Goal: Communication & Community: Answer question/provide support

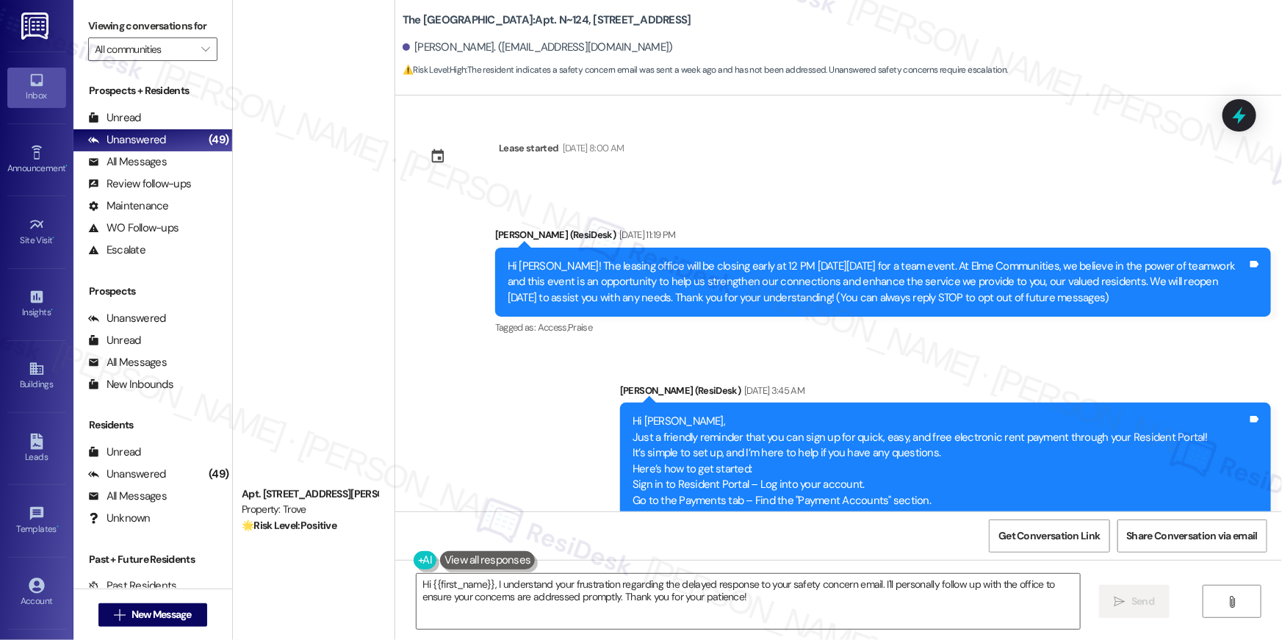
scroll to position [3967, 0]
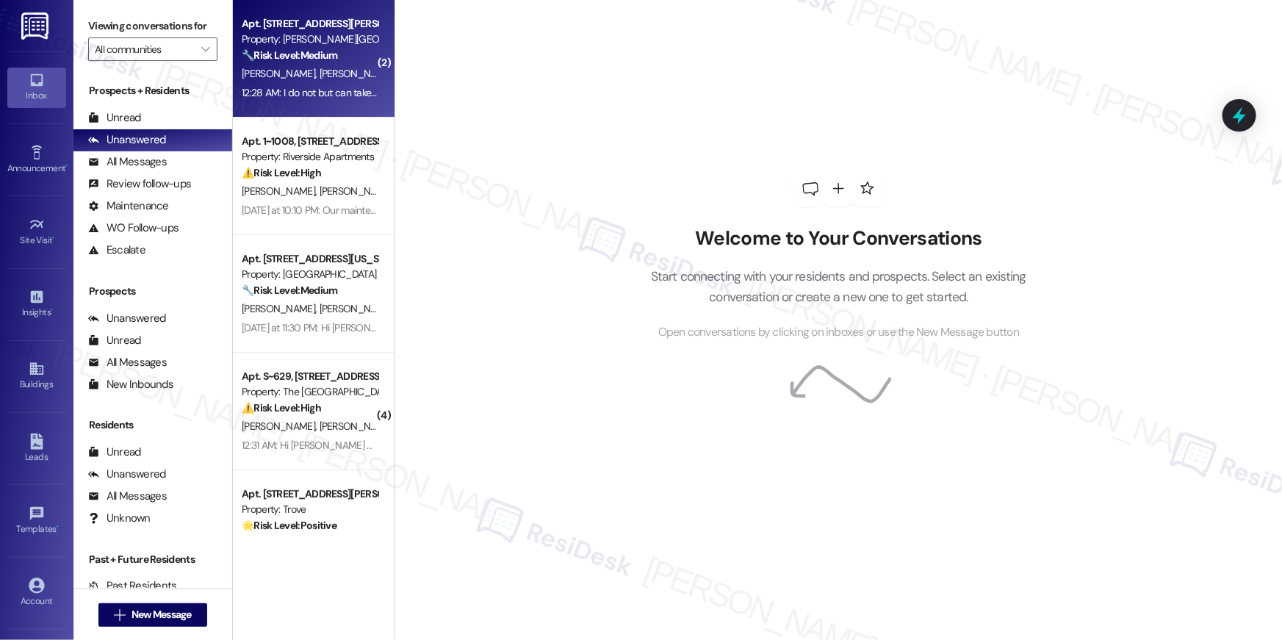
click at [312, 82] on div "[PERSON_NAME] [PERSON_NAME] [PERSON_NAME]" at bounding box center [309, 74] width 139 height 18
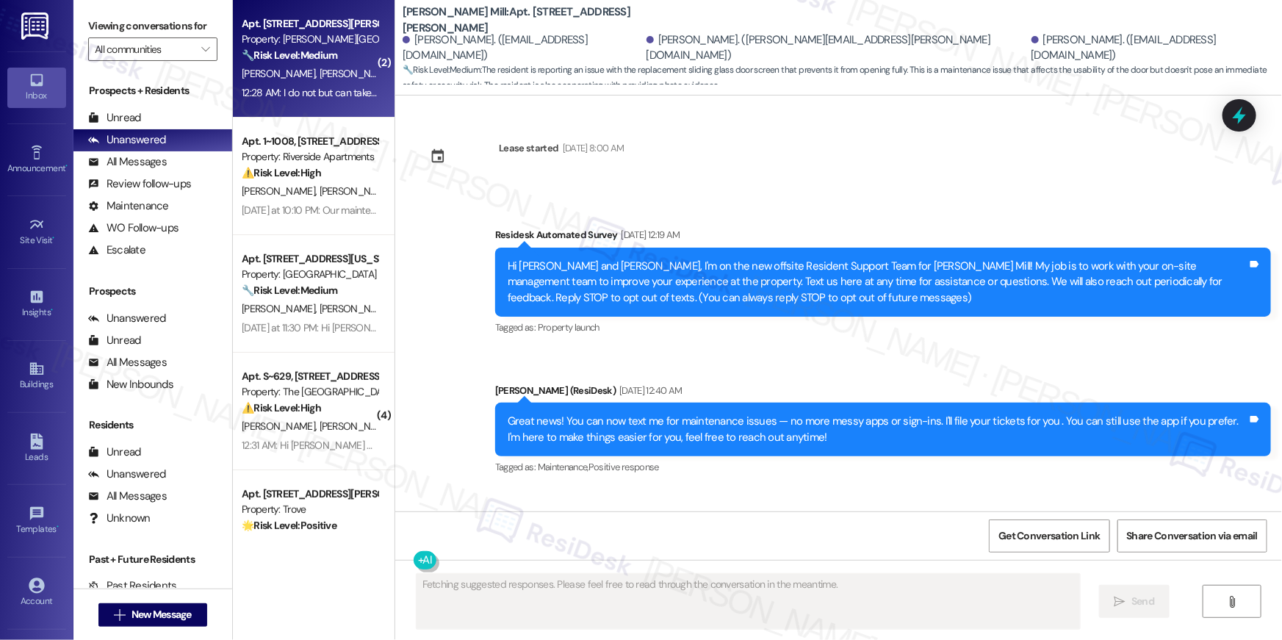
scroll to position [11692, 0]
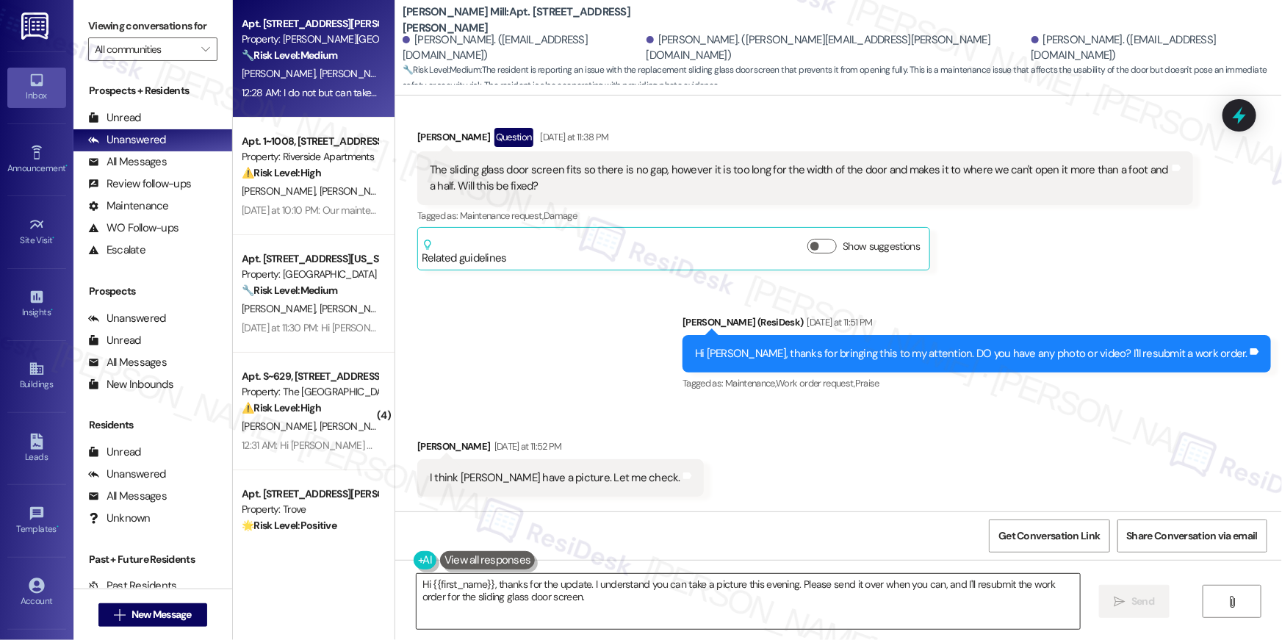
click at [668, 592] on textarea "Hi {{first_name}}, thanks for the update. I understand you can take a picture t…" at bounding box center [748, 601] width 663 height 55
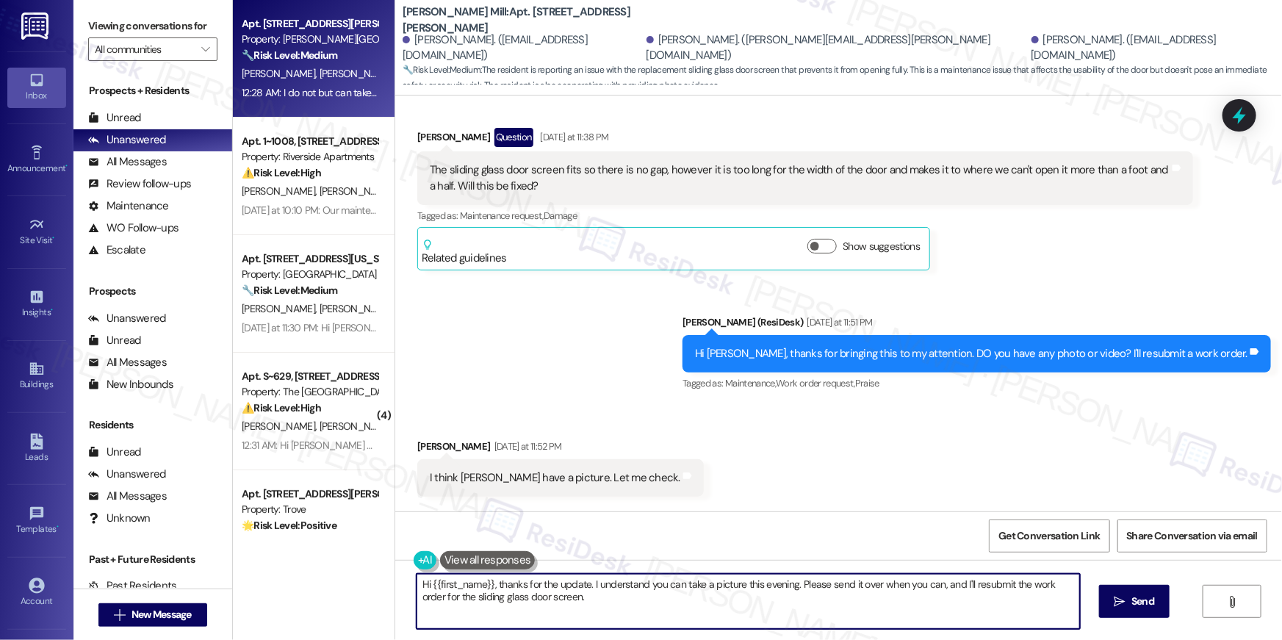
click at [668, 592] on textarea "Hi {{first_name}}, thanks for the update. I understand you can take a picture t…" at bounding box center [748, 601] width 663 height 55
click at [663, 591] on textarea "Hi {{first_name}}, thanks for the update. I understand you can take a picture t…" at bounding box center [748, 601] width 663 height 55
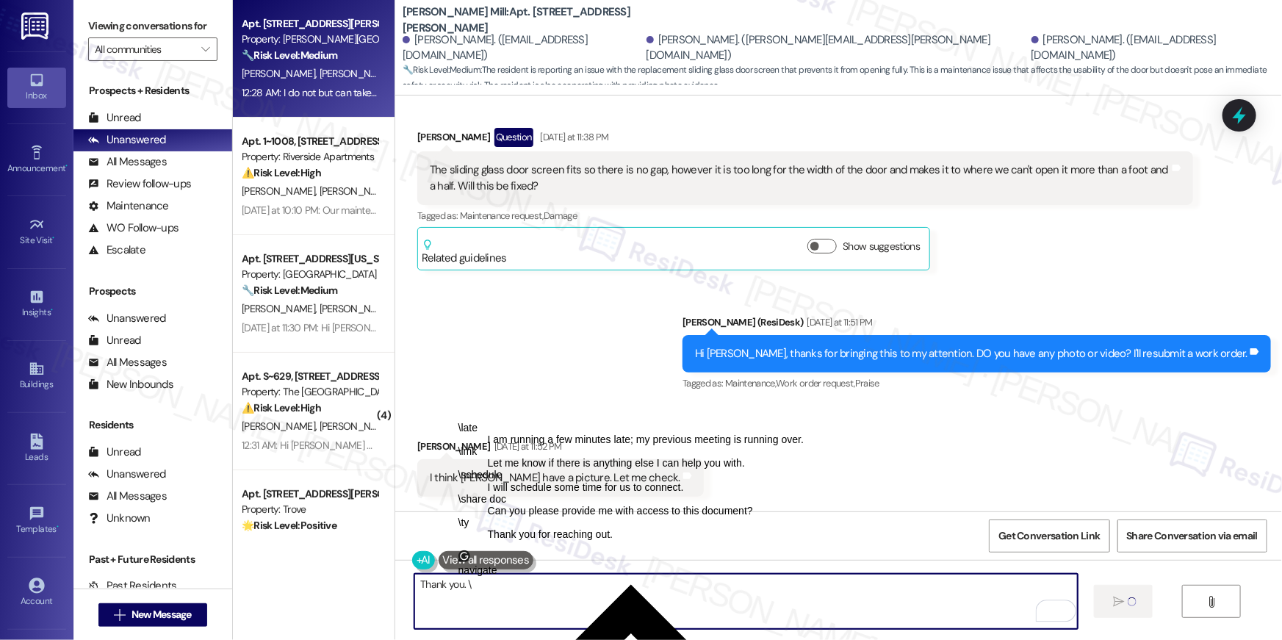
type textarea "Thank you."
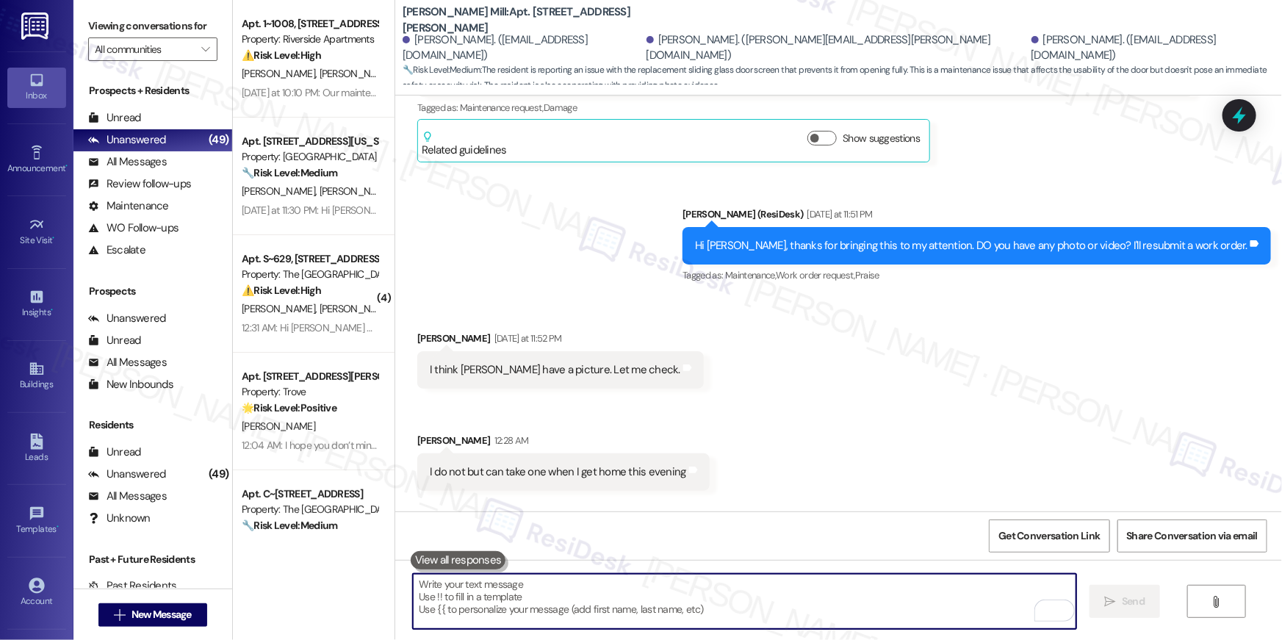
scroll to position [11896, 0]
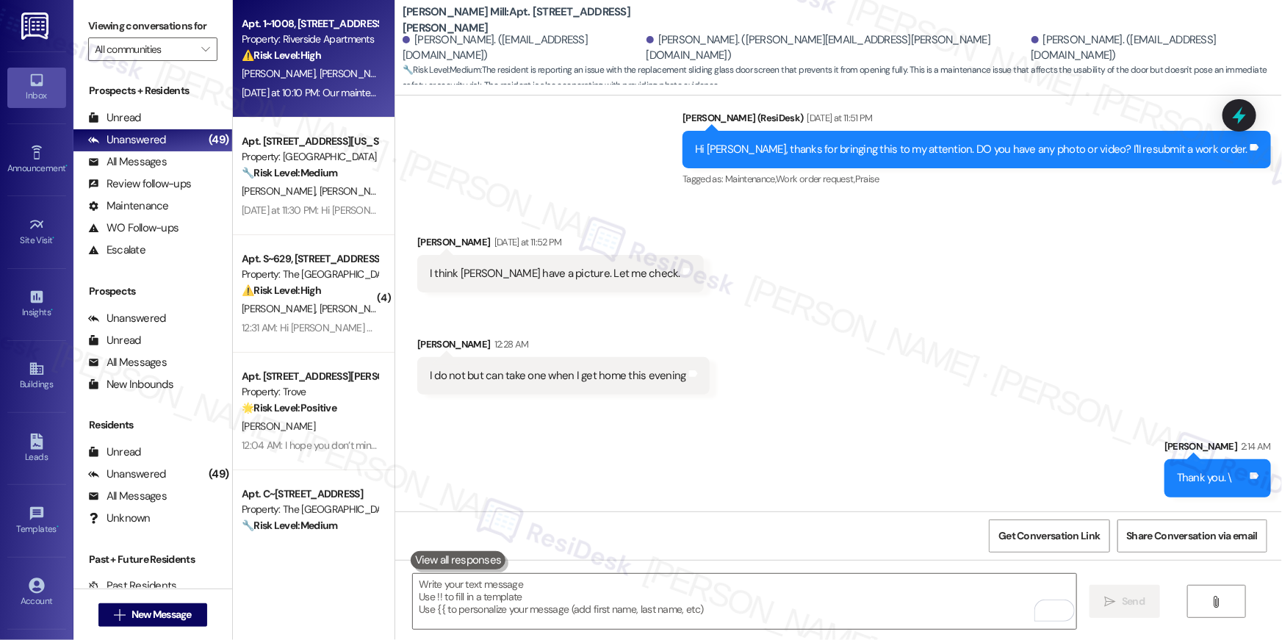
click at [292, 65] on div "N. Tomanelli V. Morales" at bounding box center [309, 74] width 139 height 18
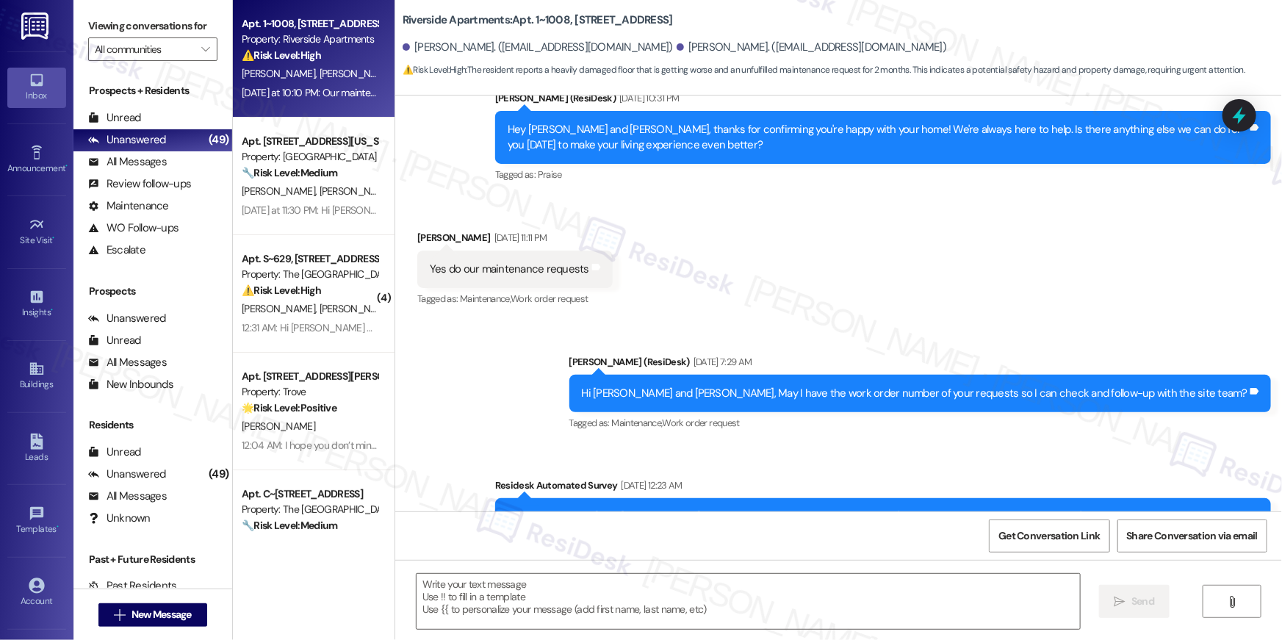
type textarea "Fetching suggested responses. Please feel free to read through the conversation…"
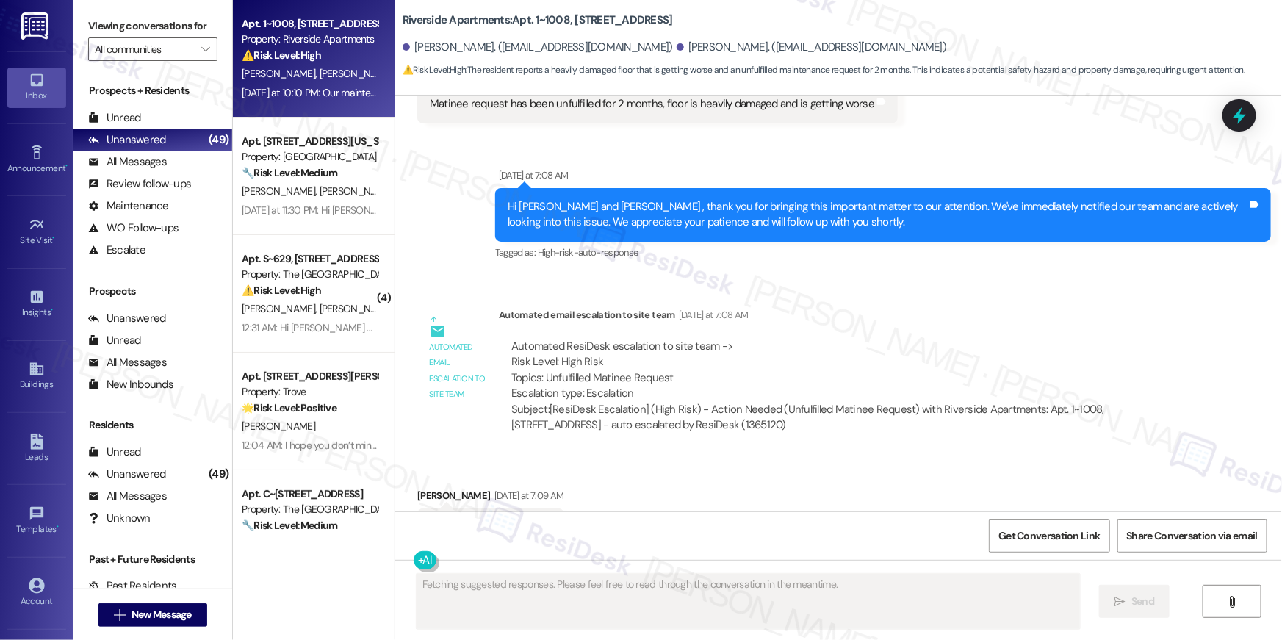
scroll to position [2568, 0]
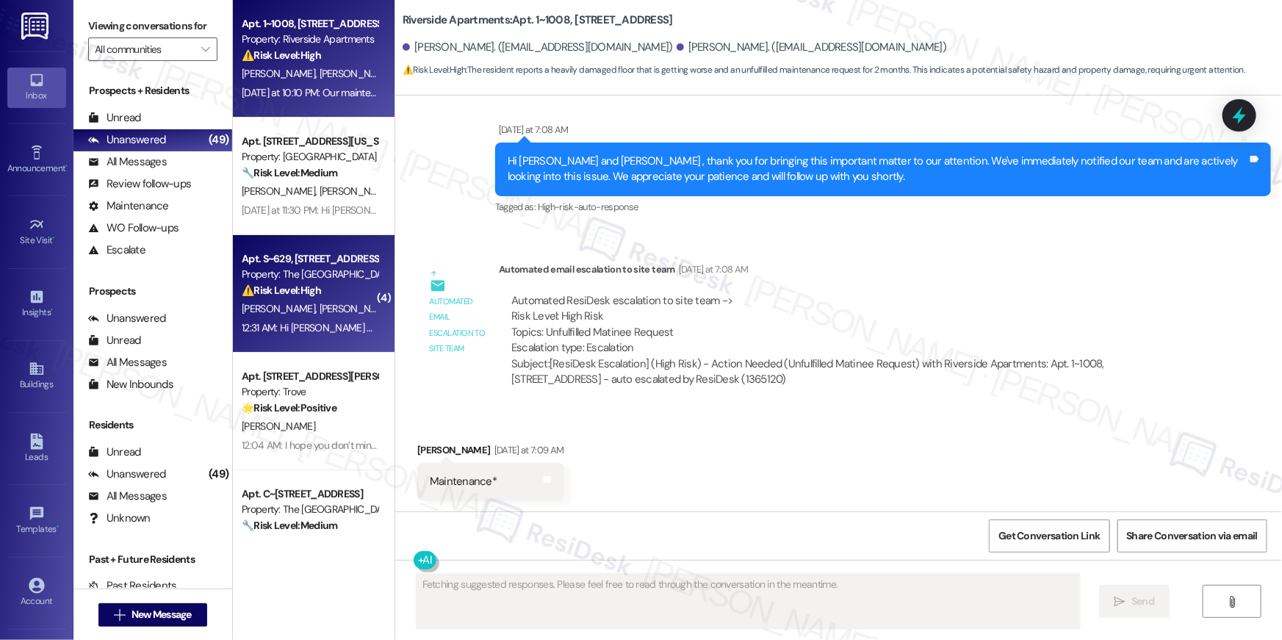
click at [320, 306] on span "[PERSON_NAME]" at bounding box center [356, 308] width 73 height 13
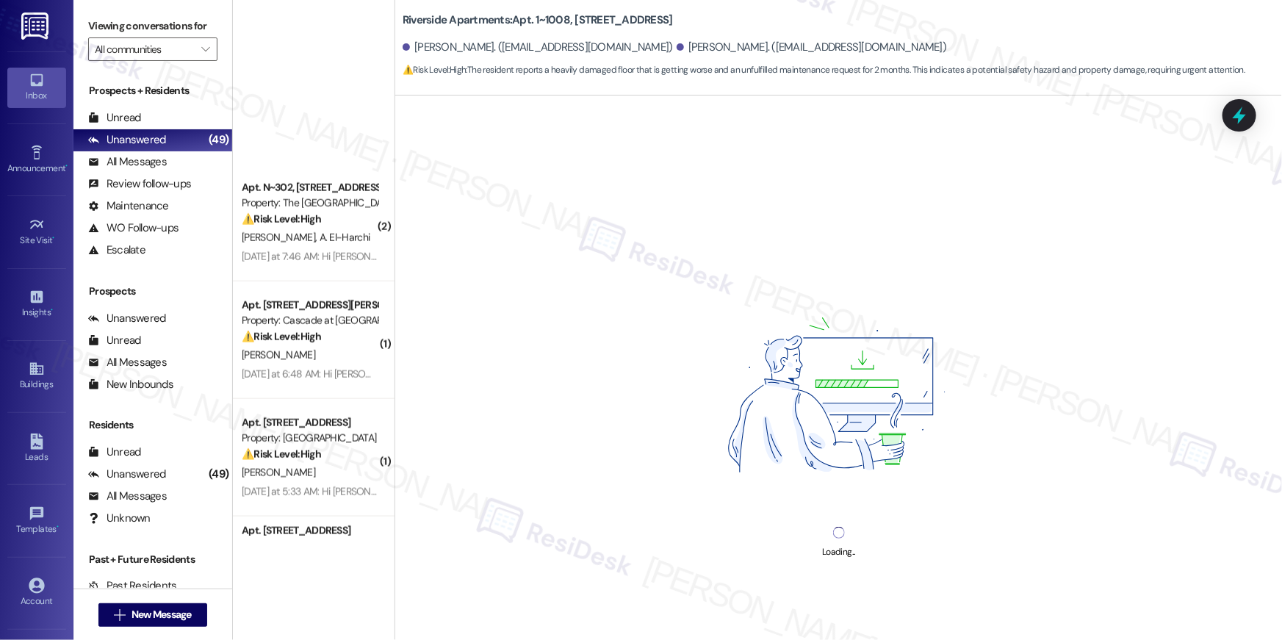
scroll to position [1065, 0]
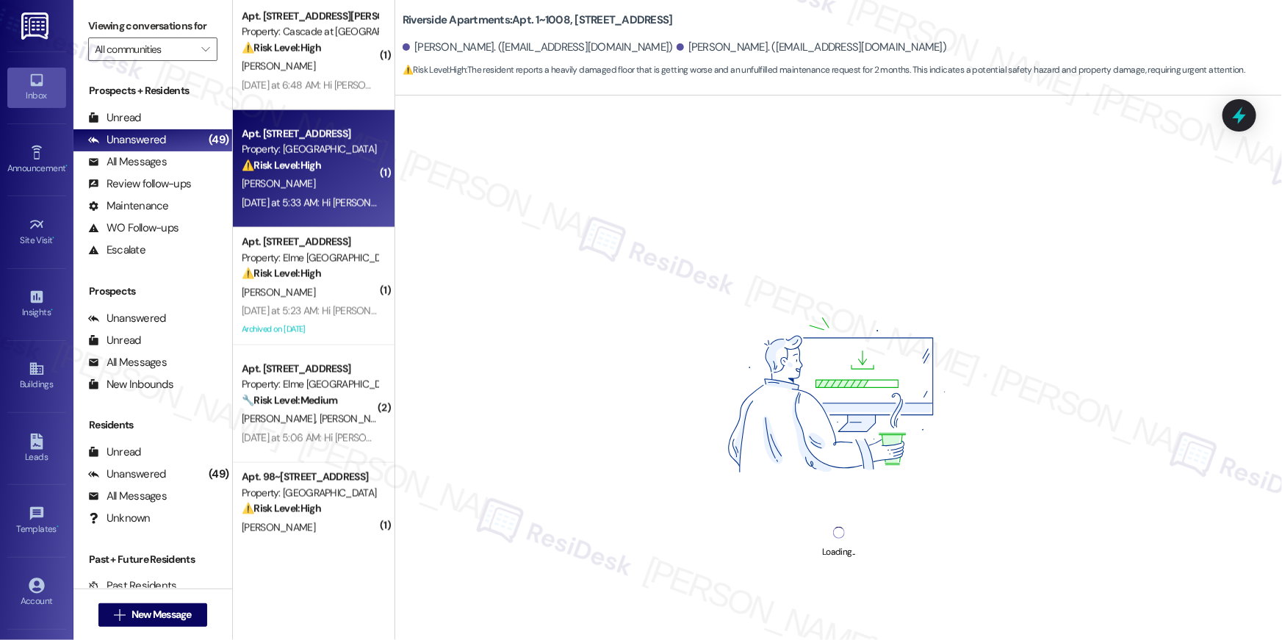
click at [290, 179] on div "[PERSON_NAME]" at bounding box center [309, 184] width 139 height 18
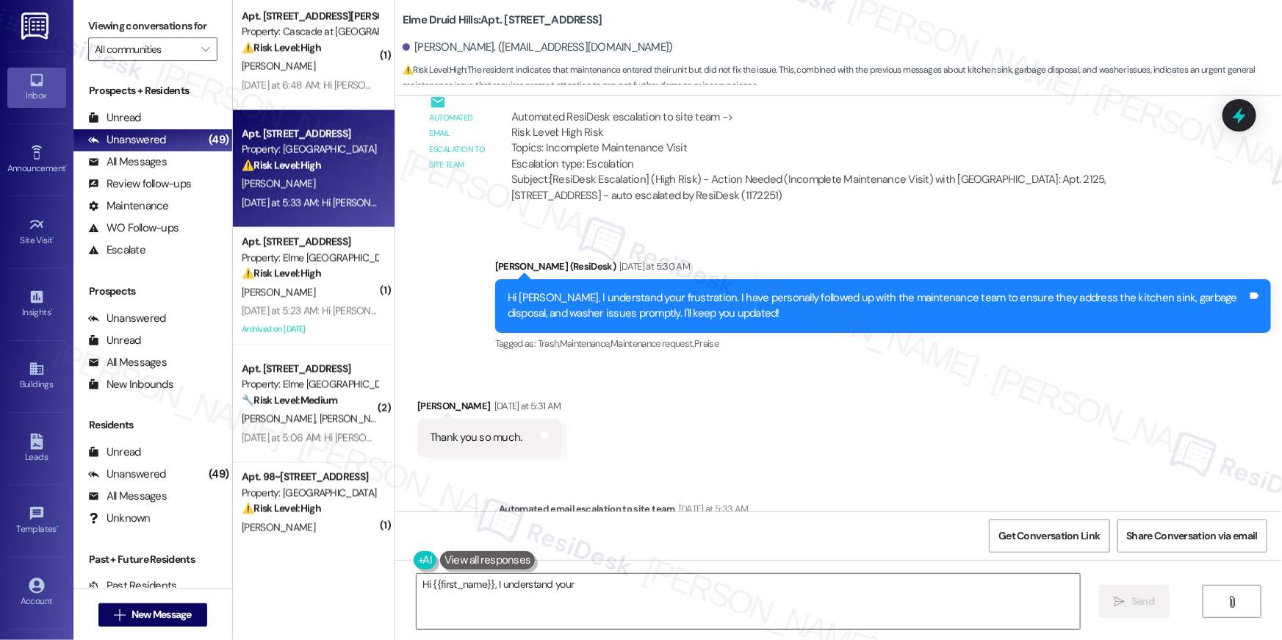
scroll to position [30564, 0]
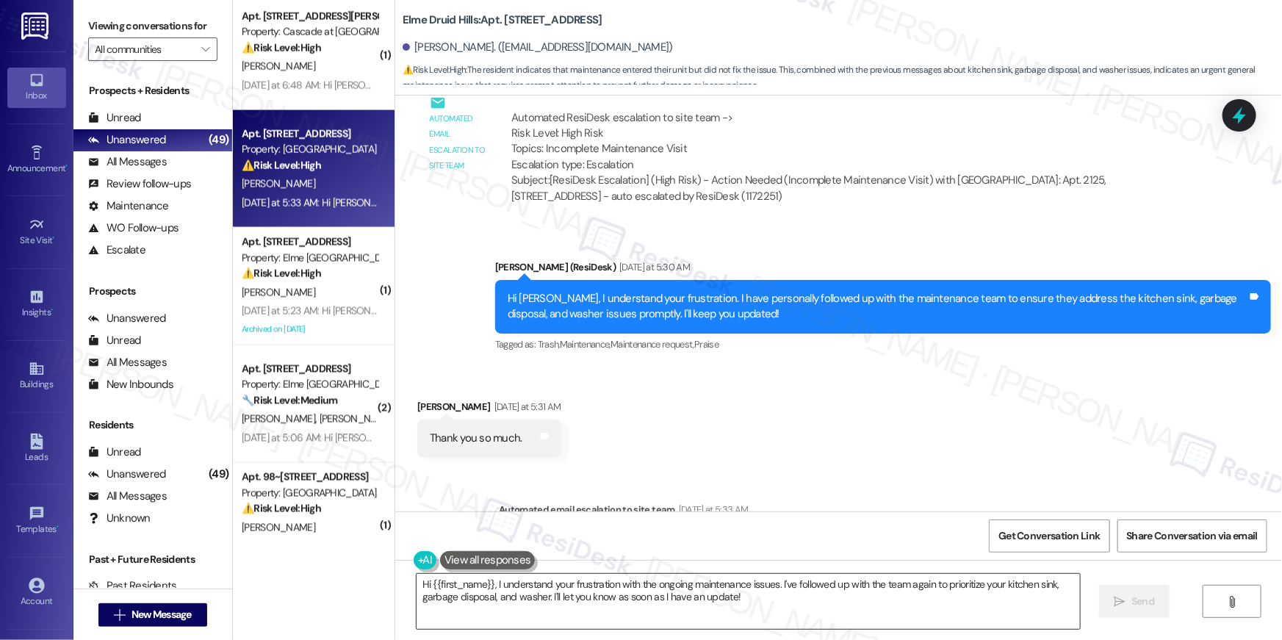
click at [788, 612] on textarea "Hi {{first_name}}, I understand your frustration with the ongoing maintenance i…" at bounding box center [748, 601] width 663 height 55
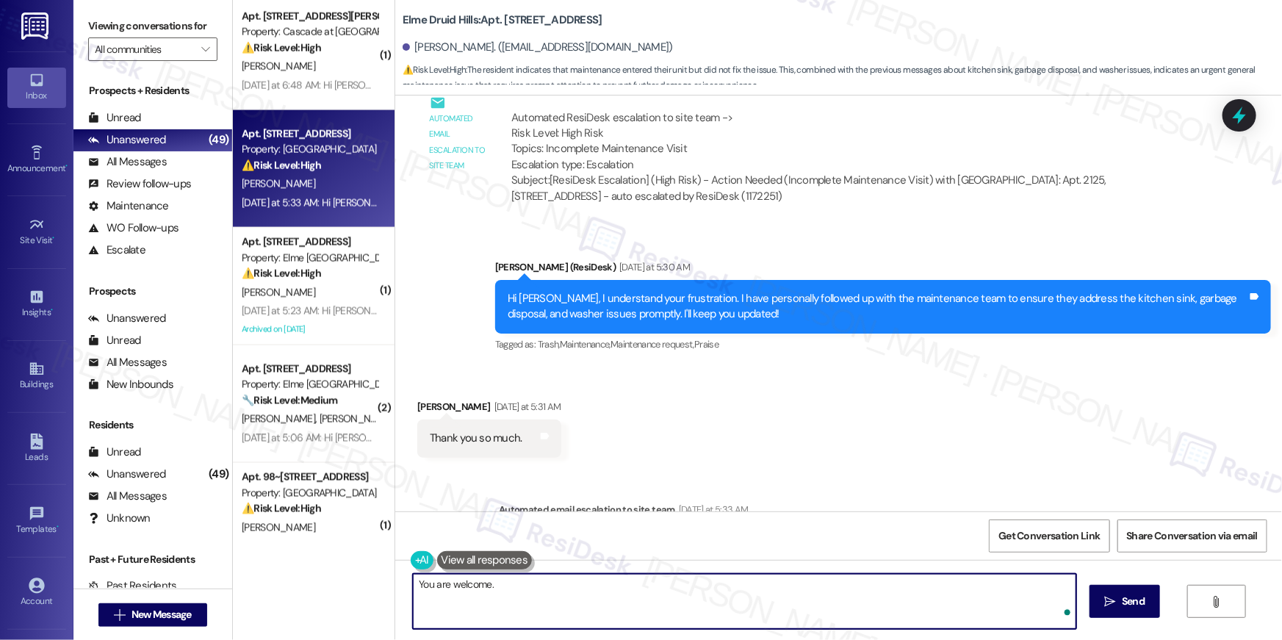
type textarea "You are welcome."
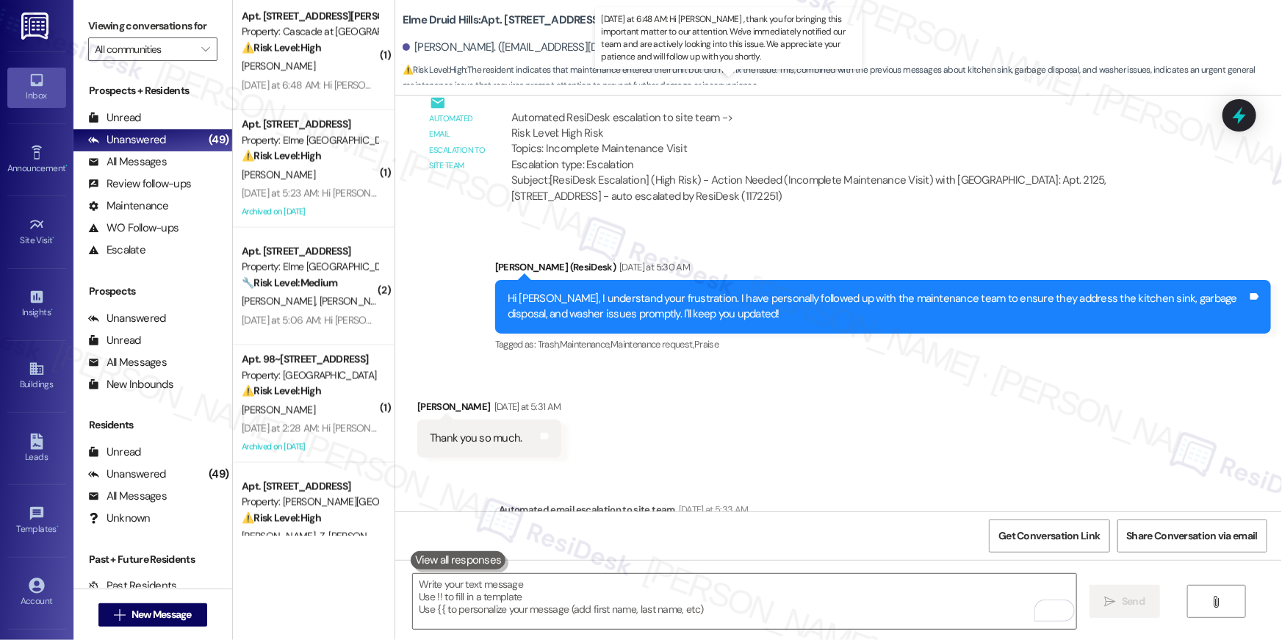
click at [292, 82] on div "Yesterday at 6:48 AM: Hi Edward , thank you for bringing this important matter …" at bounding box center [752, 85] width 1020 height 13
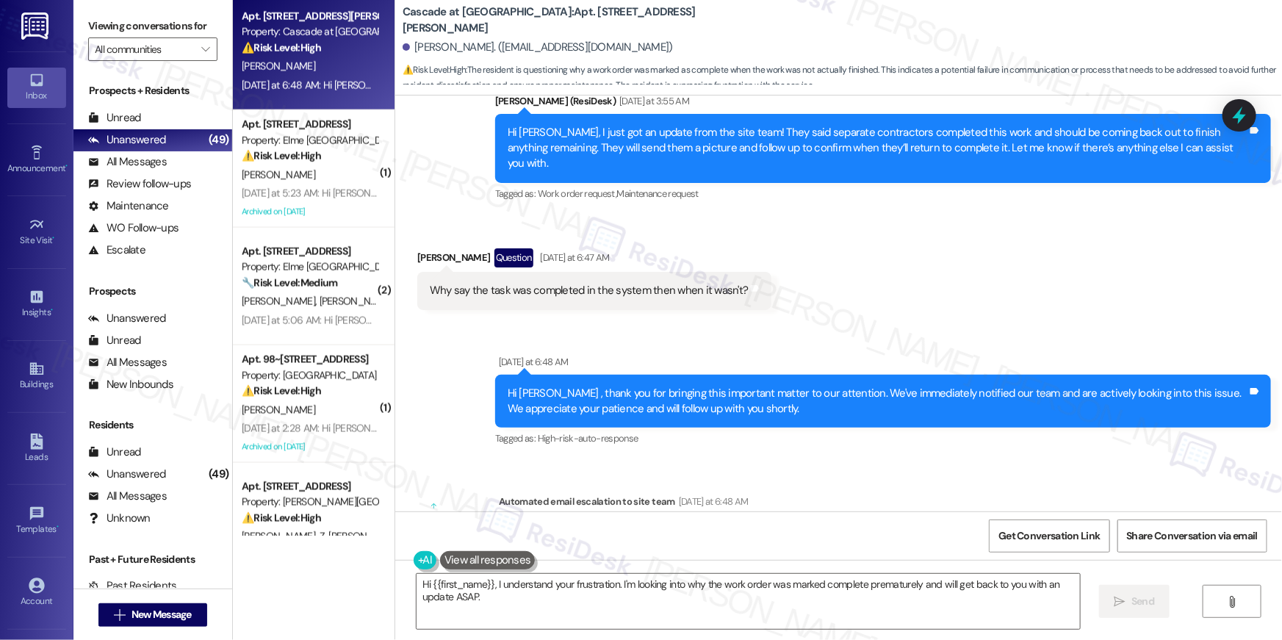
scroll to position [8713, 0]
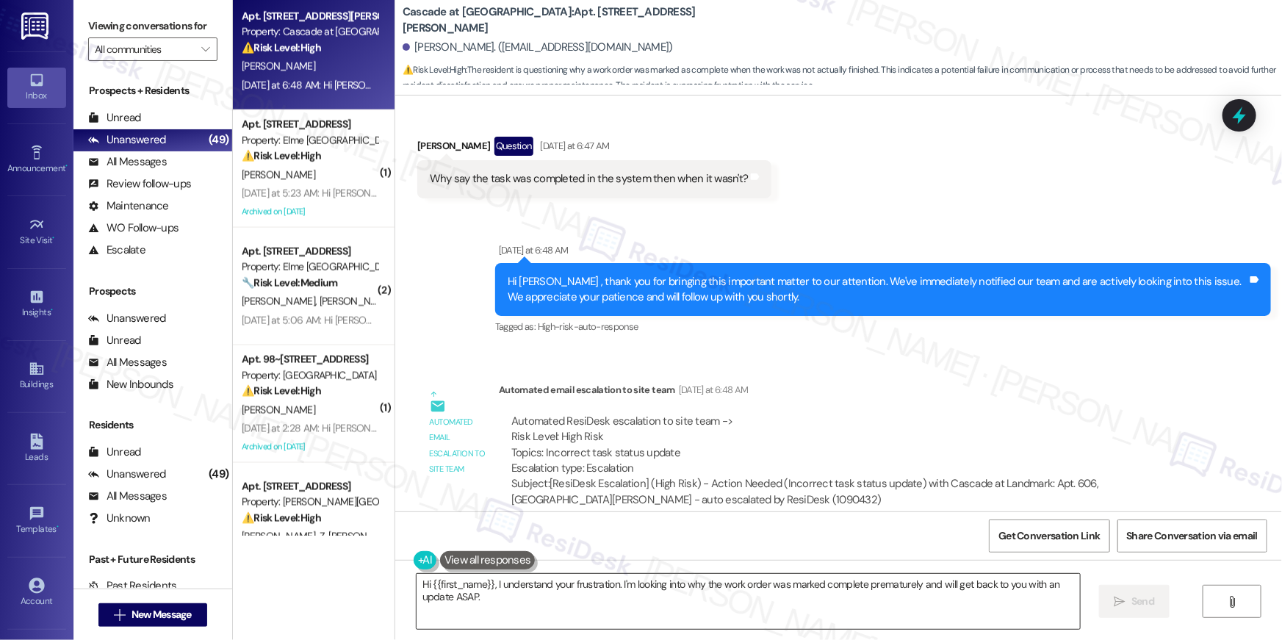
click at [521, 605] on textarea "Hi {{first_name}}, I understand your frustration. I'm looking into why the work…" at bounding box center [748, 601] width 663 height 55
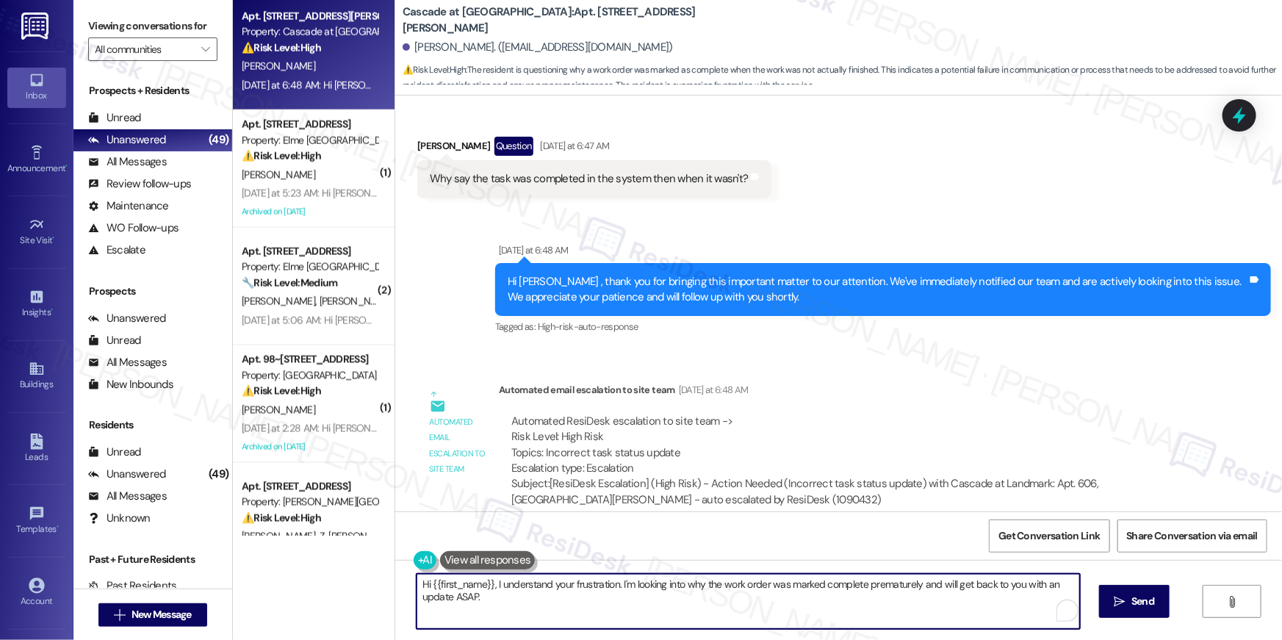
drag, startPoint x: 544, startPoint y: 598, endPoint x: 390, endPoint y: 583, distance: 155.0
click at [395, 583] on div "Hi {{first_name}}, I understand your frustration. I'm looking into why the work…" at bounding box center [838, 615] width 887 height 110
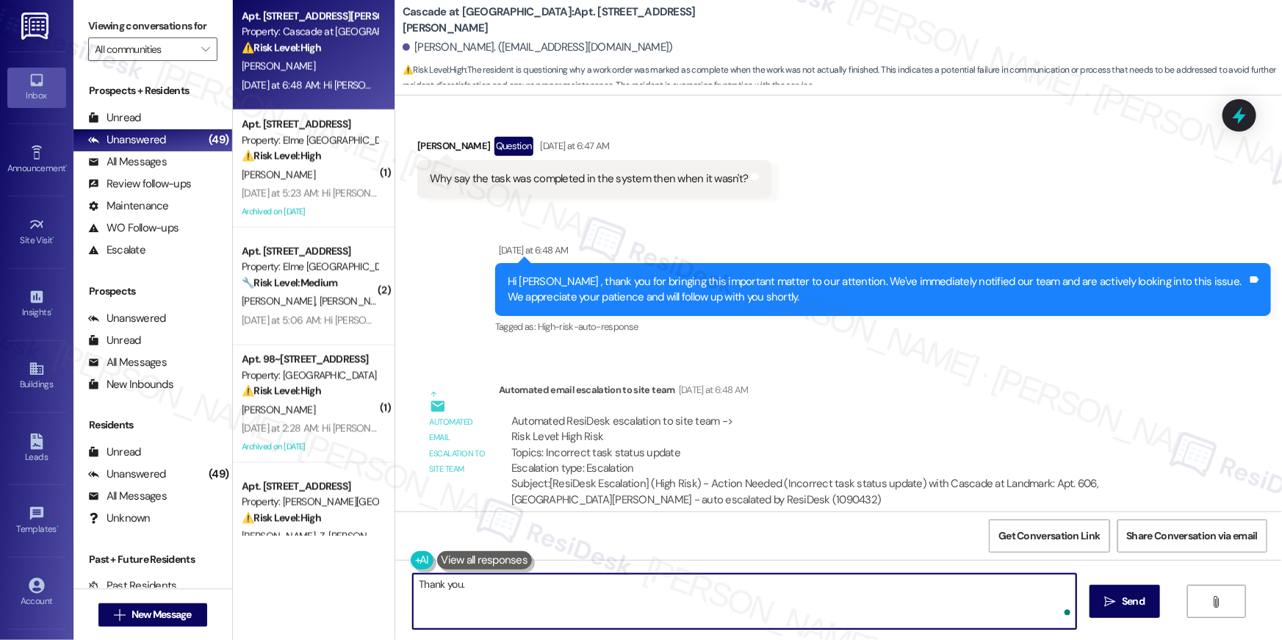
type textarea "Thank you."
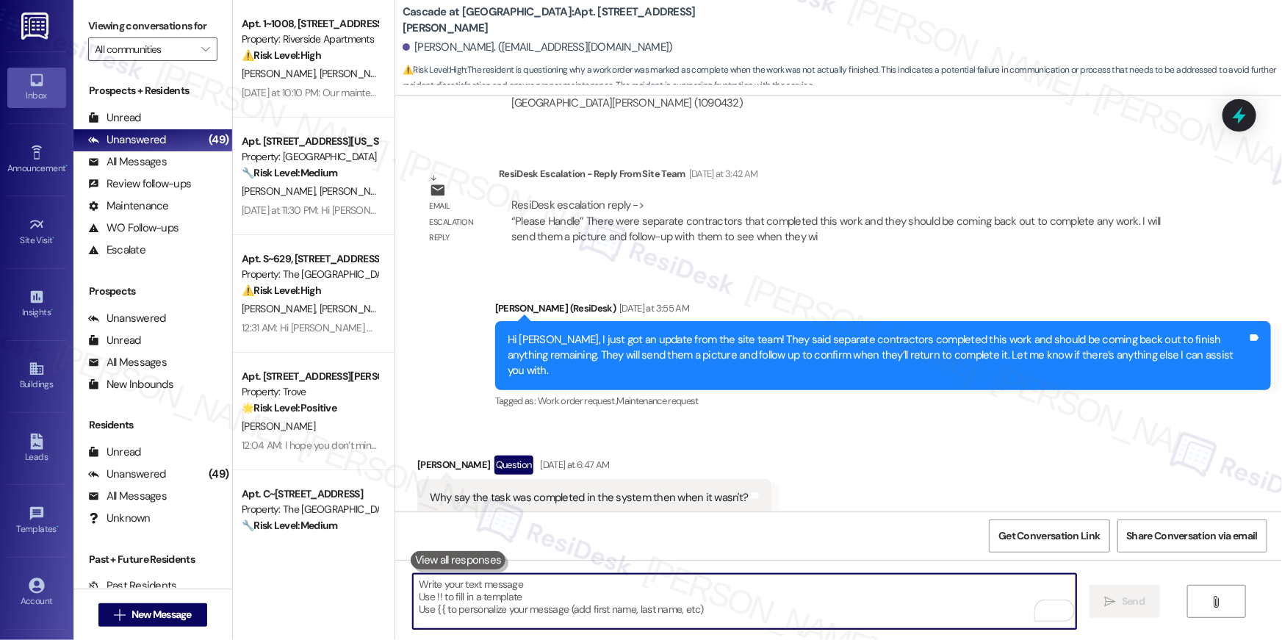
scroll to position [8393, 0]
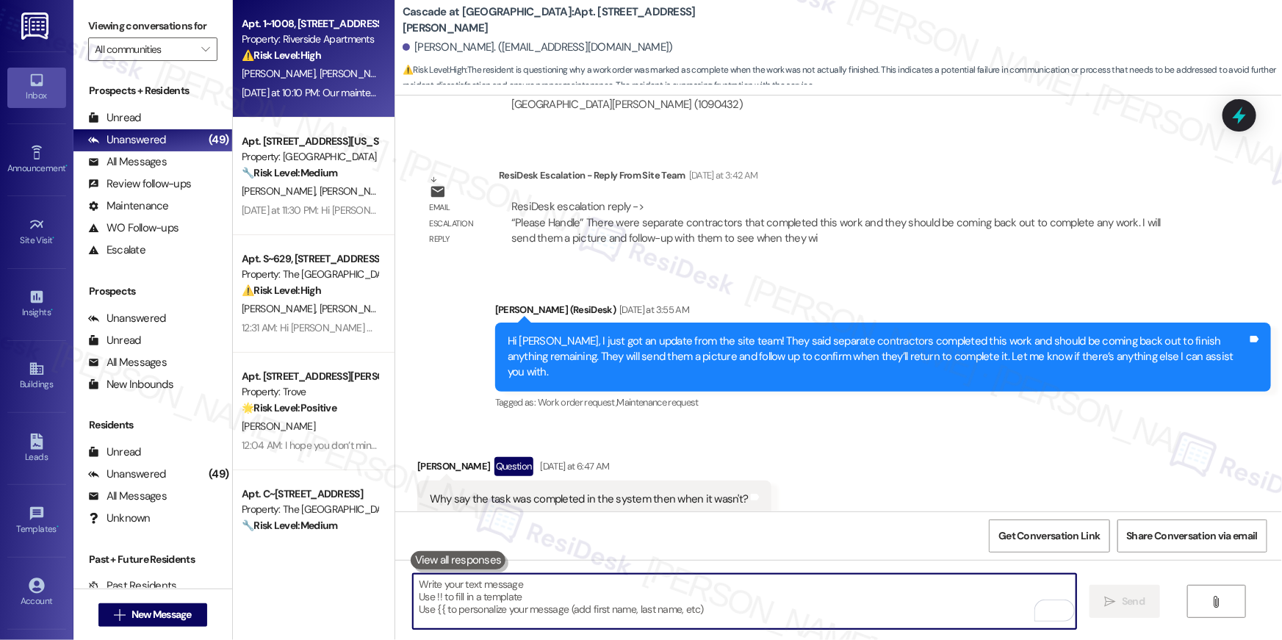
click at [309, 33] on div "Property: Riverside Apartments" at bounding box center [310, 39] width 136 height 15
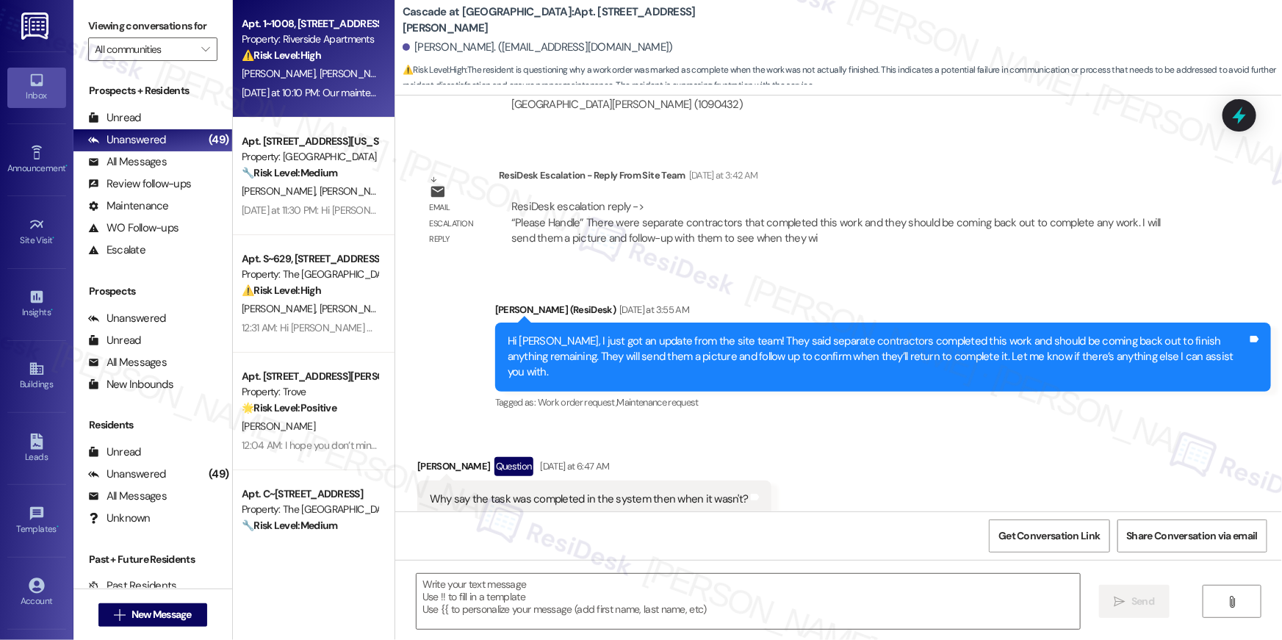
type textarea "Fetching suggested responses. Please feel free to read through the conversation…"
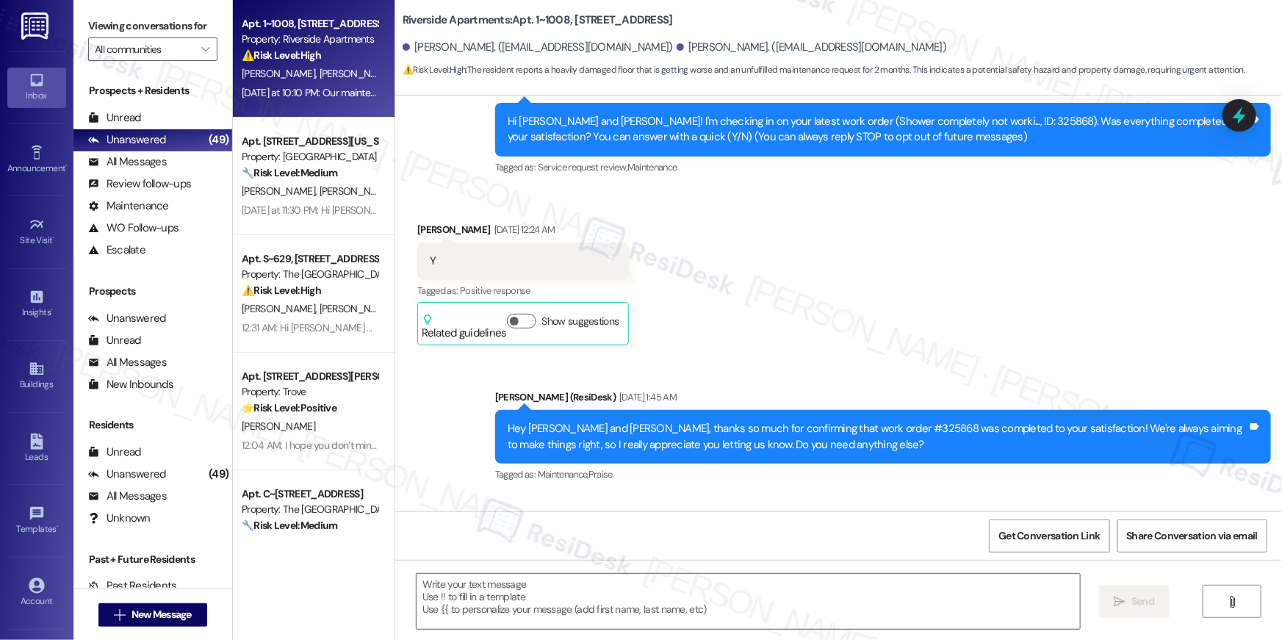
click at [308, 56] on strong "⚠️ Risk Level: High" at bounding box center [281, 54] width 79 height 13
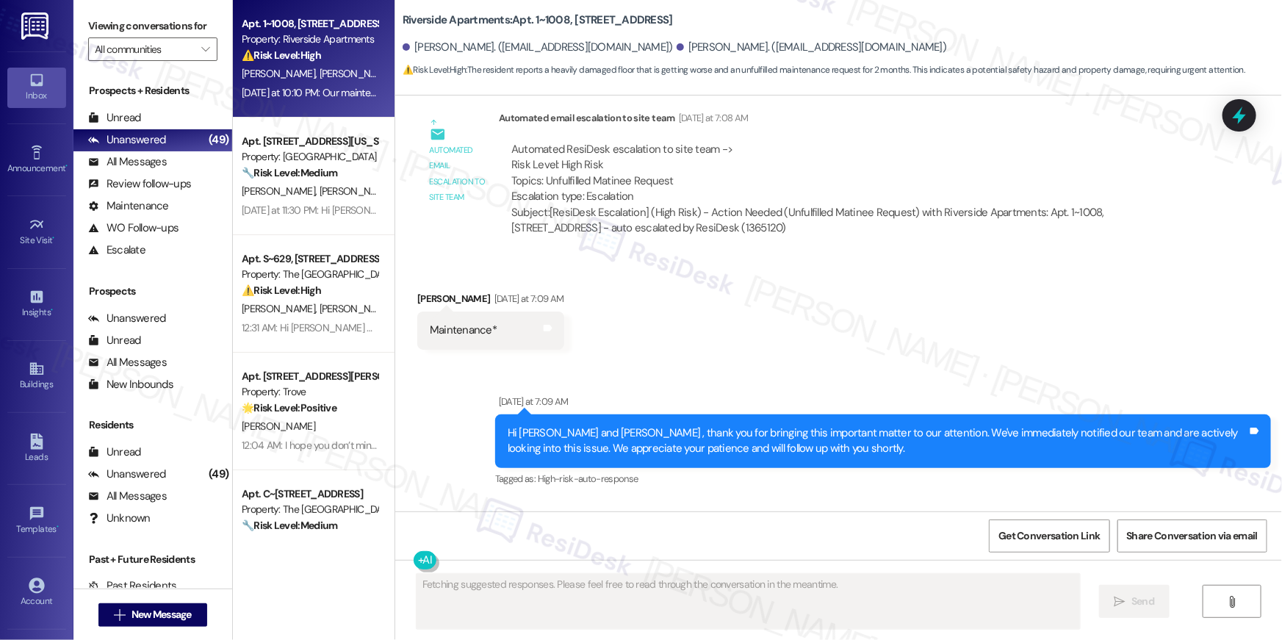
scroll to position [3329, 0]
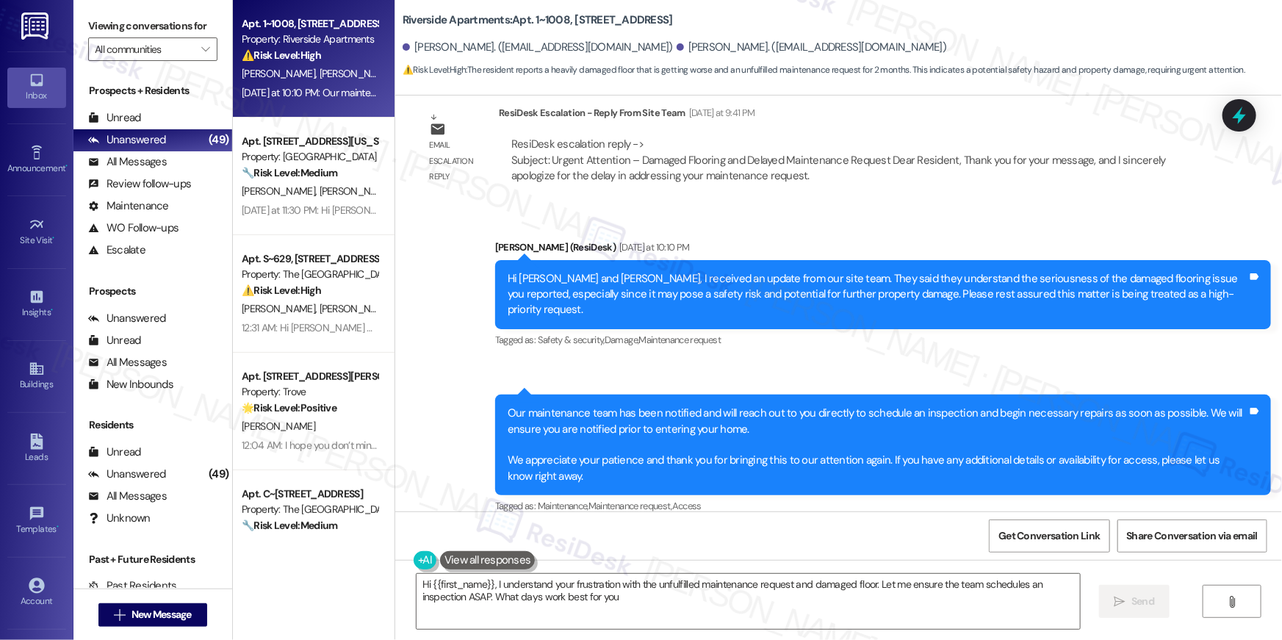
type textarea "Hi {{first_name}}, I understand your frustration with the unfulfilled maintenan…"
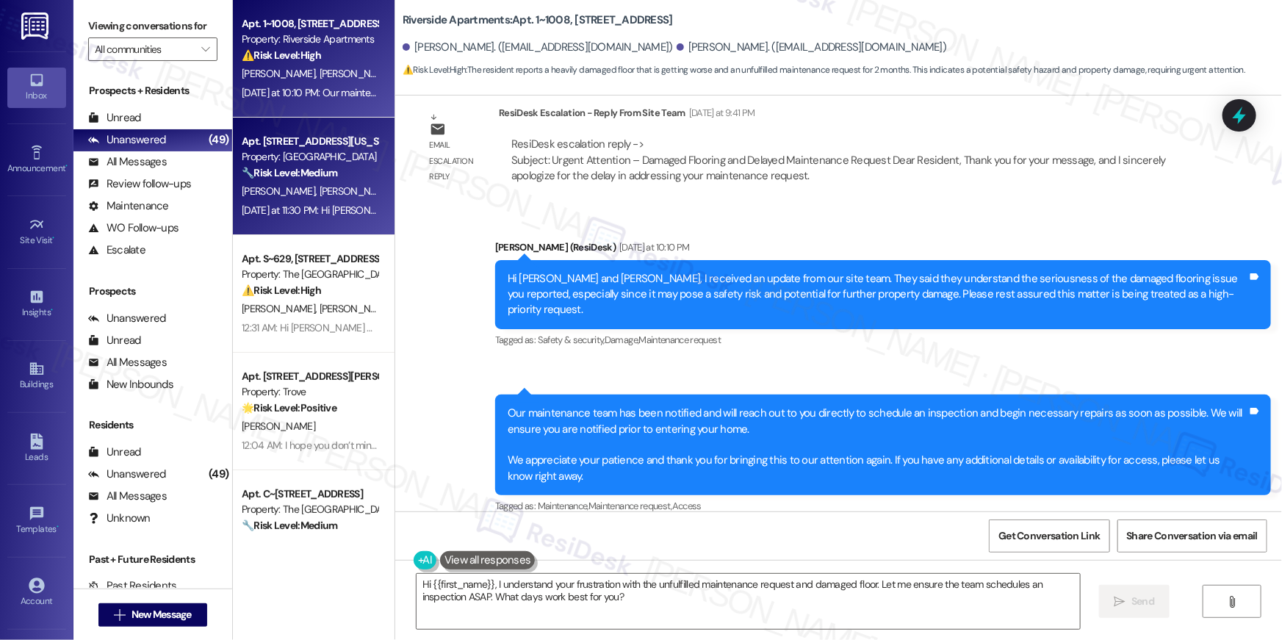
click at [269, 218] on div "Yesterday at 11:30 PM: Hi Lauren, Jennifer and Anne, I’m sorry to hear your wor…" at bounding box center [309, 210] width 139 height 18
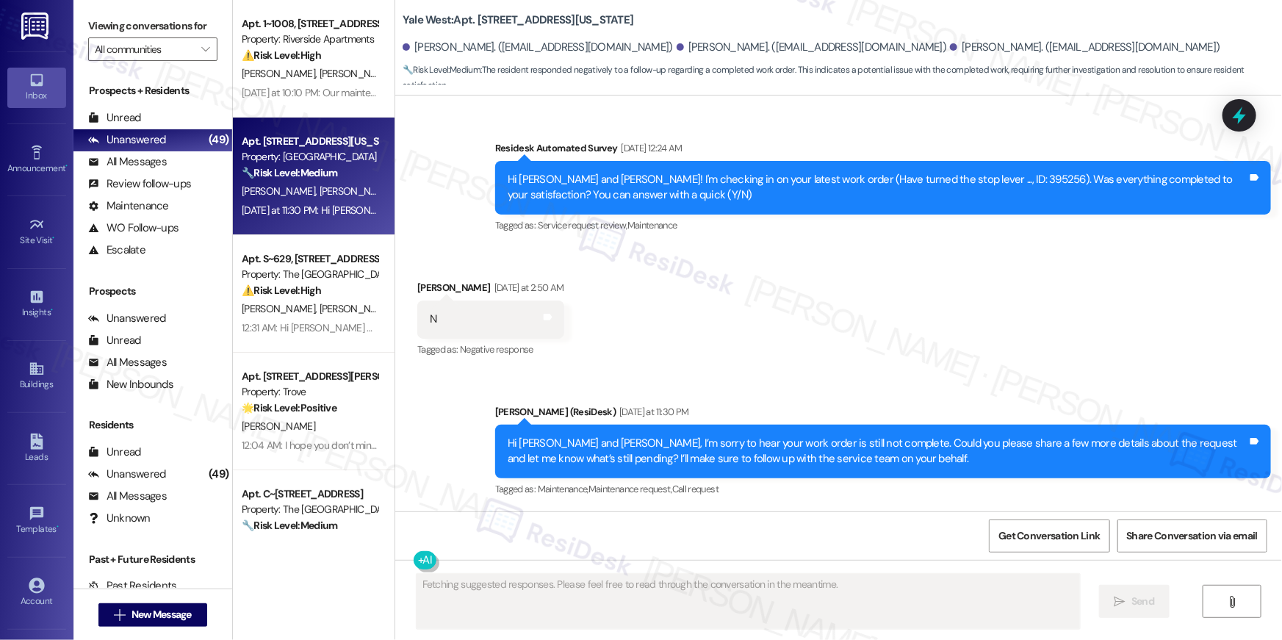
scroll to position [226, 0]
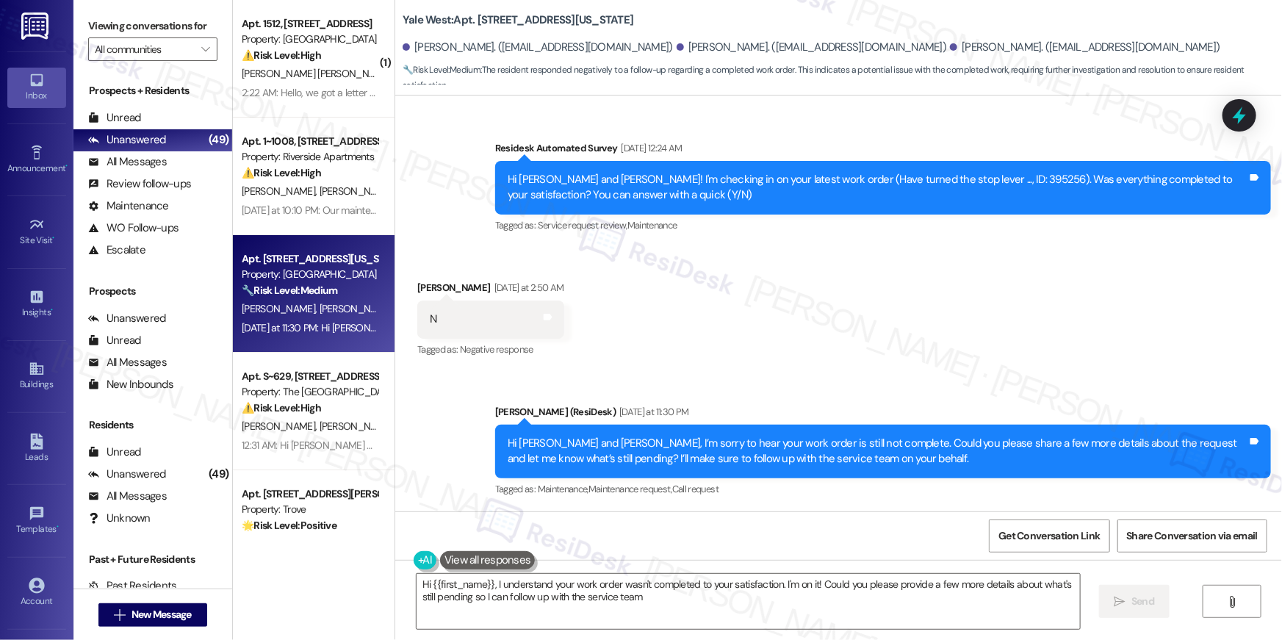
type textarea "Hi {{first_name}}, I understand your work order wasn't completed to your satisf…"
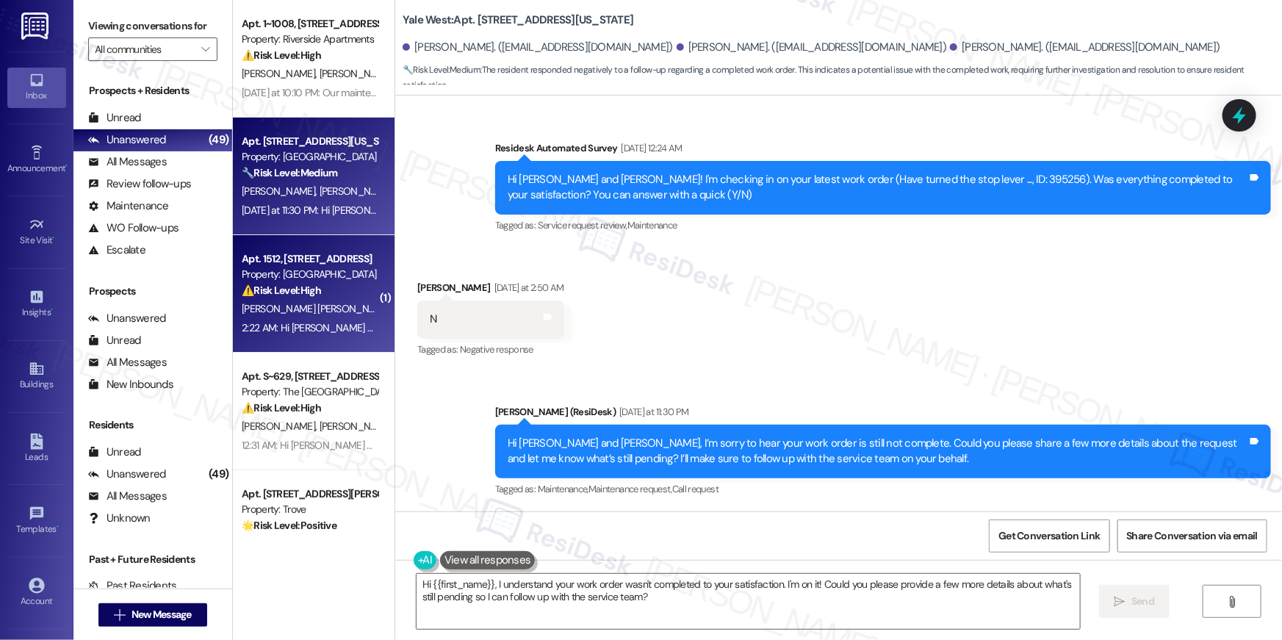
click at [296, 241] on div "Apt. 1512, 2696 N Druid Hills Rd Property: Elme Druid Hills ⚠️ Risk Level: High…" at bounding box center [314, 294] width 162 height 118
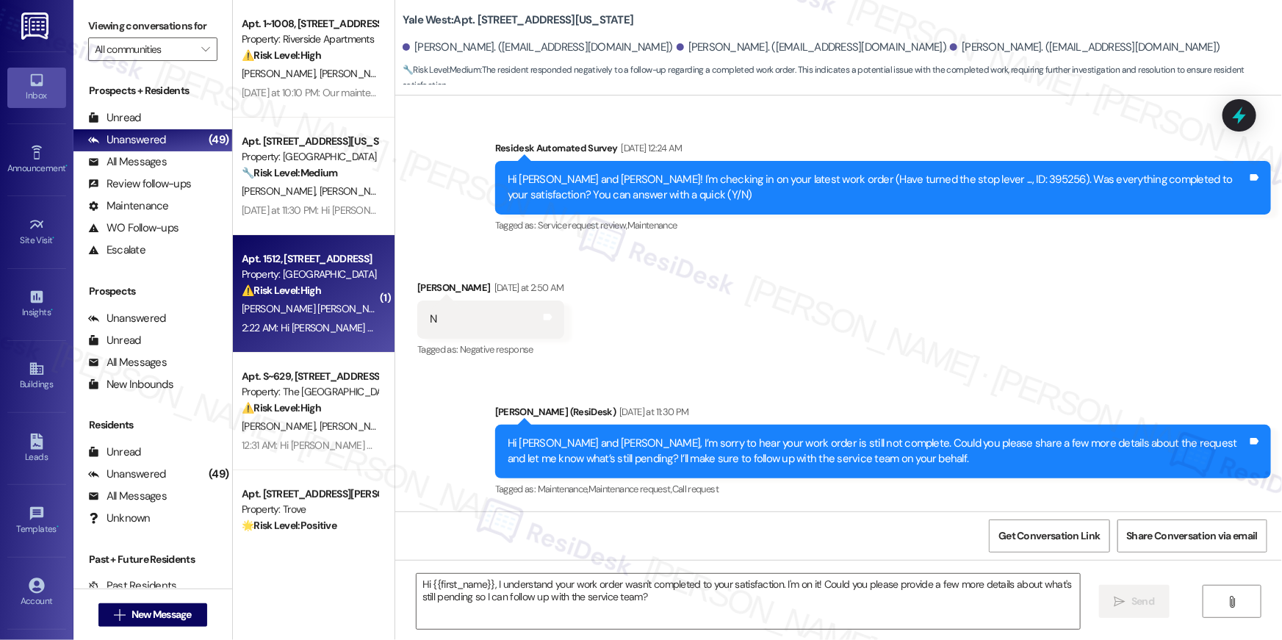
type textarea "Fetching suggested responses. Please feel free to read through the conversation…"
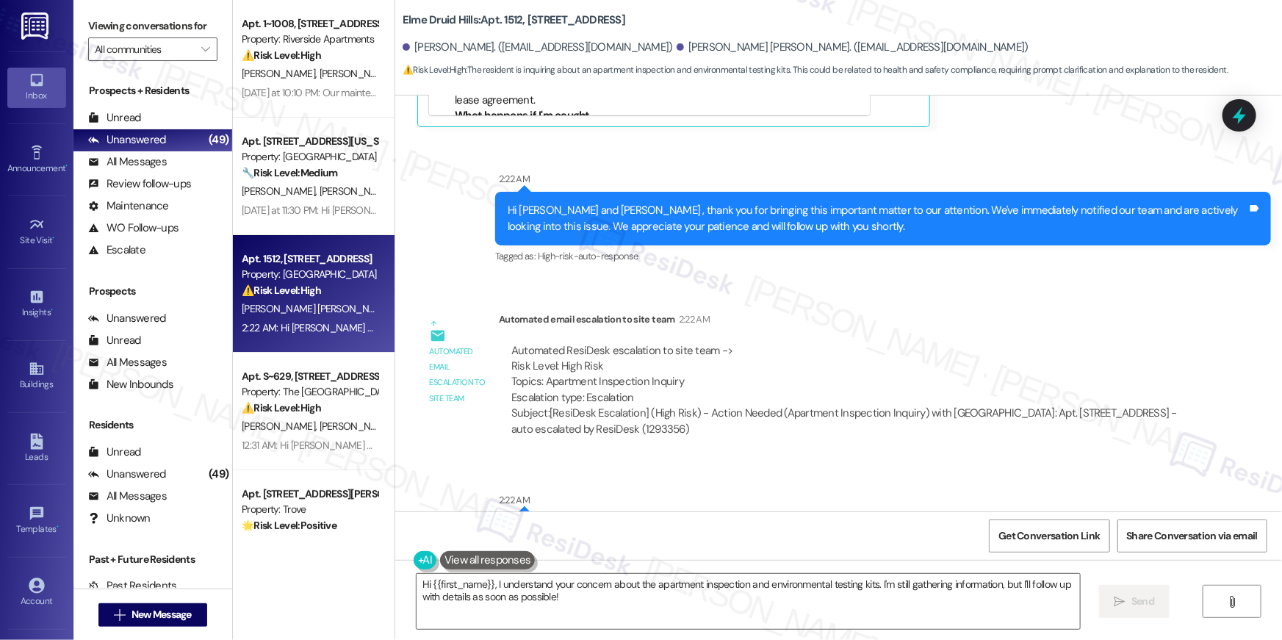
scroll to position [25426, 0]
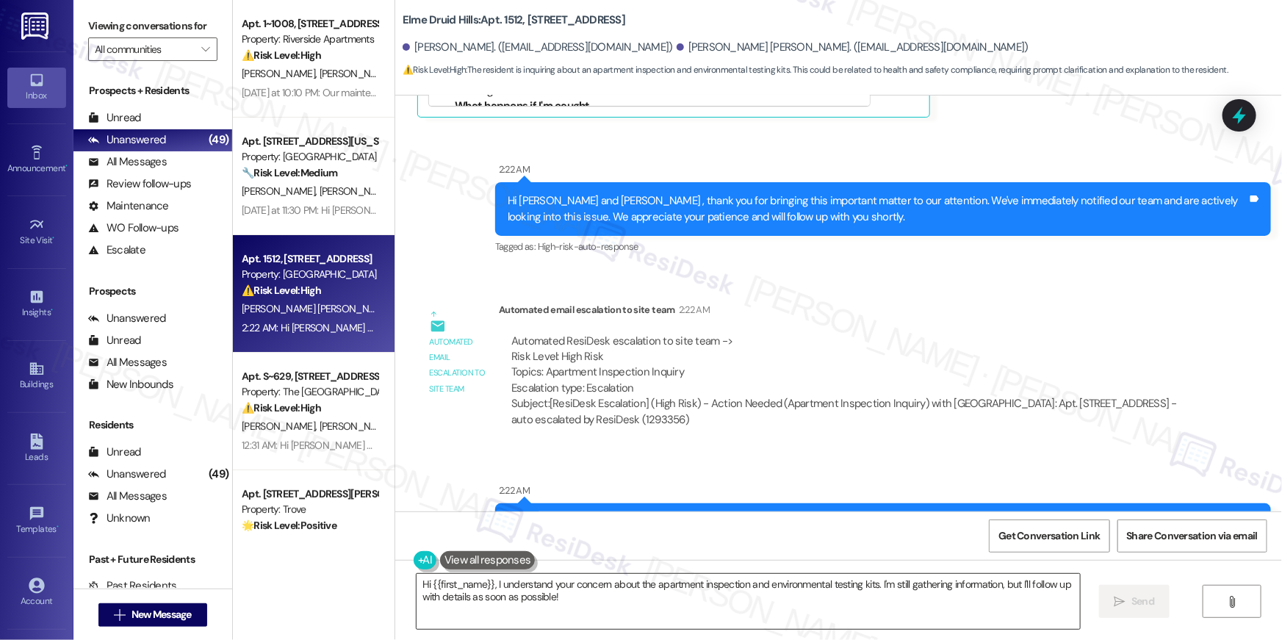
click at [538, 603] on textarea "Hi {{first_name}}, I understand your concern about the apartment inspection and…" at bounding box center [748, 601] width 663 height 55
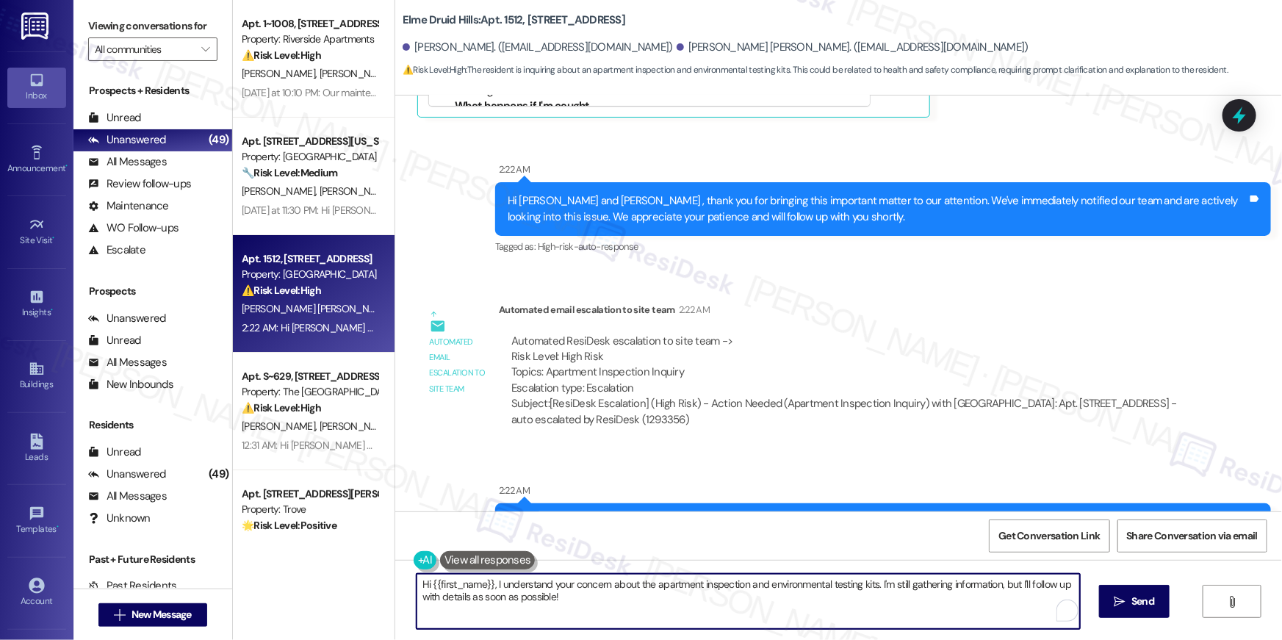
drag, startPoint x: 576, startPoint y: 602, endPoint x: 491, endPoint y: 582, distance: 87.5
click at [491, 582] on textarea "Hi {{first_name}}, I understand your concern about the apartment inspection and…" at bounding box center [748, 601] width 663 height 55
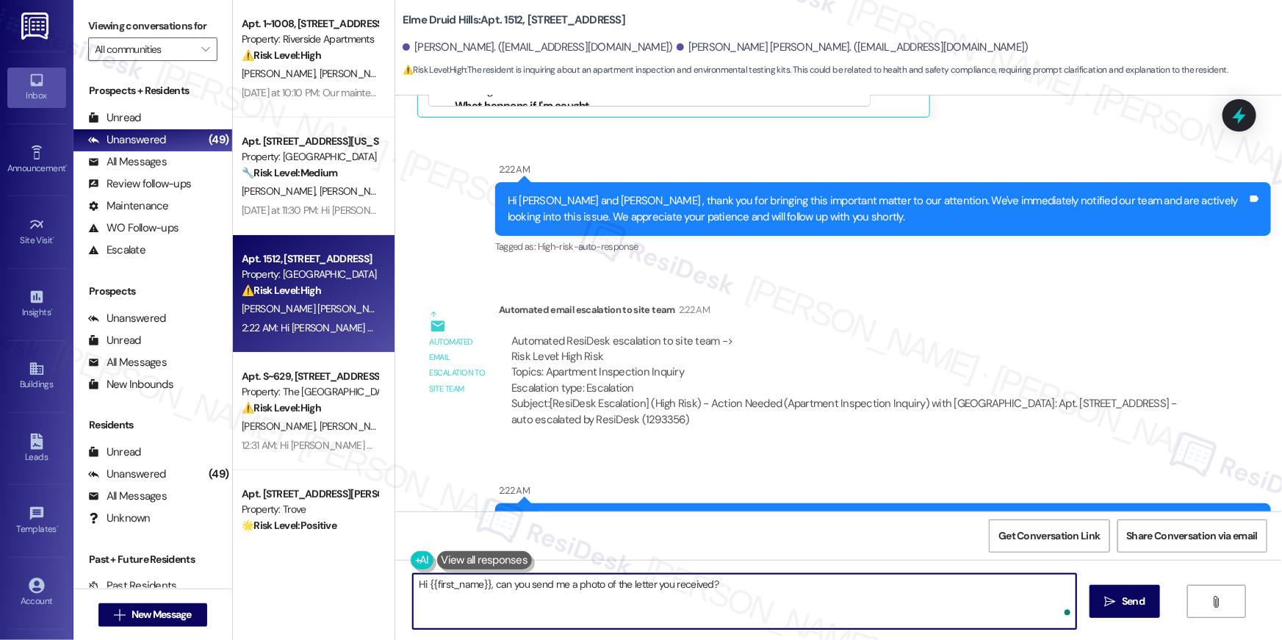
type textarea "Hi {{first_name}}, can you send me a photo of the letter you received?"
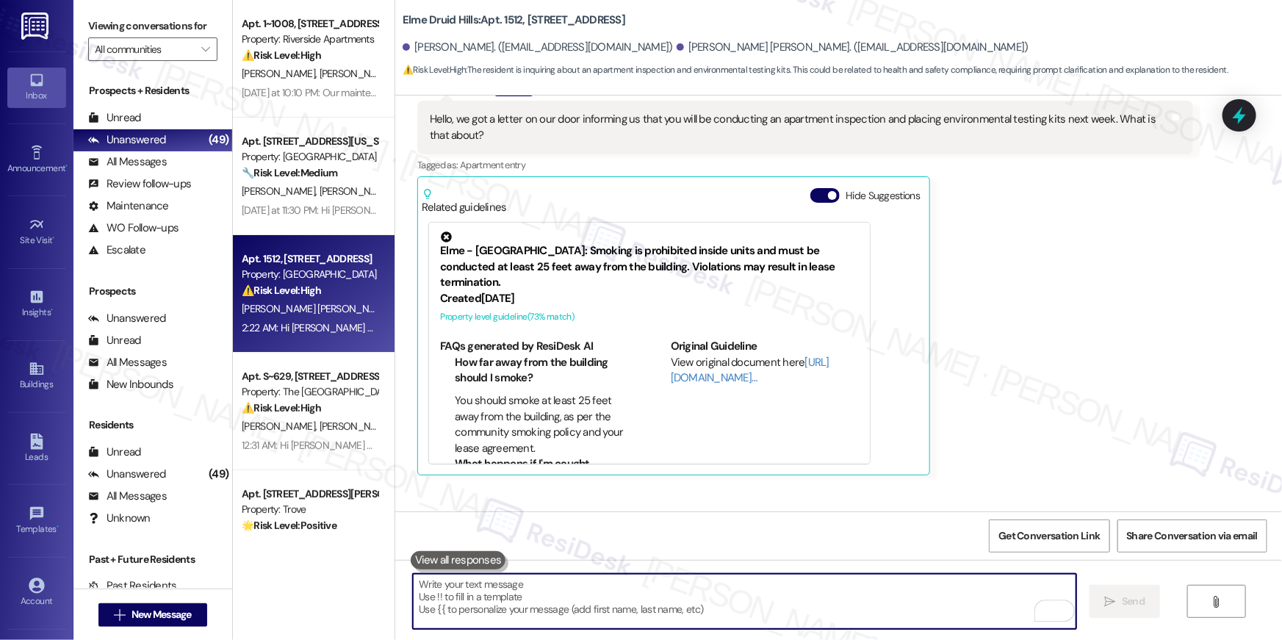
scroll to position [24987, 0]
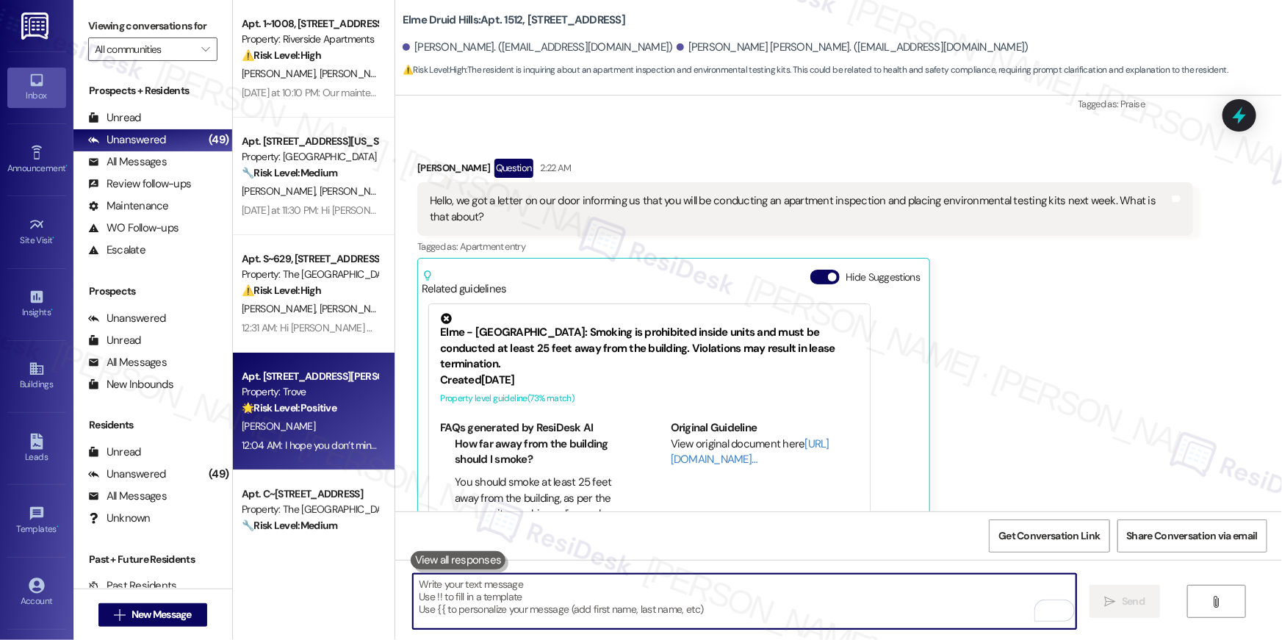
click at [320, 430] on div "B. Leriche" at bounding box center [309, 426] width 139 height 18
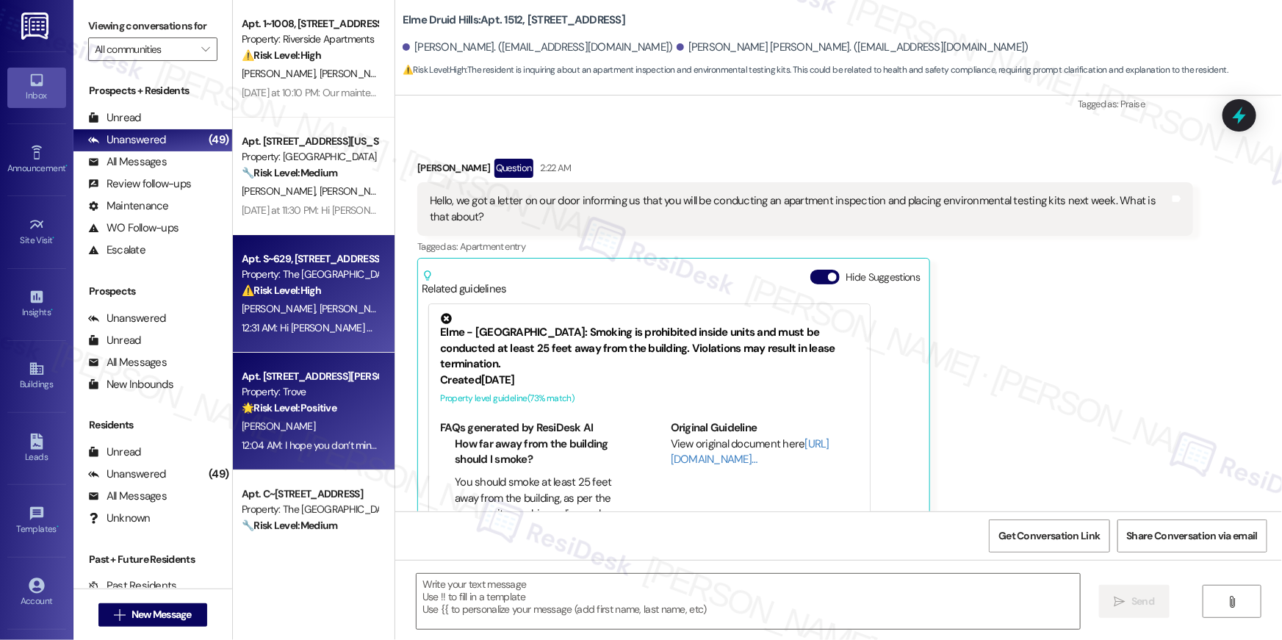
type textarea "Fetching suggested responses. Please feel free to read through the conversation…"
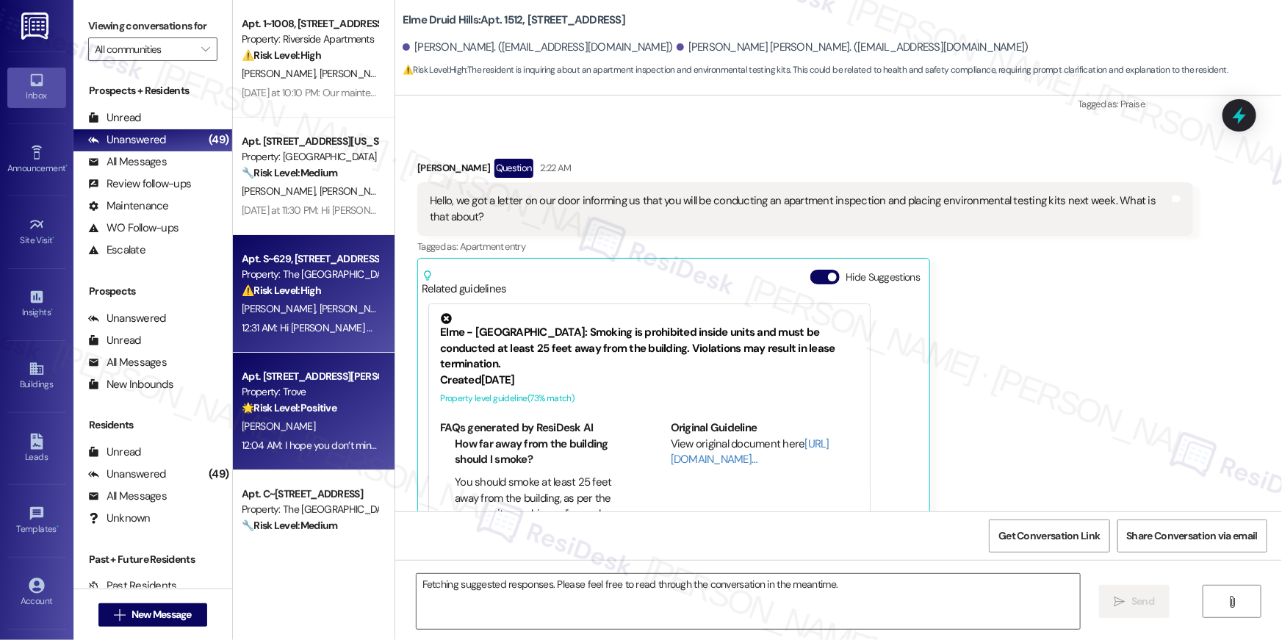
click at [299, 294] on strong "⚠️ Risk Level: High" at bounding box center [281, 290] width 79 height 13
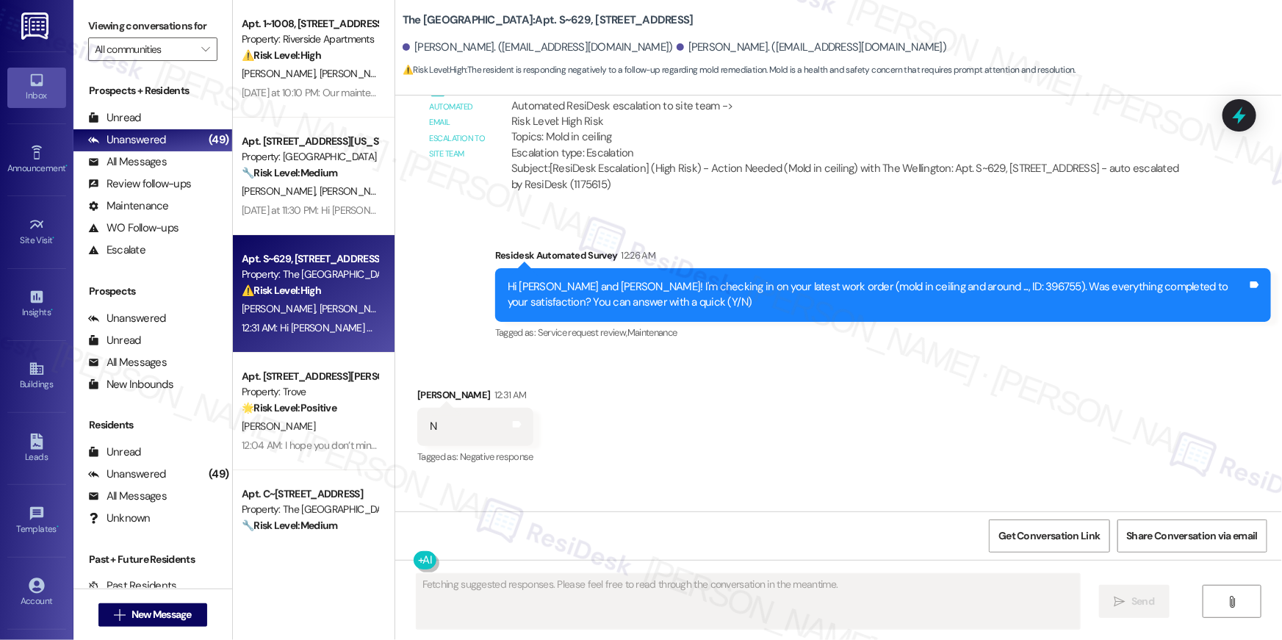
scroll to position [34361, 0]
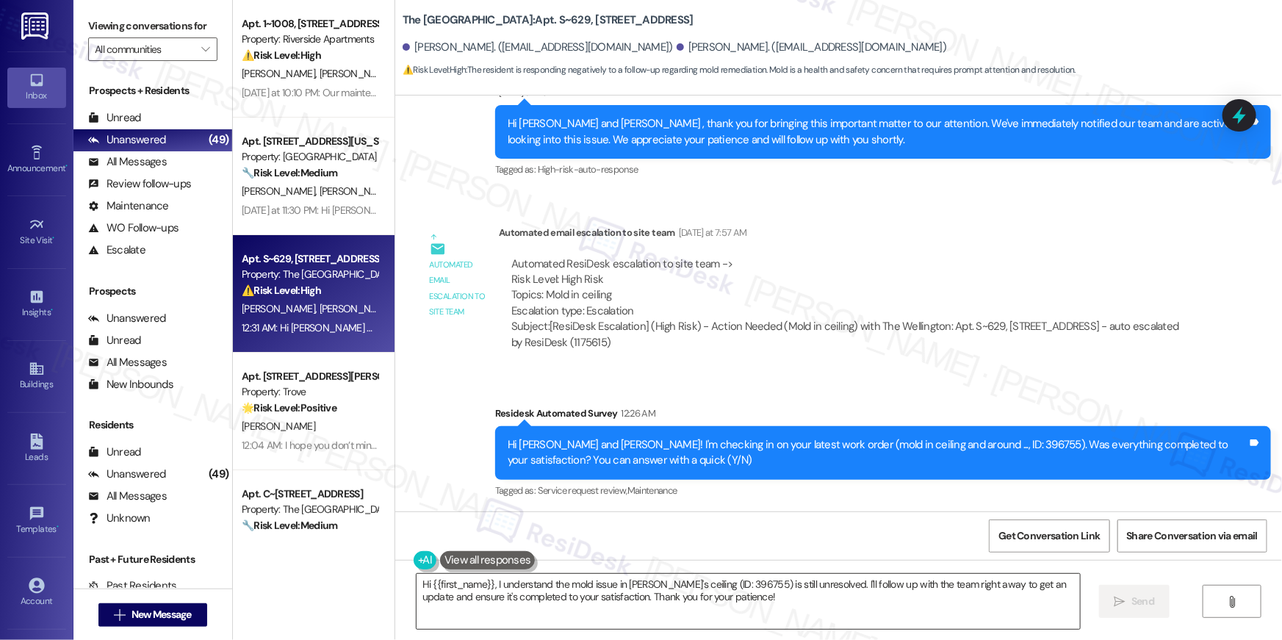
click at [768, 605] on textarea "Hi {{first_name}}, I understand the mold issue in Erica's ceiling (ID: 396755) …" at bounding box center [748, 601] width 663 height 55
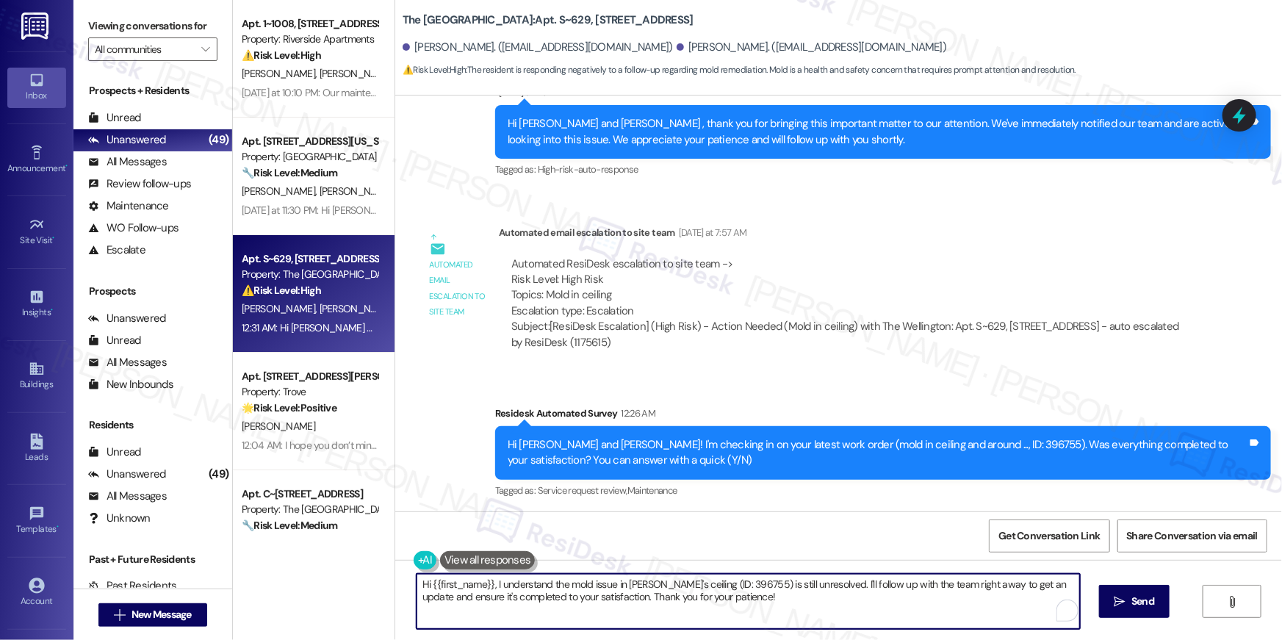
paste textarea "’m sorry to hear your work order is still not complete. Could you please share …"
type textarea "Hi {{first_name}}, I’m sorry to hear your work order is still not complete. Cou…"
click at [1105, 599] on icon "" at bounding box center [1110, 602] width 11 height 12
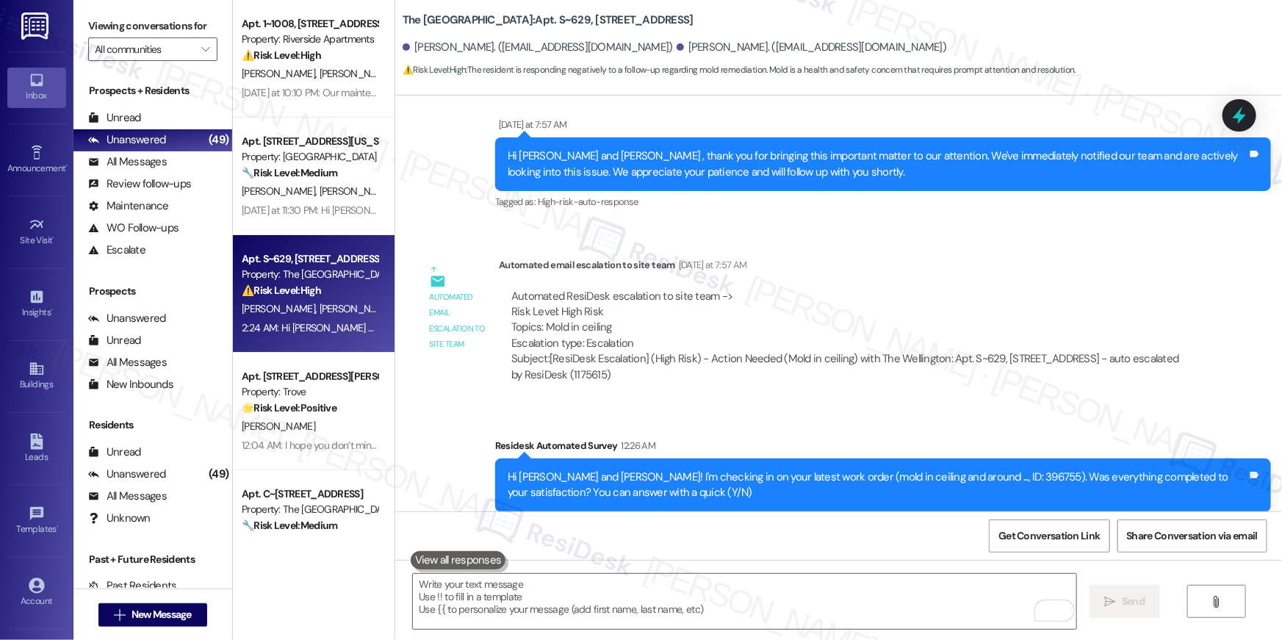
scroll to position [34768, 0]
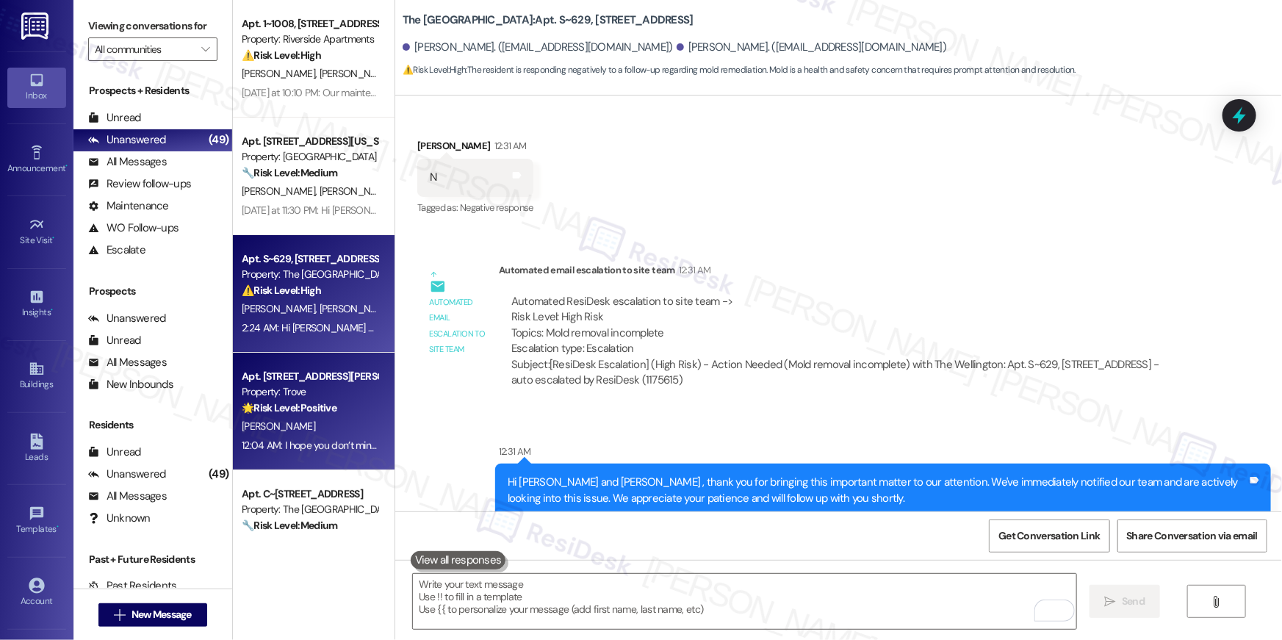
click at [320, 391] on div "Property: Trove" at bounding box center [310, 391] width 136 height 15
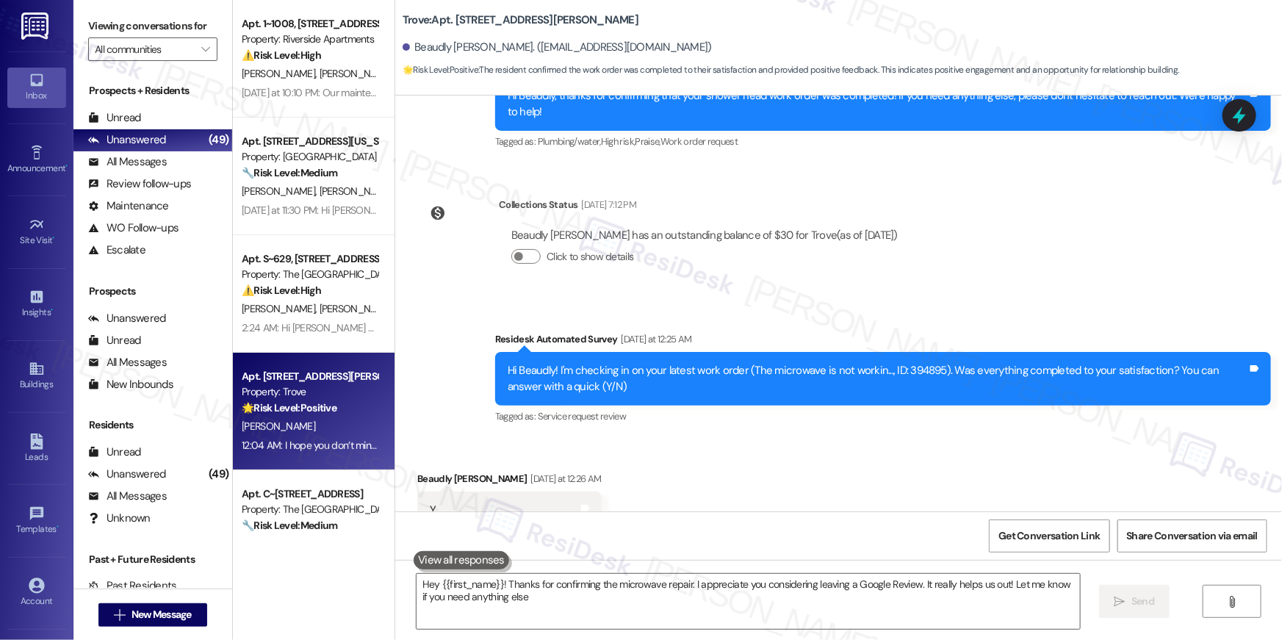
type textarea "Hey {{first_name}}! Thanks for confirming the microwave repair. I appreciate yo…"
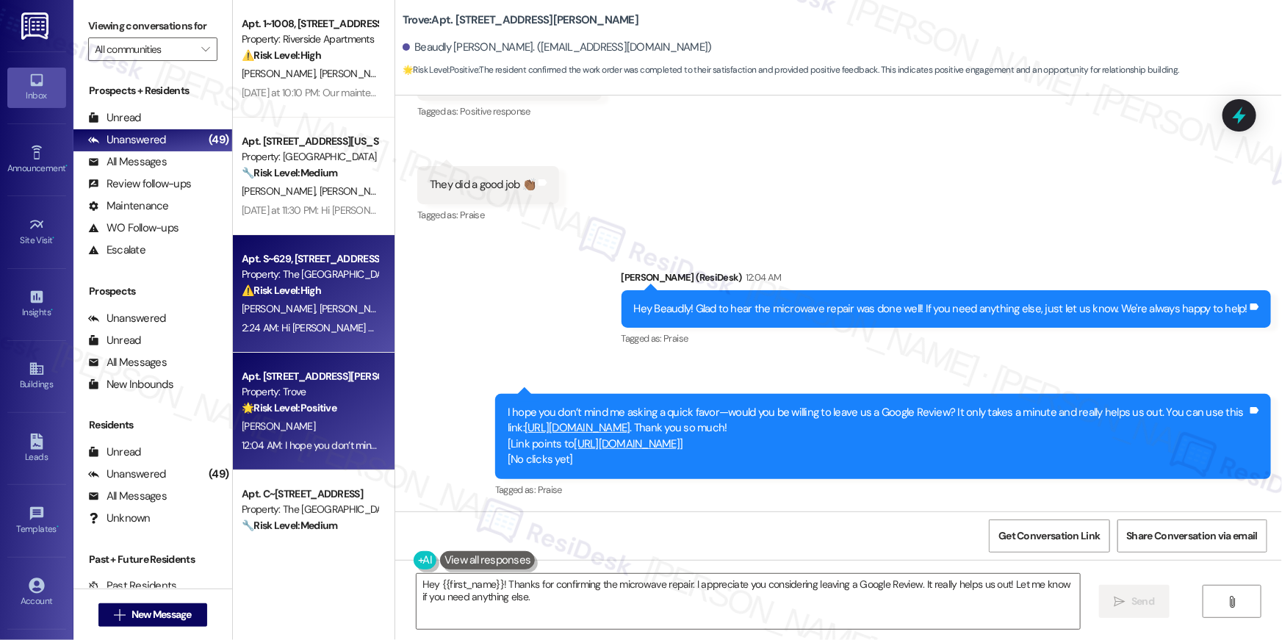
scroll to position [260, 0]
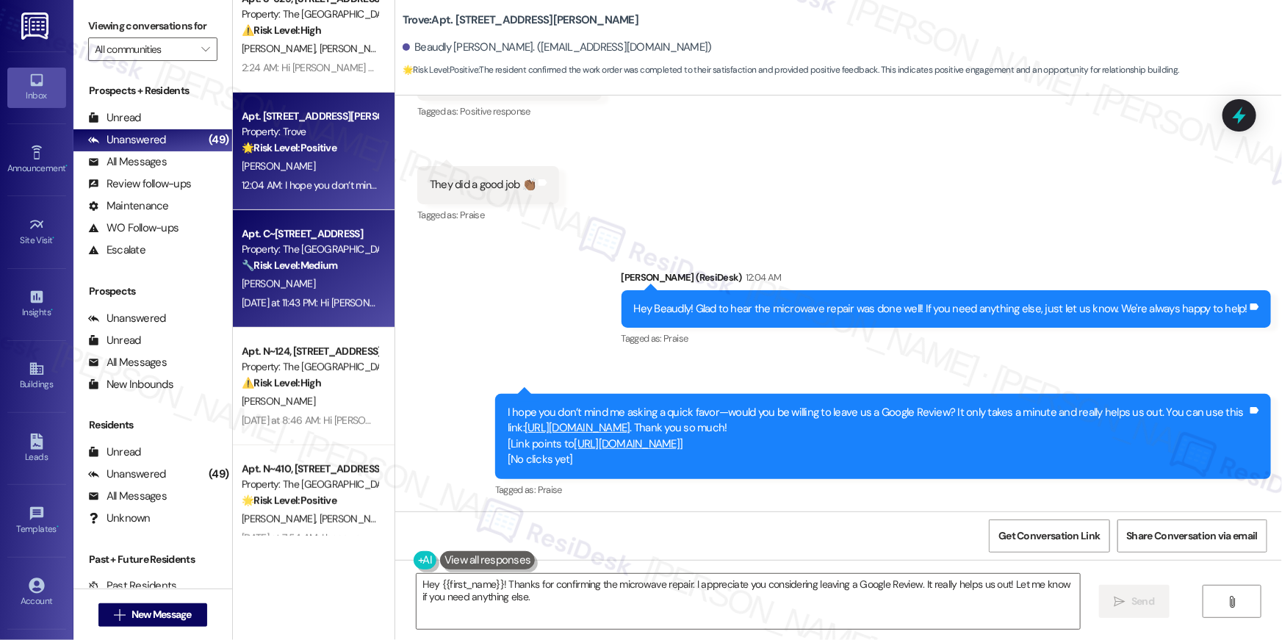
click at [314, 296] on div "Yesterday at 11:43 PM: Hi Ibrahim, I’m sorry to hear your work order is still n…" at bounding box center [782, 302] width 1081 height 13
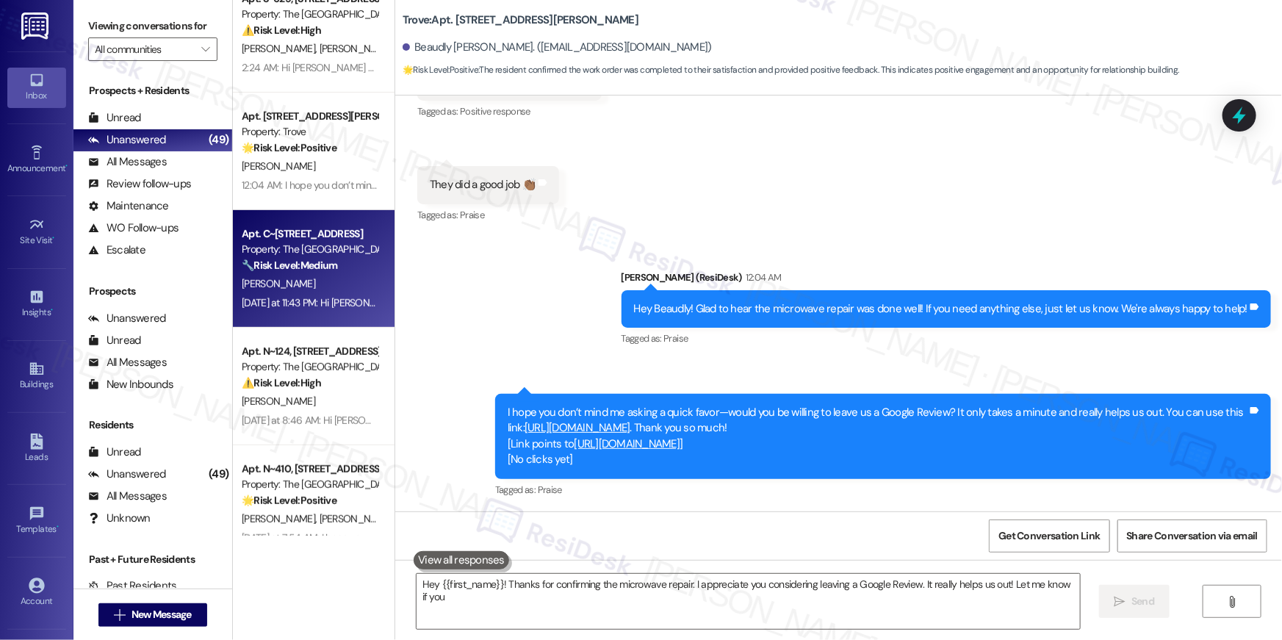
type textarea "Hey {{first_name}}! Thanks for confirming the microwave repair. I appreciate yo…"
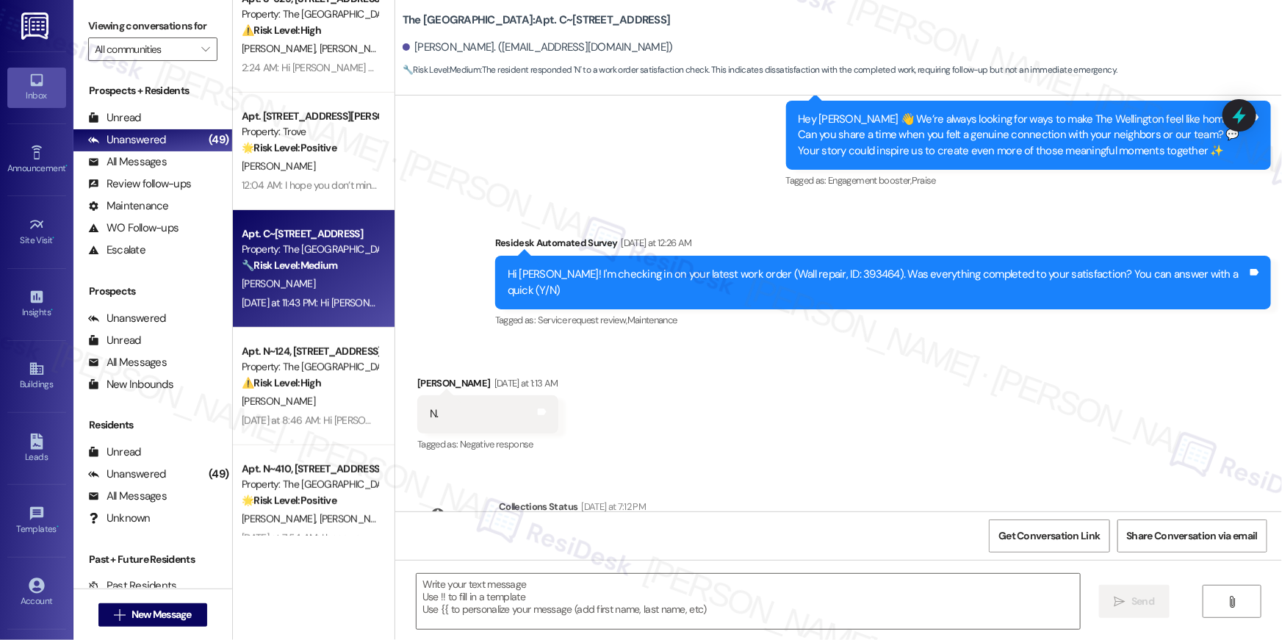
type textarea "Fetching suggested responses. Please feel free to read through the conversation…"
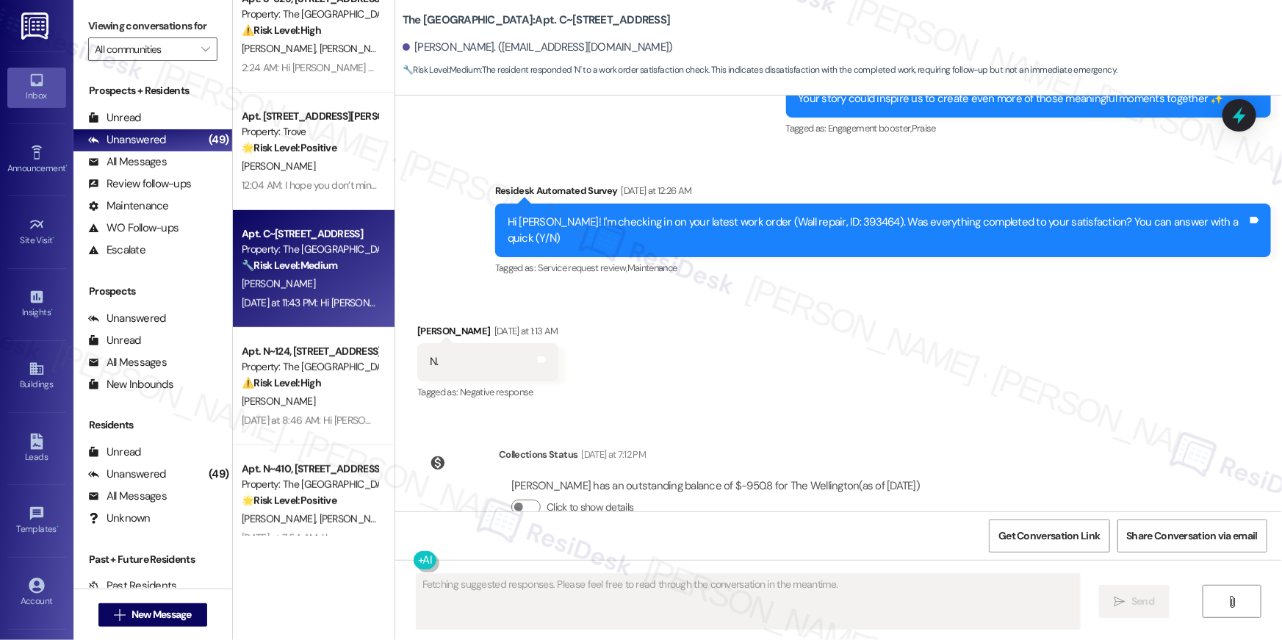
scroll to position [6046, 0]
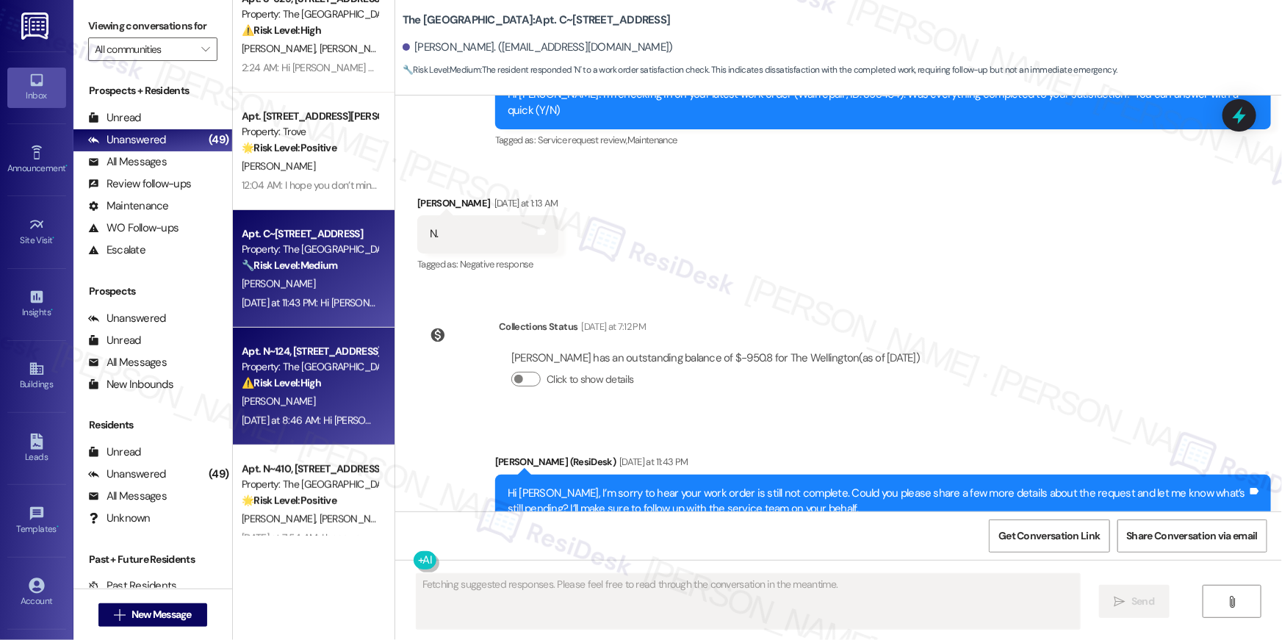
click at [319, 376] on div "⚠️ Risk Level: High The resident indicates a safety concern email was sent a we…" at bounding box center [310, 382] width 136 height 15
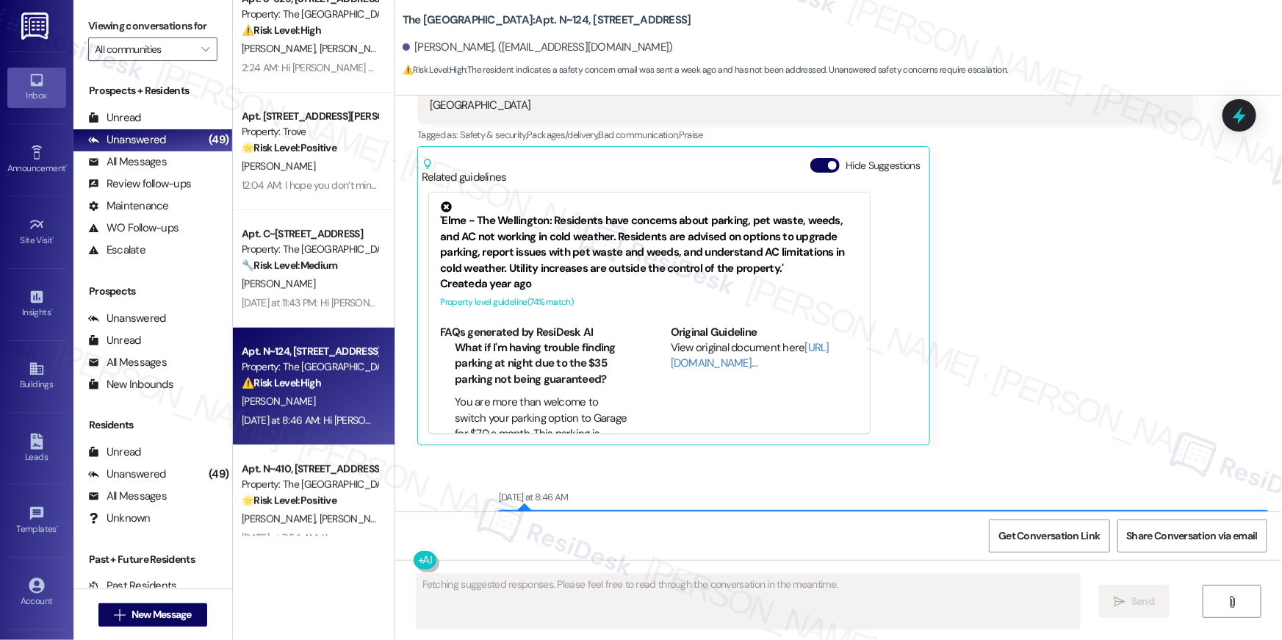
scroll to position [3967, 0]
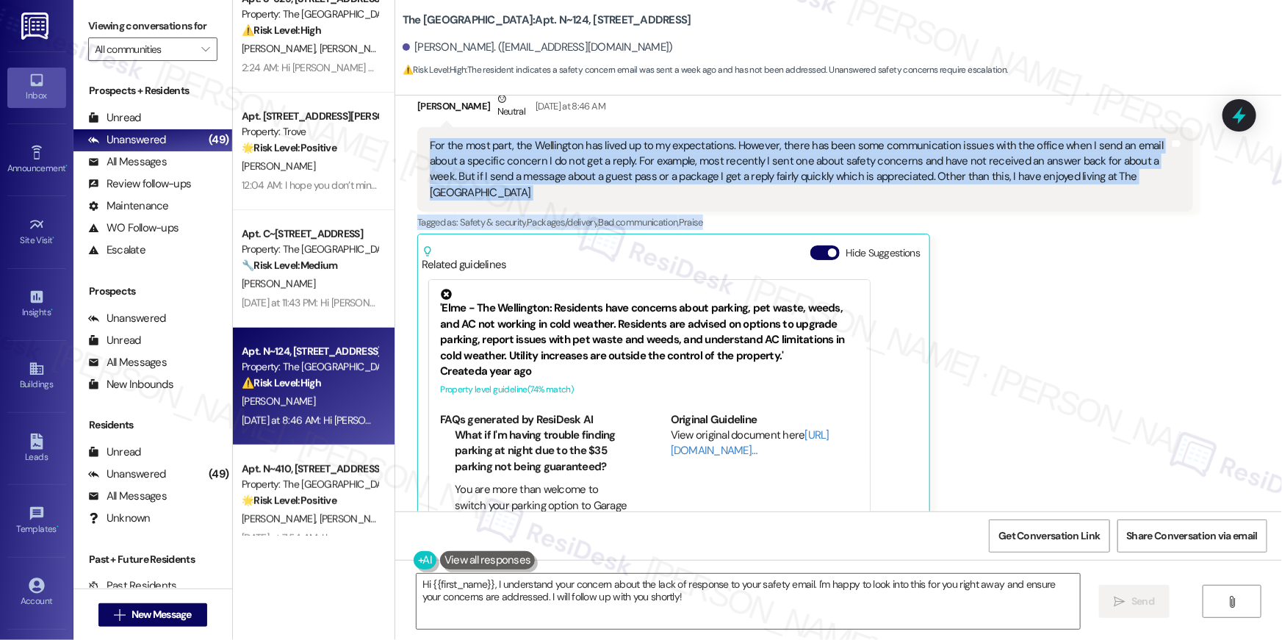
drag, startPoint x: 746, startPoint y: 183, endPoint x: 386, endPoint y: 126, distance: 363.8
click at [395, 126] on div "Received via SMS Rebekah Sherer Neutral Yesterday at 8:46 AM For the most part,…" at bounding box center [838, 301] width 887 height 486
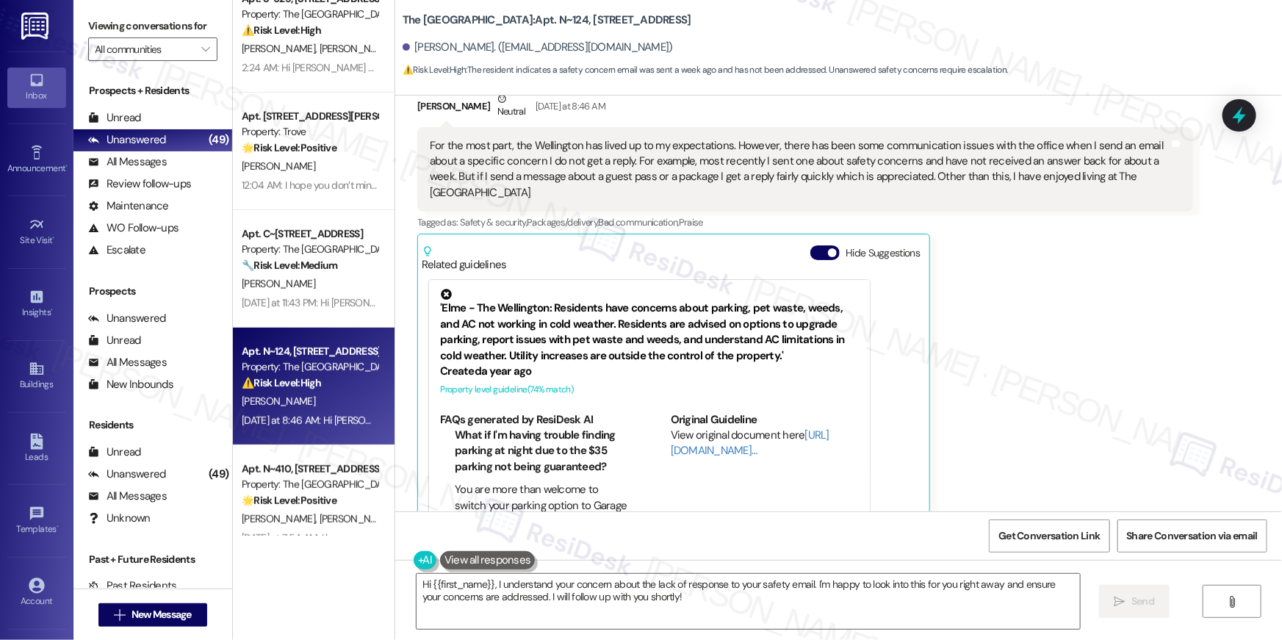
drag, startPoint x: 511, startPoint y: 136, endPoint x: 873, endPoint y: 137, distance: 361.5
click at [511, 138] on div "For the most part, the Wellington has lived up to my expectations. However, the…" at bounding box center [800, 169] width 740 height 63
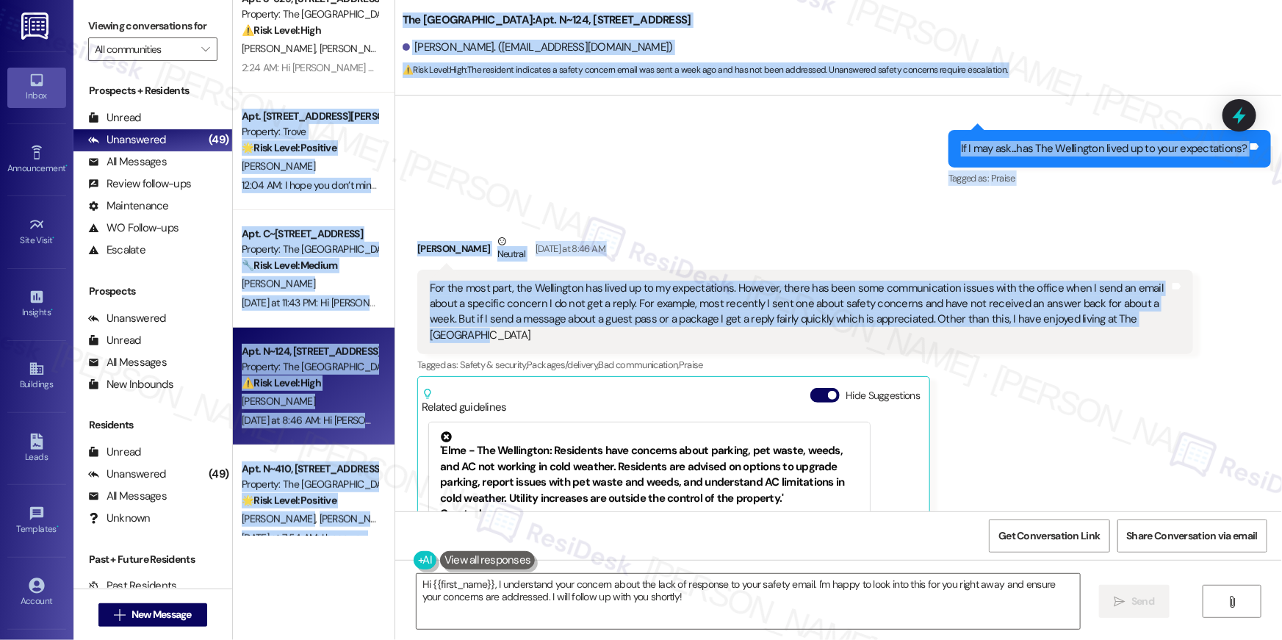
scroll to position [3811, 0]
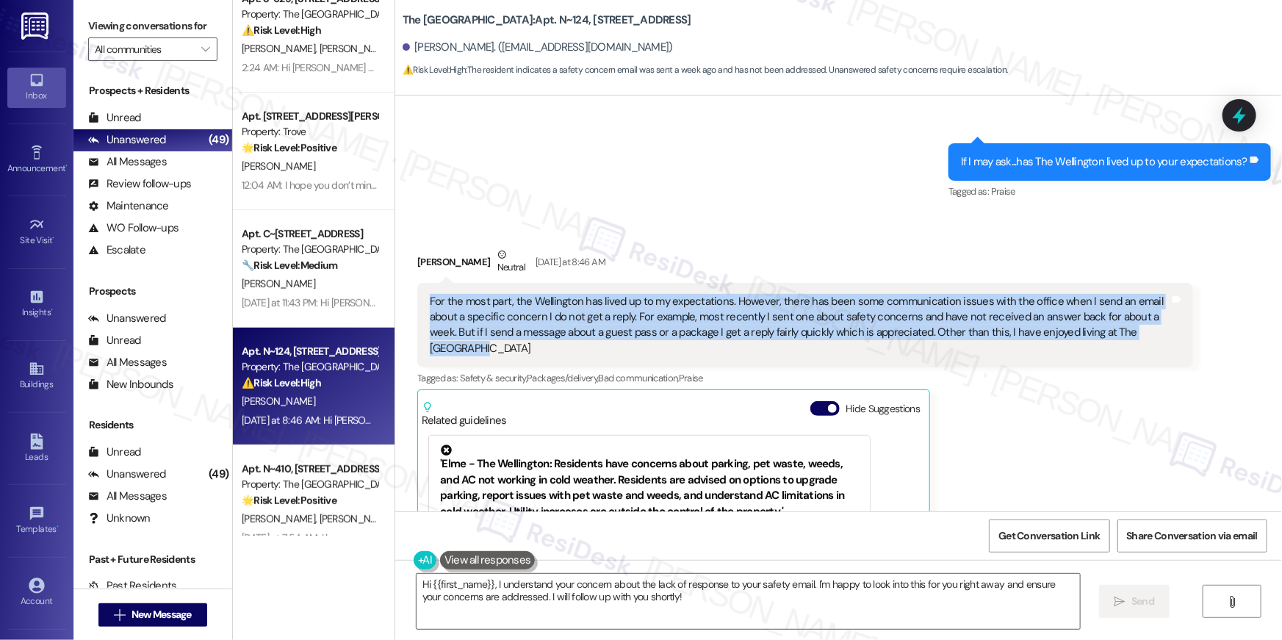
drag, startPoint x: 1129, startPoint y: 155, endPoint x: 405, endPoint y: 278, distance: 734.7
click at [417, 283] on div "For the most part, the Wellington has lived up to my expectations. However, the…" at bounding box center [805, 325] width 776 height 85
copy div "For the most part, the Wellington has lived up to my expectations. However, the…"
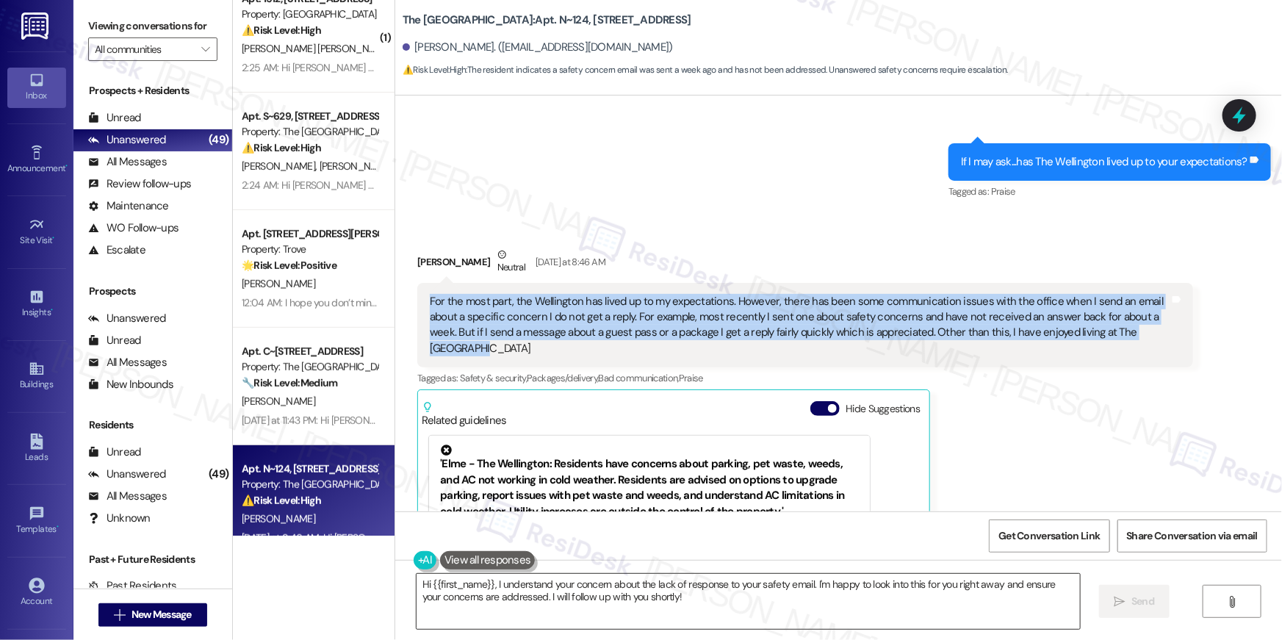
click at [670, 618] on textarea "Hi {{first_name}}, I understand your concern about the lack of response to your…" at bounding box center [748, 601] width 663 height 55
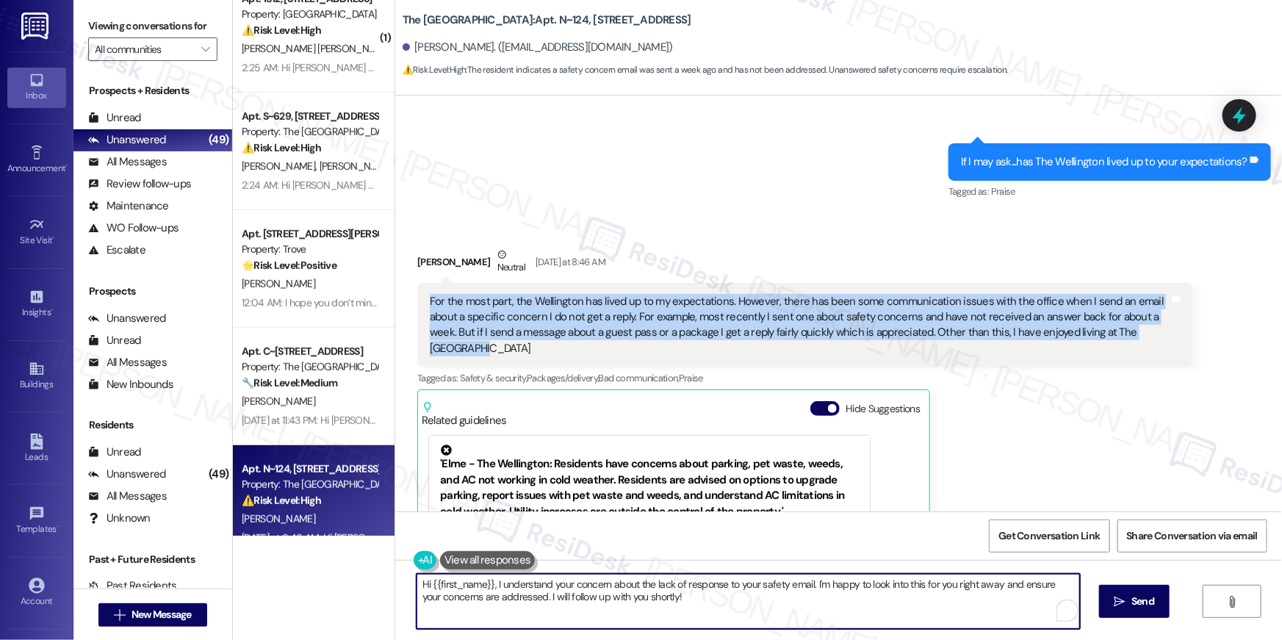
click at [681, 613] on textarea "Hi {{first_name}}, I understand your concern about the lack of response to your…" at bounding box center [748, 601] width 663 height 55
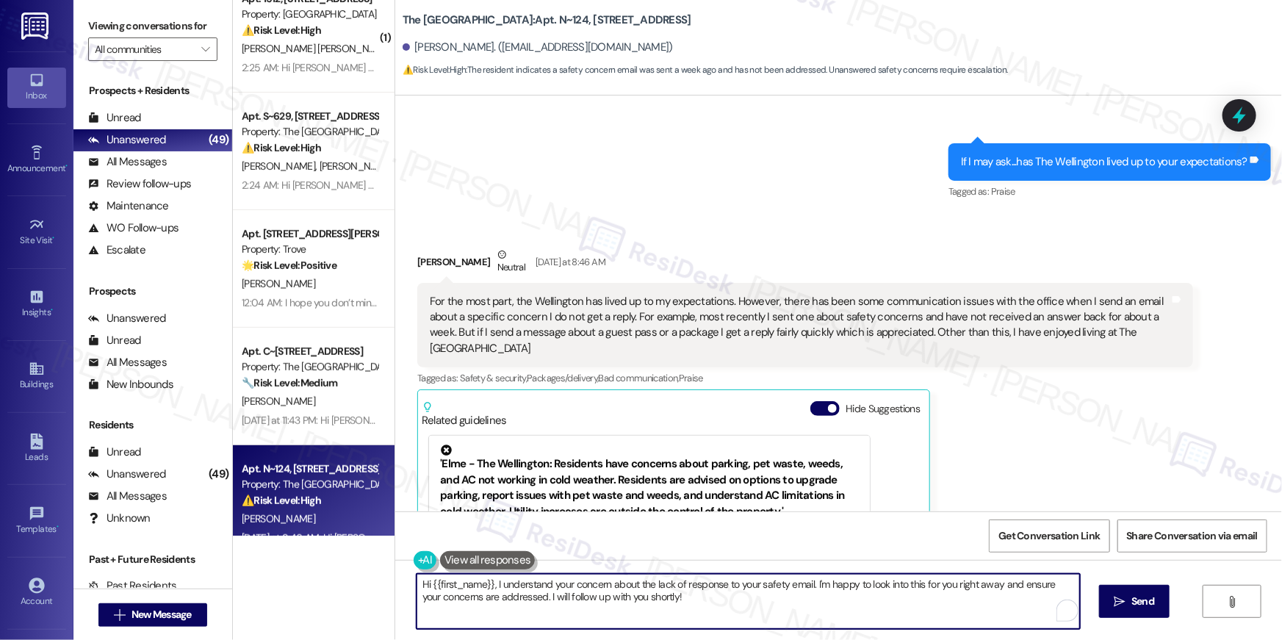
click at [684, 608] on textarea "Hi {{first_name}}, I understand your concern about the lack of response to your…" at bounding box center [748, 601] width 663 height 55
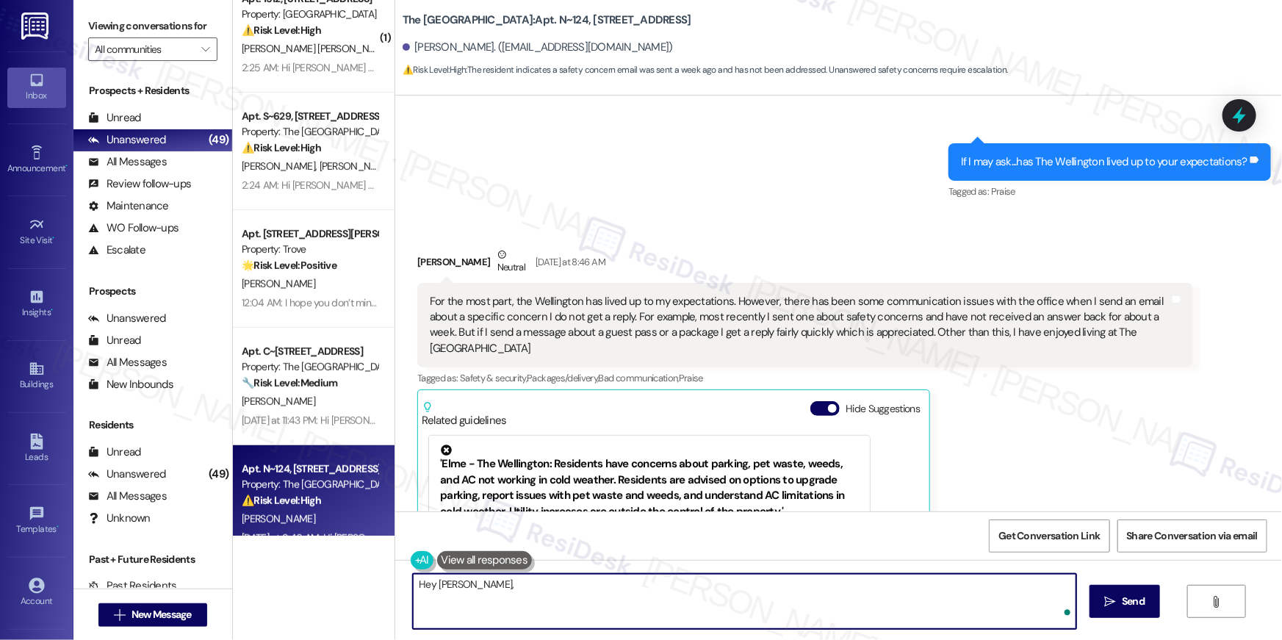
paste textarea "Hi, thank you for sharing your honest feedback. We’re so glad to hear that you’…"
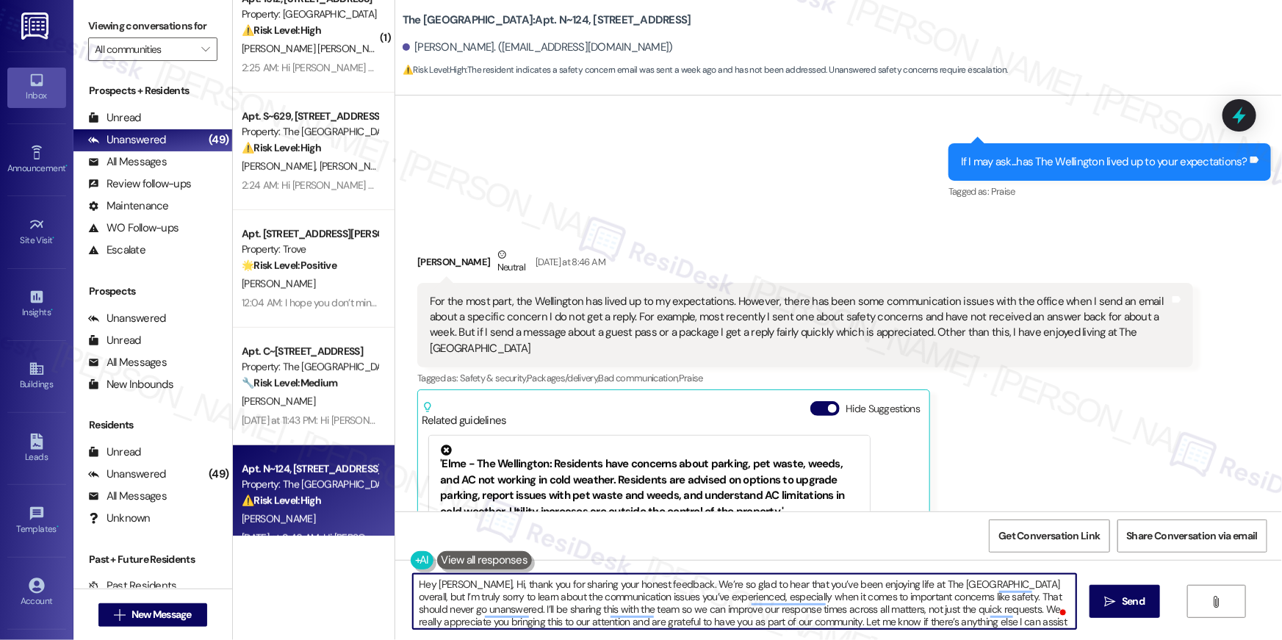
click at [472, 580] on textarea "Hey Rebekah, Hi, thank you for sharing your honest feedback. We’re so glad to h…" at bounding box center [744, 601] width 663 height 55
type textarea "Hey Rebekah, thank you for sharing your honest feedback. We’re so glad to hear …"
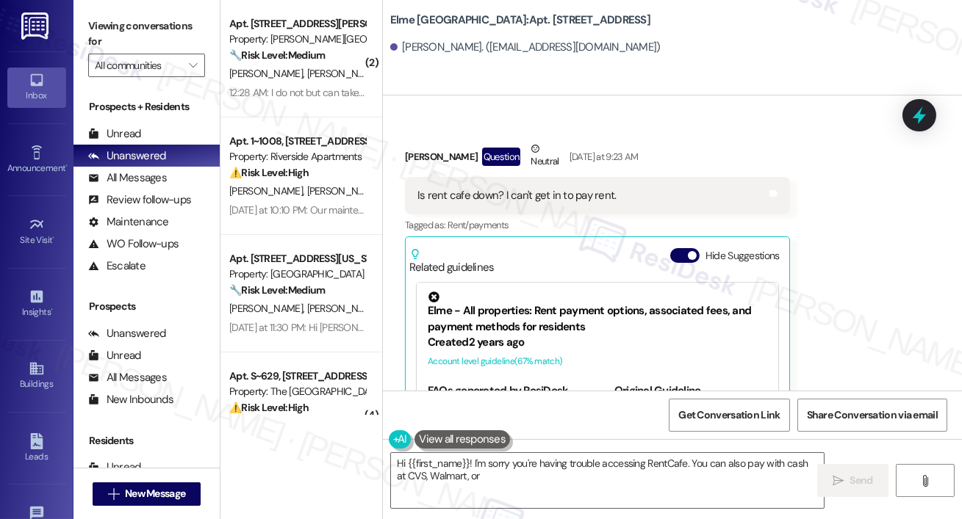
scroll to position [13345, 0]
click at [541, 477] on textarea "Hi {{first_name}}! I'm sorry you're having trouble accessing RentCafe. You can …" at bounding box center [607, 480] width 433 height 55
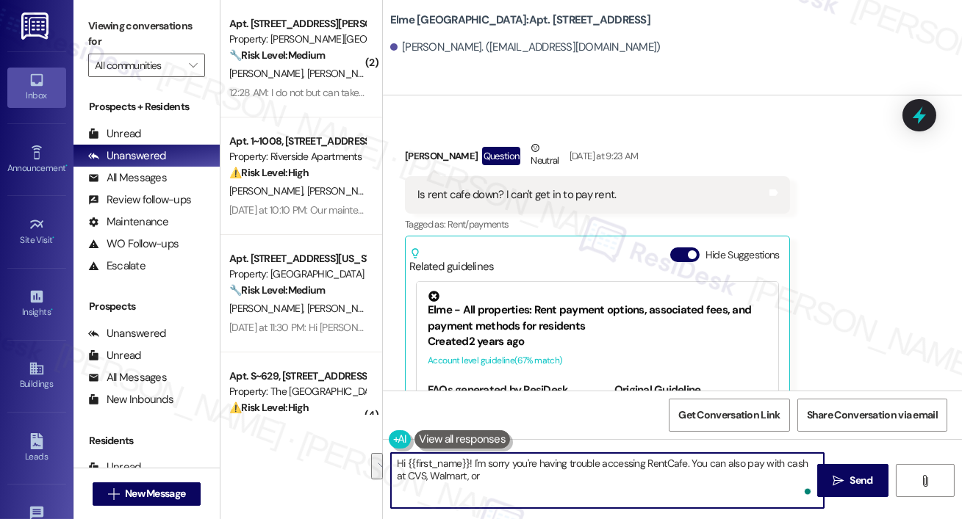
drag, startPoint x: 785, startPoint y: 475, endPoint x: 694, endPoint y: 466, distance: 91.5
click at [694, 466] on textarea "Hi {{first_name}}! I'm sorry you're having trouble accessing RentCafe. You can …" at bounding box center [607, 480] width 433 height 55
type textarea "Hi {{first_name}}! I'm sorry you're having trouble accessing RentCafe. Please t…"
click at [622, 462] on textarea "Hi {{first_name}}! I'm sorry you're having trouble accessing RentCafe. Please t…" at bounding box center [607, 480] width 433 height 55
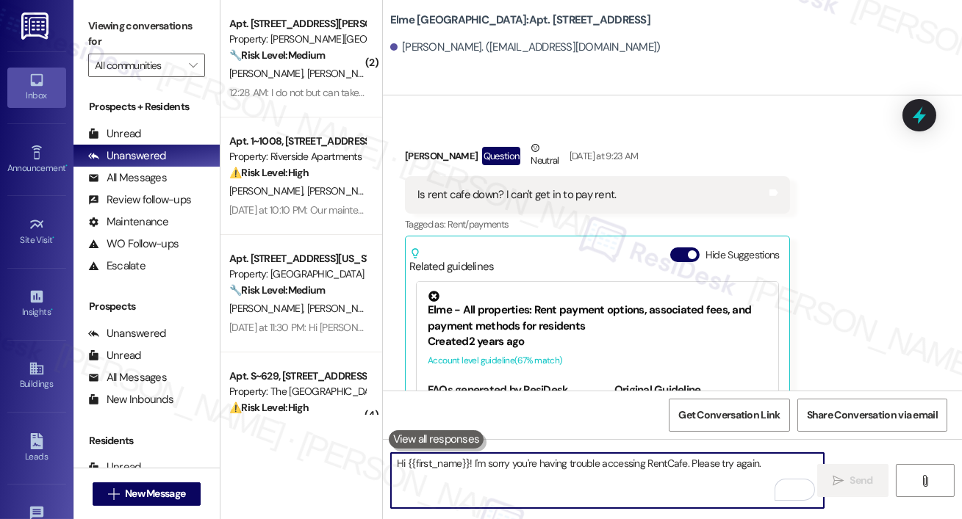
scroll to position [13479, 0]
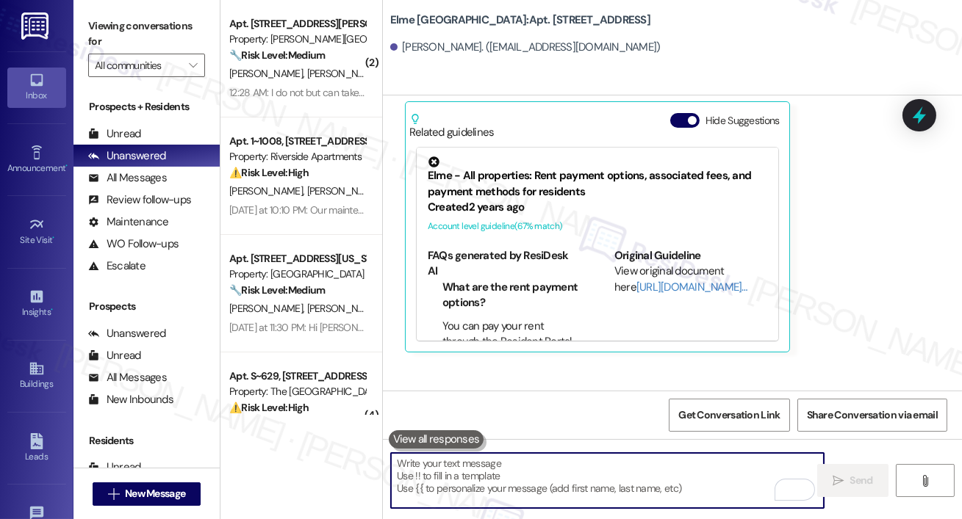
paste textarea "I received an update from our site team. They said A1 Towing is the towing comp…"
type textarea "I received an update from our site team. They said A1 Towing is the towing comp…"
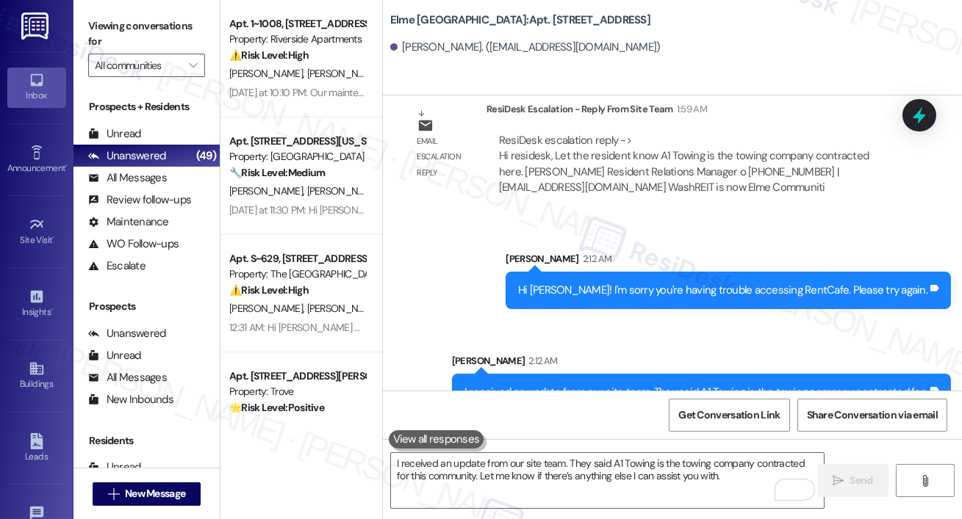
scroll to position [13850, 0]
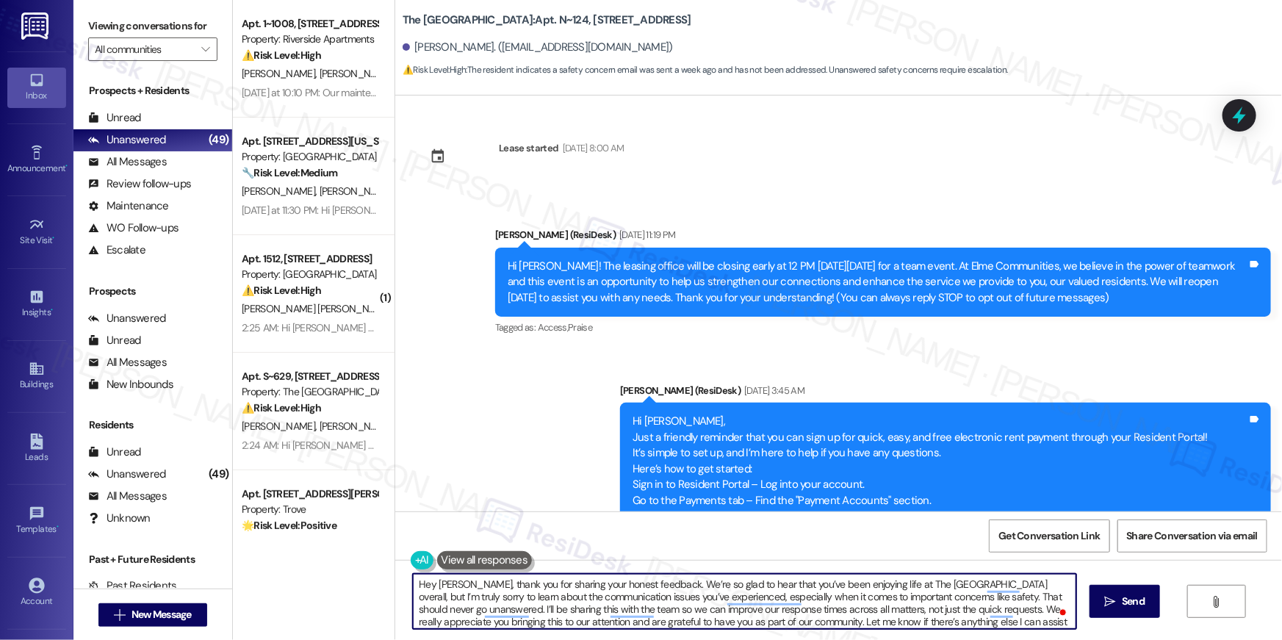
scroll to position [3811, 0]
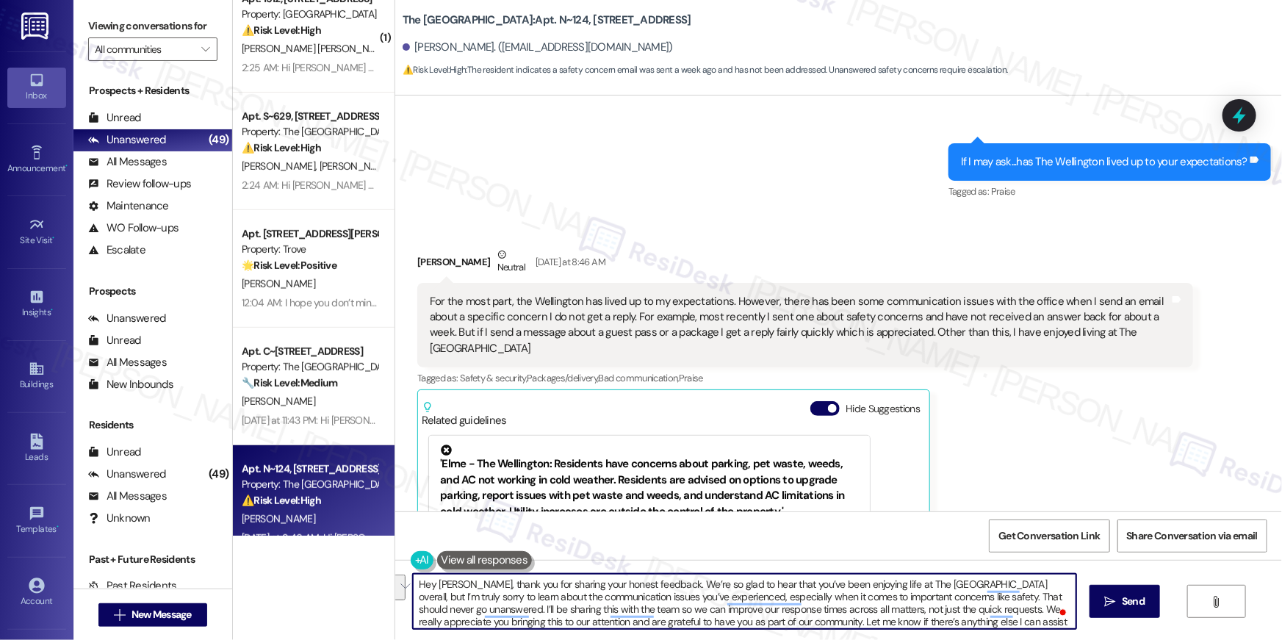
click at [467, 613] on textarea "Hey [PERSON_NAME], thank you for sharing your honest feedback. We’re so glad to…" at bounding box center [744, 601] width 663 height 55
type textarea "Hey Rebekah, thank you for sharing your honest feedback. We’re so glad to hear …"
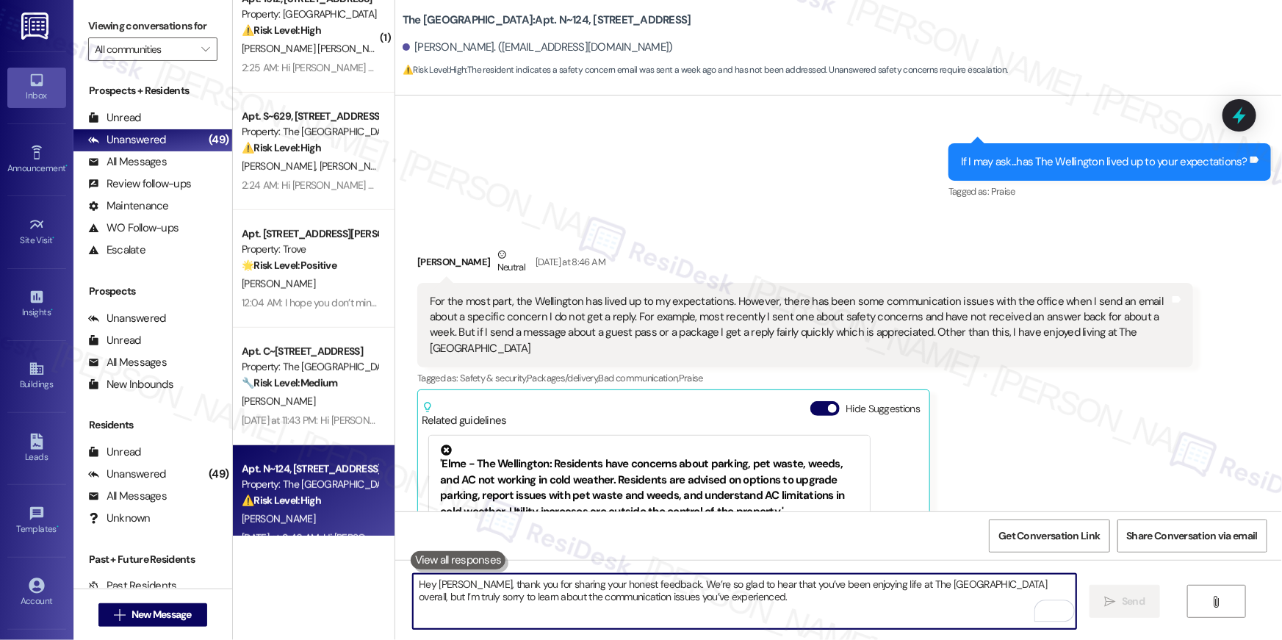
scroll to position [3967, 0]
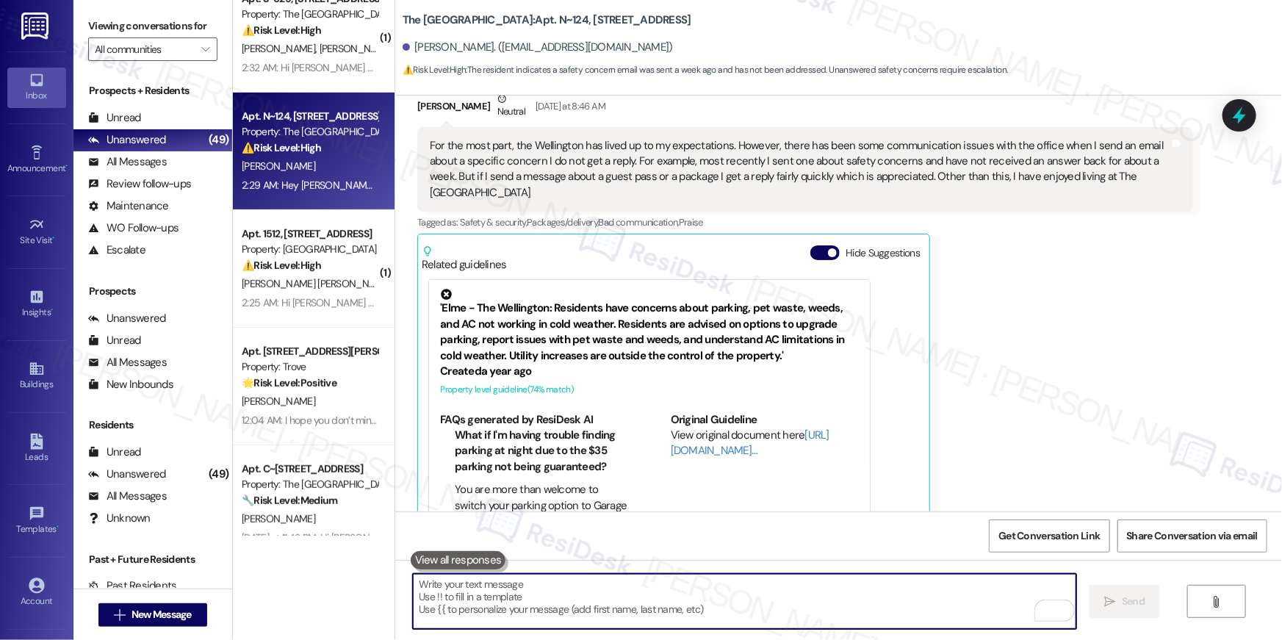
click at [983, 312] on div "Rebekah Sherer Neutral Yesterday at 8:46 AM For the most part, the Wellington h…" at bounding box center [805, 312] width 776 height 442
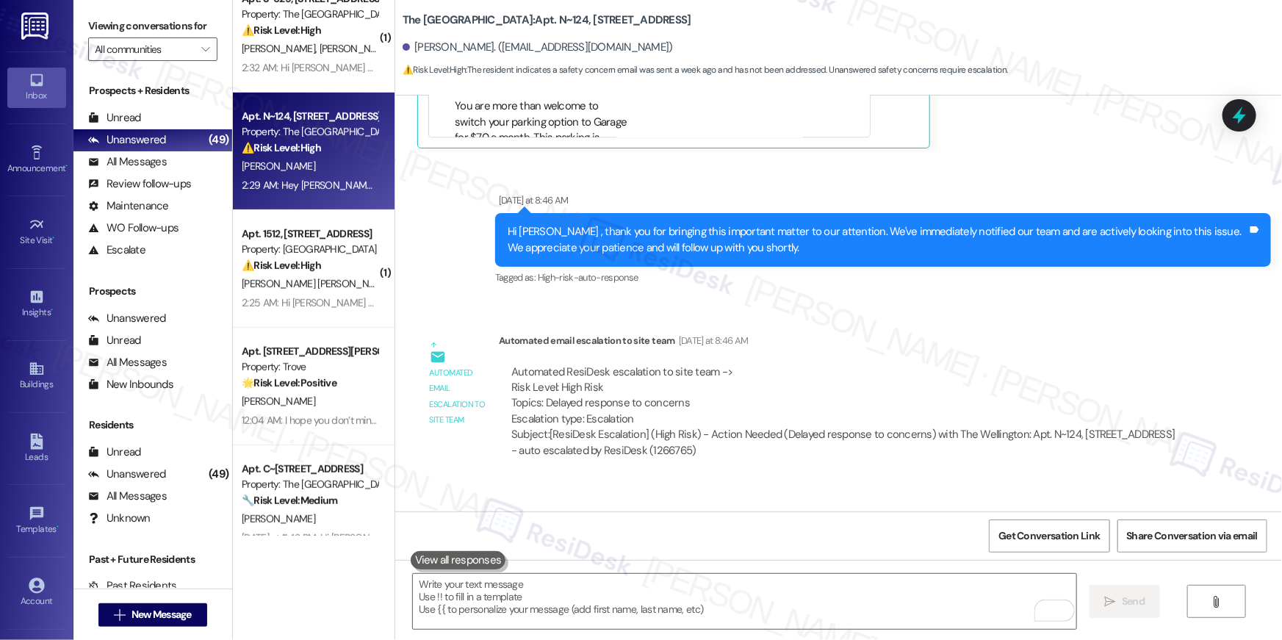
scroll to position [4405, 0]
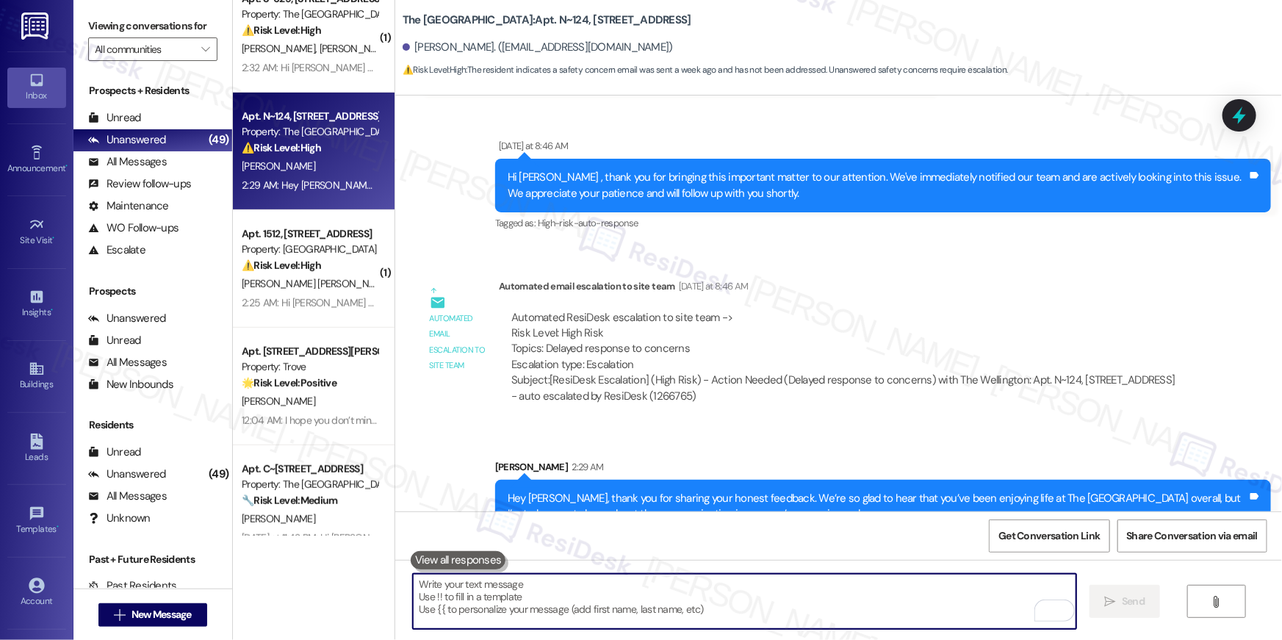
click at [744, 600] on textarea "To enrich screen reader interactions, please activate Accessibility in Grammarl…" at bounding box center [744, 601] width 663 height 55
paste textarea "I’ll be sharing this with the team so we can improve our response times across …"
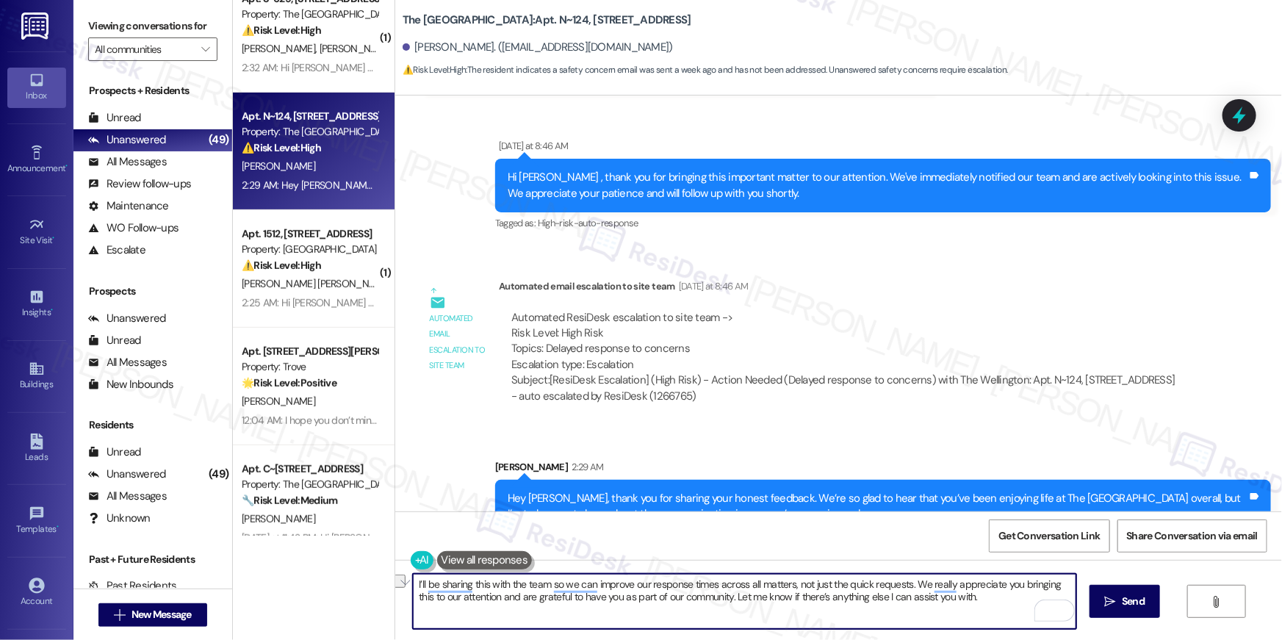
drag, startPoint x: 791, startPoint y: 581, endPoint x: 903, endPoint y: 586, distance: 112.5
click at [903, 586] on textarea "I’ll be sharing this with the team so we can improve our response times across …" at bounding box center [744, 601] width 663 height 55
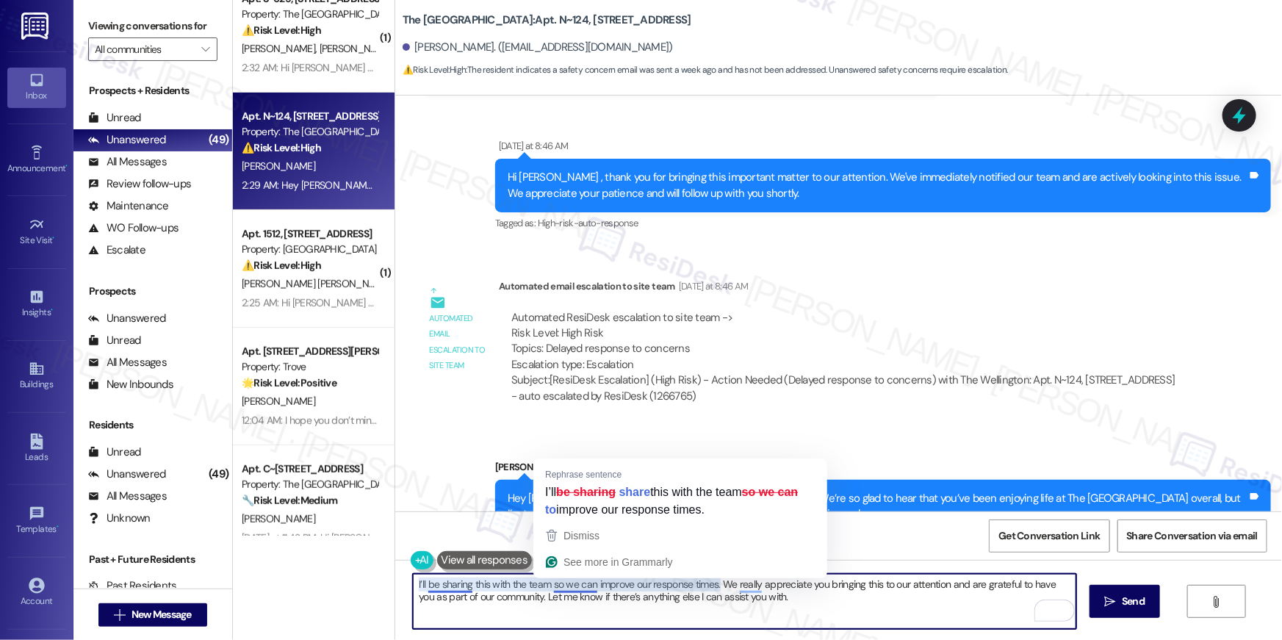
click at [544, 586] on textarea "I’ll be sharing this with the team so we can improve our response times. We rea…" at bounding box center [744, 601] width 663 height 55
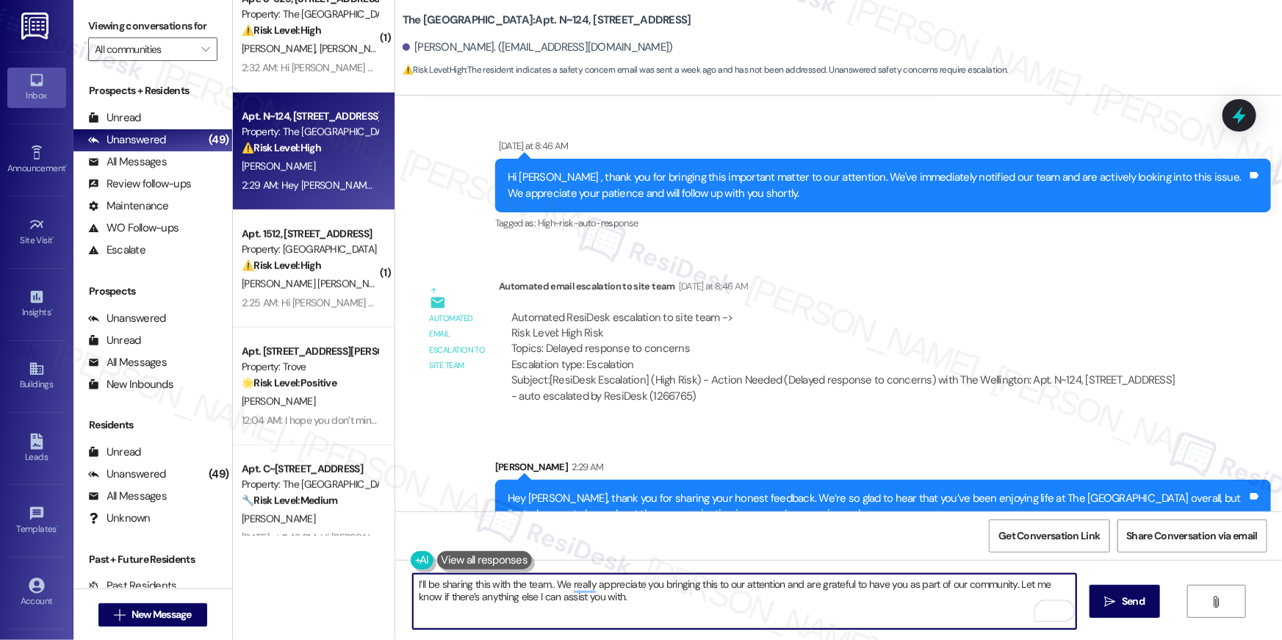
type textarea "I’ll be sharing this with the team. We really appreciate you bringing this to o…"
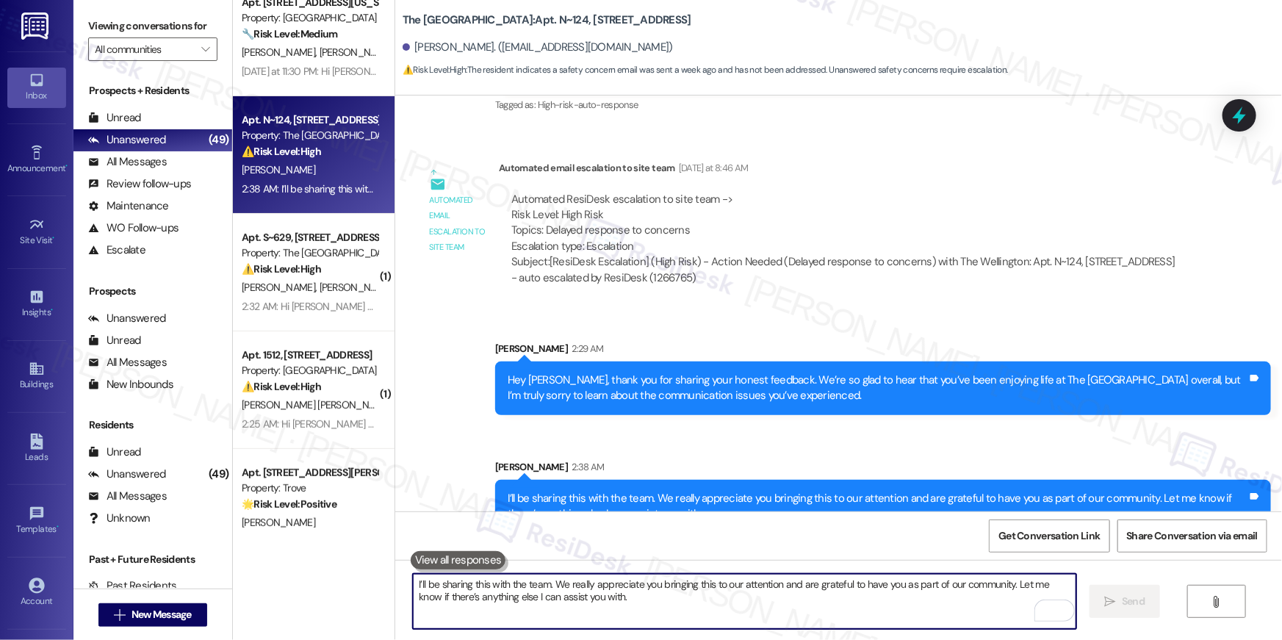
scroll to position [242, 0]
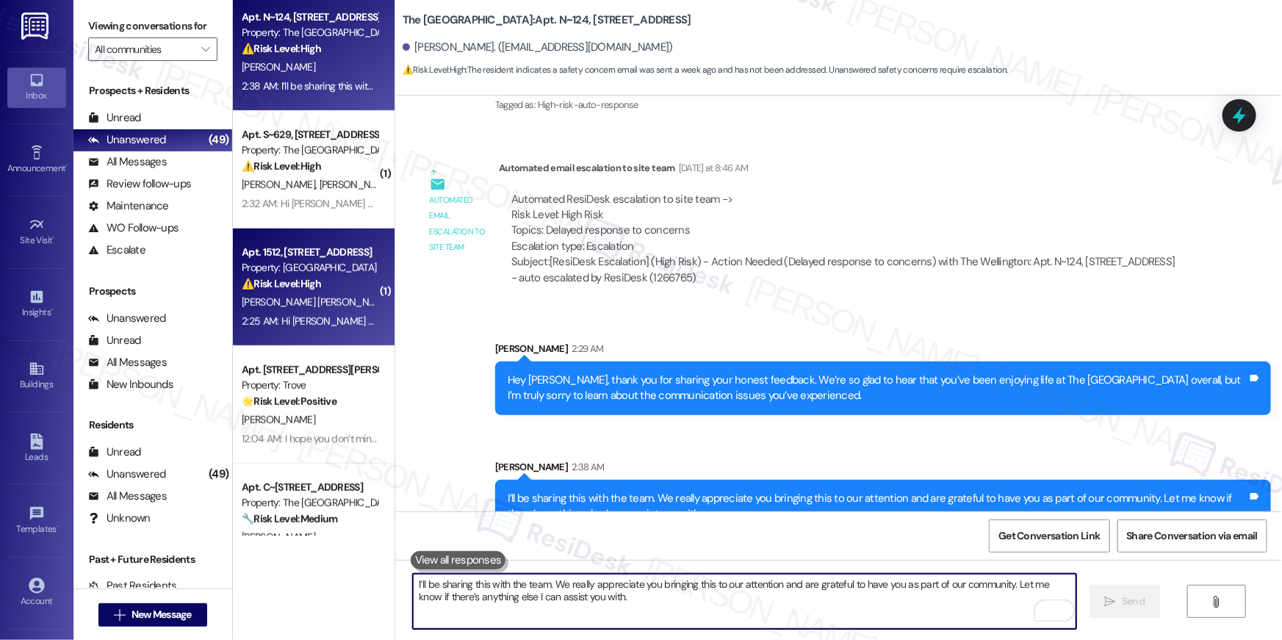
click at [395, 303] on span "[PERSON_NAME] [PERSON_NAME]" at bounding box center [469, 301] width 149 height 13
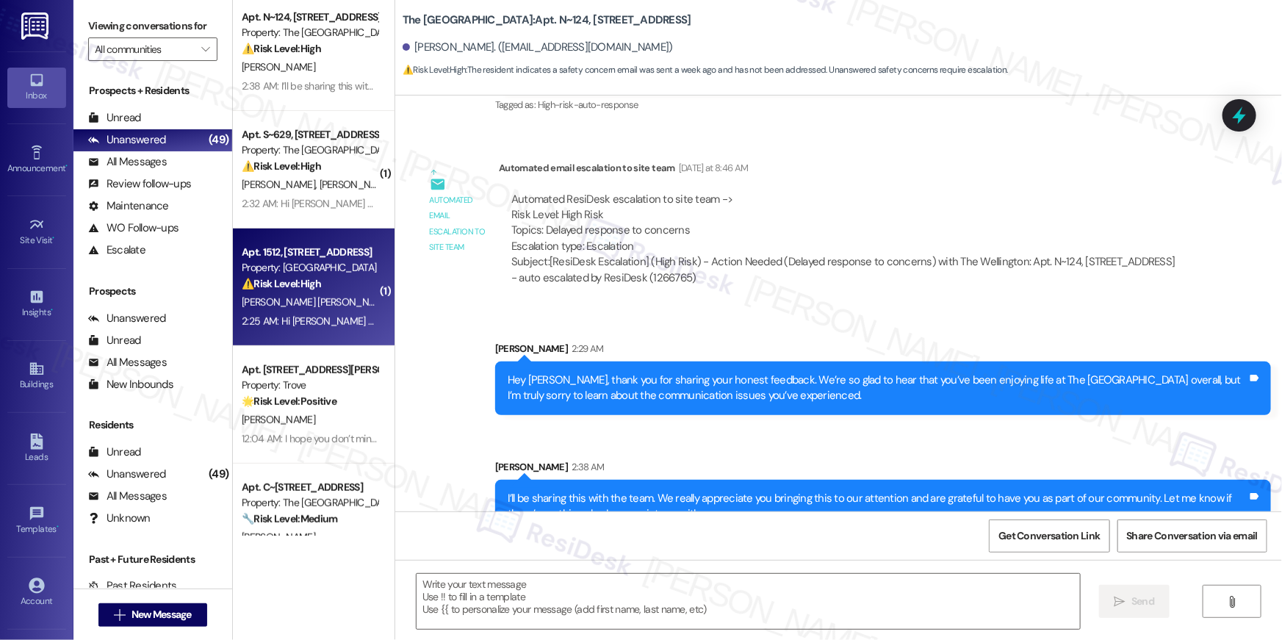
type textarea "Fetching suggested responses. Please feel free to read through the conversation…"
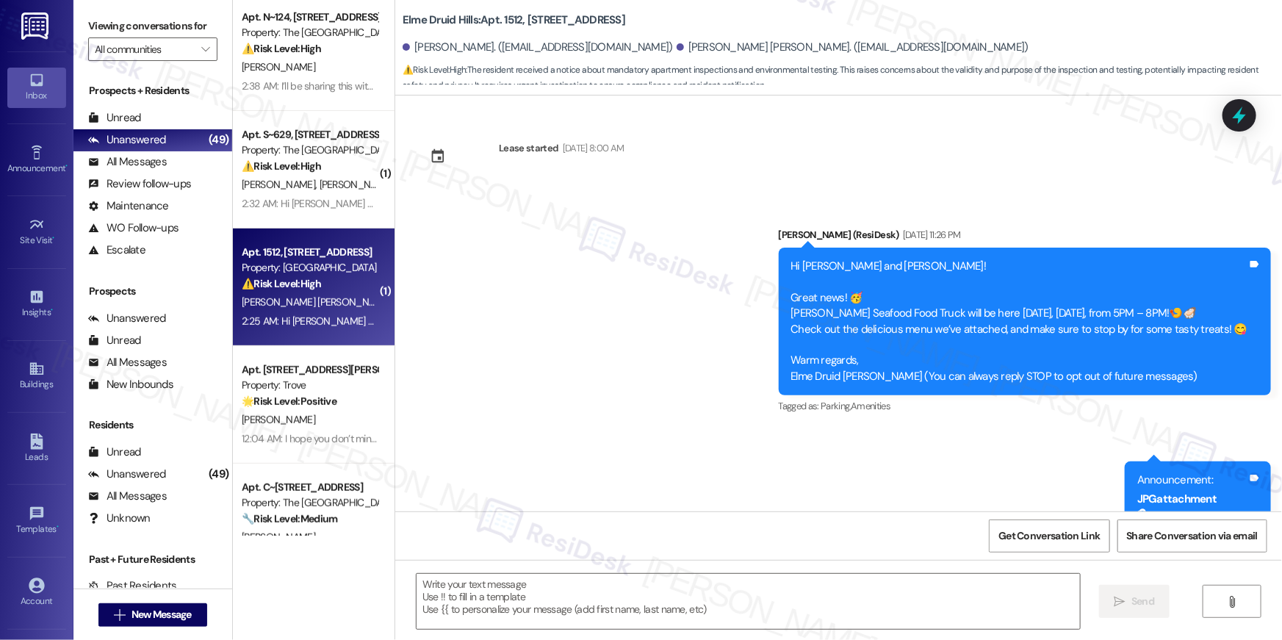
scroll to position [26210, 0]
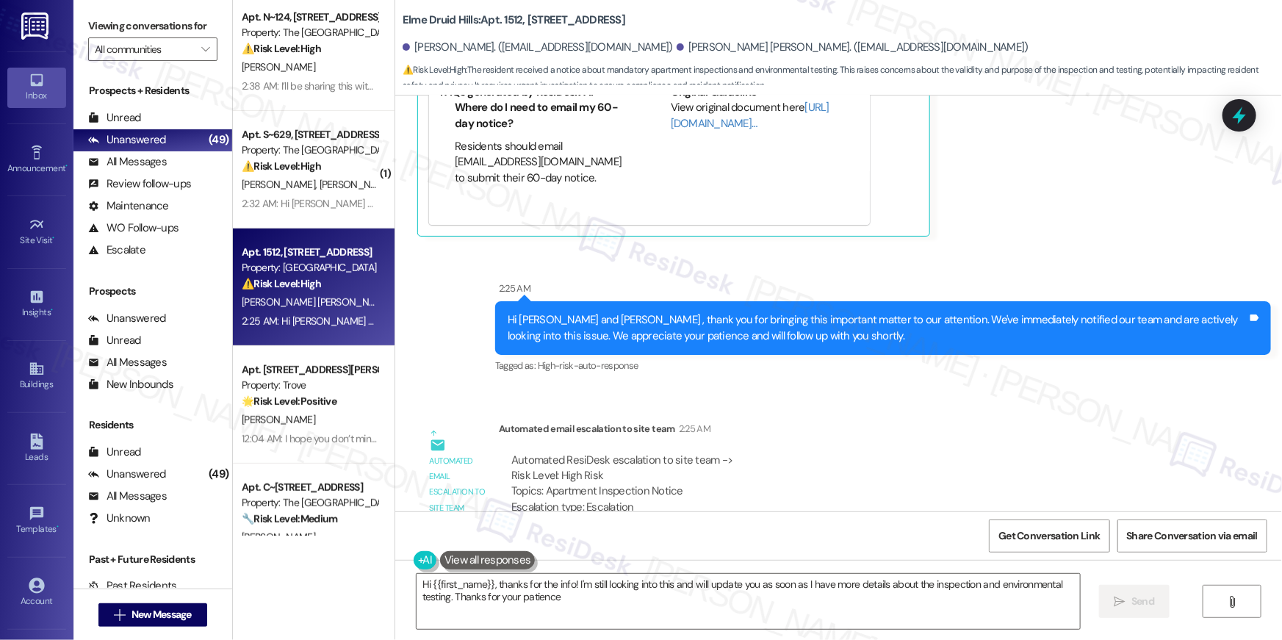
type textarea "Hi {{first_name}}, thanks for the info! I'm still looking into this and will up…"
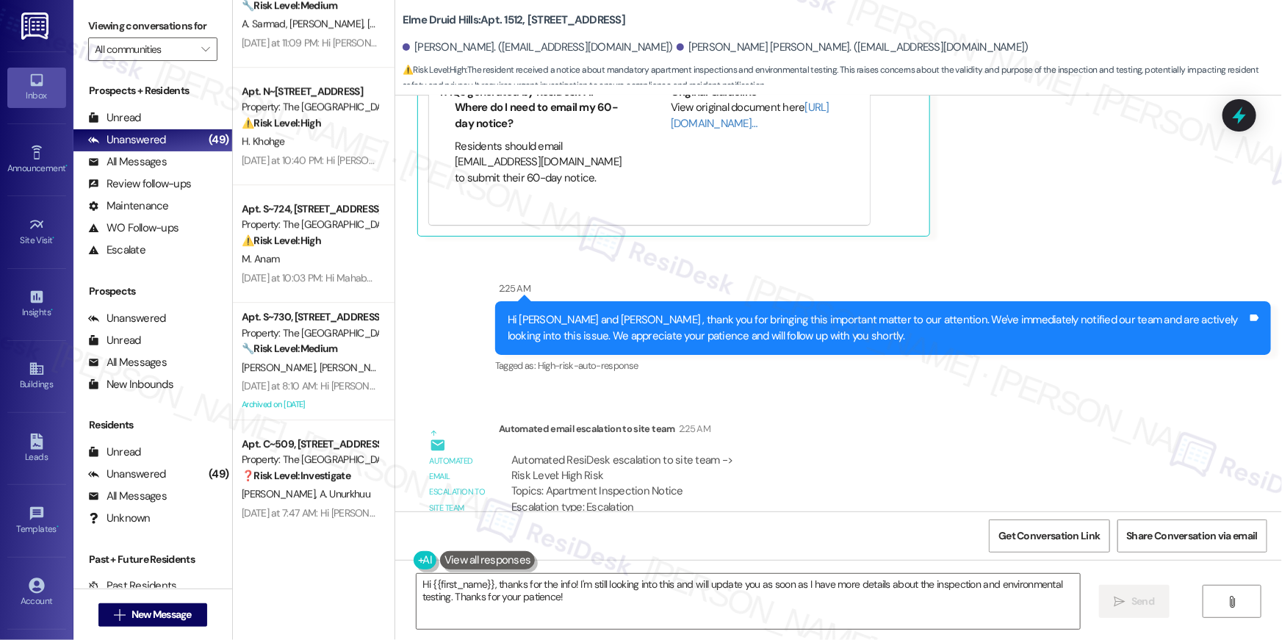
scroll to position [2743, 0]
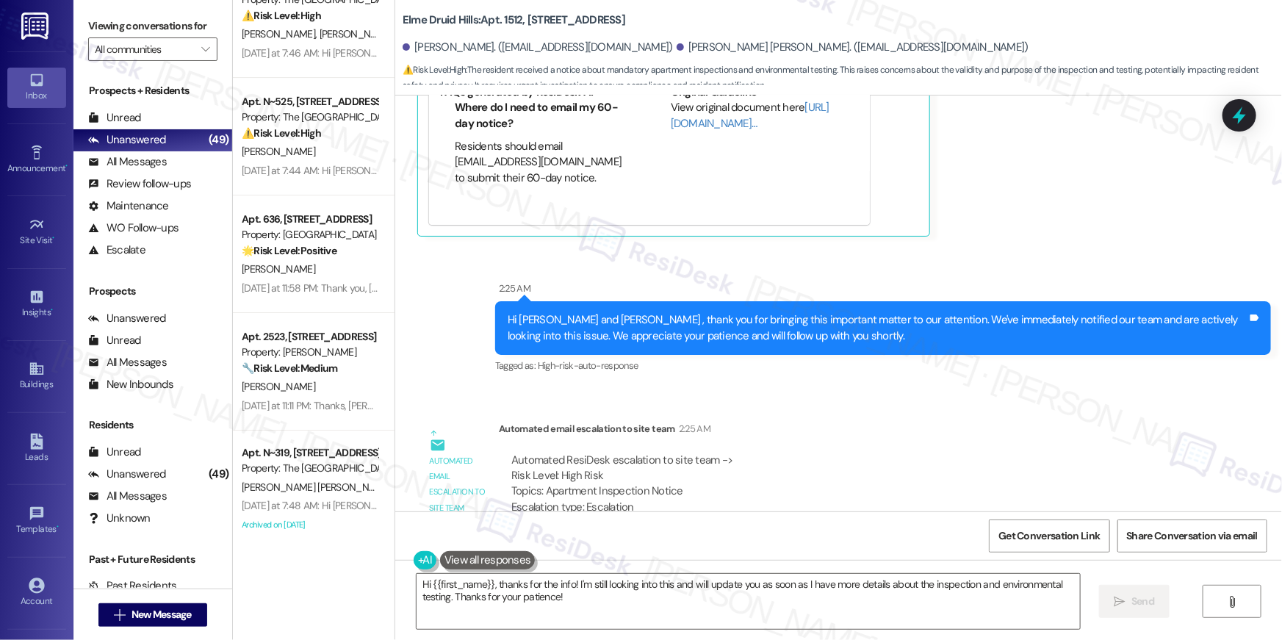
click at [851, 453] on div "Automated ResiDesk escalation to site team -> Risk Level: High Risk Topics: Apa…" at bounding box center [845, 484] width 669 height 63
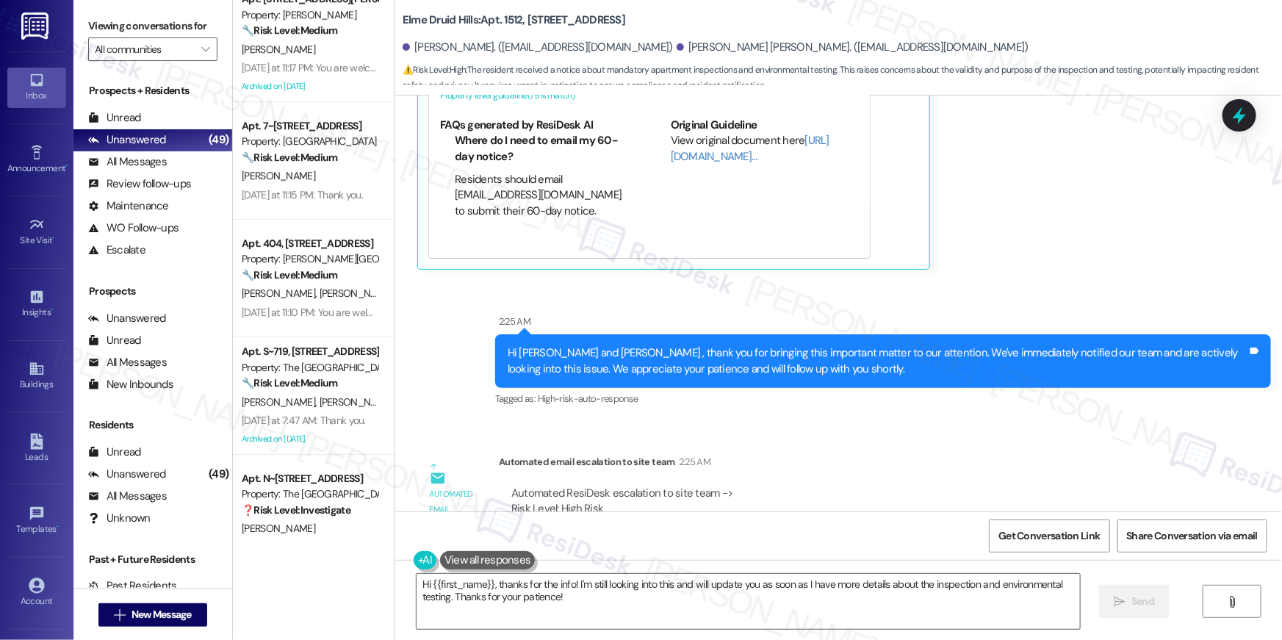
scroll to position [5224, 0]
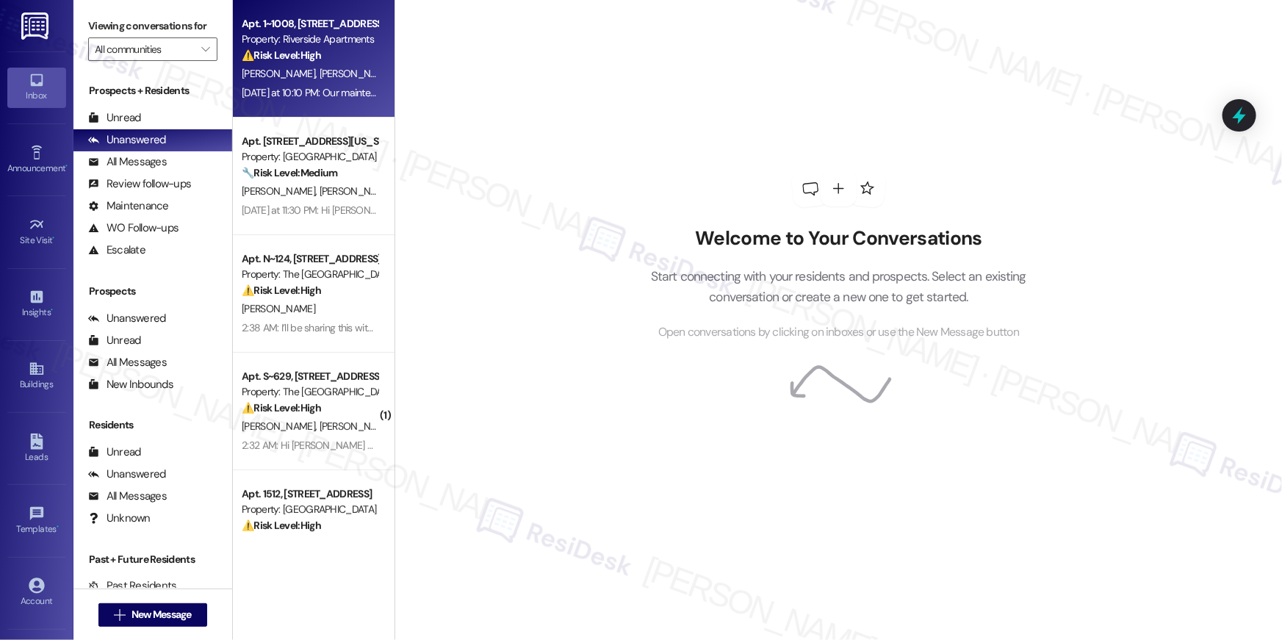
click at [320, 77] on span "[PERSON_NAME]" at bounding box center [356, 73] width 73 height 13
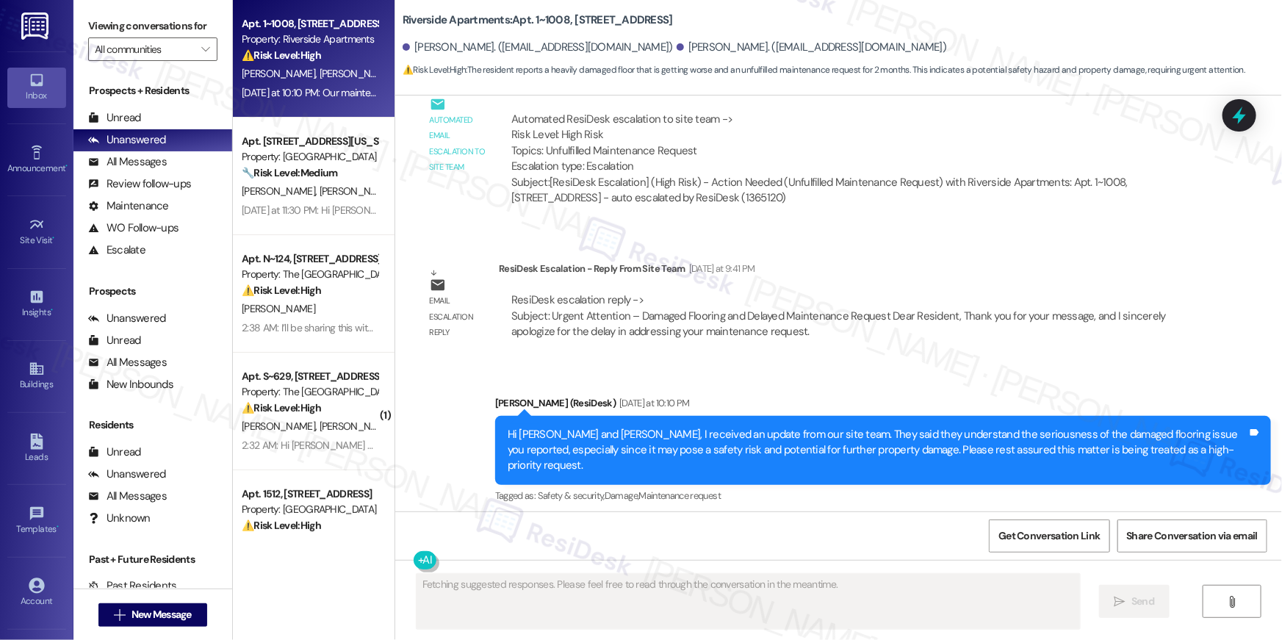
scroll to position [3329, 0]
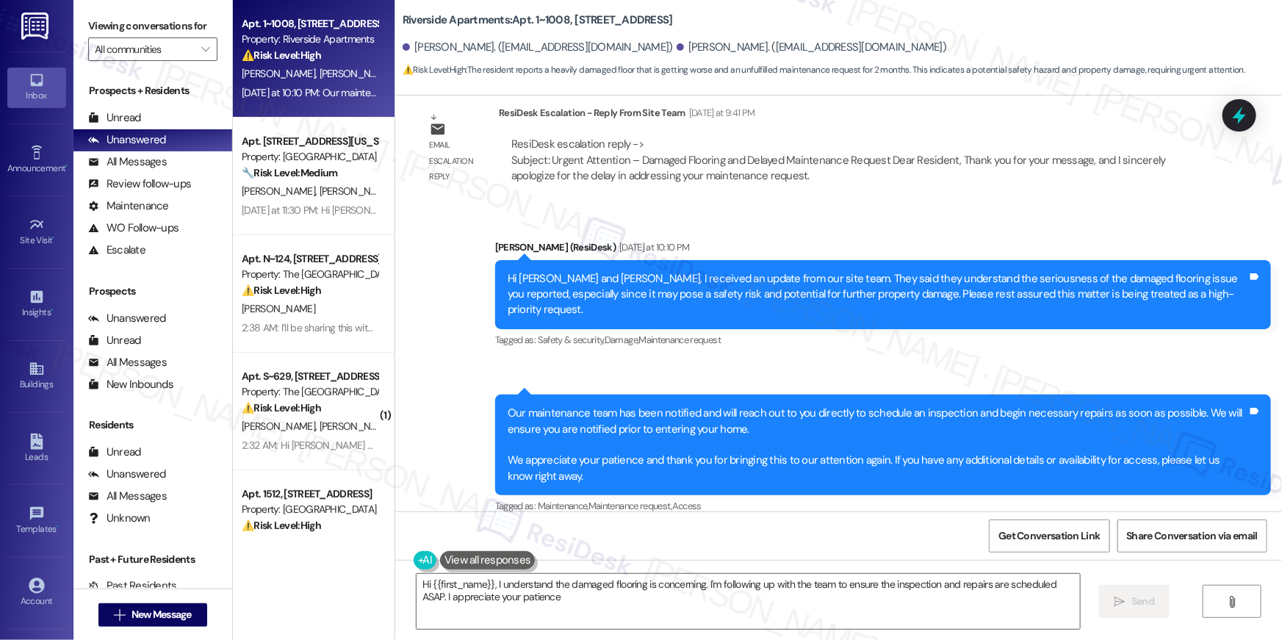
type textarea "Hi {{first_name}}, I understand the damaged flooring is concerning. I'm followi…"
click at [577, 339] on div "Sent via SMS [PERSON_NAME] (ResiDesk) [DATE] at 10:10 PM Hi [PERSON_NAME] and […" at bounding box center [883, 295] width 798 height 134
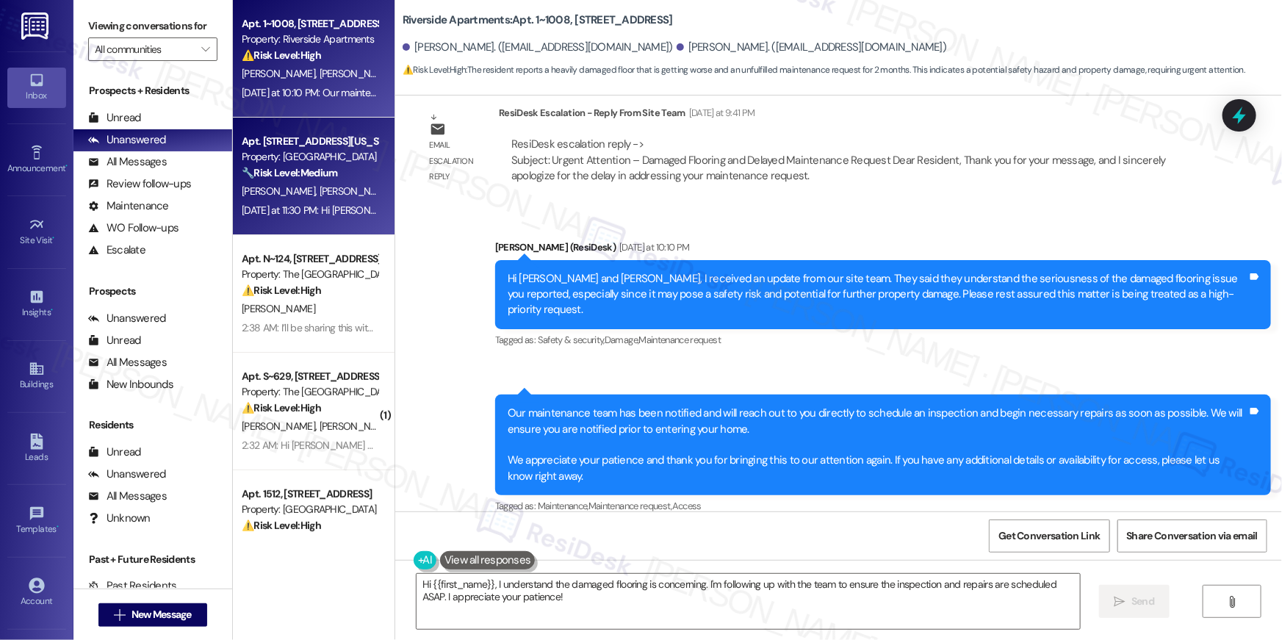
click at [339, 191] on span "[PERSON_NAME]" at bounding box center [359, 190] width 78 height 13
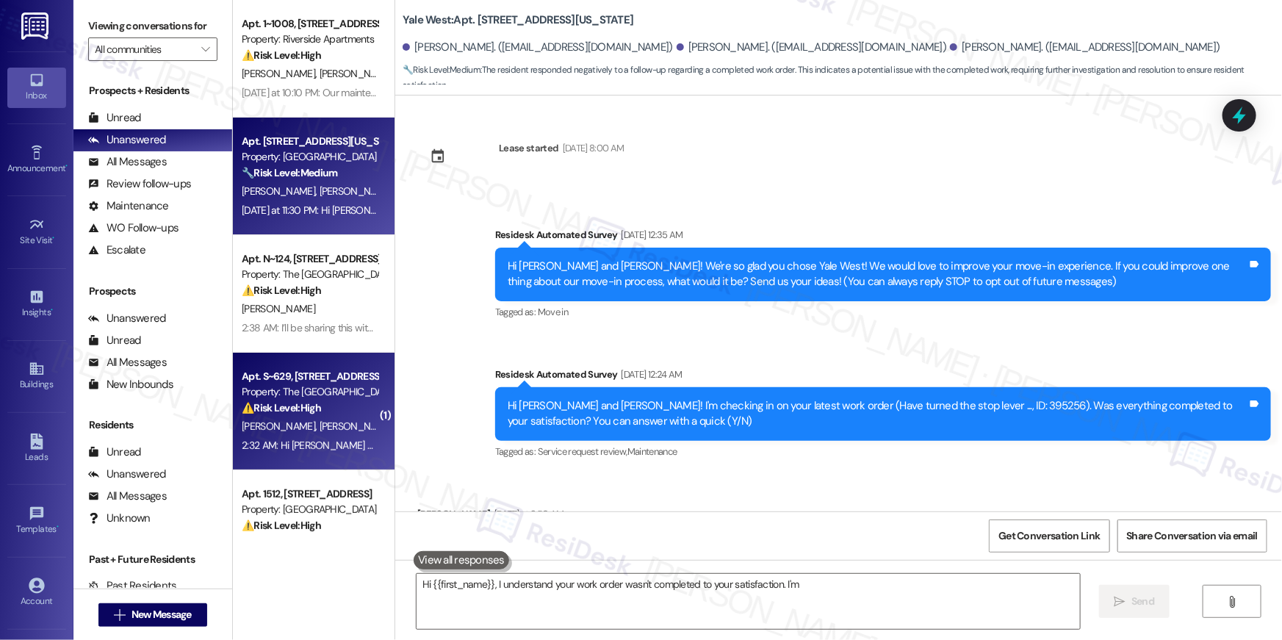
scroll to position [86, 0]
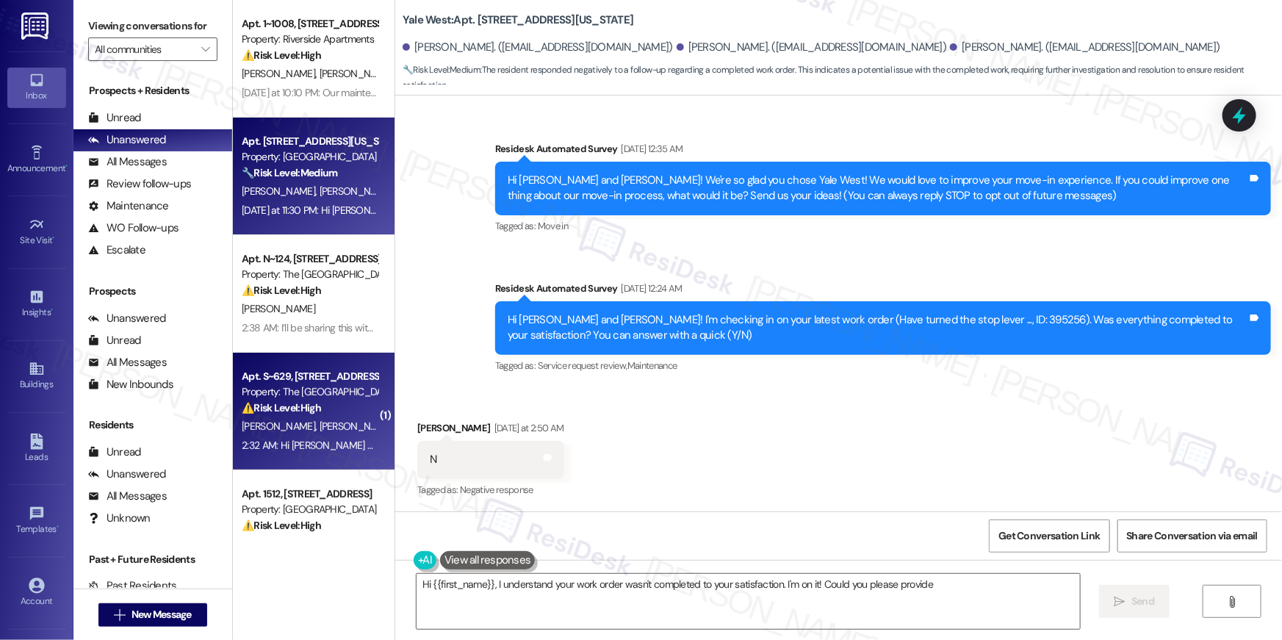
type textarea "Hi {{first_name}}, I understand your work order wasn't completed to your satisf…"
click at [336, 389] on div "Property: The [GEOGRAPHIC_DATA]" at bounding box center [310, 391] width 136 height 15
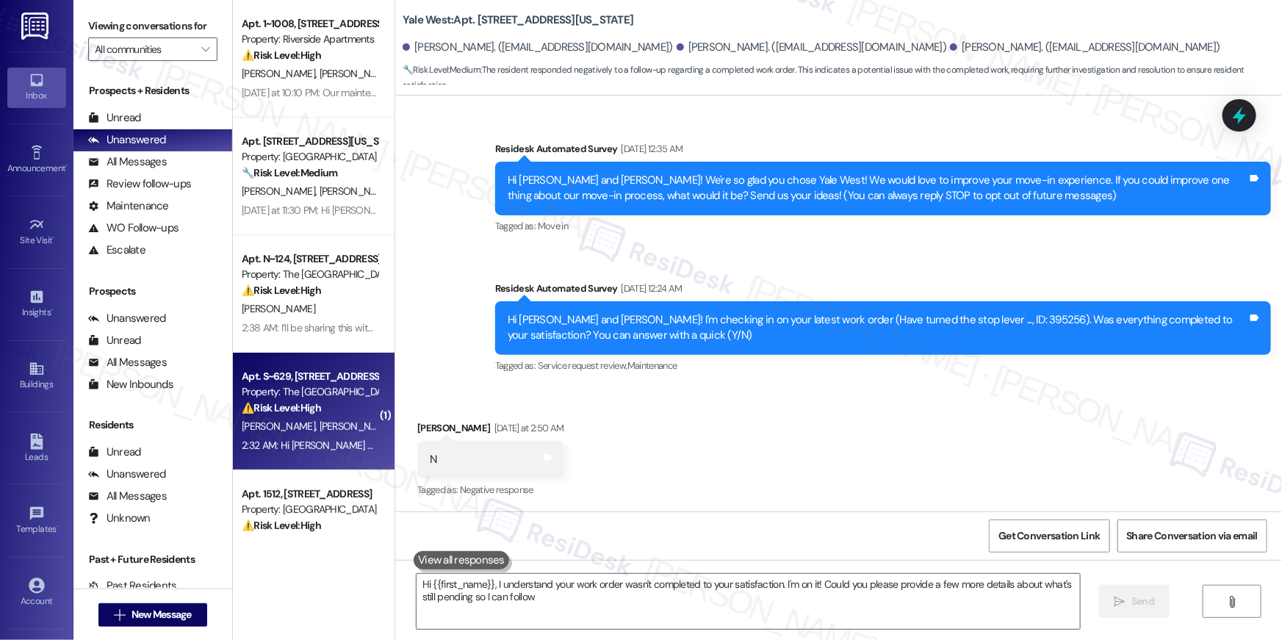
type textarea "Hi {{first_name}}, I understand your work order wasn't completed to your satisf…"
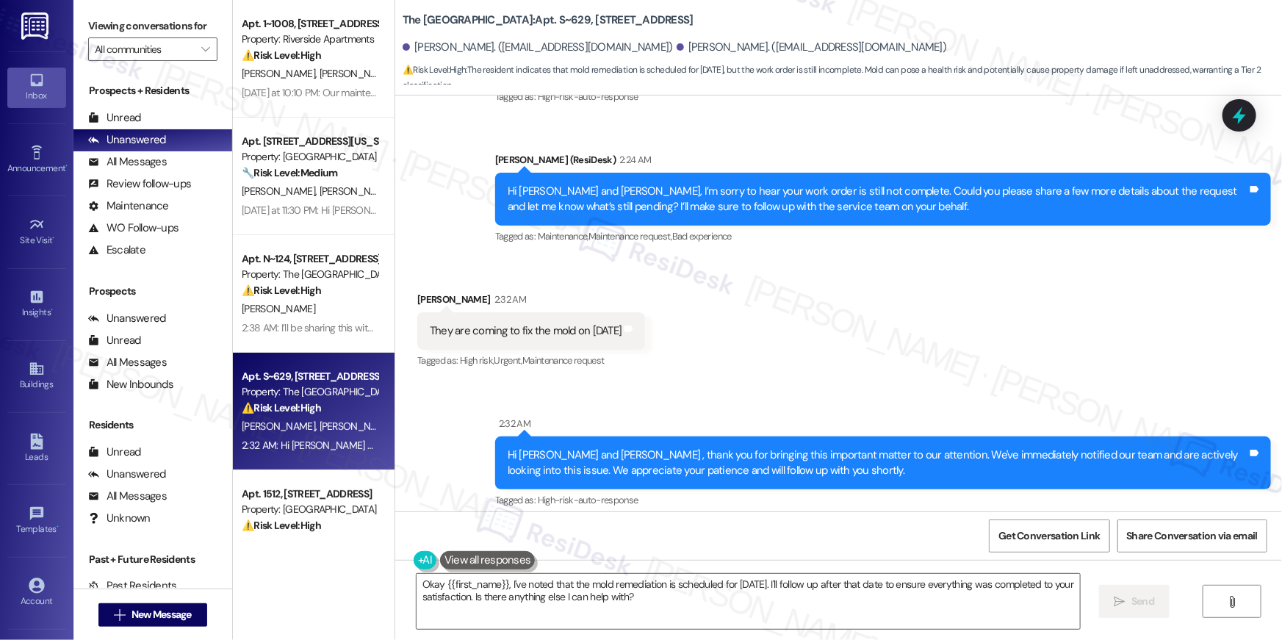
scroll to position [35234, 0]
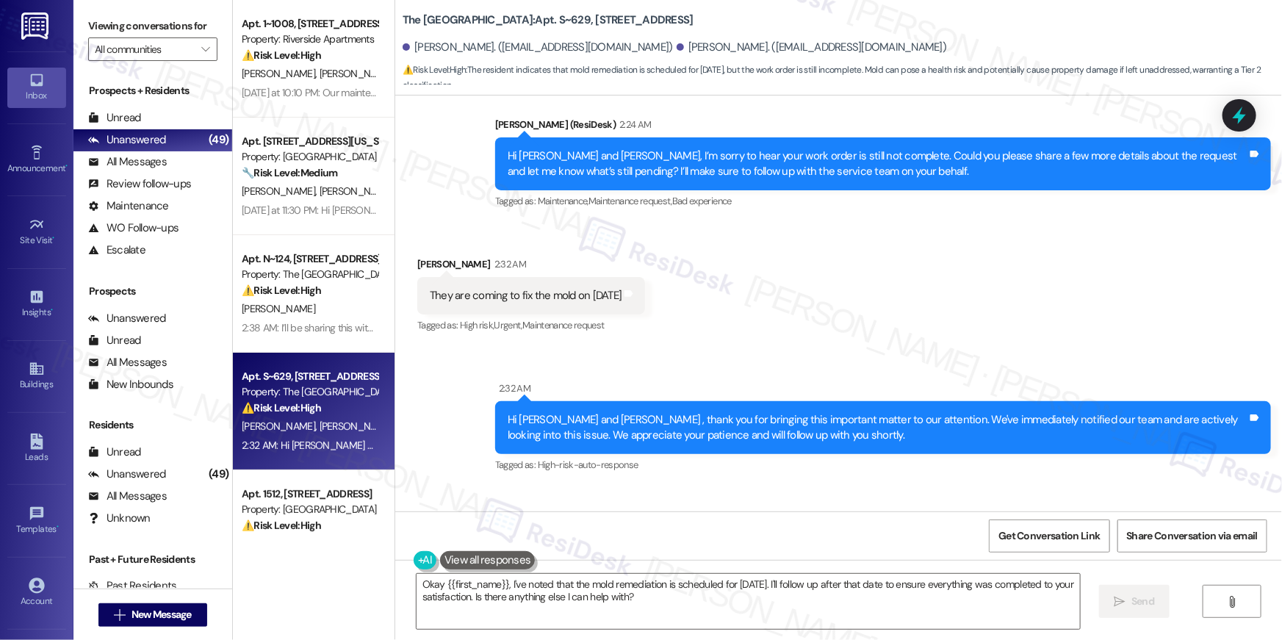
click at [976, 552] on div "Automated ResiDesk escalation to site team -> Risk Level: High Risk Topics: Mol…" at bounding box center [845, 583] width 669 height 63
click at [893, 331] on div "Survey, sent via SMS Residesk Automated Survey May 15, 2024 at 12:40 AM Hi Nadi…" at bounding box center [838, 304] width 887 height 416
click at [697, 584] on textarea "Okay {{first_name}}, I've noted that the mold remediation is scheduled for Sept…" at bounding box center [748, 601] width 663 height 55
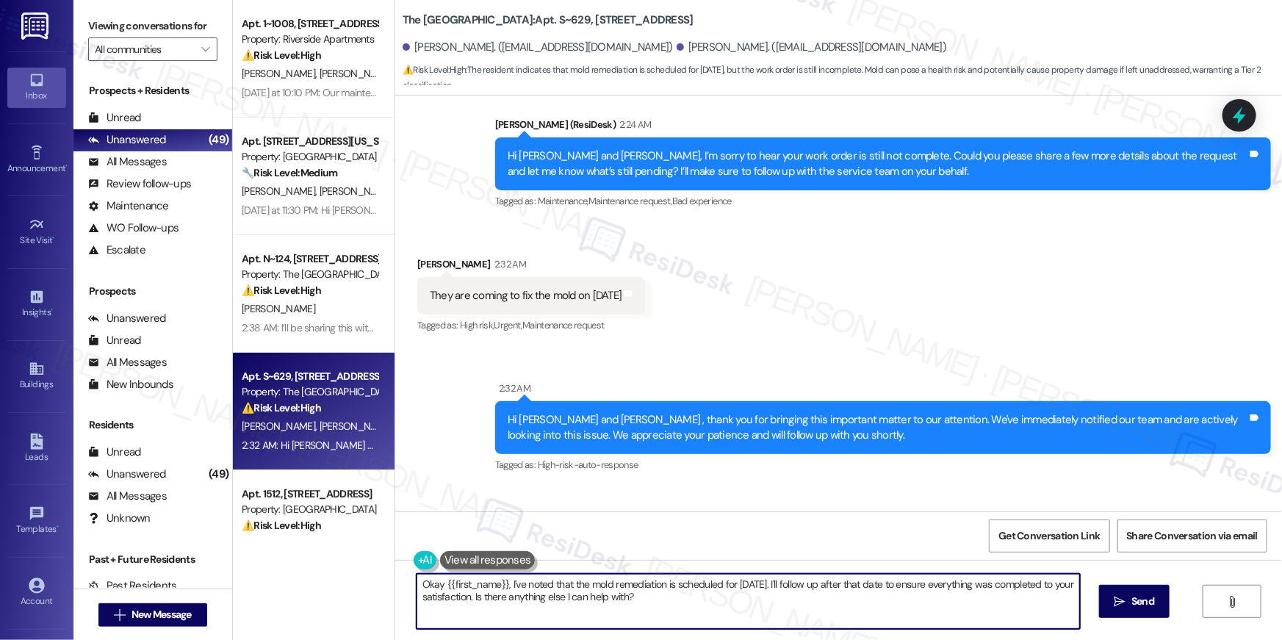
click at [697, 584] on textarea "Okay {{first_name}}, I've noted that the mold remediation is scheduled for Sept…" at bounding box center [748, 601] width 663 height 55
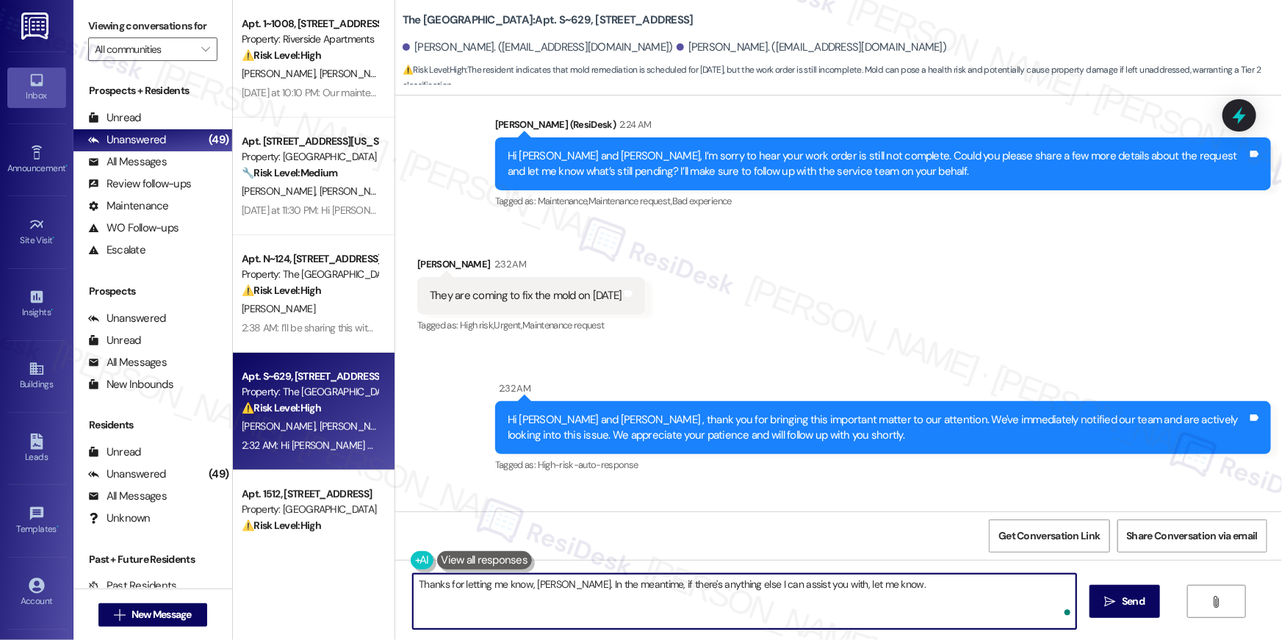
type textarea "Thanks for letting me know, Erica. In the meantime, if there's anything else I …"
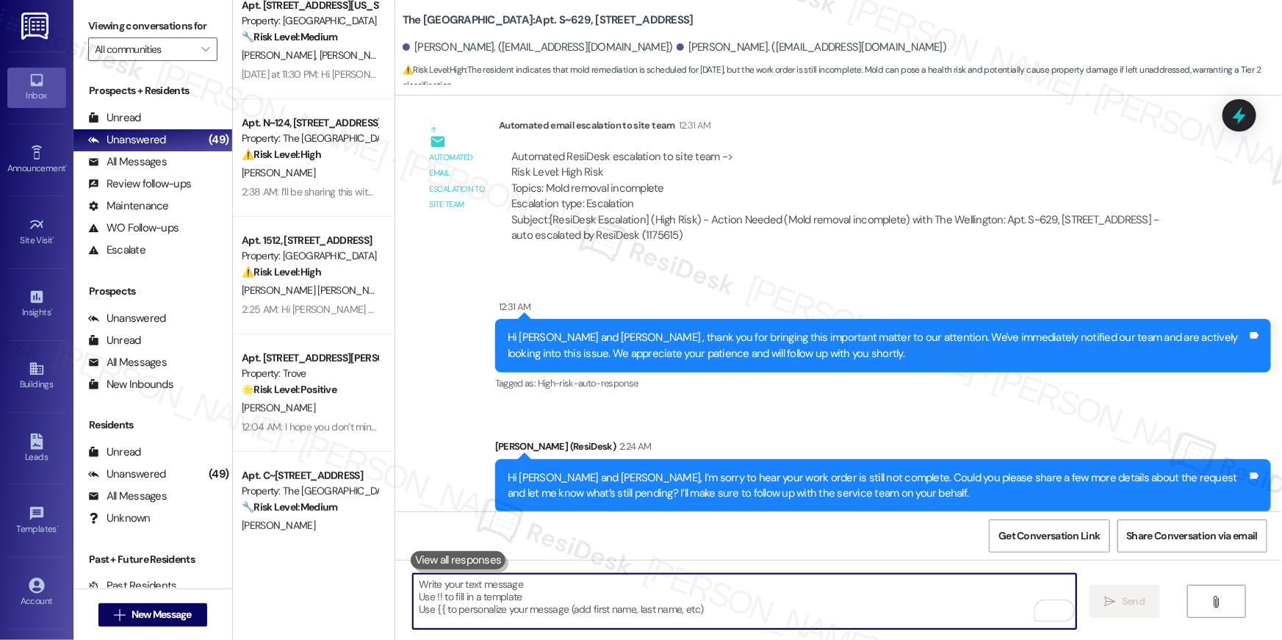
scroll to position [164, 0]
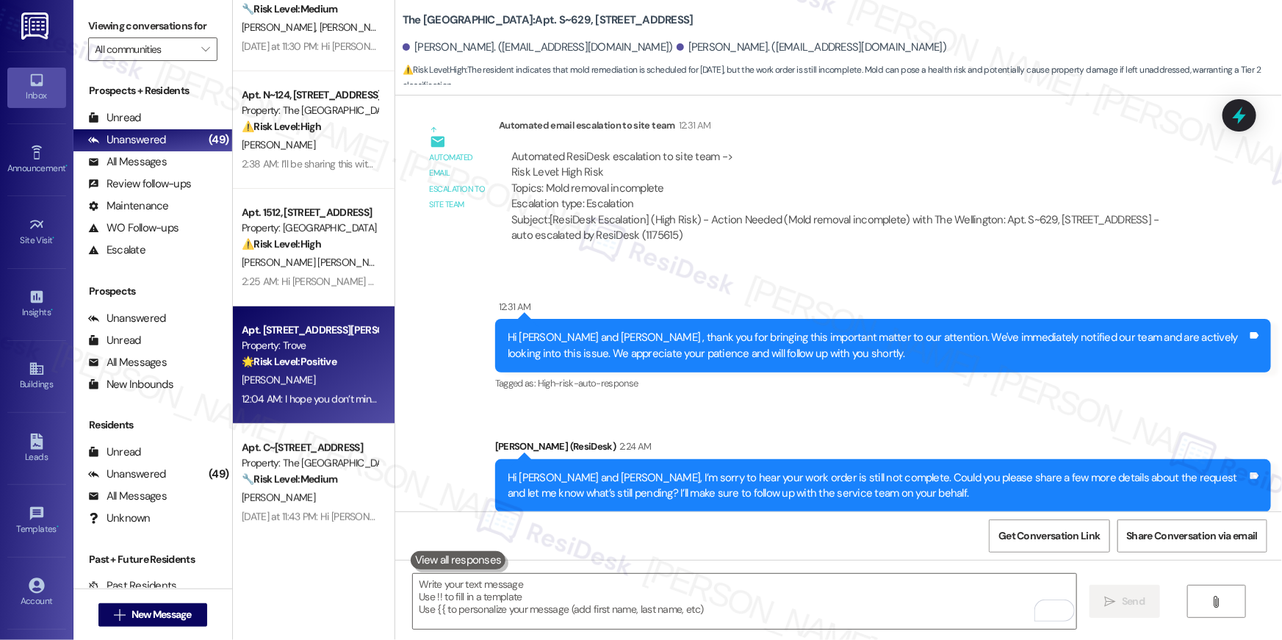
click at [335, 378] on div "B. Leriche" at bounding box center [309, 380] width 139 height 18
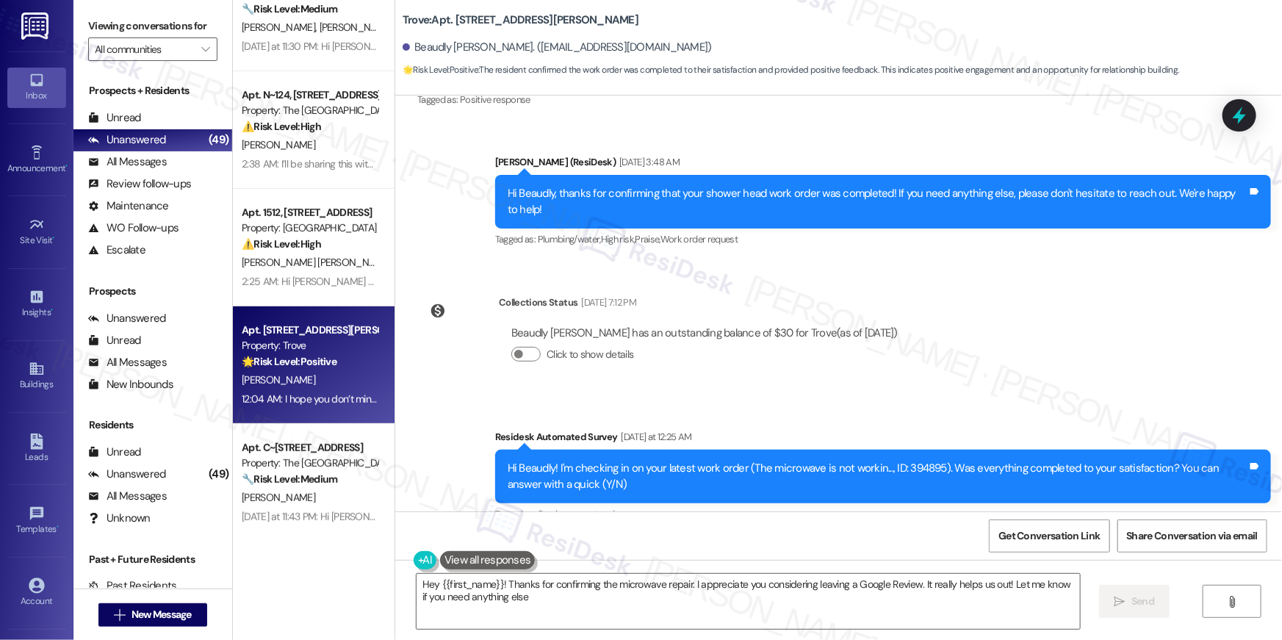
type textarea "Hey {{first_name}}! Thanks for confirming the microwave repair. I appreciate yo…"
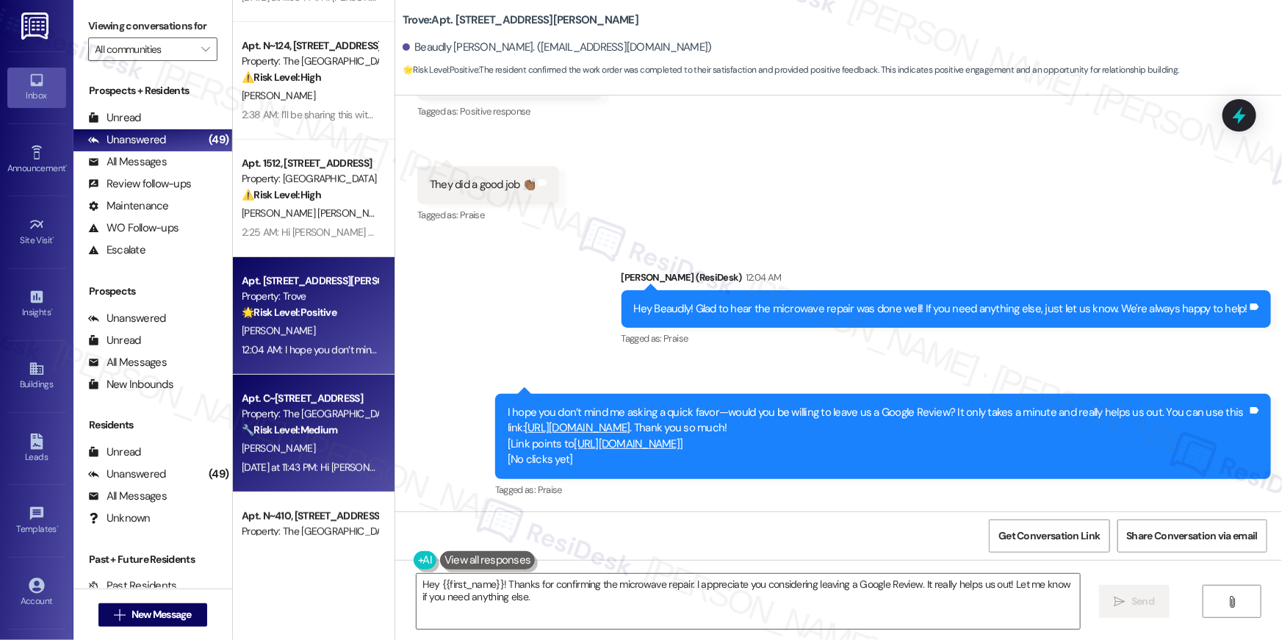
scroll to position [213, 0]
click at [306, 408] on div "Property: The [GEOGRAPHIC_DATA]" at bounding box center [310, 413] width 136 height 15
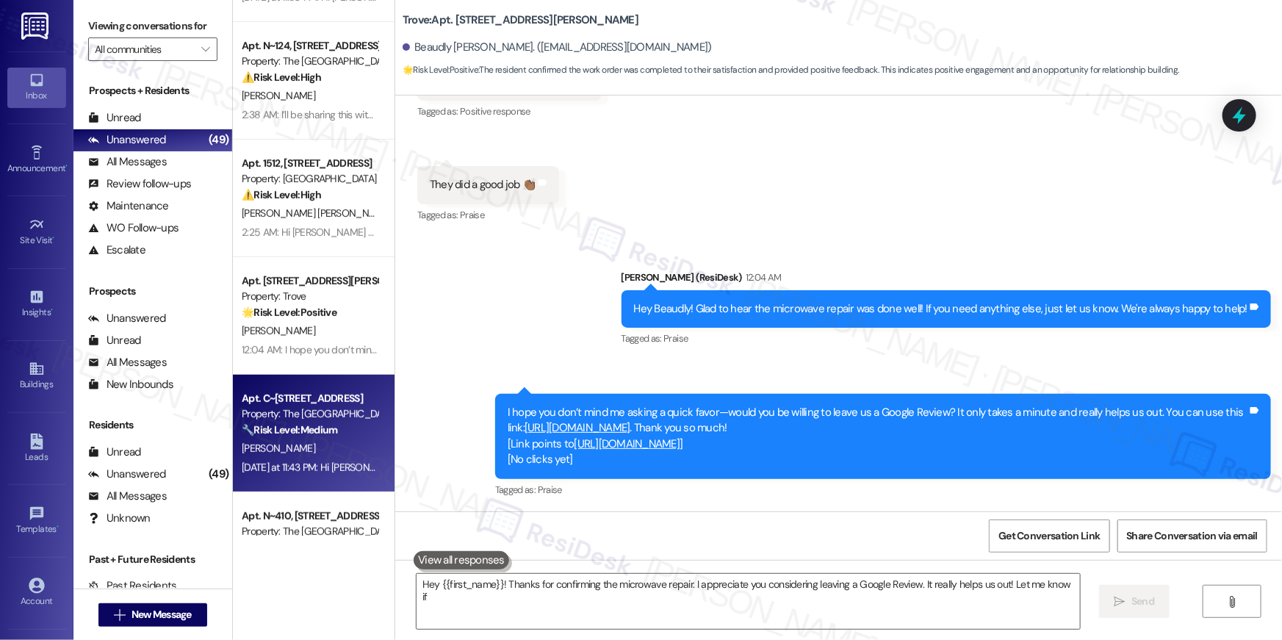
type textarea "Hey {{first_name}}! Thanks for confirming the microwave repair. I appreciate yo…"
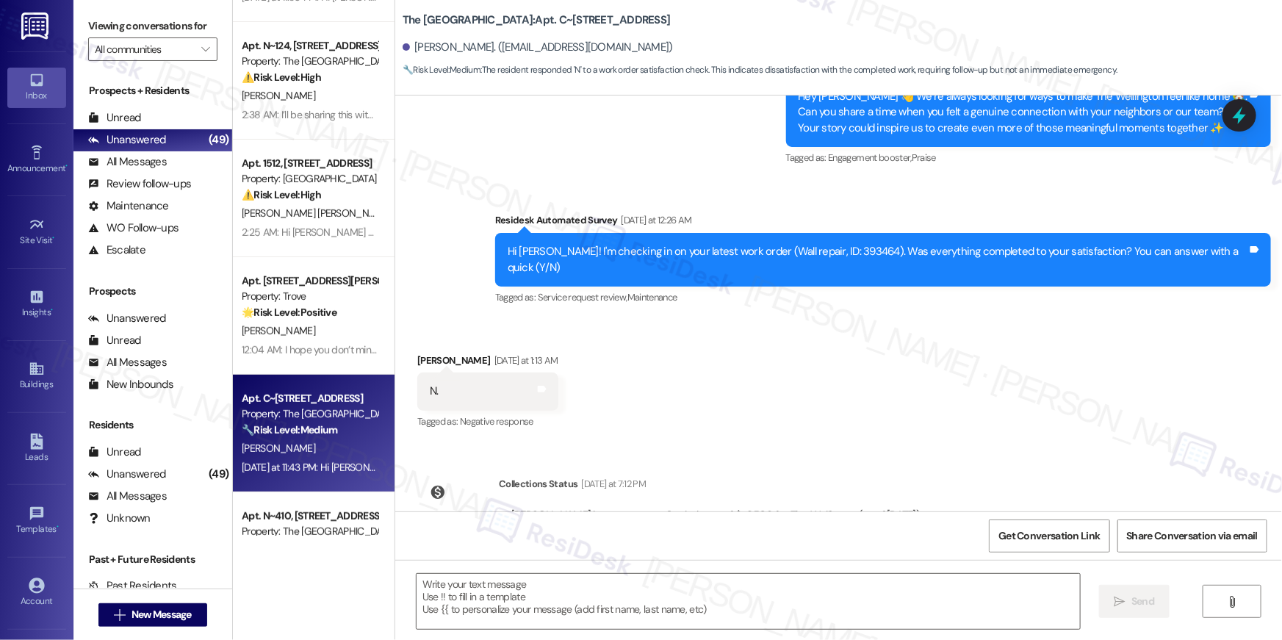
type textarea "Fetching suggested responses. Please feel free to read through the conversation…"
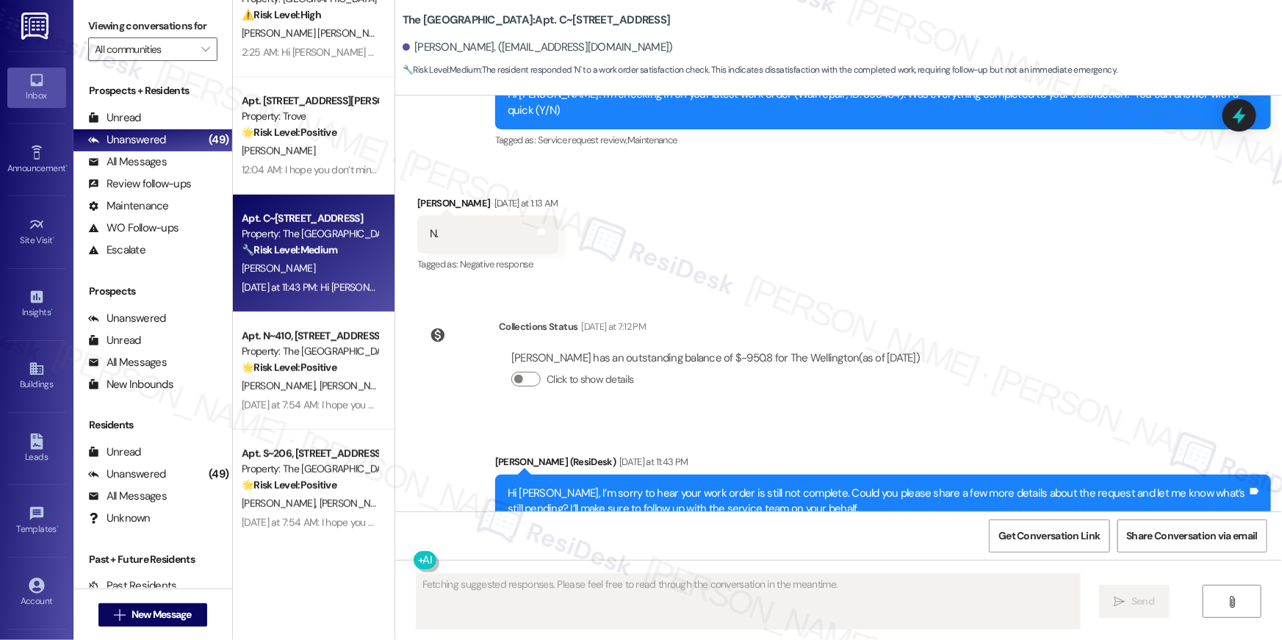
scroll to position [394, 0]
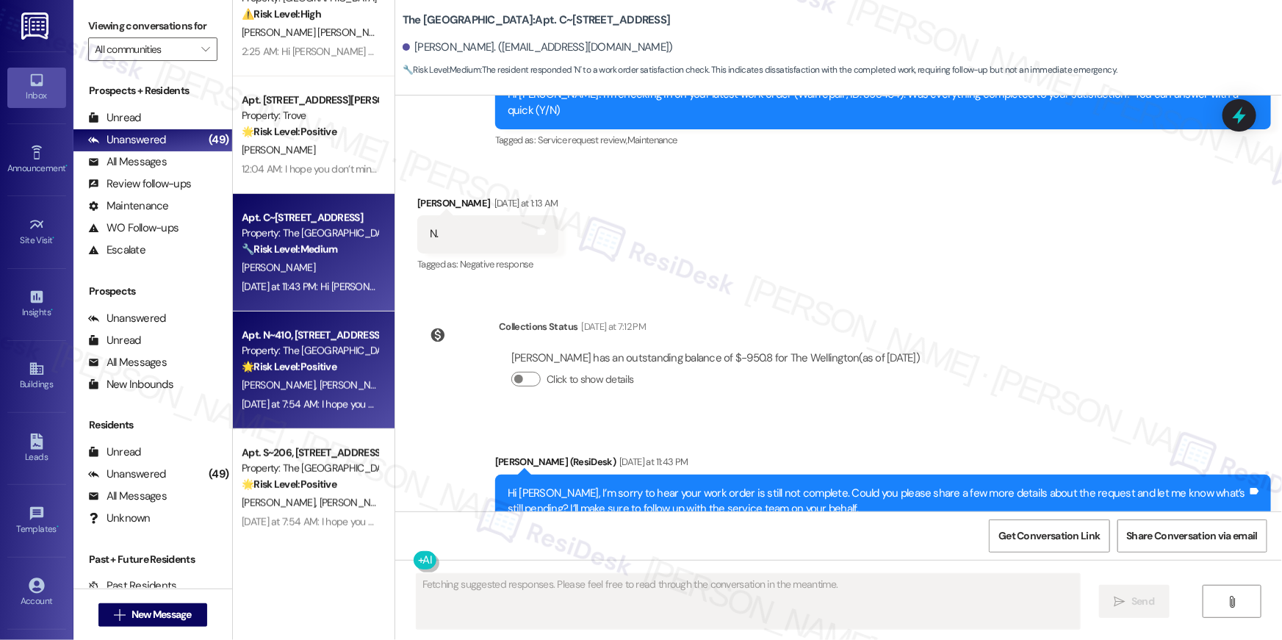
click at [339, 395] on div "Yesterday at 7:54 AM: I hope you don’t mind me asking a quick favor—would you b…" at bounding box center [309, 404] width 139 height 18
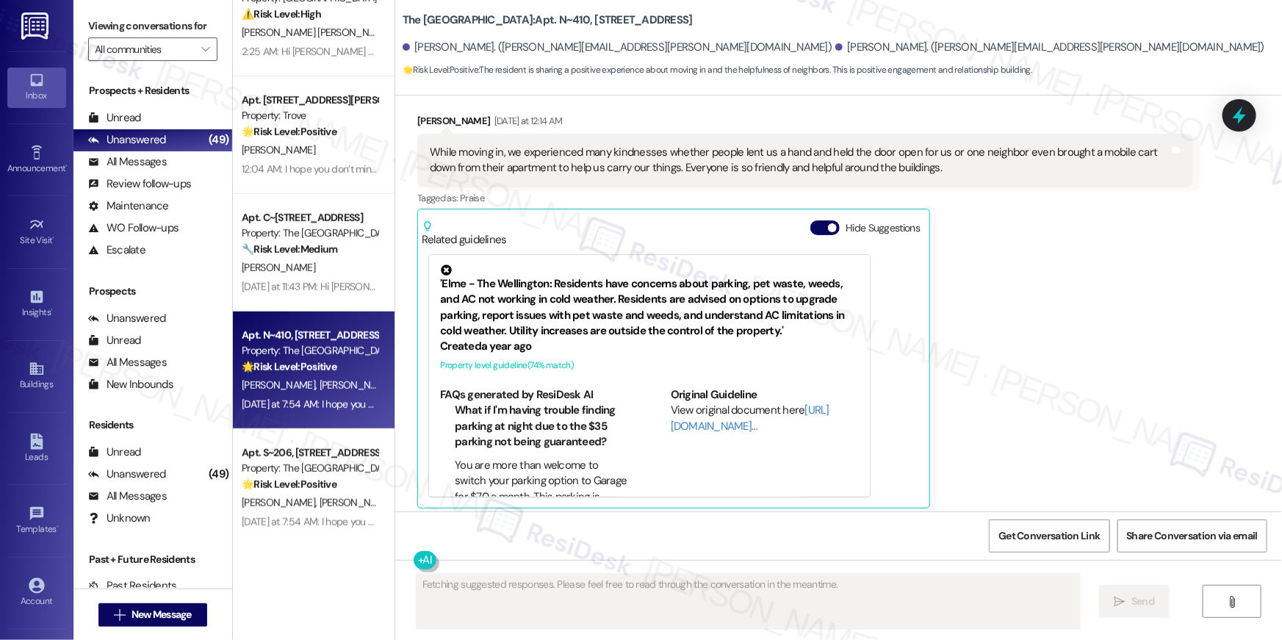
scroll to position [833, 0]
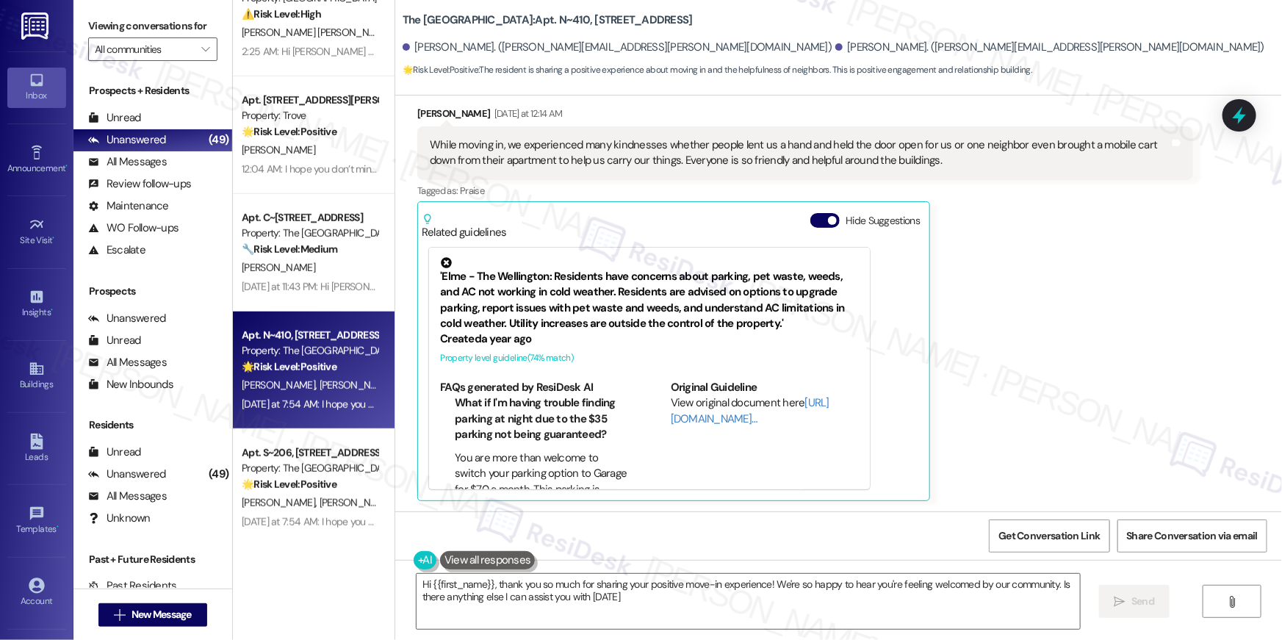
type textarea "Hi {{first_name}}, thank you so much for sharing your positive move-in experien…"
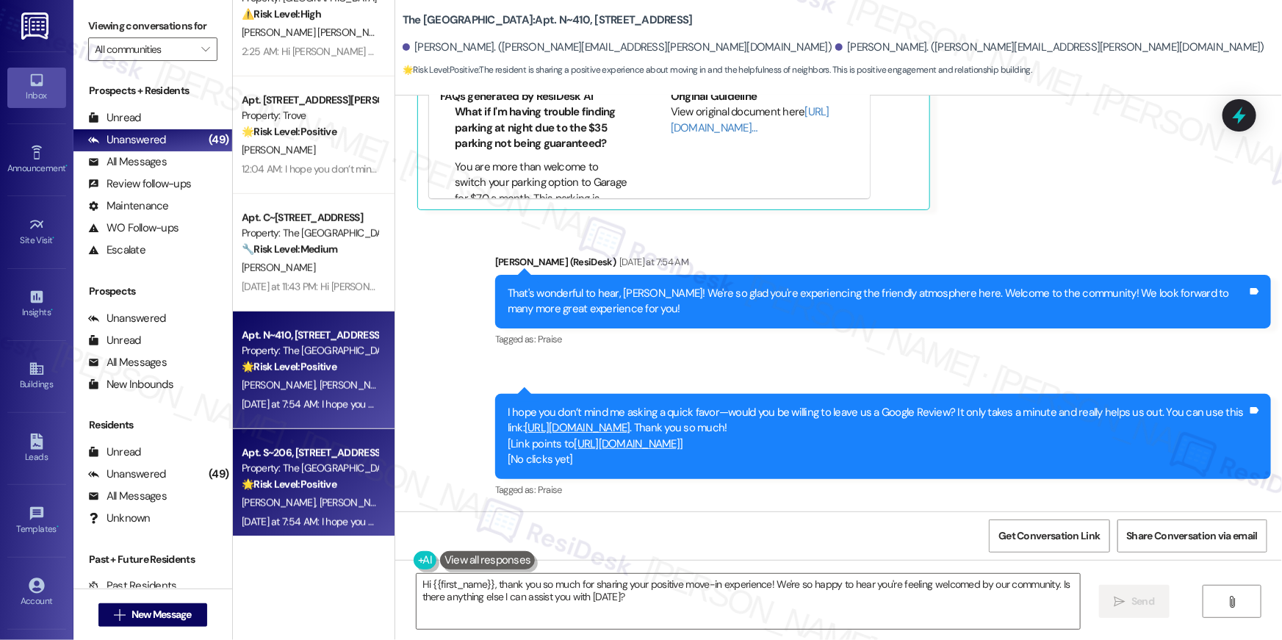
click at [331, 470] on div "Property: The [GEOGRAPHIC_DATA]" at bounding box center [310, 468] width 136 height 15
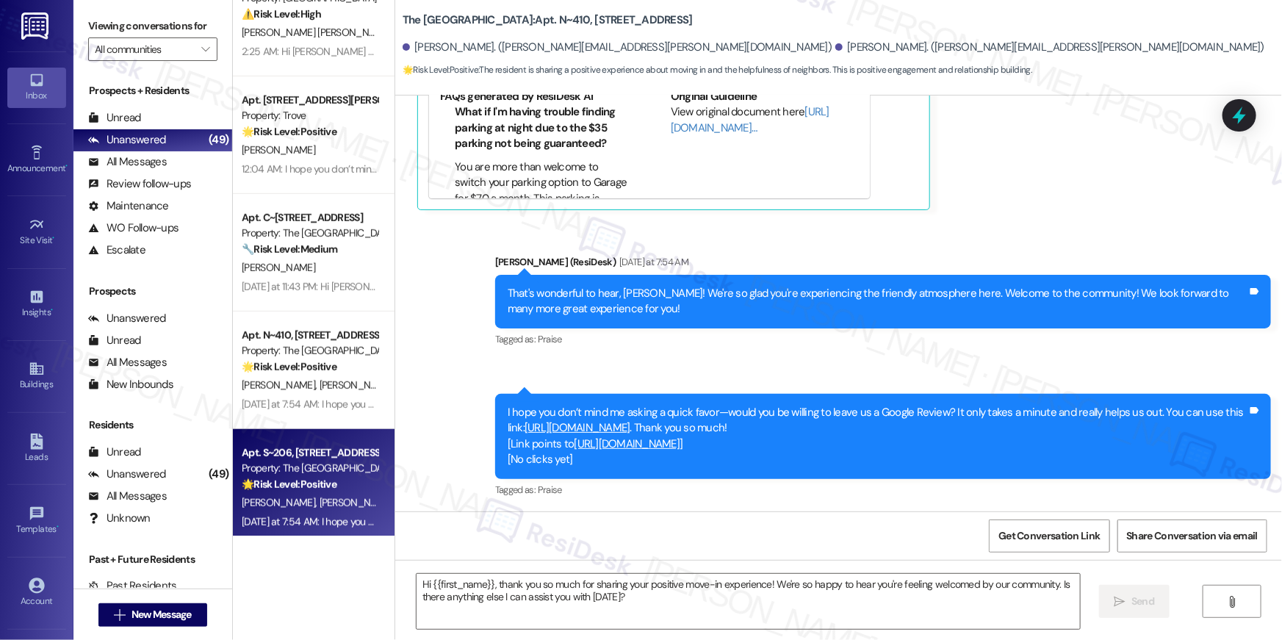
type textarea "Fetching suggested responses. Please feel free to read through the conversation…"
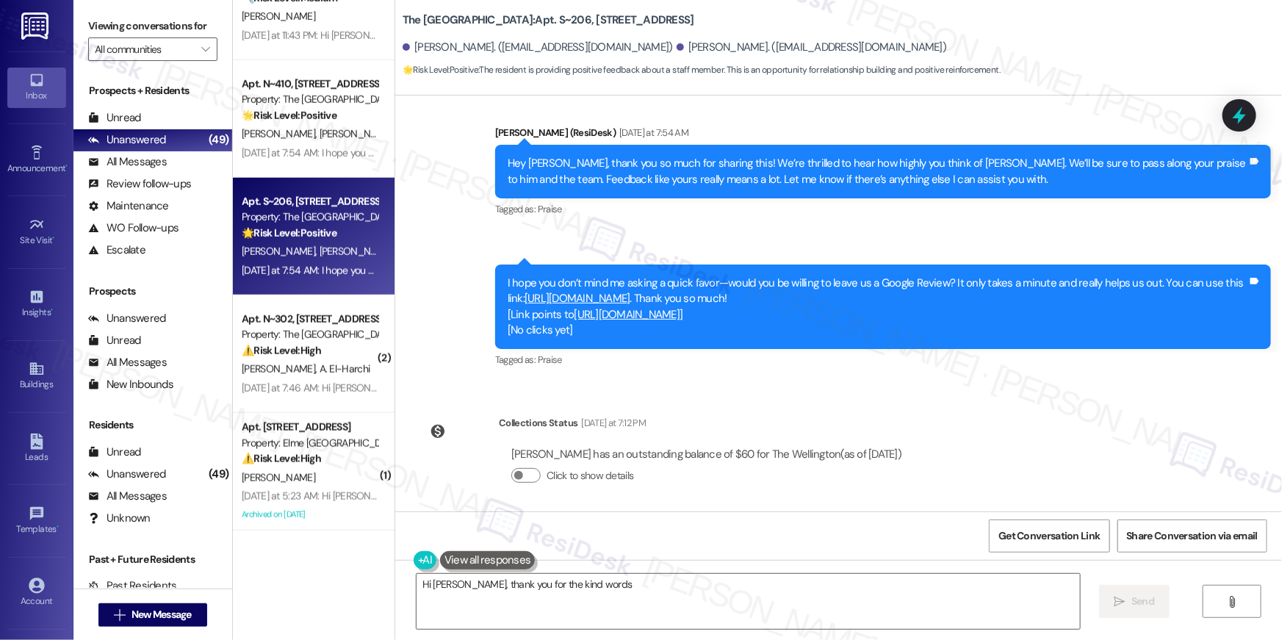
scroll to position [5441, 0]
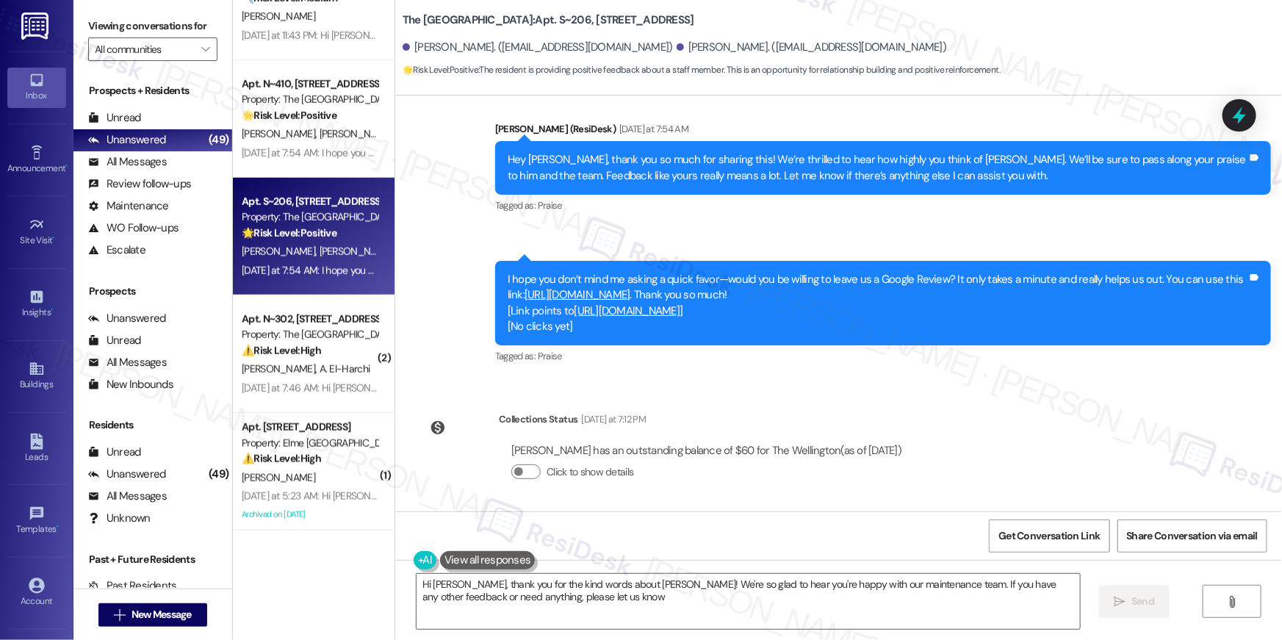
type textarea "Hi Mack, thank you for the kind words about Antoine! We're so glad to hear you'…"
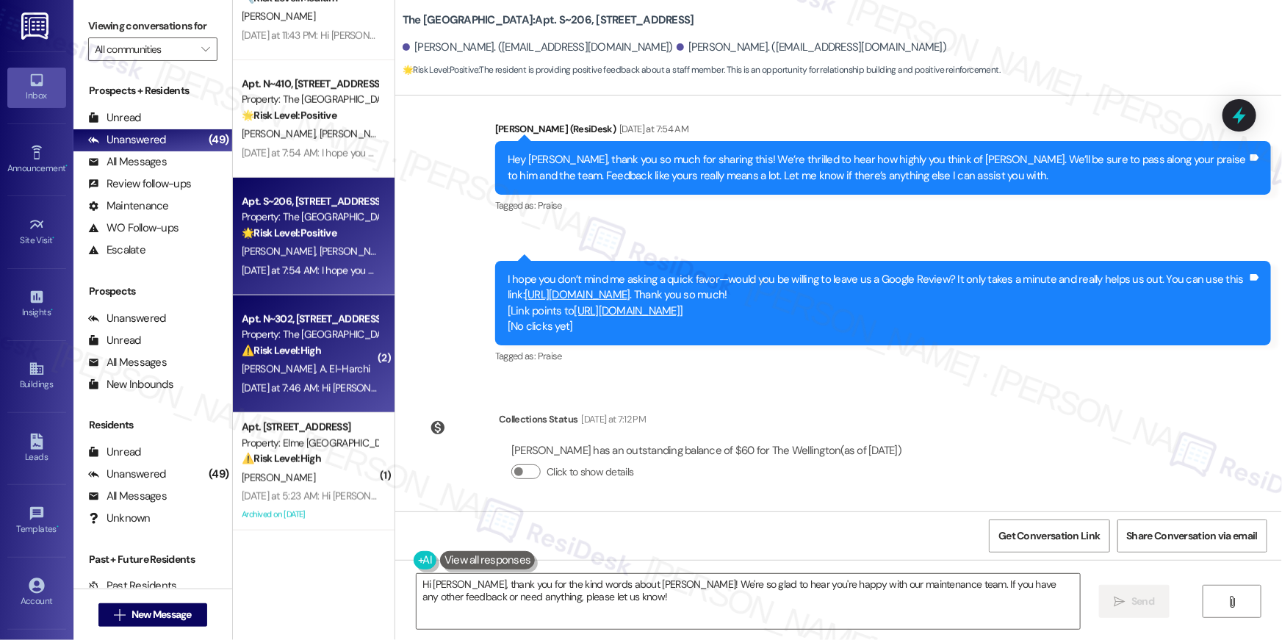
click at [359, 353] on div "⚠️ Risk Level: High The resident reports that their AC is not working at all an…" at bounding box center [310, 350] width 136 height 15
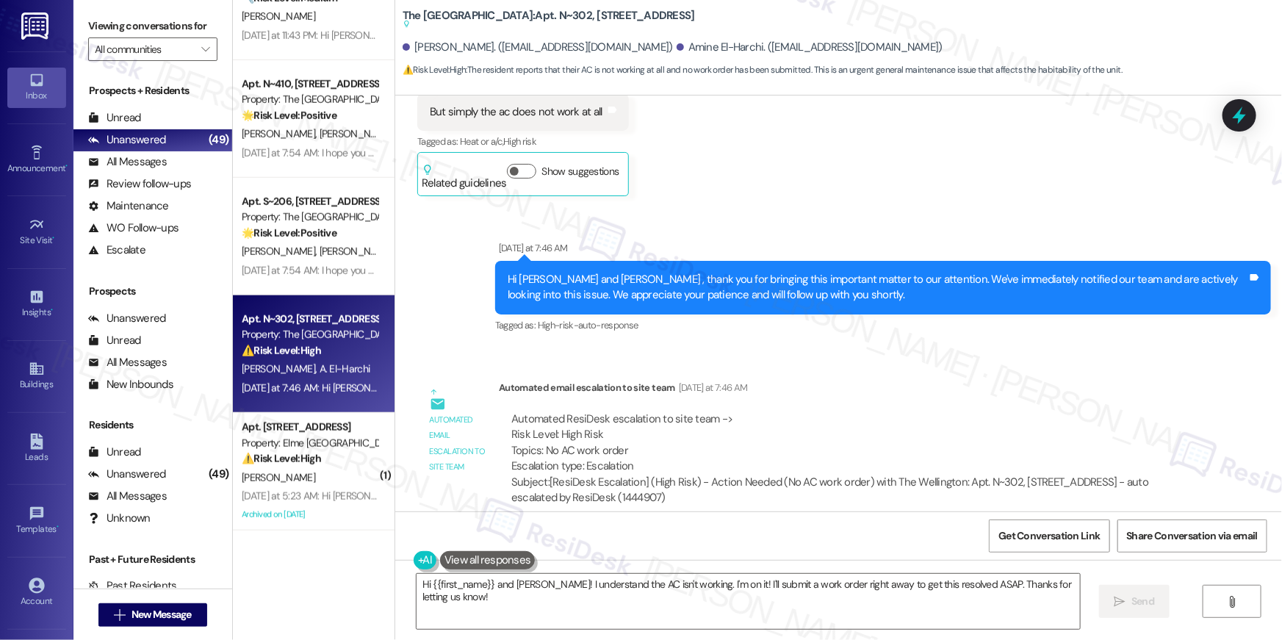
scroll to position [1466, 0]
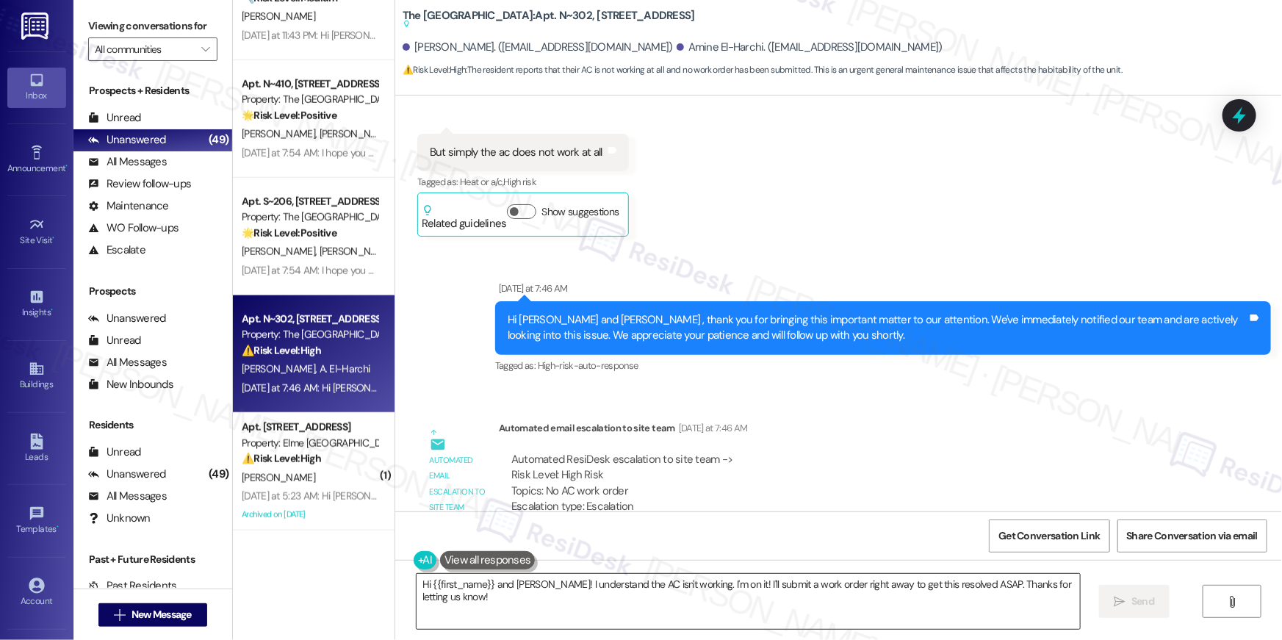
click at [724, 608] on textarea "Hi {{first_name}} and Amine! I understand the AC isn't working. I'm on it! I'll…" at bounding box center [748, 601] width 663 height 55
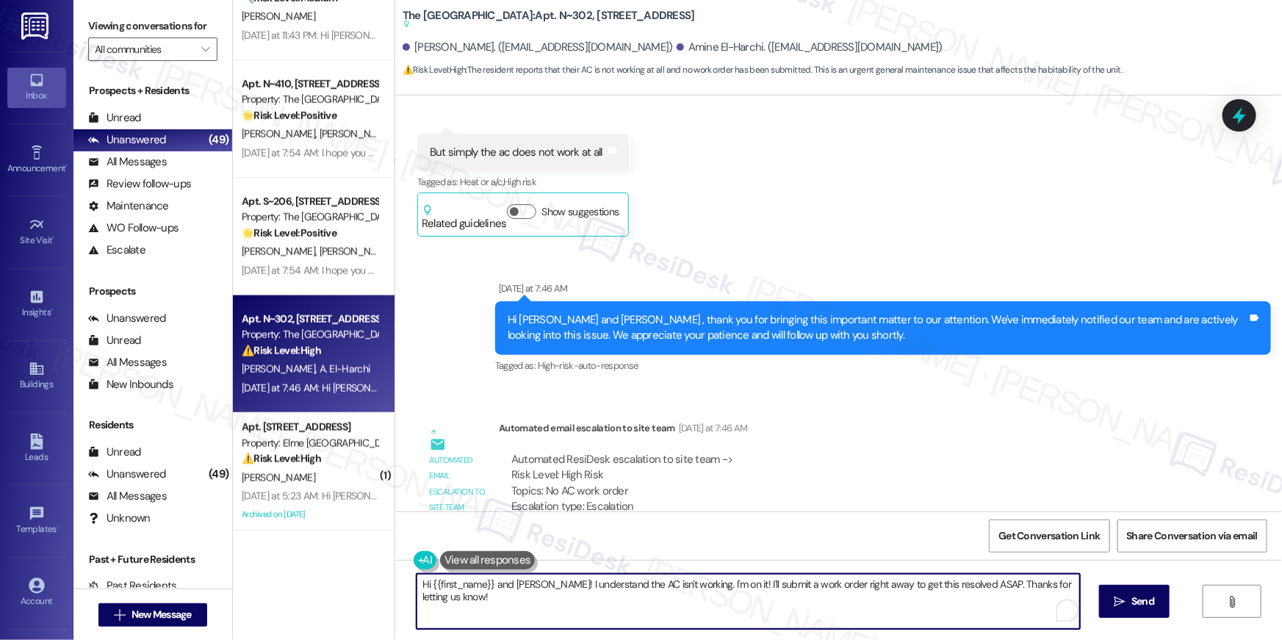
click at [724, 608] on textarea "Hi {{first_name}} and Amine! I understand the AC isn't working. I'm on it! I'll…" at bounding box center [748, 601] width 663 height 55
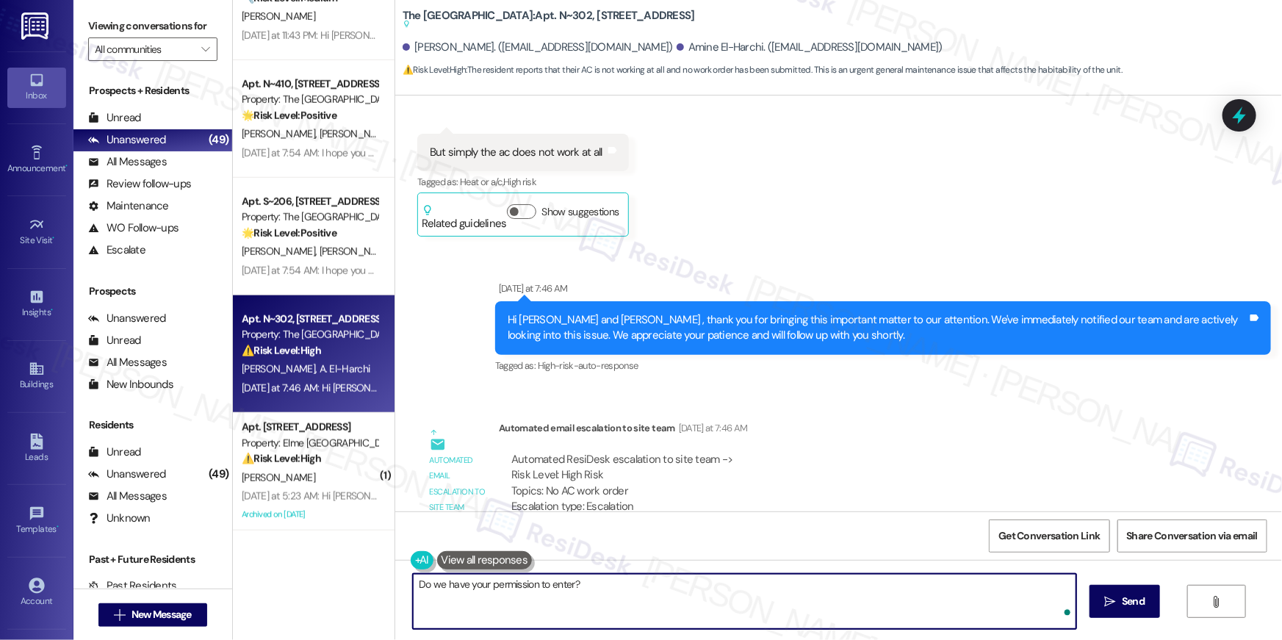
type textarea "Do we have your permission to enter?"
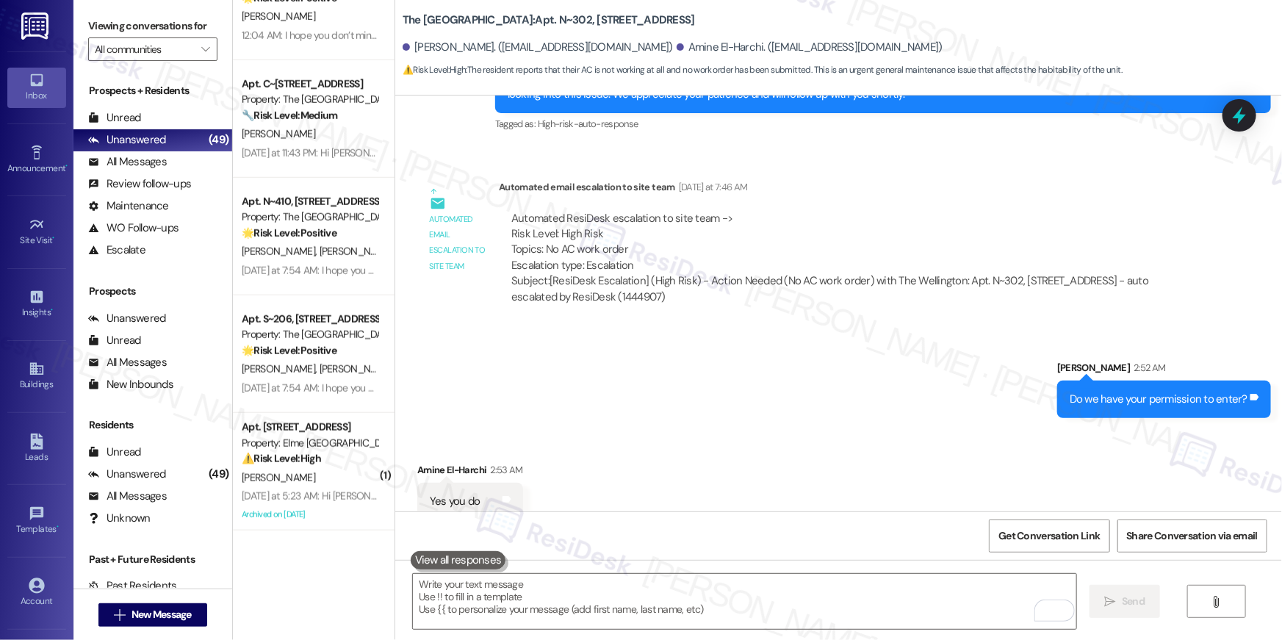
scroll to position [1668, 0]
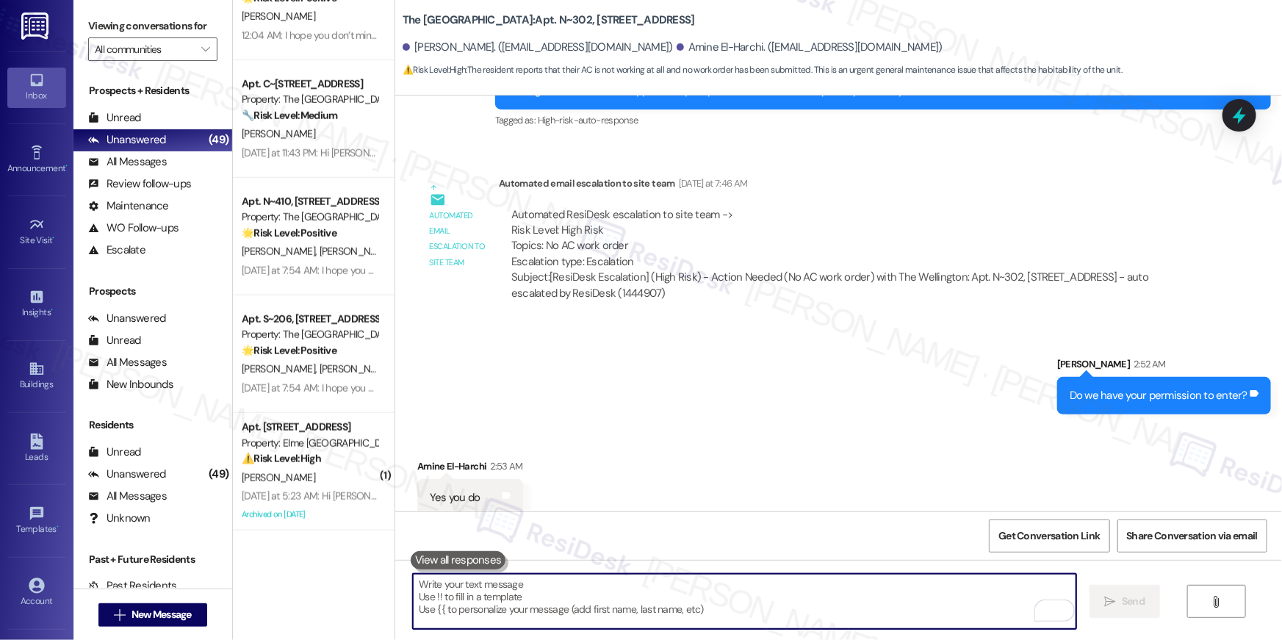
click at [874, 601] on textarea "To enrich screen reader interactions, please activate Accessibility in Grammarl…" at bounding box center [744, 601] width 663 height 55
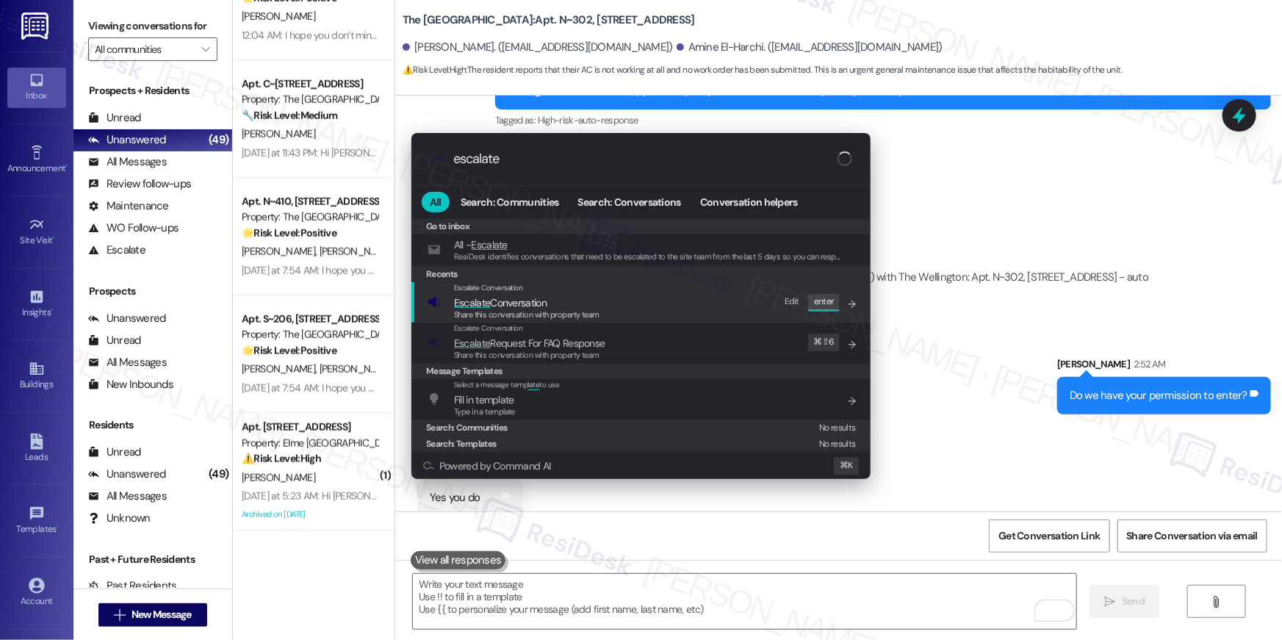
type input "escalate"
click at [585, 295] on span "Escalate Conversation" at bounding box center [526, 303] width 145 height 16
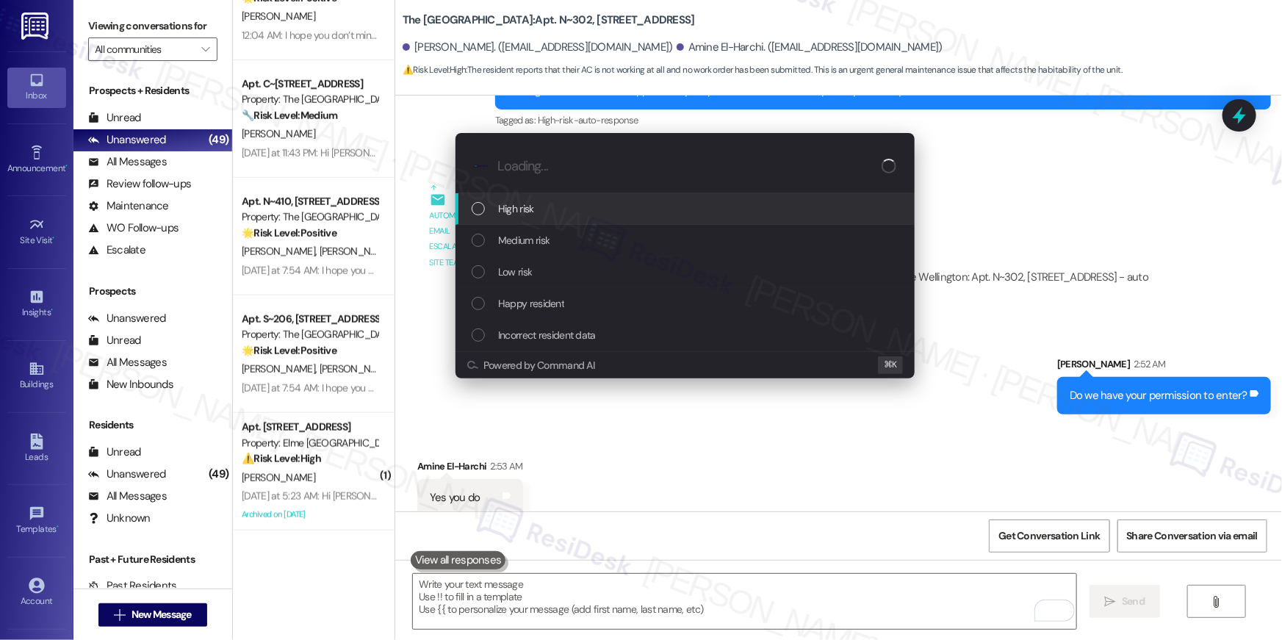
click at [586, 214] on div "High risk" at bounding box center [687, 209] width 430 height 16
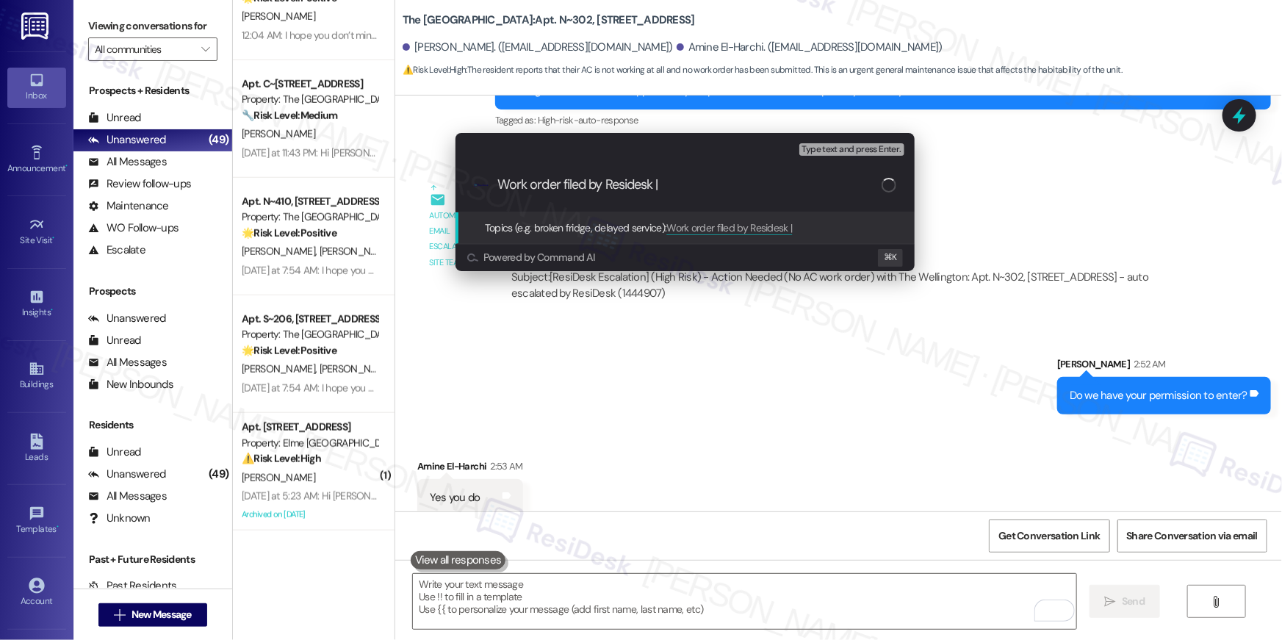
paste input "Work Order # 397494 AC stopped working"
type input "Work order filed by Residesk | Work Order # 397494 AC stopped working"
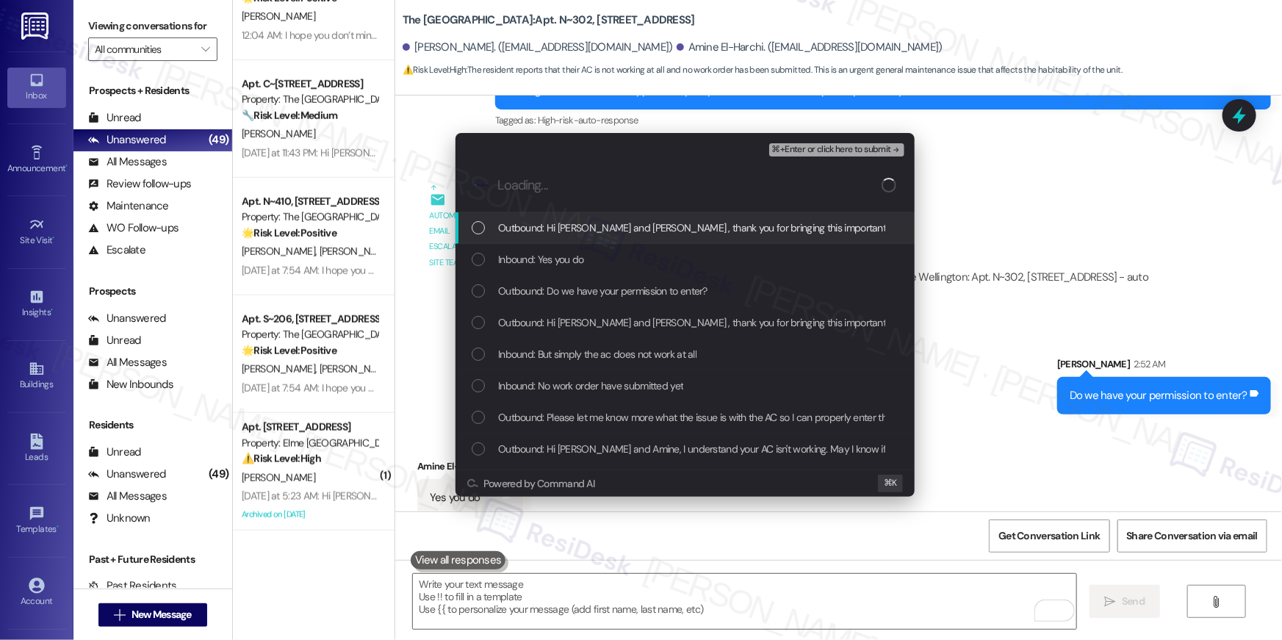
click at [555, 231] on span "Outbound: Hi Houssam and Amine , thank you for bringing this important matter t…" at bounding box center [1039, 228] width 1082 height 16
click at [554, 234] on span "Outbound: Hi Houssam and Amine , thank you for bringing this important matter t…" at bounding box center [1039, 228] width 1082 height 16
click at [553, 226] on span "Outbound: Hi Houssam and Amine , thank you for bringing this important matter t…" at bounding box center [1039, 228] width 1082 height 16
click at [545, 249] on div "Inbound: Yes you do" at bounding box center [685, 260] width 459 height 32
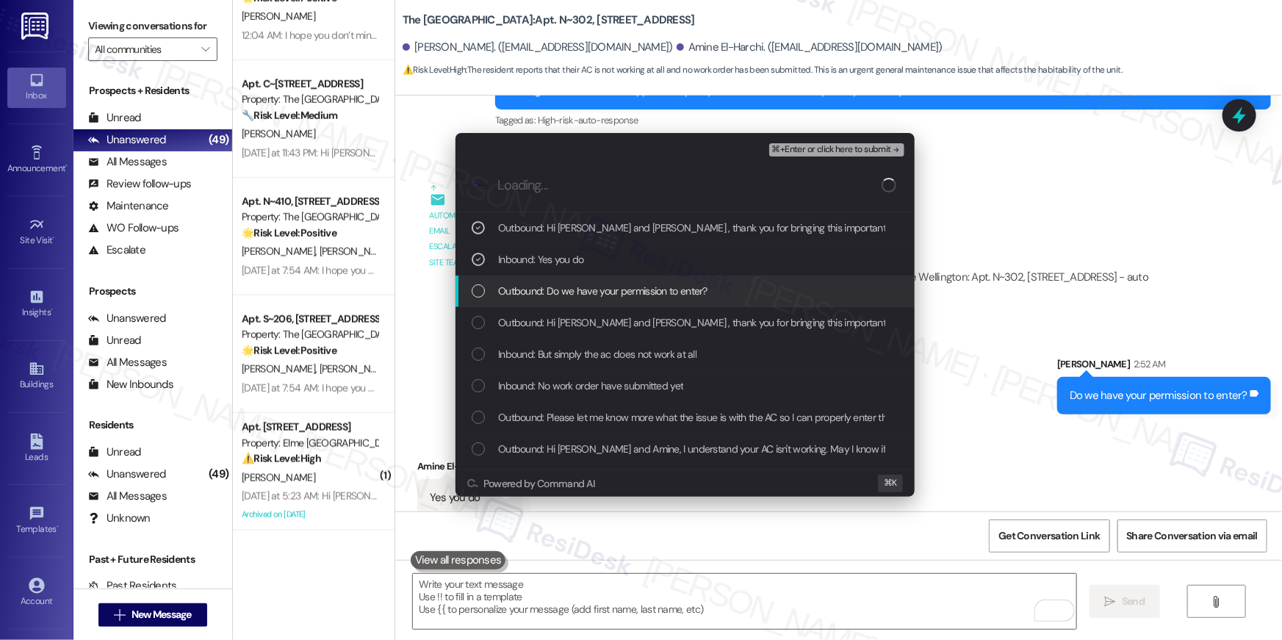
click at [544, 292] on span "Outbound: Do we have your permission to enter?" at bounding box center [602, 291] width 209 height 16
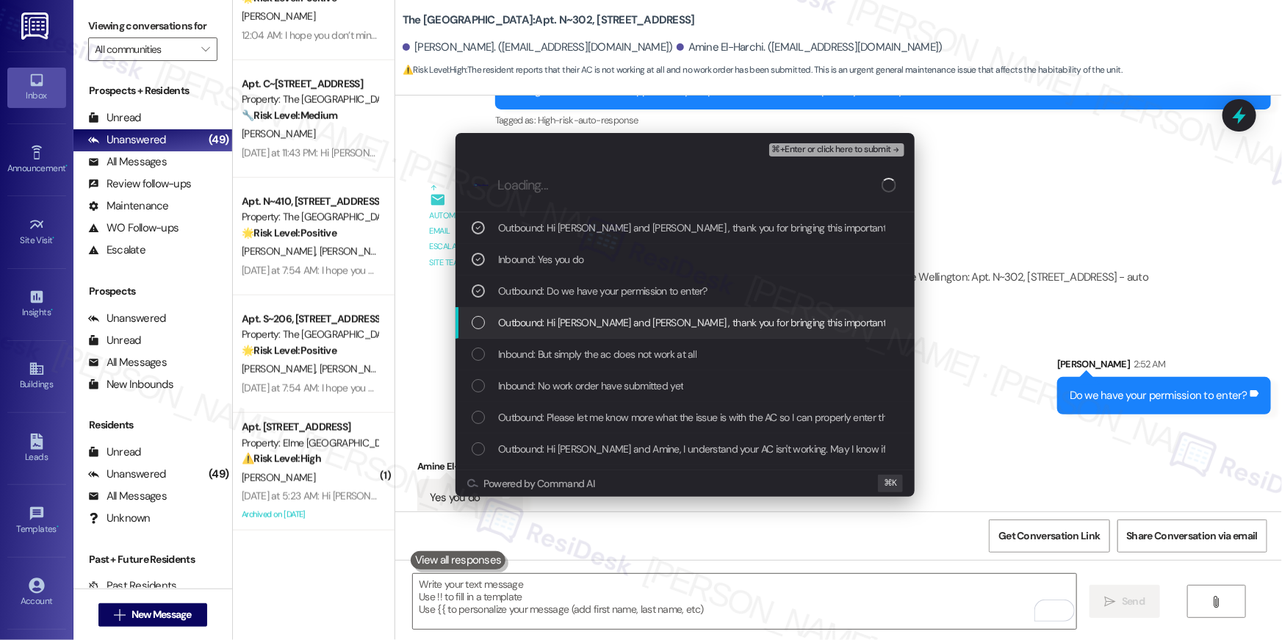
click at [554, 316] on span "Outbound: Hi Houssam and Amine , thank you for bringing this important matter t…" at bounding box center [1039, 322] width 1082 height 16
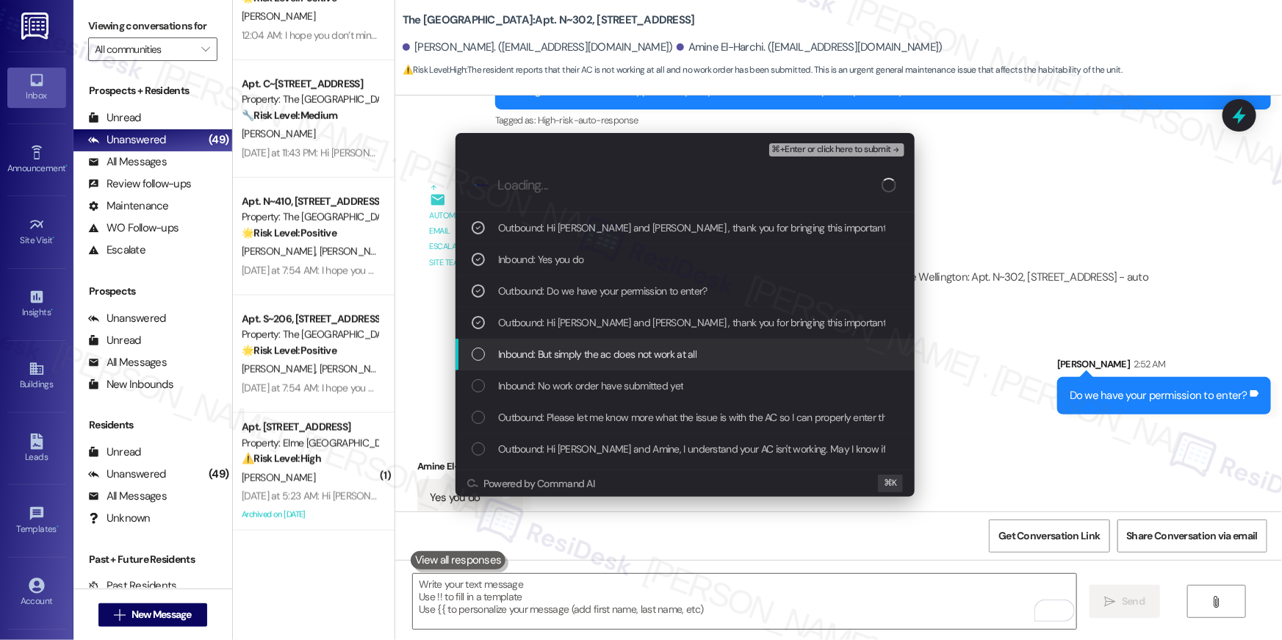
drag, startPoint x: 577, startPoint y: 347, endPoint x: 581, endPoint y: 399, distance: 52.3
click at [577, 348] on span "Inbound: But simply the ac does not work at all" at bounding box center [597, 354] width 198 height 16
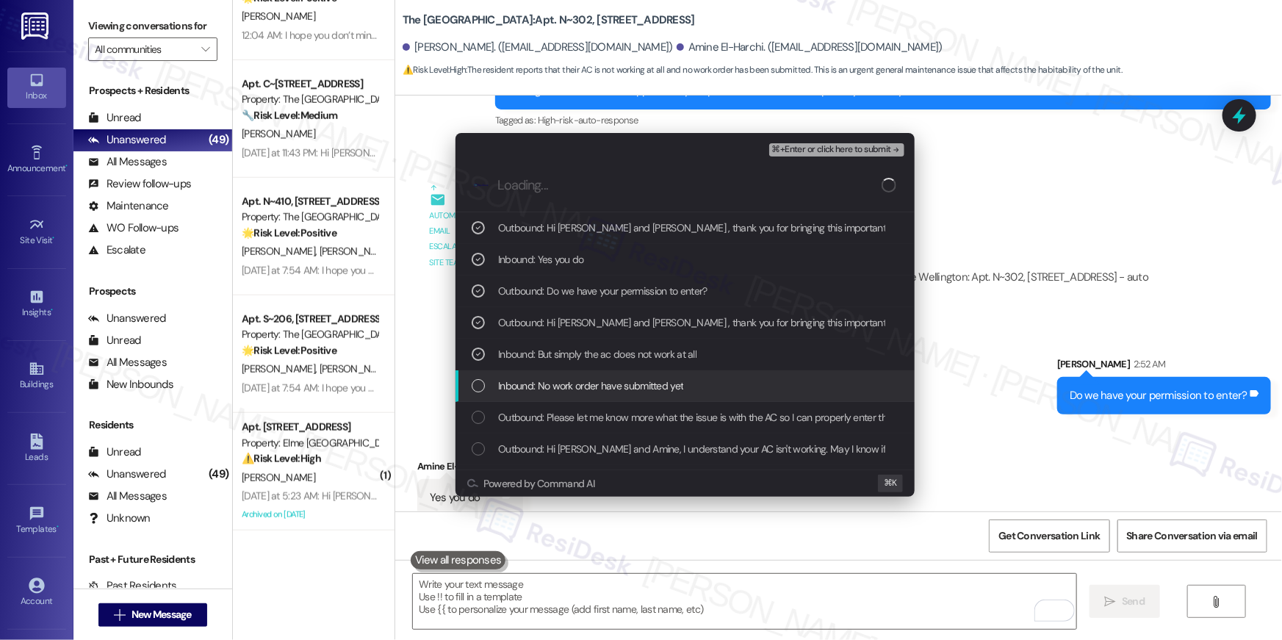
click at [582, 392] on span "Inbound: No work order have submitted yet" at bounding box center [590, 386] width 185 height 16
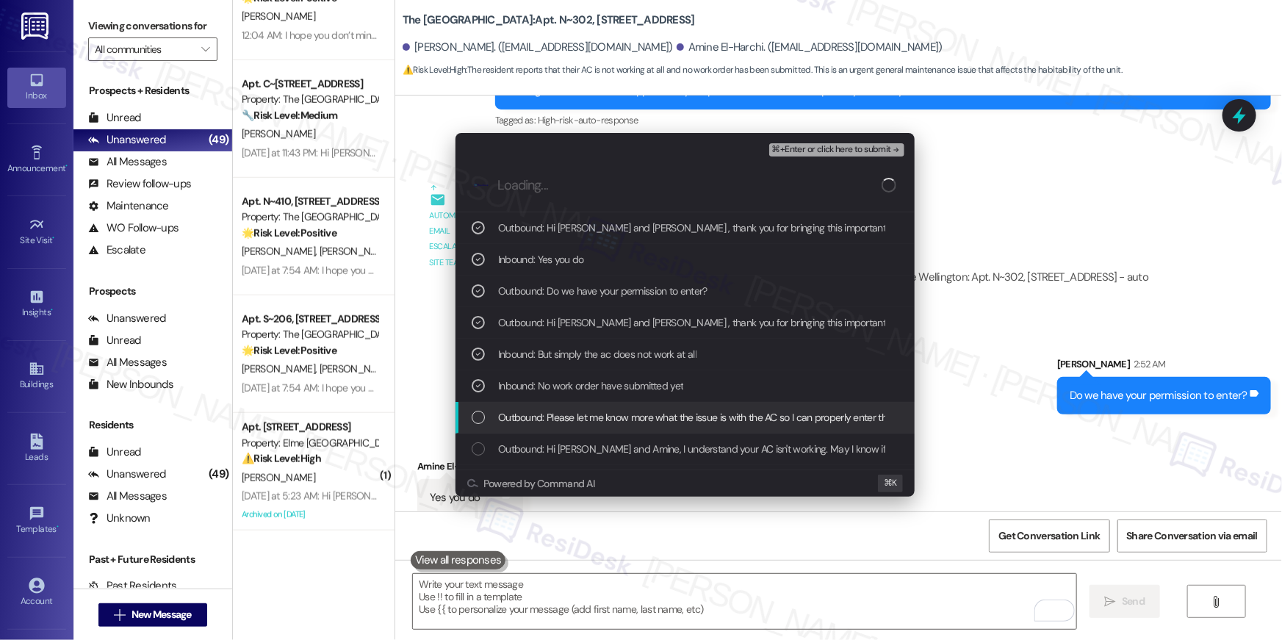
click at [583, 408] on div "Outbound: Please let me know more what the issue is with the AC so I can proper…" at bounding box center [685, 418] width 459 height 32
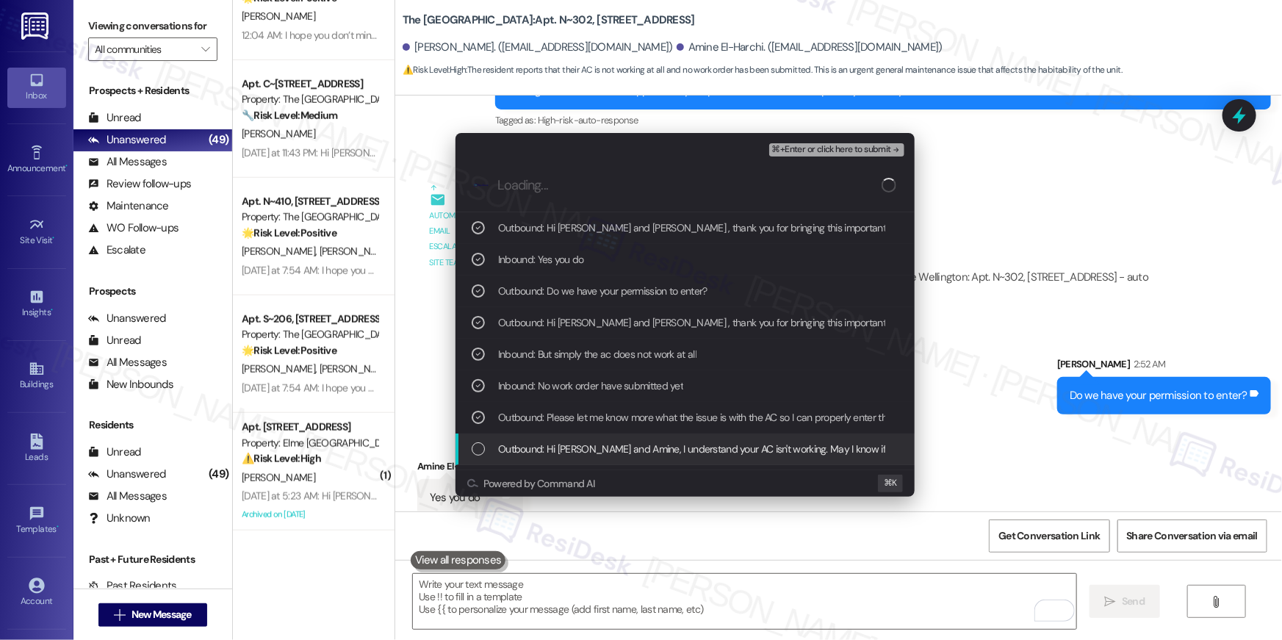
click at [723, 450] on span "Outbound: Hi Houssam and Amine, I understand your AC isn't working. May I know …" at bounding box center [878, 449] width 761 height 16
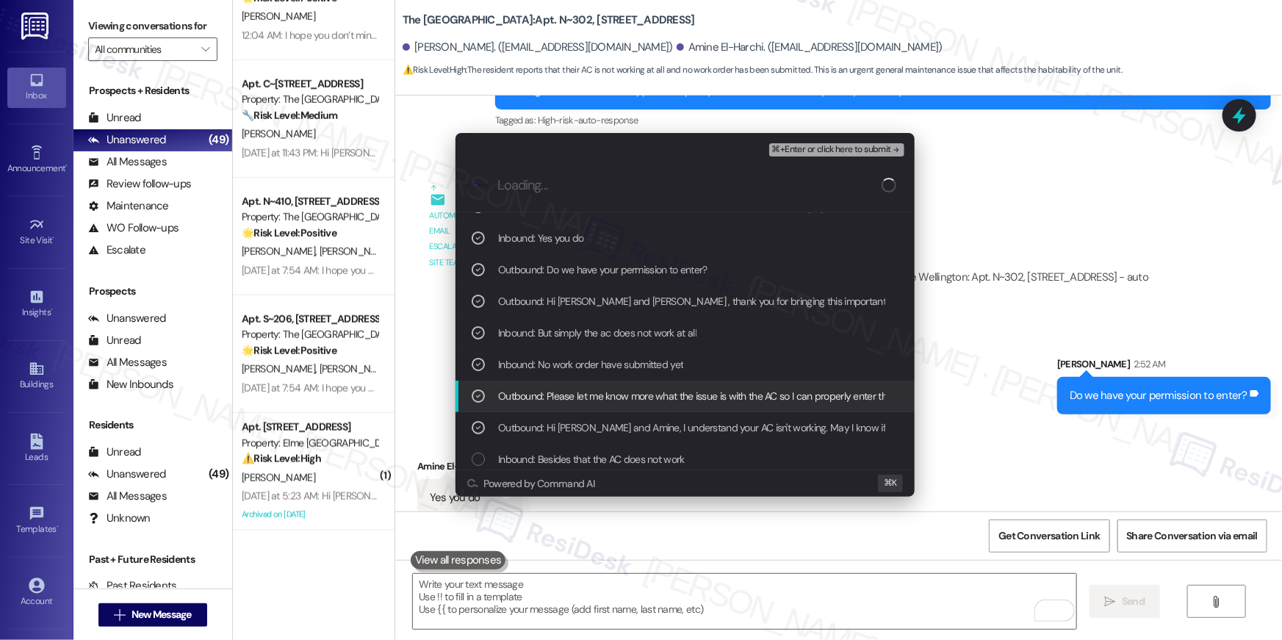
scroll to position [43, 0]
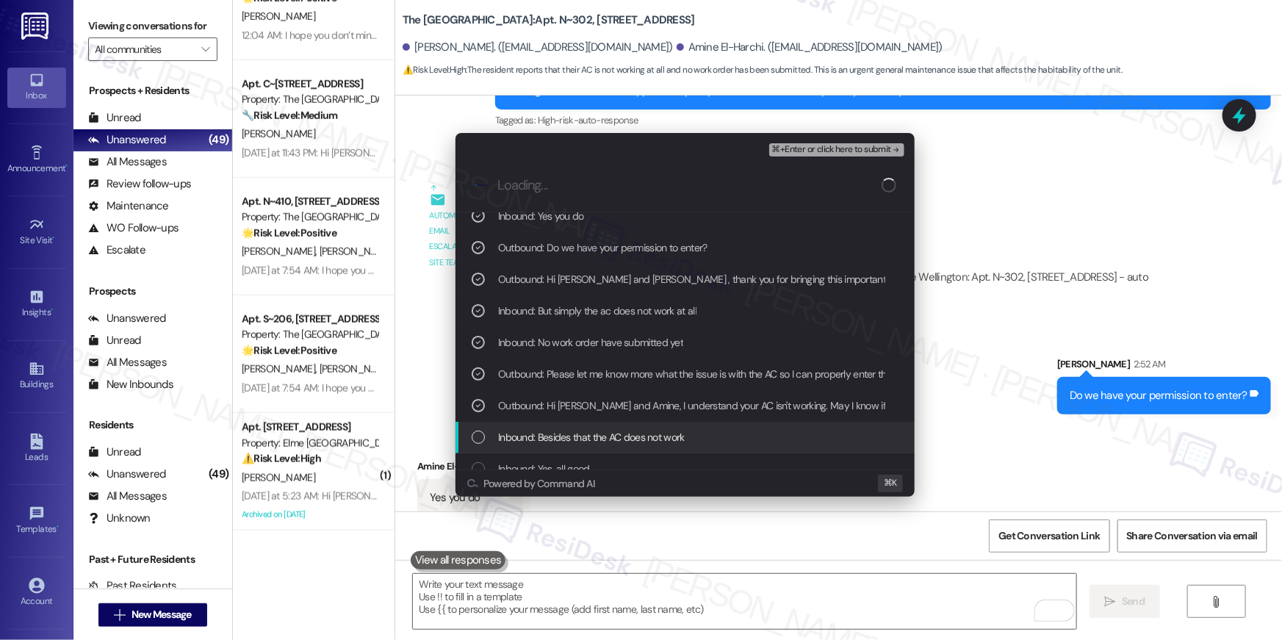
click at [619, 439] on span "Inbound: Besides that the AC does not work" at bounding box center [591, 437] width 187 height 16
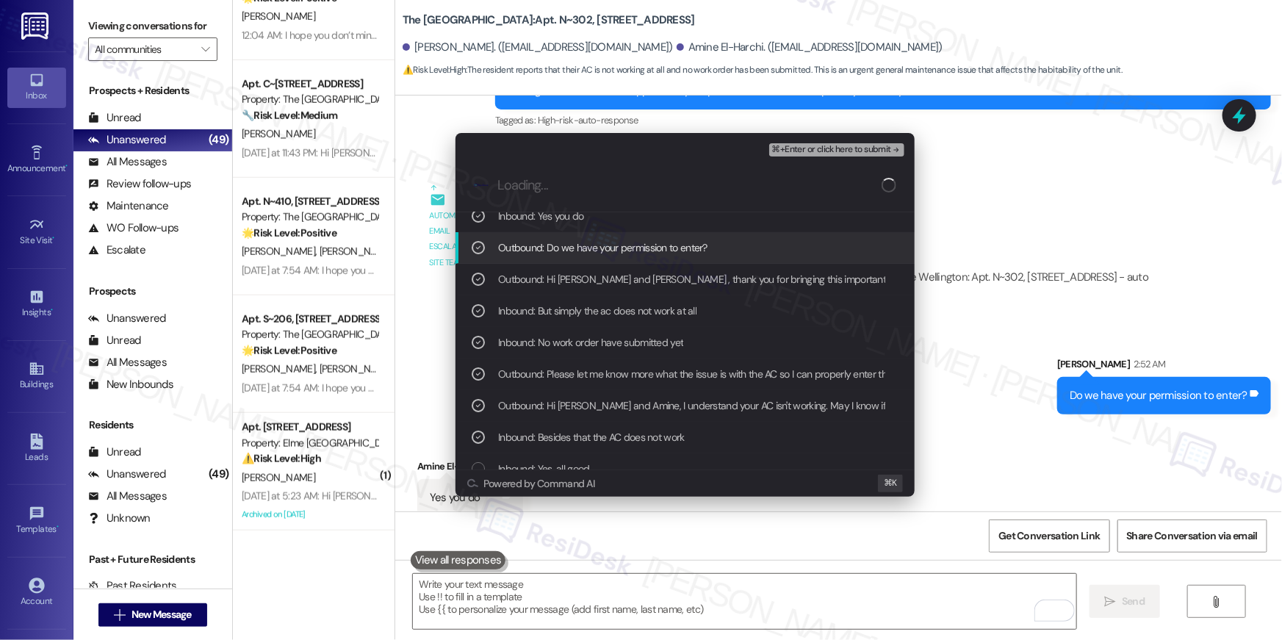
click at [861, 137] on div "Escalate Conversation High risk Work order filed by Residesk | Work Order # 397…" at bounding box center [685, 146] width 459 height 26
click at [857, 146] on span "⌘+Enter or click here to submit" at bounding box center [831, 150] width 119 height 10
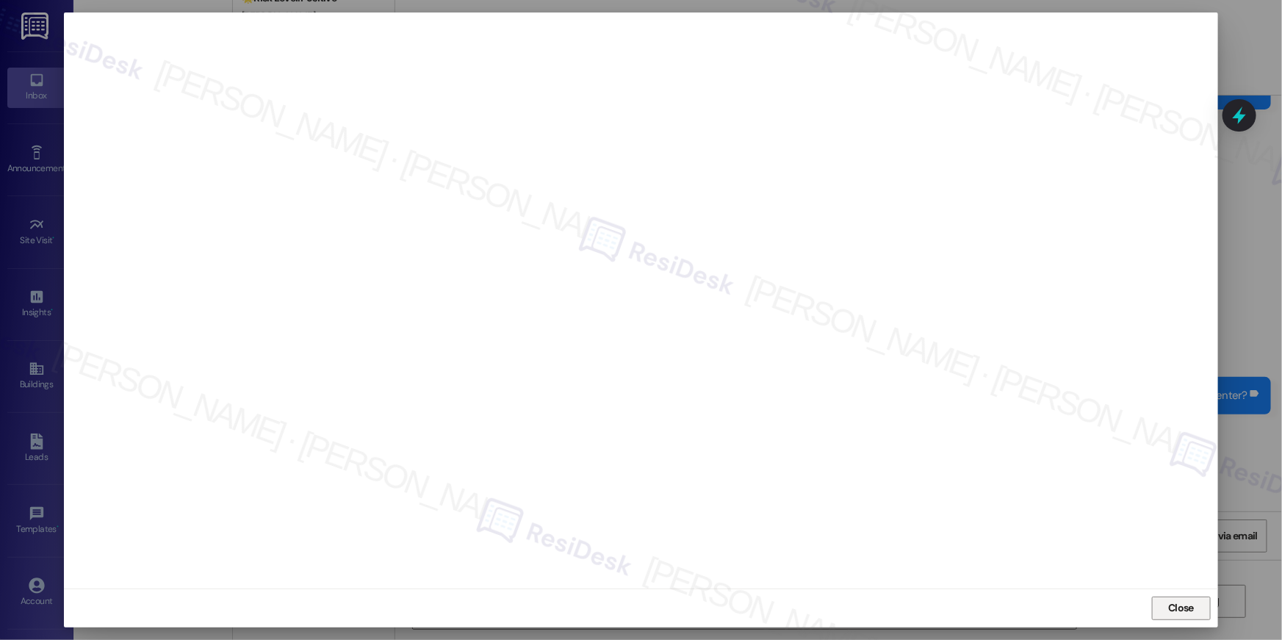
click at [1200, 612] on button "Close" at bounding box center [1181, 609] width 59 height 24
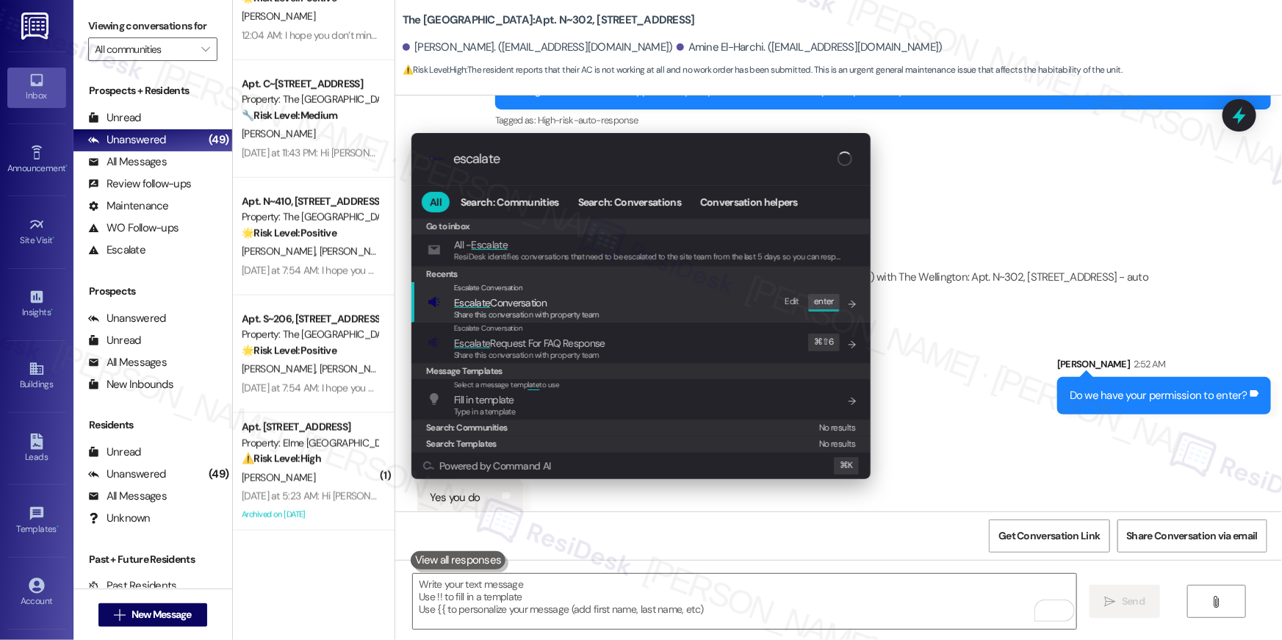
type input "escalate"
click at [641, 312] on div "Escalate Conversation Escalate Conversation Share this conversation with proper…" at bounding box center [643, 302] width 430 height 40
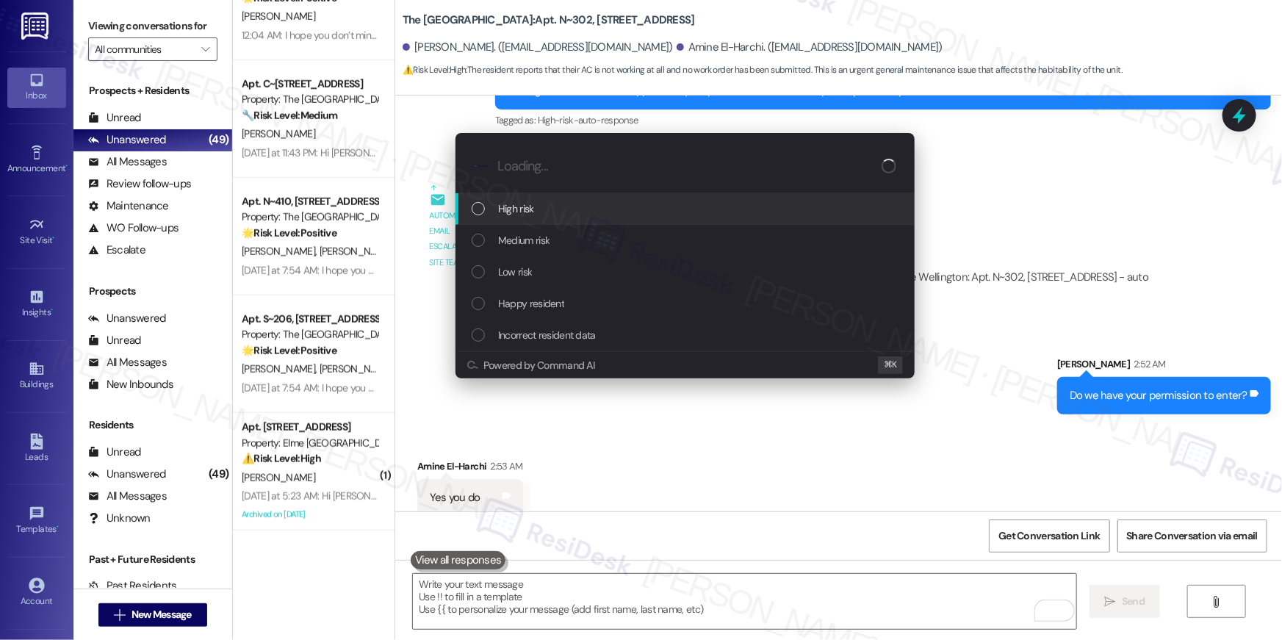
click at [551, 217] on div "High risk" at bounding box center [685, 209] width 459 height 32
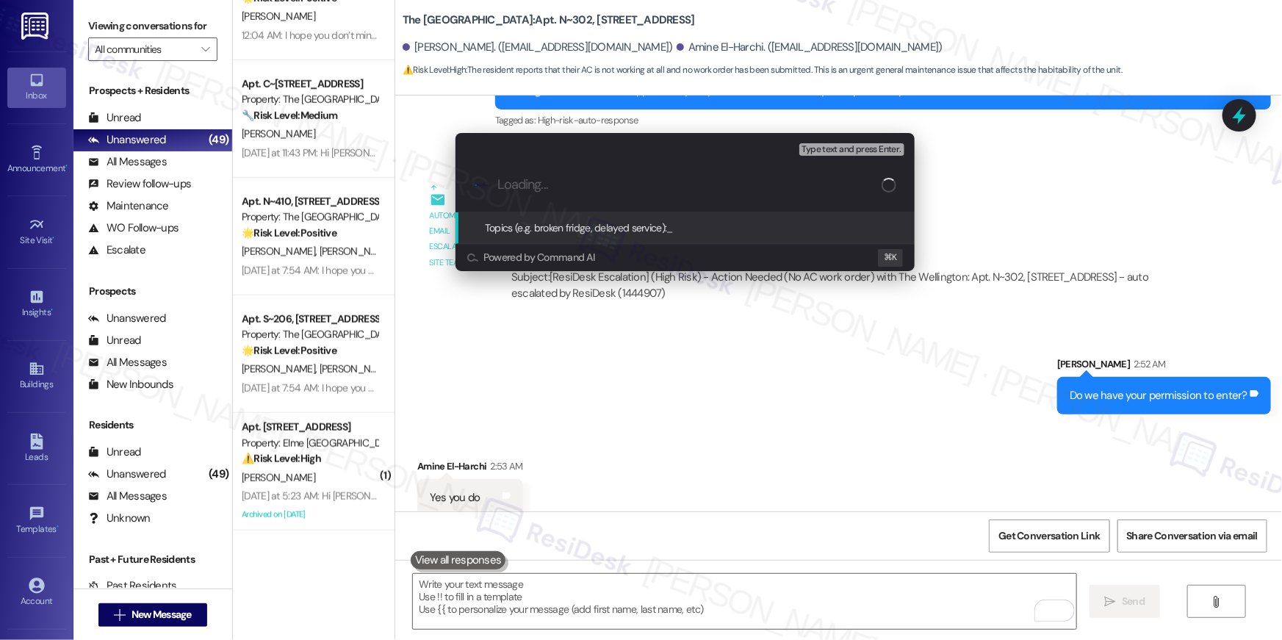
paste input "Work order filed by Residesk | Work Order # 397494 AC stopped working"
type input "Work order filed by Residesk | Work Order # 397494 AC stopped working"
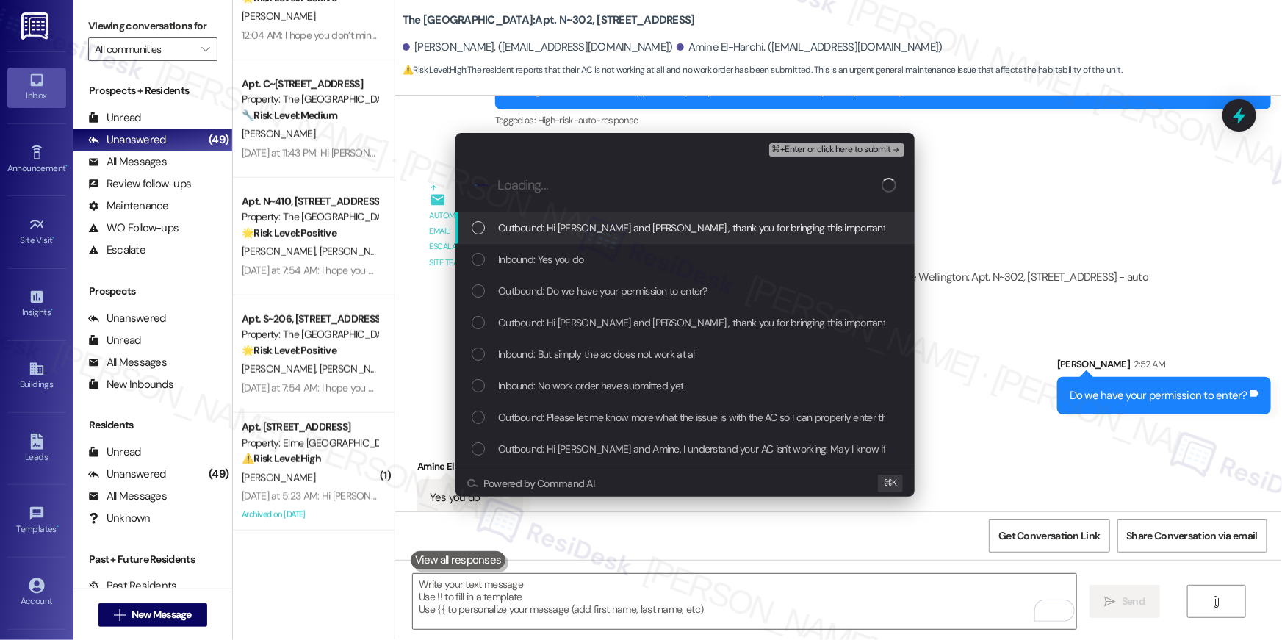
scroll to position [0, 0]
click at [582, 237] on div "Outbound: Hi Houssam and Amine , thank you for bringing this important matter t…" at bounding box center [685, 228] width 459 height 32
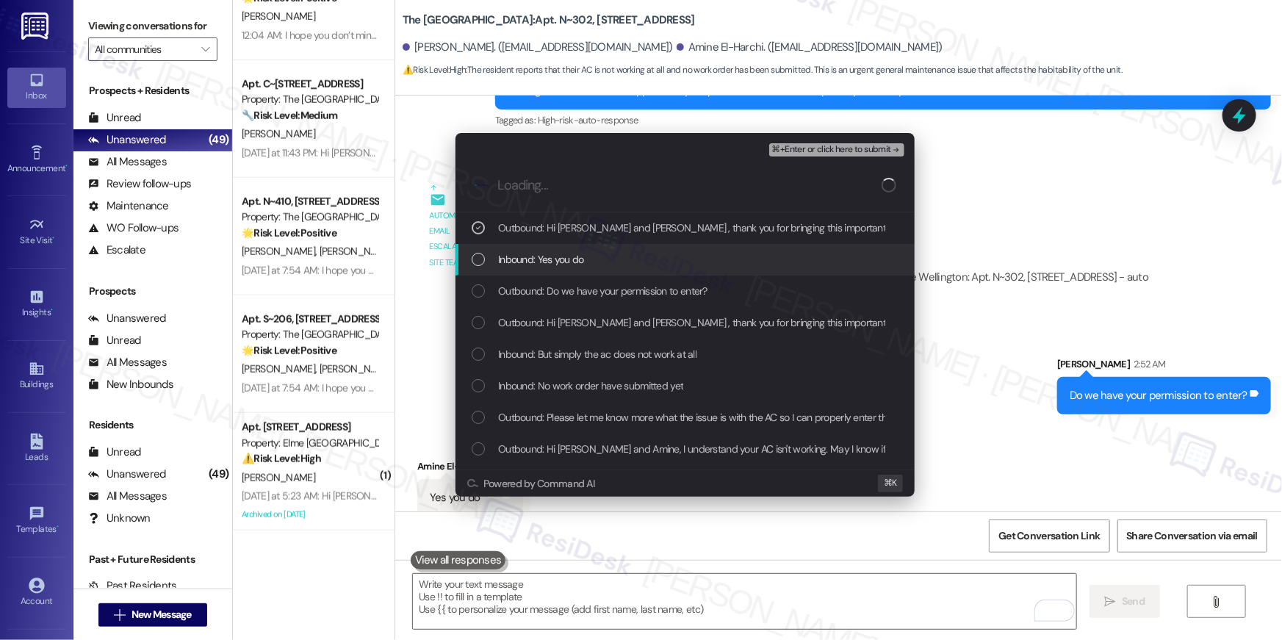
drag, startPoint x: 569, startPoint y: 264, endPoint x: 560, endPoint y: 288, distance: 25.8
click at [568, 264] on span "Inbound: Yes you do" at bounding box center [541, 259] width 86 height 16
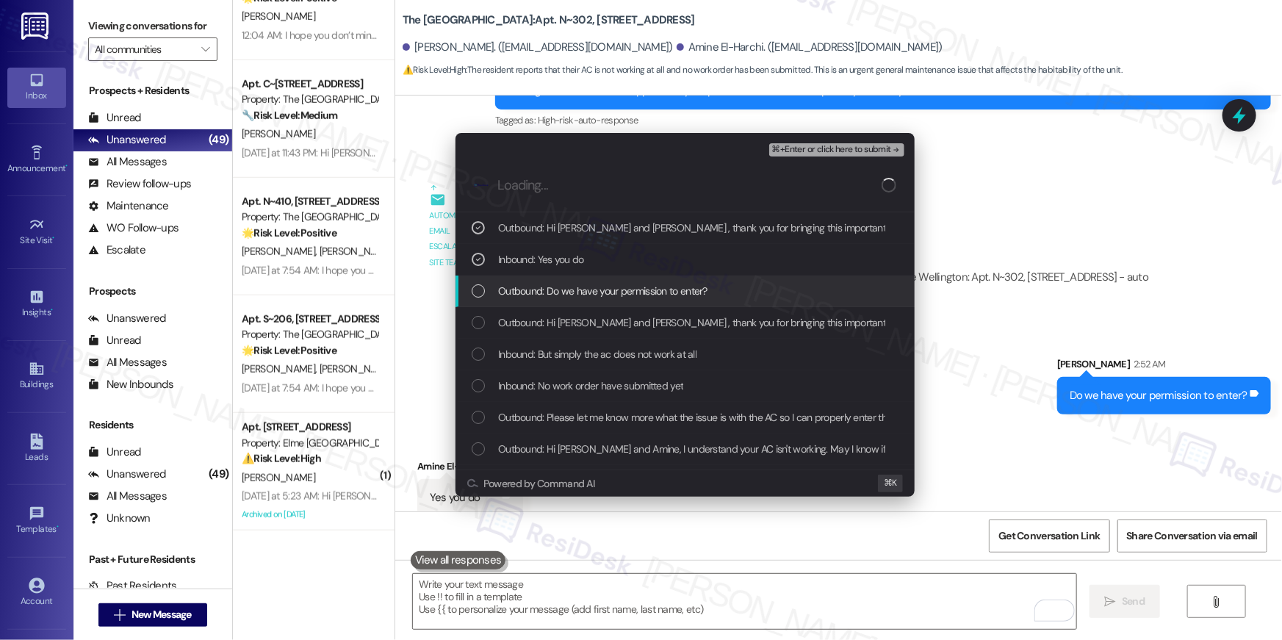
drag, startPoint x: 558, startPoint y: 290, endPoint x: 547, endPoint y: 314, distance: 26.0
click at [558, 290] on span "Outbound: Do we have your permission to enter?" at bounding box center [602, 291] width 209 height 16
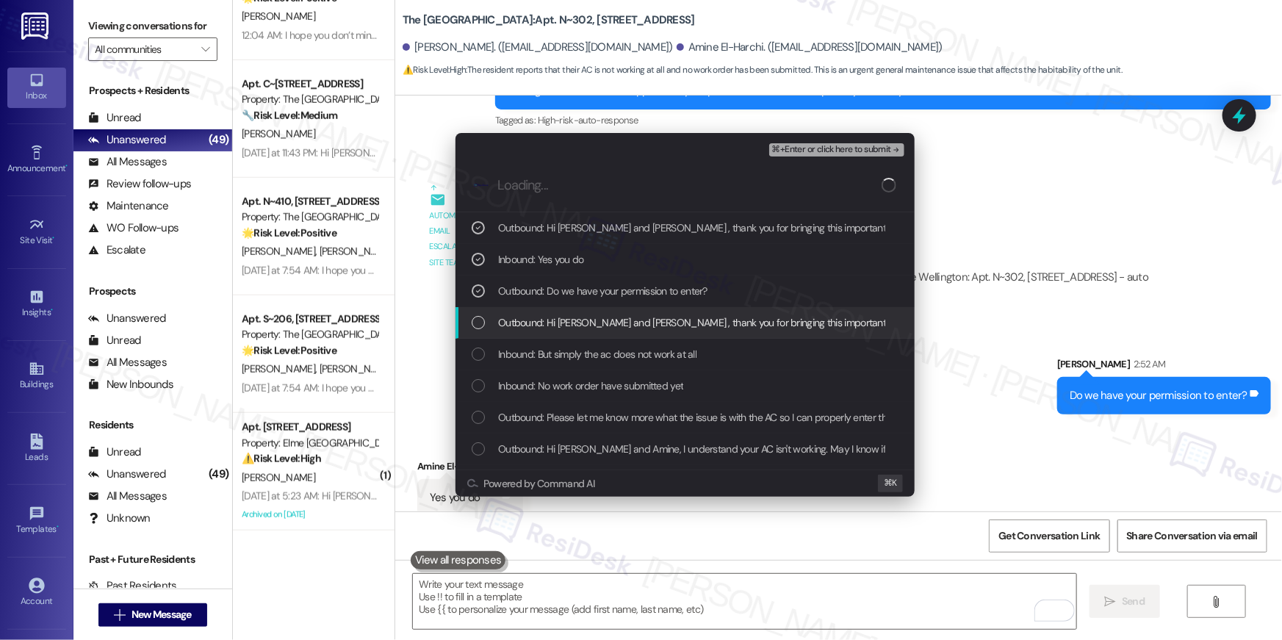
click at [546, 315] on span "Outbound: Hi Houssam and Amine , thank you for bringing this important matter t…" at bounding box center [1039, 322] width 1082 height 16
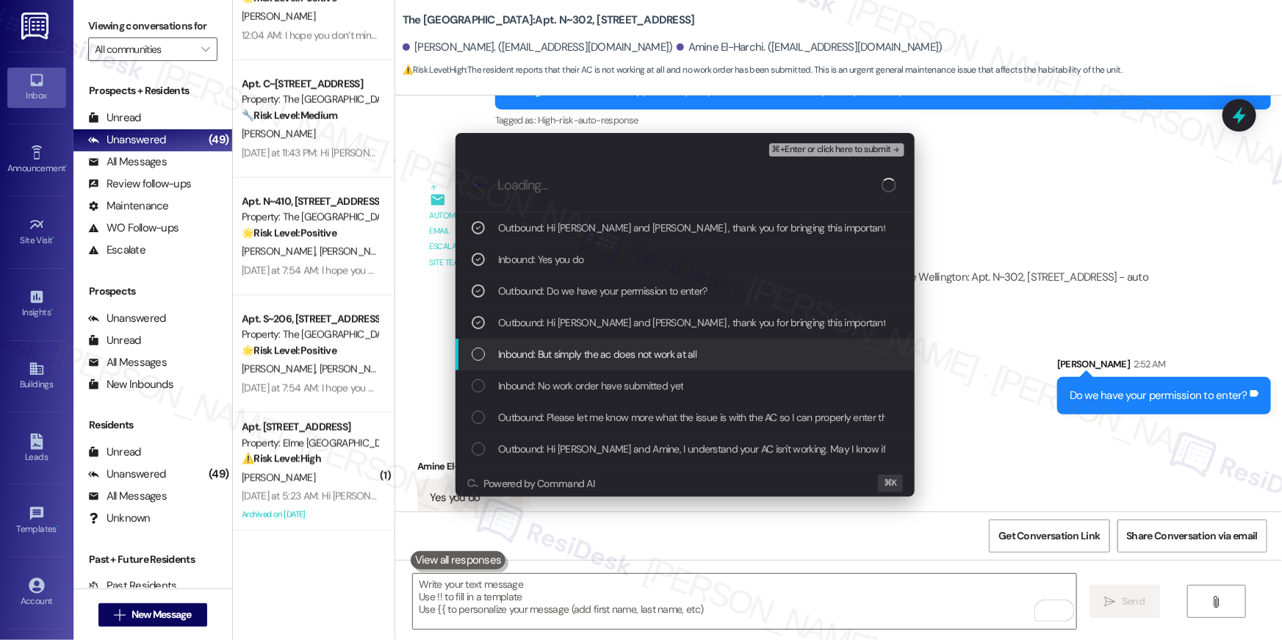
drag, startPoint x: 544, startPoint y: 347, endPoint x: 546, endPoint y: 356, distance: 8.9
click at [544, 347] on span "Inbound: But simply the ac does not work at all" at bounding box center [597, 354] width 198 height 16
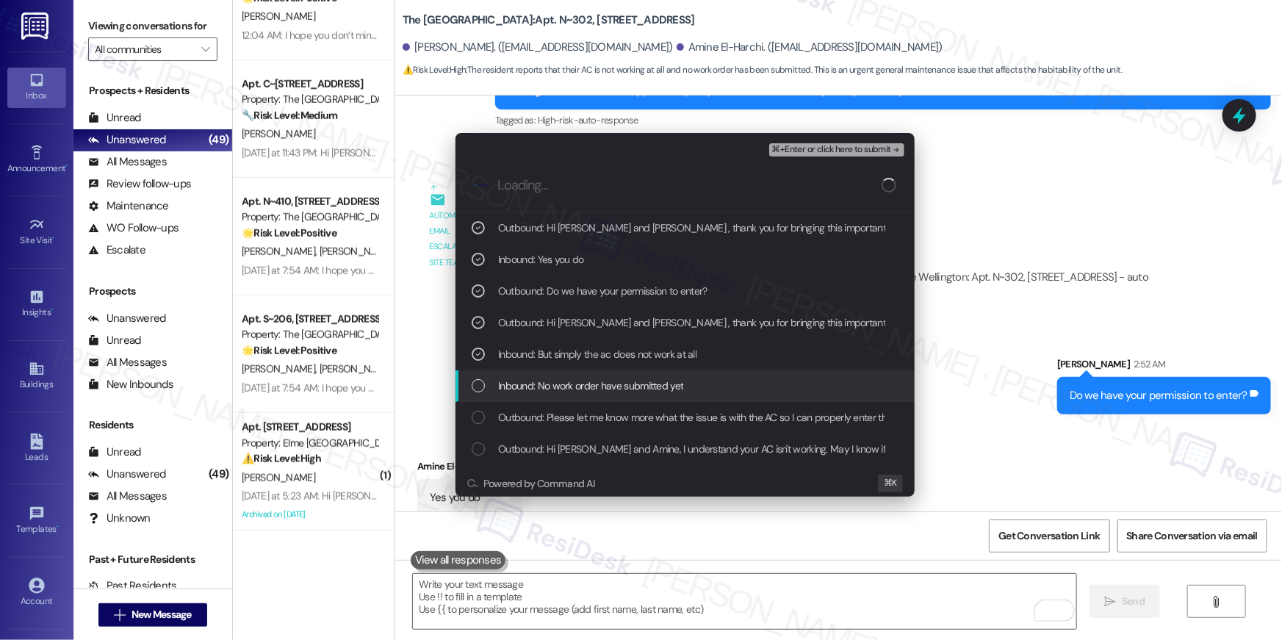
click at [547, 378] on span "Inbound: No work order have submitted yet" at bounding box center [590, 386] width 185 height 16
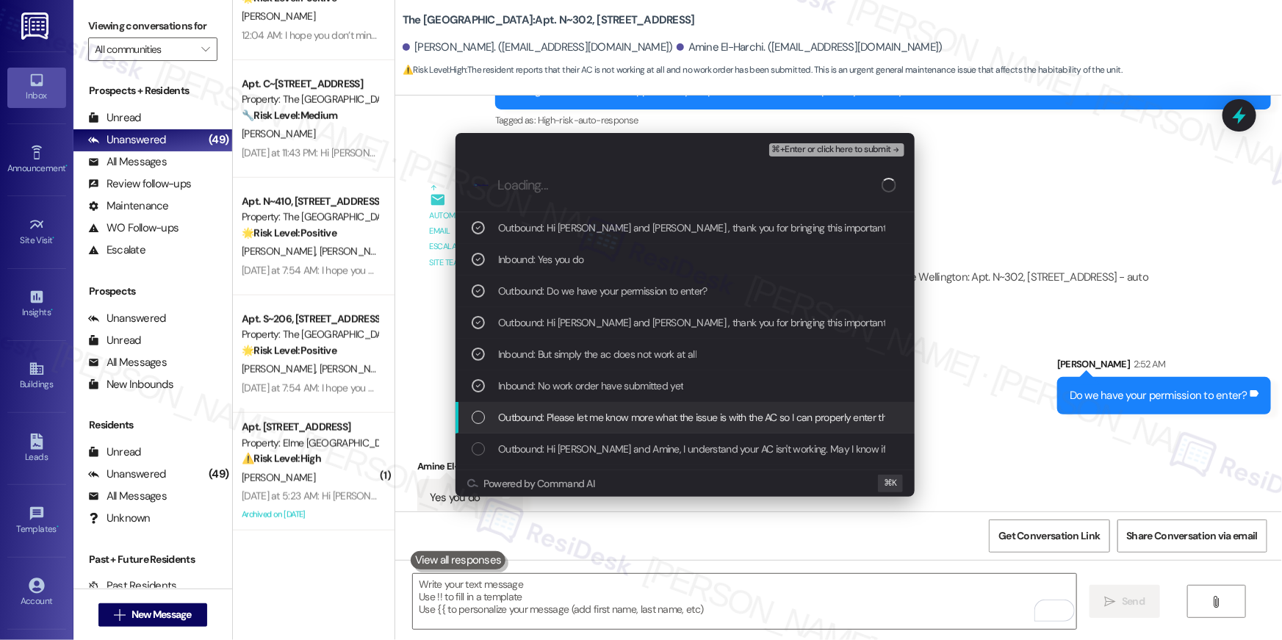
drag, startPoint x: 544, startPoint y: 417, endPoint x: 541, endPoint y: 447, distance: 29.5
click at [544, 417] on span "Outbound: Please let me know more what the issue is with the AC so I can proper…" at bounding box center [720, 417] width 444 height 16
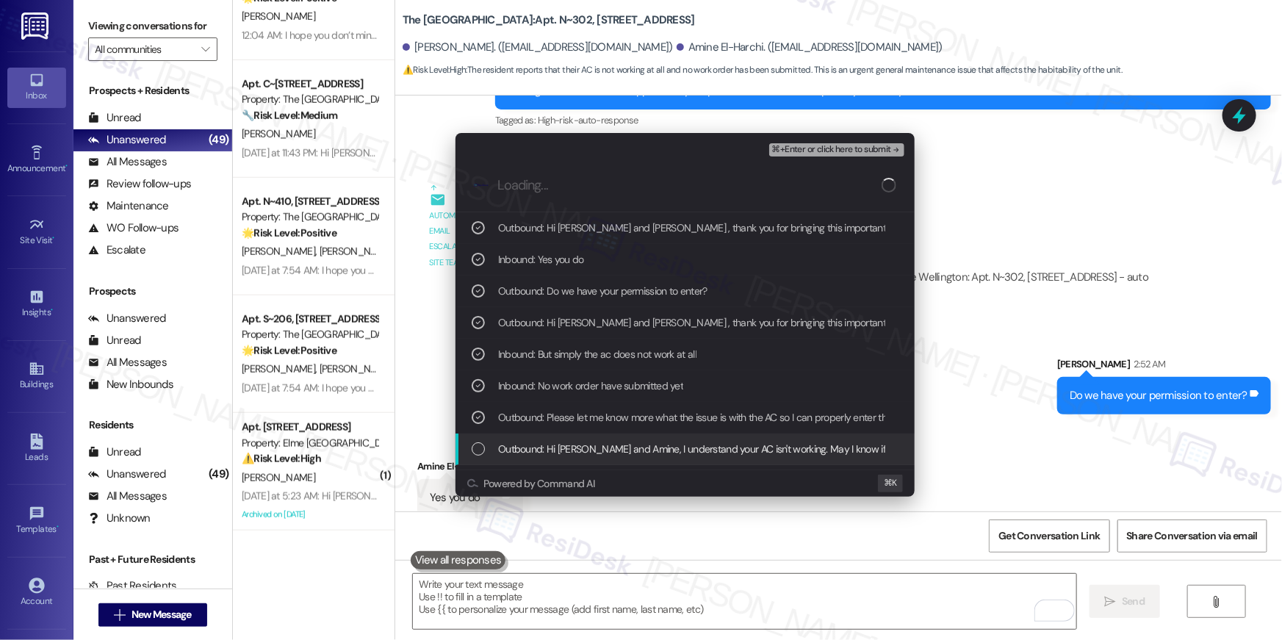
click at [541, 447] on span "Outbound: Hi Houssam and Amine, I understand your AC isn't working. May I know …" at bounding box center [878, 449] width 761 height 16
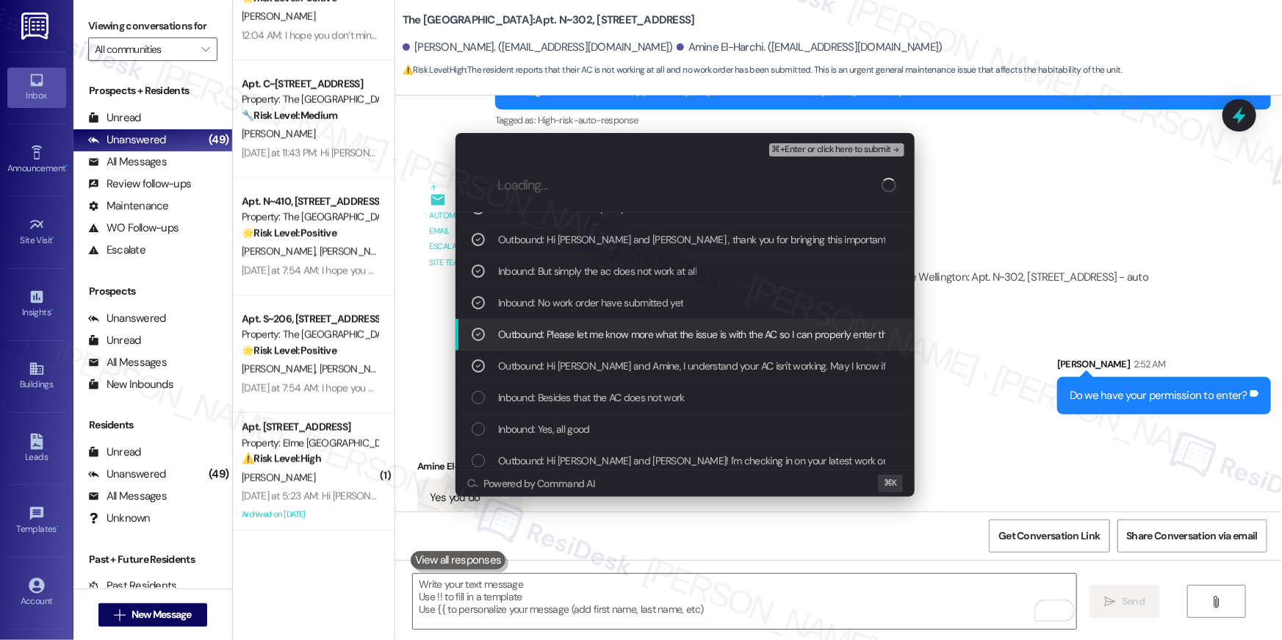
scroll to position [89, 0]
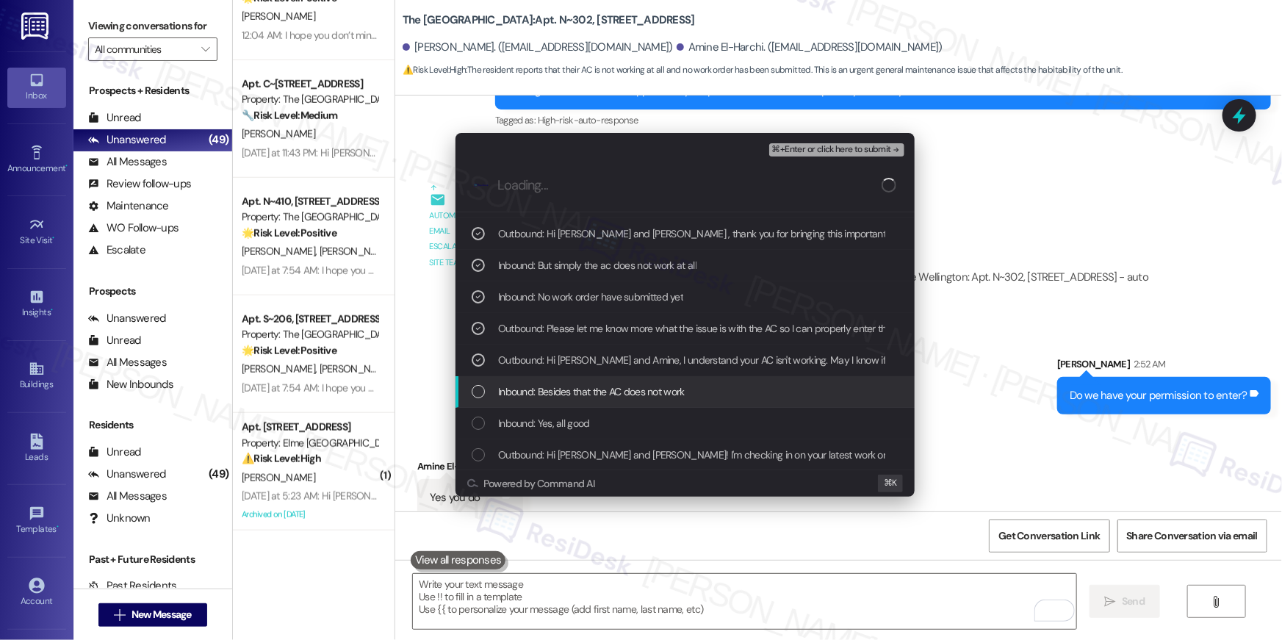
click at [566, 398] on span "Inbound: Besides that the AC does not work" at bounding box center [591, 392] width 187 height 16
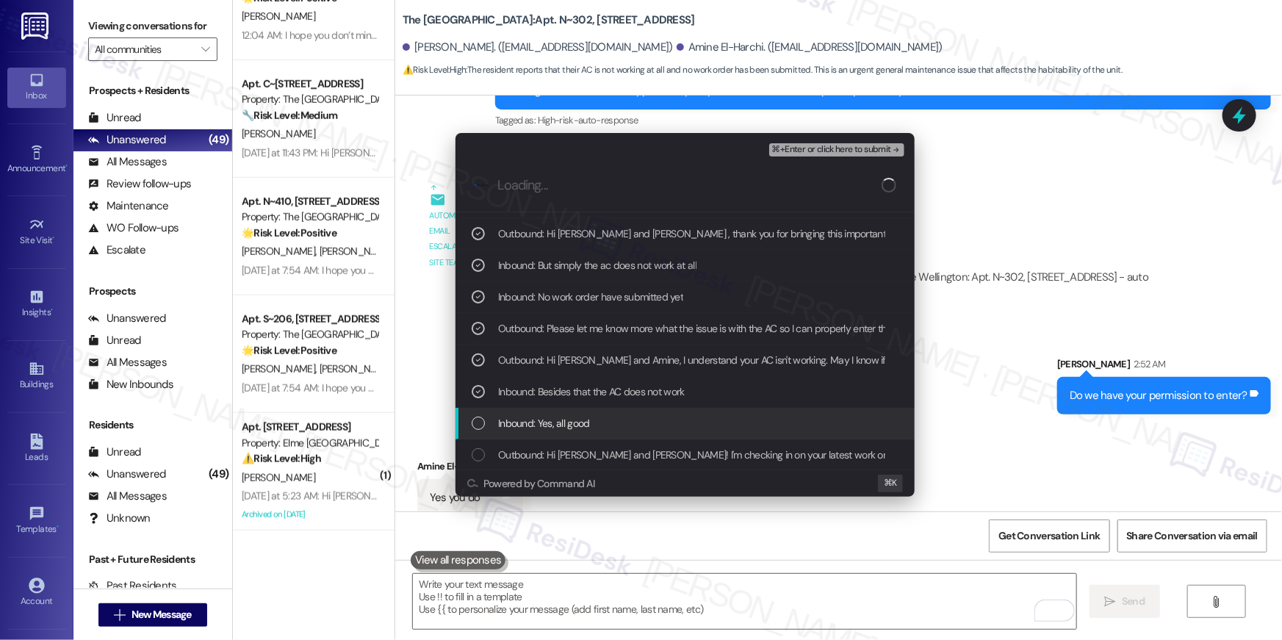
click at [558, 418] on span "Inbound: Yes, all good" at bounding box center [544, 423] width 92 height 16
click at [594, 415] on div "Inbound: Yes, all good" at bounding box center [687, 423] width 430 height 16
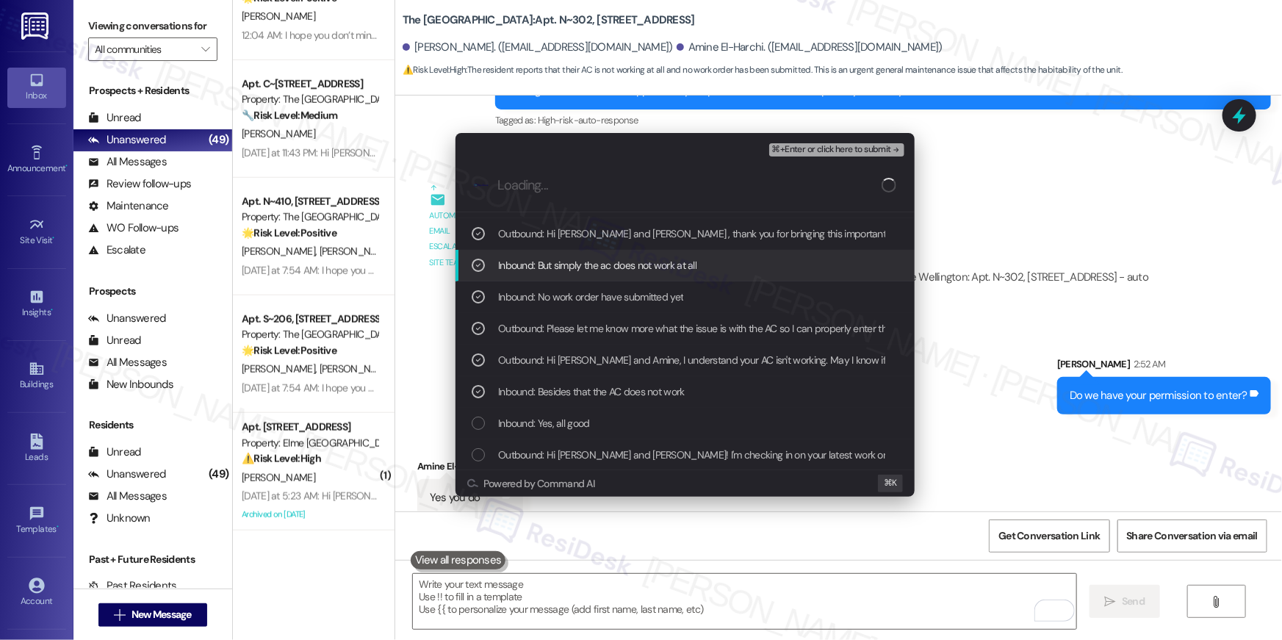
click at [854, 148] on span "⌘+Enter or click here to submit" at bounding box center [831, 150] width 119 height 10
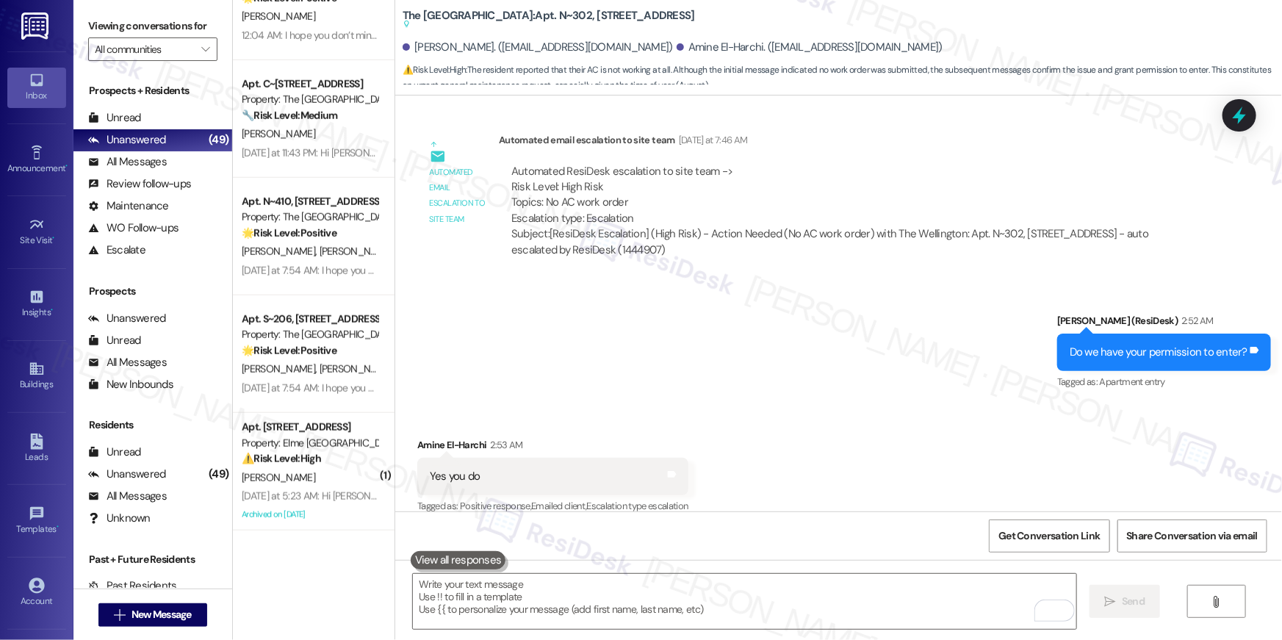
scroll to position [1820, 0]
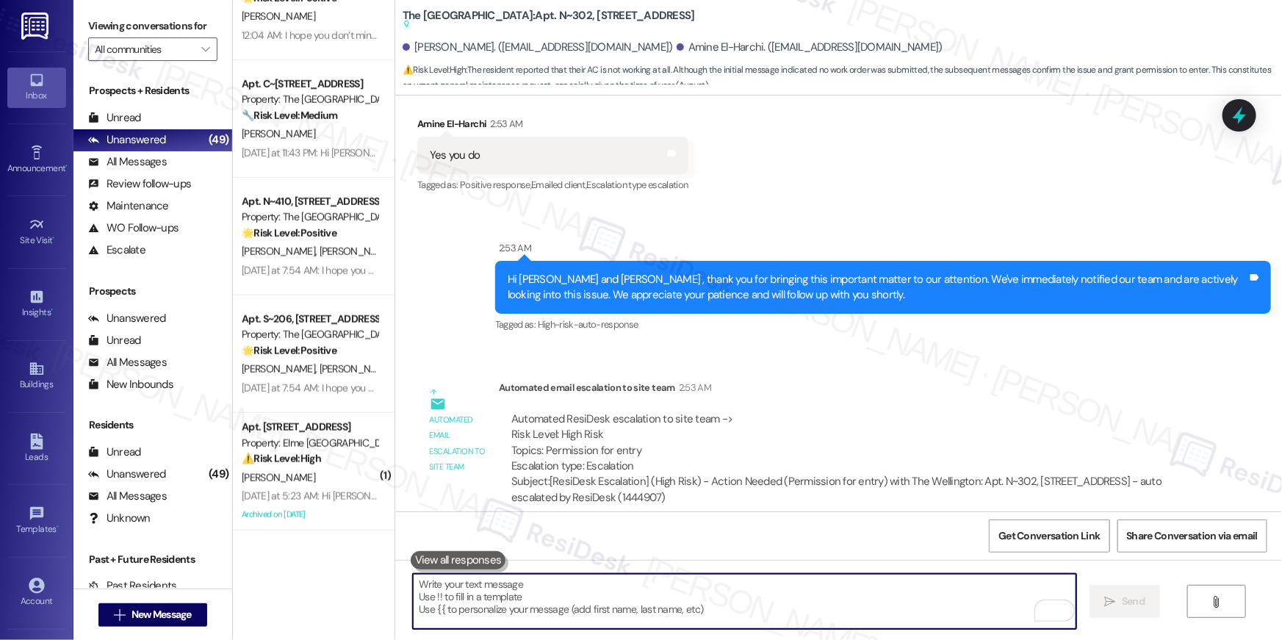
click at [737, 591] on textarea "To enrich screen reader interactions, please activate Accessibility in Grammarl…" at bounding box center [744, 601] width 663 height 55
paste textarea "Thank you, {{first_name}}! I’ve submitted your request, and our maintenance tea…"
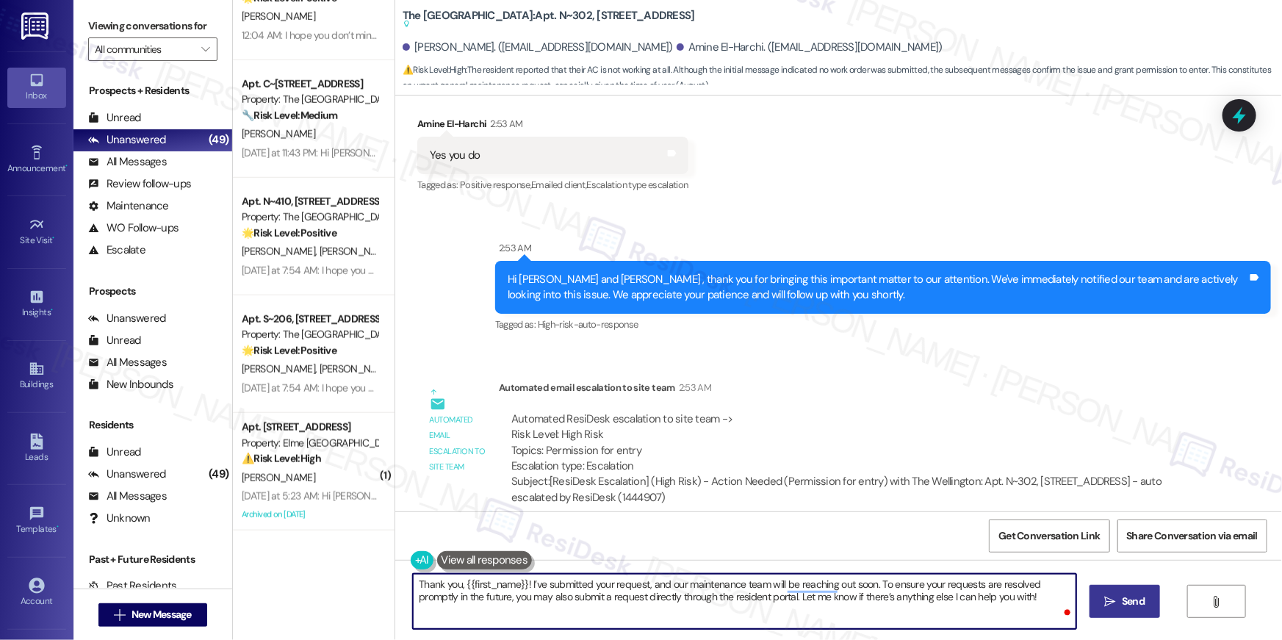
type textarea "Thank you, {{first_name}}! I’ve submitted your request, and our maintenance tea…"
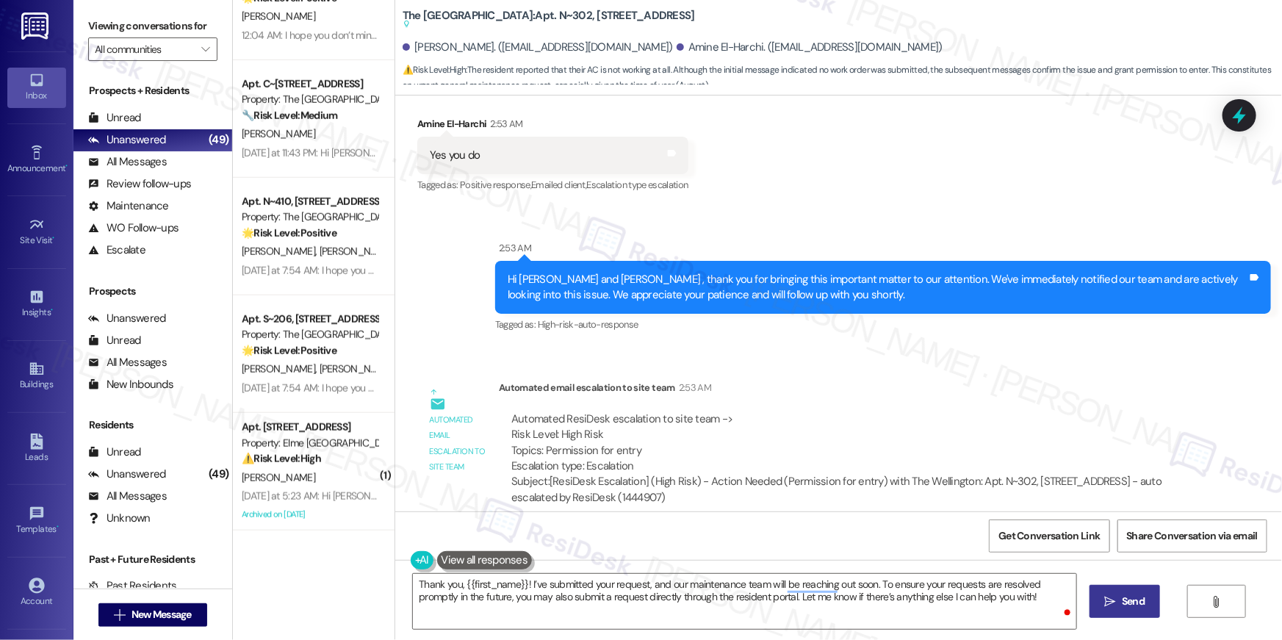
click at [1119, 597] on span "Send" at bounding box center [1133, 601] width 29 height 15
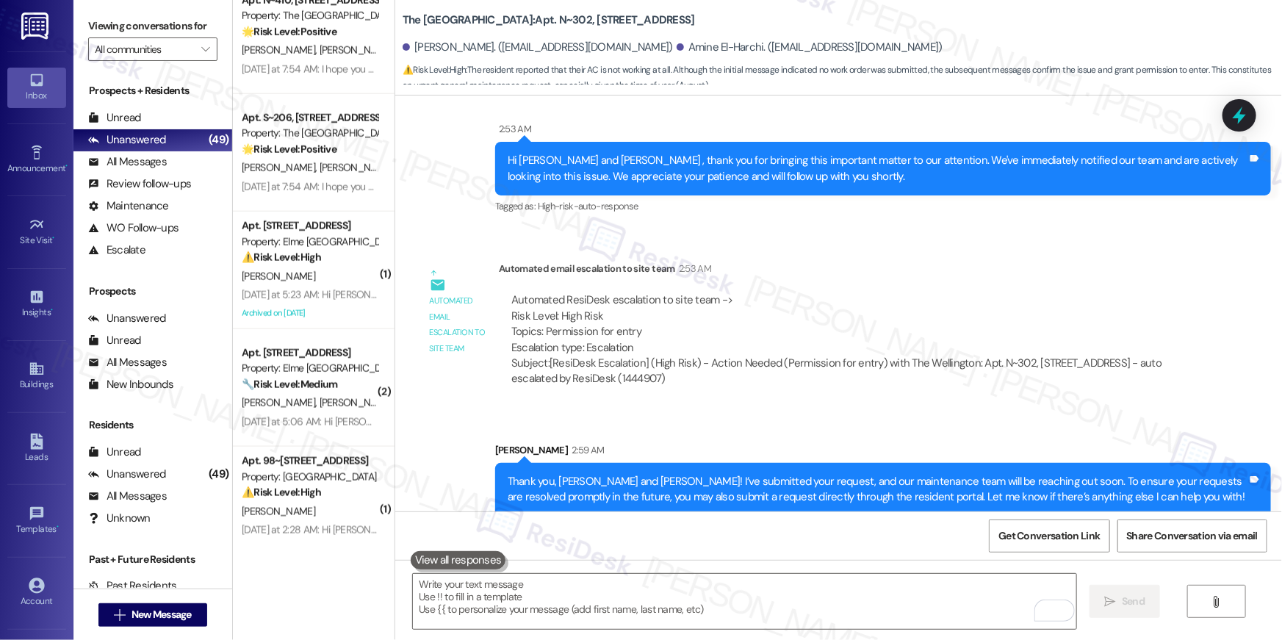
scroll to position [907, 0]
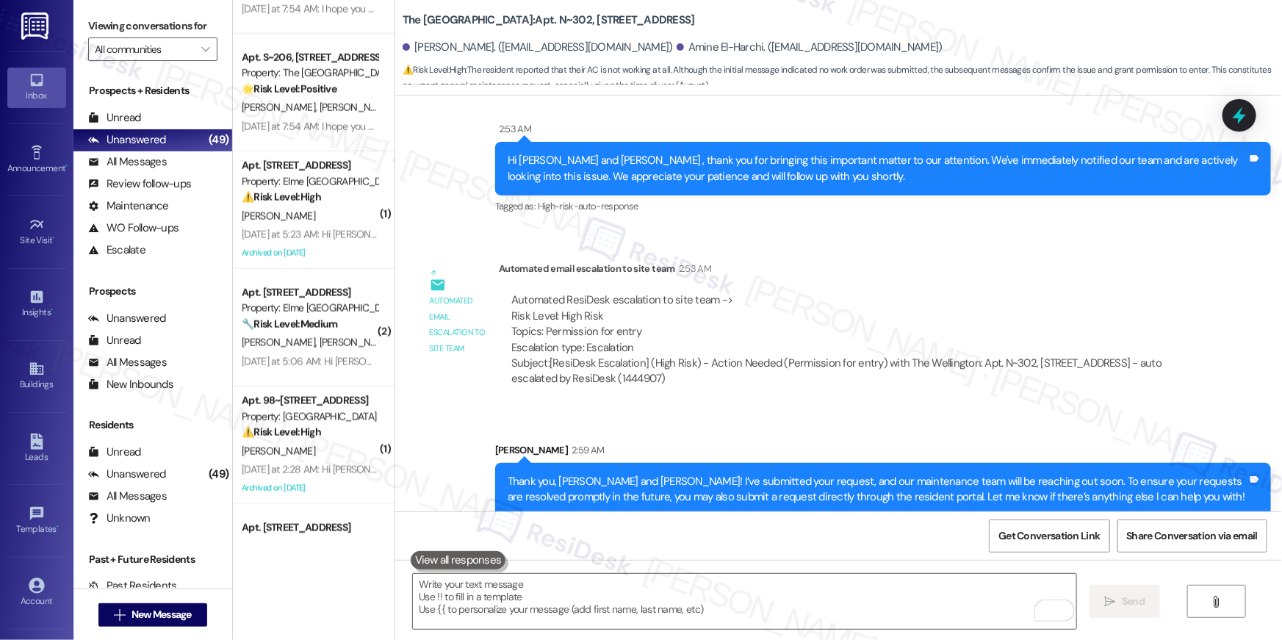
click at [296, 166] on div "Apt. 4310, 205 Century Place" at bounding box center [310, 165] width 136 height 15
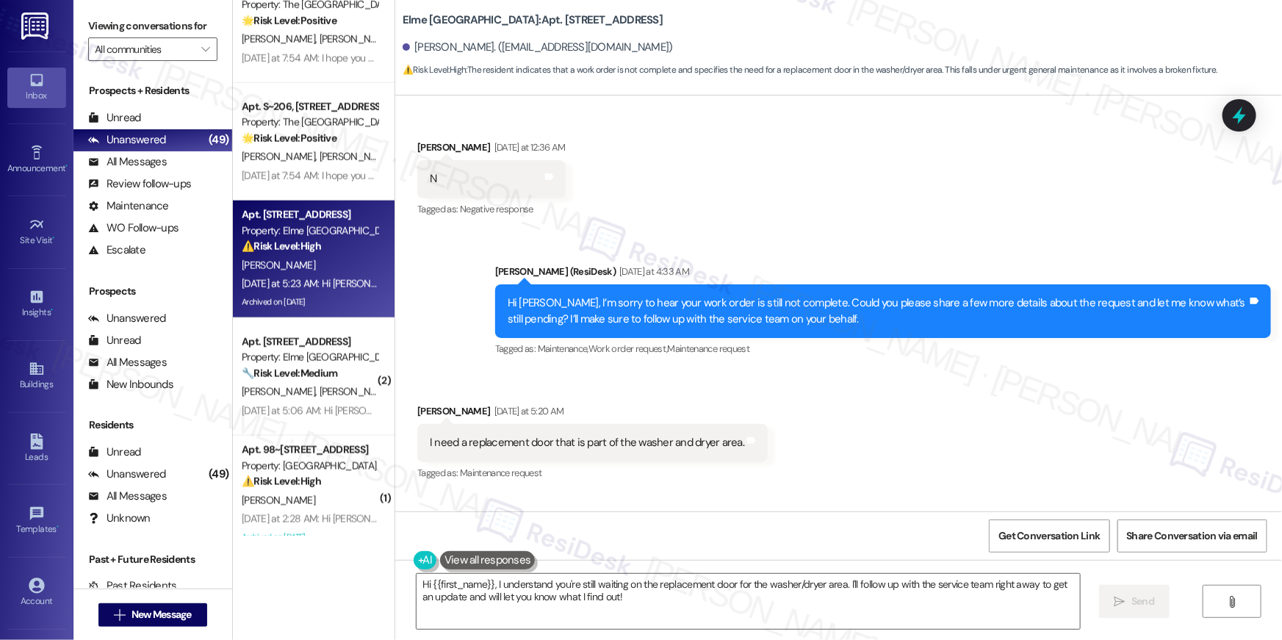
scroll to position [21113, 0]
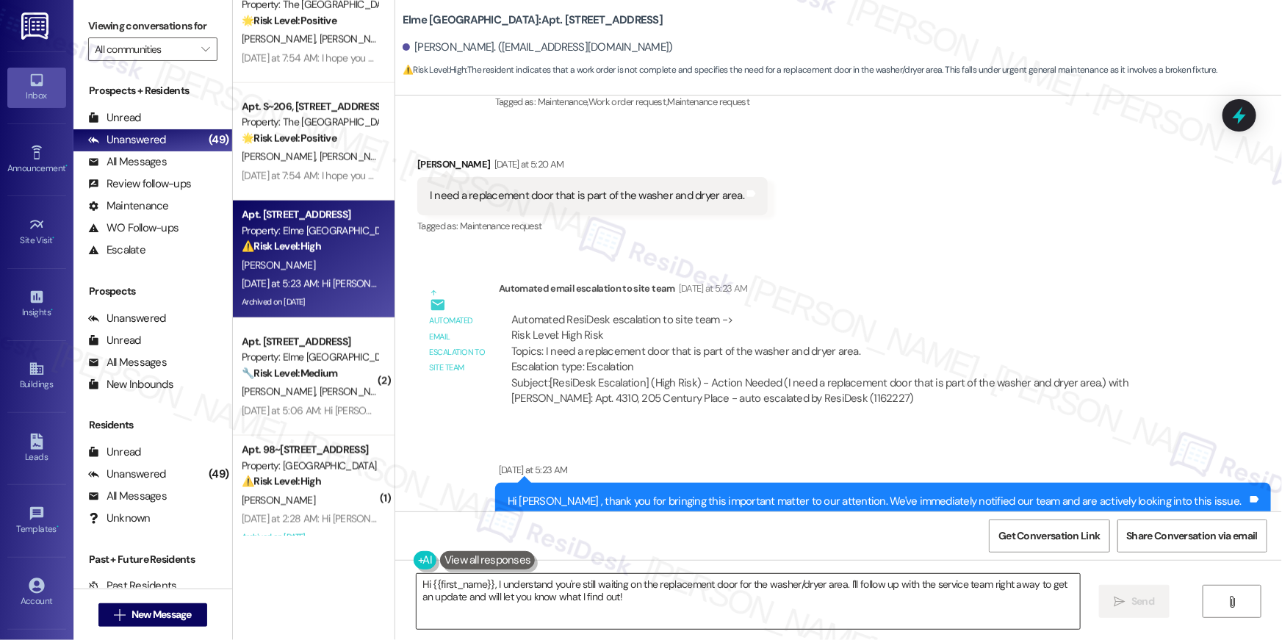
click at [631, 608] on textarea "Hi {{first_name}}, I understand you're still waiting on the replacement door fo…" at bounding box center [748, 601] width 663 height 55
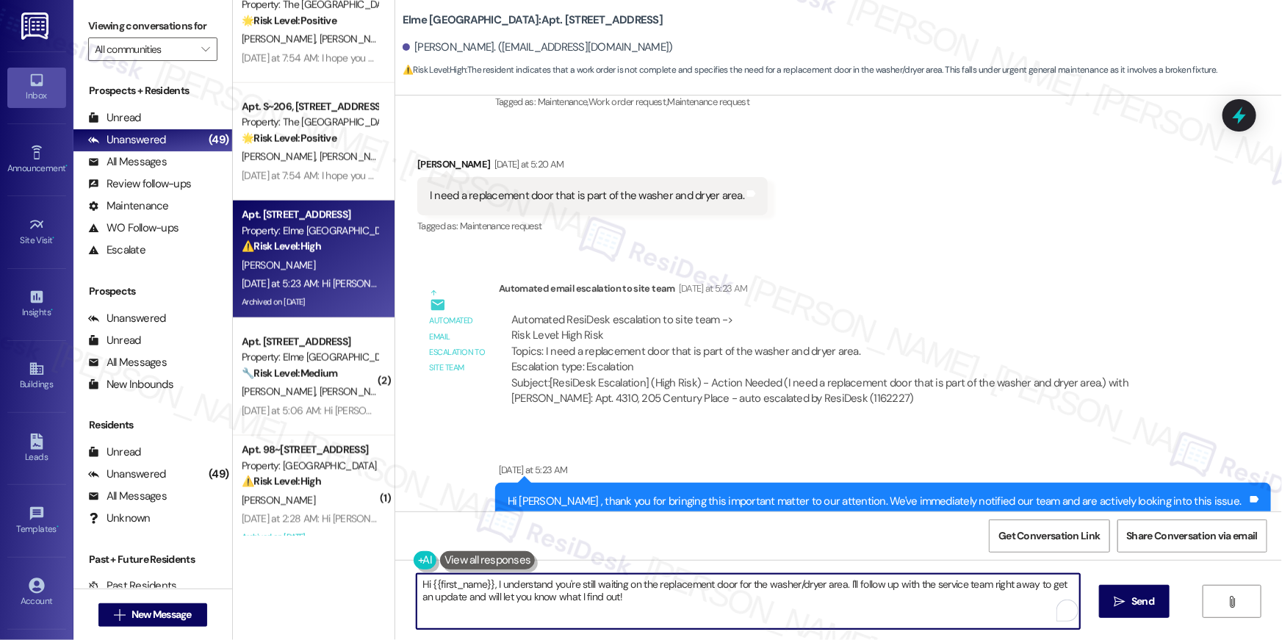
click at [691, 605] on textarea "Hi {{first_name}}, I understand you're still waiting on the replacement door fo…" at bounding box center [748, 601] width 663 height 55
click at [741, 599] on textarea "Hi {{first_name}}, I understand you're still waiting on the replacement door fo…" at bounding box center [748, 601] width 663 height 55
drag, startPoint x: 835, startPoint y: 597, endPoint x: 843, endPoint y: 583, distance: 16.5
click at [843, 583] on textarea "Hi {{first_name}}, I understand you're still waiting on the replacement door fo…" at bounding box center [744, 601] width 663 height 55
type textarea "Hi {{first_name}}, I understand you're still waiting on the replacement door fo…"
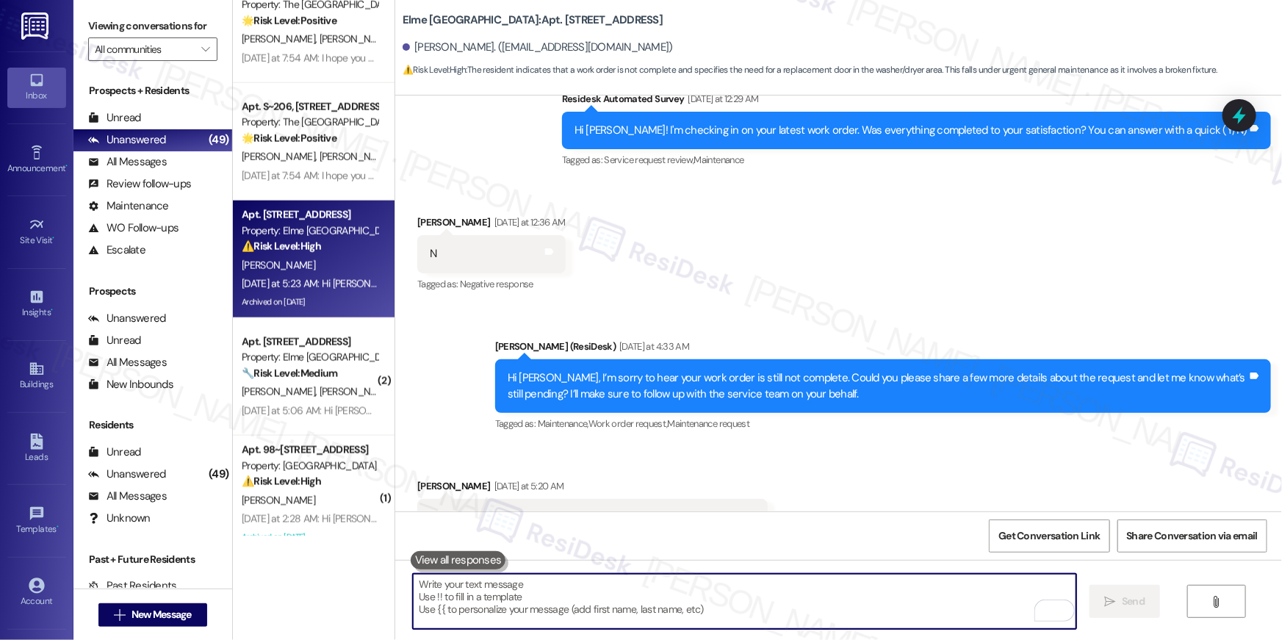
scroll to position [21232, 0]
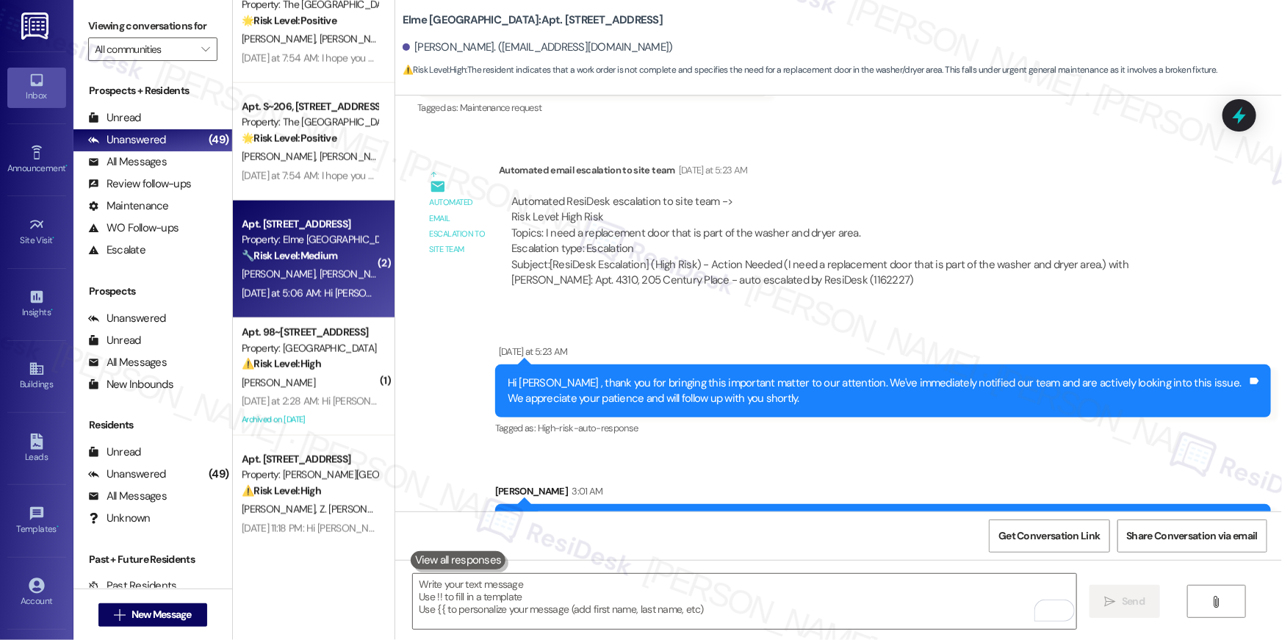
click at [322, 297] on div "Yesterday at 5:06 AM: Hi Tiffanie and Tonyia , thank you for bringing this impo…" at bounding box center [799, 293] width 1115 height 13
type textarea "Fetching suggested responses. Please feel free to read through the conversation…"
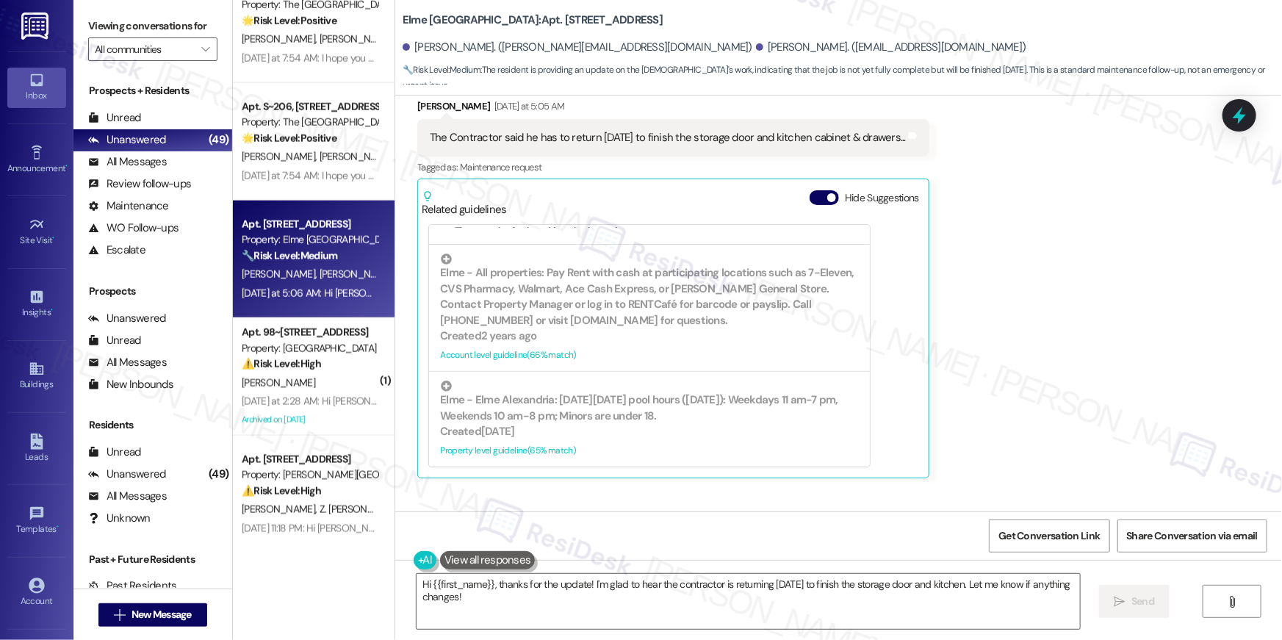
scroll to position [2175, 0]
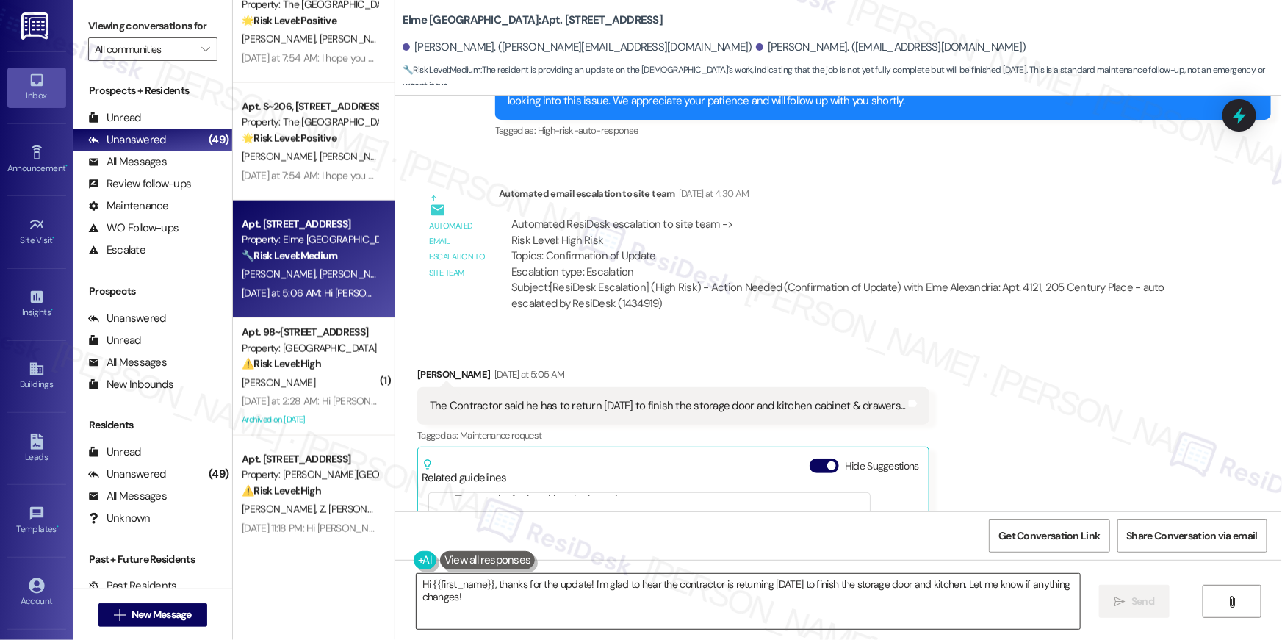
click at [677, 613] on textarea "Hi {{first_name}}, thanks for the update! I'm glad to hear the contractor is re…" at bounding box center [748, 601] width 663 height 55
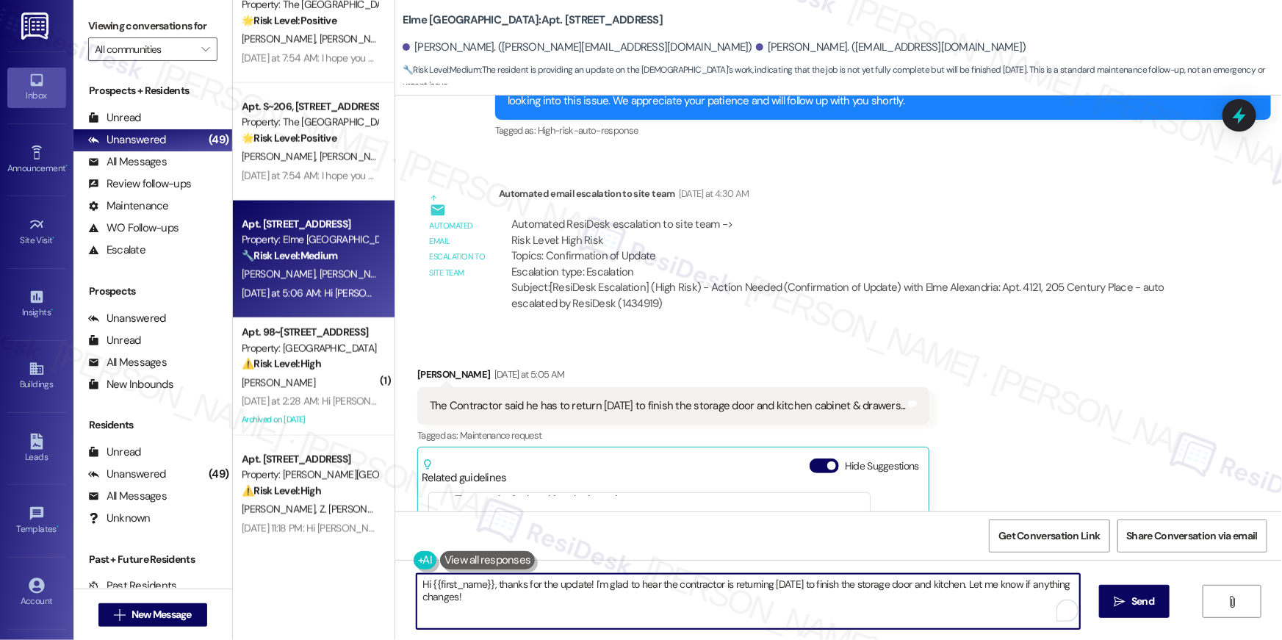
click at [677, 613] on textarea "Hi {{first_name}}, thanks for the update! I'm glad to hear the contractor is re…" at bounding box center [748, 601] width 663 height 55
type textarea "h"
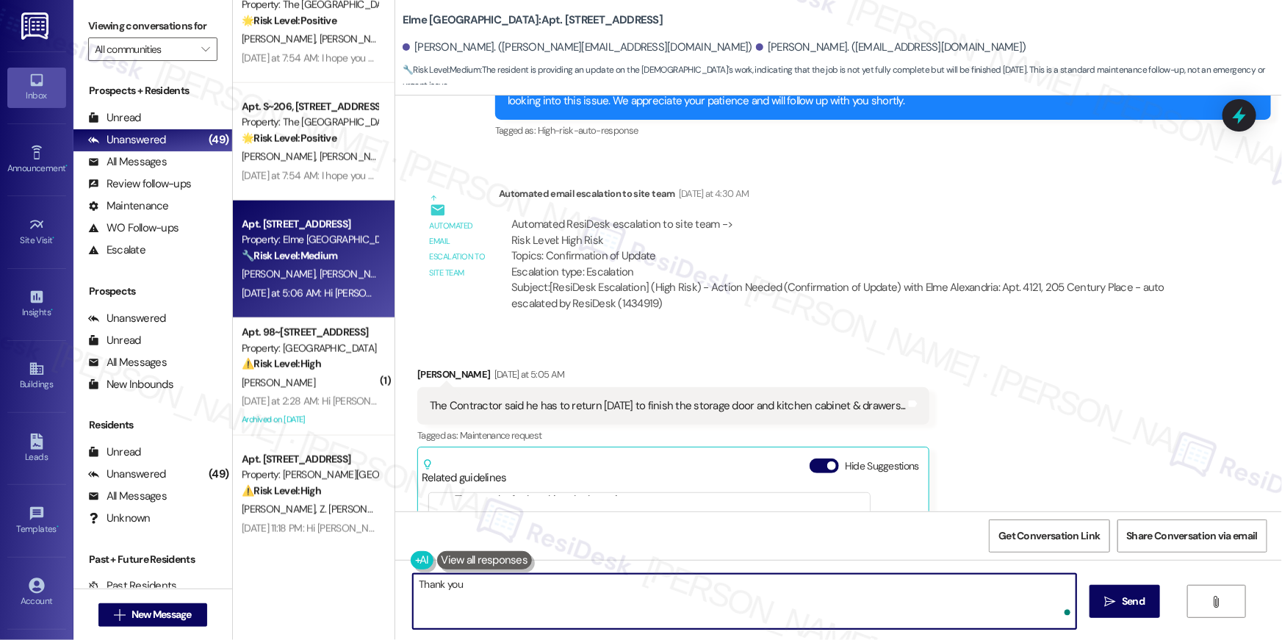
type textarea "Thank you."
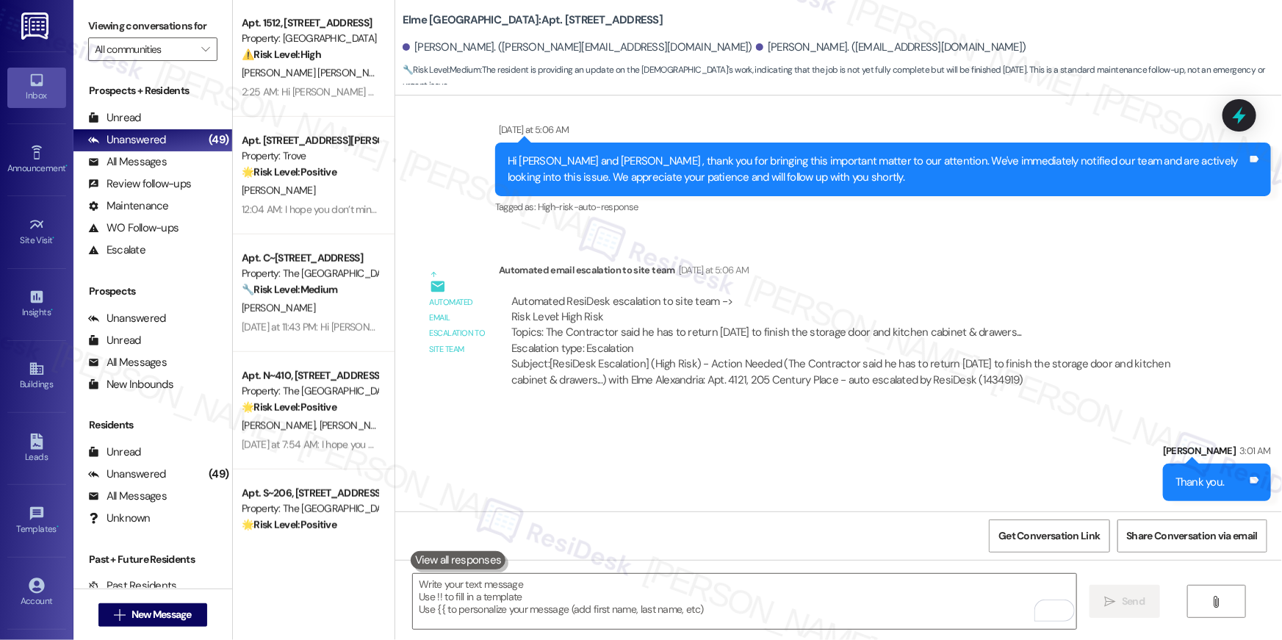
scroll to position [370, 0]
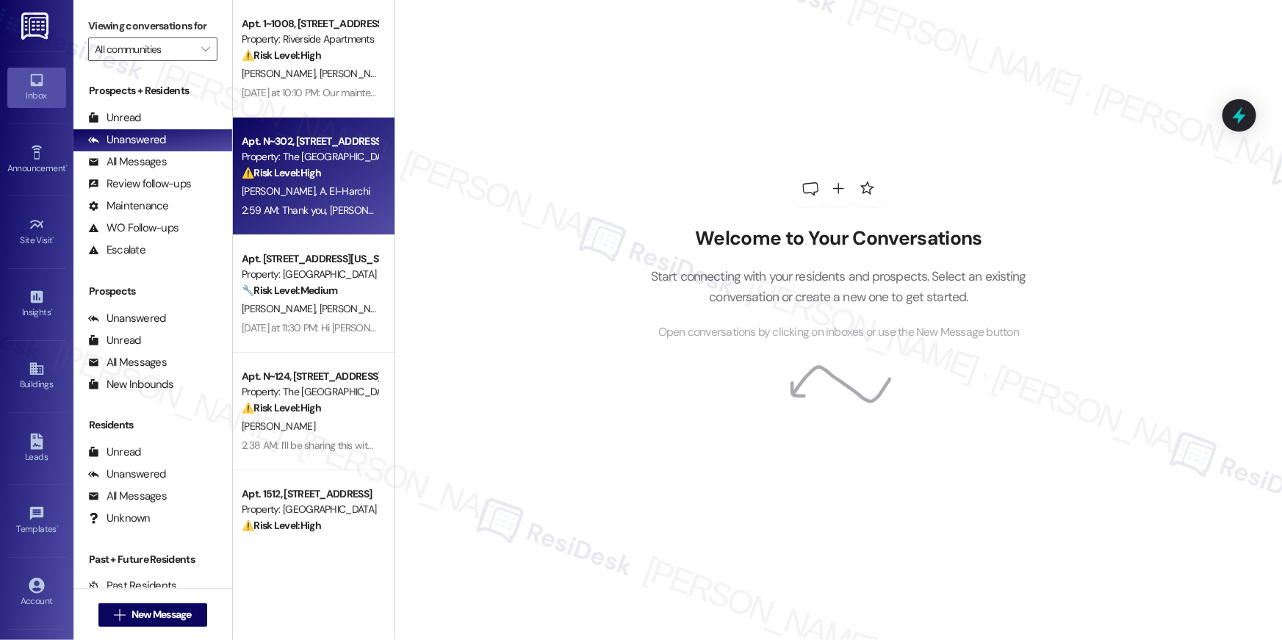
click at [292, 143] on div "Apt. N~302, [STREET_ADDRESS]" at bounding box center [310, 141] width 136 height 15
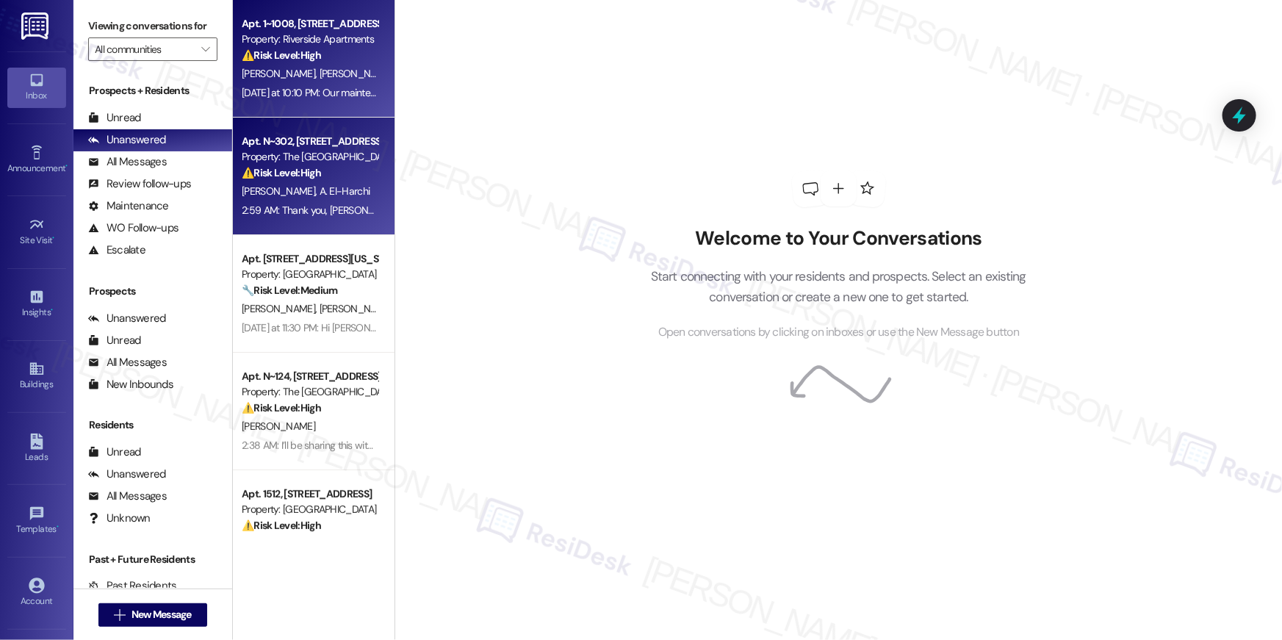
click at [295, 84] on div "[DATE] at 10:10 PM: Our maintenance team has been notified and will reach out t…" at bounding box center [309, 93] width 139 height 18
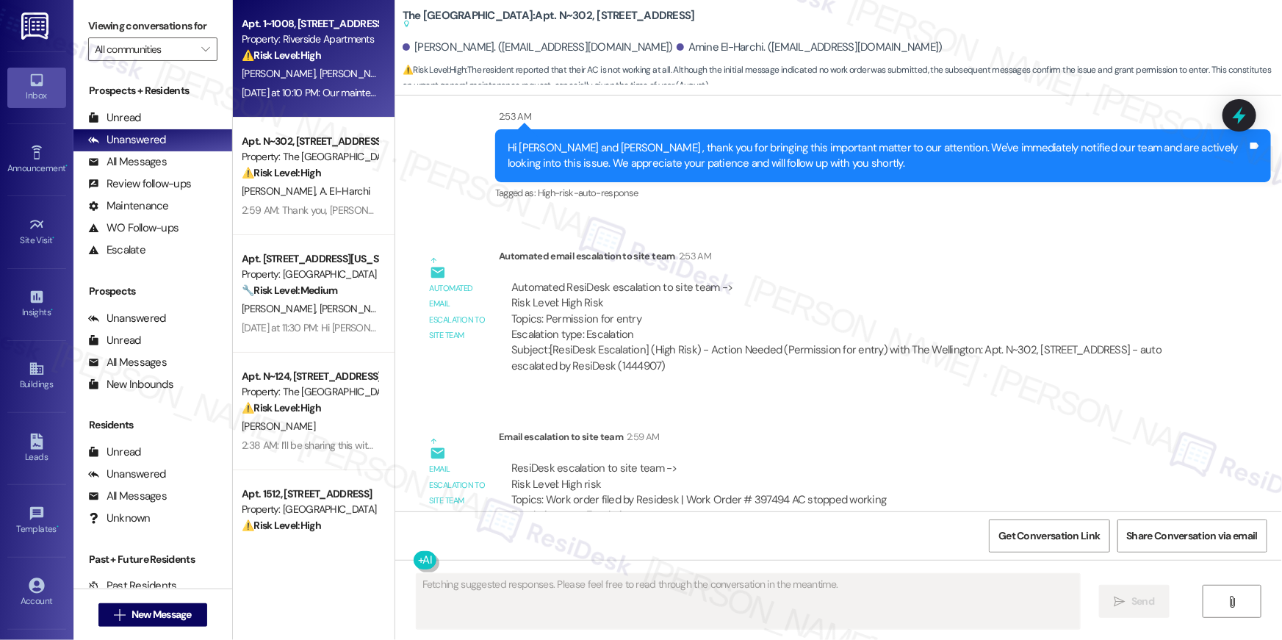
scroll to position [2140, 0]
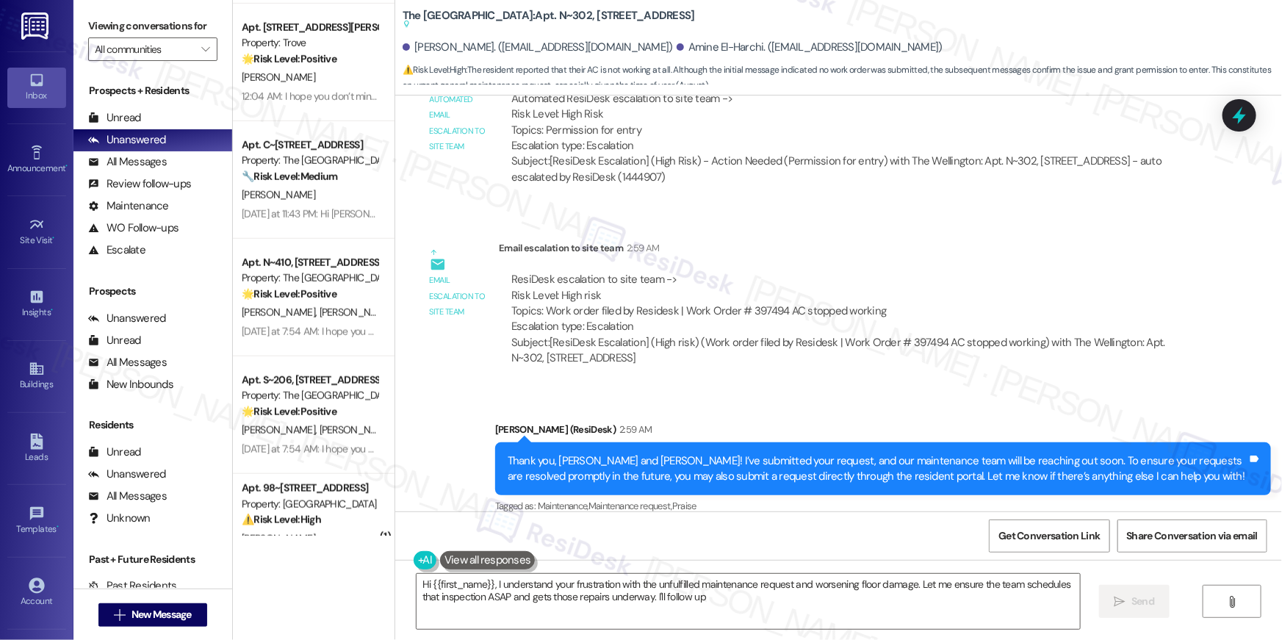
type textarea "Hi {{first_name}}, I understand your frustration with the unfulfilled maintenan…"
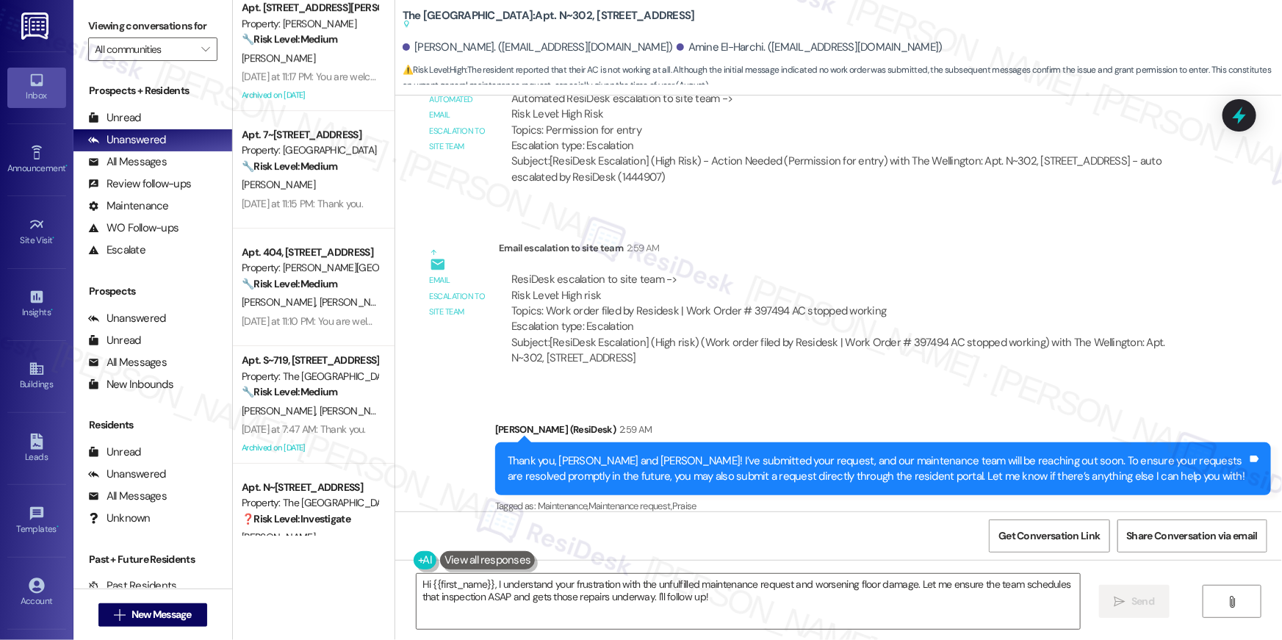
scroll to position [5224, 0]
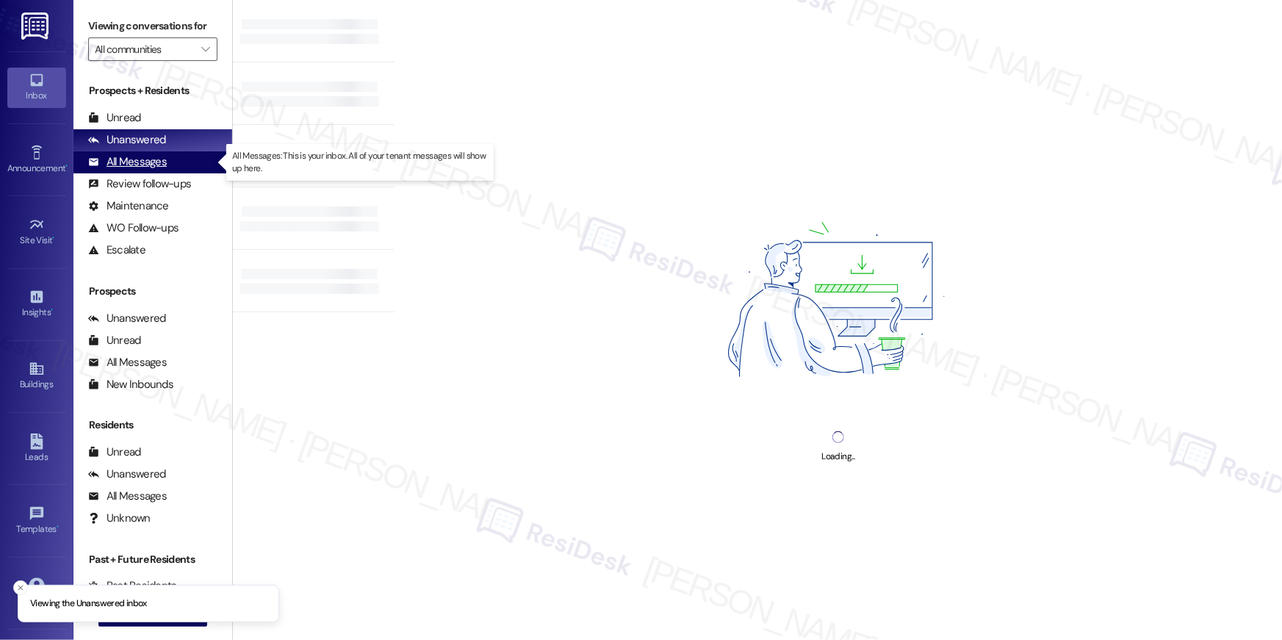
click at [136, 161] on div "All Messages" at bounding box center [127, 161] width 79 height 15
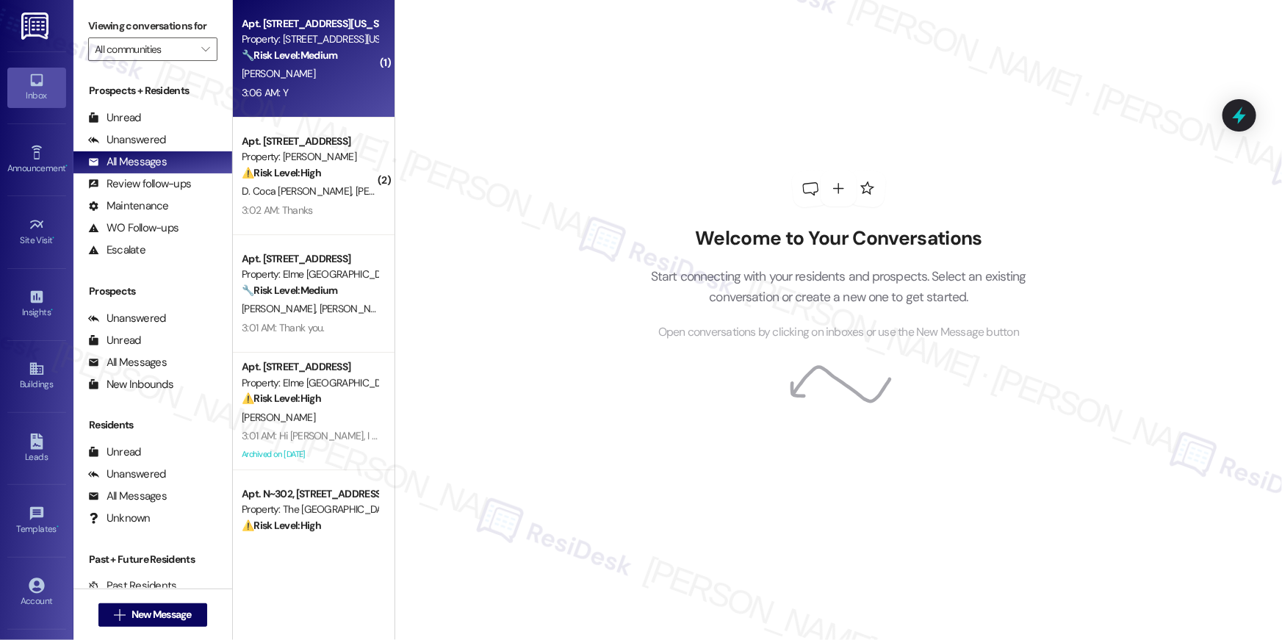
click at [306, 95] on div "3:06 AM: Y 3:06 AM: Y" at bounding box center [309, 93] width 139 height 18
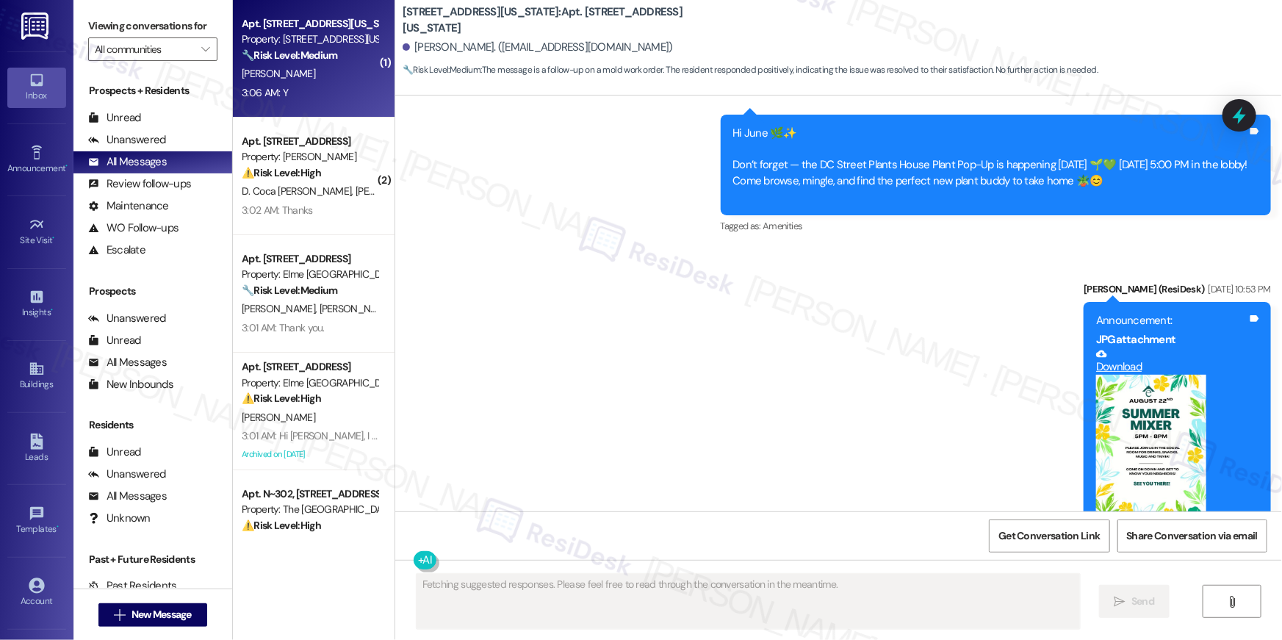
scroll to position [9311, 0]
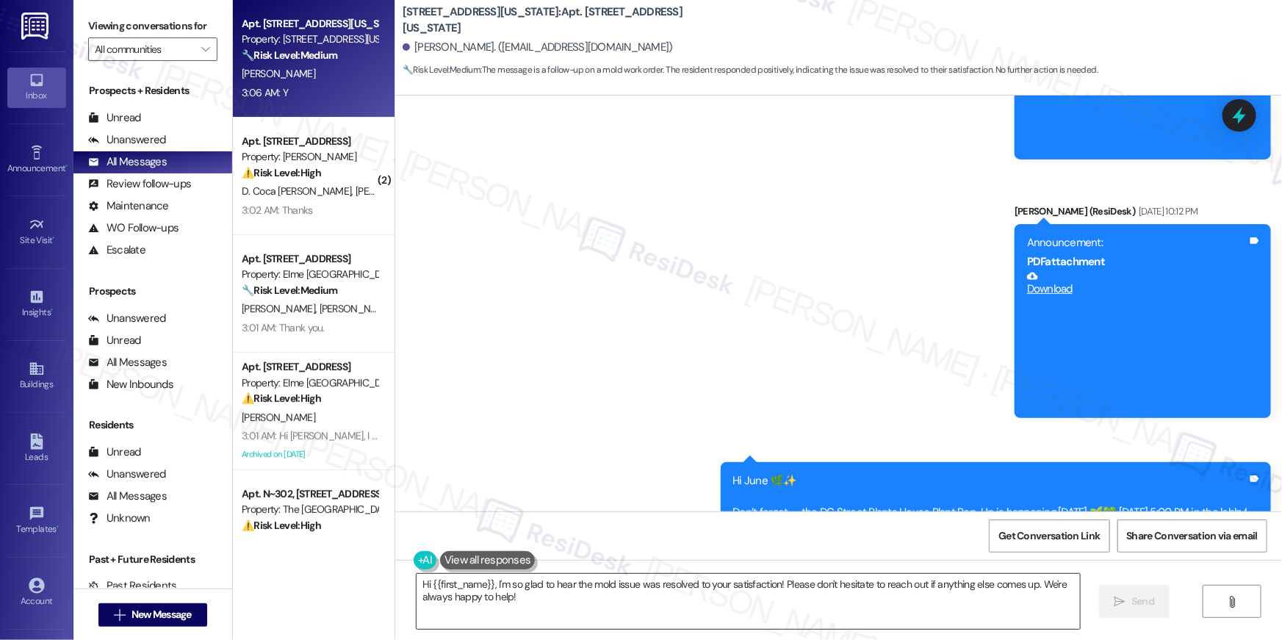
click at [914, 603] on textarea "Hi {{first_name}}, I'm so glad to hear the mold issue was resolved to your sati…" at bounding box center [748, 601] width 663 height 55
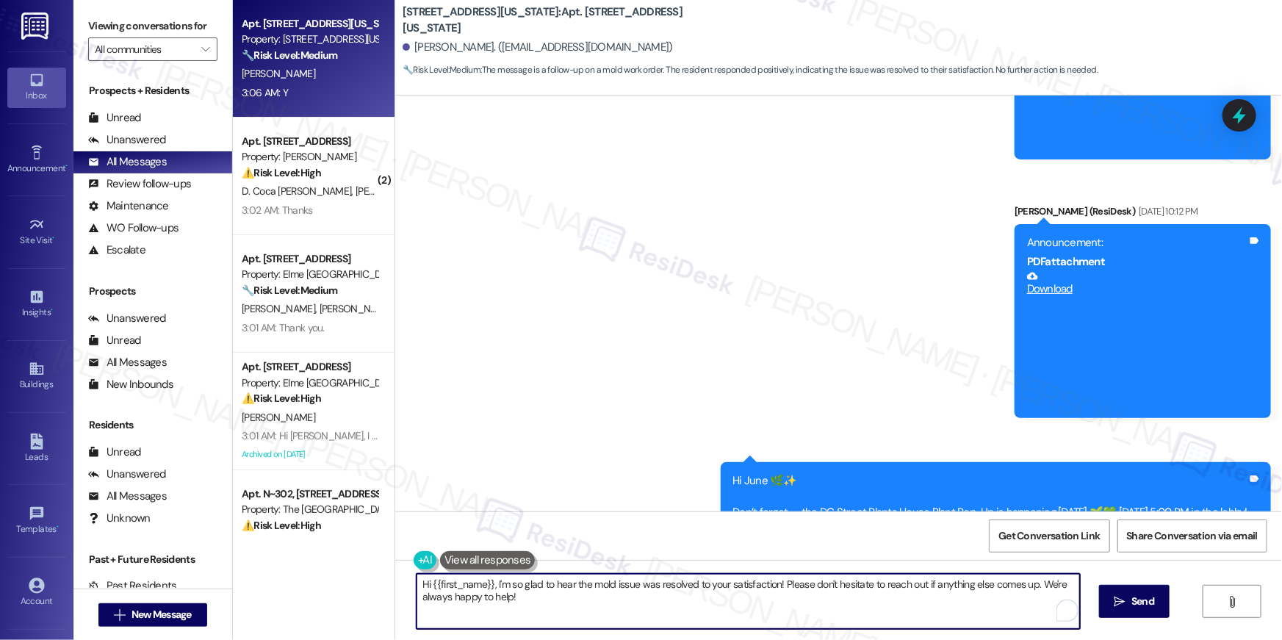
paste textarea "’m so glad to hear your work order has been completed! If there’s anything else…"
click at [879, 603] on textarea "Hi {{first_name}}, I’m so glad to hear your work order has been completed! If t…" at bounding box center [744, 601] width 663 height 55
type textarea "Hi {{first_name}}, I’m so glad to hear your work order has been completed! If t…"
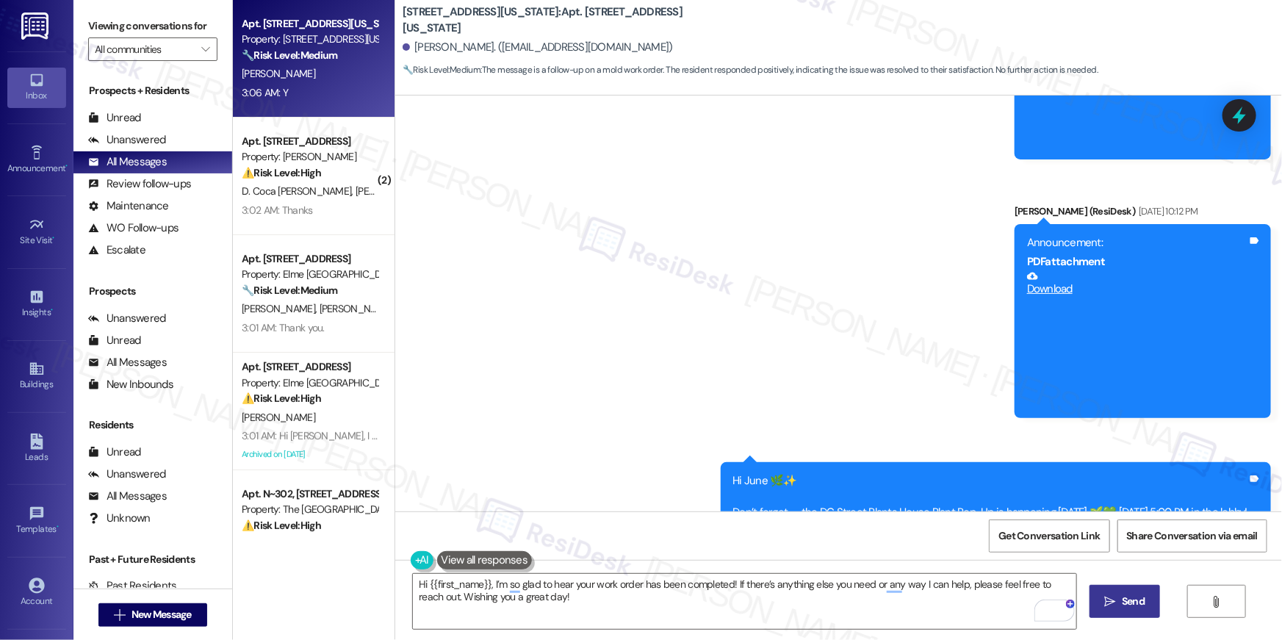
click at [1130, 612] on button " Send" at bounding box center [1125, 601] width 71 height 33
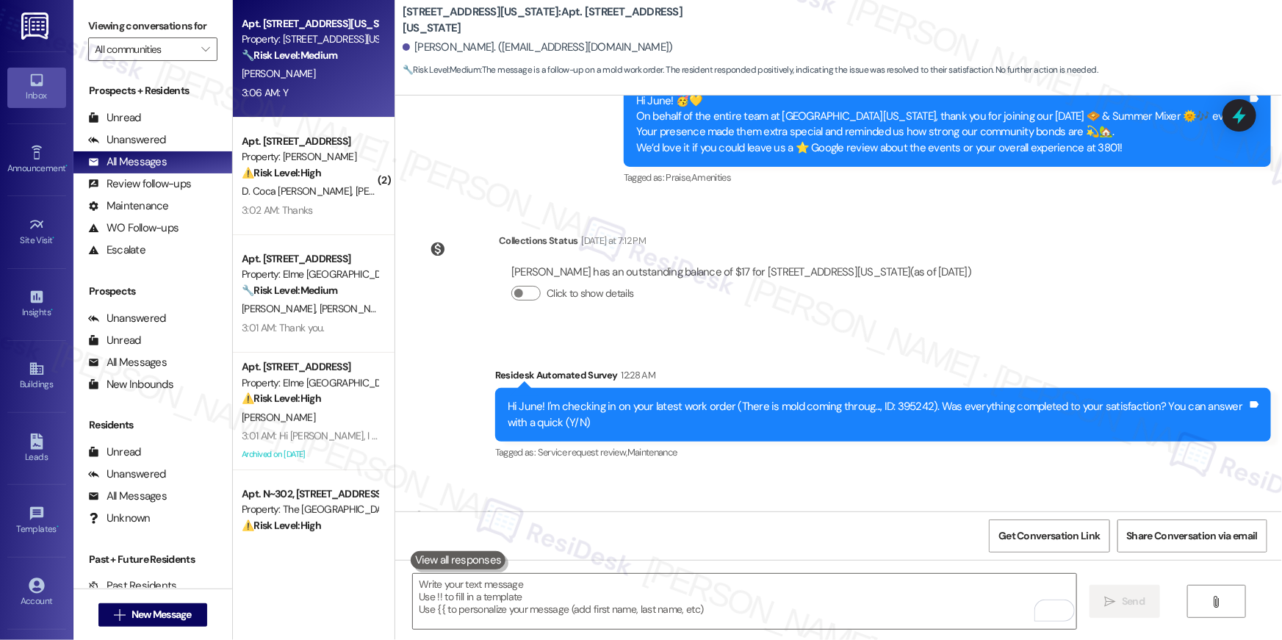
scroll to position [10377, 0]
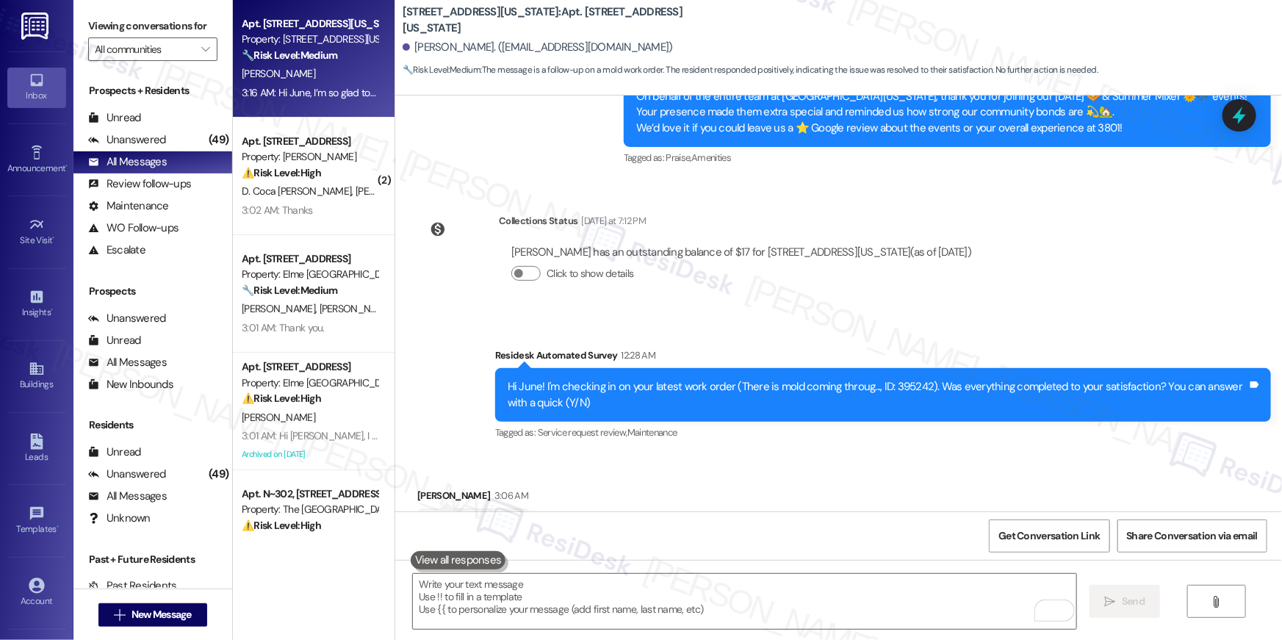
click at [1118, 455] on div "Received via SMS June Reiner 3:06 AM Y Tags and notes Tagged as: Positive respo…" at bounding box center [838, 517] width 887 height 124
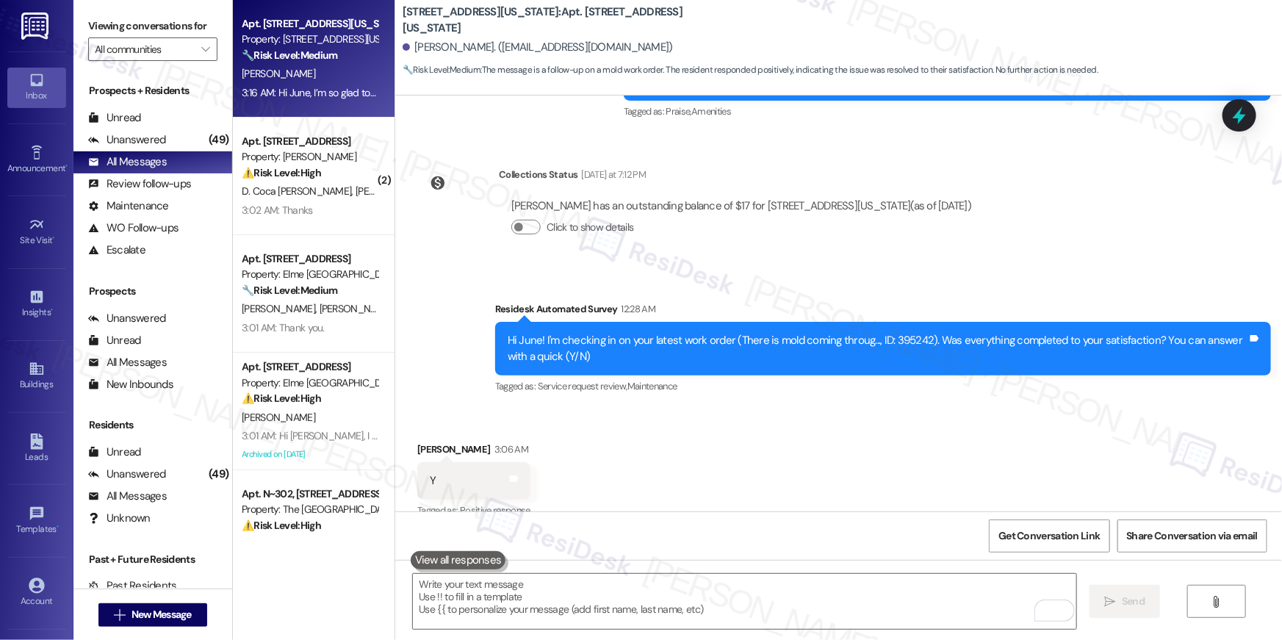
scroll to position [10495, 0]
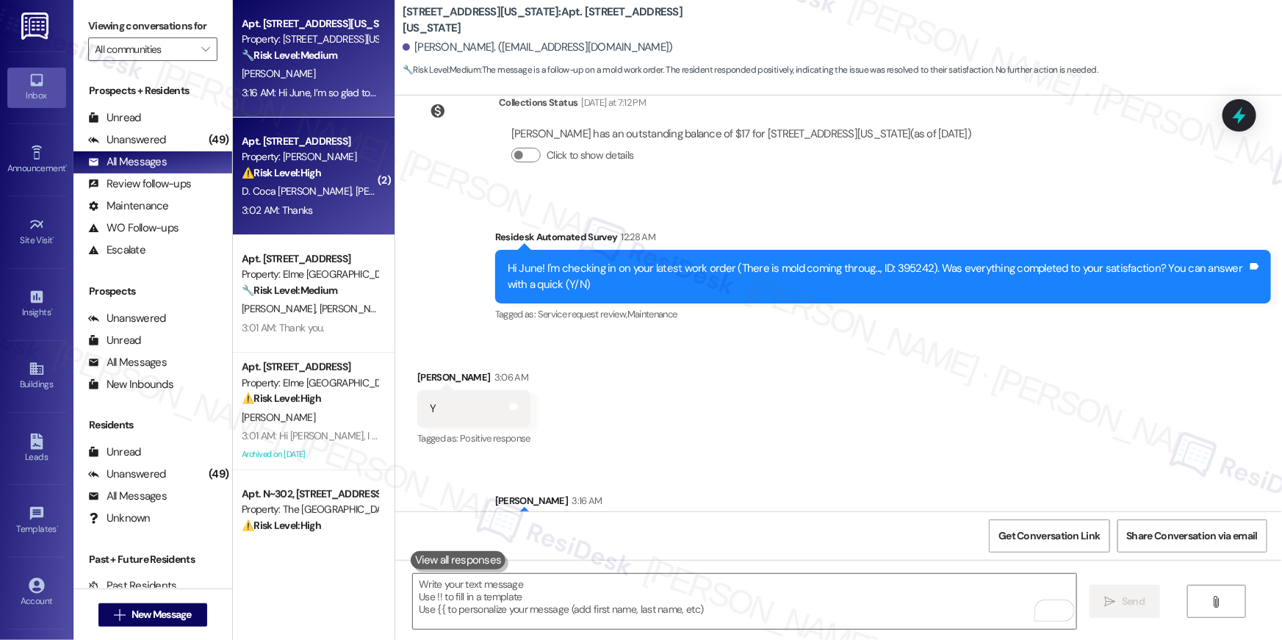
click at [347, 182] on div "D. Coca Mejia M. Mejia Escobar A. Lidia Mejia" at bounding box center [309, 191] width 139 height 18
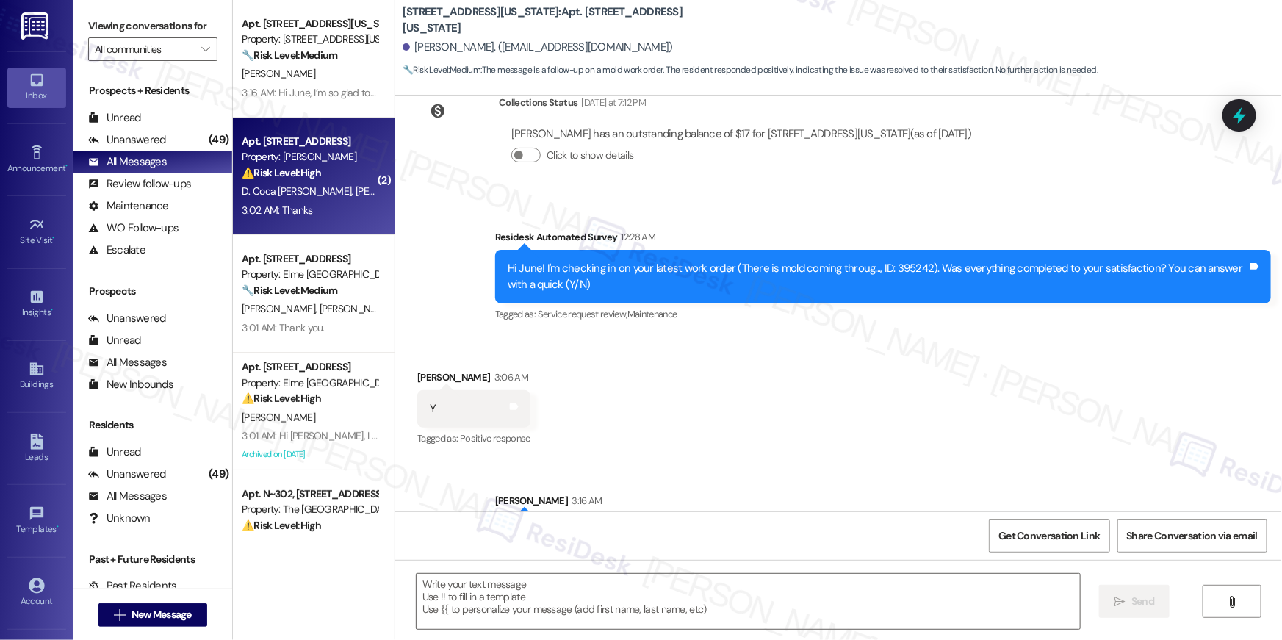
type textarea "Fetching suggested responses. Please feel free to read through the conversation…"
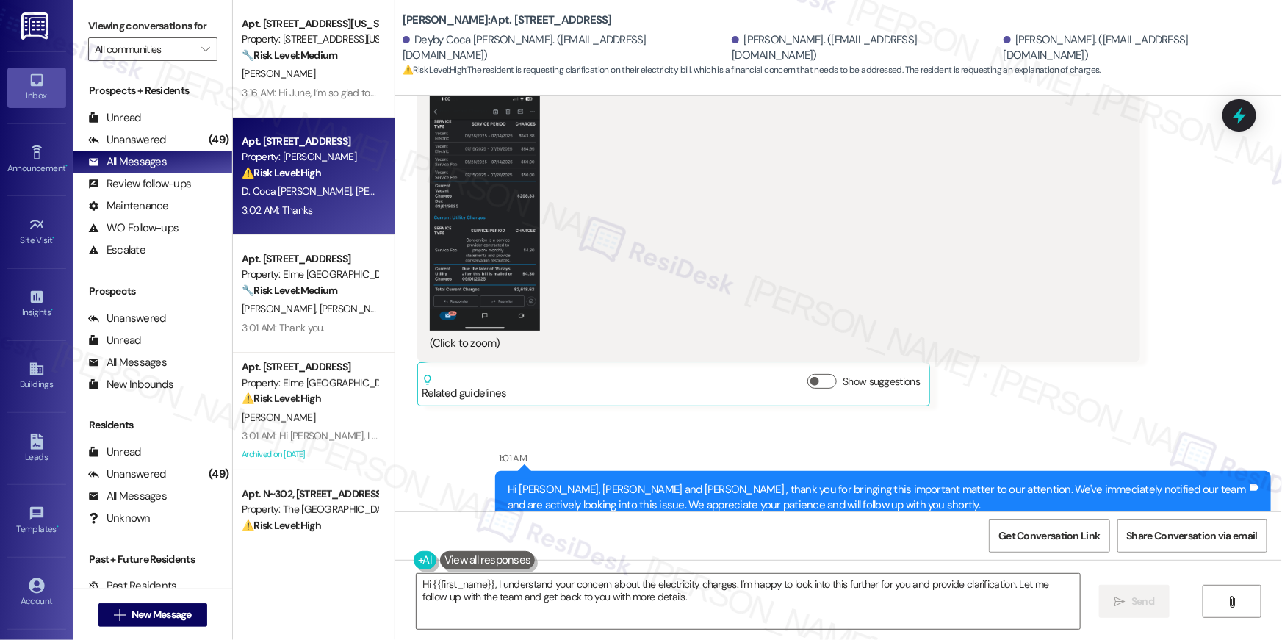
scroll to position [1118, 0]
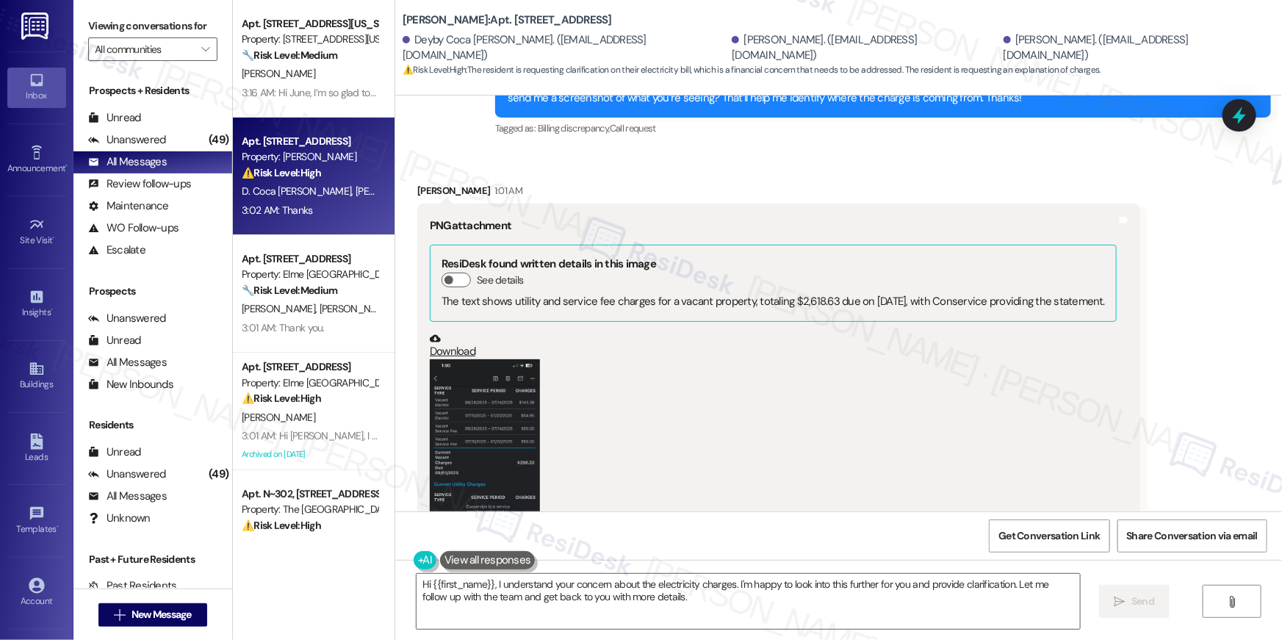
click at [495, 380] on button "Zoom image" at bounding box center [485, 478] width 110 height 238
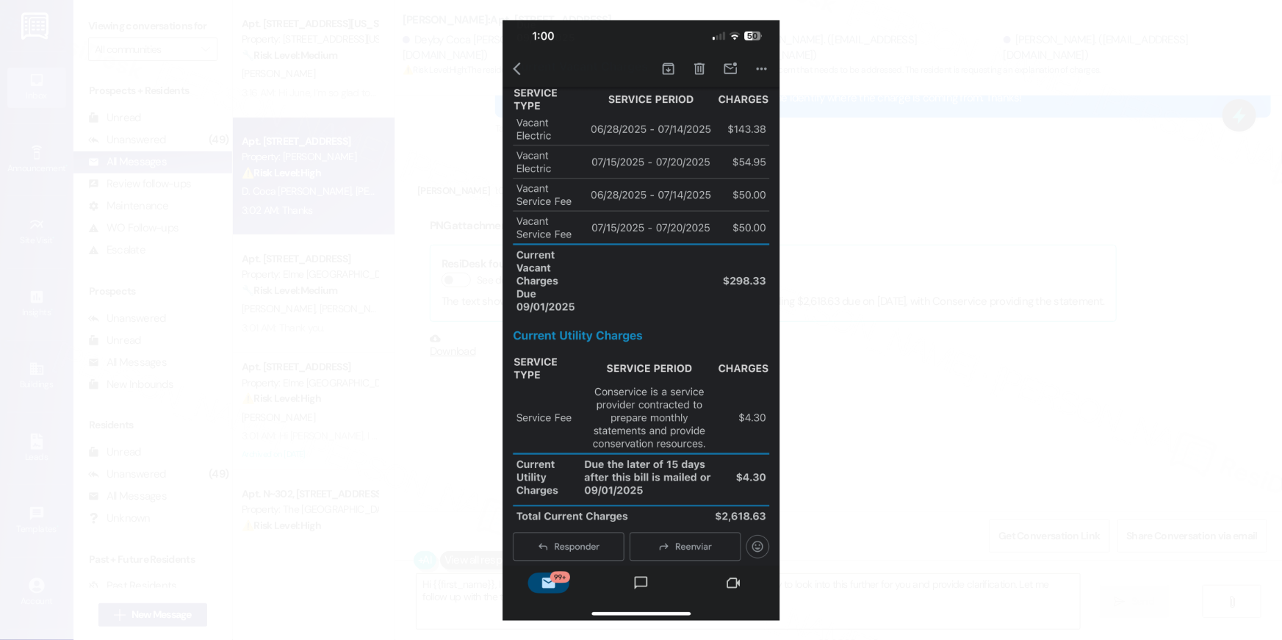
click at [865, 408] on button "Unzoom image" at bounding box center [641, 320] width 1282 height 640
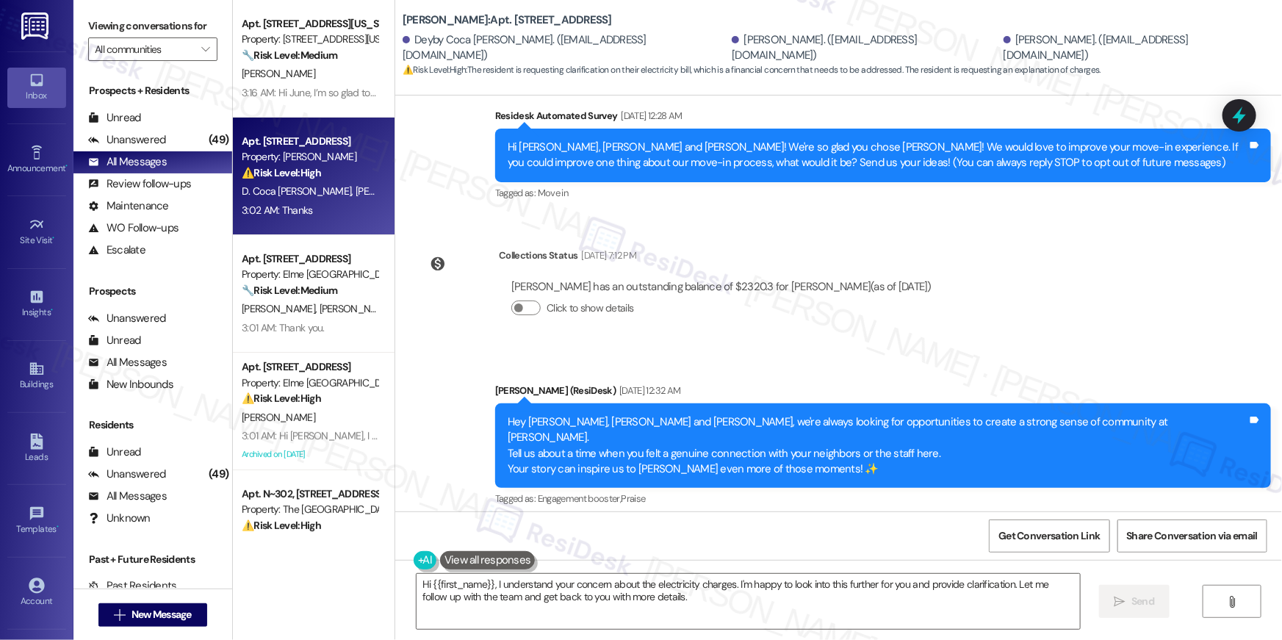
scroll to position [130, 0]
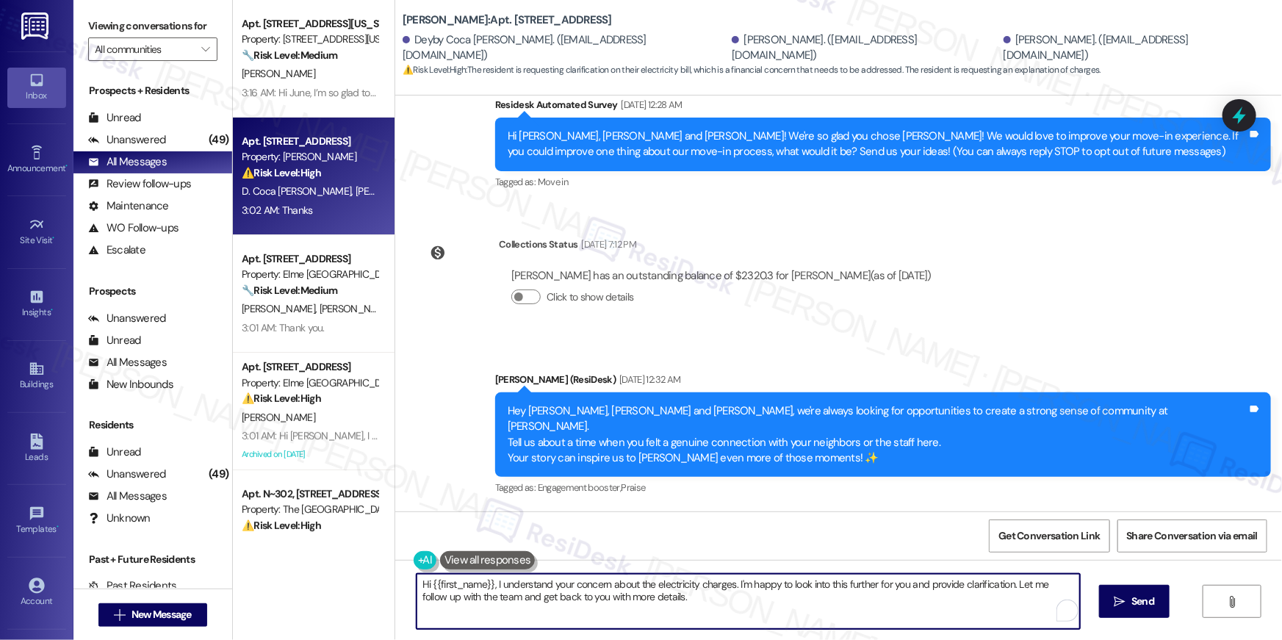
click at [652, 622] on textarea "Hi {{first_name}}, I understand your concern about the electricity charges. I'm…" at bounding box center [748, 601] width 663 height 55
drag, startPoint x: 693, startPoint y: 604, endPoint x: 731, endPoint y: 583, distance: 43.7
click at [731, 583] on textarea "Hi {{first_name}}, I understand your concern about the electricity charges. I'm…" at bounding box center [744, 601] width 663 height 55
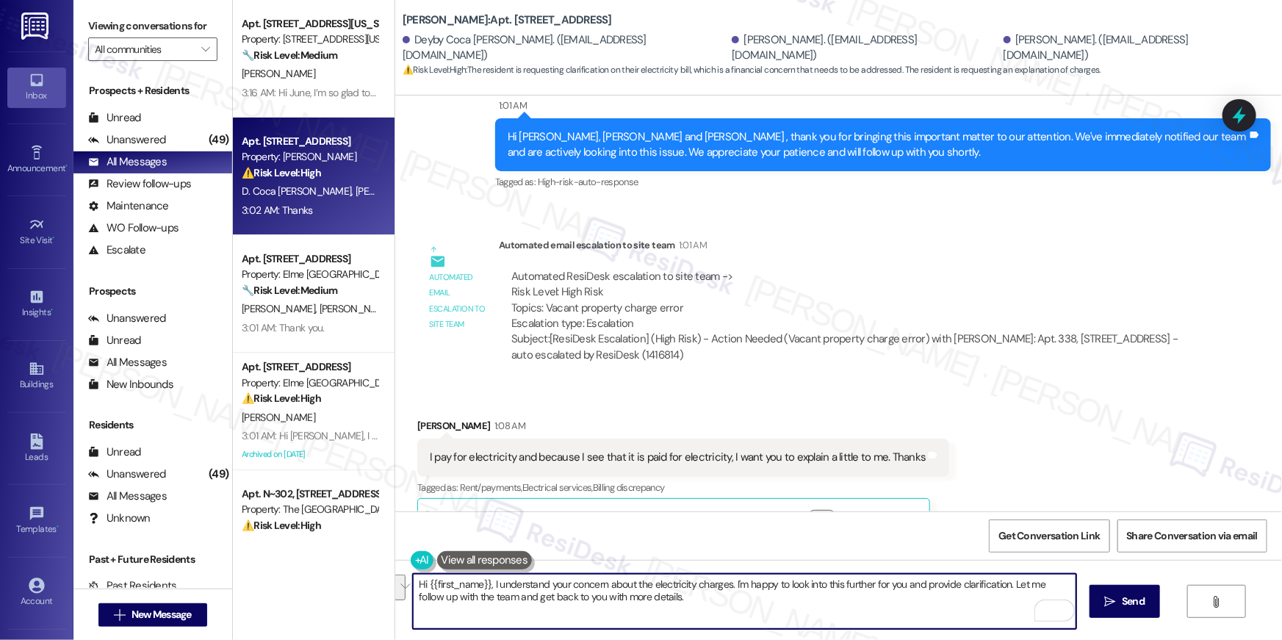
scroll to position [2311, 0]
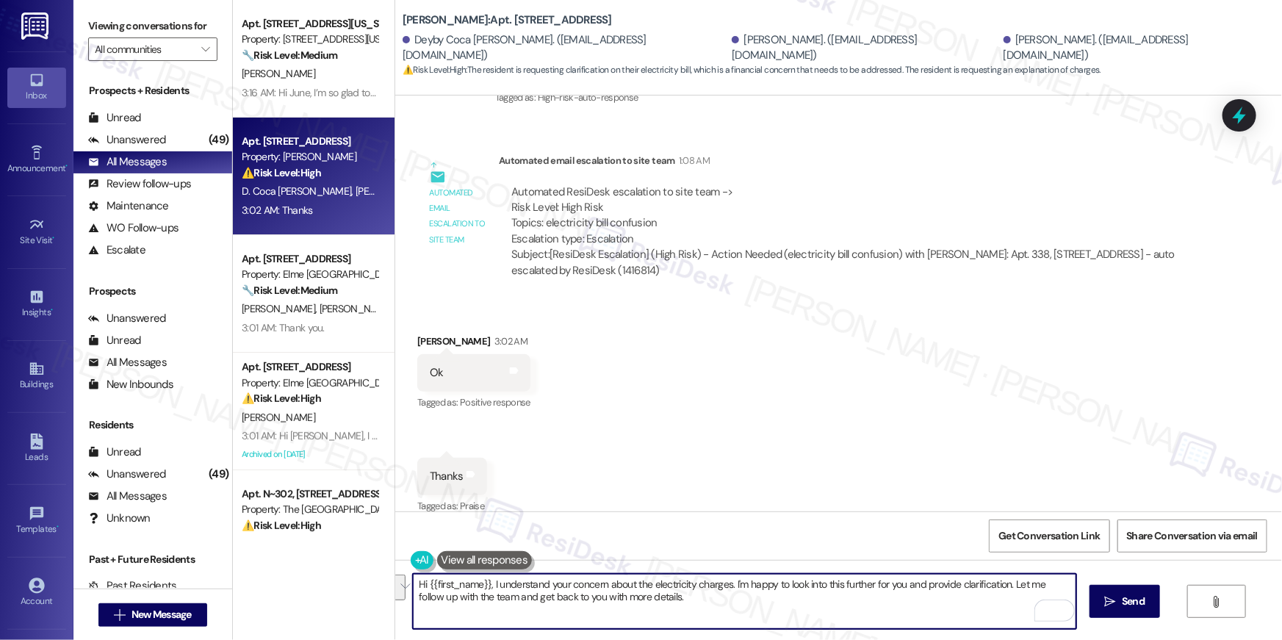
click at [677, 616] on textarea "Hi {{first_name}}, I understand your concern about the electricity charges. I'm…" at bounding box center [744, 601] width 663 height 55
click at [678, 616] on textarea "Hi {{first_name}}, I understand your concern about the electricity charges. I'm…" at bounding box center [744, 601] width 663 height 55
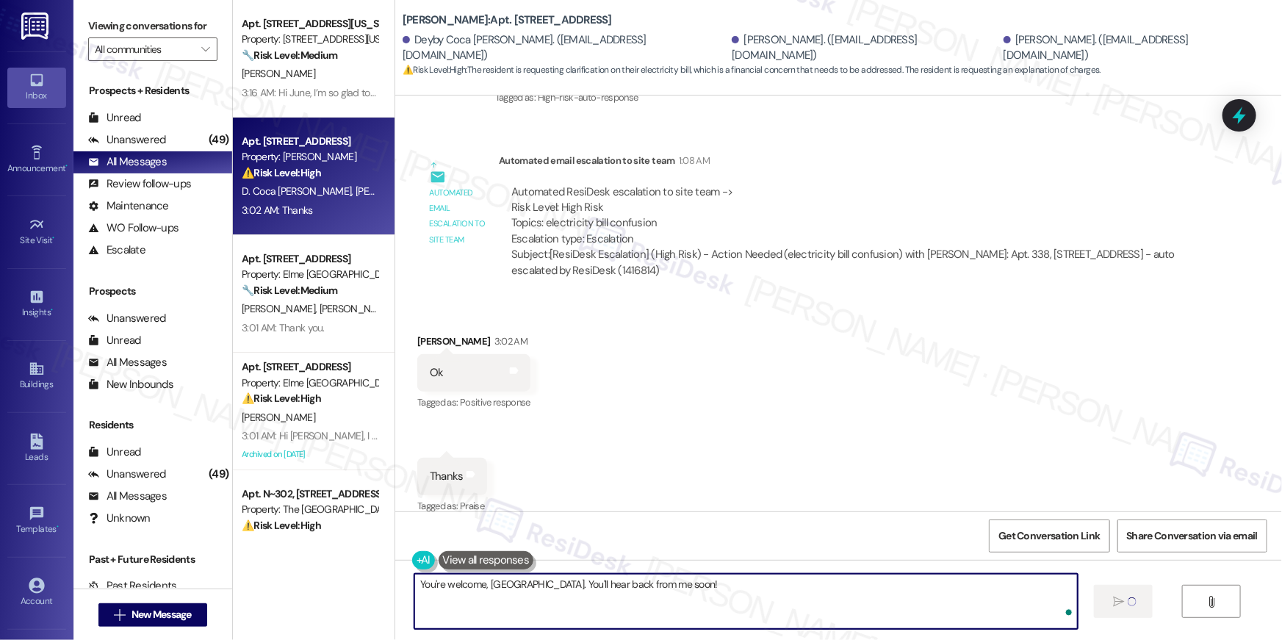
type textarea "You're welcome, Alba. You'll hear back from me soon!"
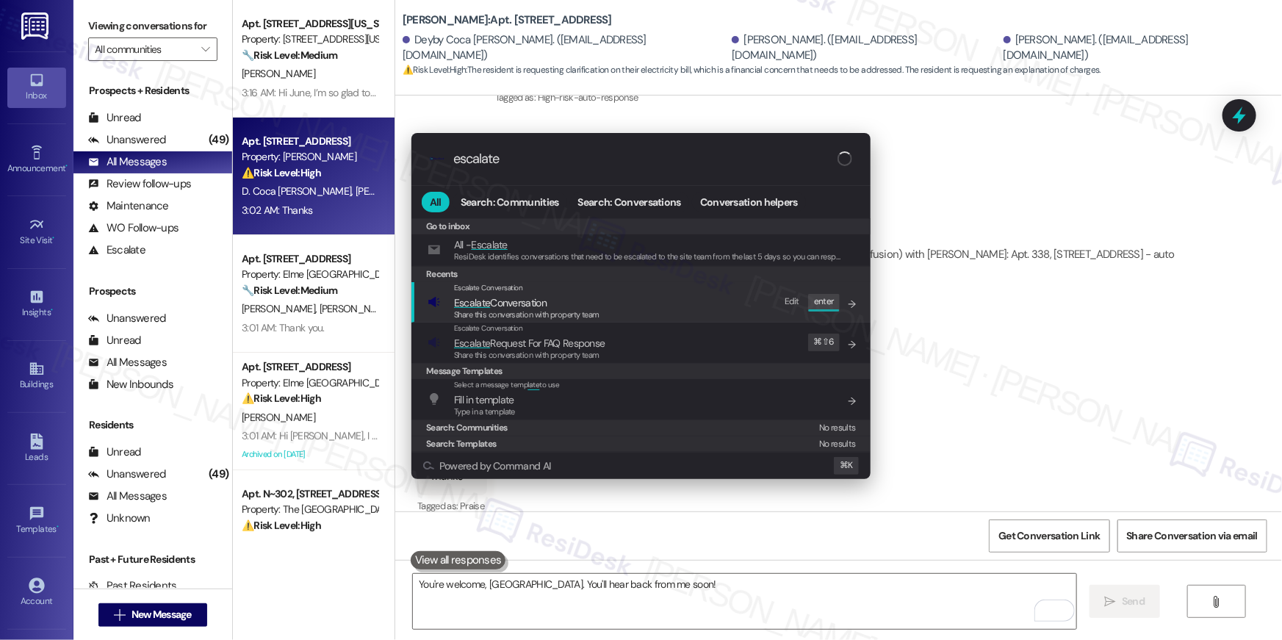
type input "escalate"
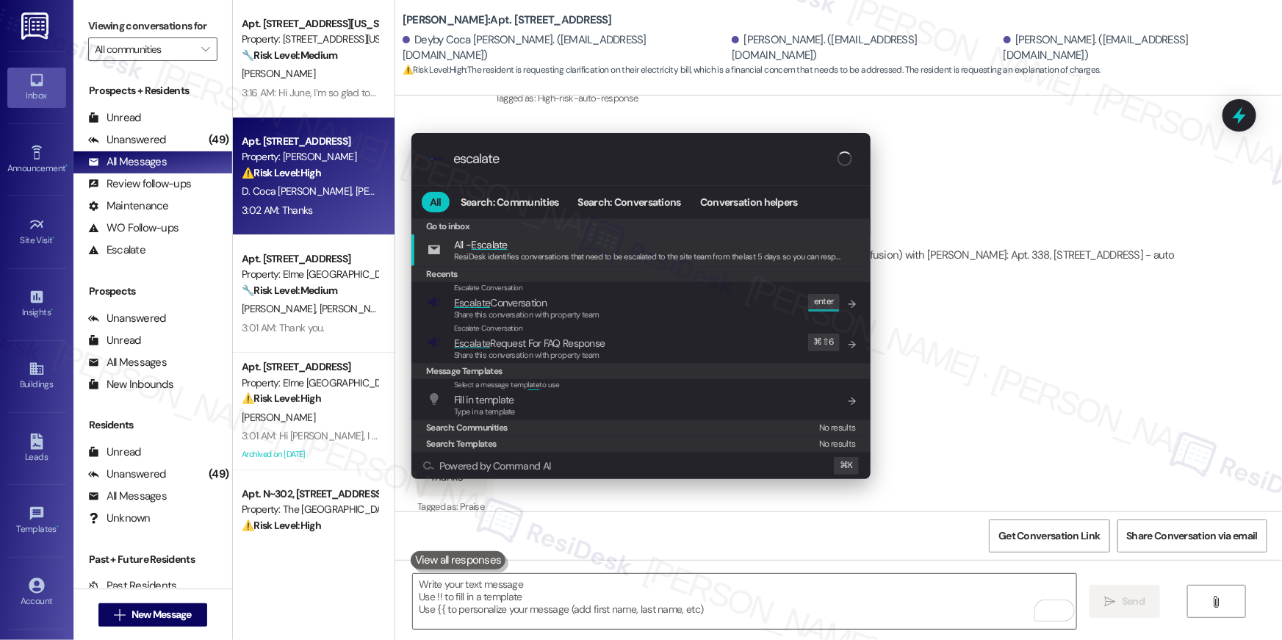
click at [536, 302] on span "Escalate Conversation" at bounding box center [500, 302] width 93 height 13
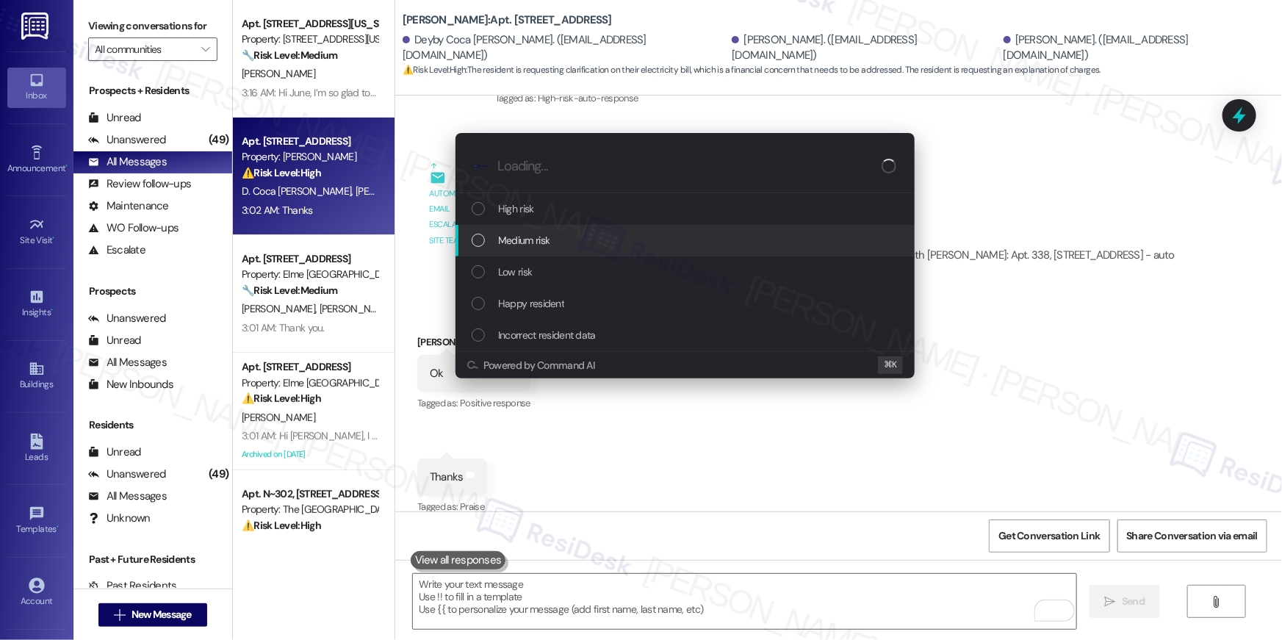
click at [543, 237] on span "Medium risk" at bounding box center [523, 240] width 51 height 16
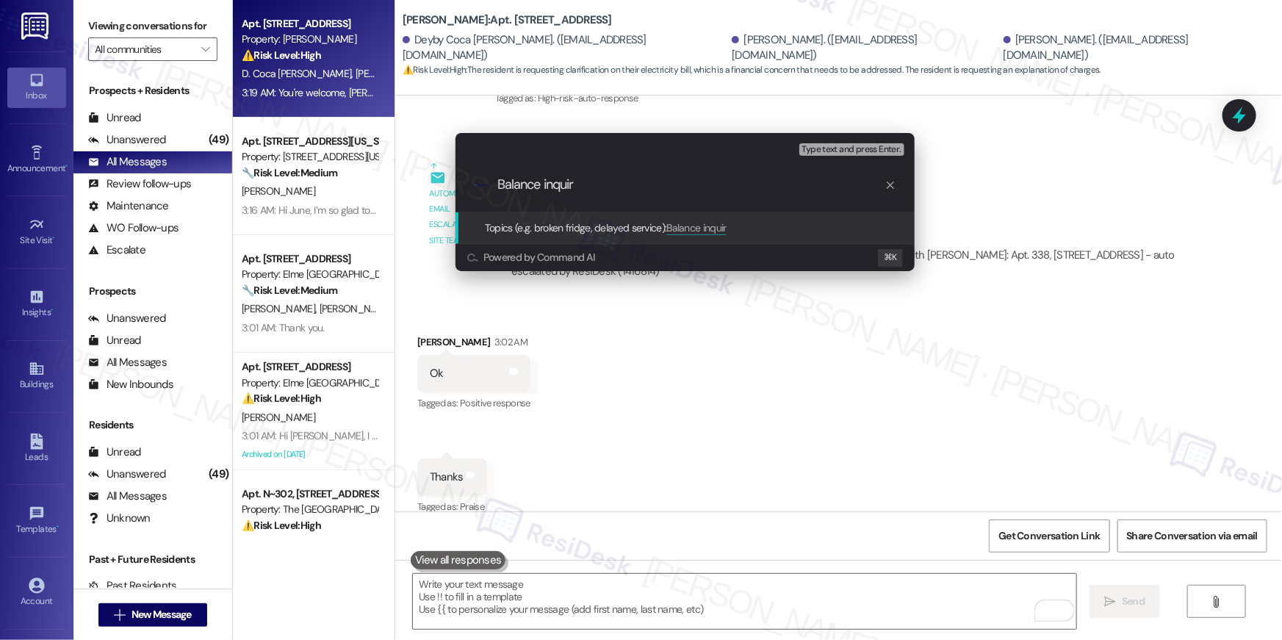
type input "Balance inquiry"
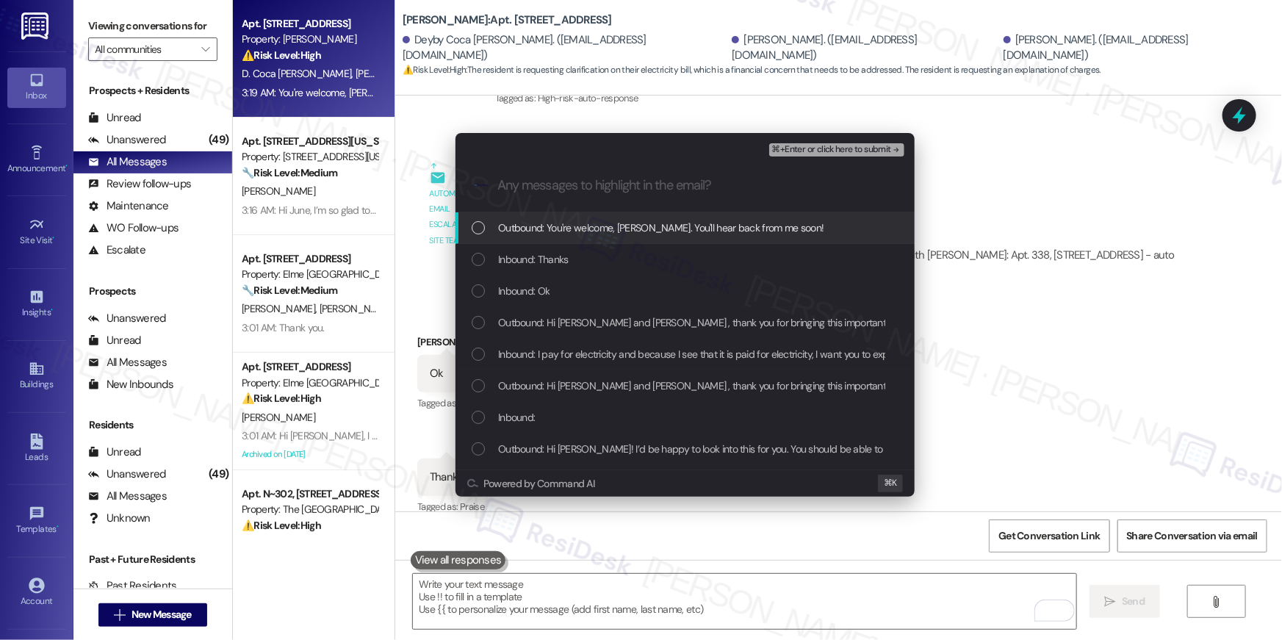
click at [586, 234] on span "Outbound: You're welcome, Alba. You'll hear back from me soon!" at bounding box center [660, 228] width 325 height 16
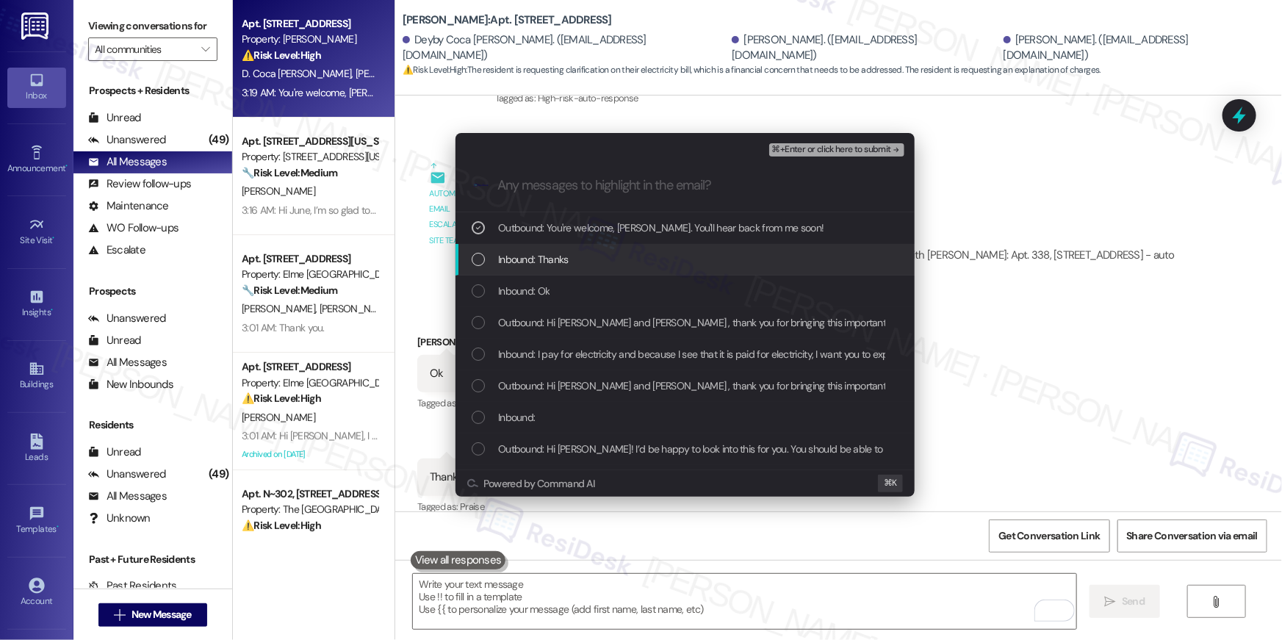
drag, startPoint x: 578, startPoint y: 253, endPoint x: 568, endPoint y: 280, distance: 29.1
click at [578, 253] on div "Inbound: Thanks" at bounding box center [687, 259] width 430 height 16
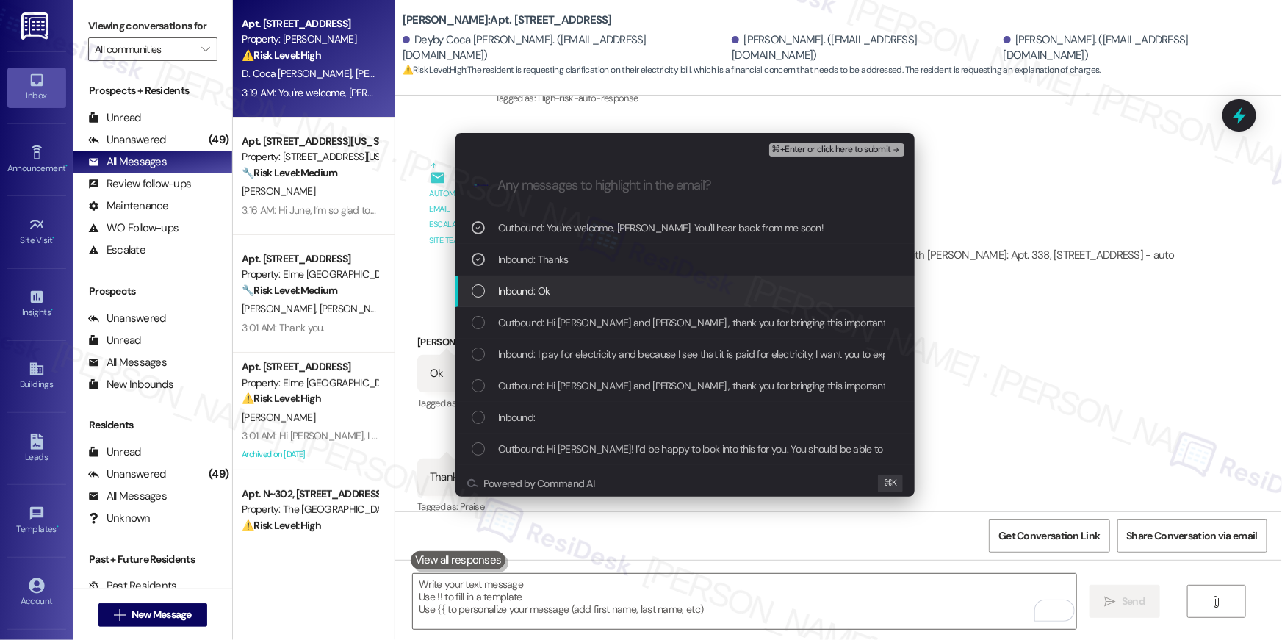
click at [567, 284] on div "Inbound: Ok" at bounding box center [687, 291] width 430 height 16
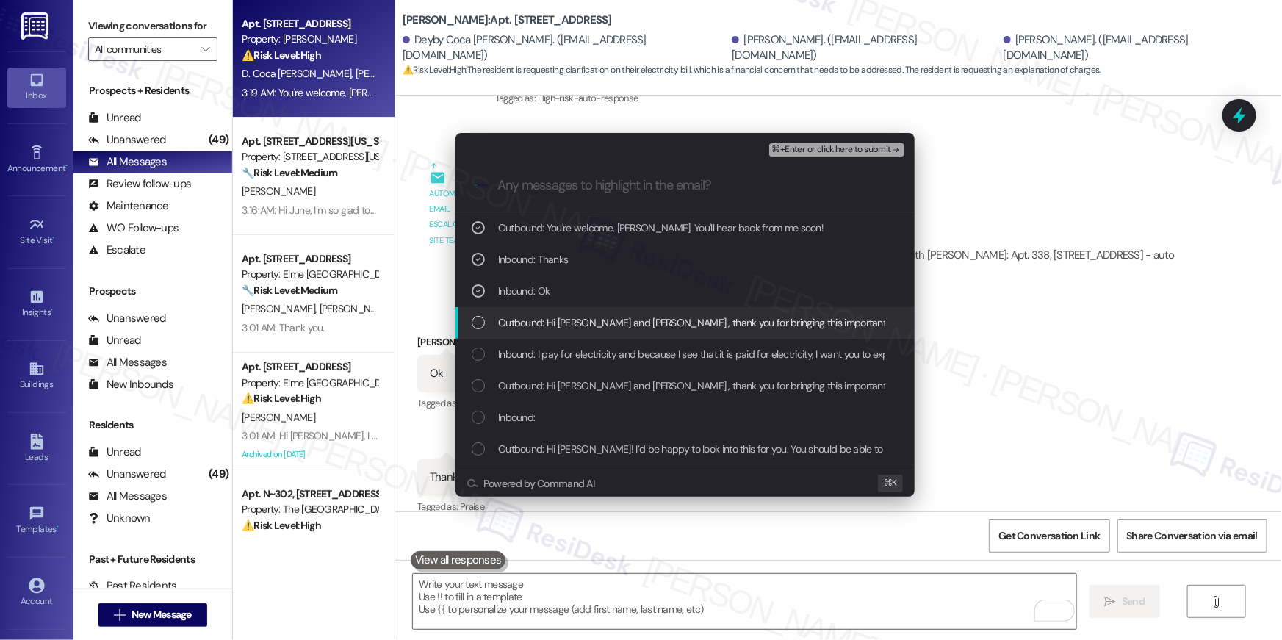
click at [566, 313] on div "Outbound: Hi Deyby, Alba and Marleny , thank you for bringing this important ma…" at bounding box center [685, 323] width 459 height 32
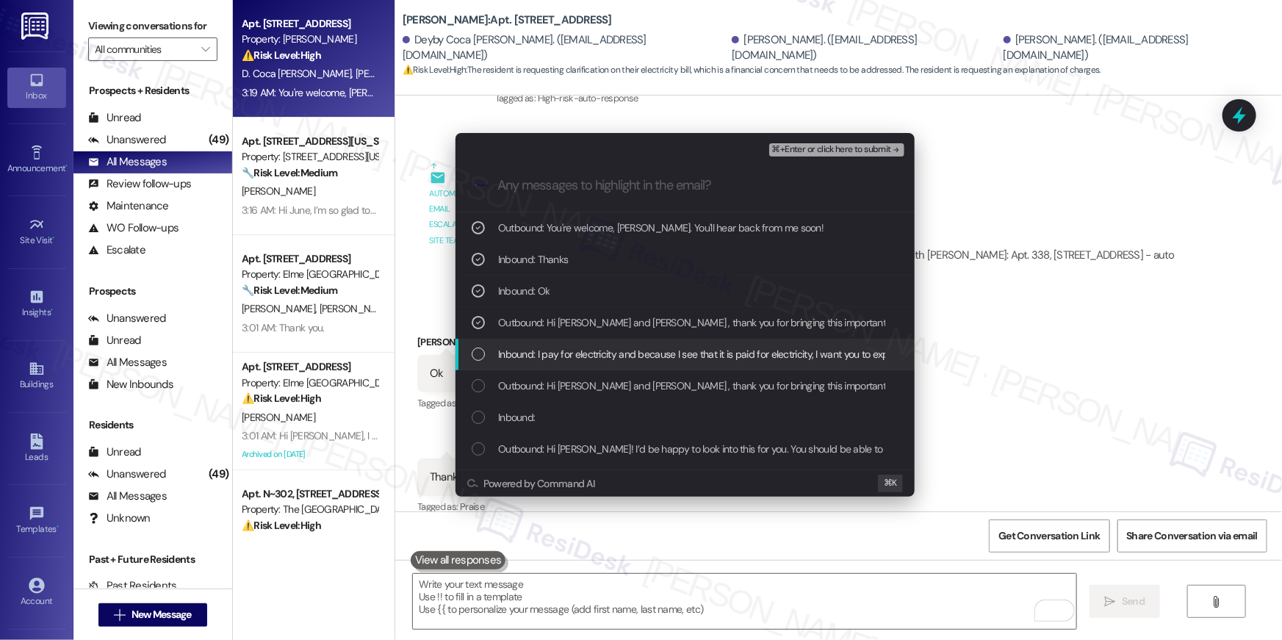
drag, startPoint x: 566, startPoint y: 353, endPoint x: 568, endPoint y: 360, distance: 7.7
click at [566, 353] on span "Inbound: I pay for electricity and because I see that it is paid for electricit…" at bounding box center [745, 354] width 494 height 16
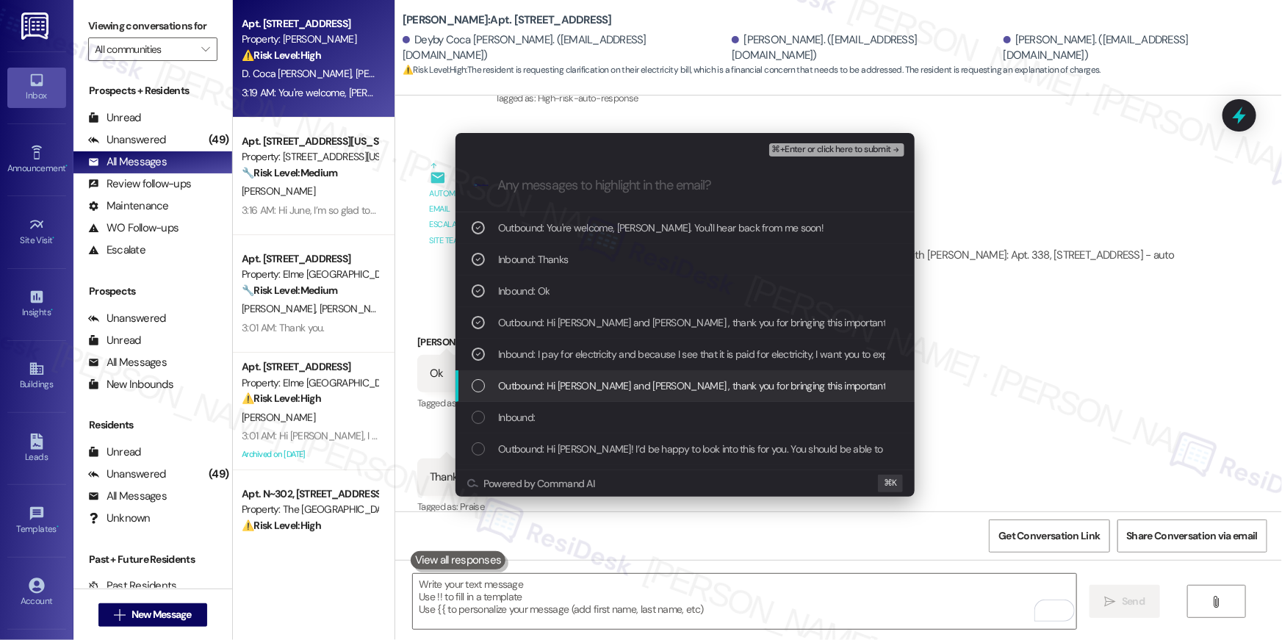
drag, startPoint x: 577, startPoint y: 386, endPoint x: 572, endPoint y: 398, distance: 13.2
click at [576, 386] on span "Outbound: Hi Deyby, Alba and Marleny , thank you for bringing this important ma…" at bounding box center [1039, 386] width 1082 height 16
click at [569, 407] on div "Inbound:" at bounding box center [685, 418] width 459 height 32
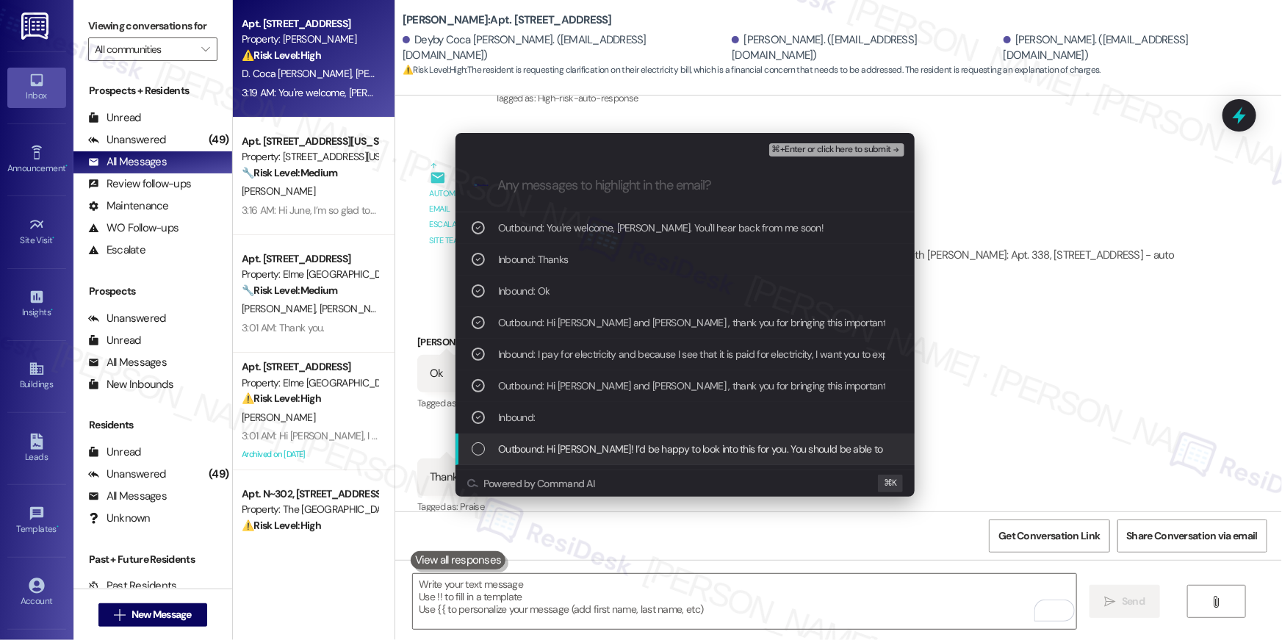
click at [582, 442] on span "Outbound: Hi Alba! I’d be happy to look into this for you. You should be able t…" at bounding box center [1091, 449] width 1187 height 16
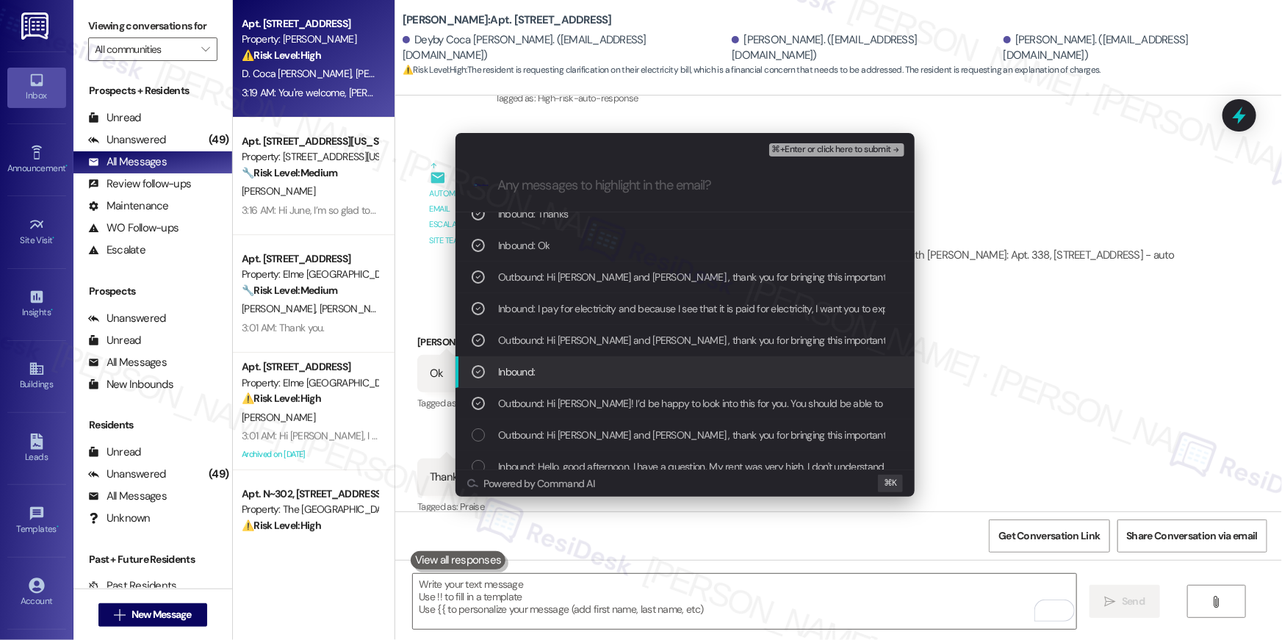
scroll to position [60, 0]
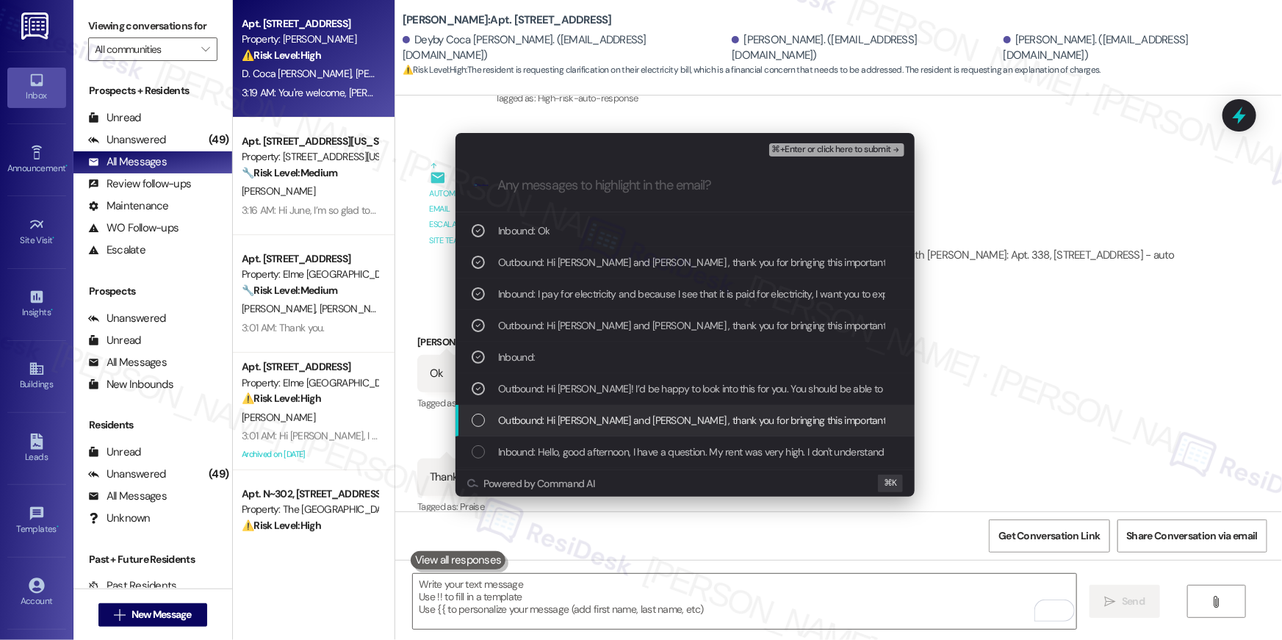
drag, startPoint x: 609, startPoint y: 423, endPoint x: 607, endPoint y: 444, distance: 20.7
click at [609, 423] on span "Outbound: Hi Deyby, Alba and Marleny , thank you for bringing this important ma…" at bounding box center [1039, 420] width 1082 height 16
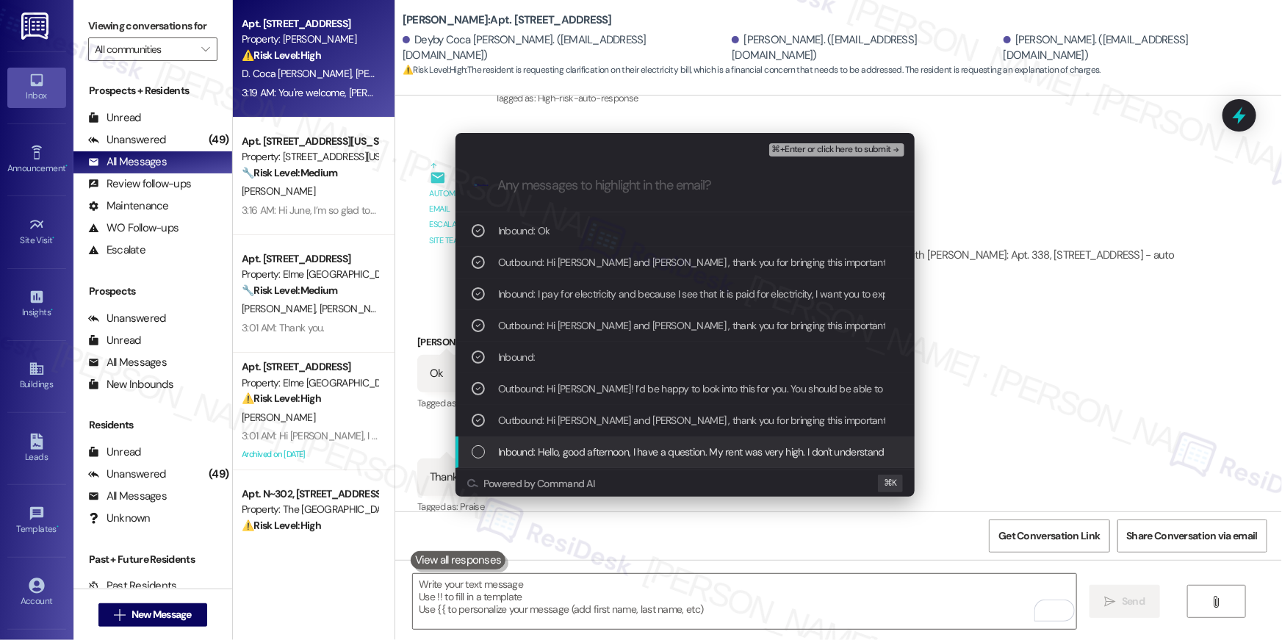
click at [606, 446] on span "Inbound: Hello, good afternoon, I have a question. My rent was very high. I don…" at bounding box center [743, 452] width 490 height 16
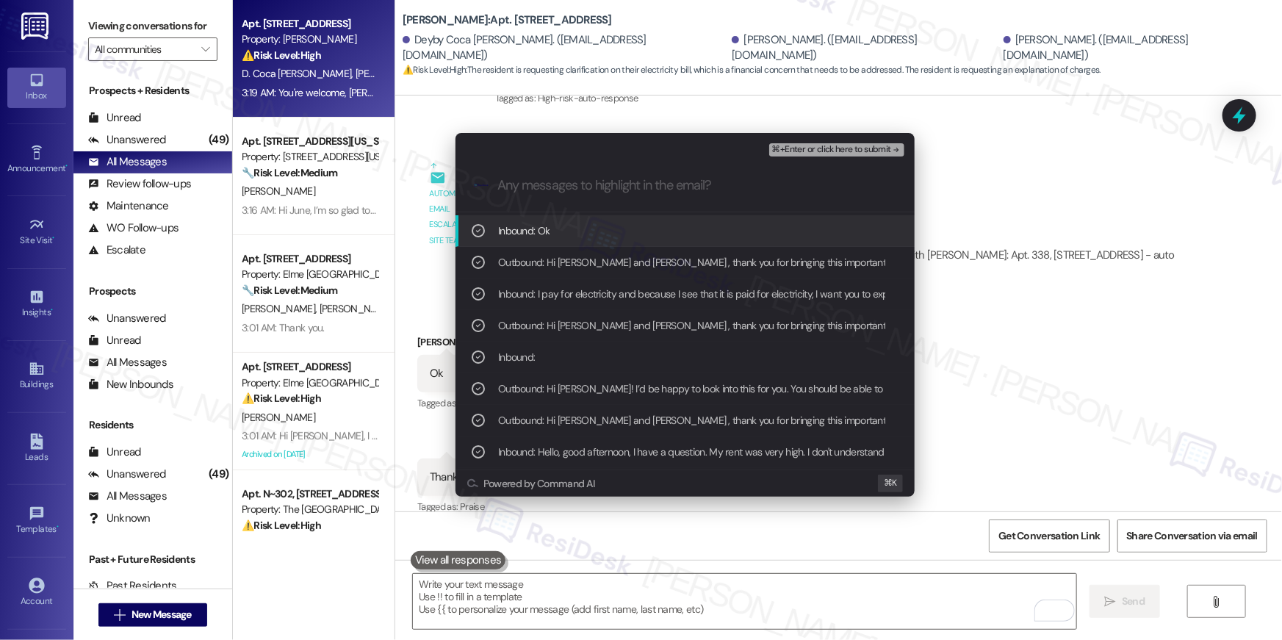
click at [854, 154] on span "⌘+Enter or click here to submit" at bounding box center [831, 150] width 119 height 10
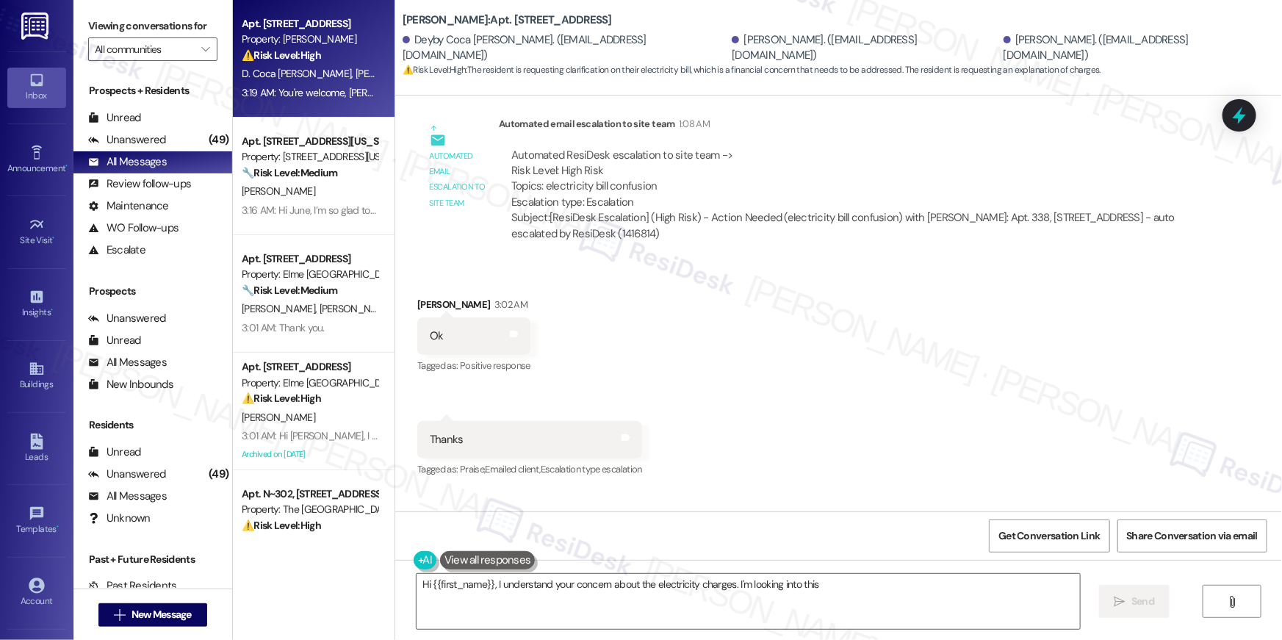
scroll to position [2434, 0]
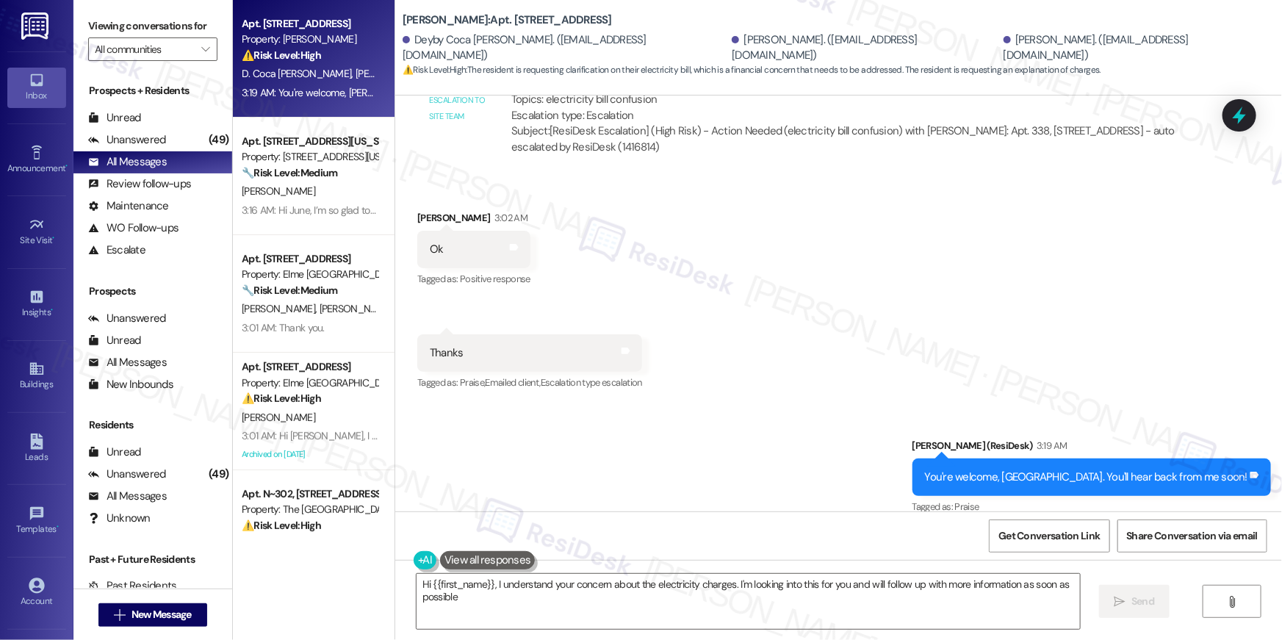
type textarea "Hi {{first_name}}, I understand your concern about the electricity charges. I'm…"
click at [630, 216] on div "Received via SMS Alba Lidia Mejia 3:02 AM Ok Tags and notes Tagged as: Positive…" at bounding box center [838, 291] width 887 height 228
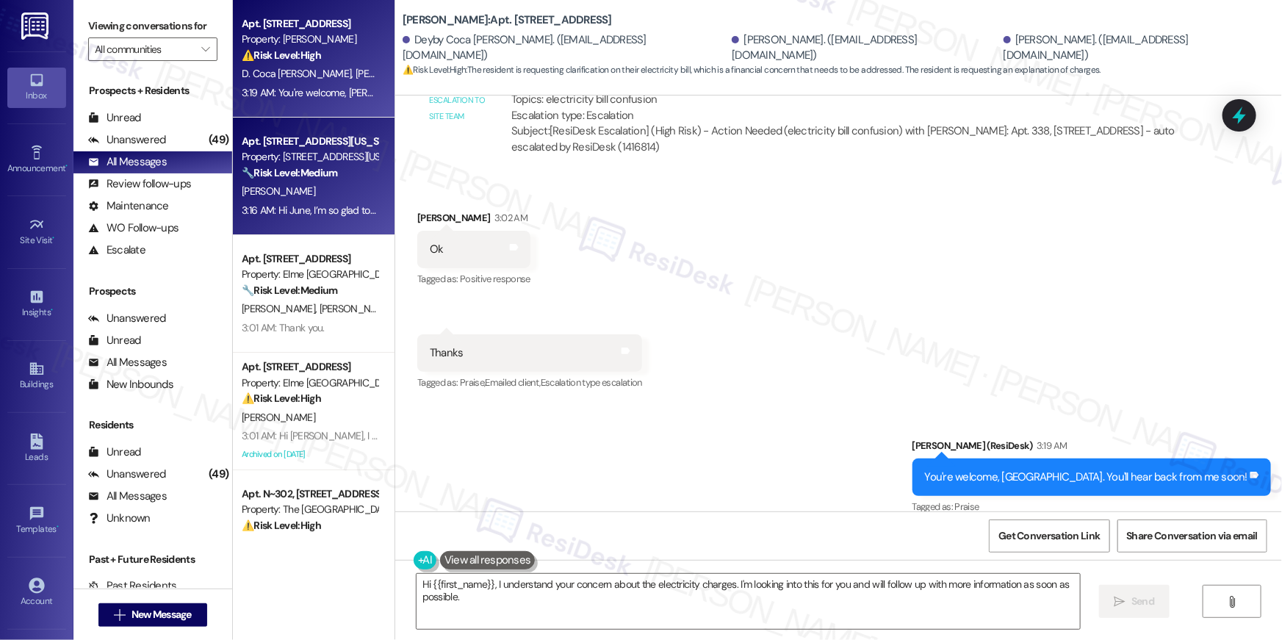
click at [325, 204] on div "3:16 AM: Hi June, I’m so glad to hear your work order has been completed! If th…" at bounding box center [632, 210] width 781 height 13
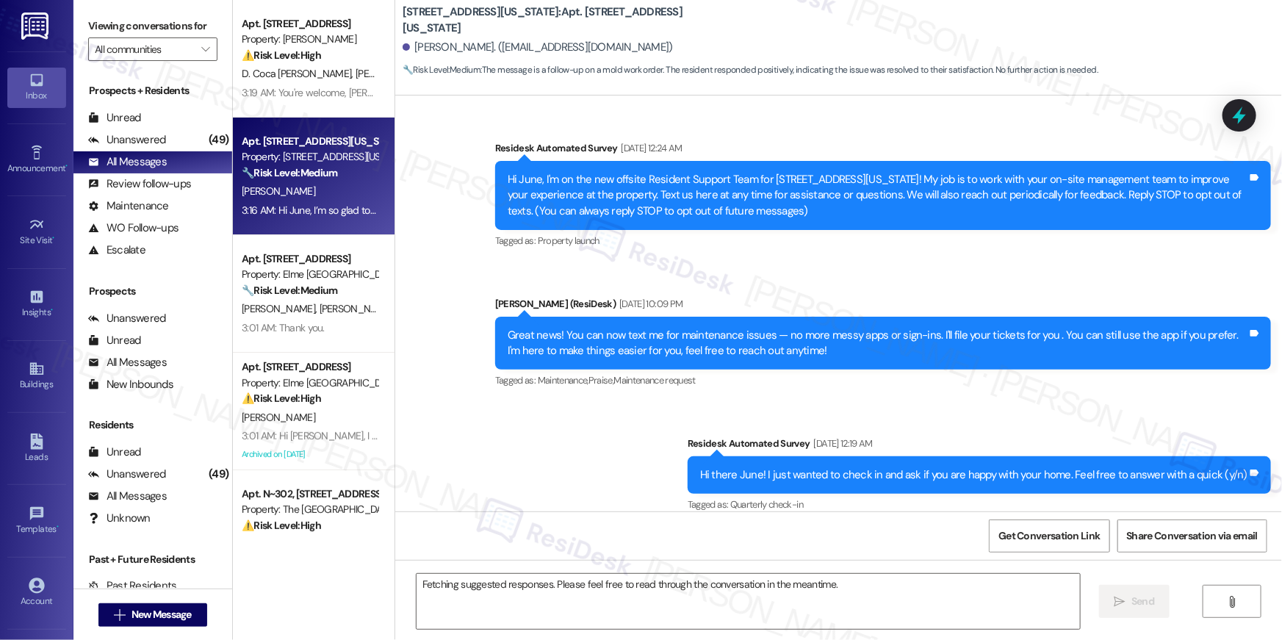
scroll to position [10377, 0]
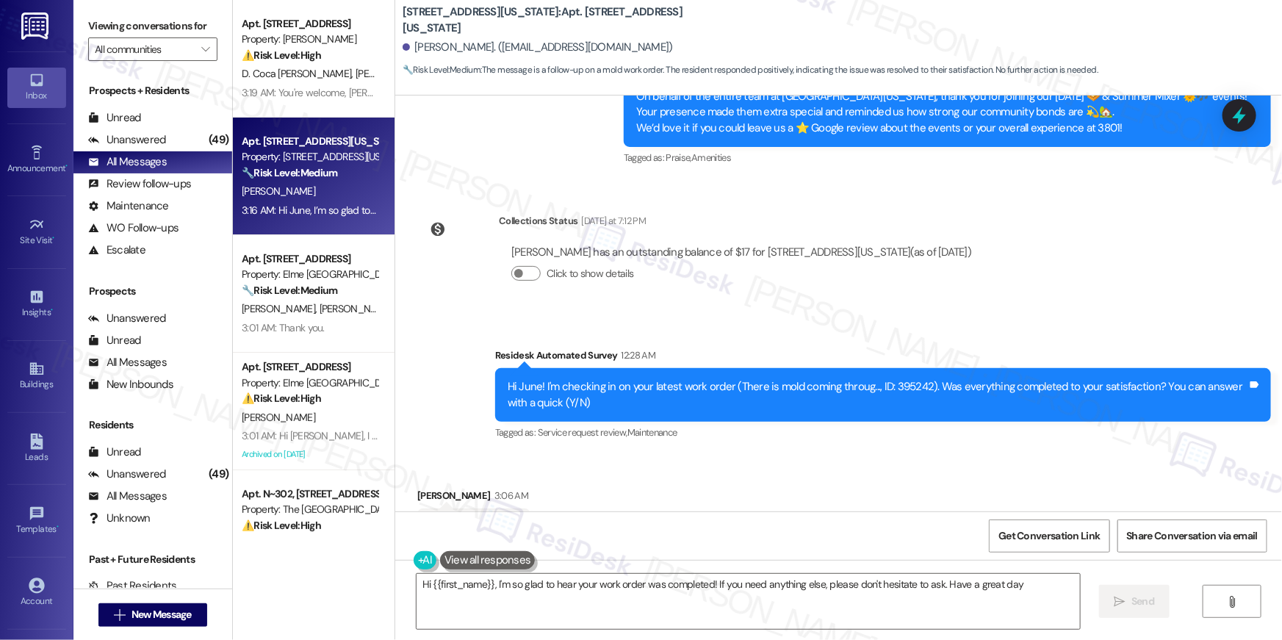
type textarea "Hi {{first_name}}, I'm so glad to hear your work order was completed! If you ne…"
click at [912, 455] on div "Received via SMS June Reiner 3:06 AM Y Tags and notes Tagged as: Positive respo…" at bounding box center [838, 517] width 887 height 124
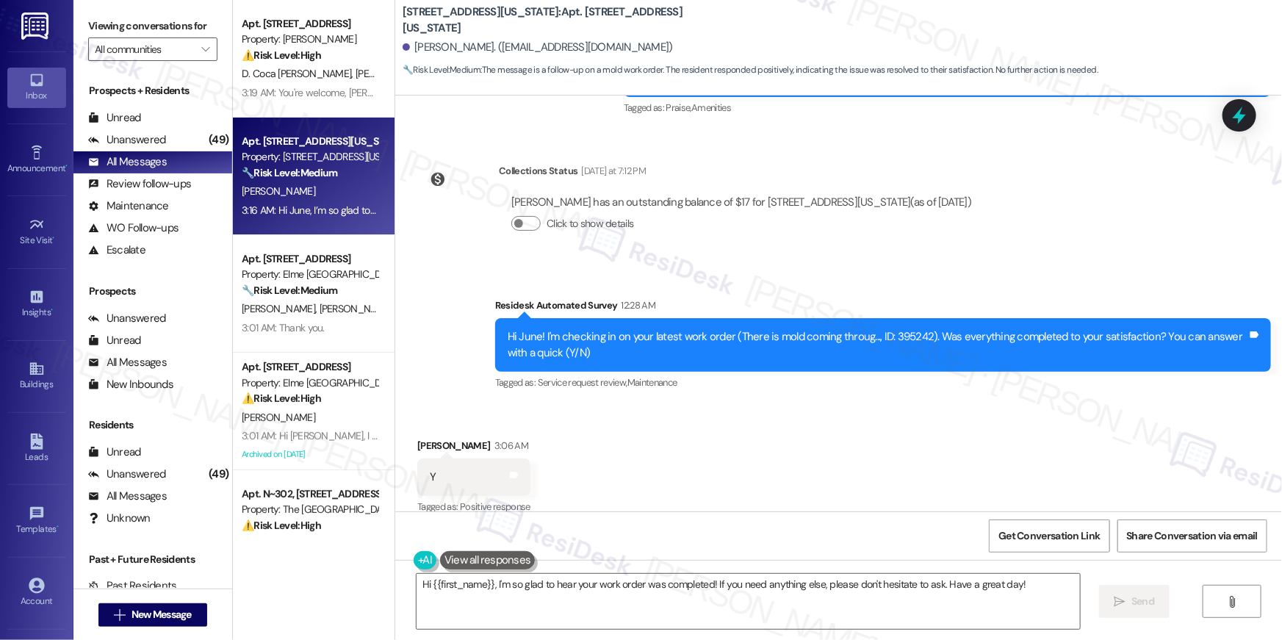
scroll to position [10517, 0]
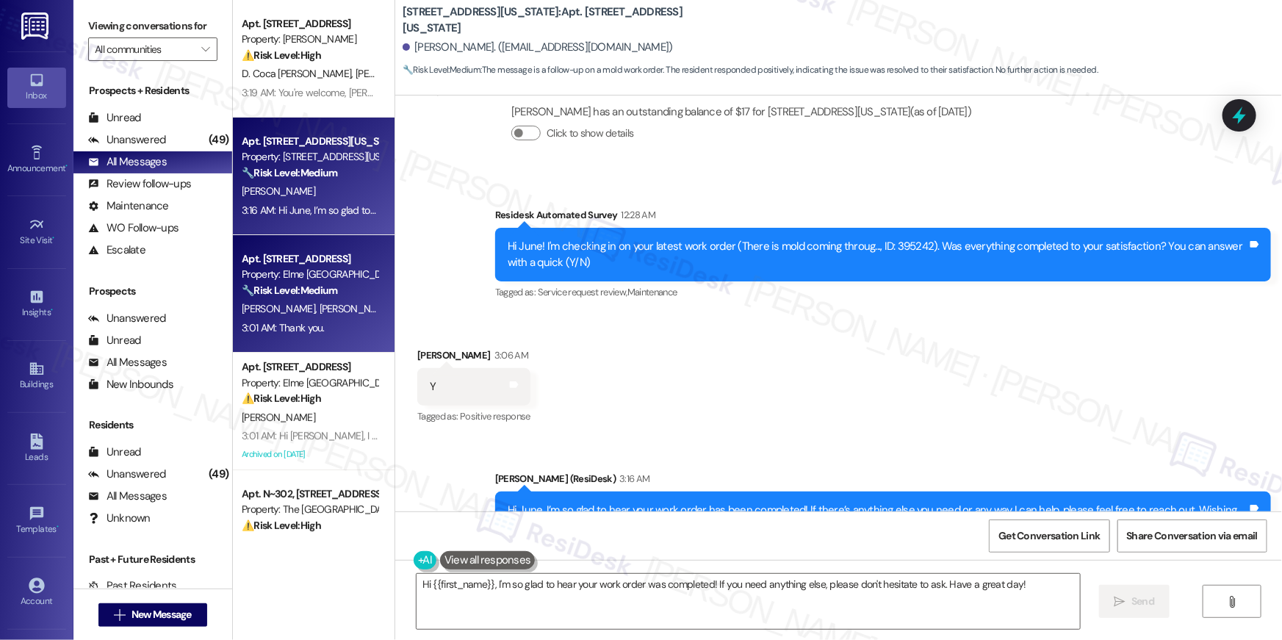
click at [360, 313] on div "T. Neal T. Otto" at bounding box center [309, 309] width 139 height 18
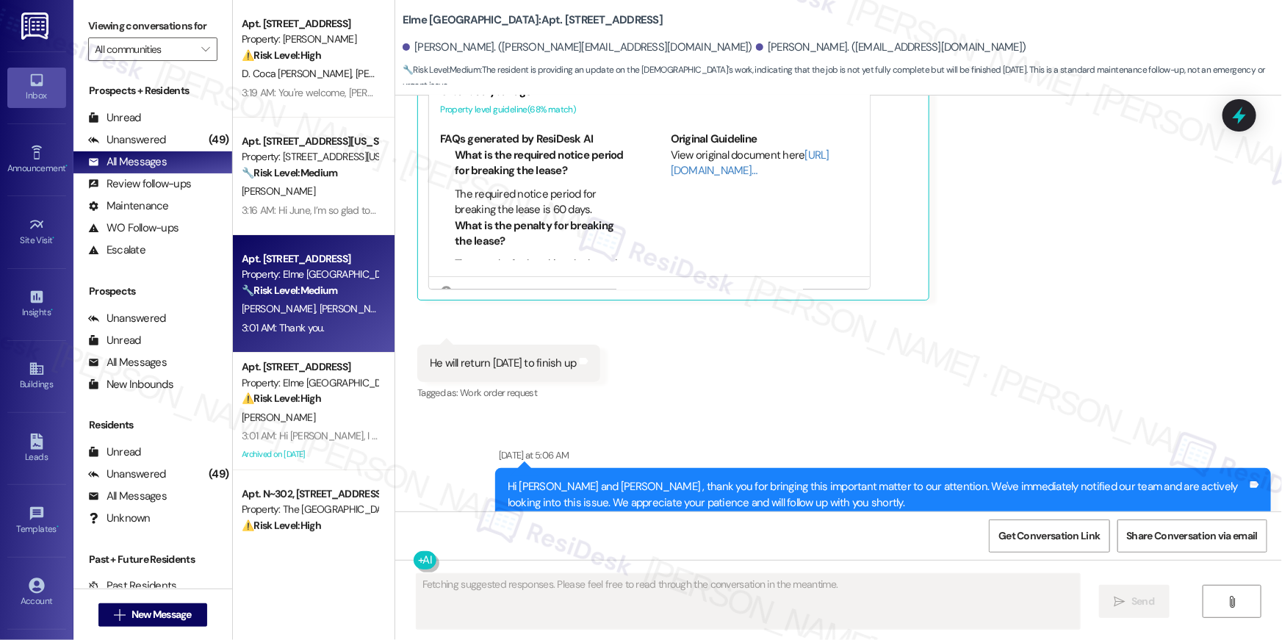
scroll to position [2969, 0]
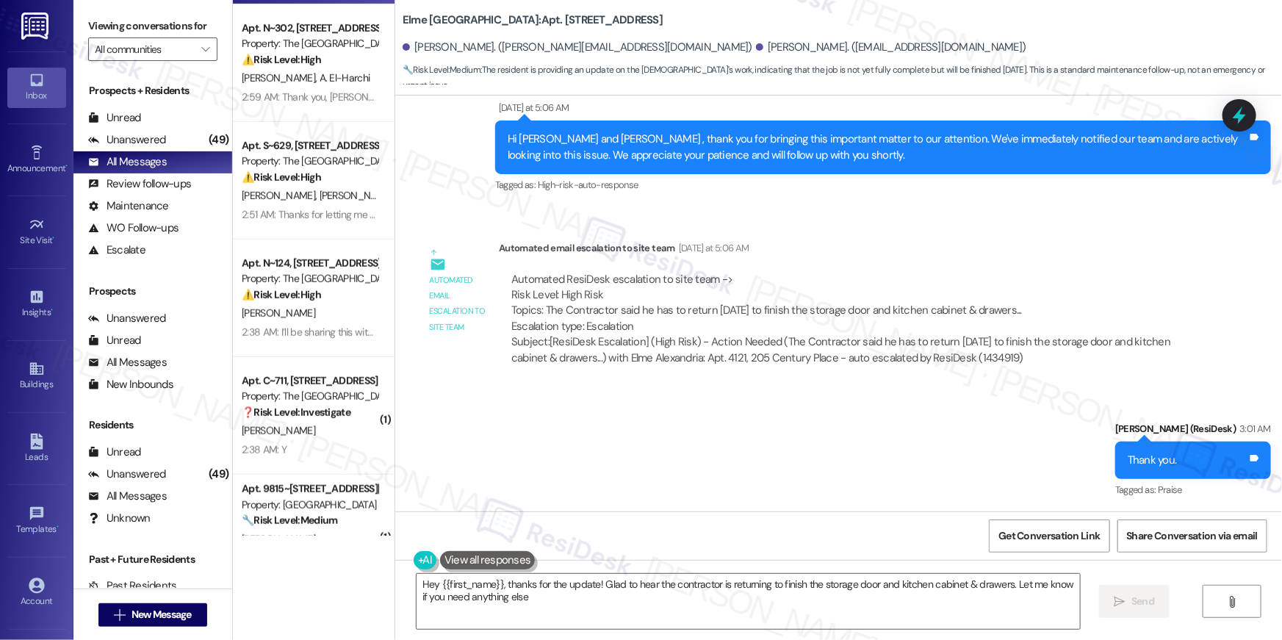
type textarea "Hey {{first_name}}, thanks for the update! Glad to hear the contractor is retur…"
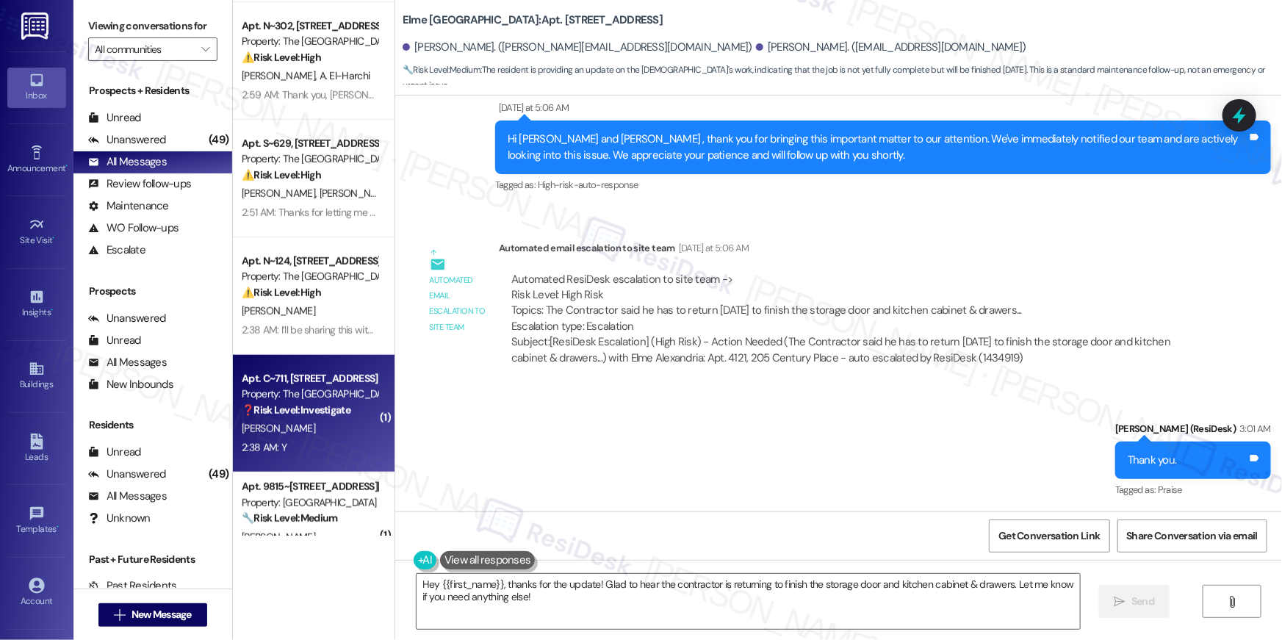
scroll to position [469, 0]
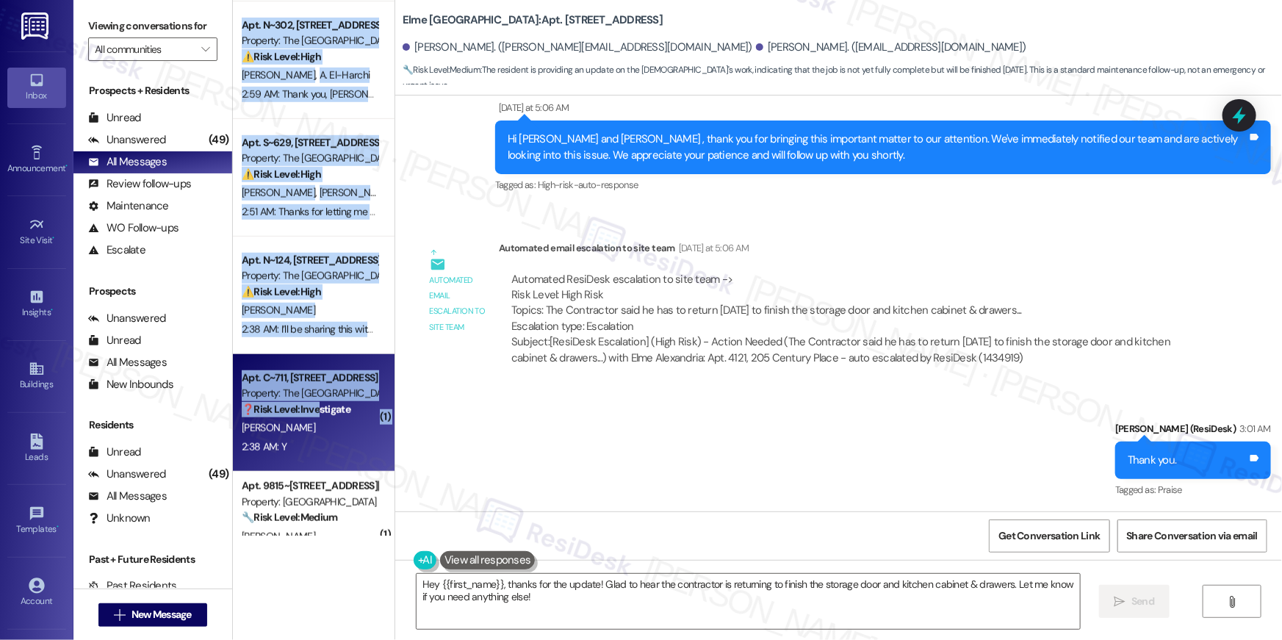
click at [314, 403] on div "Apt. 403, 3801 Connecticut Avenue, NW Property: 3801 Connecticut Avenue 🔧 Risk …" at bounding box center [314, 268] width 162 height 536
click at [315, 411] on strong "❓ Risk Level: Investigate" at bounding box center [296, 409] width 109 height 13
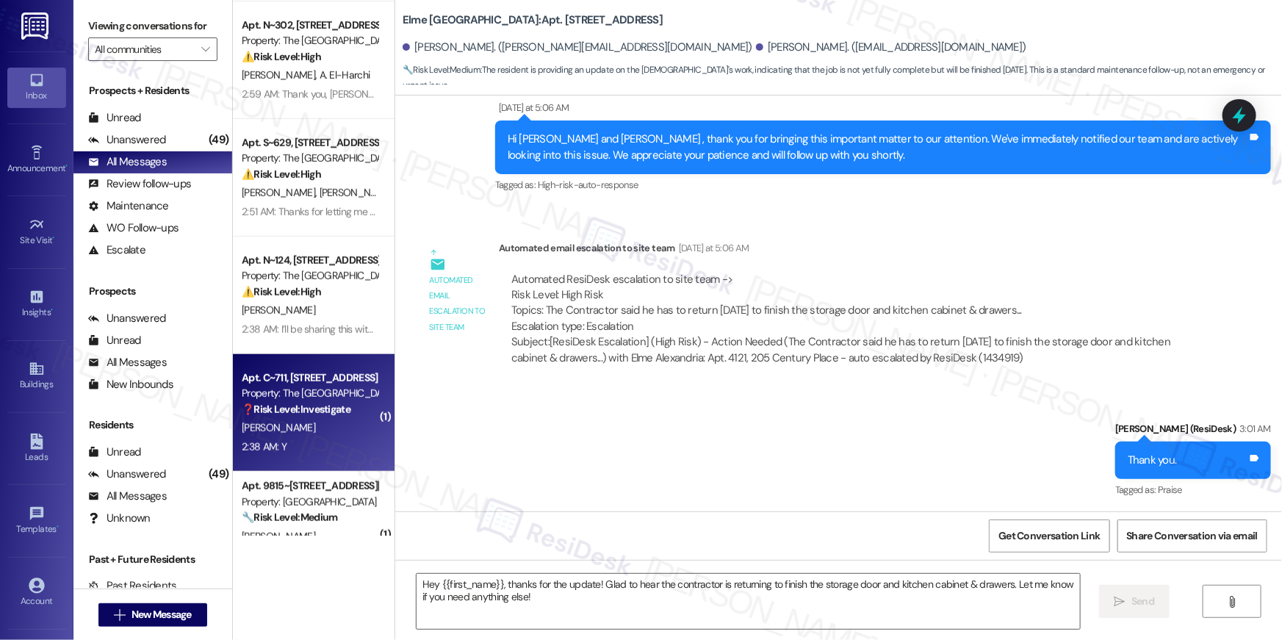
type textarea "Fetching suggested responses. Please feel free to read through the conversation…"
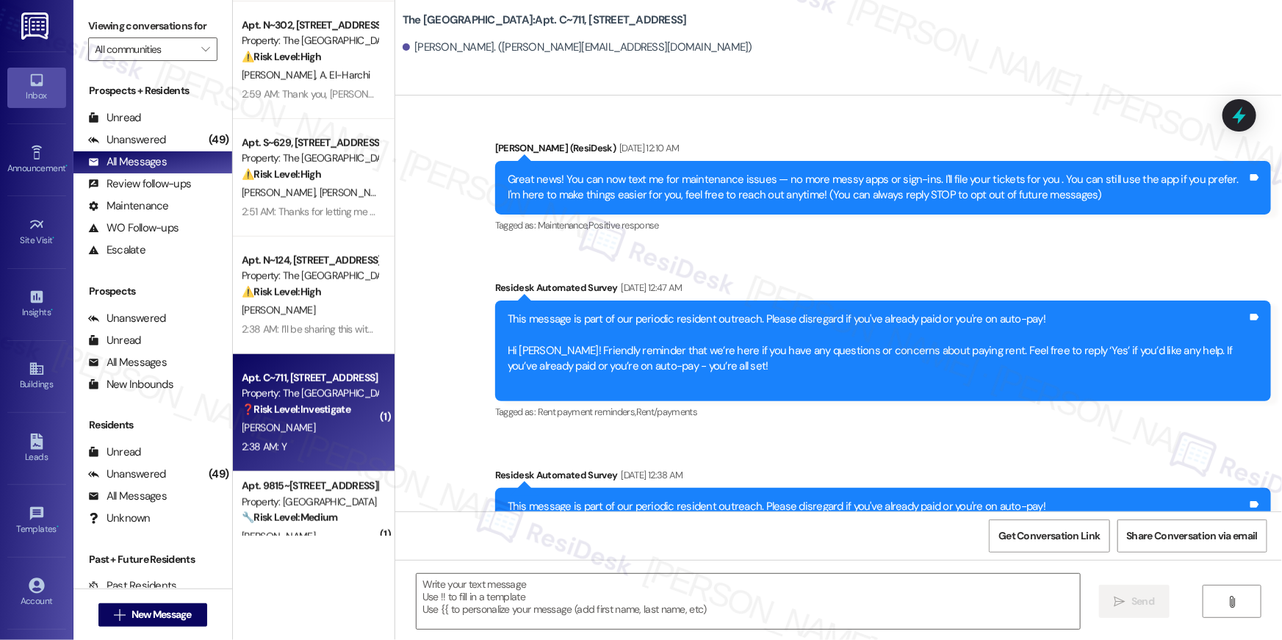
scroll to position [6034, 0]
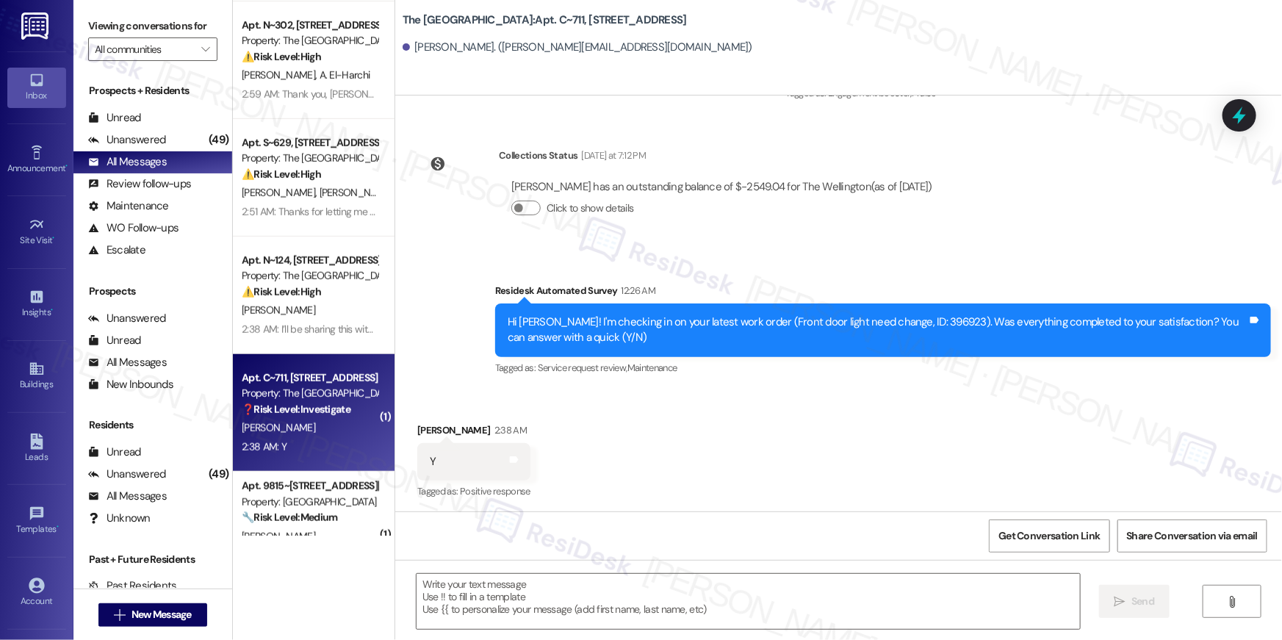
type textarea "Fetching suggested responses. Please feel free to read through the conversation…"
click at [964, 599] on textarea at bounding box center [748, 601] width 663 height 55
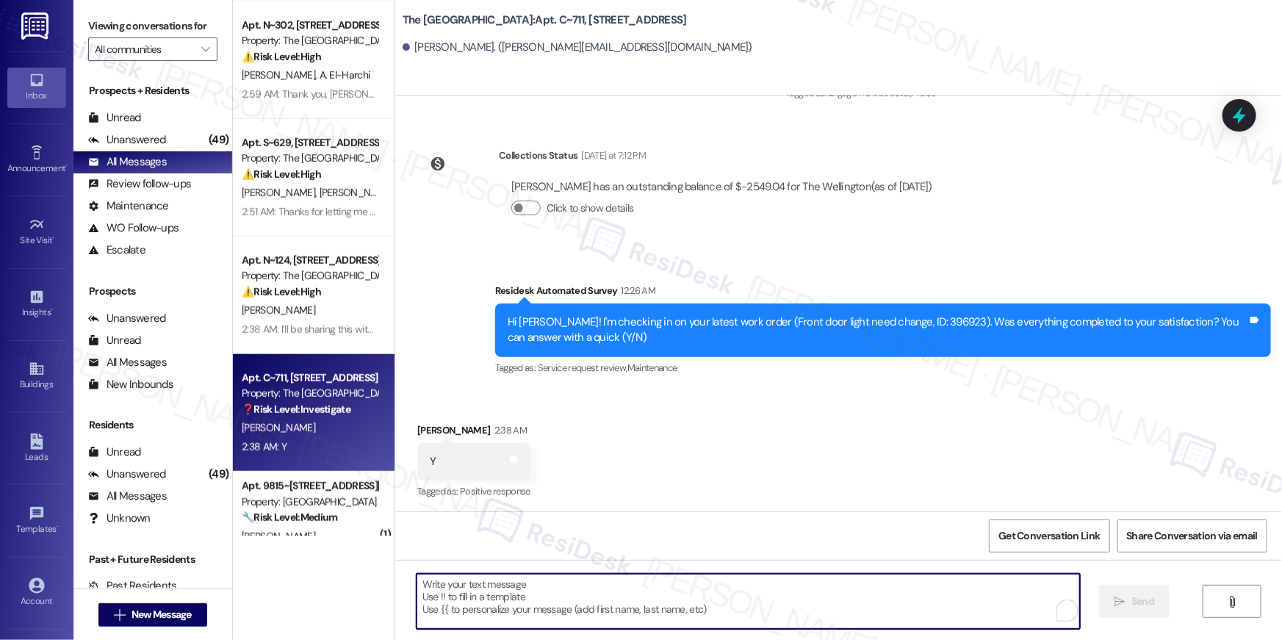
paste textarea "Hi {{first_name}}, I’m so glad to hear your work order has been completed! If t…"
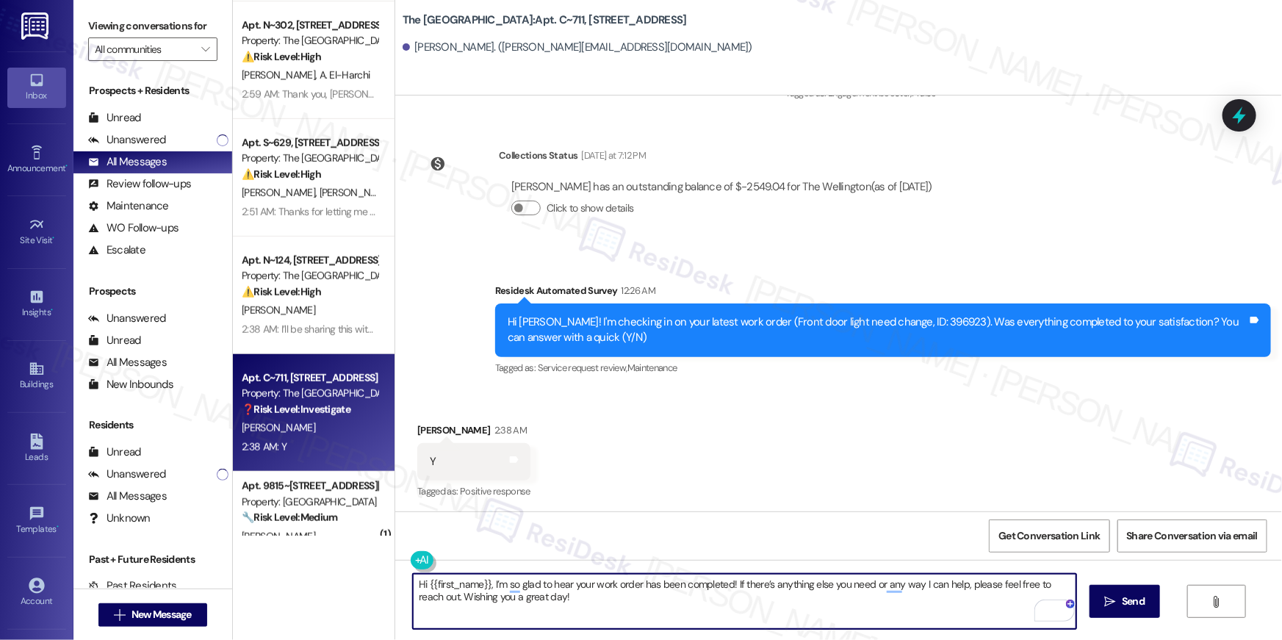
click at [849, 619] on textarea "Hi {{first_name}}, I’m so glad to hear your work order has been completed! If t…" at bounding box center [744, 601] width 663 height 55
type textarea "Hi {{first_name}}, I’m so glad to hear your work order has been completed! If t…"
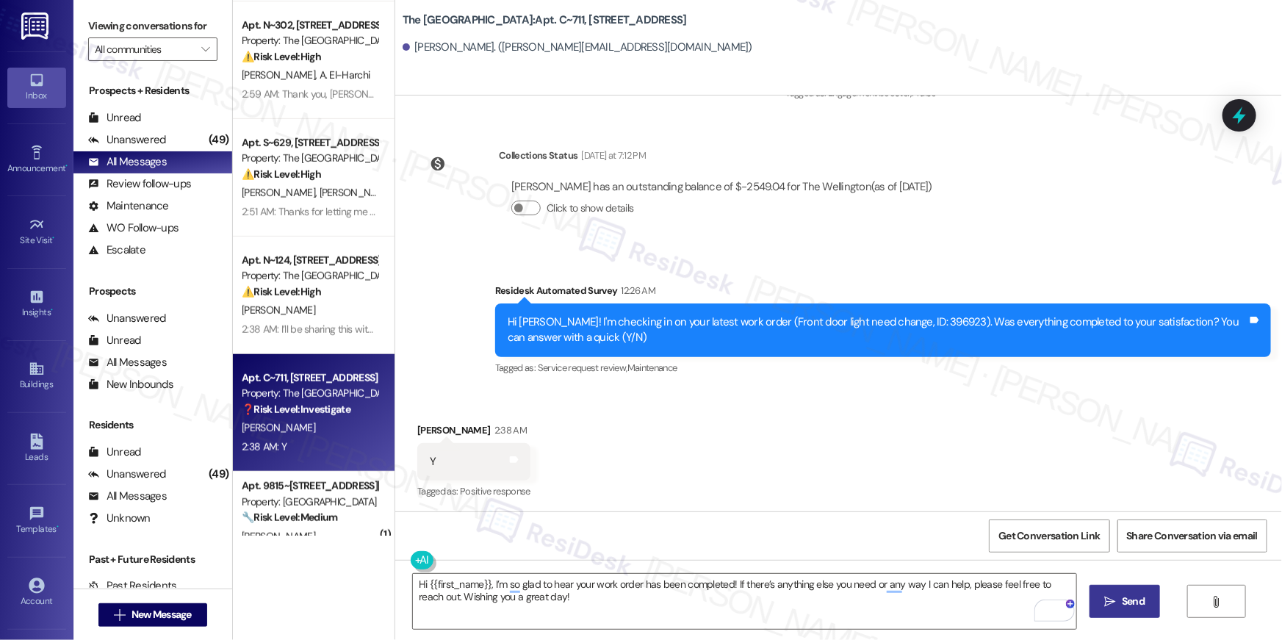
click at [1126, 599] on span "Send" at bounding box center [1133, 601] width 23 height 15
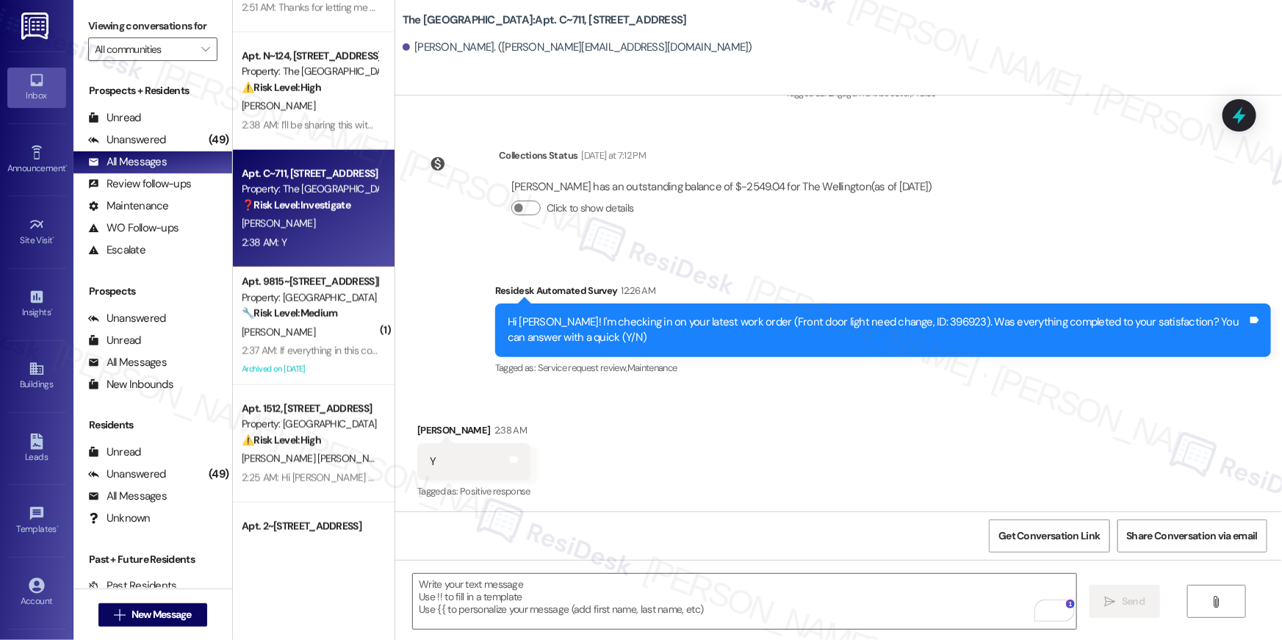
scroll to position [6033, 0]
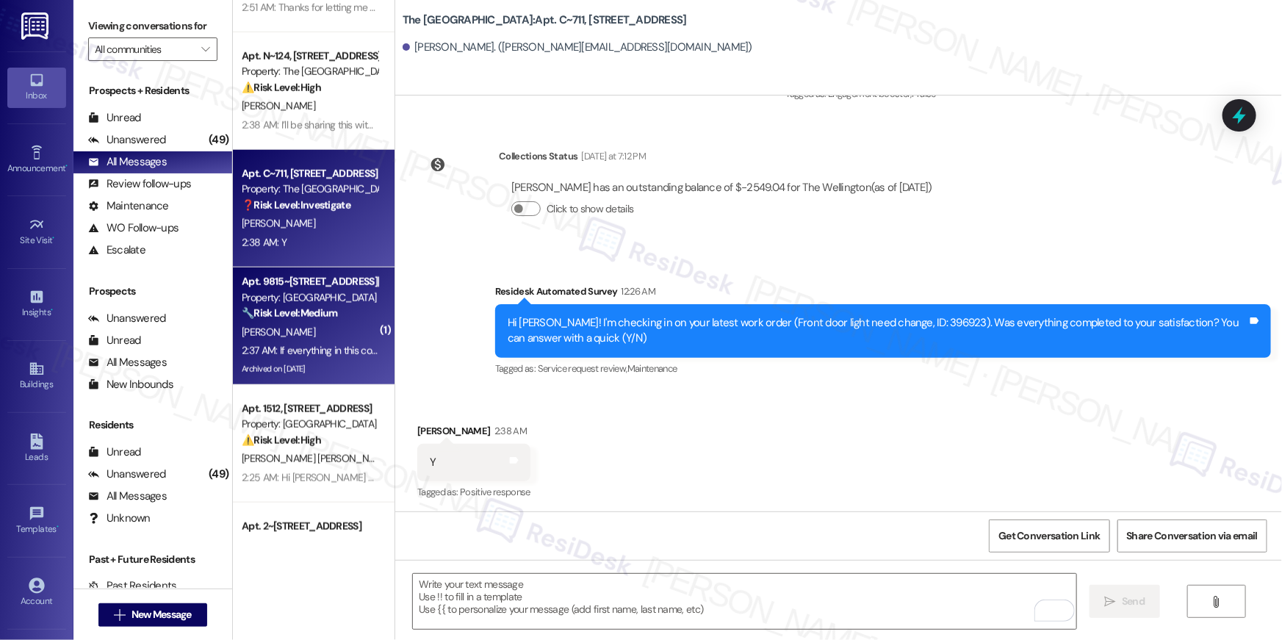
click at [314, 342] on div "2:37 AM: If everything in this complex went smooth, I would have no issues. Mar…" at bounding box center [309, 351] width 139 height 18
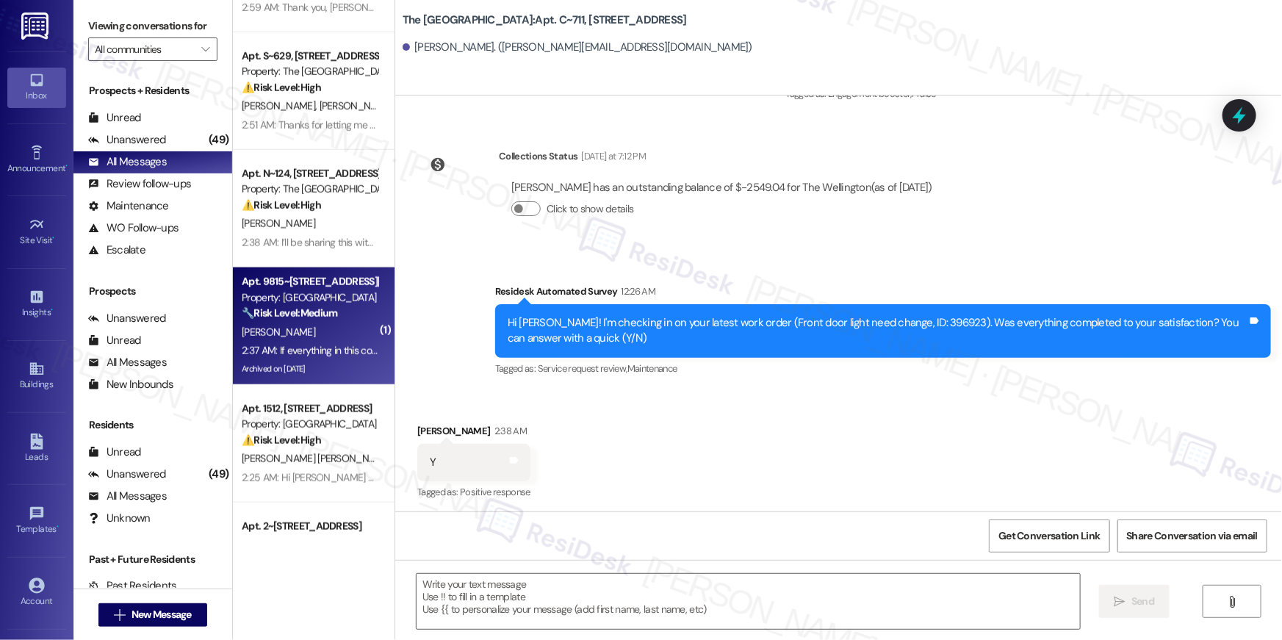
type textarea "Fetching suggested responses. Please feel free to read through the conversation…"
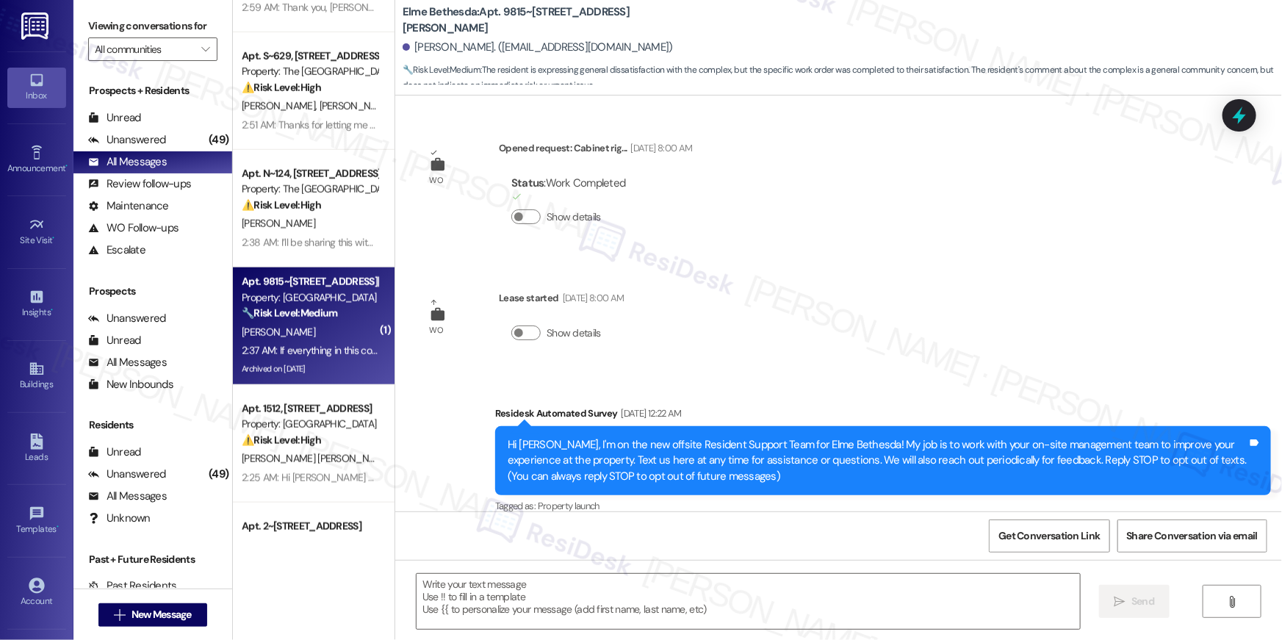
scroll to position [65831, 0]
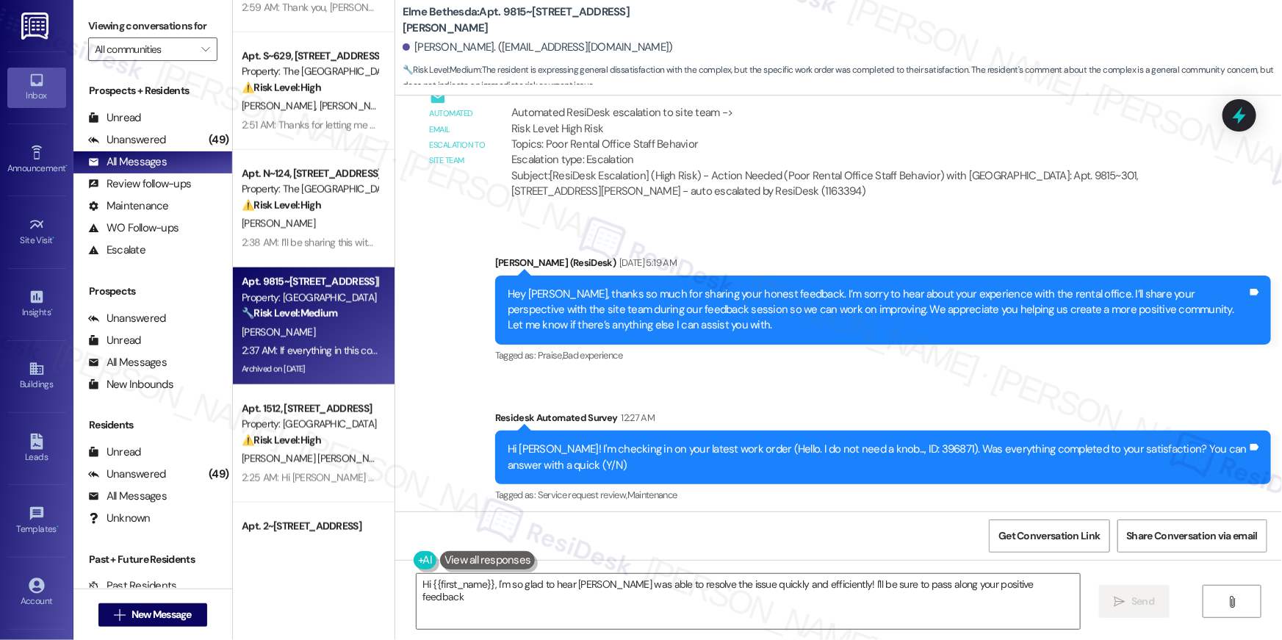
type textarea "Hi {{first_name}}, I'm so glad to hear Mark was able to resolve the issue quick…"
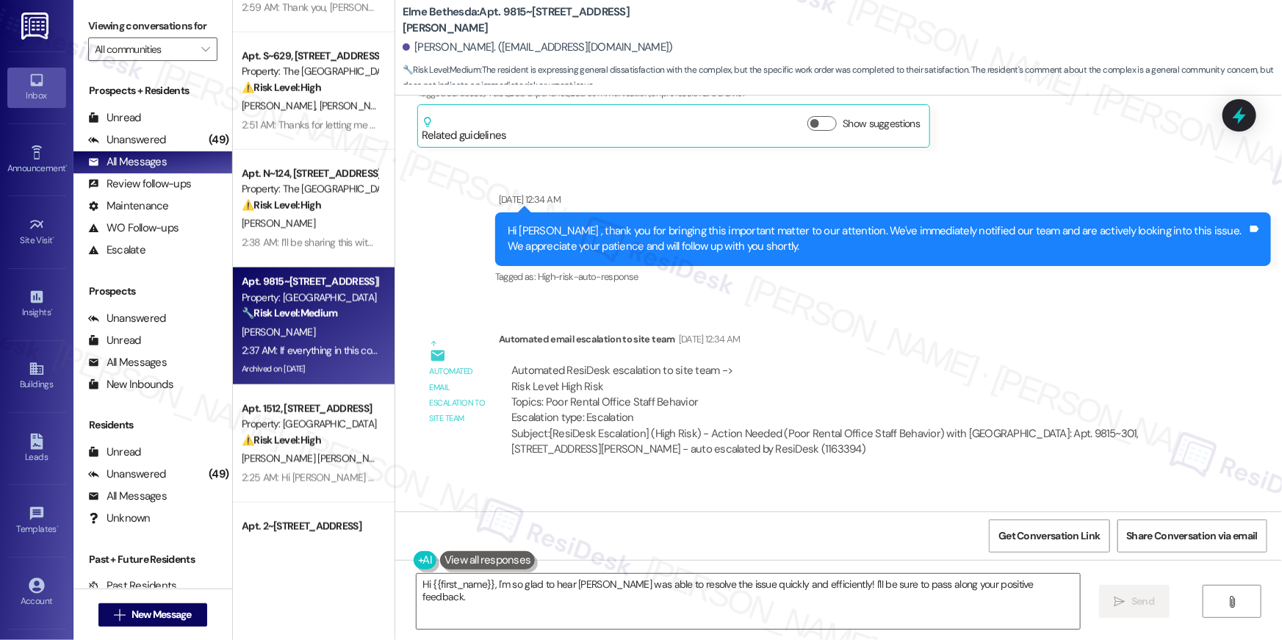
scroll to position [65571, 0]
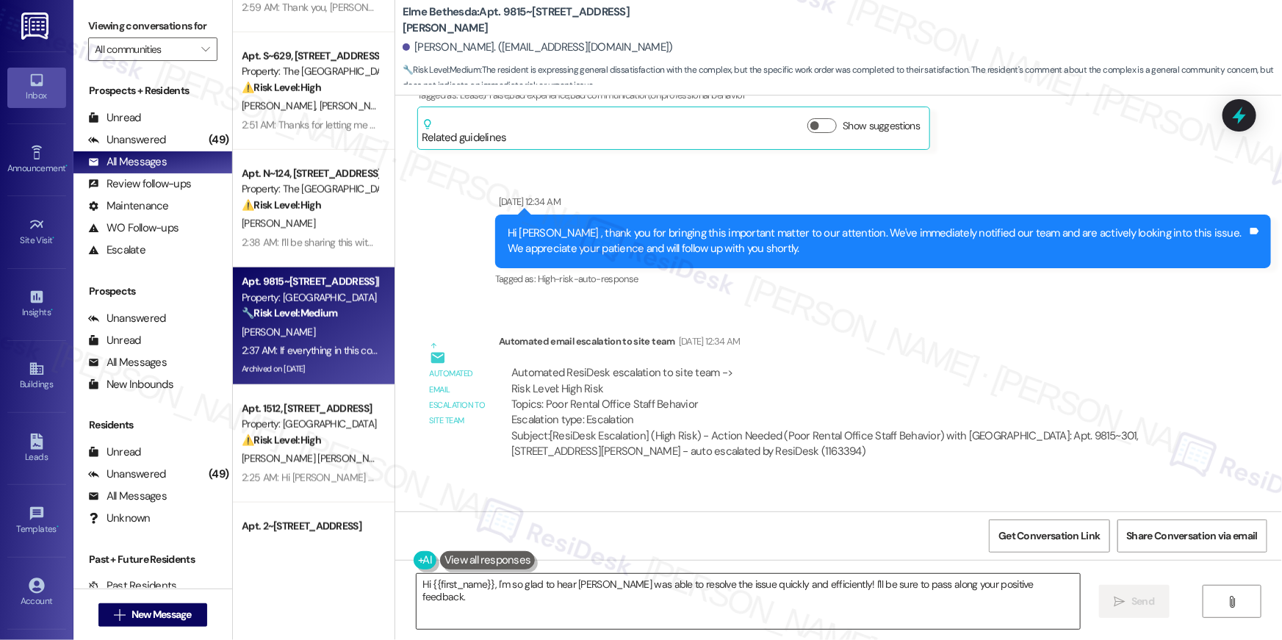
click at [946, 600] on div "Hi {{first_name}}, I'm so glad to hear Mark was able to resolve the issue quick…" at bounding box center [838, 615] width 887 height 110
click at [945, 600] on textarea "Hi {{first_name}}, I'm so glad to hear Mark was able to resolve the issue quick…" at bounding box center [748, 601] width 663 height 55
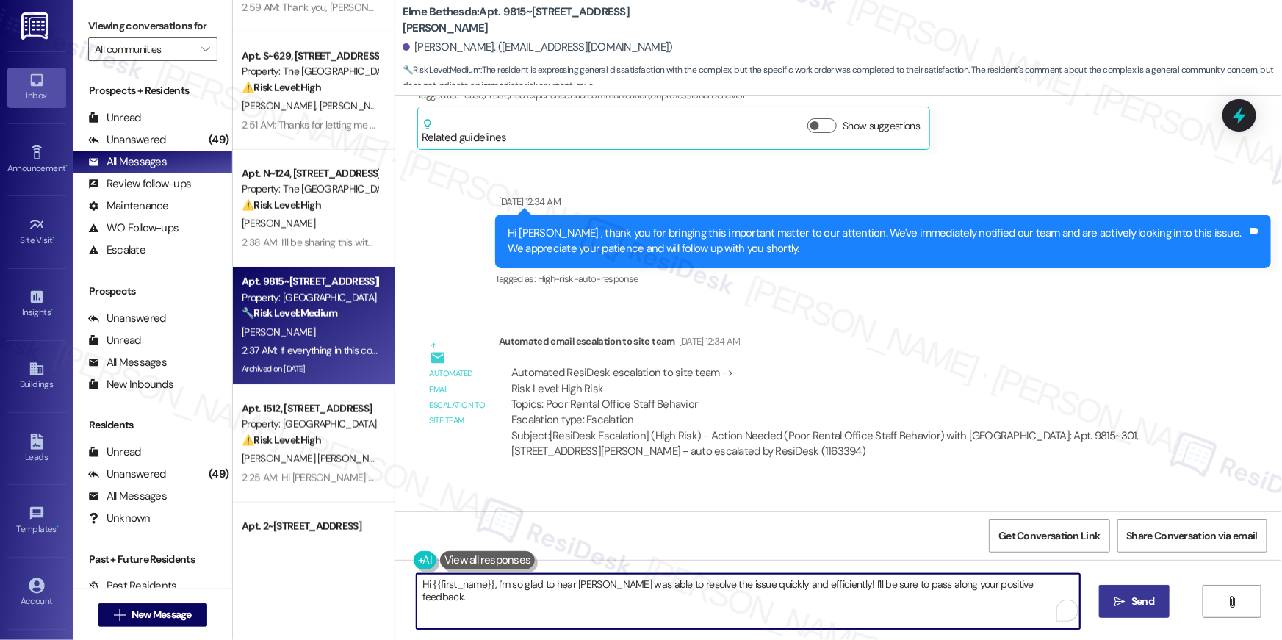
click at [1125, 605] on span " Send" at bounding box center [1135, 601] width 46 height 15
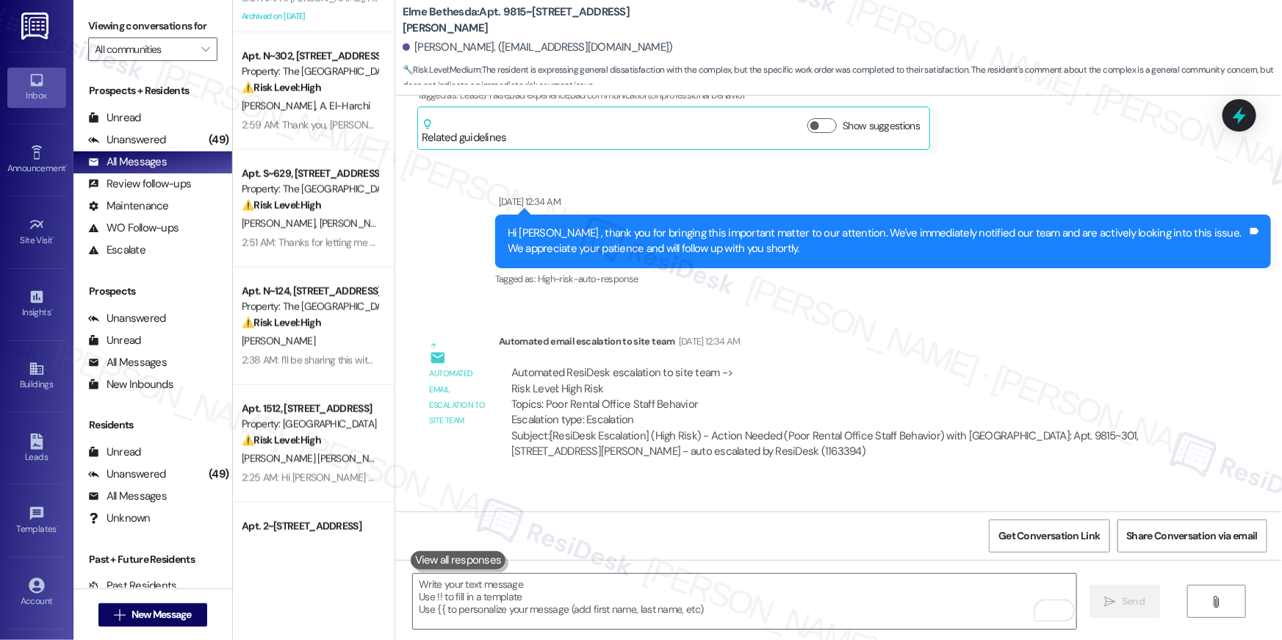
scroll to position [65830, 0]
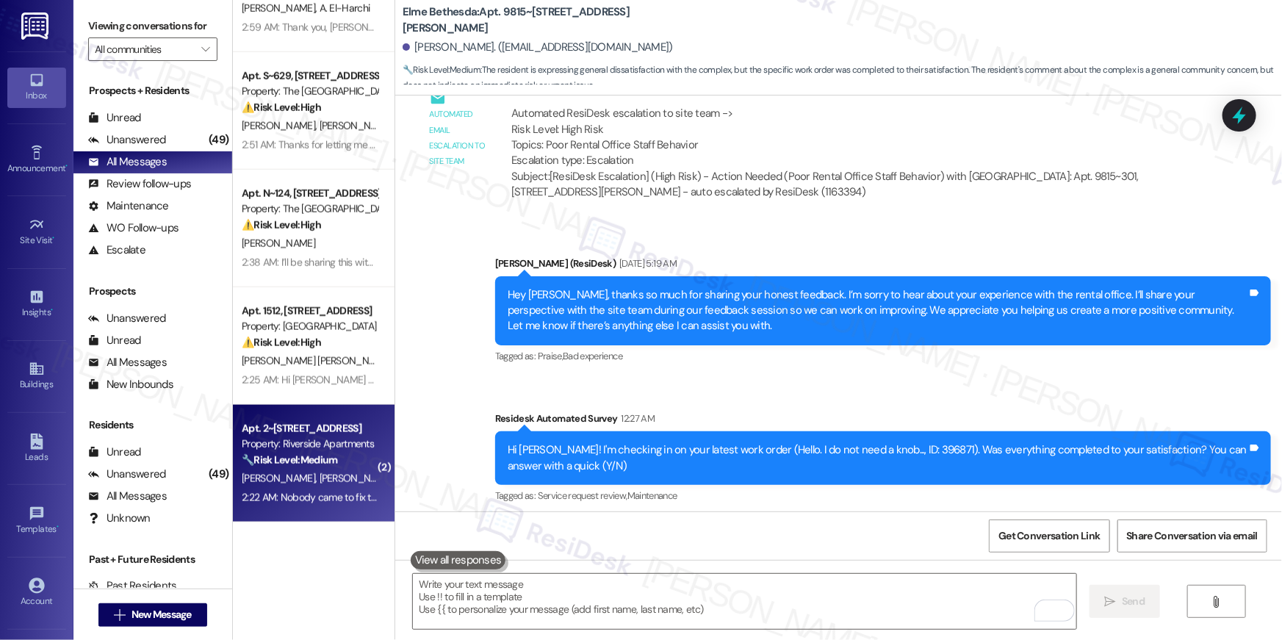
click at [319, 449] on div "Property: Riverside Apartments" at bounding box center [310, 443] width 136 height 15
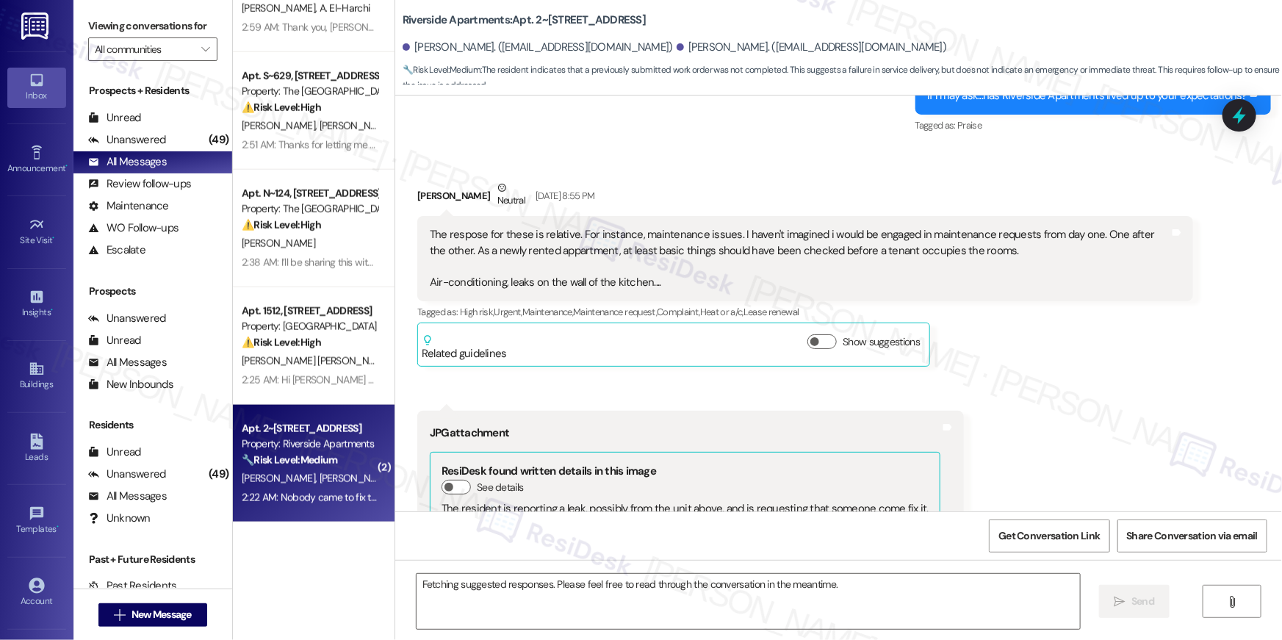
scroll to position [3350, 0]
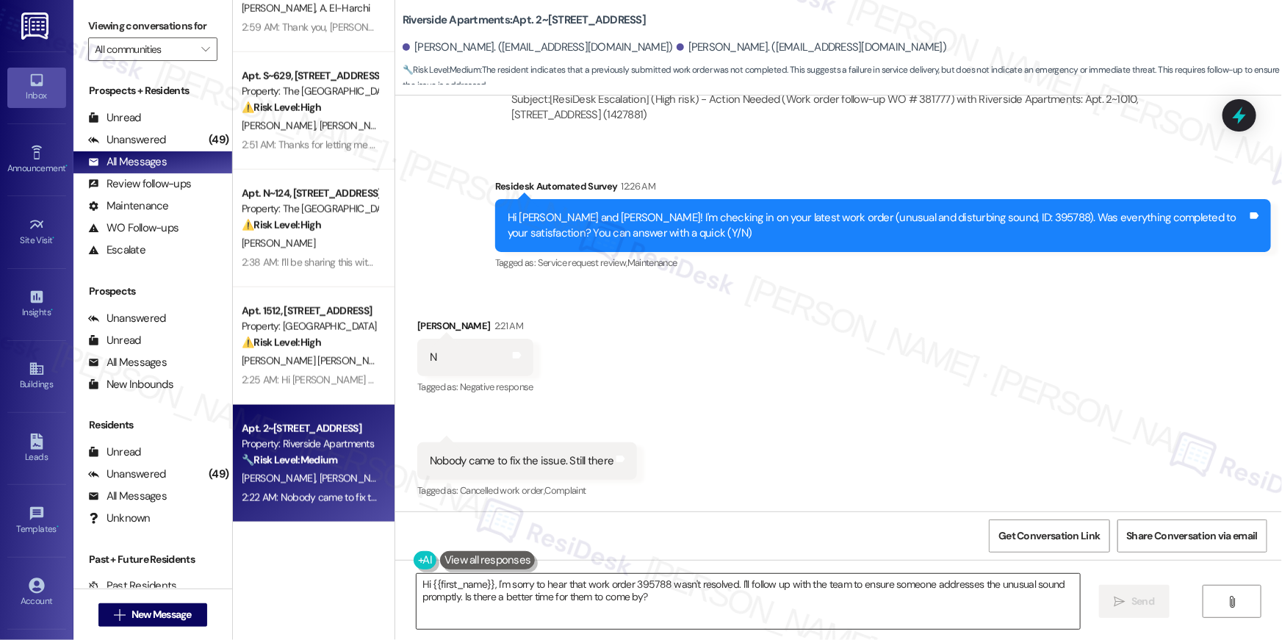
click at [899, 613] on textarea "Hi {{first_name}}, I'm sorry to hear that work order 395788 wasn't resolved. I'…" at bounding box center [748, 601] width 663 height 55
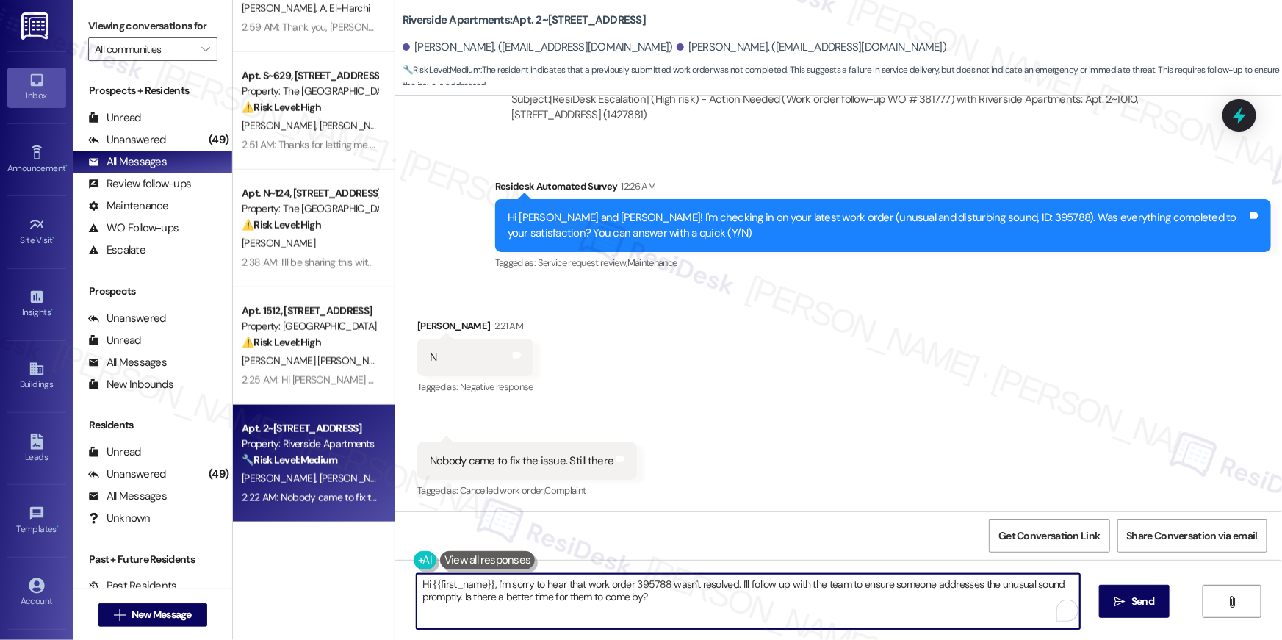
click at [899, 613] on textarea "Hi {{first_name}}, I'm sorry to hear that work order 395788 wasn't resolved. I'…" at bounding box center [748, 601] width 663 height 55
paste textarea "’m sorry to hear your work order is still not complete. Could you please share …"
type textarea "Hi {{first_name}}, I’m sorry to hear your work order is still not complete. Cou…"
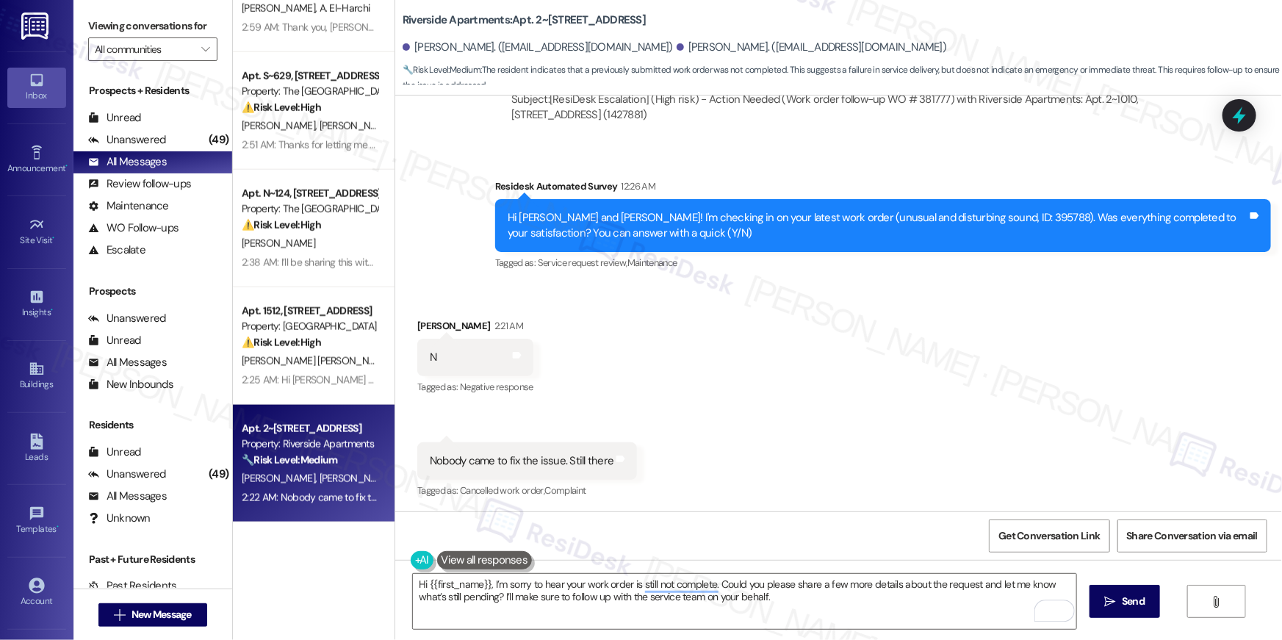
click at [1168, 622] on div "Hi {{first_name}}, I’m sorry to hear your work order is still not complete. Cou…" at bounding box center [838, 615] width 887 height 110
click at [1136, 610] on button " Send" at bounding box center [1125, 601] width 71 height 33
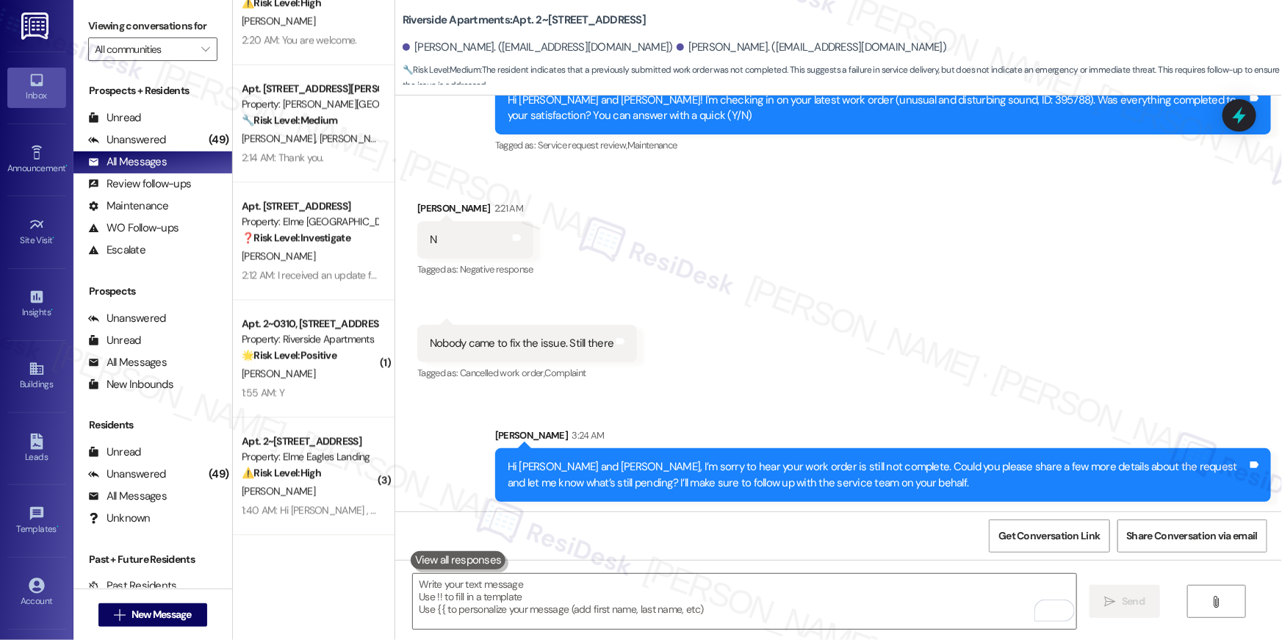
scroll to position [1476, 0]
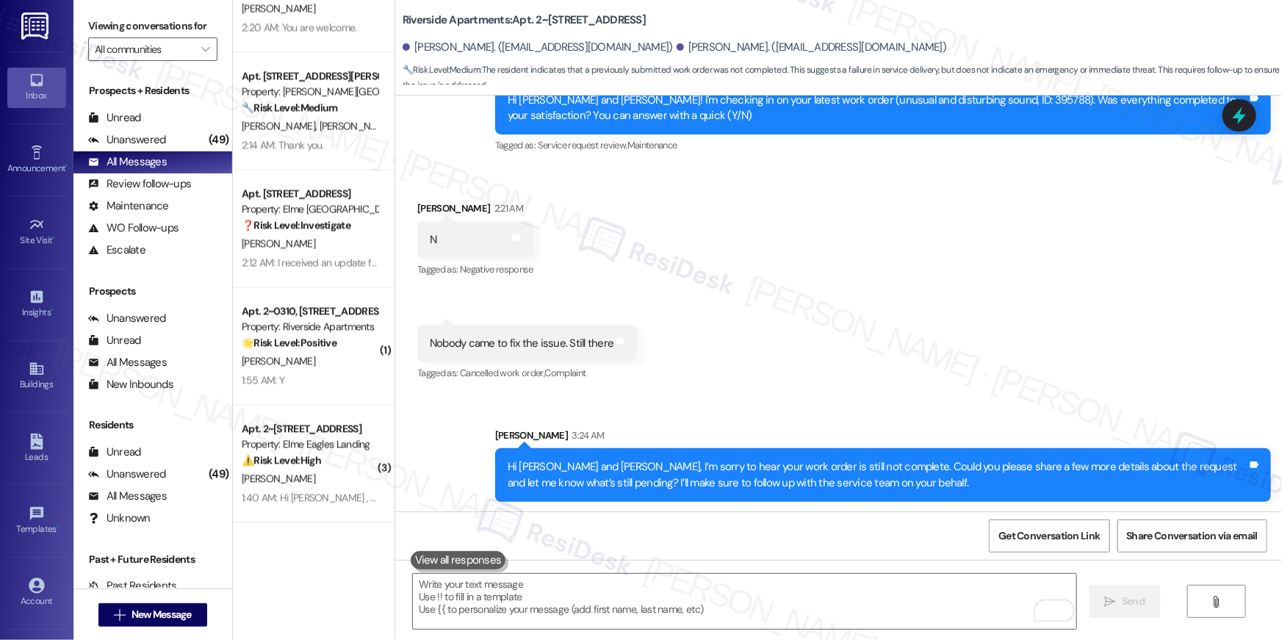
click at [338, 357] on div "[PERSON_NAME]" at bounding box center [309, 361] width 139 height 18
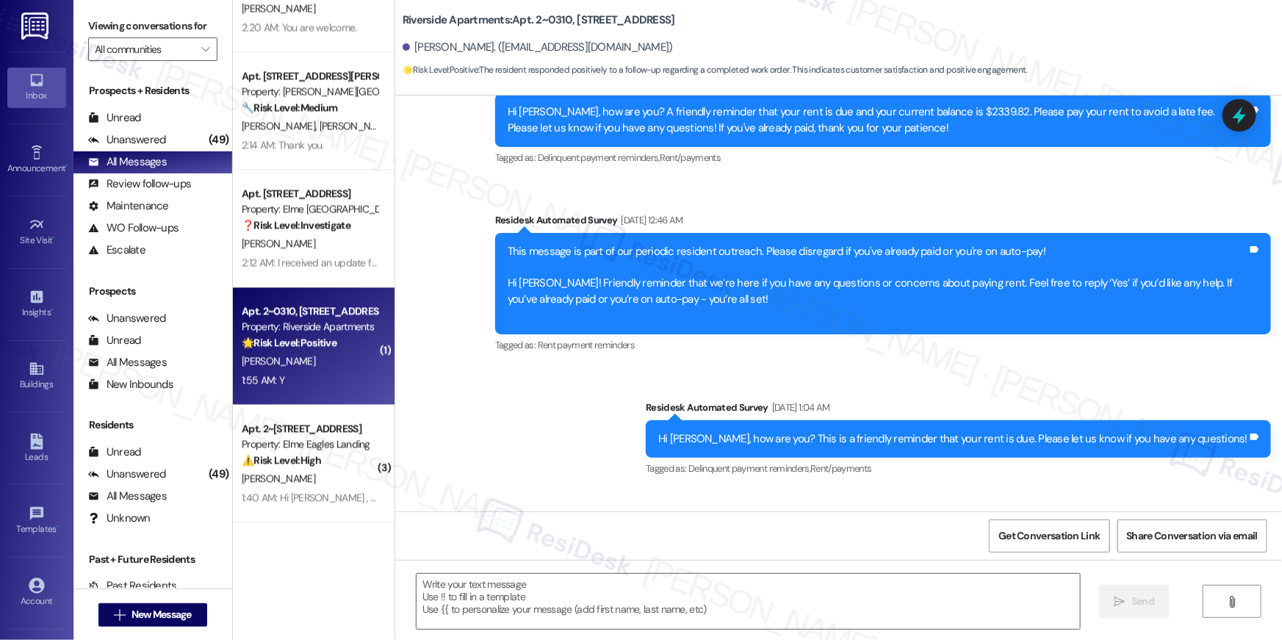
type textarea "Fetching suggested responses. Please feel free to read through the conversation…"
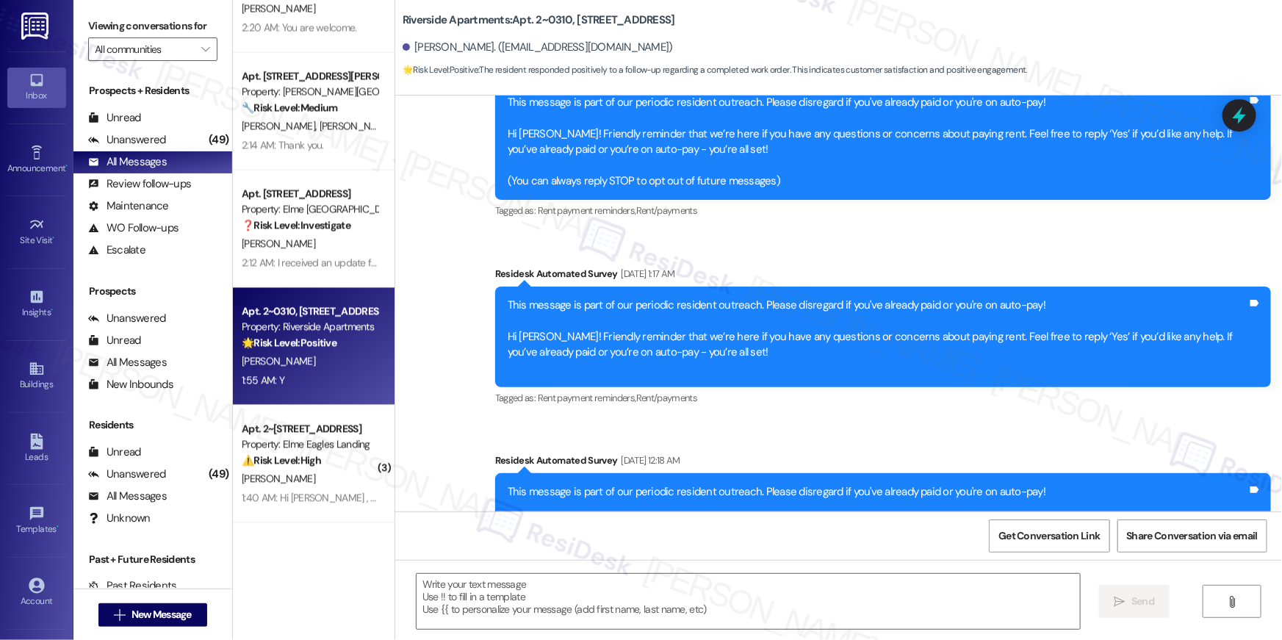
scroll to position [0, 0]
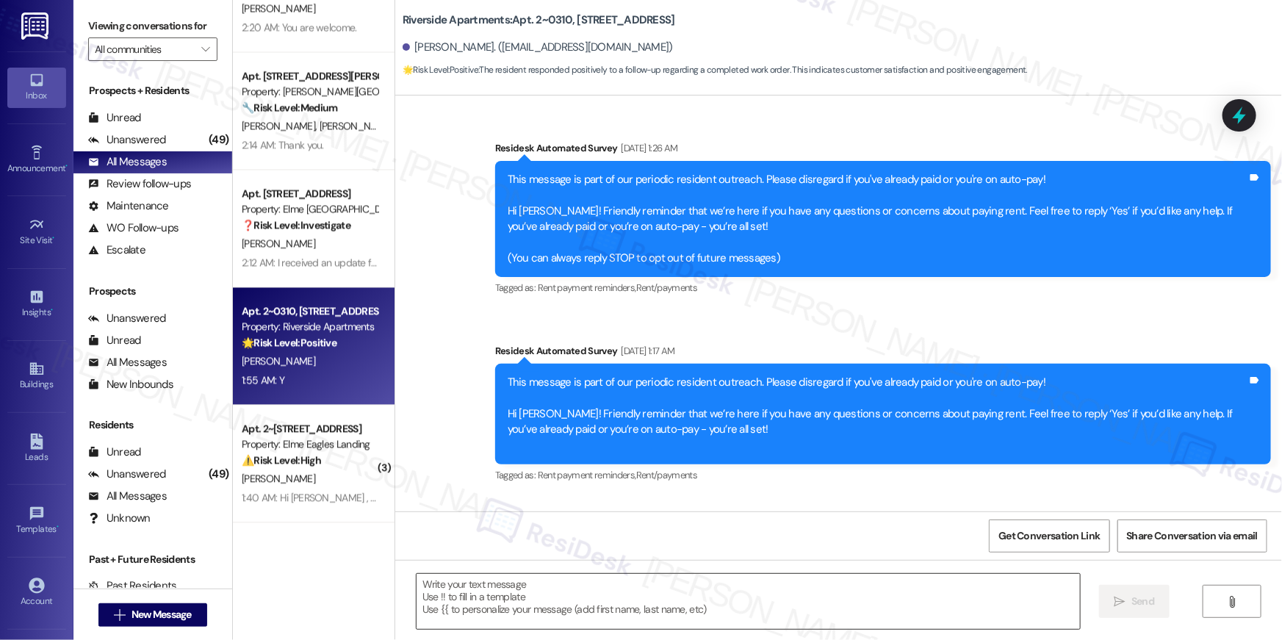
click at [826, 607] on textarea at bounding box center [748, 601] width 663 height 55
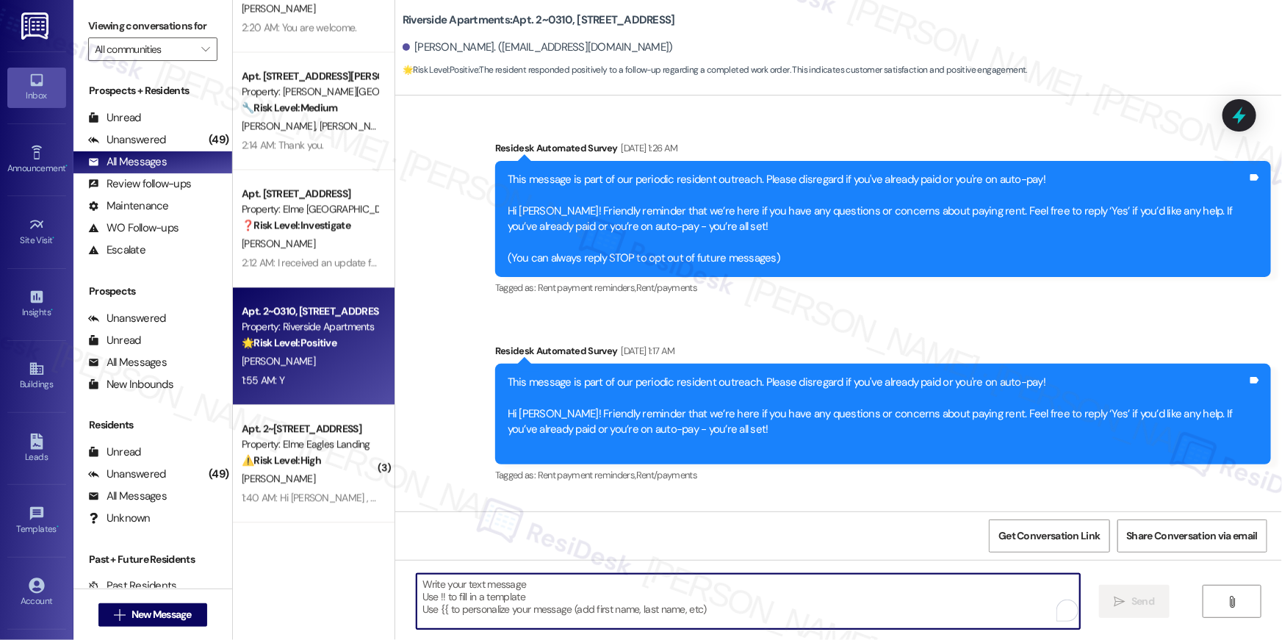
paste textarea "Hi {{first_name}}, I’m so glad to hear your work order has been completed! If t…"
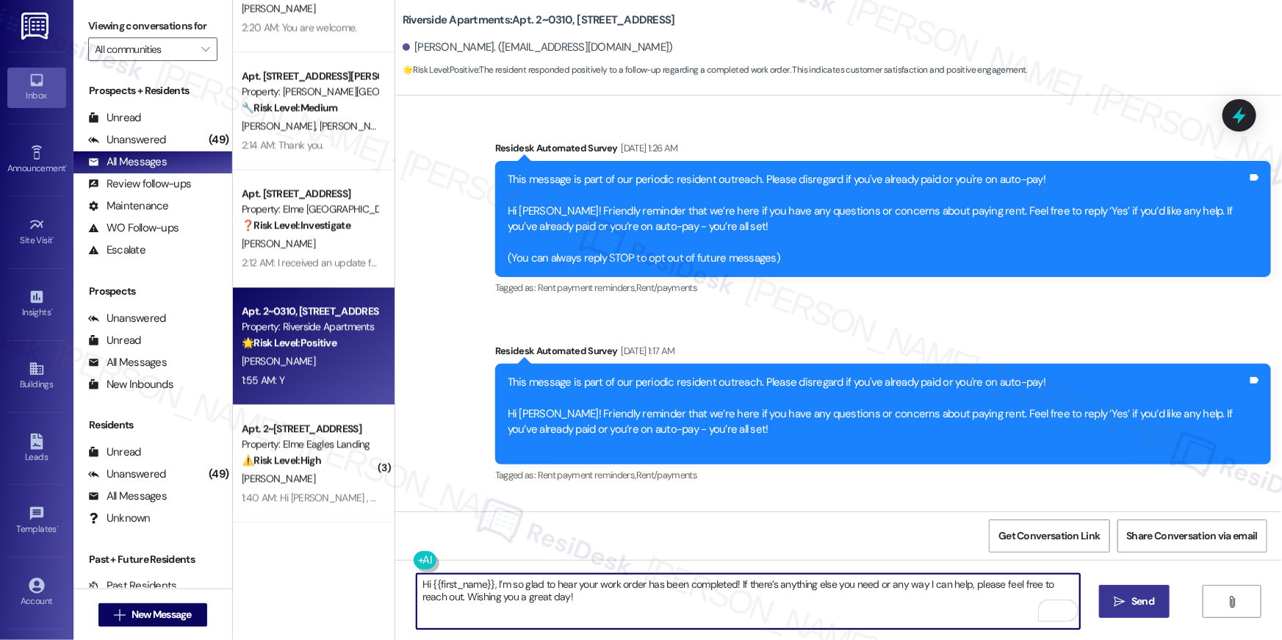
type textarea "Hi {{first_name}}, I’m so glad to hear your work order has been completed! If t…"
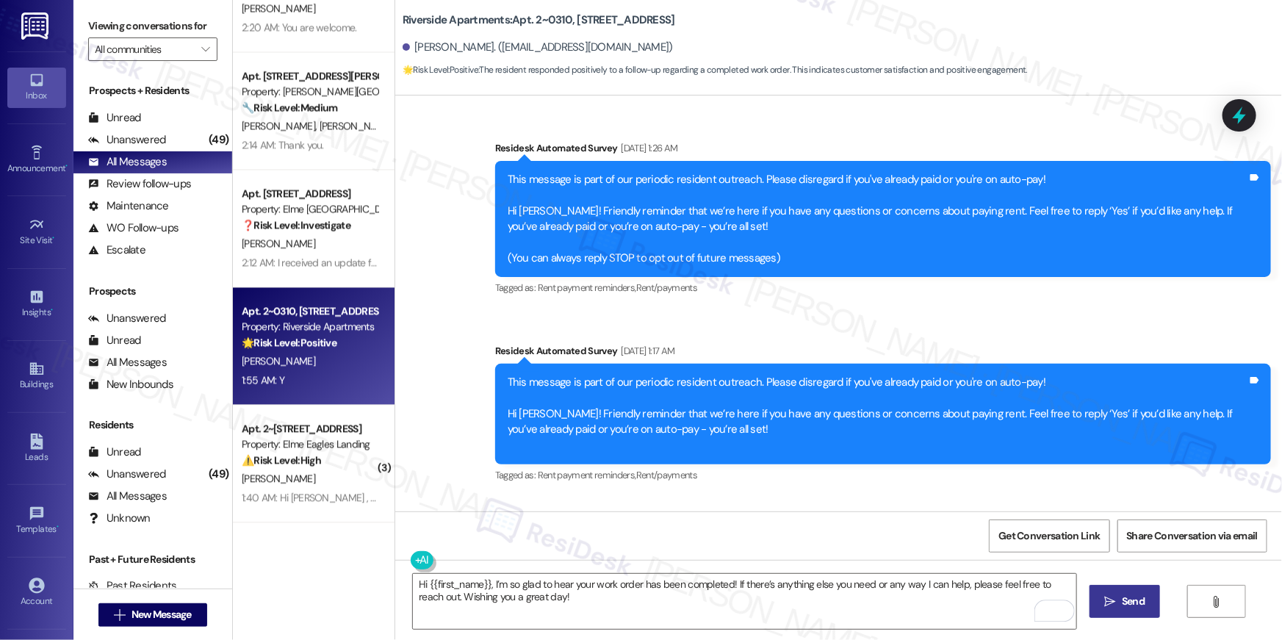
click at [1134, 613] on button " Send" at bounding box center [1125, 601] width 71 height 33
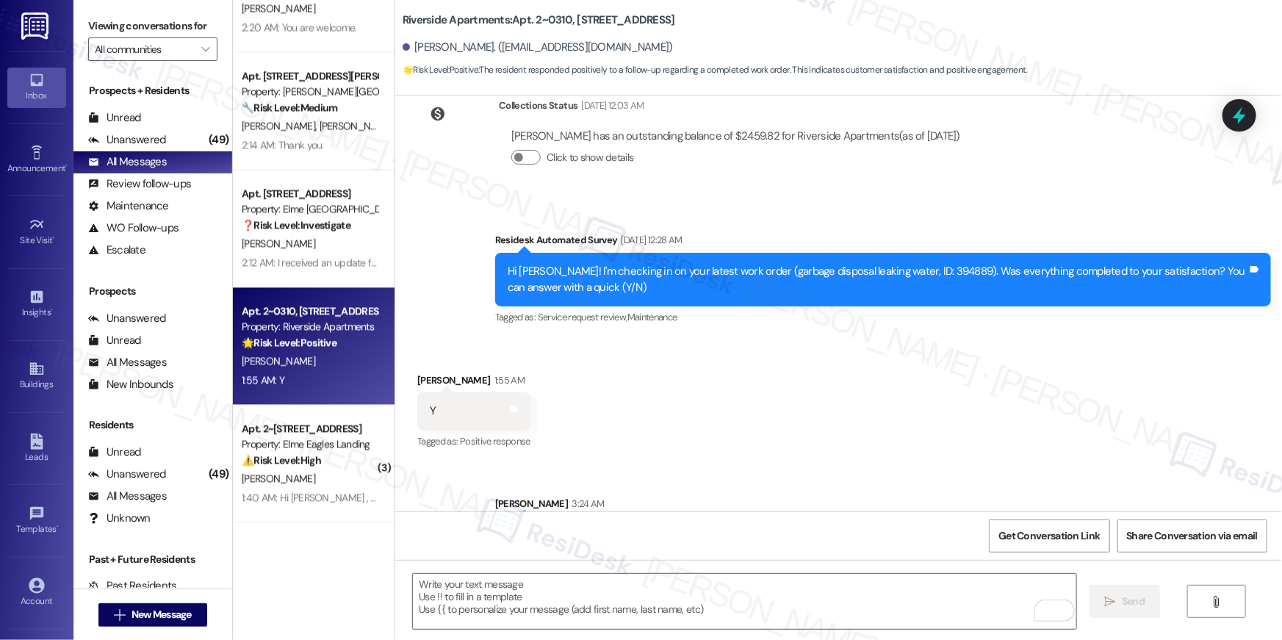
scroll to position [4313, 0]
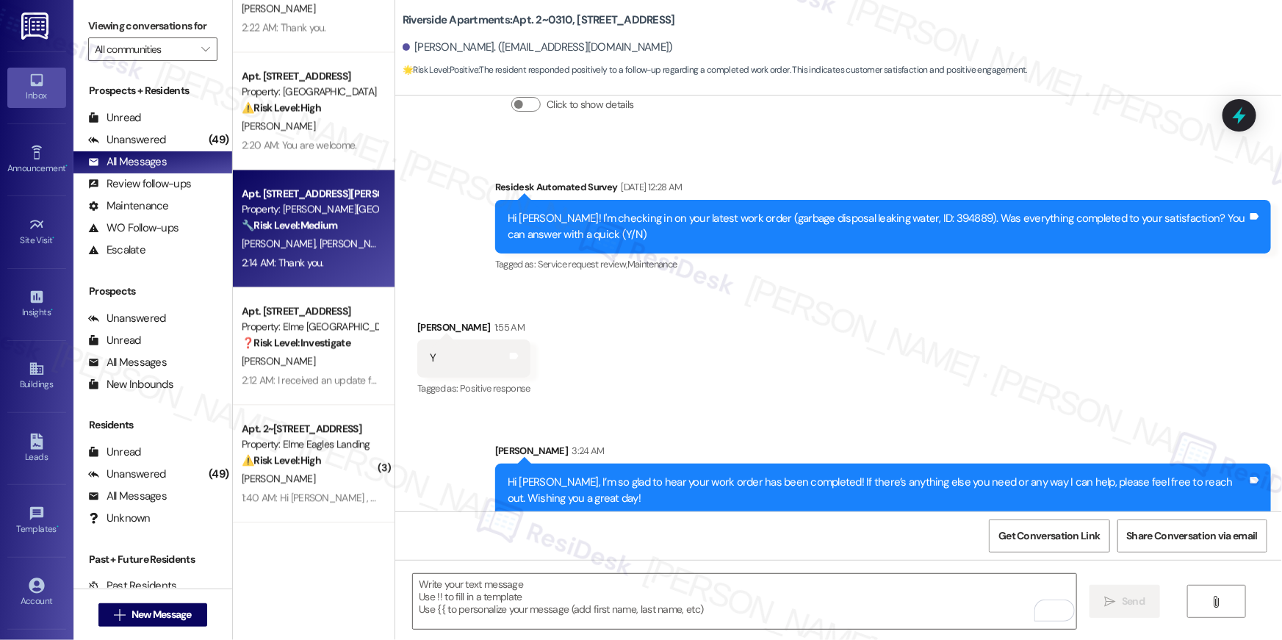
click at [307, 268] on div "2:14 AM: Thank you. 2:14 AM: Thank you." at bounding box center [309, 262] width 139 height 18
type textarea "Fetching suggested responses. Please feel free to read through the conversation…"
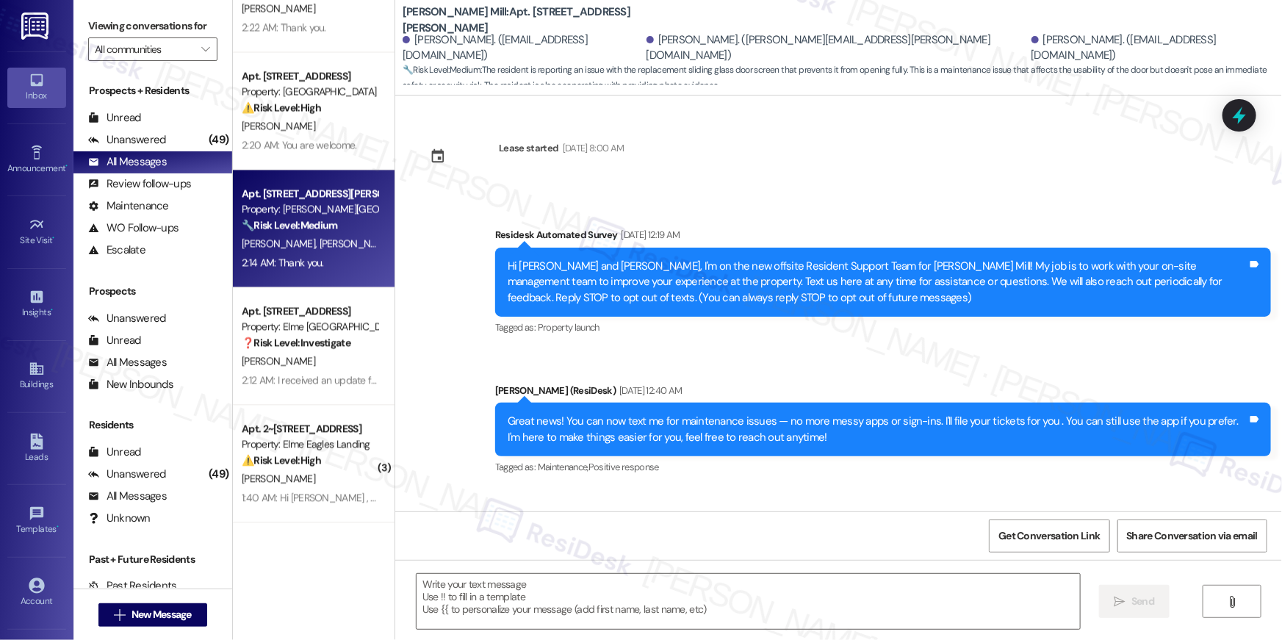
type textarea "Fetching suggested responses. Please feel free to read through the conversation…"
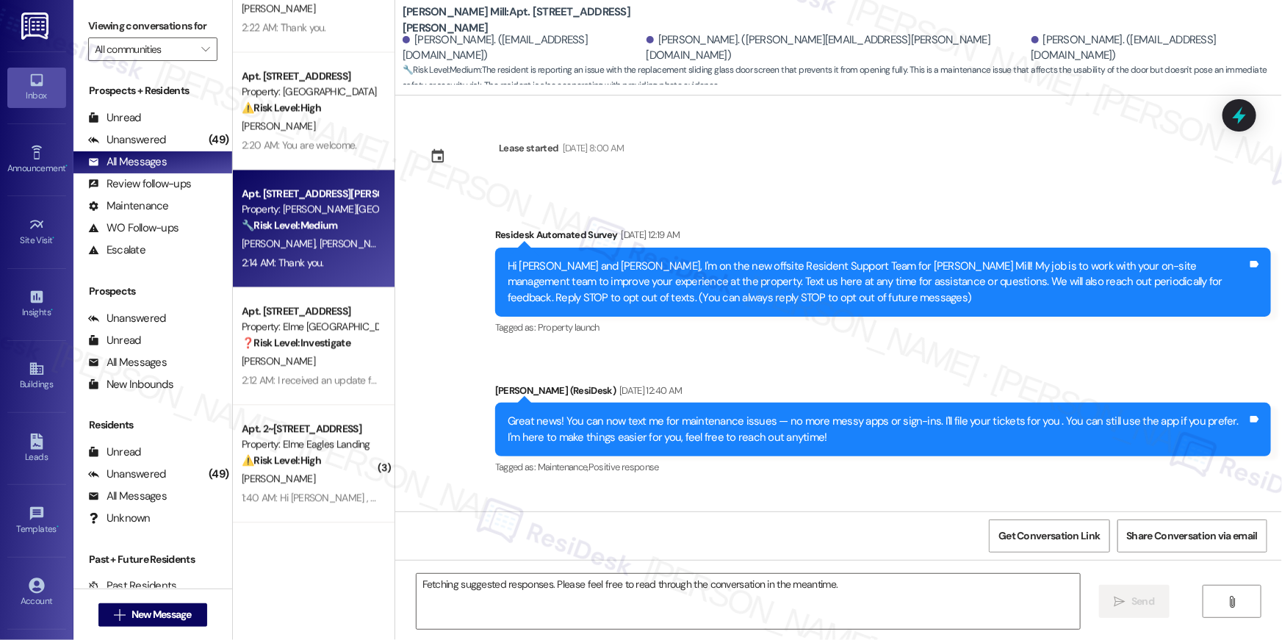
scroll to position [11919, 0]
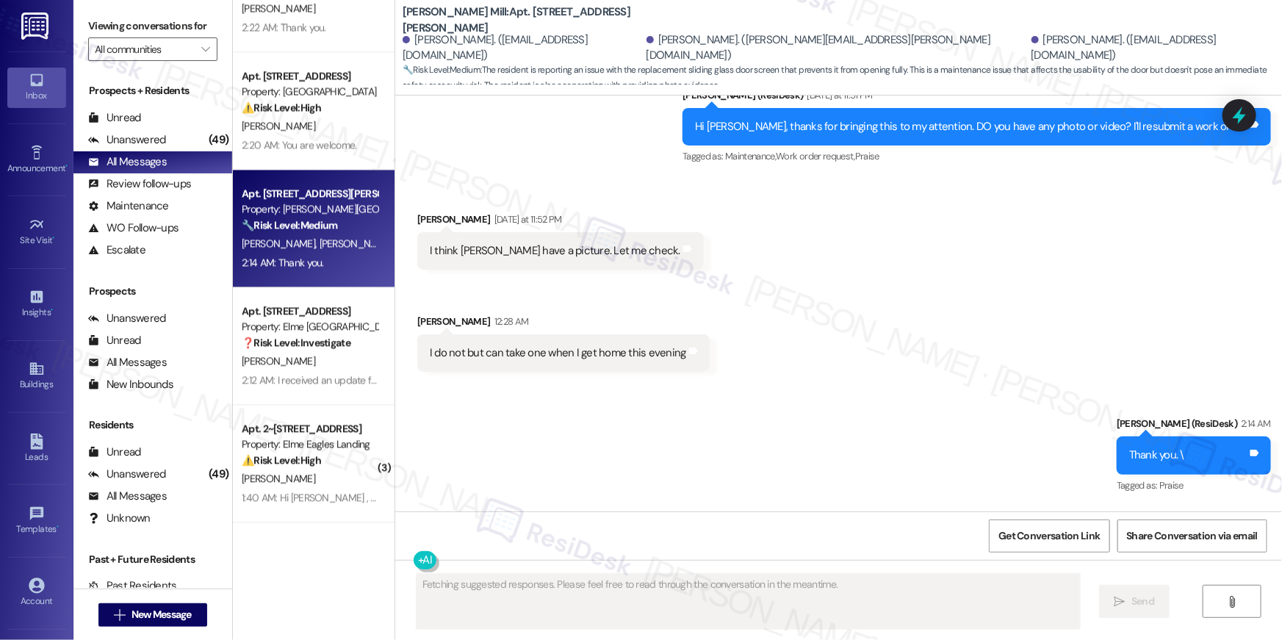
click at [325, 474] on div "[PERSON_NAME]" at bounding box center [309, 478] width 139 height 18
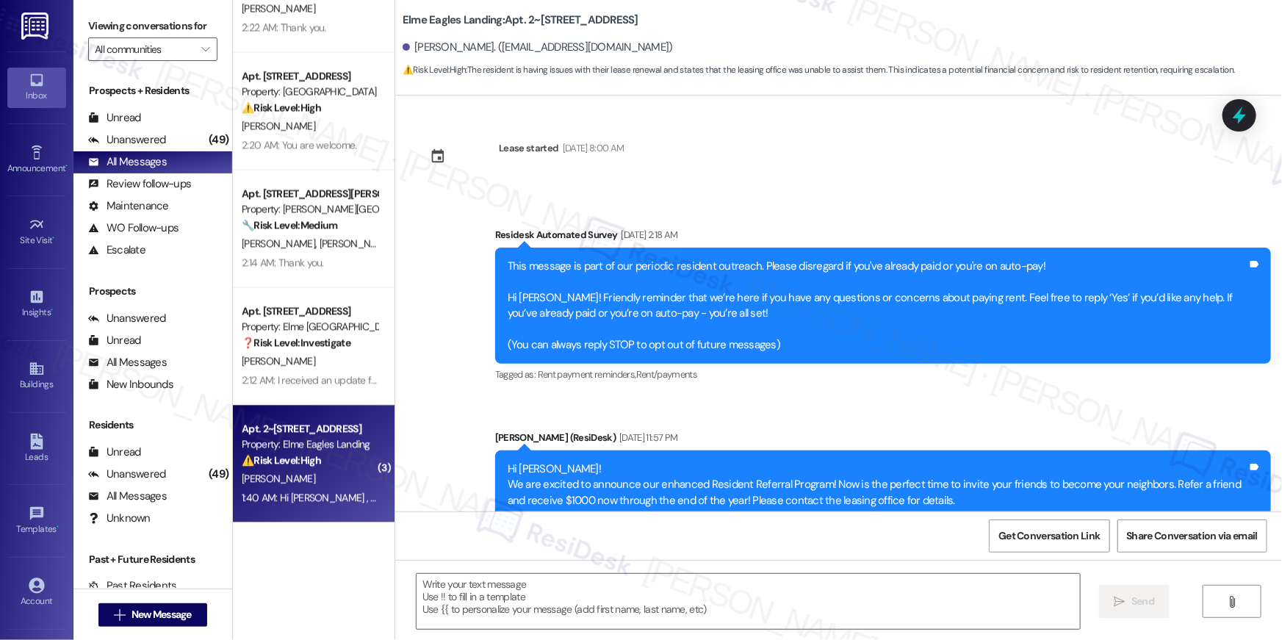
scroll to position [7478, 0]
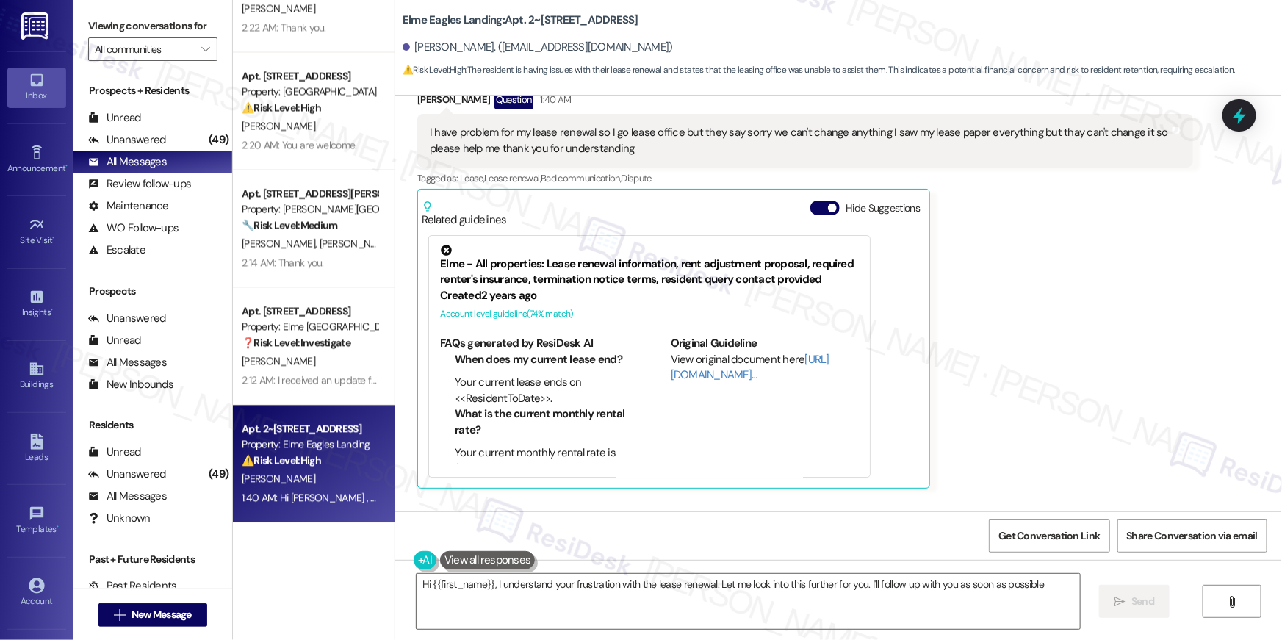
type textarea "Hi {{first_name}}, I understand your frustration with the lease renewal. Let me…"
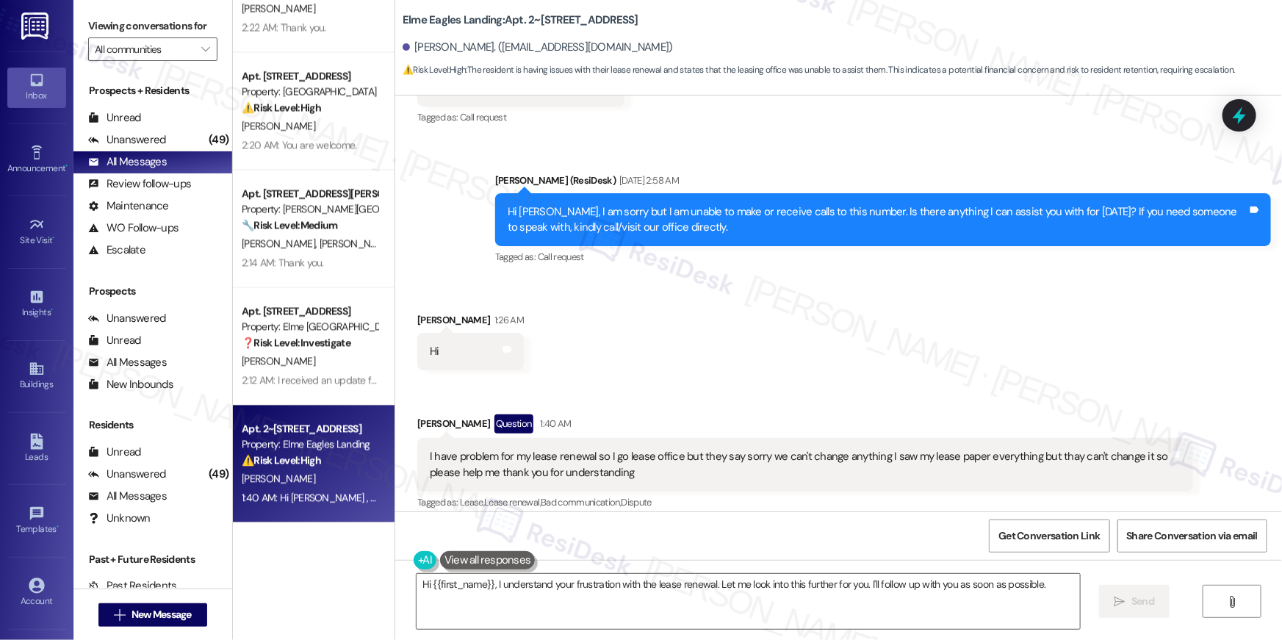
scroll to position [6837, 0]
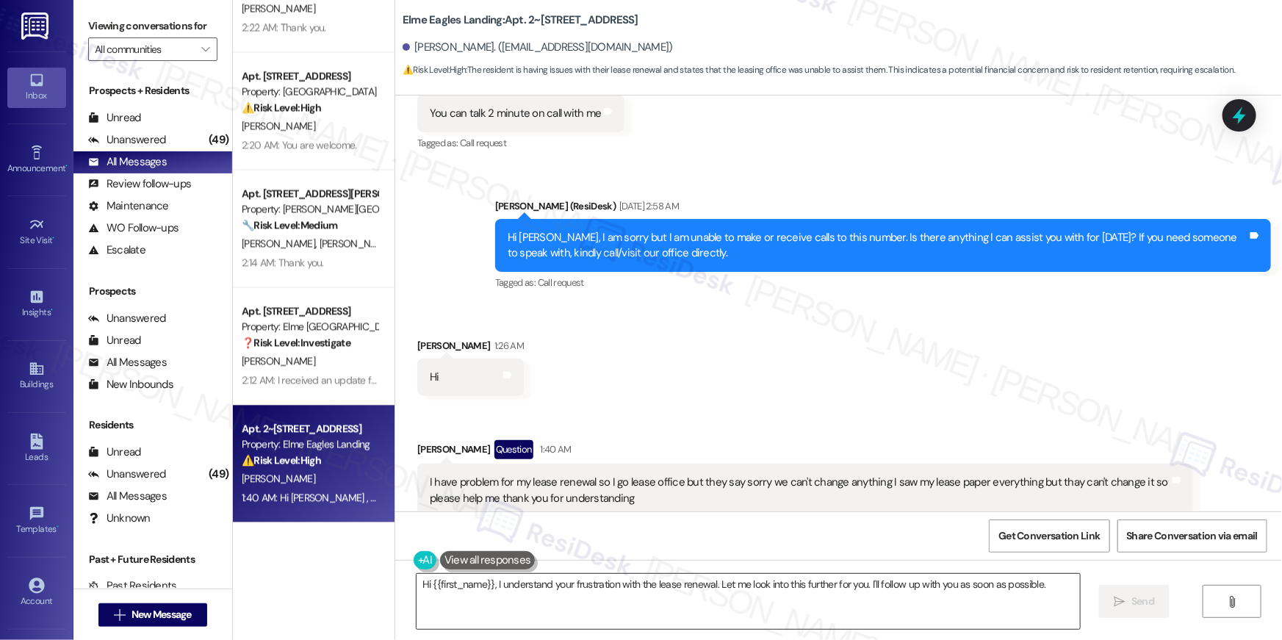
click at [611, 592] on textarea "Hi {{first_name}}, I understand your frustration with the lease renewal. Let me…" at bounding box center [748, 601] width 663 height 55
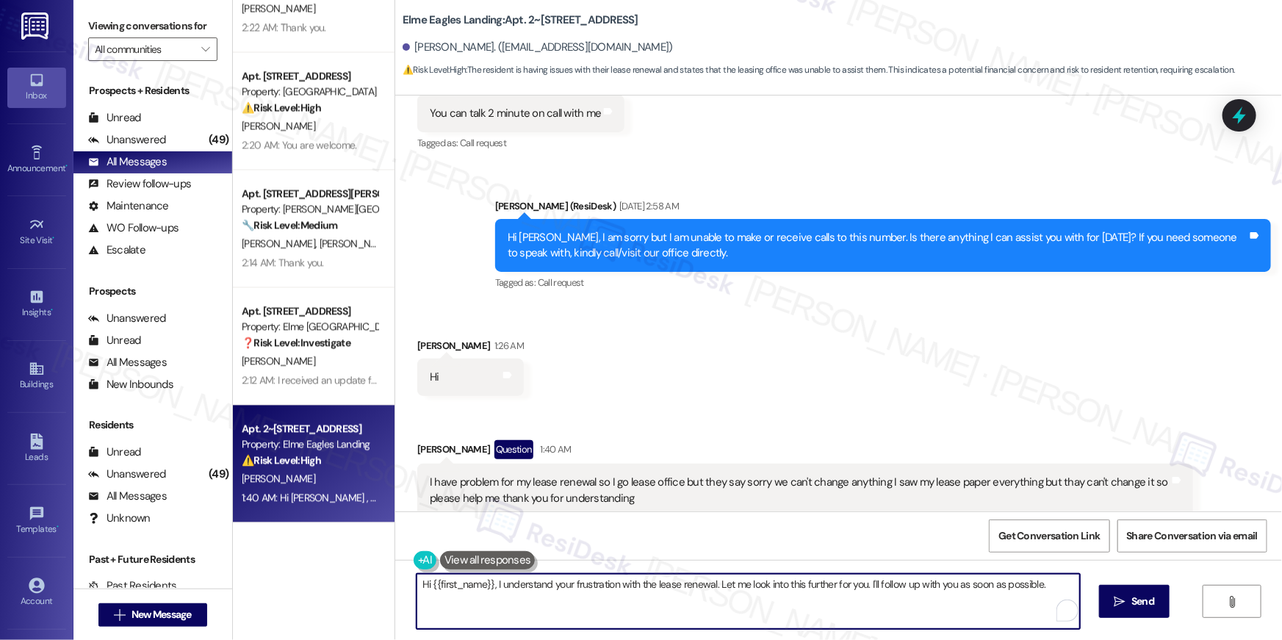
click at [562, 590] on textarea "Hi {{first_name}}, I understand your frustration with the lease renewal. Let me…" at bounding box center [748, 601] width 663 height 55
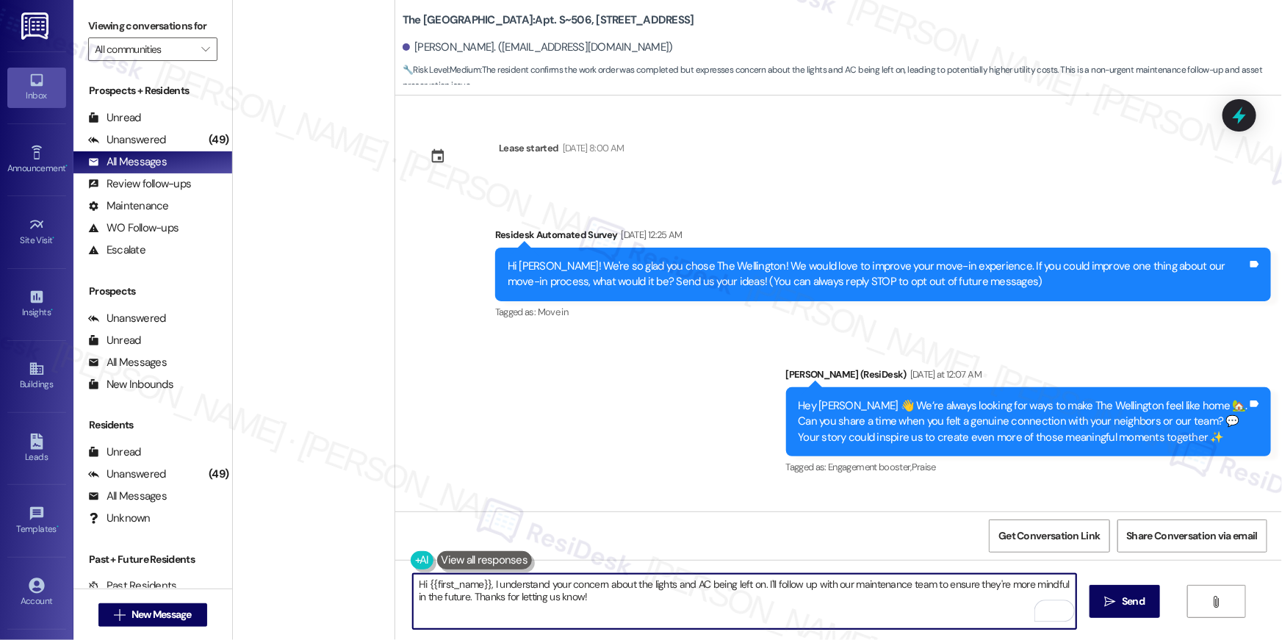
scroll to position [650, 0]
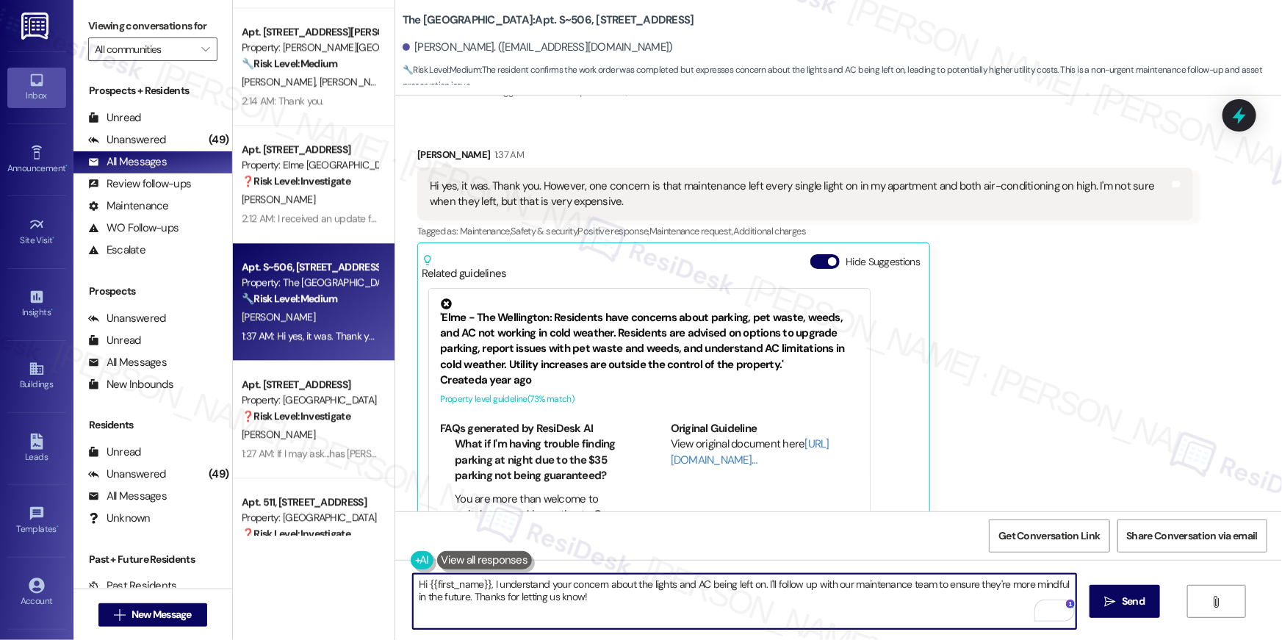
drag, startPoint x: 757, startPoint y: 585, endPoint x: 762, endPoint y: 613, distance: 28.3
click at [762, 613] on textarea "Hi {{first_name}}, I understand your concern about the lights and AC being left…" at bounding box center [744, 601] width 663 height 55
click at [765, 583] on textarea "Hi {{first_name}}, I understand your concern about the lights and AC being left…" at bounding box center [744, 601] width 663 height 55
drag, startPoint x: 759, startPoint y: 584, endPoint x: 766, endPoint y: 611, distance: 28.0
click at [766, 611] on textarea "Hi {{first_name}}, I understand your concern about the lights and AC being left…" at bounding box center [744, 601] width 663 height 55
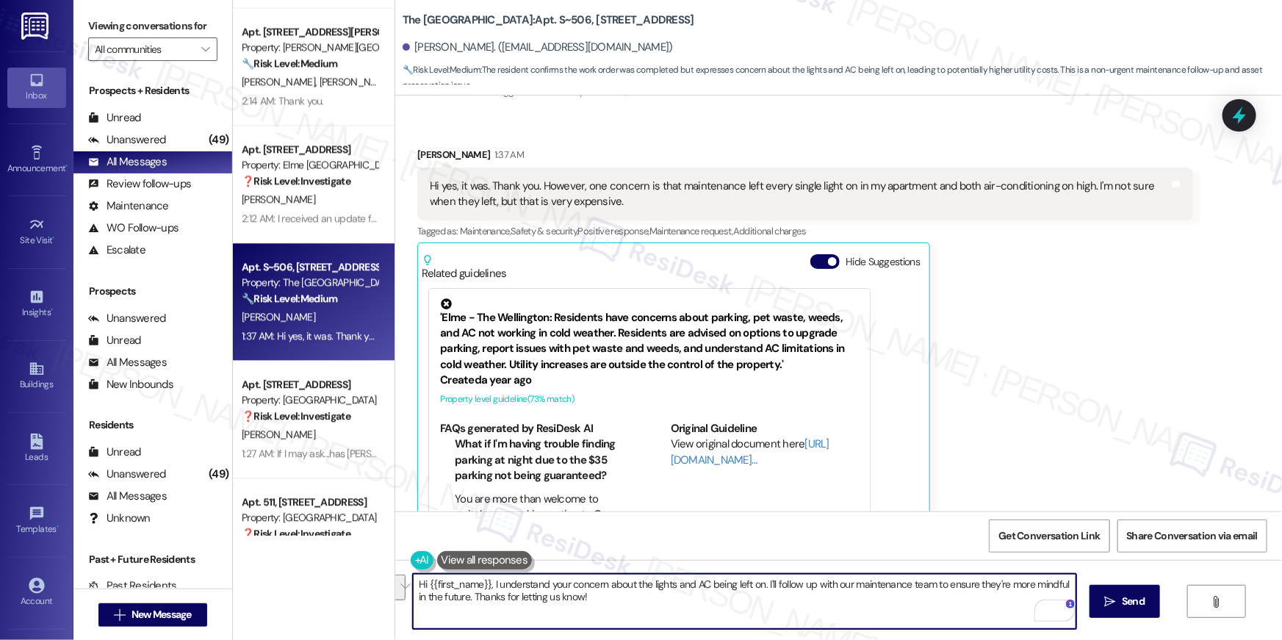
drag, startPoint x: 762, startPoint y: 608, endPoint x: 759, endPoint y: 590, distance: 17.9
click at [759, 590] on textarea "Hi {{first_name}}, I understand your concern about the lights and AC being left…" at bounding box center [744, 601] width 663 height 55
click at [793, 605] on textarea "Hi {{first_name}}, I understand your concern about the lights and AC being left…" at bounding box center [744, 601] width 663 height 55
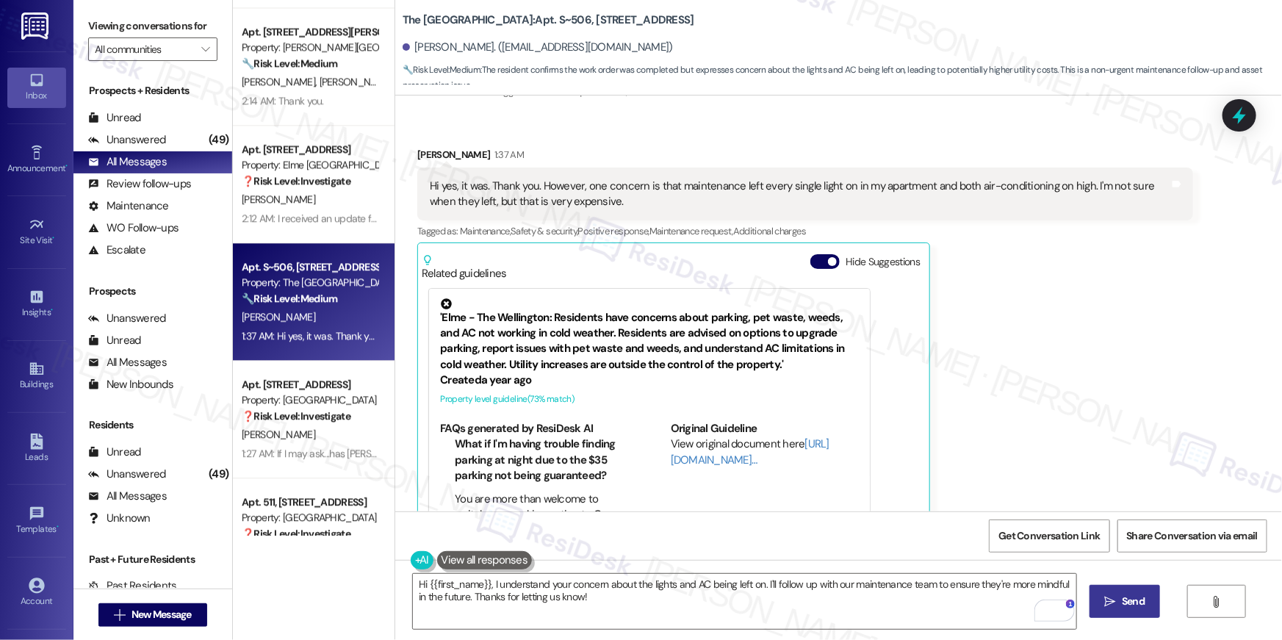
click at [1126, 606] on span "Send" at bounding box center [1133, 601] width 23 height 15
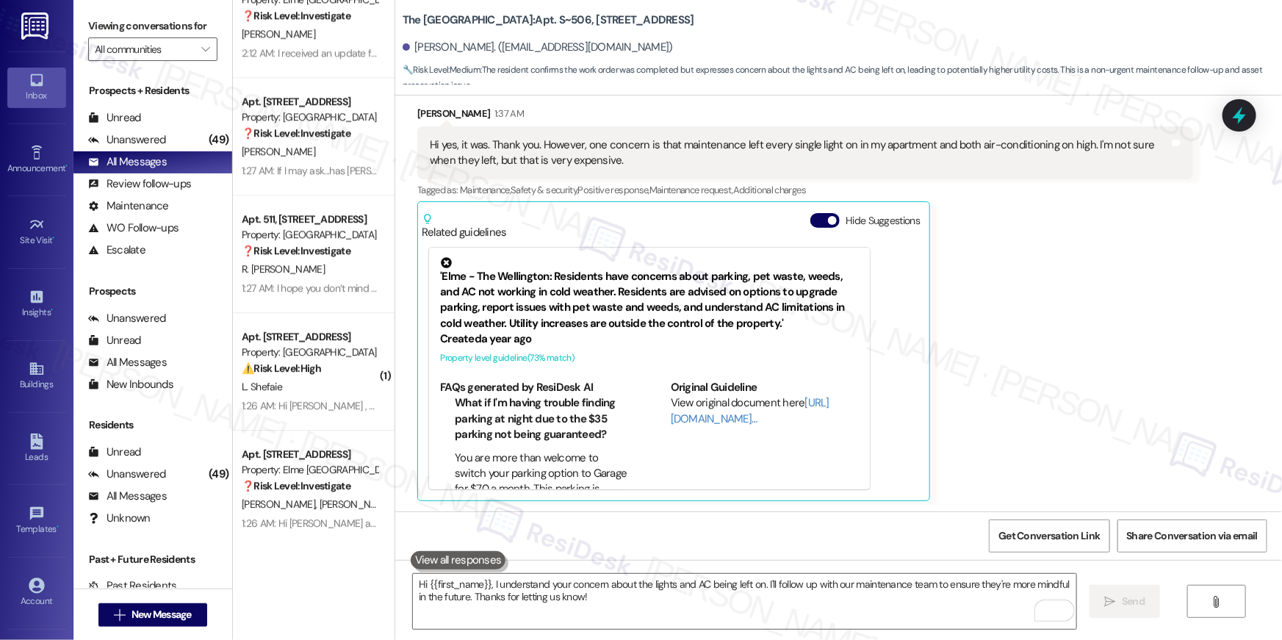
scroll to position [2042, 0]
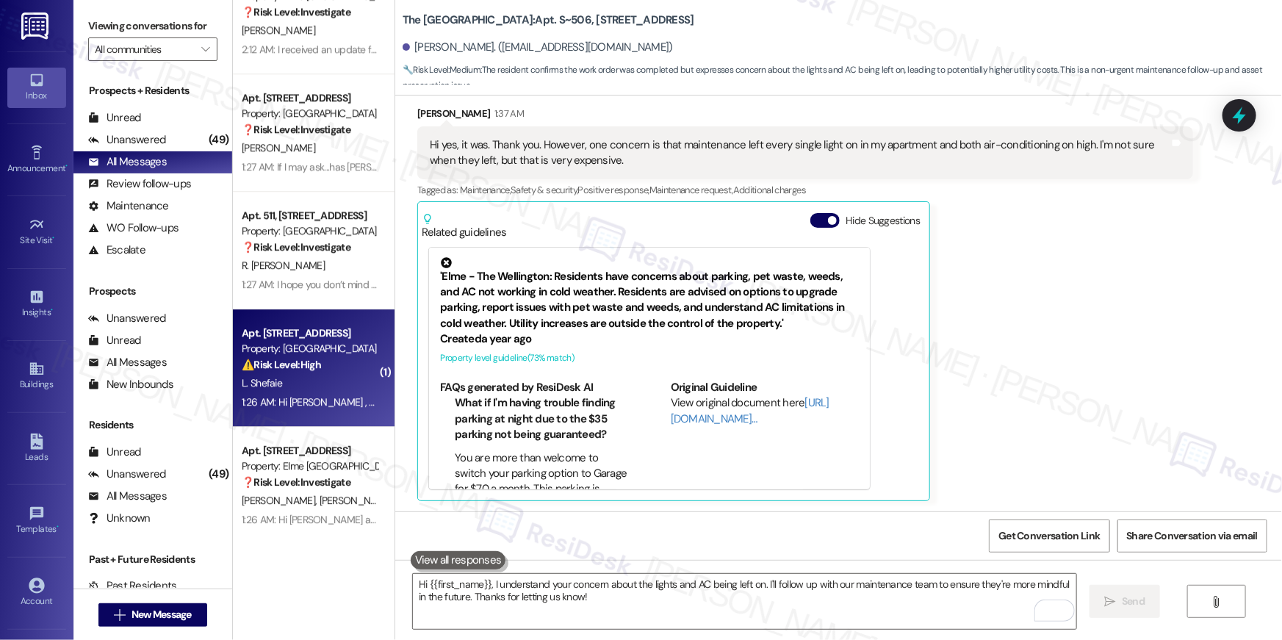
click at [328, 369] on div "⚠️ Risk Level: High The resident reports that their washer is still broken afte…" at bounding box center [310, 364] width 136 height 15
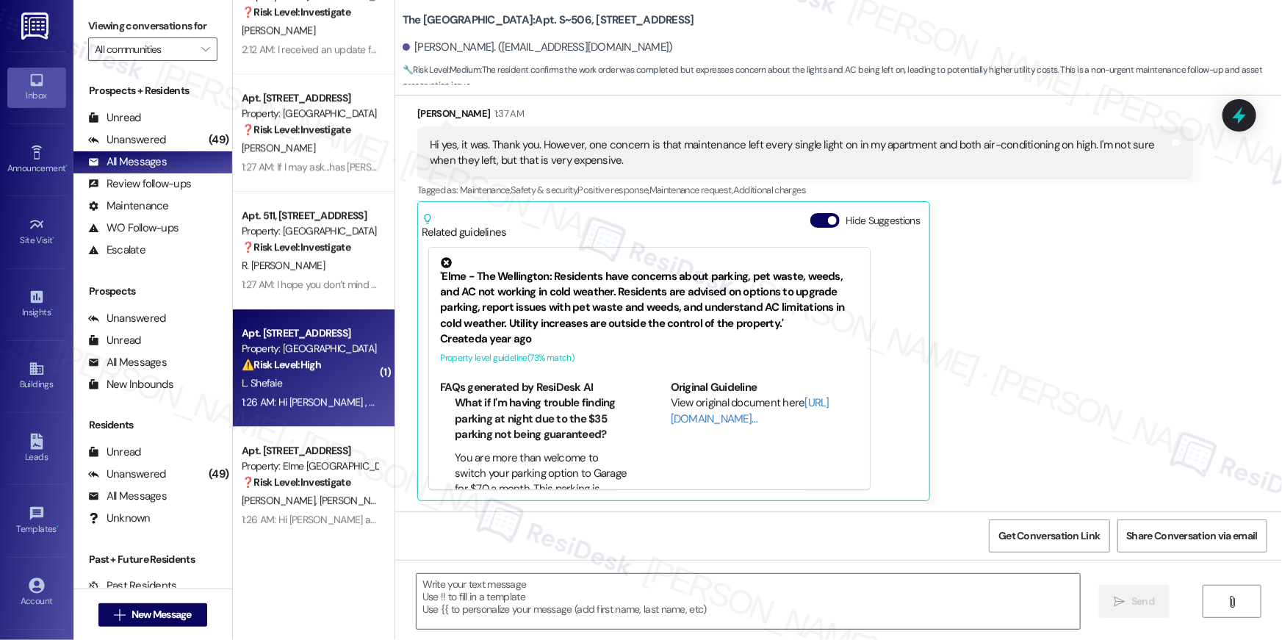
type textarea "Fetching suggested responses. Please feel free to read through the conversation…"
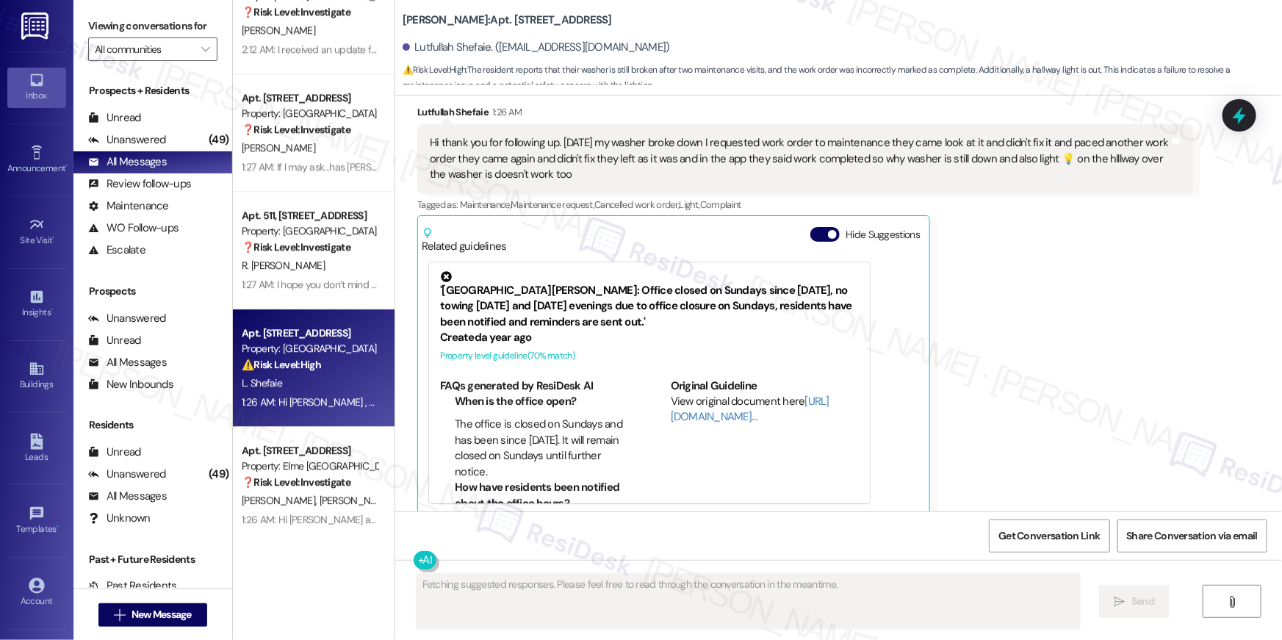
scroll to position [8236, 0]
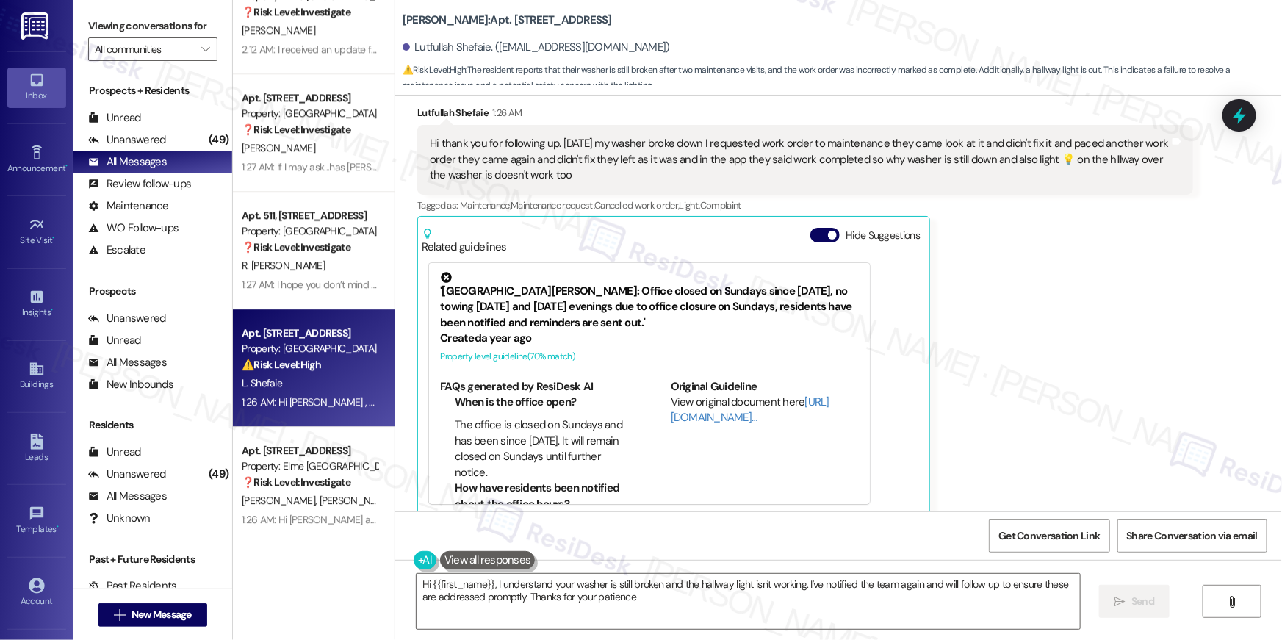
type textarea "Hi {{first_name}}, I understand your washer is still broken and the hallway lig…"
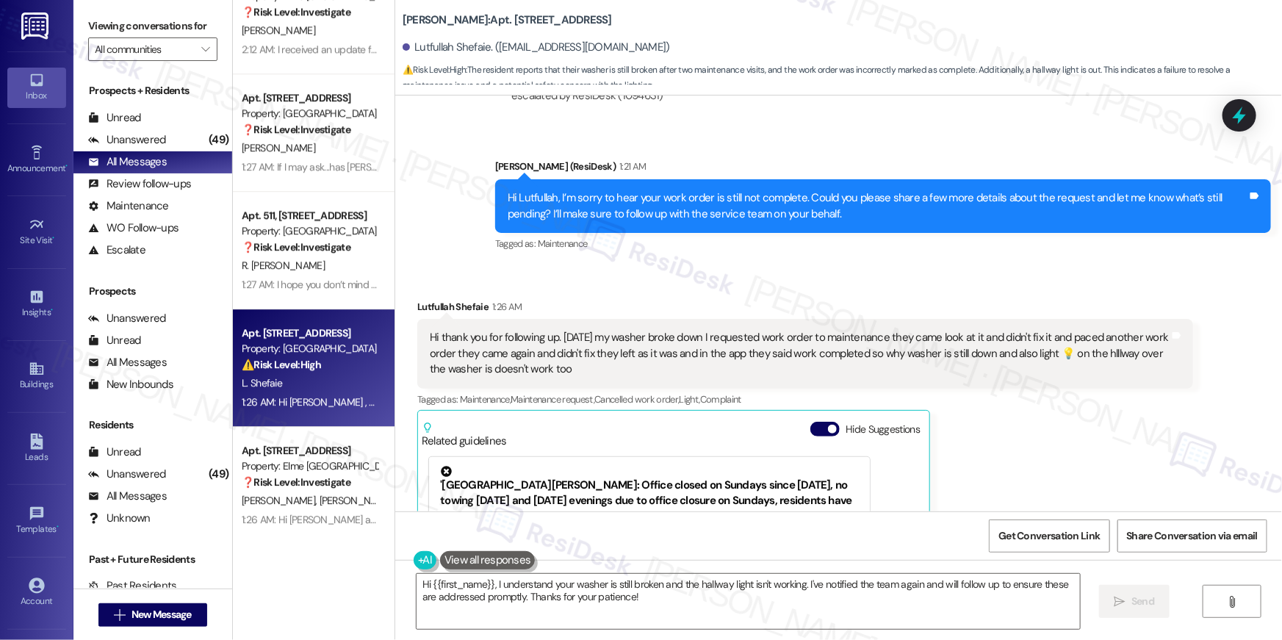
scroll to position [8040, 0]
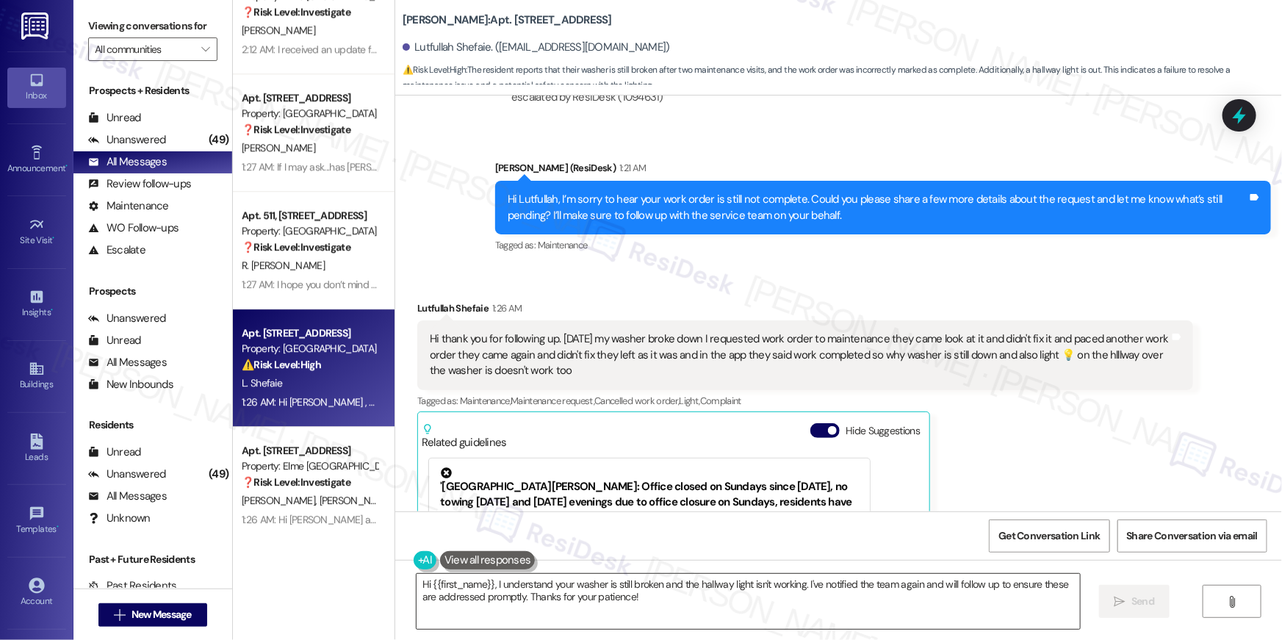
click at [679, 594] on textarea "Hi {{first_name}}, I understand your washer is still broken and the hallway lig…" at bounding box center [748, 601] width 663 height 55
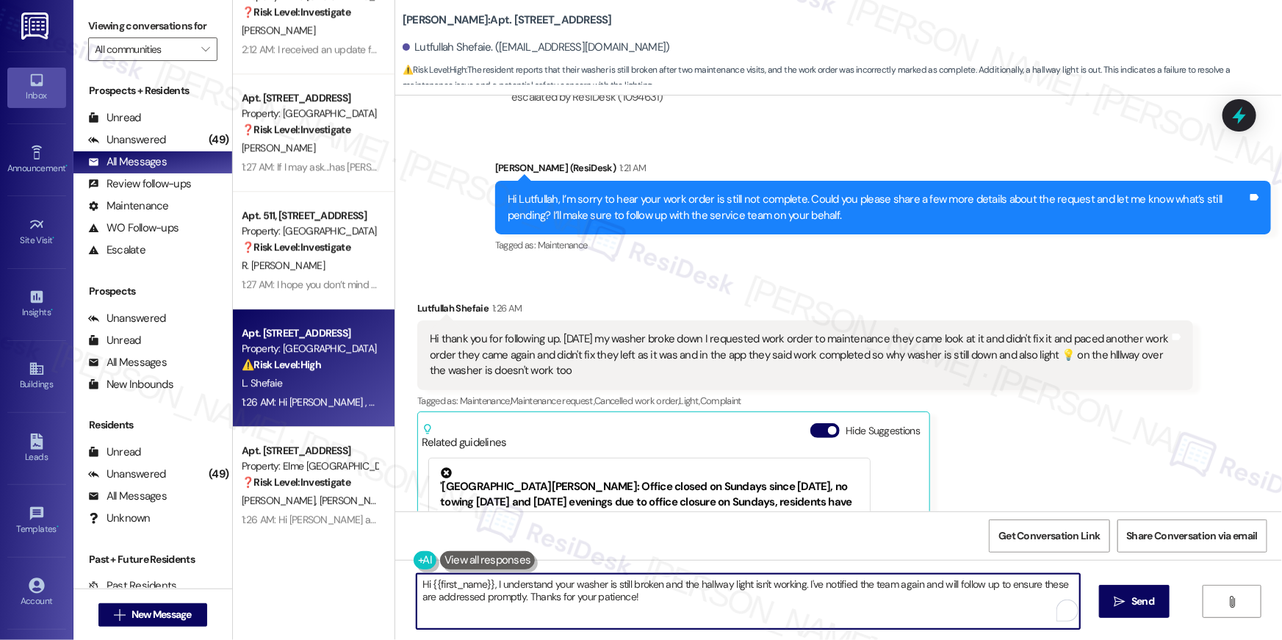
click at [669, 594] on textarea "Hi {{first_name}}, I understand your washer is still broken and the hallway lig…" at bounding box center [748, 601] width 663 height 55
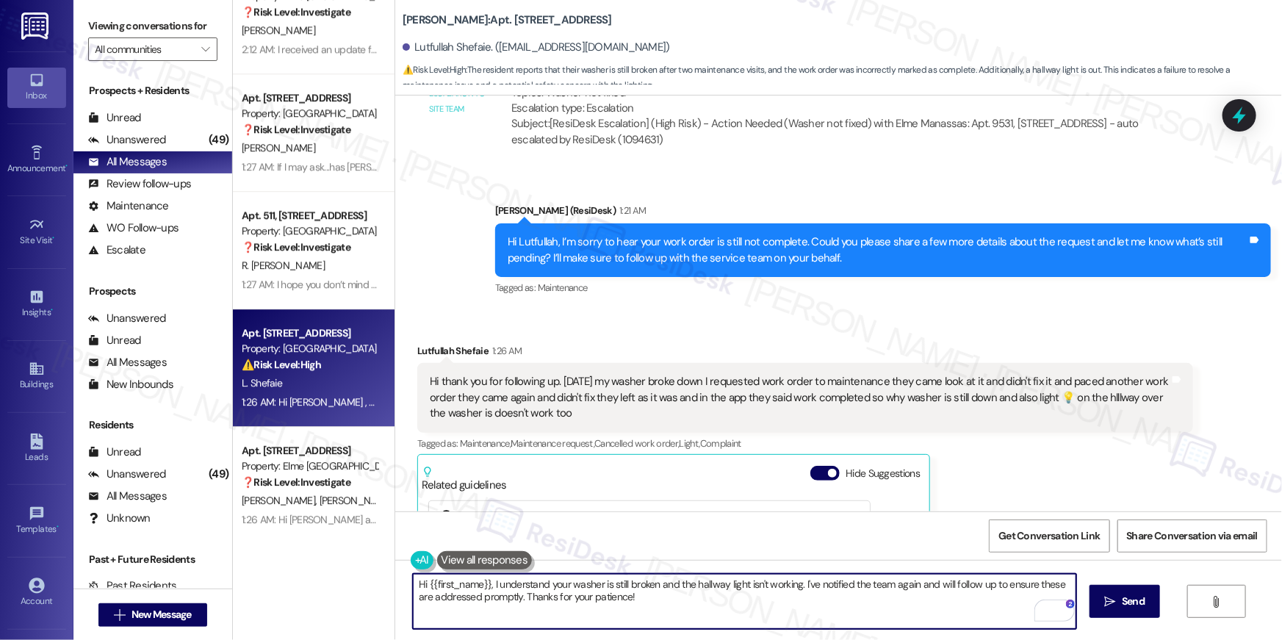
scroll to position [8210, 0]
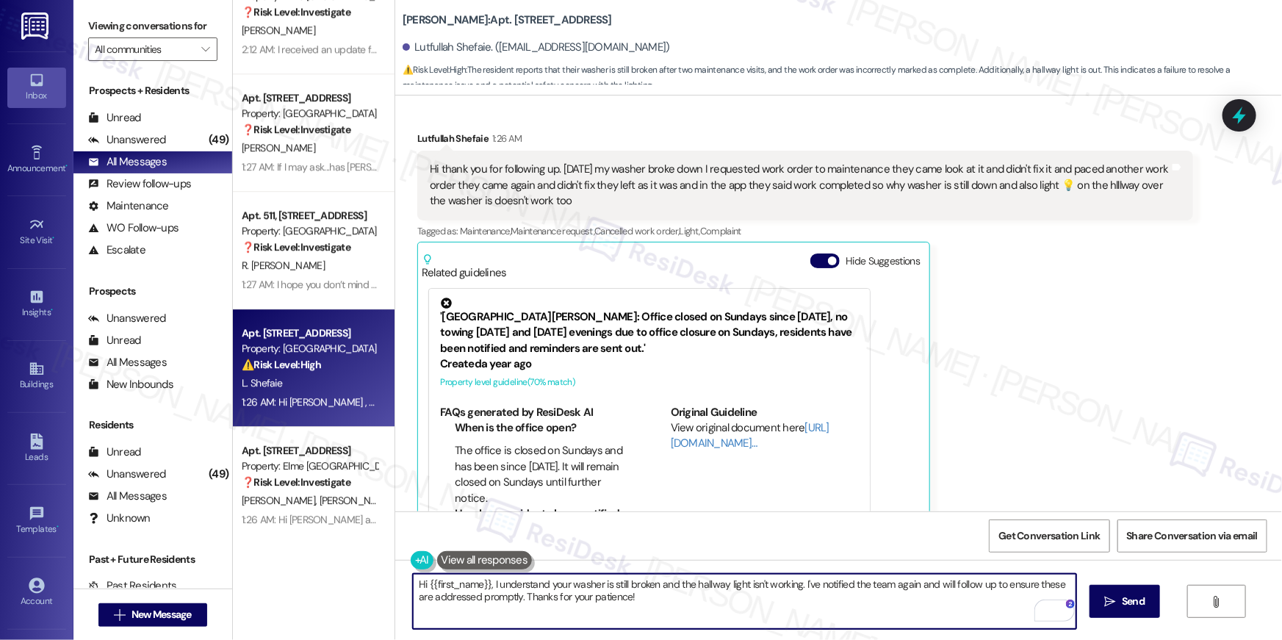
click at [642, 610] on textarea "Hi {{first_name}}, I understand your washer is still broken and the hallway lig…" at bounding box center [744, 601] width 663 height 55
click at [893, 611] on textarea "Hi {{first_name}}, I understand your washer is still broken and the hallway lig…" at bounding box center [744, 601] width 663 height 55
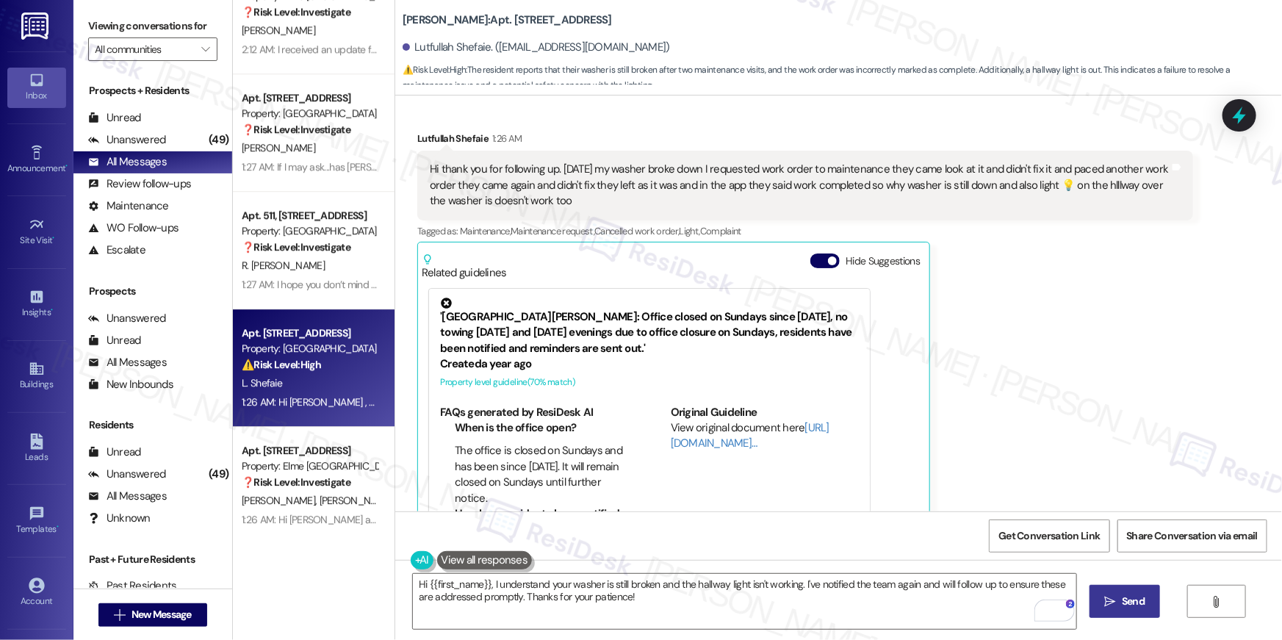
click at [1109, 606] on icon "" at bounding box center [1110, 602] width 11 height 12
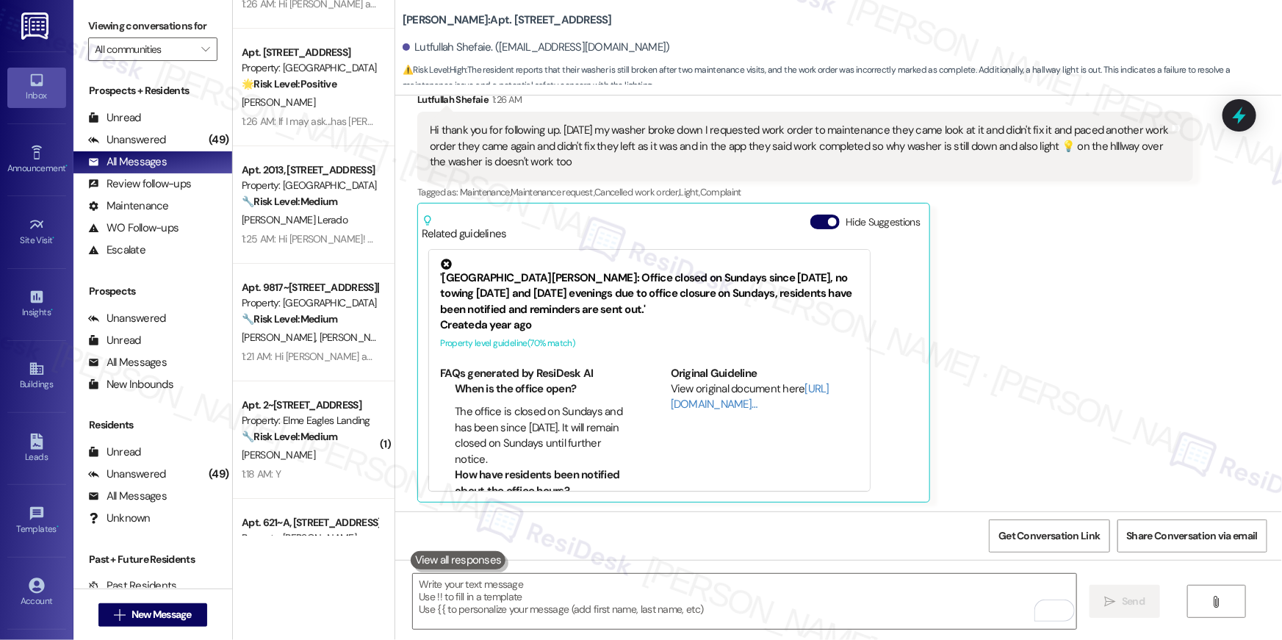
scroll to position [2596, 0]
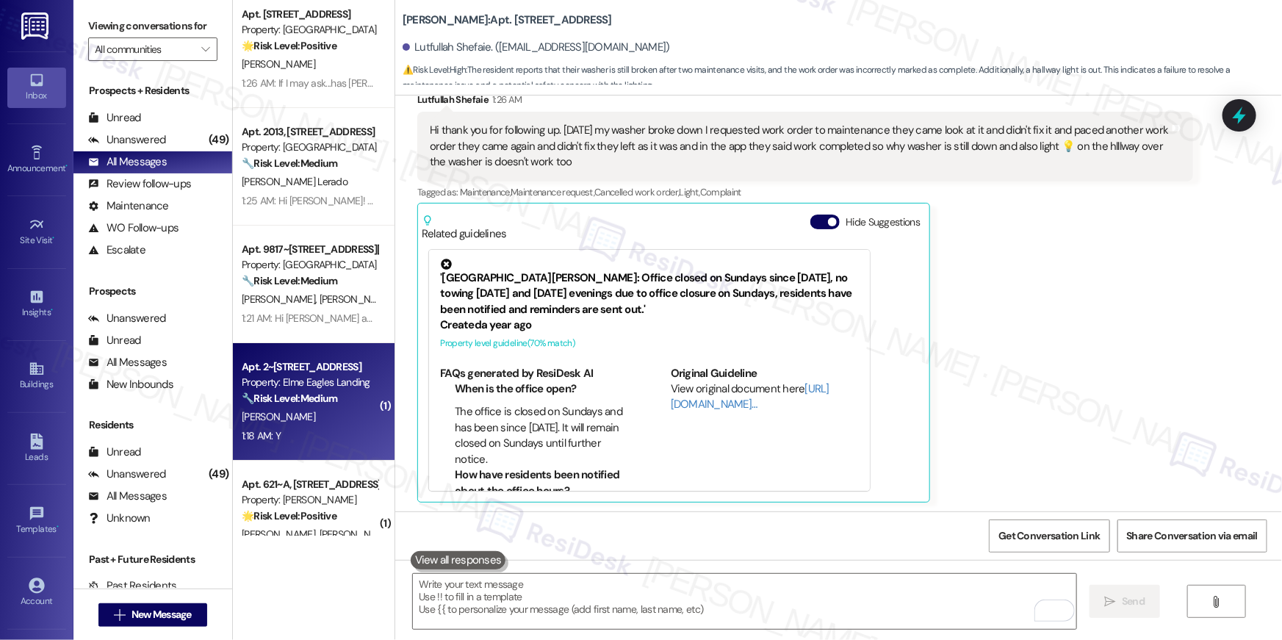
click at [299, 373] on div "Apt. 2~[STREET_ADDRESS]" at bounding box center [310, 366] width 136 height 15
type textarea "Fetching suggested responses. Please feel free to read through the conversation…"
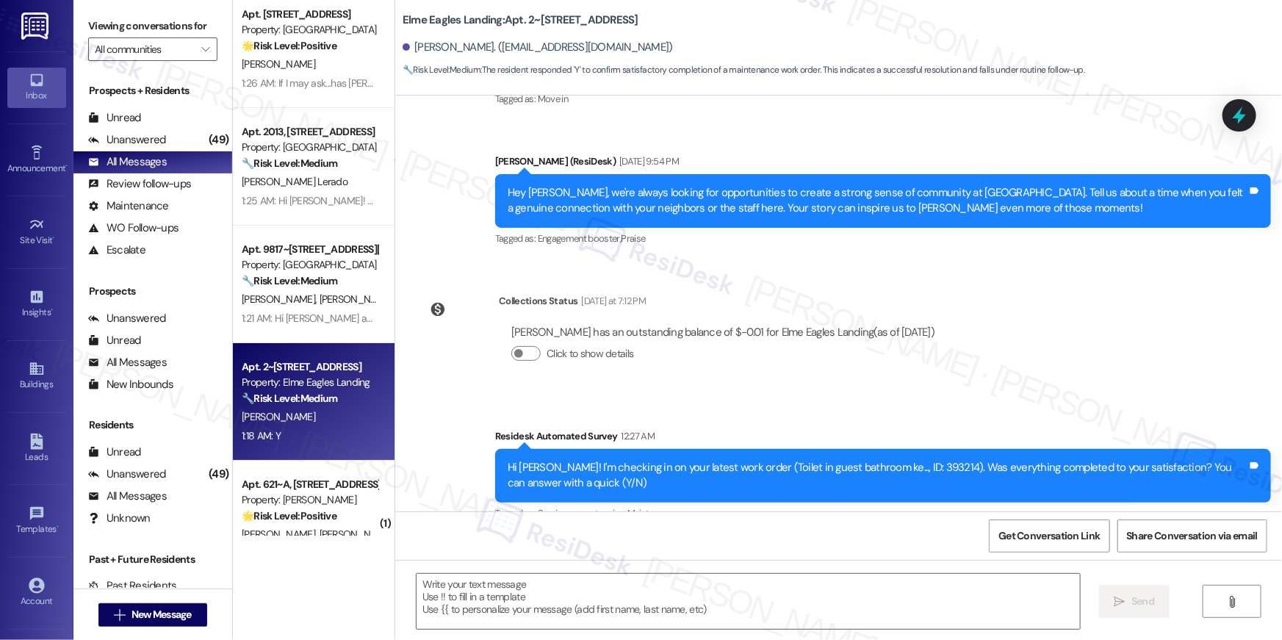
scroll to position [0, 0]
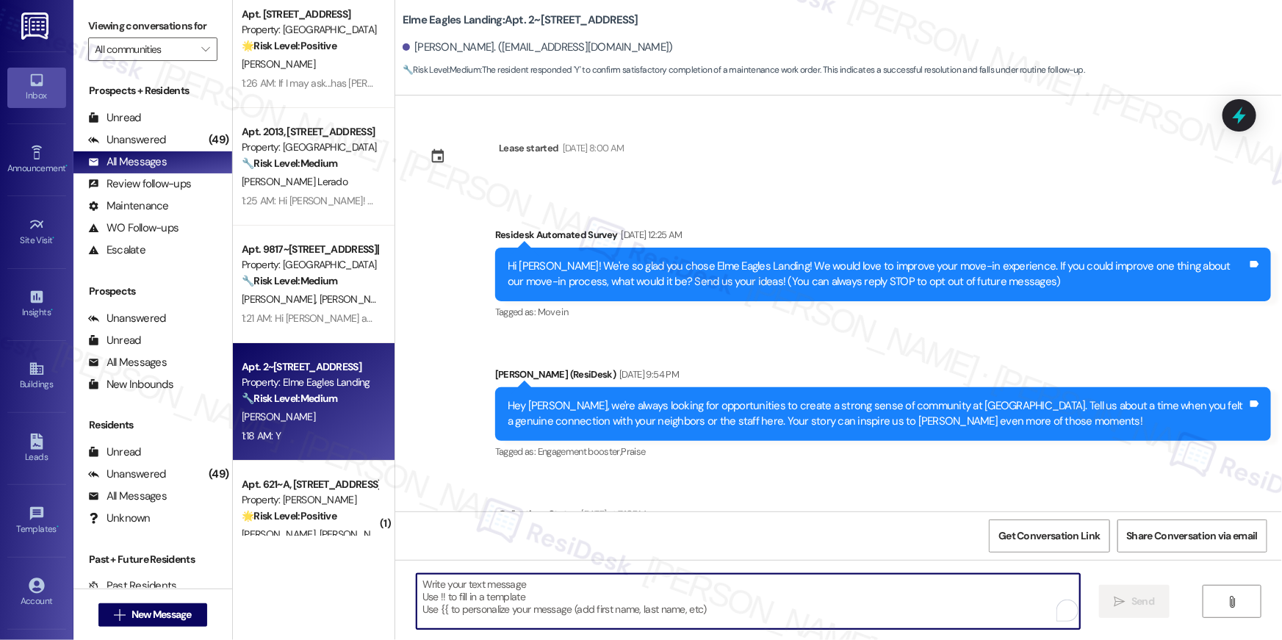
click at [832, 587] on textarea "To enrich screen reader interactions, please activate Accessibility in Grammarl…" at bounding box center [748, 601] width 663 height 55
paste textarea "Hi {{first_name}}, I’m so glad to hear your work order has been completed! If t…"
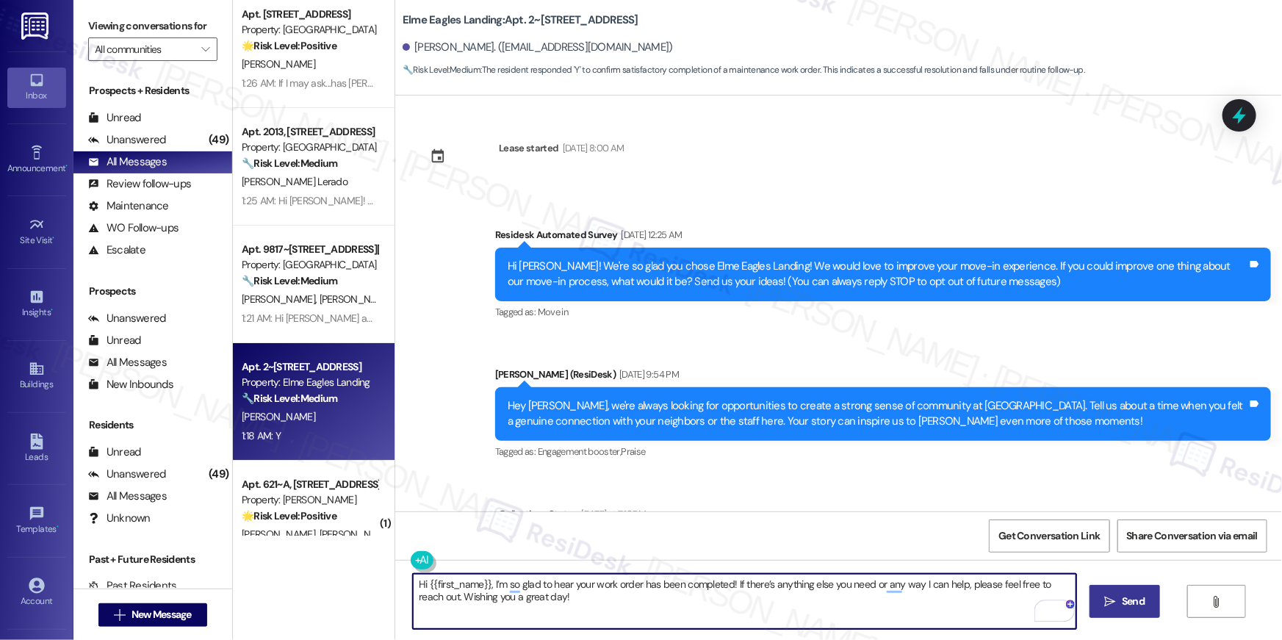
type textarea "Hi {{first_name}}, I’m so glad to hear your work order has been completed! If t…"
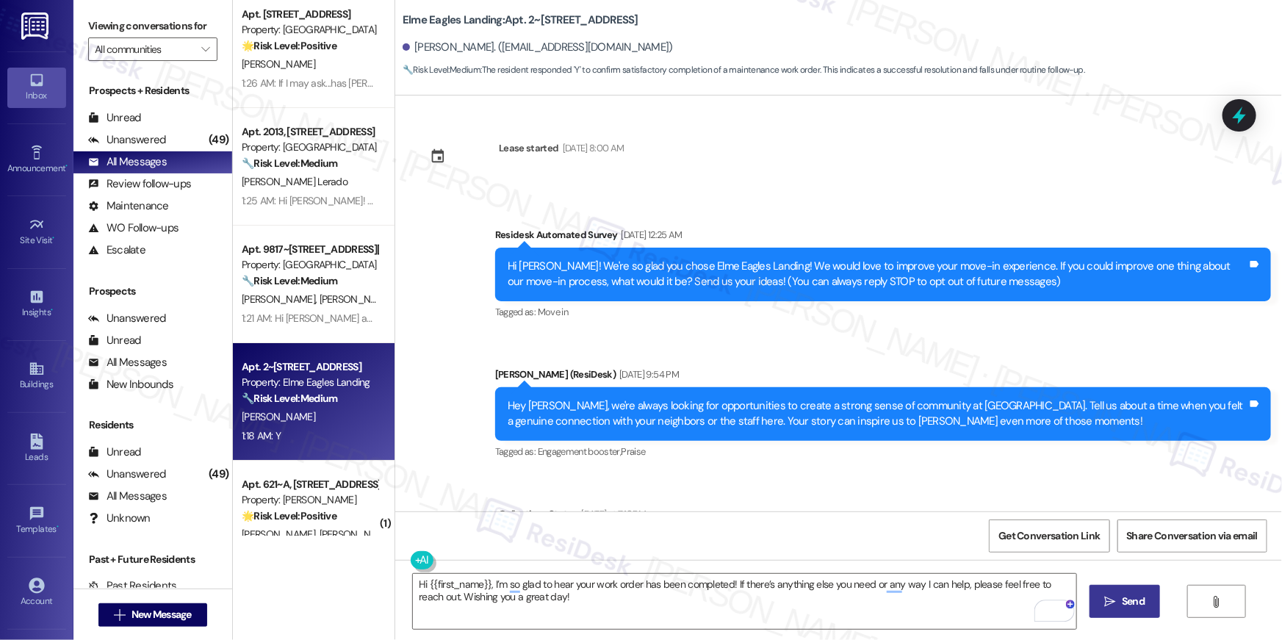
click at [1148, 598] on button " Send" at bounding box center [1125, 601] width 71 height 33
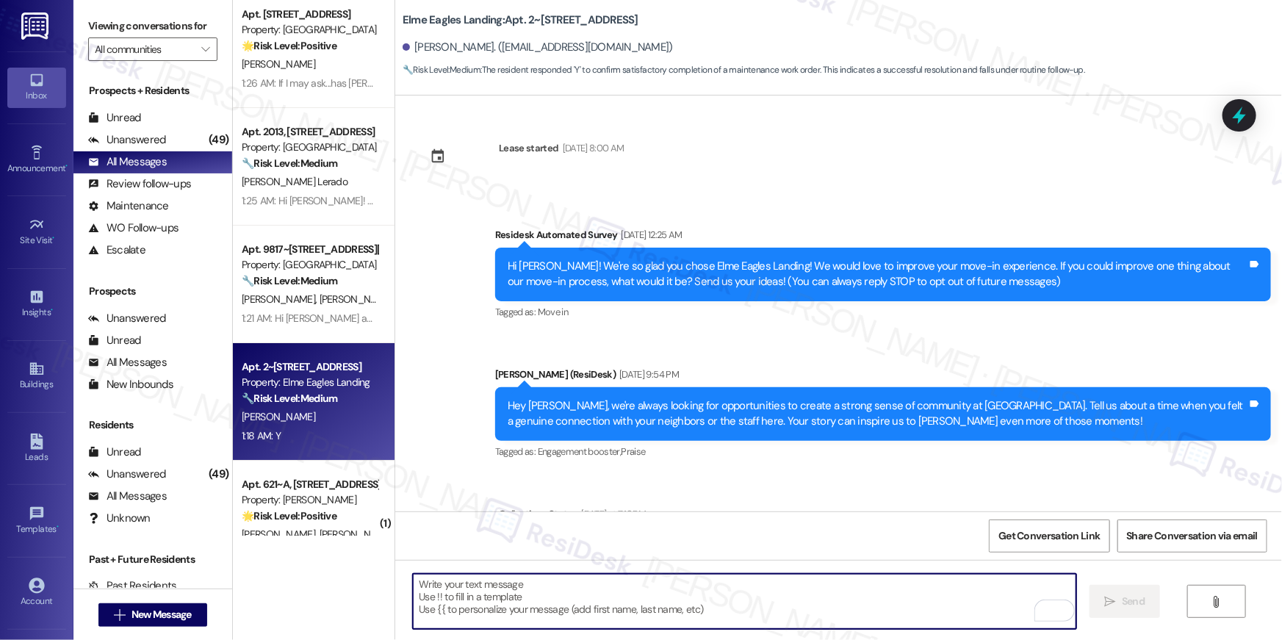
click at [703, 586] on textarea "To enrich screen reader interactions, please activate Accessibility in Grammarl…" at bounding box center [744, 601] width 663 height 55
click at [704, 586] on textarea "To enrich screen reader interactions, please activate Accessibility in Grammarl…" at bounding box center [744, 601] width 663 height 55
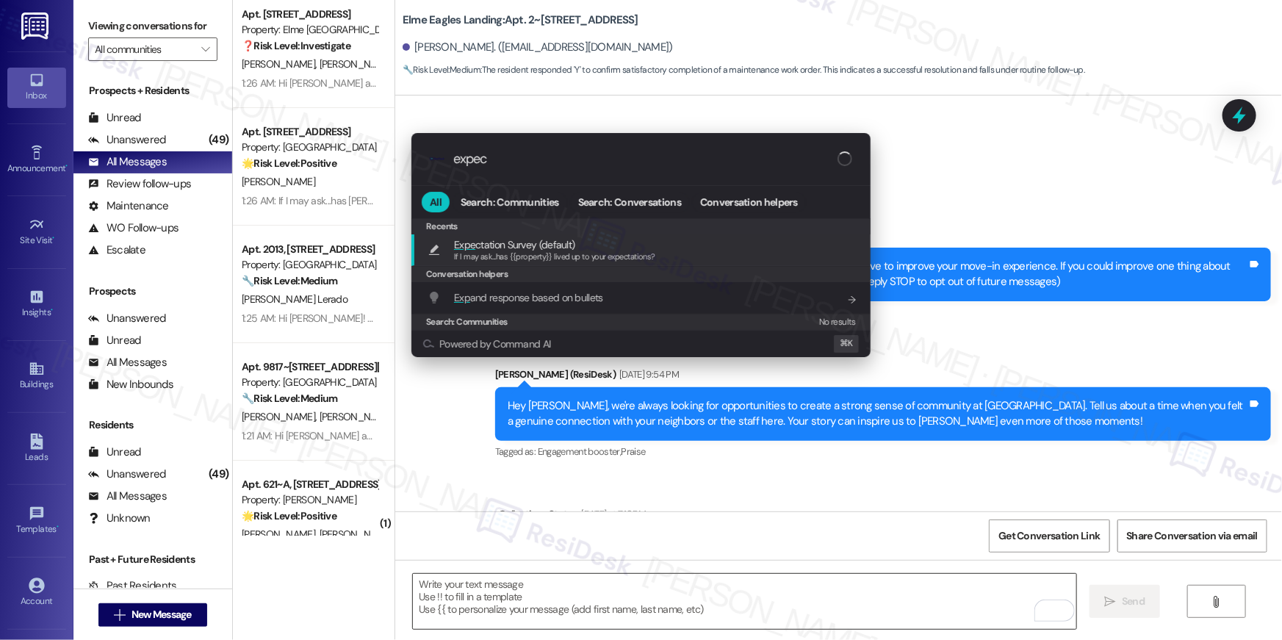
type input "expect"
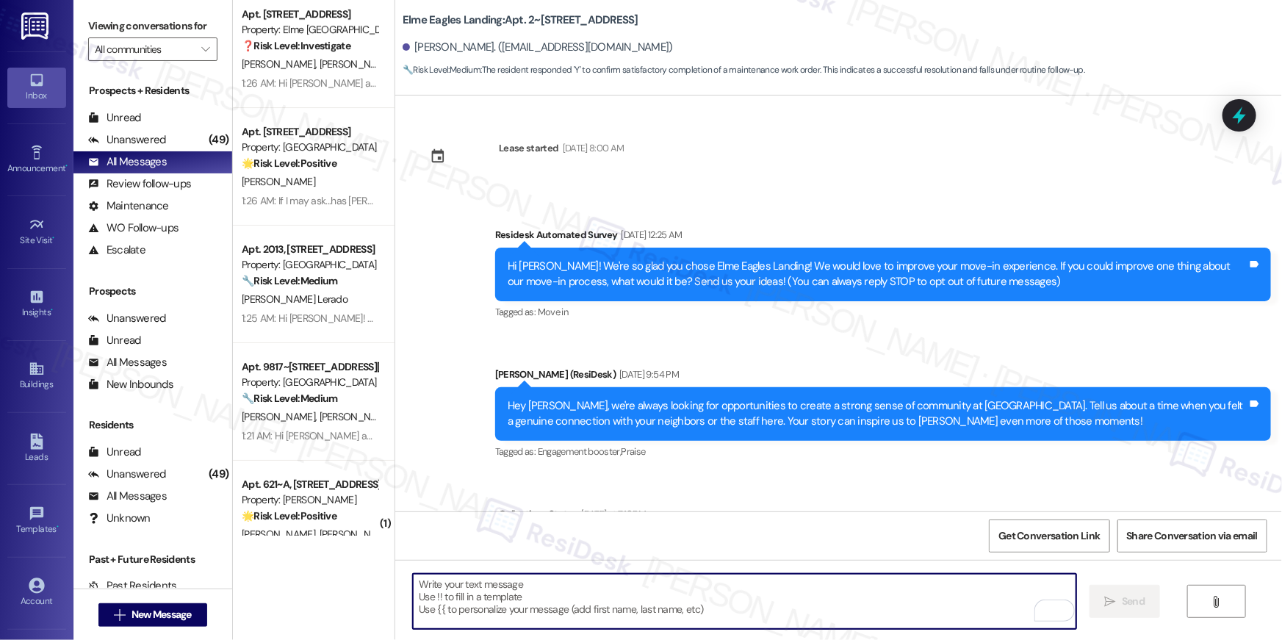
type textarea "If I may ask...has {{property}} lived up to your expectations?"
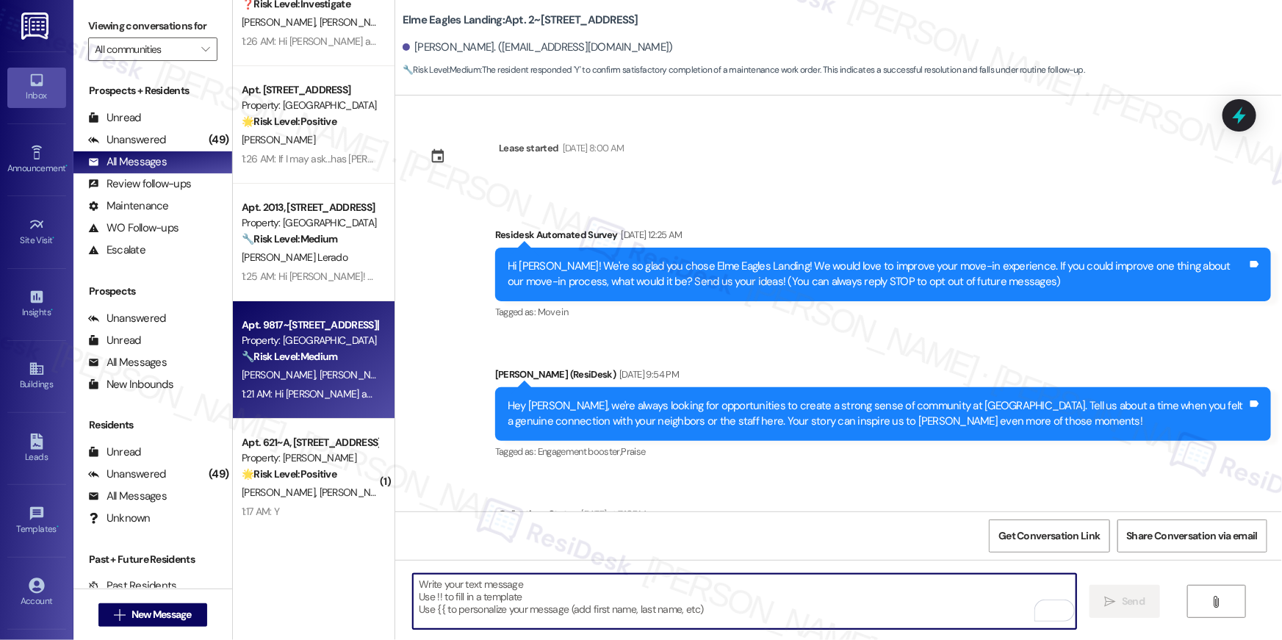
scroll to position [2687, 0]
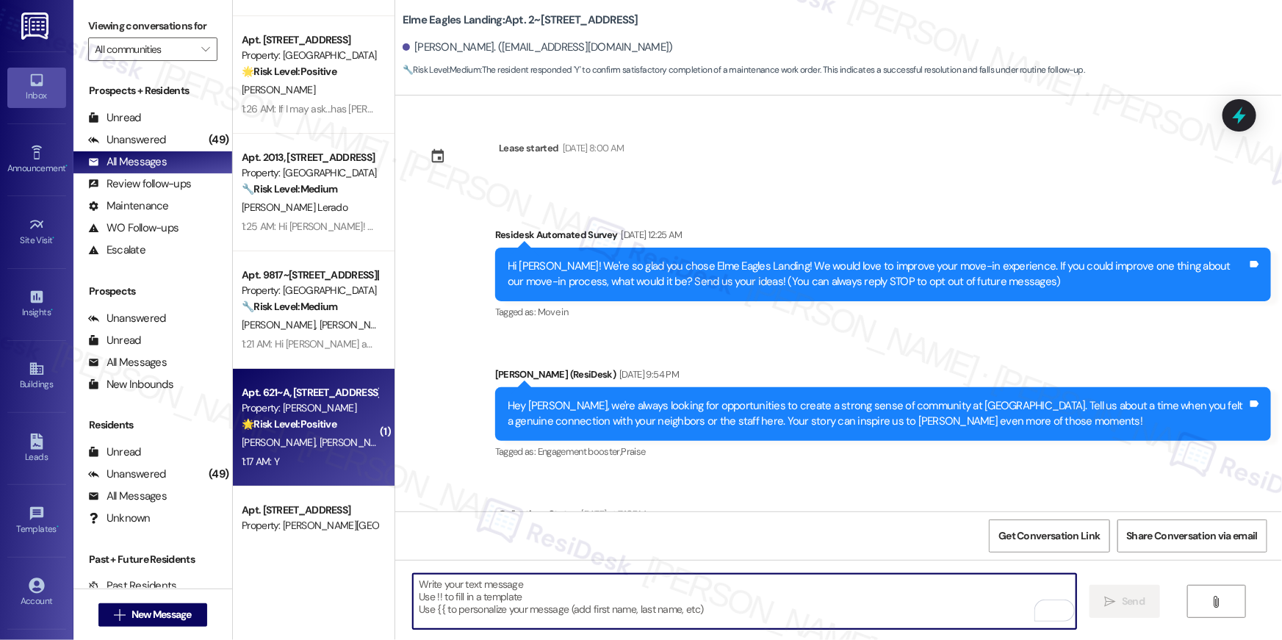
click at [317, 459] on div "1:17 AM: Y 1:17 AM: Y" at bounding box center [309, 462] width 139 height 18
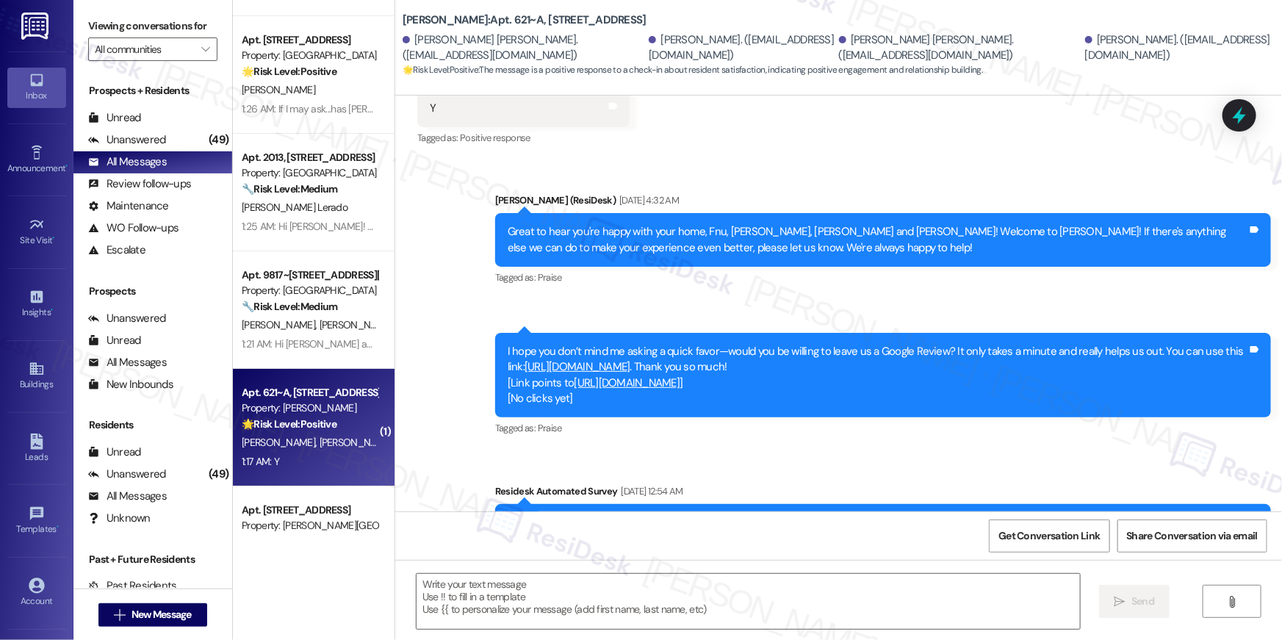
type textarea "Fetching suggested responses. Please feel free to read through the conversation…"
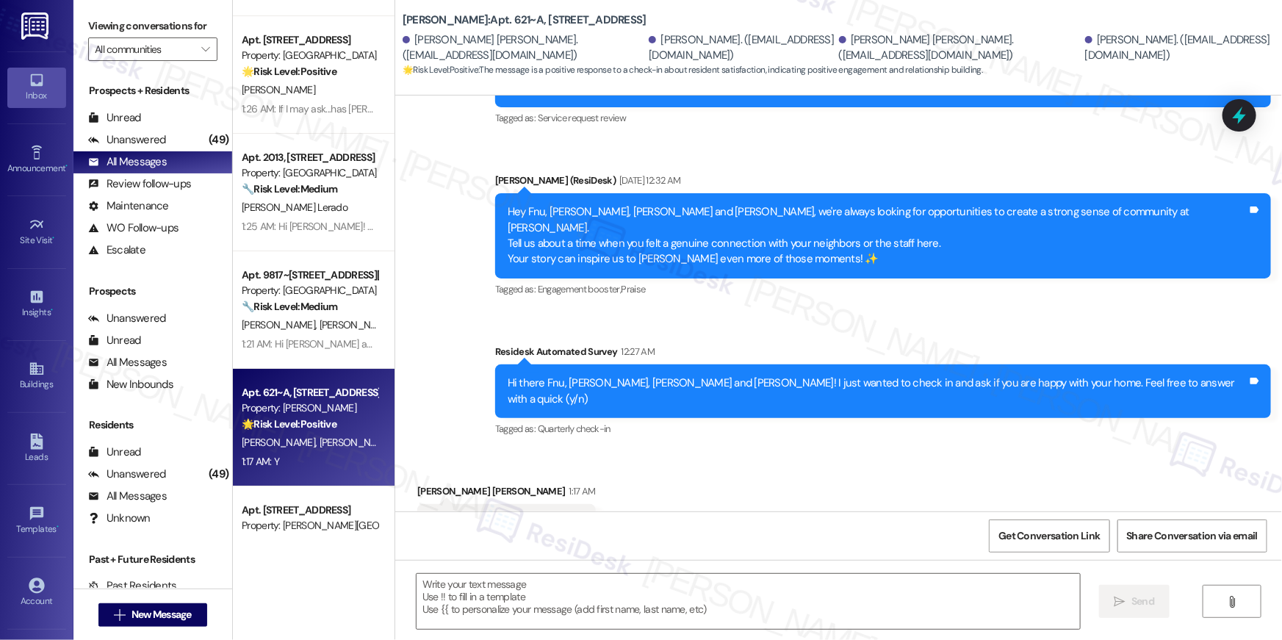
scroll to position [1043, 0]
click at [957, 589] on textarea at bounding box center [748, 601] width 663 height 55
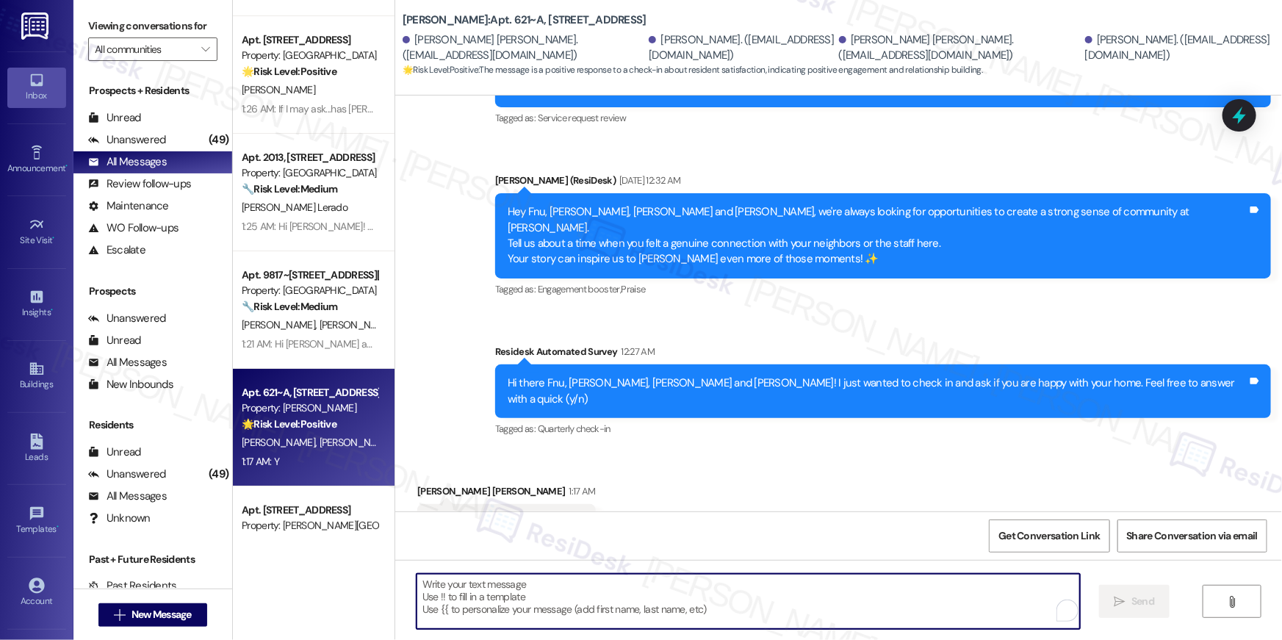
click at [954, 592] on textarea "To enrich screen reader interactions, please activate Accessibility in Grammarl…" at bounding box center [748, 601] width 663 height 55
paste textarea "Thank you so much, {{first_name}}! I'm really glad to hear you're enjoying your…"
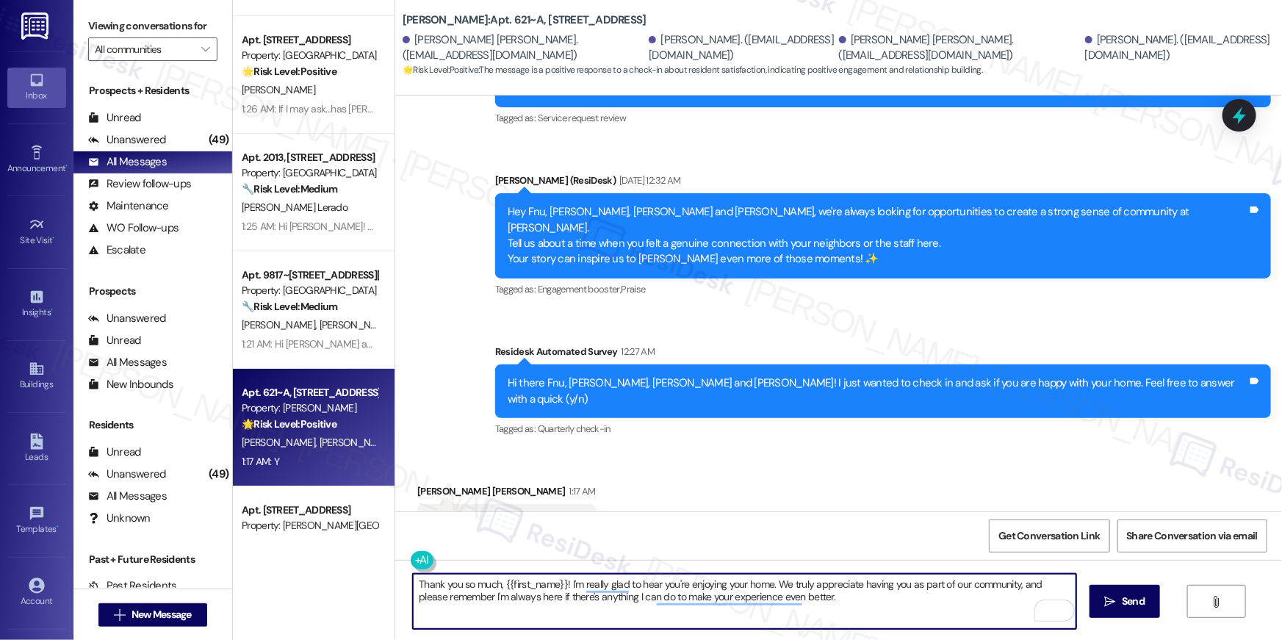
click at [541, 586] on textarea "Thank you so much, {{first_name}}! I'm really glad to hear you're enjoying your…" at bounding box center [744, 601] width 663 height 55
type textarea "Thank you so much, [PERSON_NAME]! I'm really glad to hear you're enjoying your …"
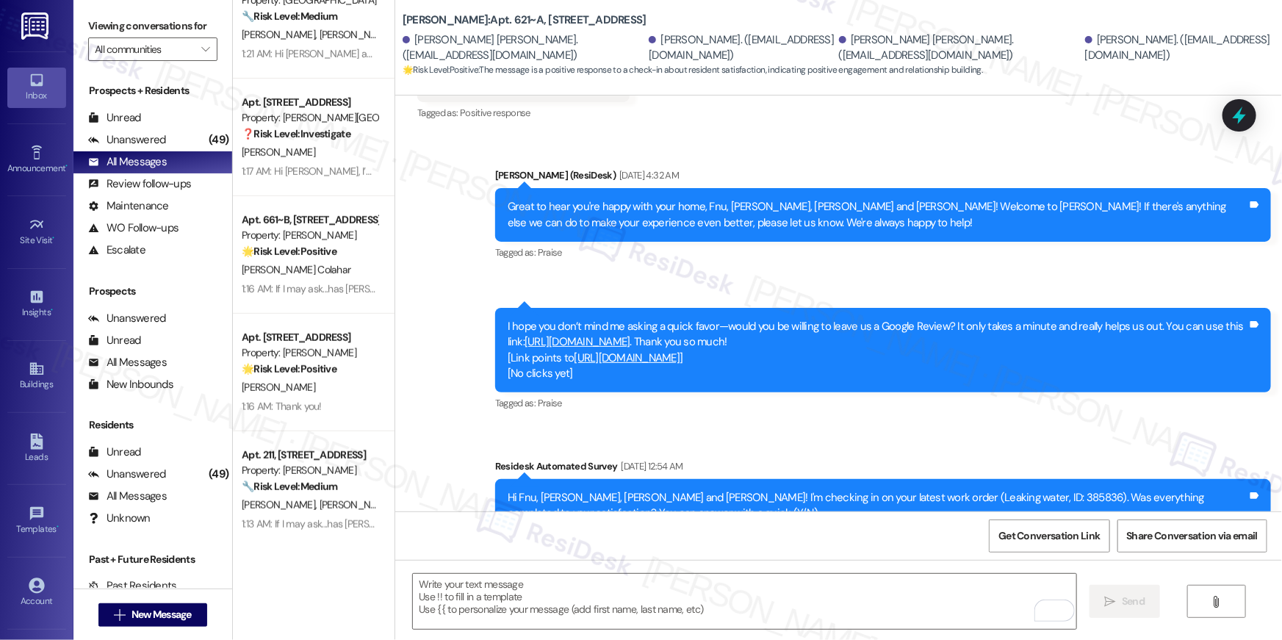
scroll to position [3457, 0]
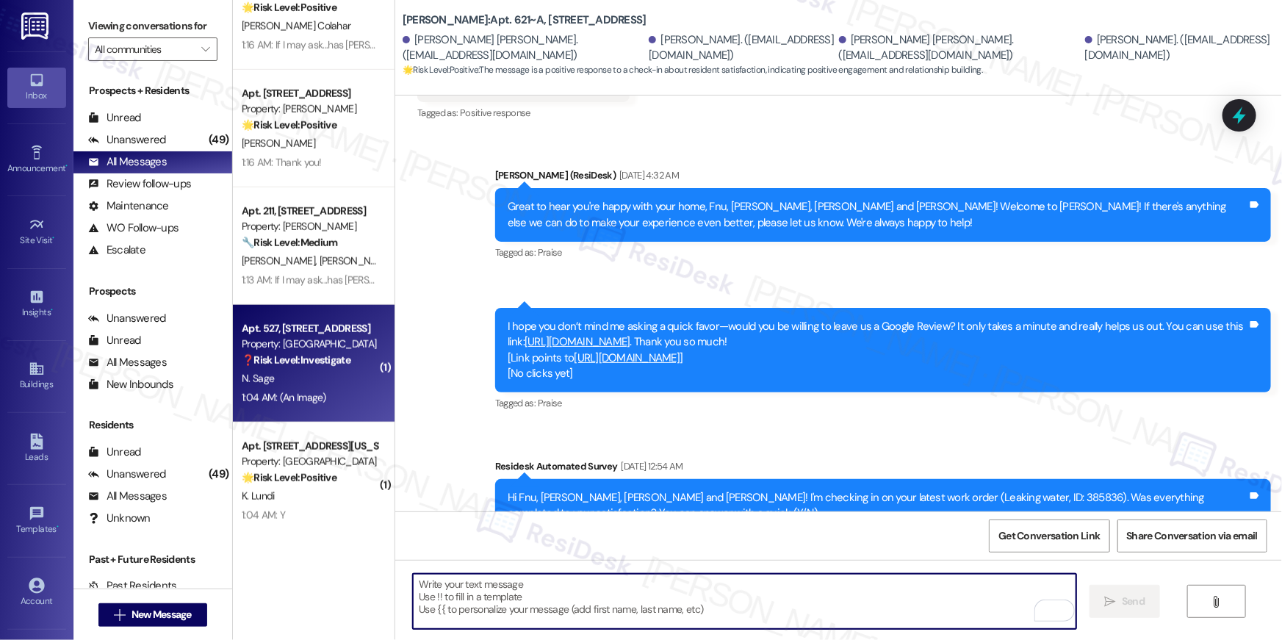
click at [337, 378] on div "N. Sage" at bounding box center [309, 379] width 139 height 18
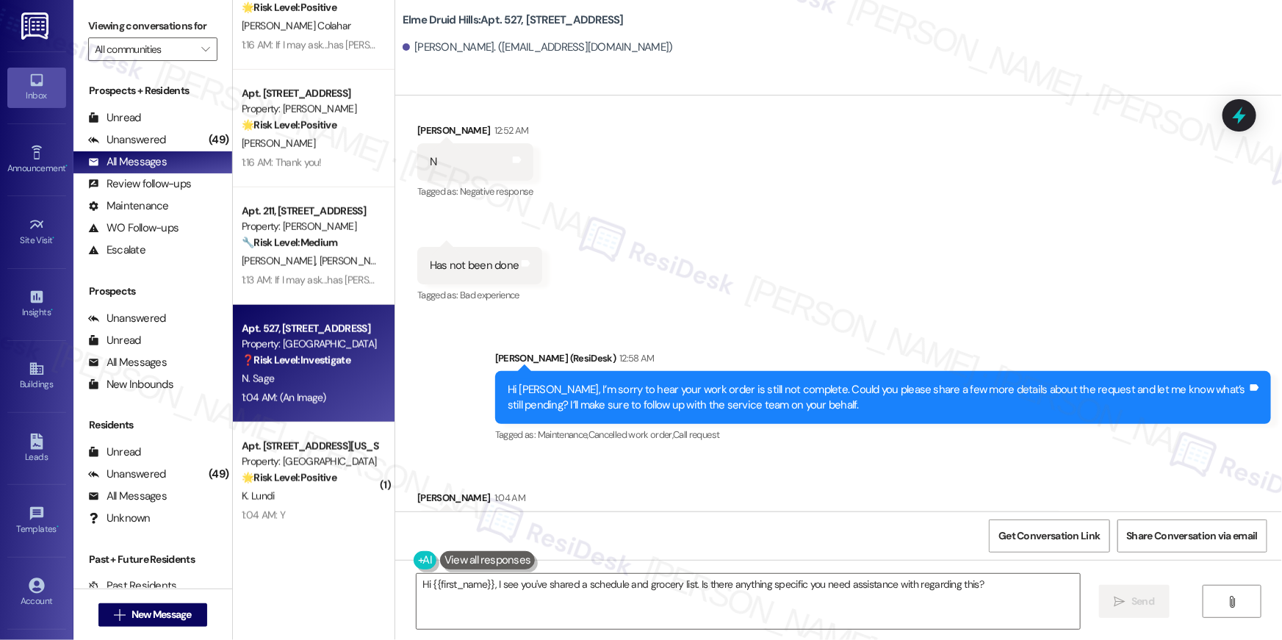
scroll to position [20845, 0]
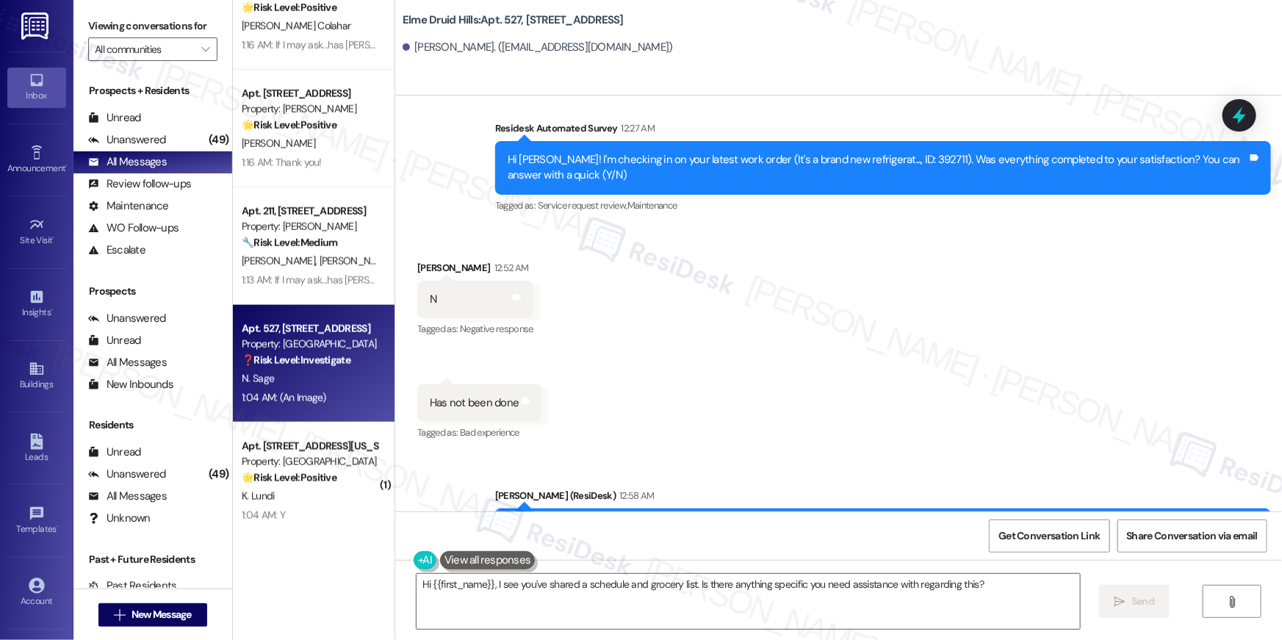
click at [882, 152] on div "Hi [PERSON_NAME]! I'm checking in on your latest work order (It's a brand new r…" at bounding box center [878, 168] width 740 height 32
click at [885, 152] on div "Hi [PERSON_NAME]! I'm checking in on your latest work order (It's a brand new r…" at bounding box center [878, 168] width 740 height 32
copy div "392711"
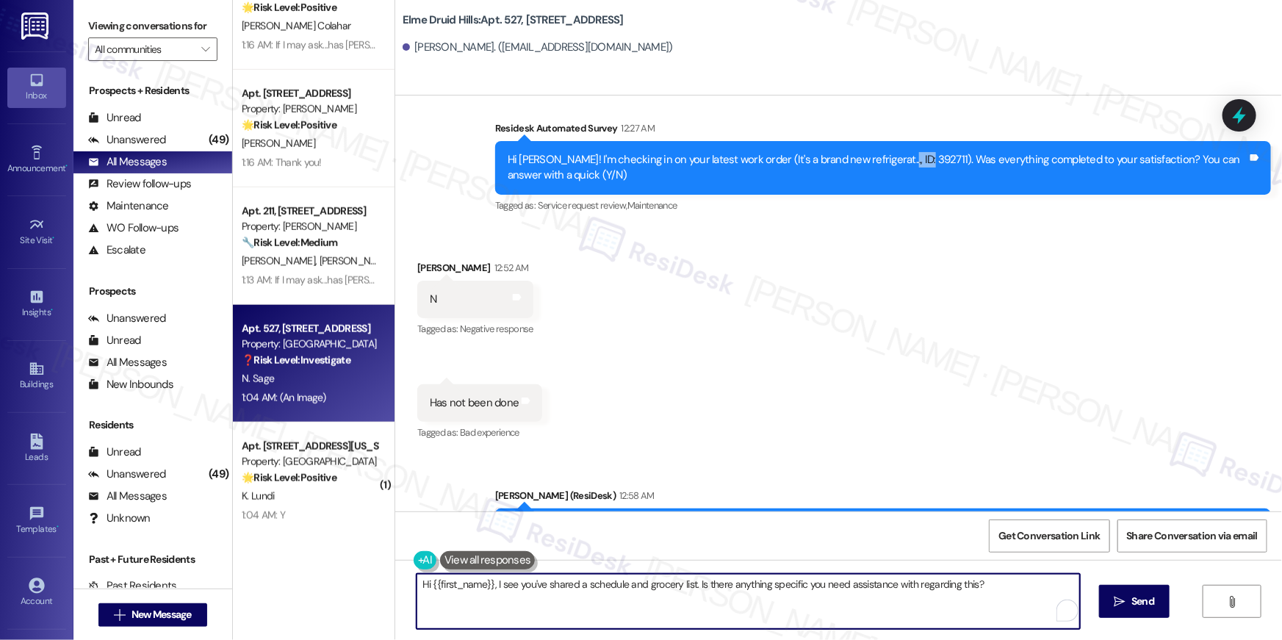
drag, startPoint x: 991, startPoint y: 595, endPoint x: 524, endPoint y: 594, distance: 467.3
click at [550, 594] on textarea "Hi {{first_name}}, I see you've shared a schedule and grocery list. Is there an…" at bounding box center [748, 601] width 663 height 55
click at [524, 594] on textarea "Hi {{first_name}}, I see you've shared a schedule and grocery list. Is there an…" at bounding box center [748, 601] width 663 height 55
drag, startPoint x: 951, startPoint y: 588, endPoint x: 558, endPoint y: 591, distance: 392.3
click at [558, 591] on textarea "Hi {{first_name}}, I see you've shared a schedule and grocery list. Is there an…" at bounding box center [744, 601] width 663 height 55
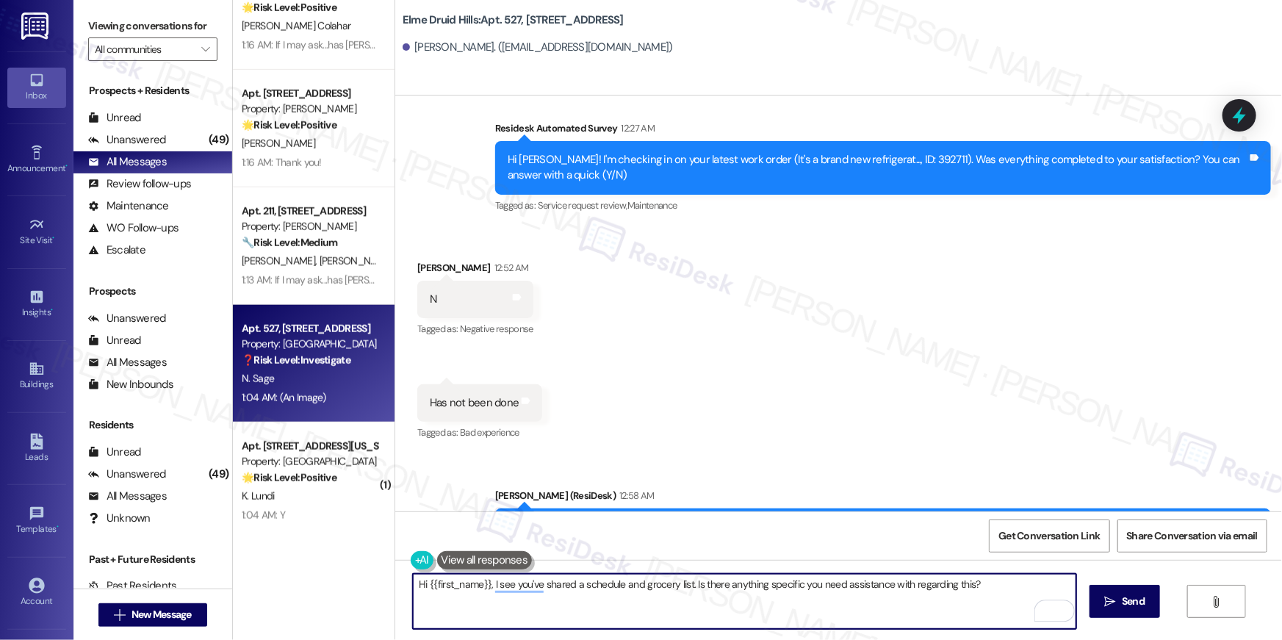
click at [548, 592] on textarea "Hi {{first_name}}, I see you've shared a schedule and grocery list. Is there an…" at bounding box center [744, 601] width 663 height 55
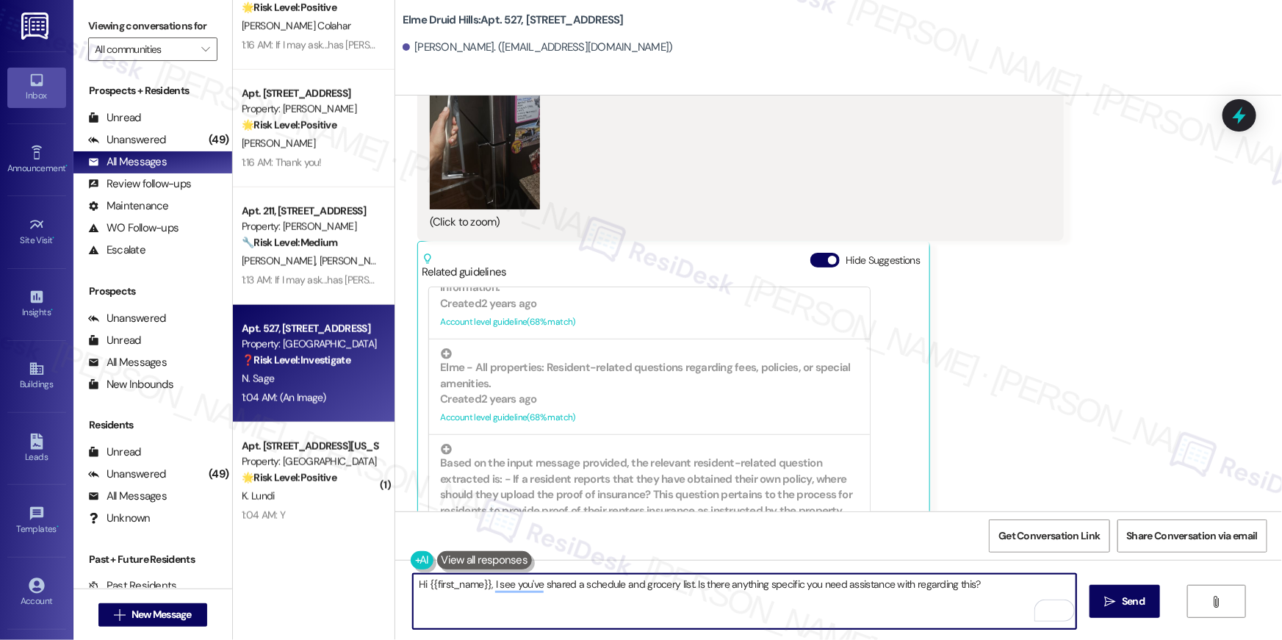
scroll to position [586, 0]
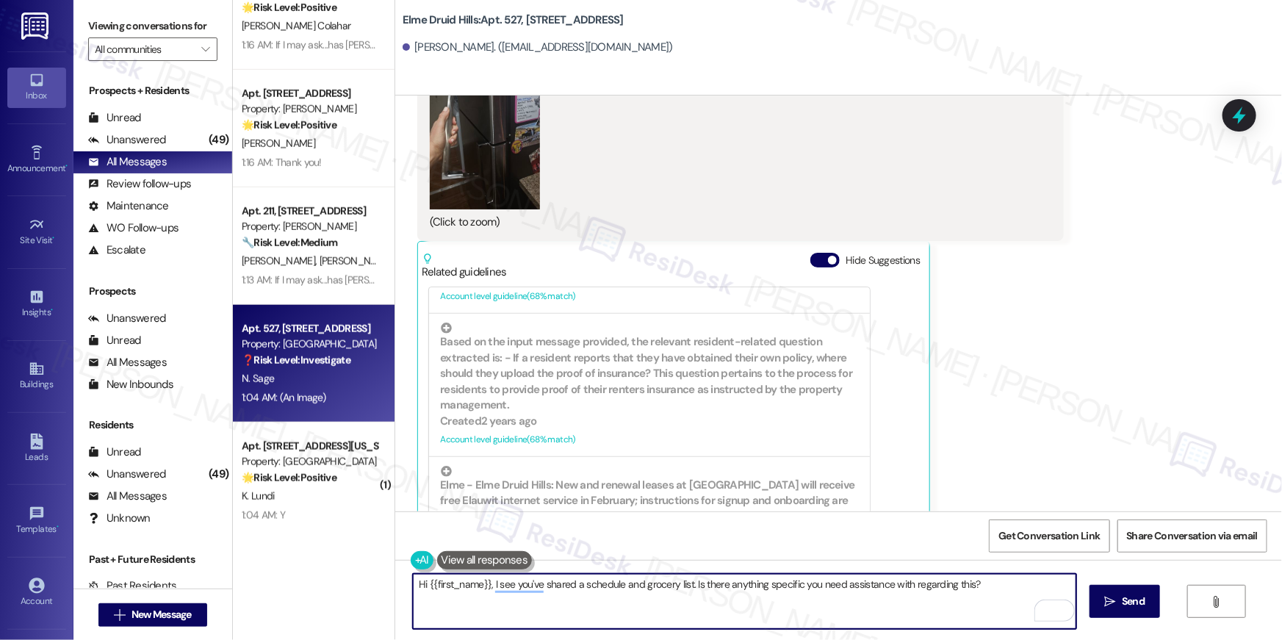
click at [641, 594] on textarea "Hi {{first_name}}, I see you've shared a schedule and grocery list. Is there an…" at bounding box center [744, 601] width 663 height 55
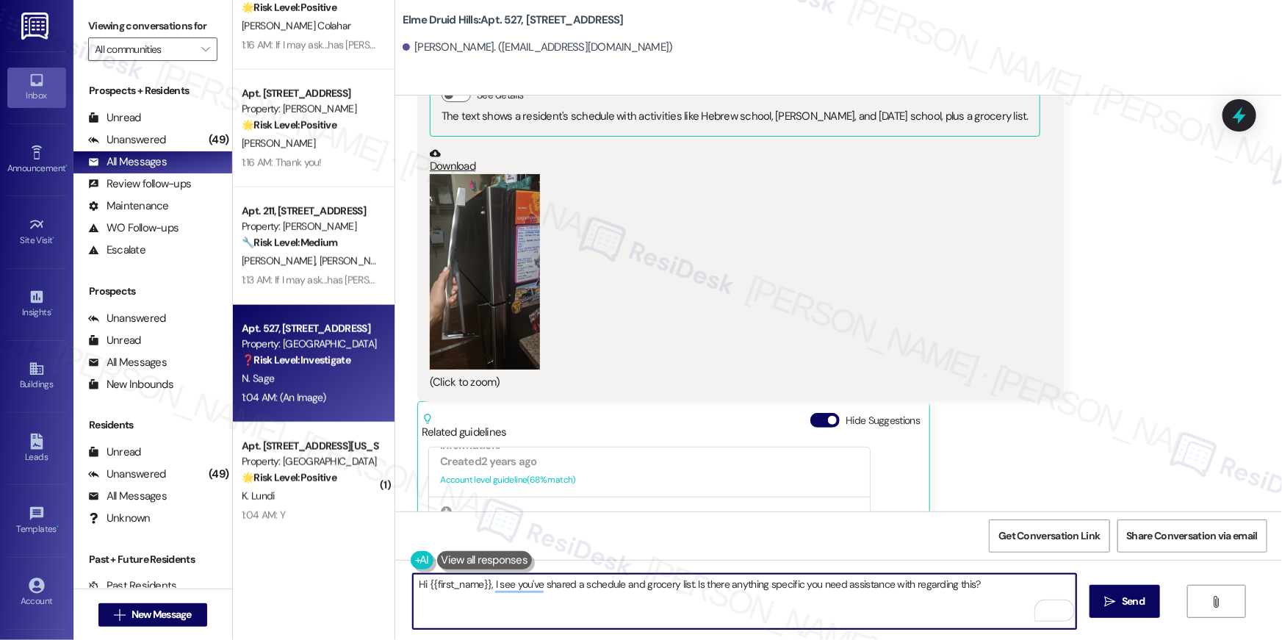
scroll to position [21635, 0]
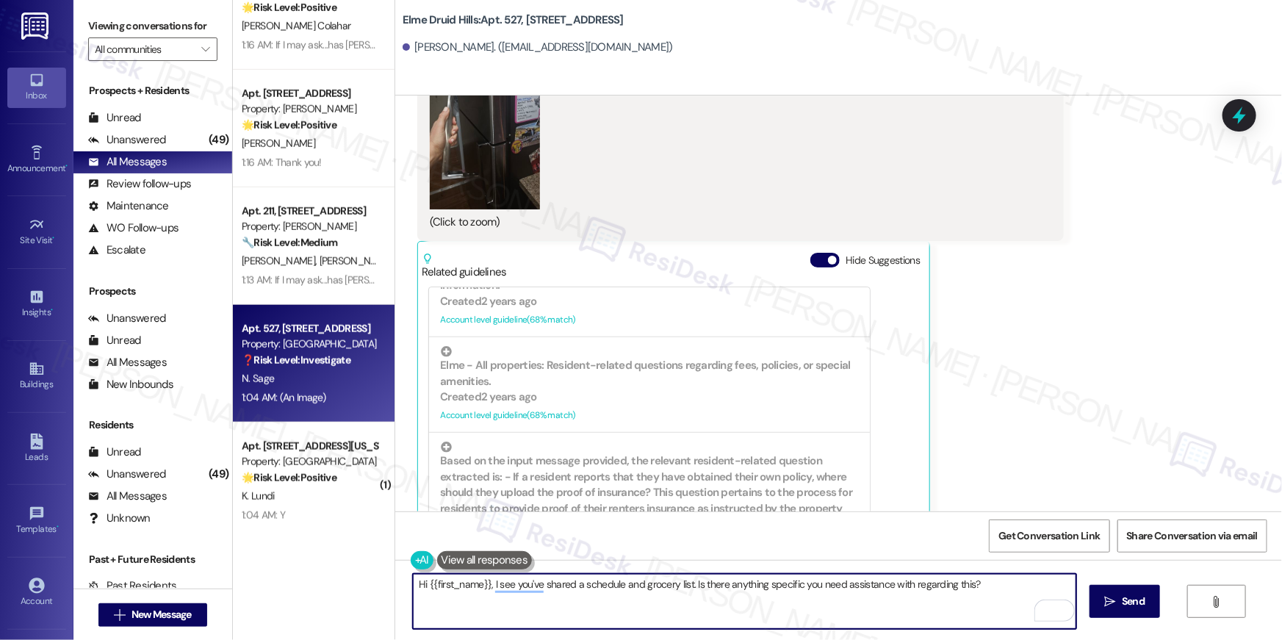
click at [551, 593] on textarea "Hi {{first_name}}, I see you've shared a schedule and grocery list. Is there an…" at bounding box center [744, 601] width 663 height 55
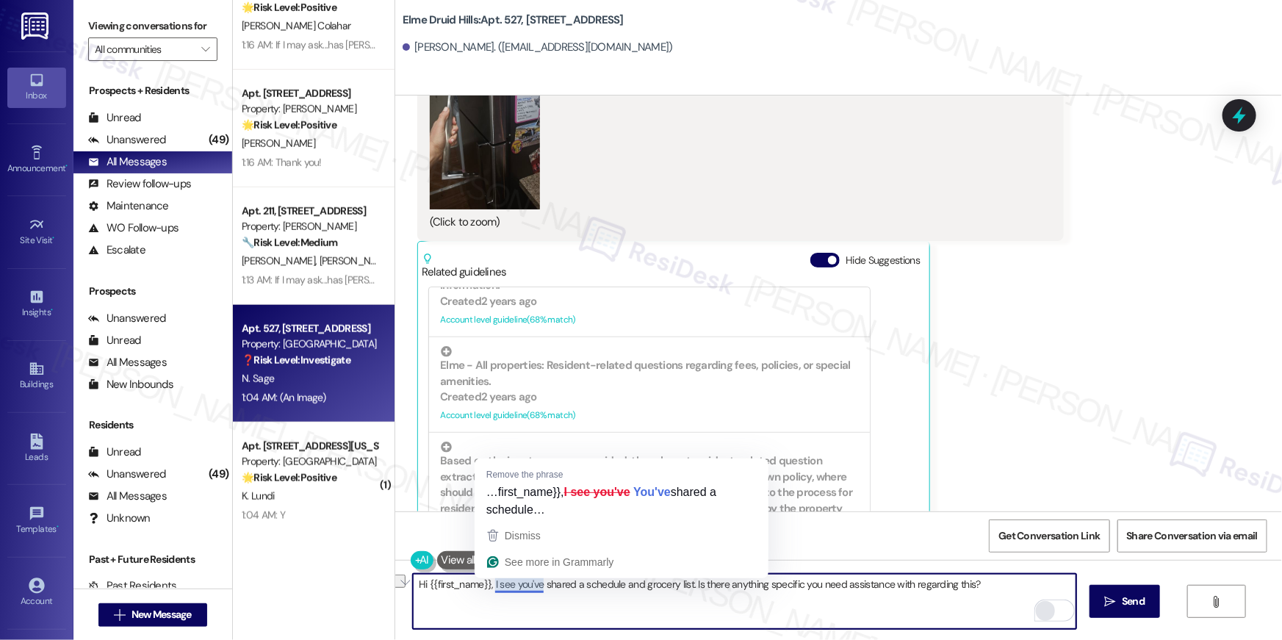
drag, startPoint x: 486, startPoint y: 582, endPoint x: 1040, endPoint y: 600, distance: 553.5
click at [1027, 599] on textarea "Hi {{first_name}}, I see you've shared a schedule and grocery list. Is there an…" at bounding box center [744, 601] width 663 height 55
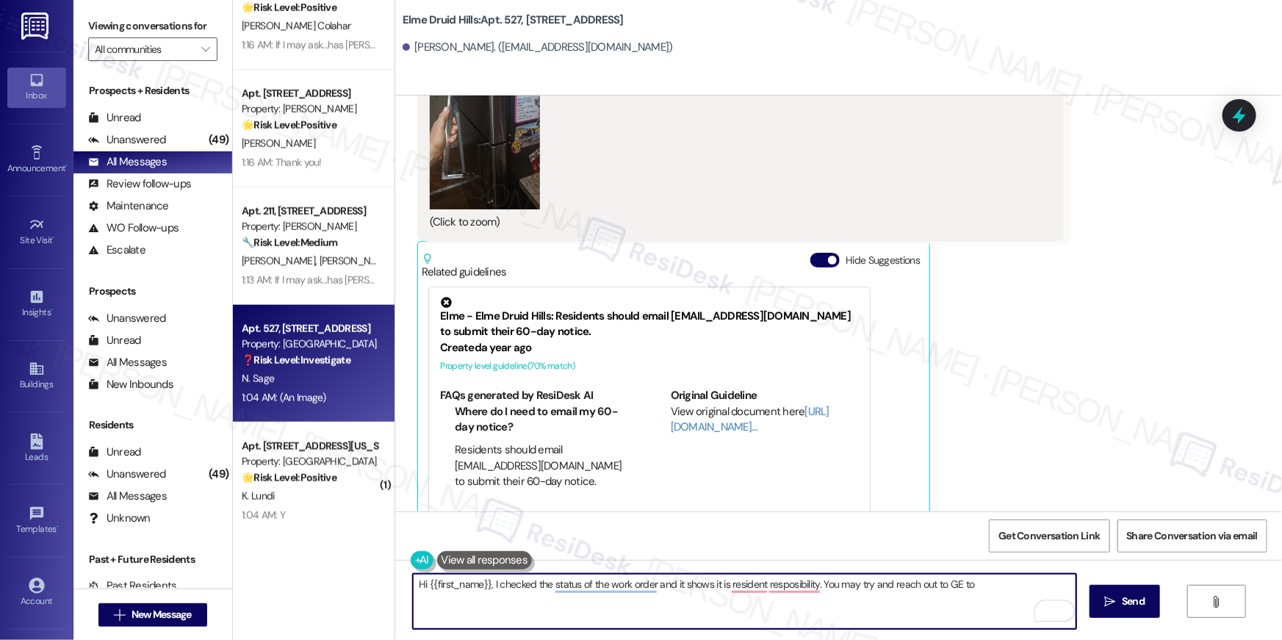
click at [816, 584] on textarea "Hi {{first_name}}, I checked the status of the work order and it shows it is re…" at bounding box center [744, 601] width 663 height 55
click at [469, 564] on button at bounding box center [485, 560] width 96 height 18
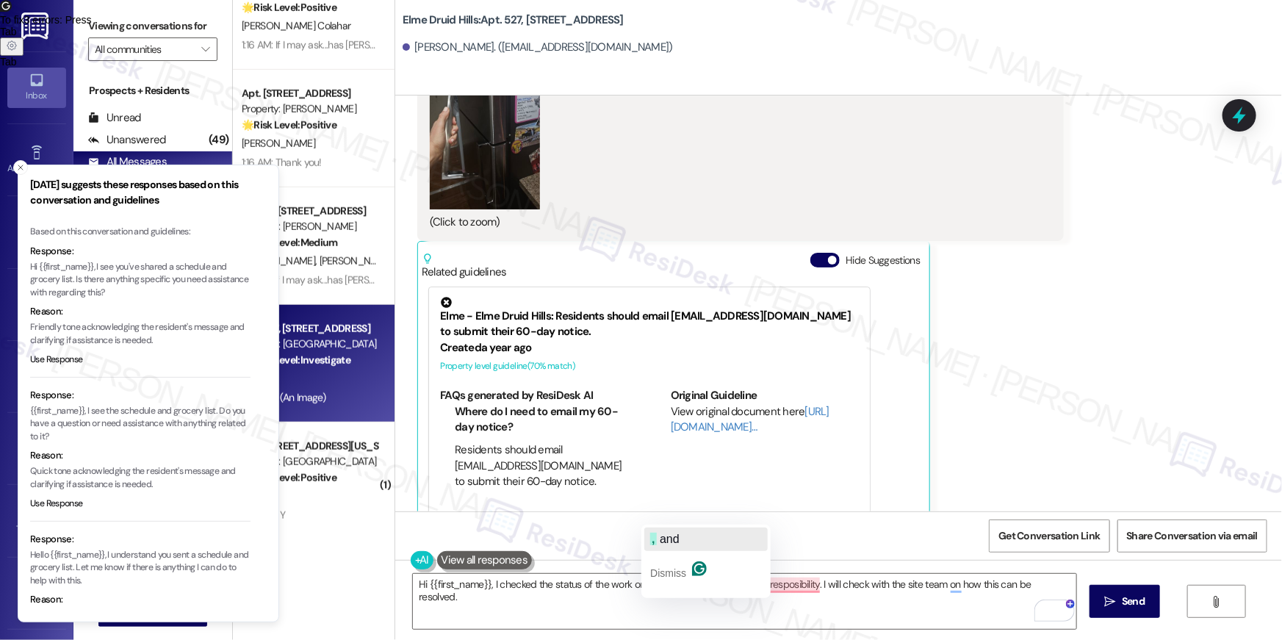
click at [672, 538] on span "and" at bounding box center [670, 539] width 20 height 12
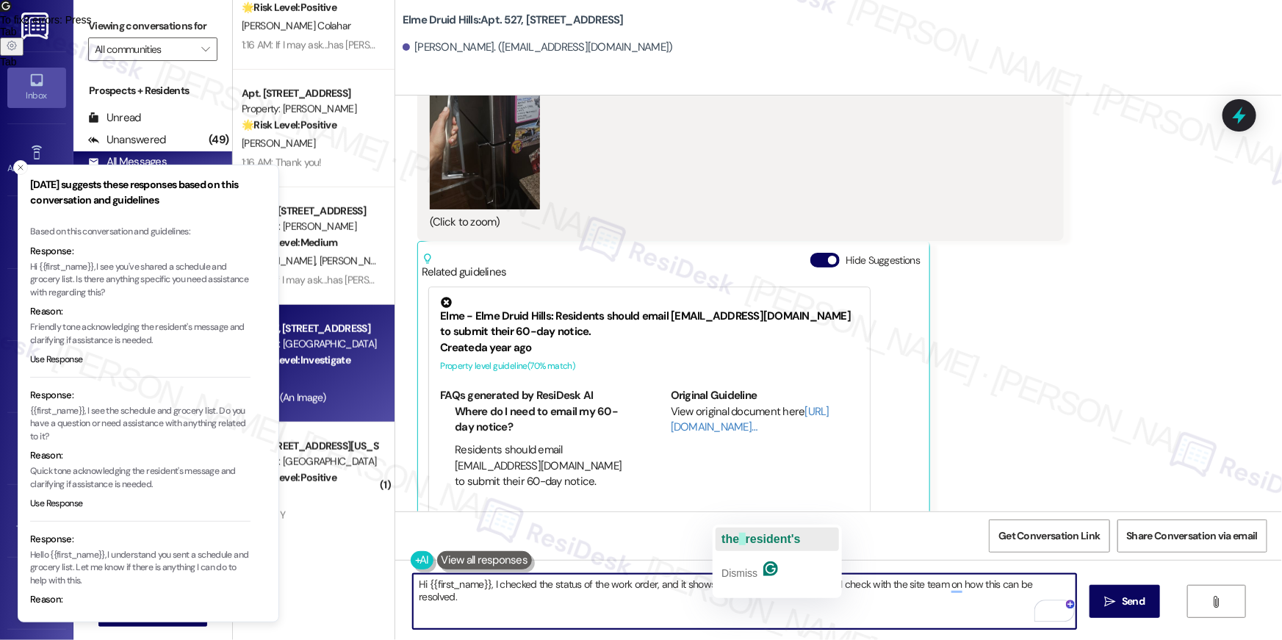
click at [751, 541] on span "resident's" at bounding box center [773, 539] width 55 height 12
drag, startPoint x: 740, startPoint y: 585, endPoint x: 714, endPoint y: 586, distance: 25.8
click at [714, 586] on textarea "Hi {{first_name}}, I checked the status of the work order, and it shows it is t…" at bounding box center [744, 601] width 663 height 55
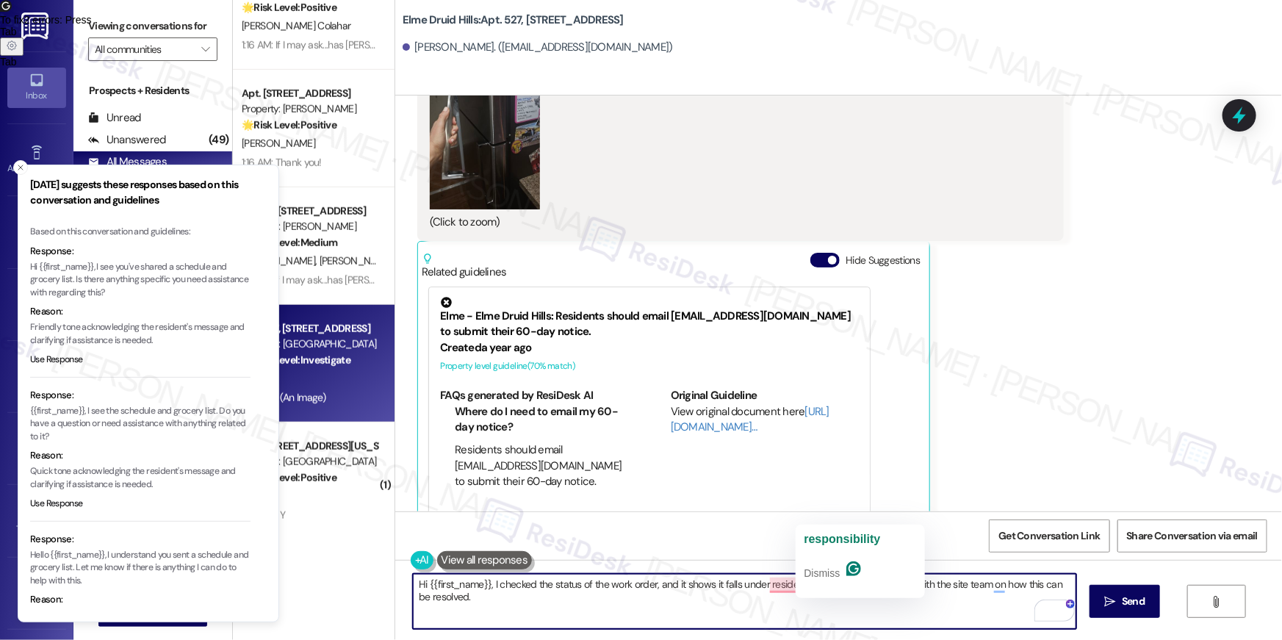
click at [829, 588] on textarea "Hi {{first_name}}, I checked the status of the work order, and it shows it fall…" at bounding box center [744, 601] width 663 height 55
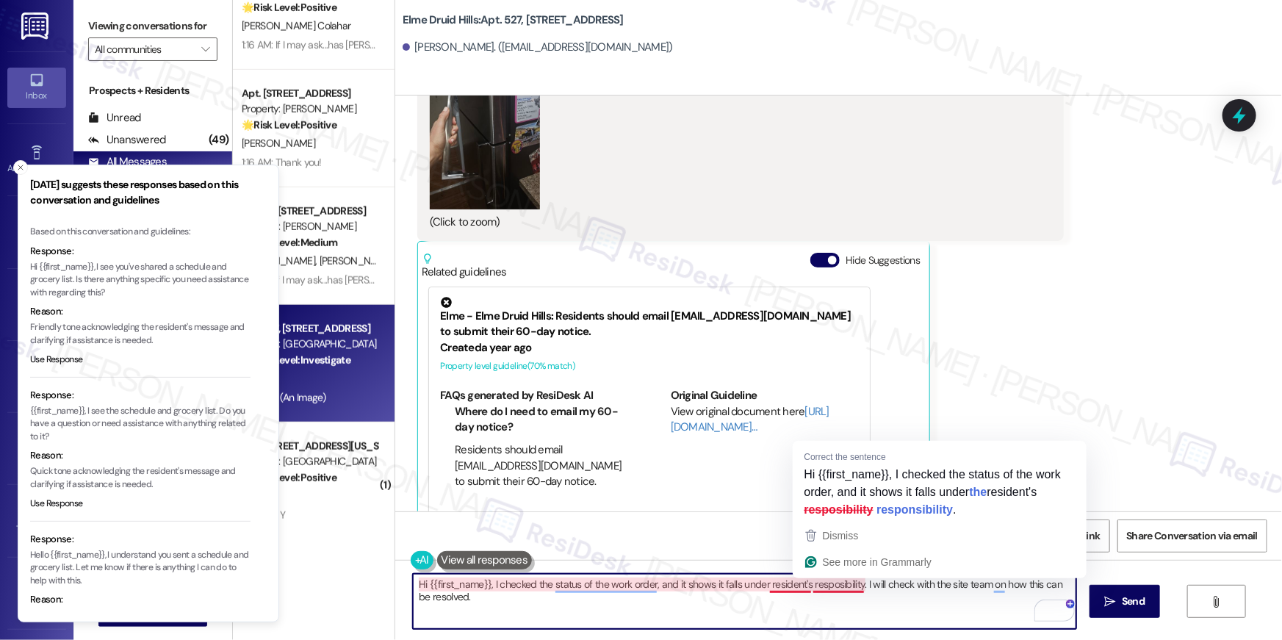
click at [836, 583] on textarea "Hi {{first_name}}, I checked the status of the work order, and it shows it fall…" at bounding box center [744, 601] width 663 height 55
drag, startPoint x: 839, startPoint y: 619, endPoint x: 835, endPoint y: 598, distance: 21.0
click at [839, 618] on textarea "Hi {{first_name}}, I checked the status of the work order, and it shows it fall…" at bounding box center [744, 601] width 663 height 55
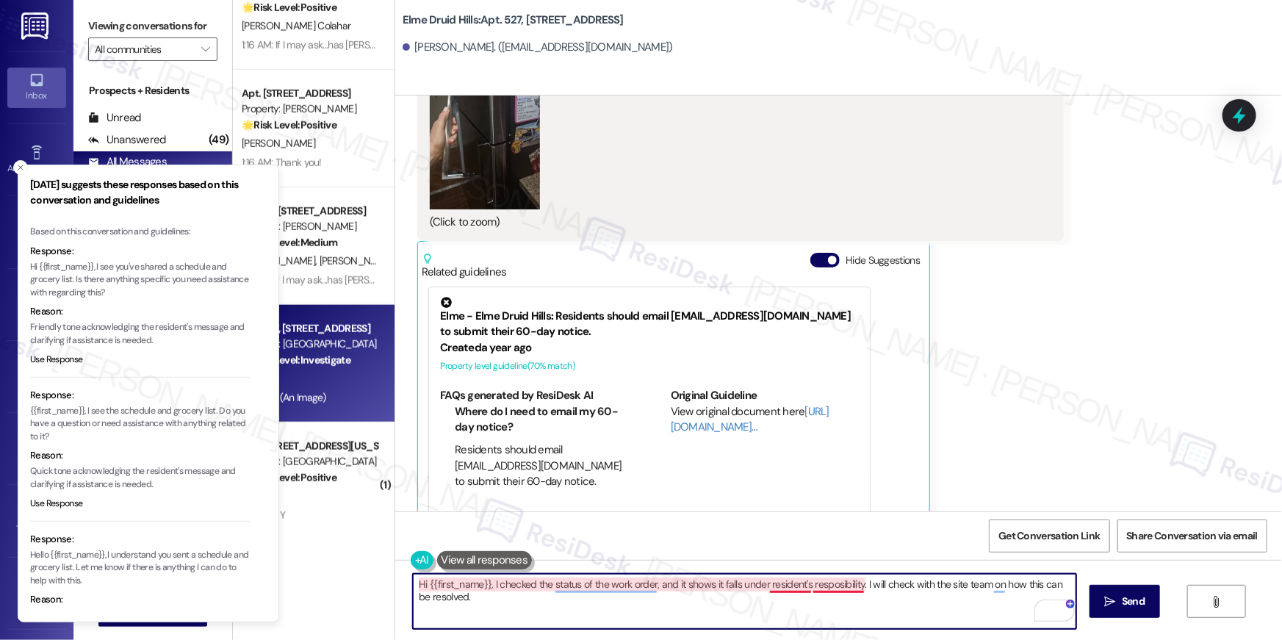
click at [835, 589] on textarea "Hi {{first_name}}, I checked the status of the work order, and it shows it fall…" at bounding box center [744, 601] width 663 height 55
click at [1018, 623] on textarea "Hi {{first_name}}, I checked the status of the work order, and it shows it fall…" at bounding box center [744, 601] width 663 height 55
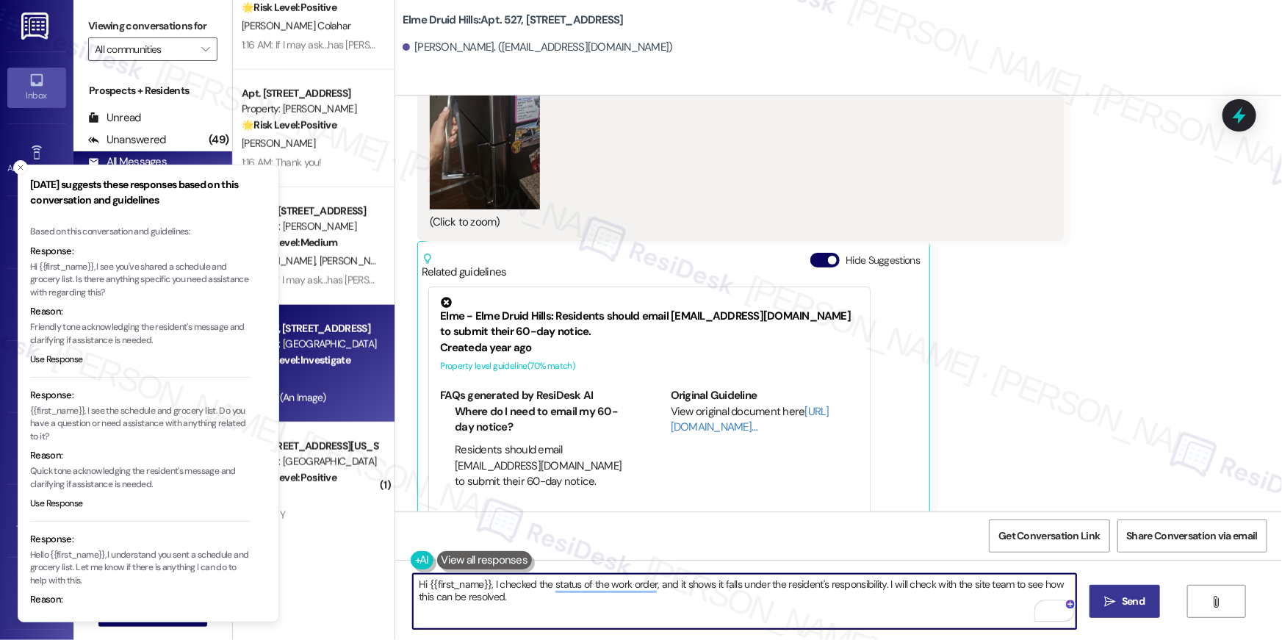
type textarea "Hi {{first_name}}, I checked the status of the work order, and it shows it fall…"
click at [1132, 600] on span "Send" at bounding box center [1133, 601] width 23 height 15
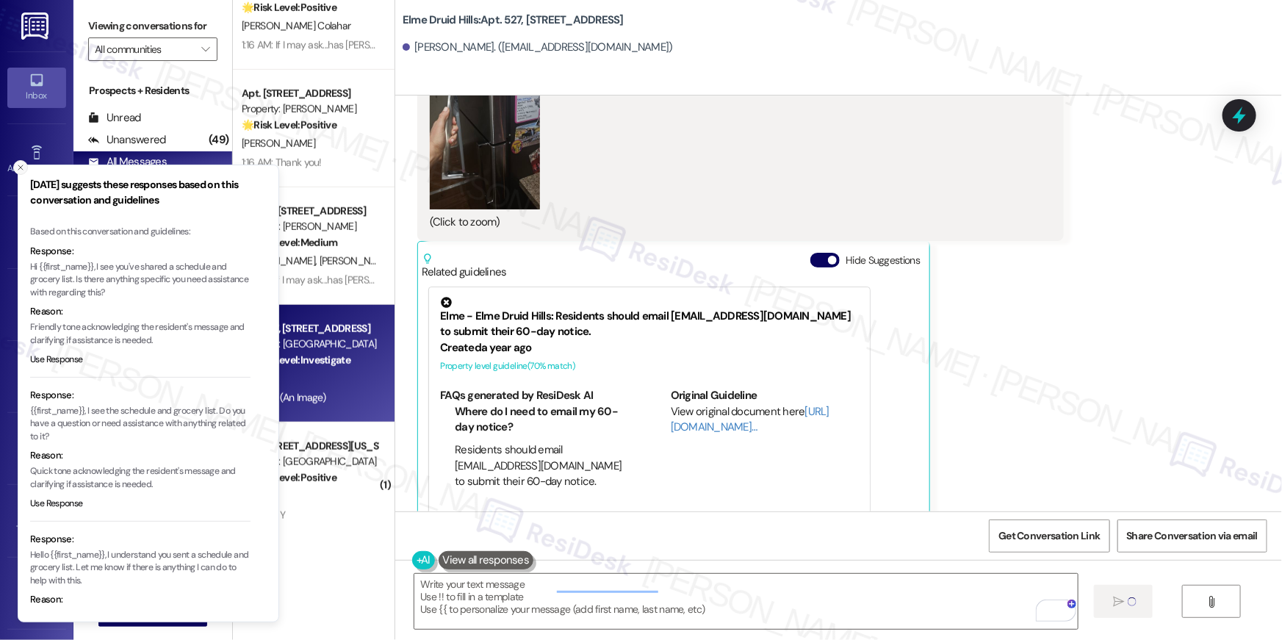
click at [25, 169] on button "Close toast" at bounding box center [20, 167] width 15 height 15
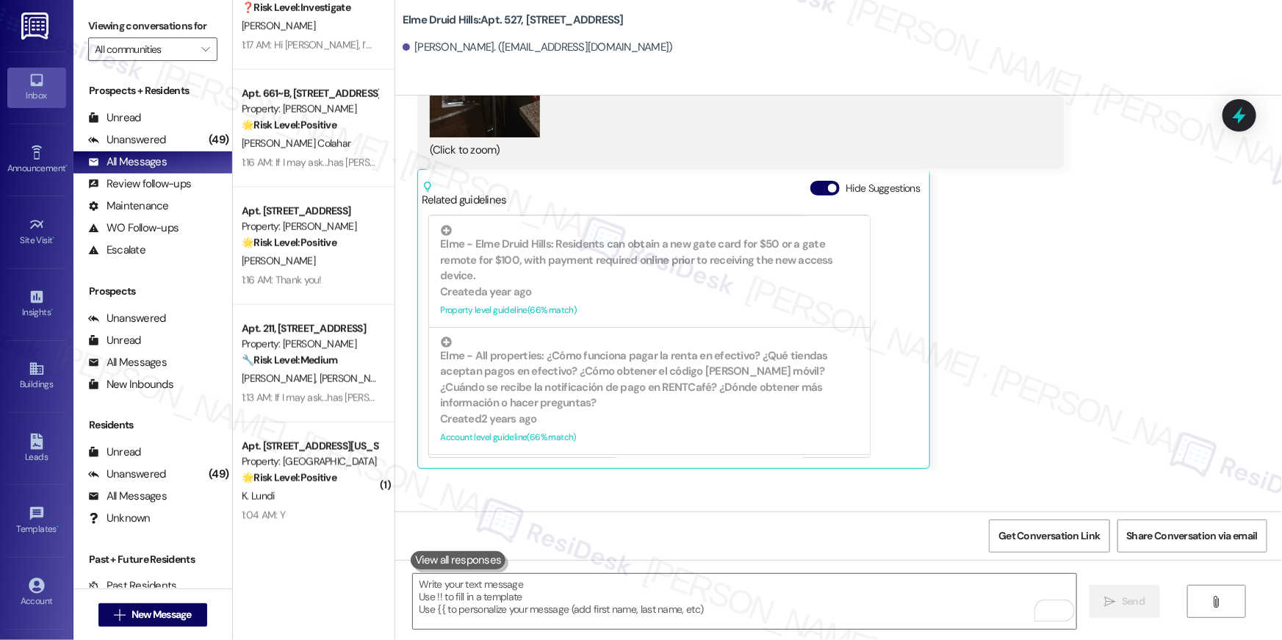
scroll to position [21753, 0]
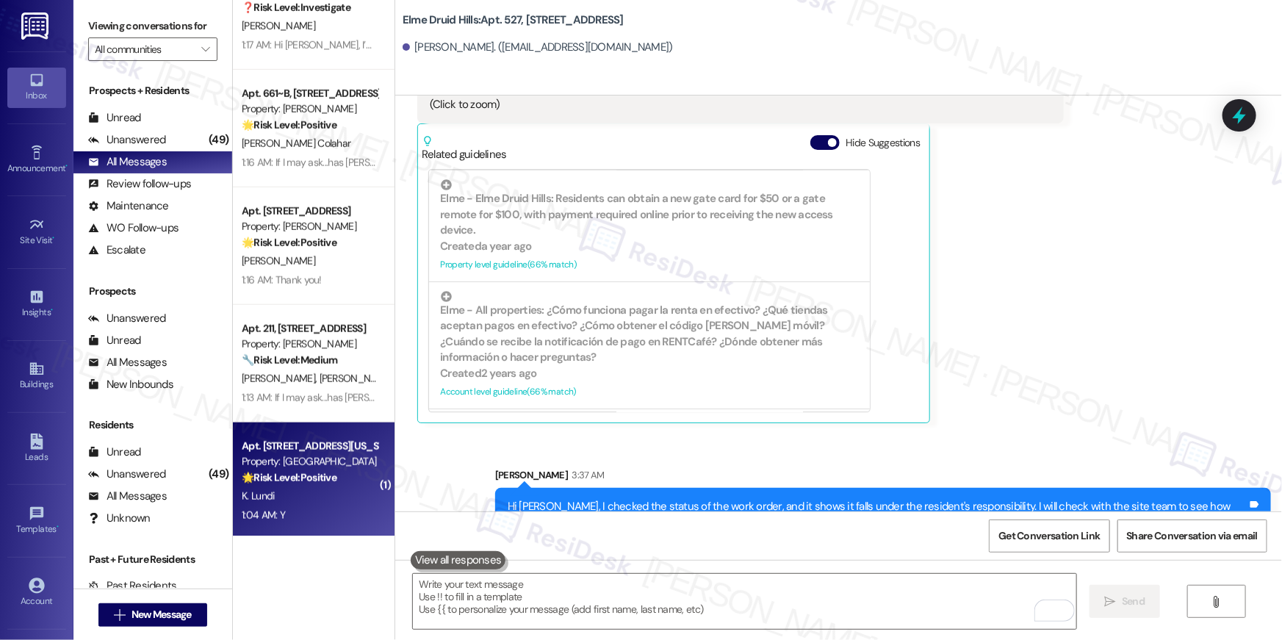
click at [324, 472] on strong "🌟 Risk Level: Positive" at bounding box center [289, 477] width 95 height 13
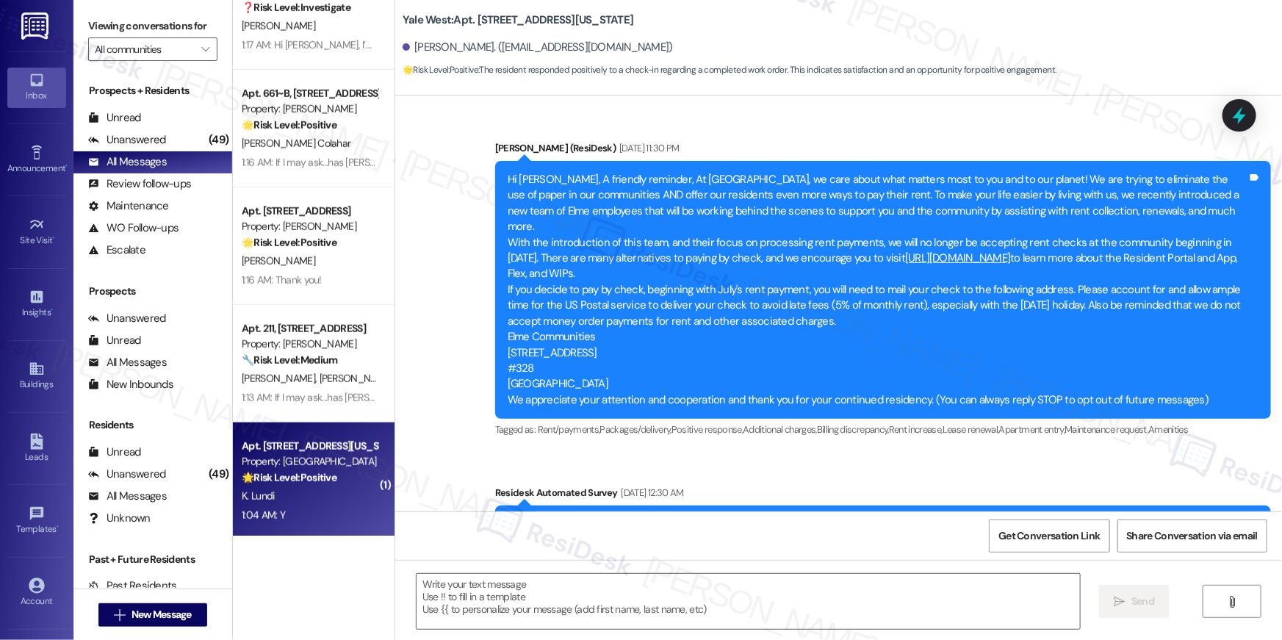
scroll to position [4728, 0]
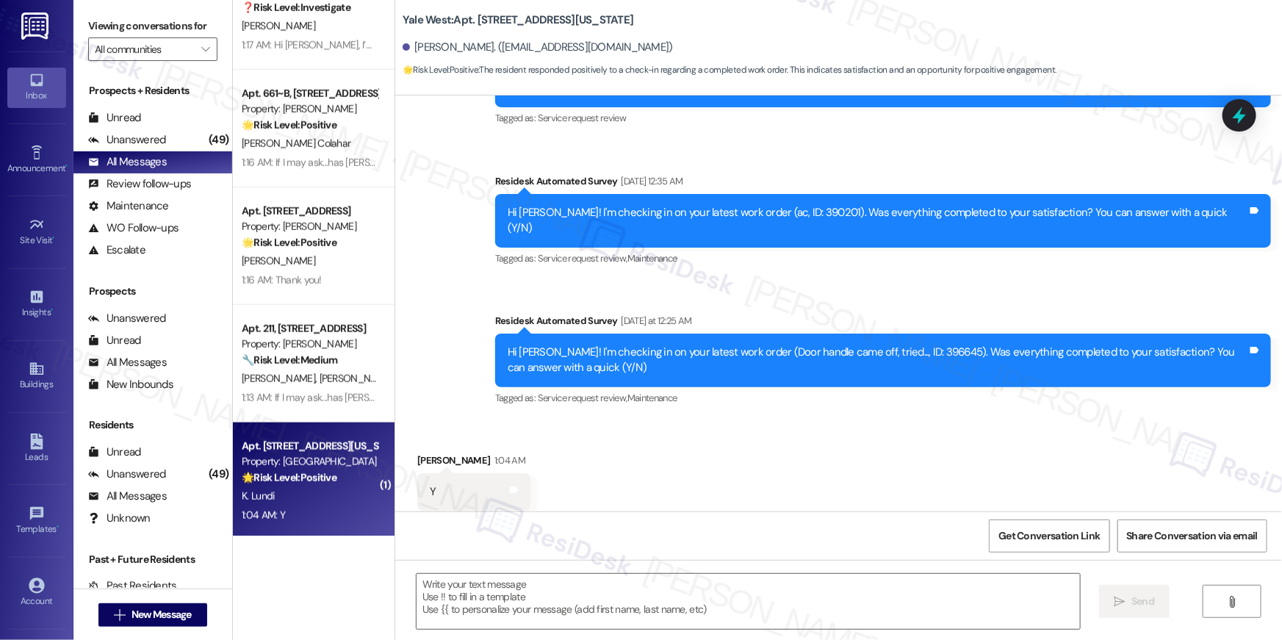
type textarea "Fetching suggested responses. Please feel free to read through the conversation…"
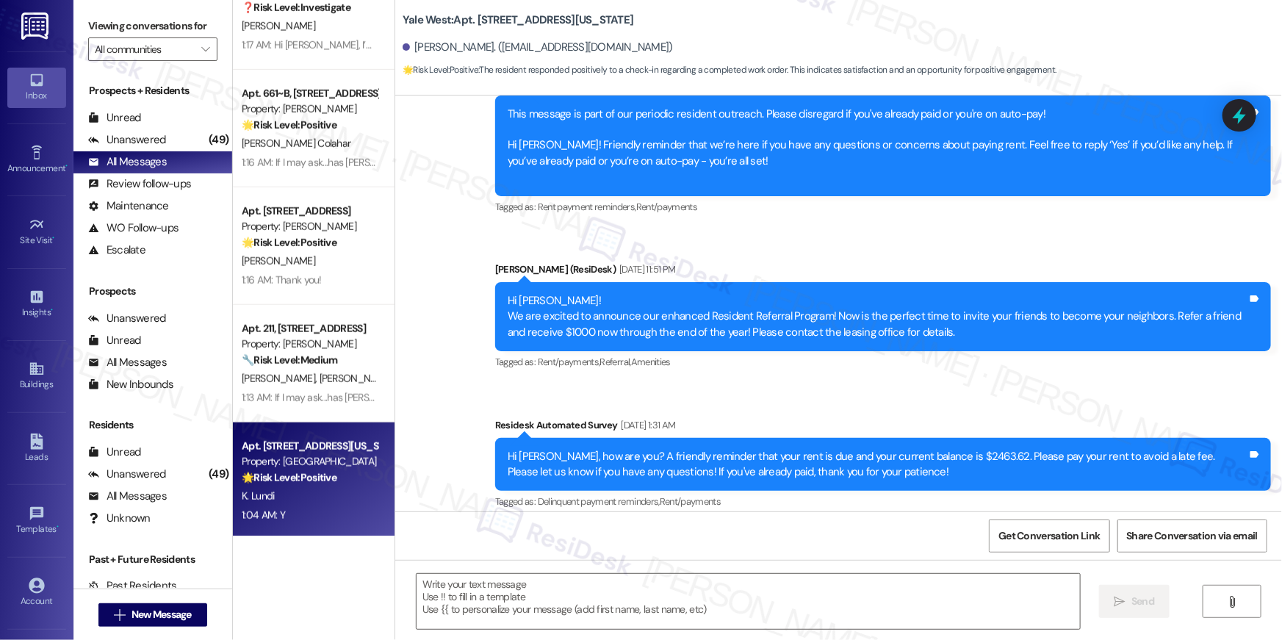
scroll to position [2837, 0]
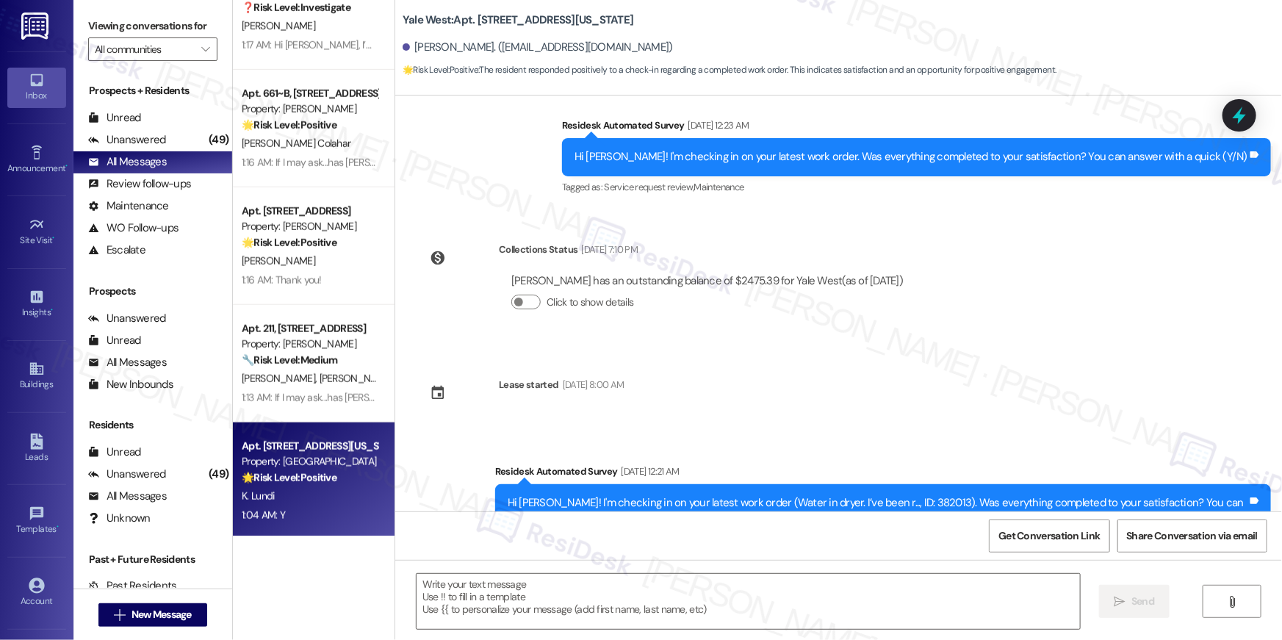
scroll to position [4728, 0]
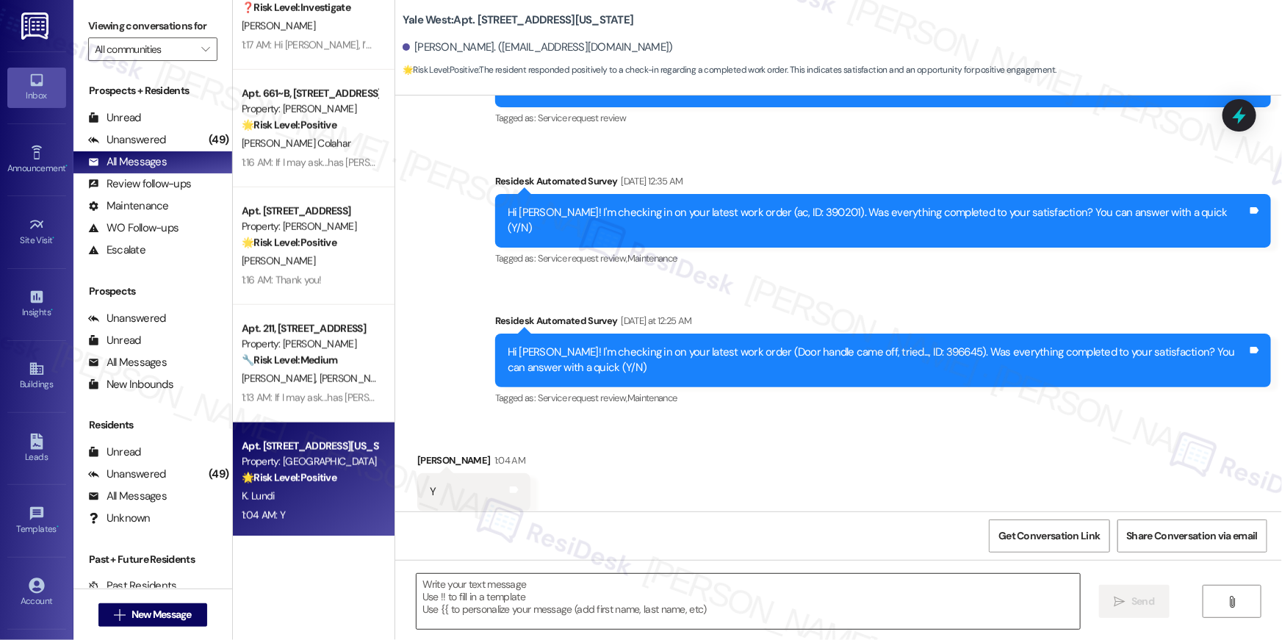
drag, startPoint x: 863, startPoint y: 575, endPoint x: 860, endPoint y: 586, distance: 10.5
click at [862, 577] on textarea at bounding box center [748, 601] width 663 height 55
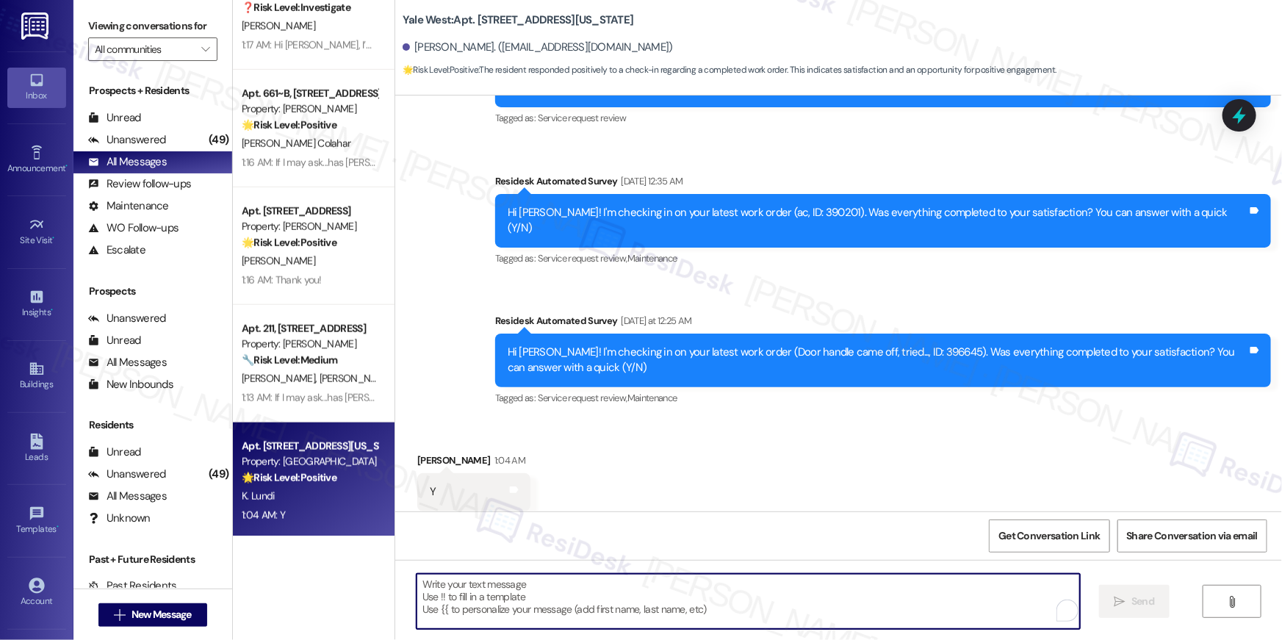
drag, startPoint x: 860, startPoint y: 586, endPoint x: 984, endPoint y: 508, distance: 146.6
click at [860, 586] on textarea "To enrich screen reader interactions, please activate Accessibility in Grammarl…" at bounding box center [748, 601] width 663 height 55
paste textarea "Hi {{first_name}}, I’m so glad to hear your work order has been completed! If t…"
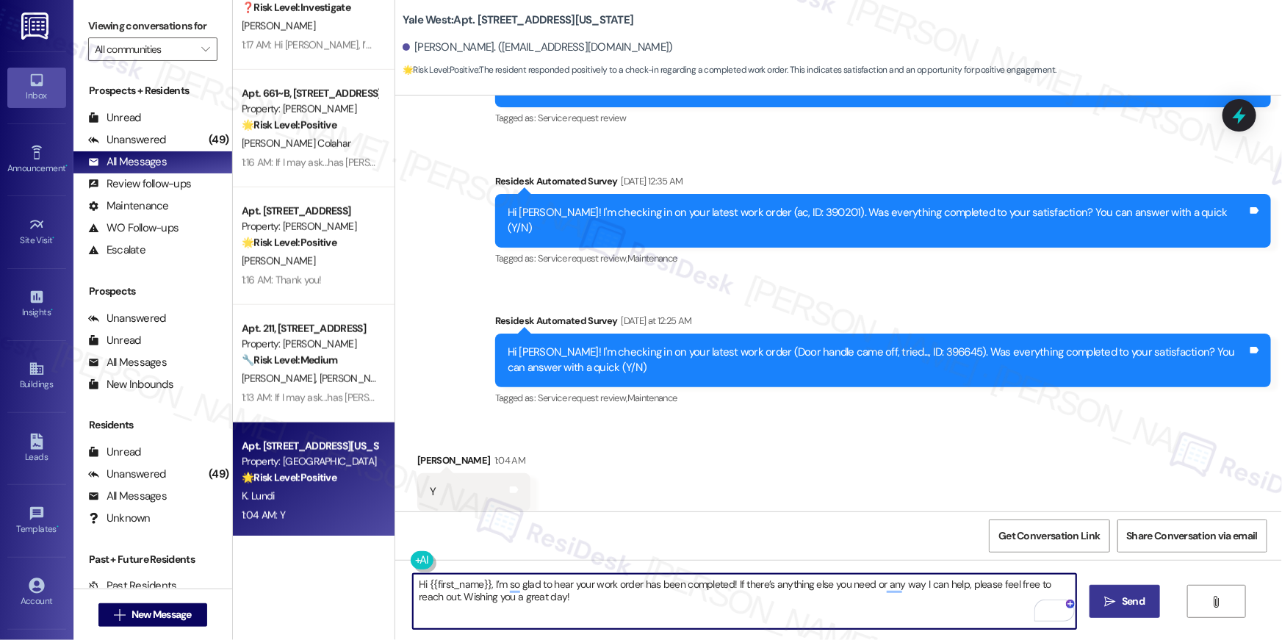
type textarea "Hi {{first_name}}, I’m so glad to hear your work order has been completed! If t…"
click at [1110, 599] on icon "" at bounding box center [1110, 602] width 11 height 12
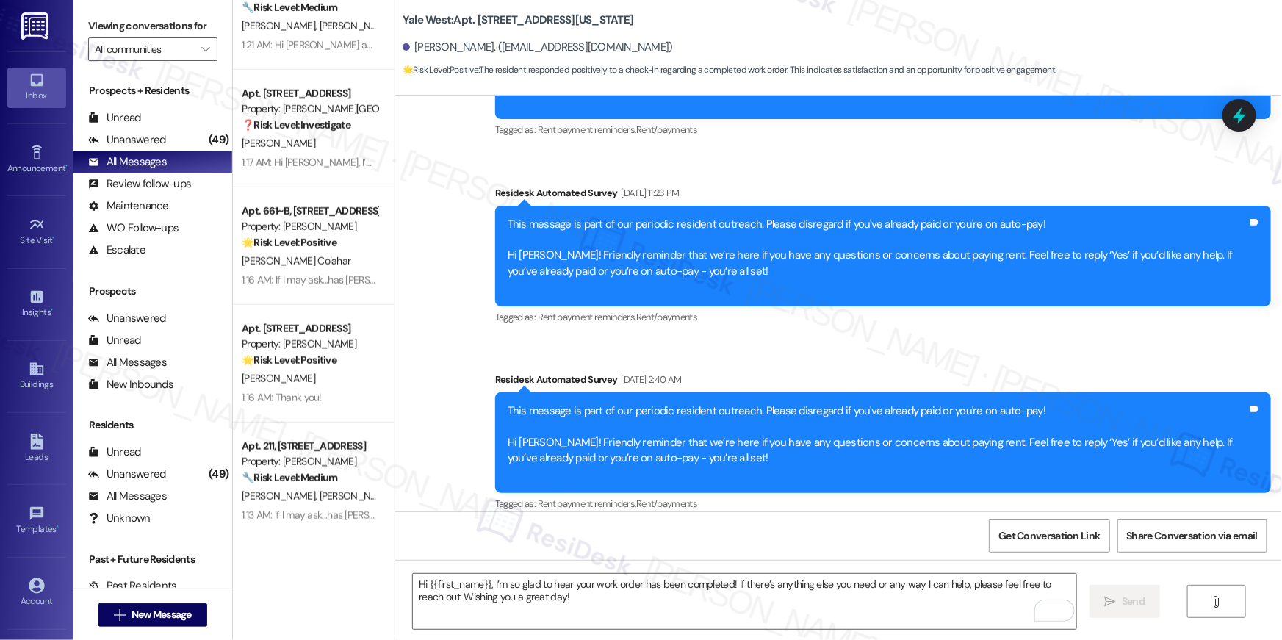
scroll to position [0, 0]
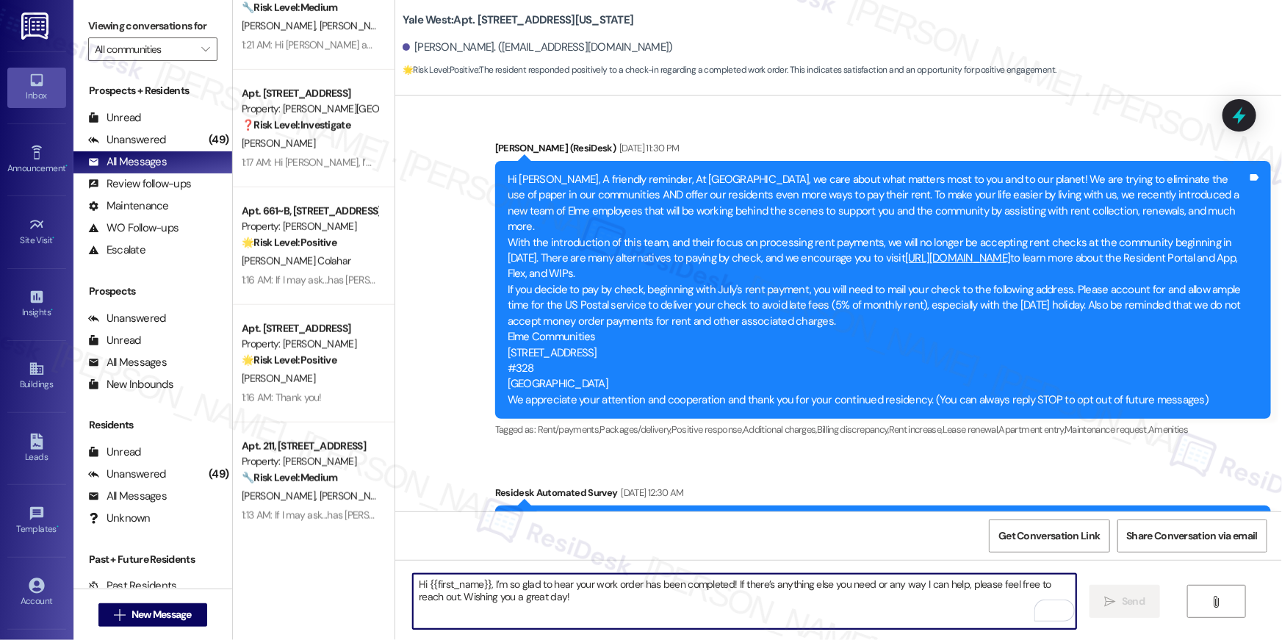
click at [777, 605] on textarea "Hi {{first_name}}, I’m so glad to hear your work order has been completed! If t…" at bounding box center [744, 601] width 663 height 55
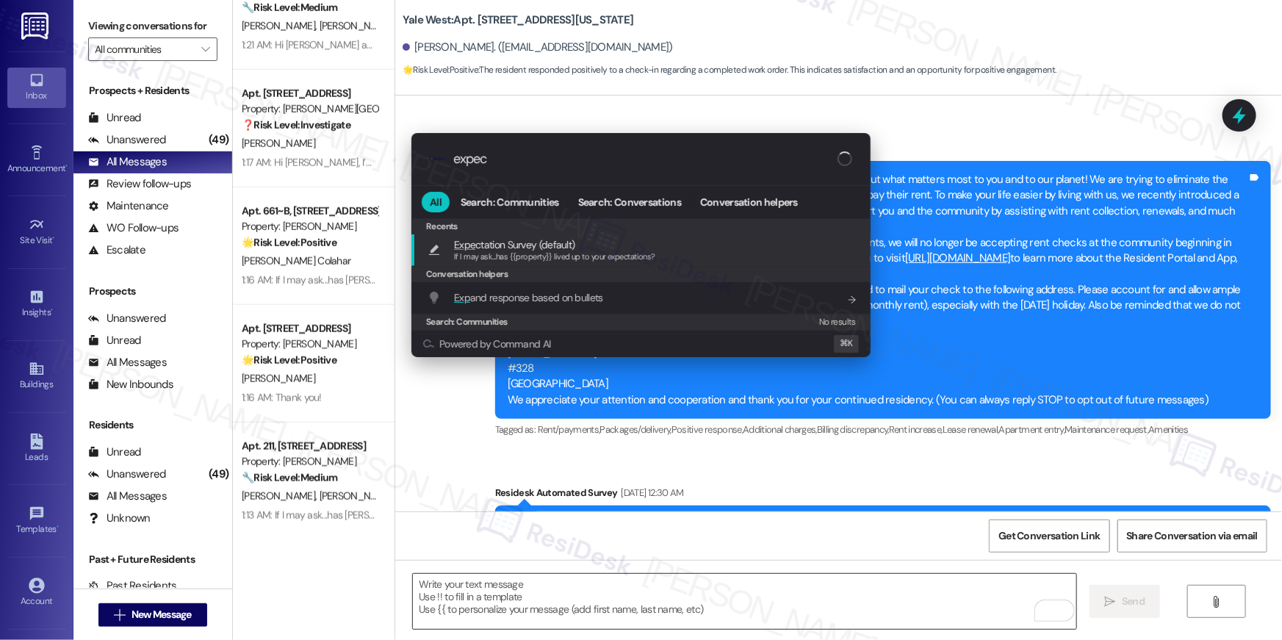
type input "expect"
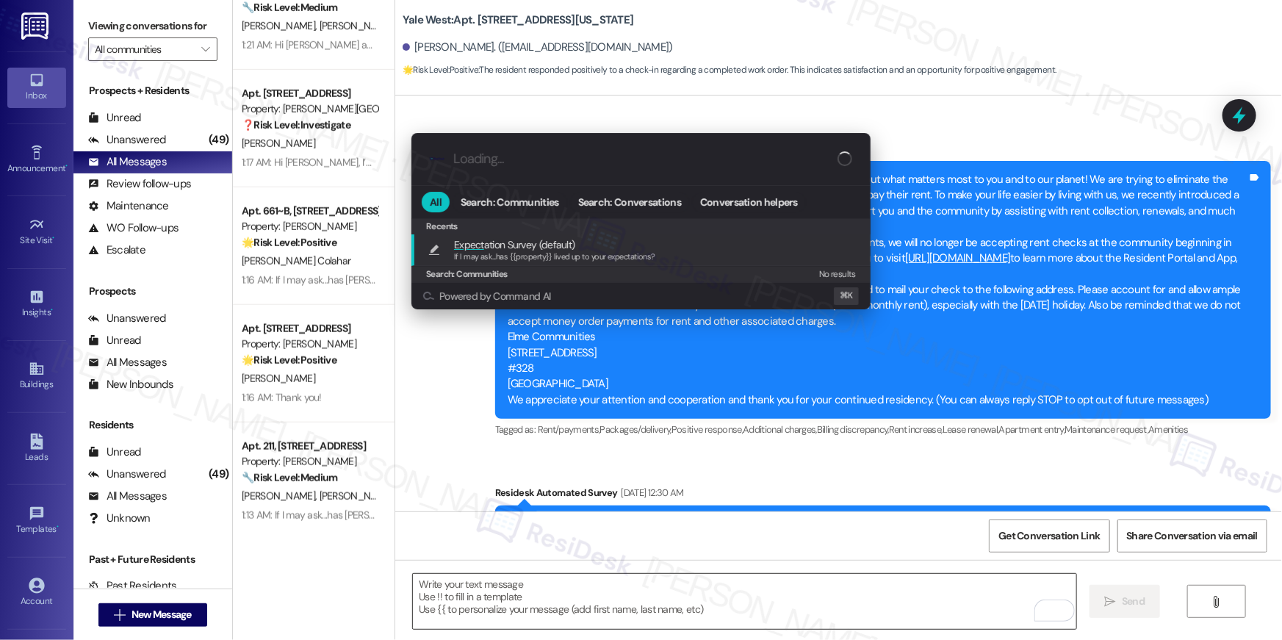
type textarea "If I may ask...has {{property}} lived up to your expectations?"
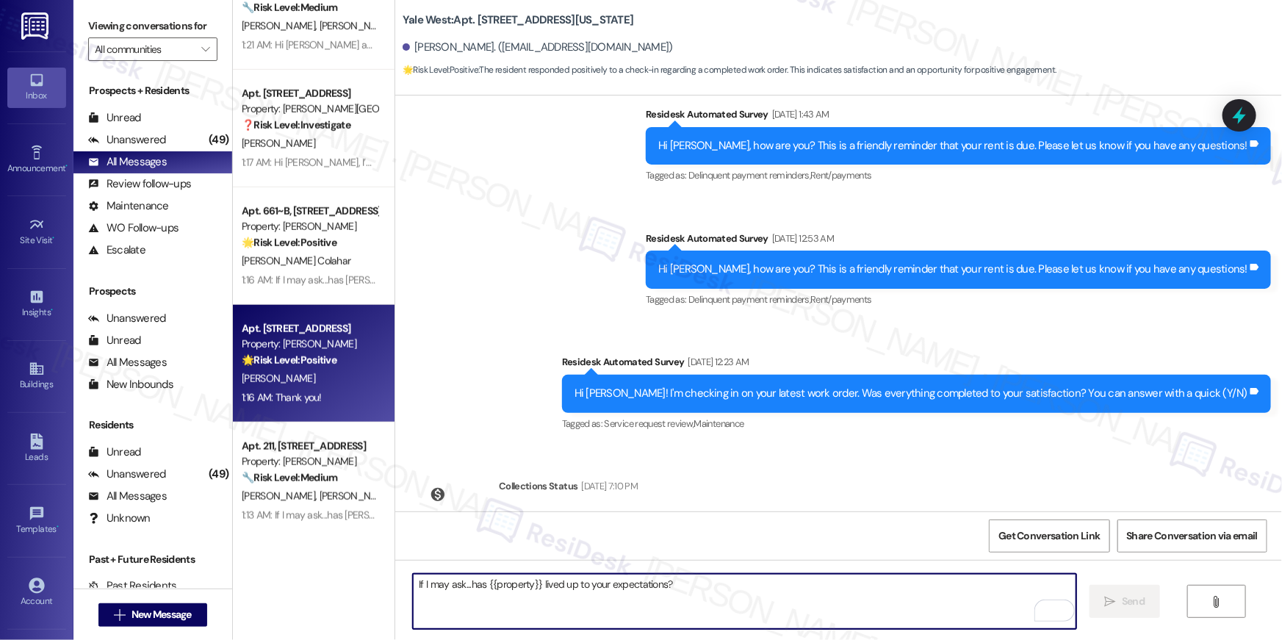
scroll to position [4727, 0]
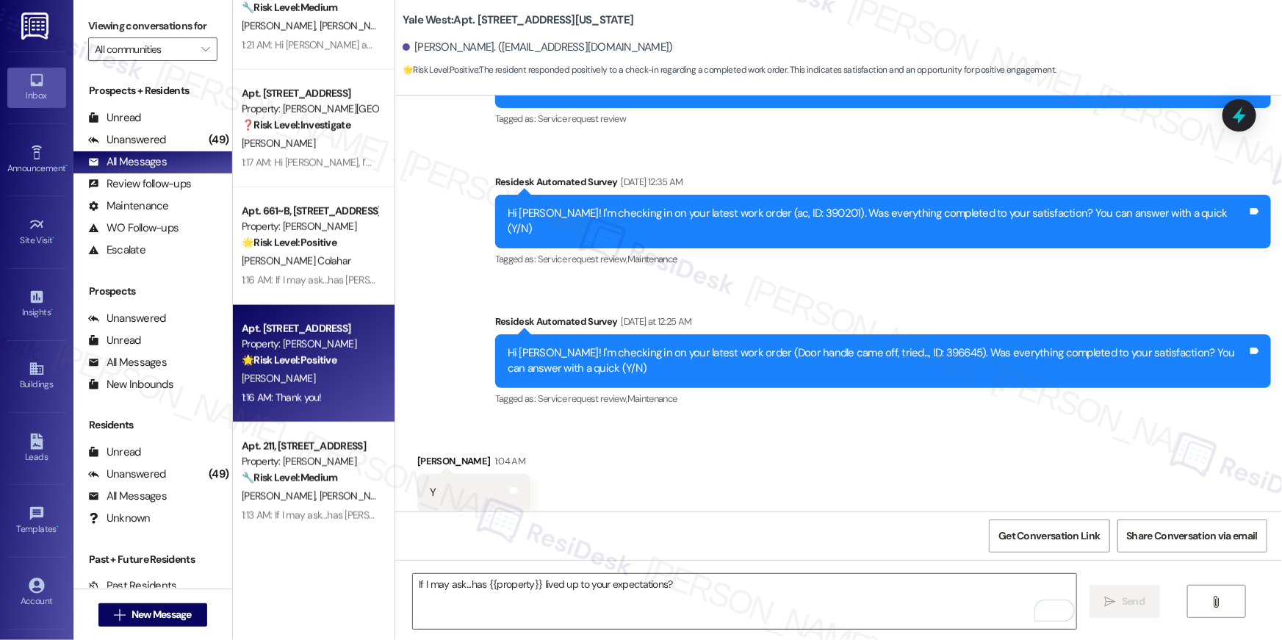
click at [301, 402] on div "1:16 AM: Thank you! 1:16 AM: Thank you!" at bounding box center [282, 397] width 80 height 13
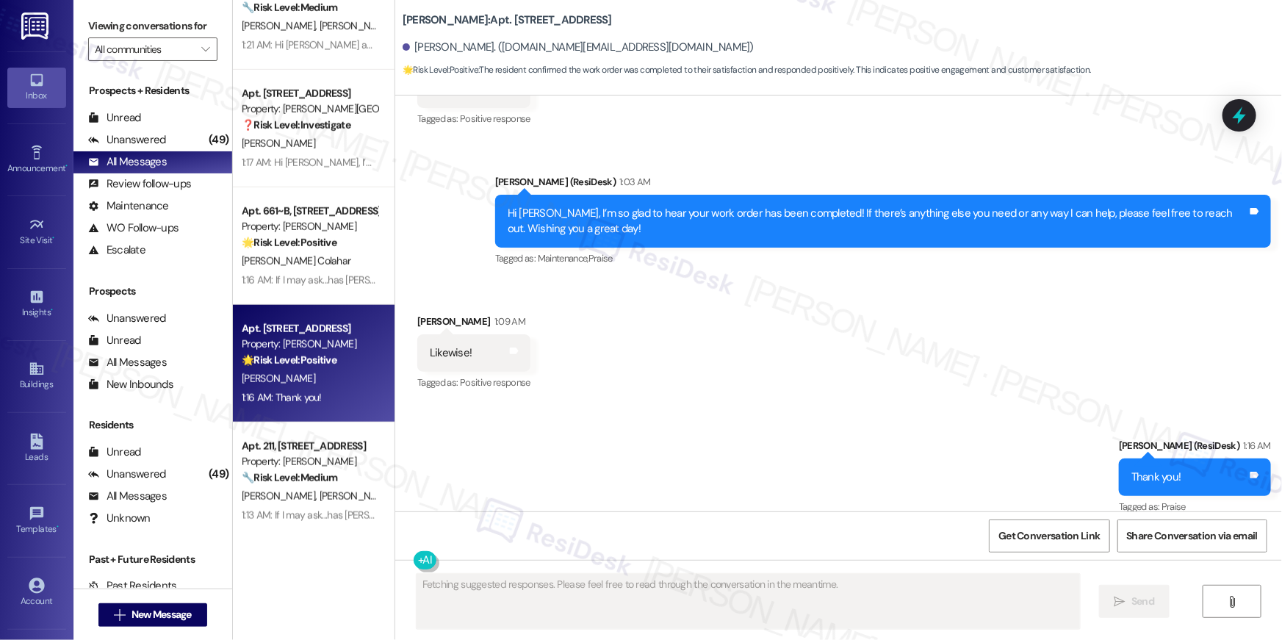
scroll to position [2341, 0]
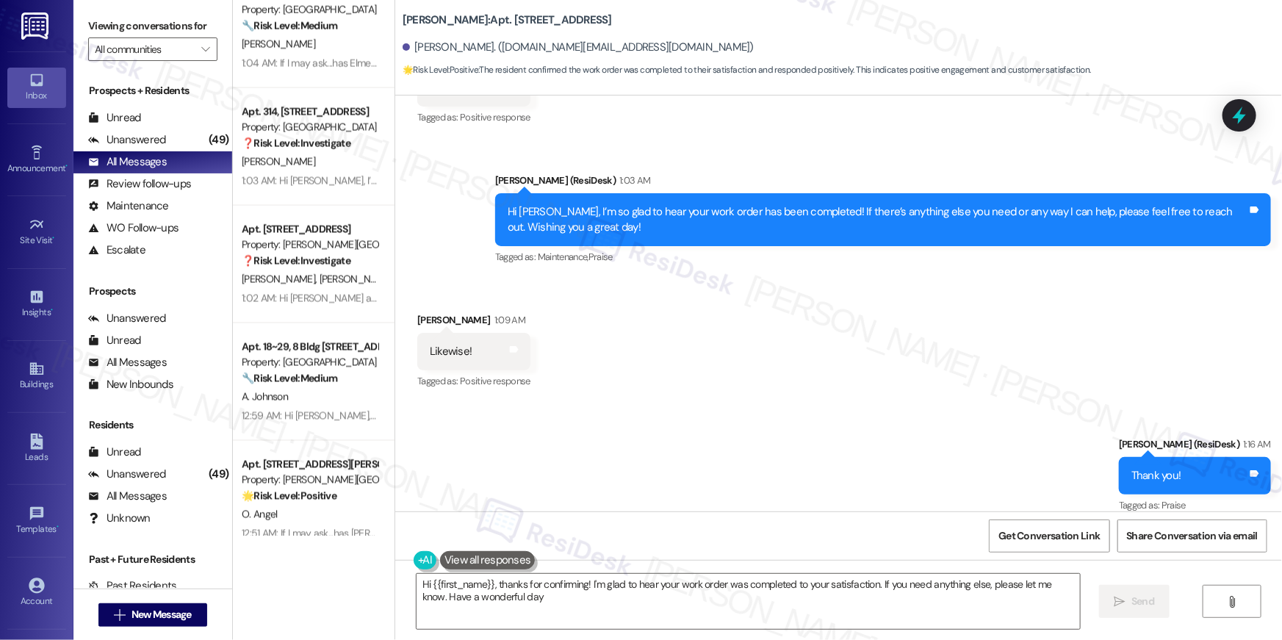
type textarea "Hi {{first_name}}, thanks for confirming! I'm glad to hear your work order was …"
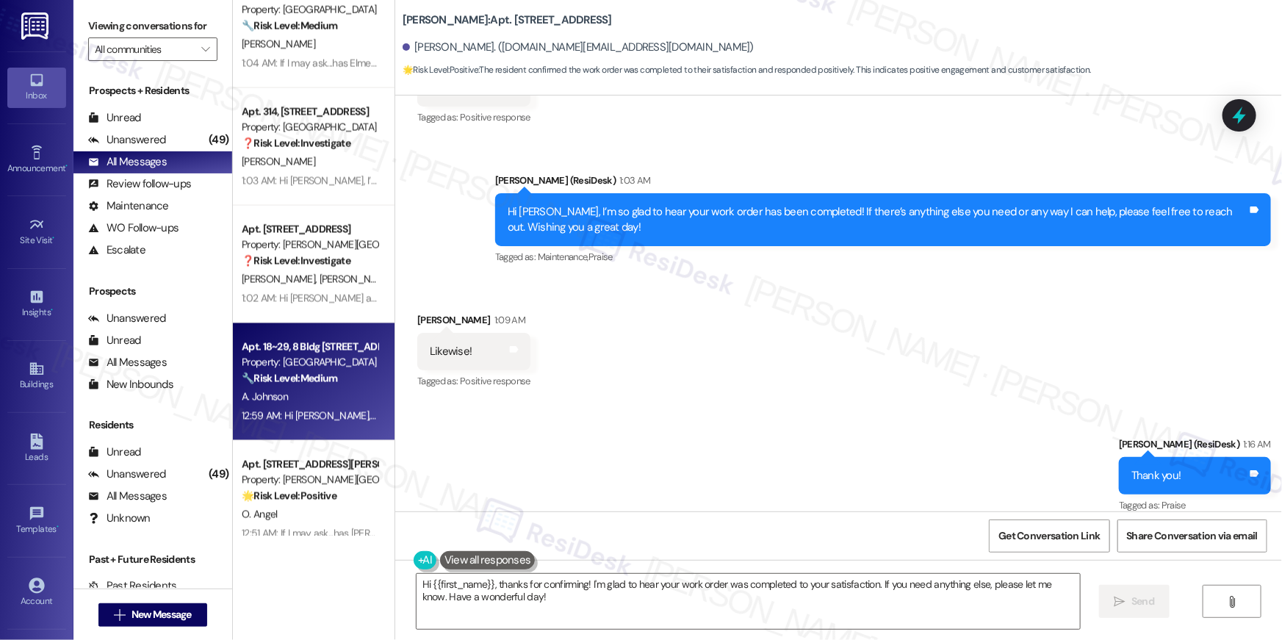
scroll to position [4621, 0]
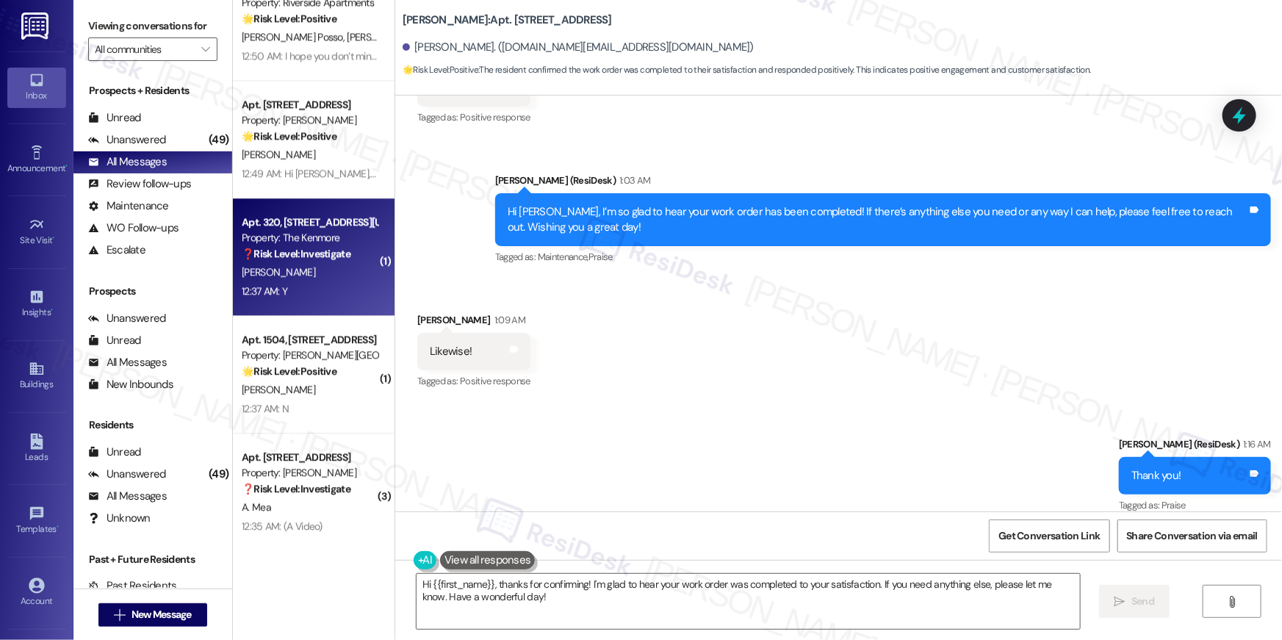
click at [292, 282] on div "12:37 AM: Y 12:37 AM: Y" at bounding box center [309, 291] width 139 height 18
type textarea "Fetching suggested responses. Please feel free to read through the conversation…"
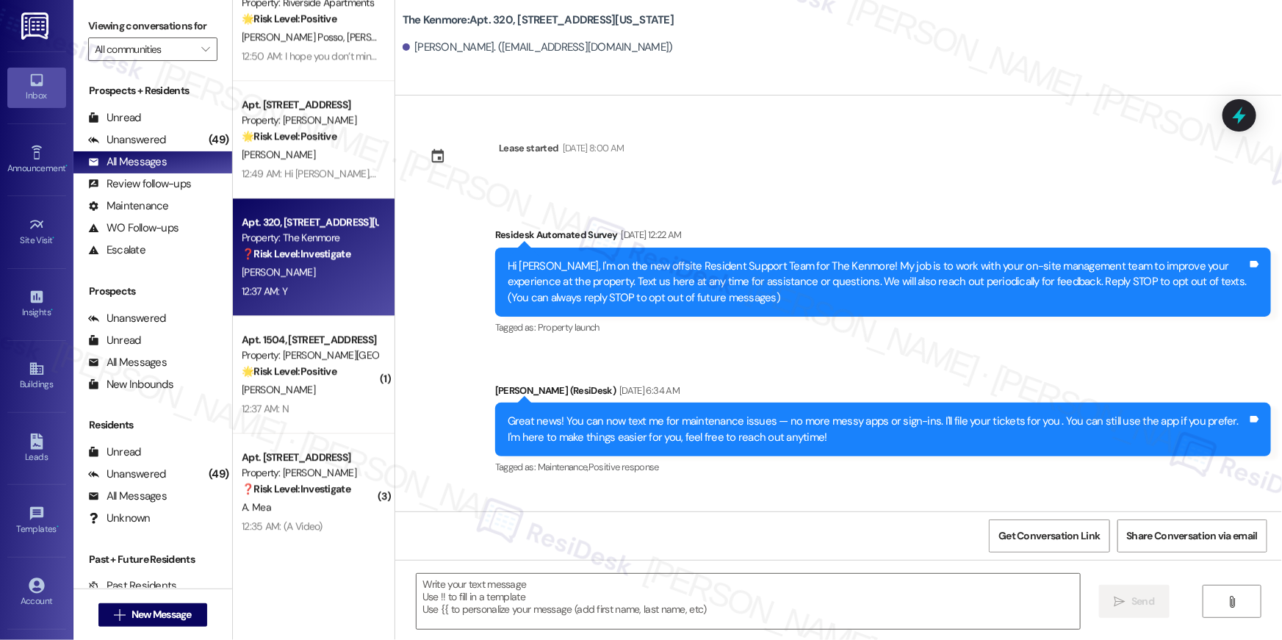
scroll to position [1113, 0]
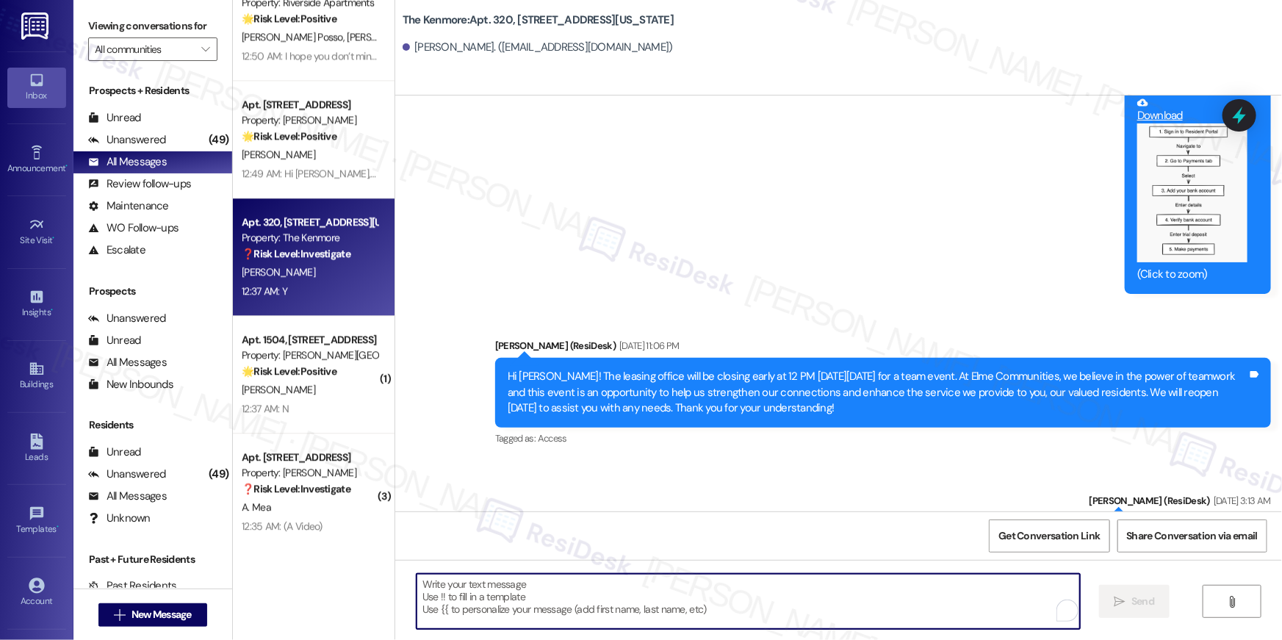
click at [723, 592] on textarea "To enrich screen reader interactions, please activate Accessibility in Grammarl…" at bounding box center [748, 601] width 663 height 55
paste textarea "Hi {{first_name}}, I’m so glad to hear your work order has been completed! If t…"
type textarea "Hi {{first_name}}, I’m so glad to hear your work order has been completed! If t…"
click at [723, 592] on textarea "To enrich screen reader interactions, please activate Accessibility in Grammarl…" at bounding box center [744, 601] width 663 height 55
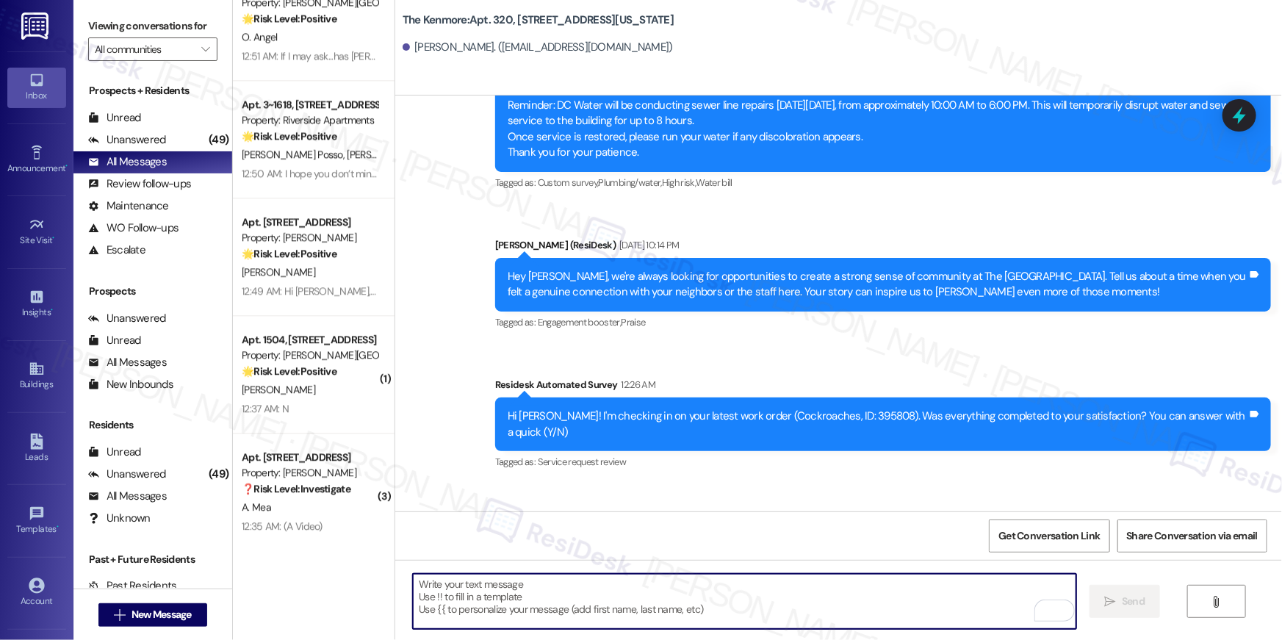
scroll to position [3233, 0]
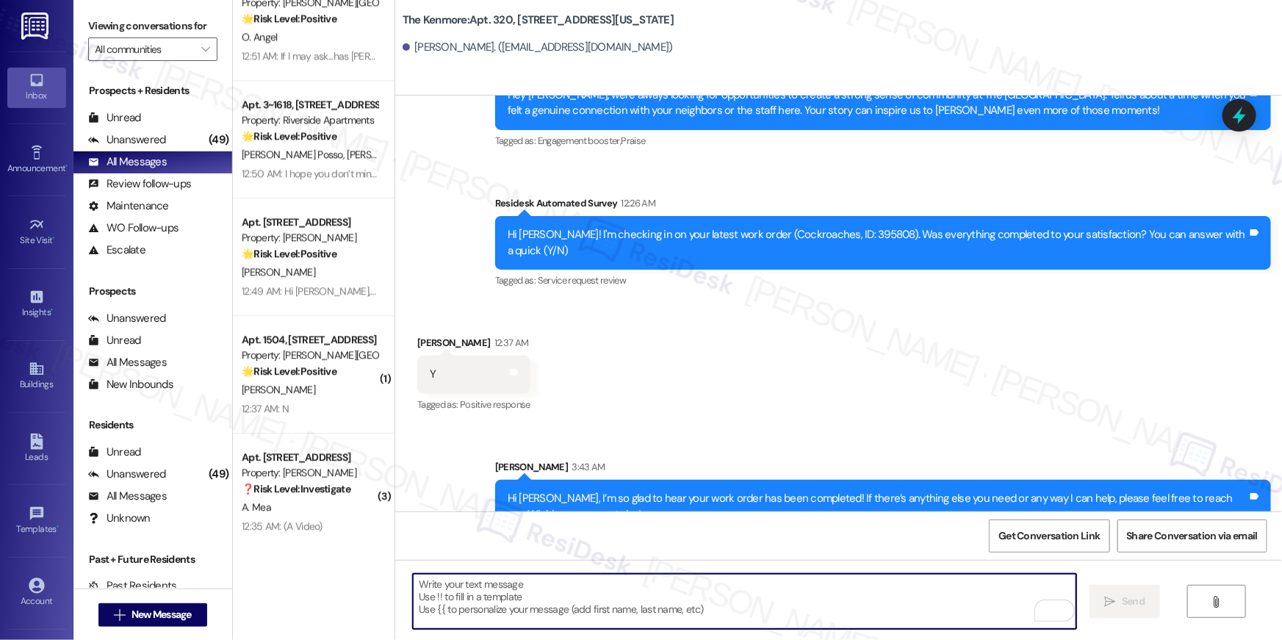
click at [876, 596] on textarea "To enrich screen reader interactions, please activate Accessibility in Grammarl…" at bounding box center [744, 601] width 663 height 55
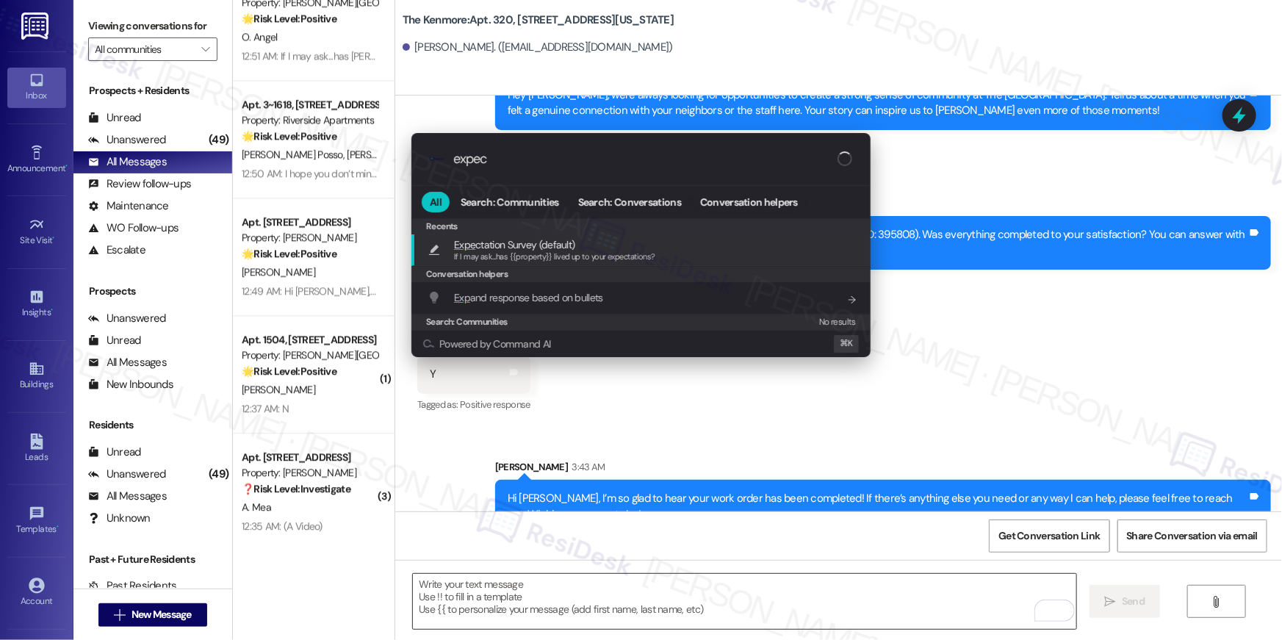
type input "expect"
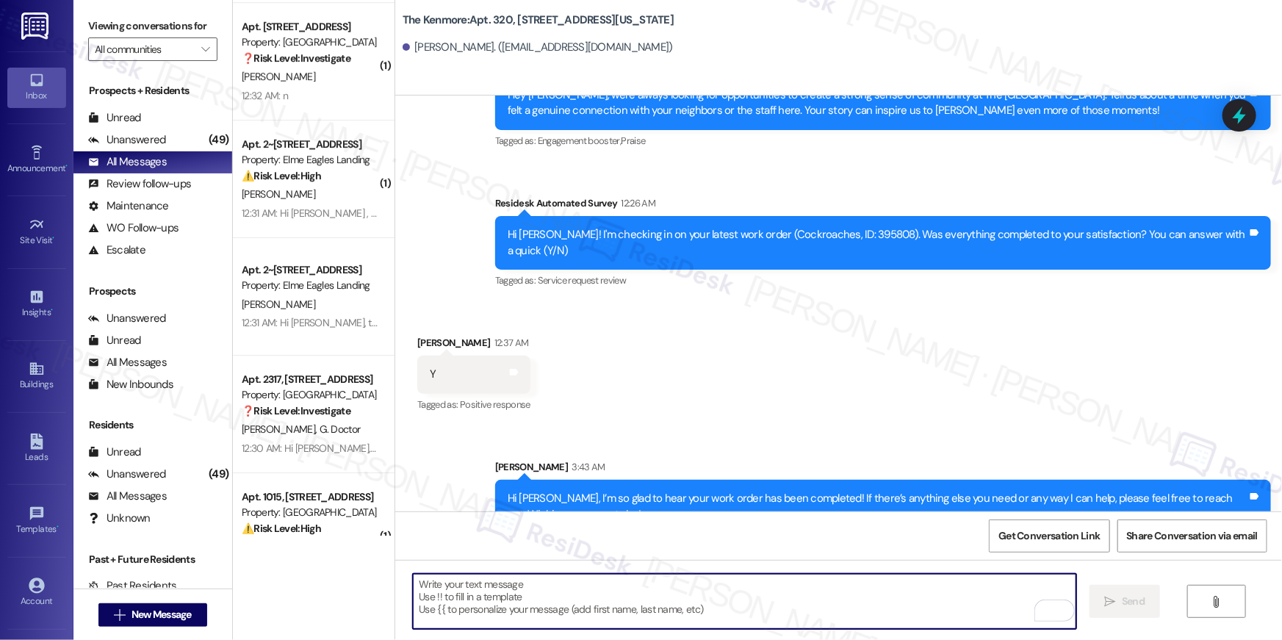
scroll to position [5252, 0]
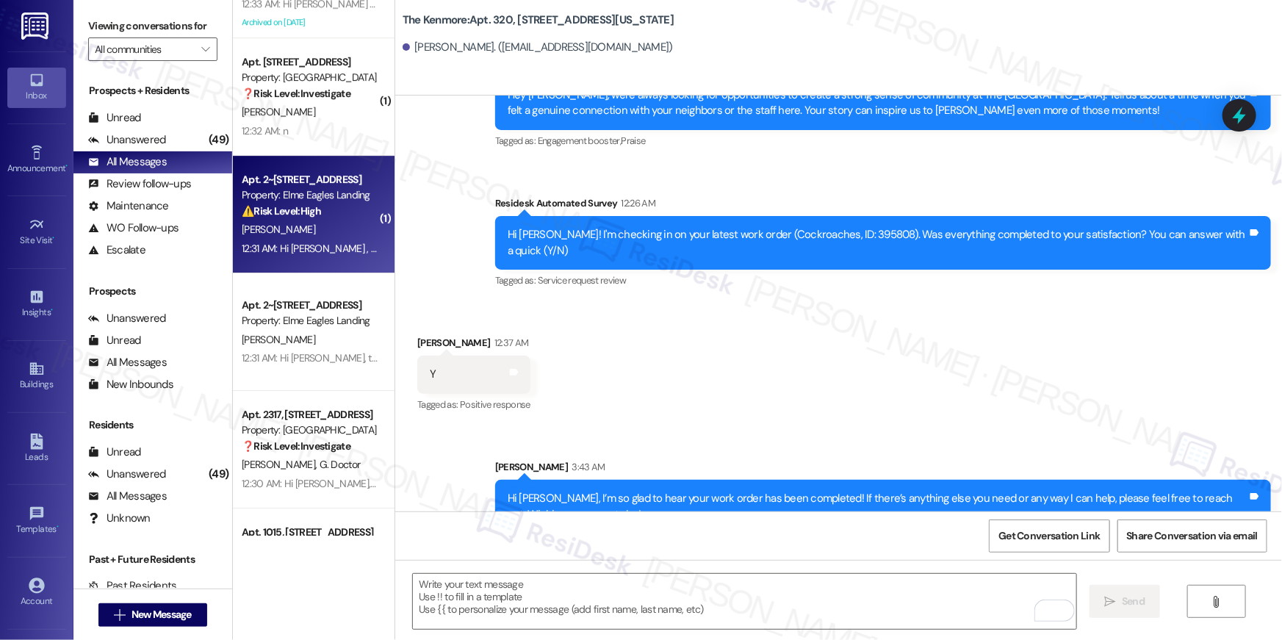
click at [297, 223] on div "[PERSON_NAME]" at bounding box center [309, 229] width 139 height 18
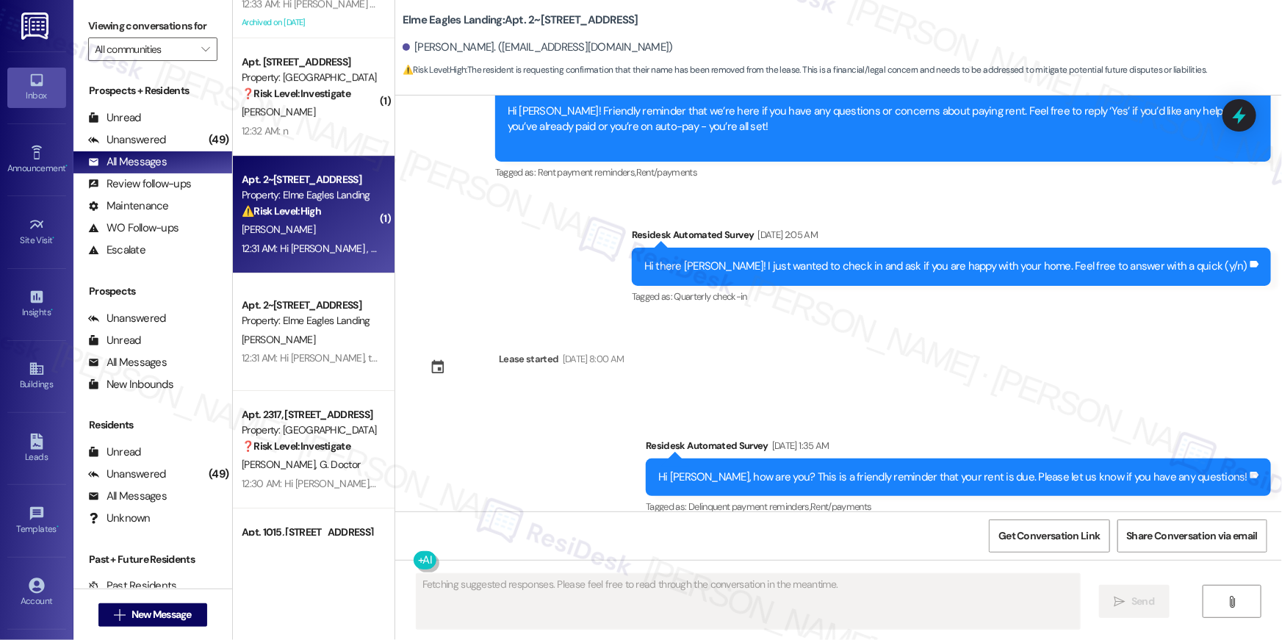
scroll to position [7330, 0]
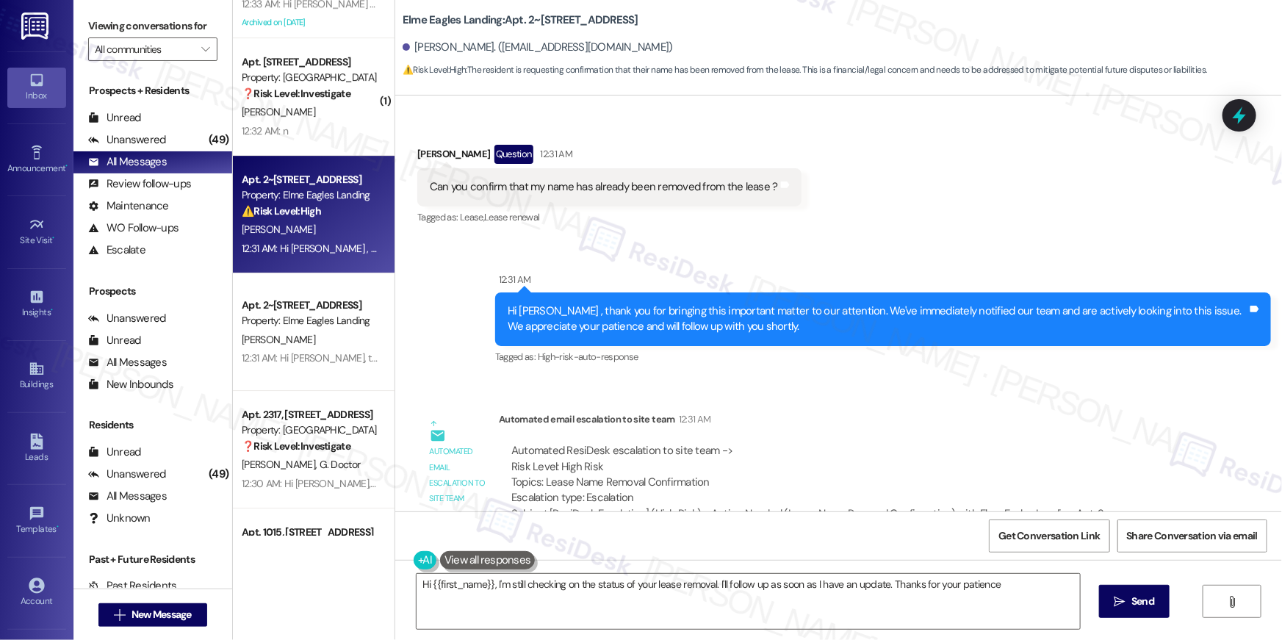
type textarea "Hi {{first_name}}, I'm still checking on the status of your lease removal. I'll…"
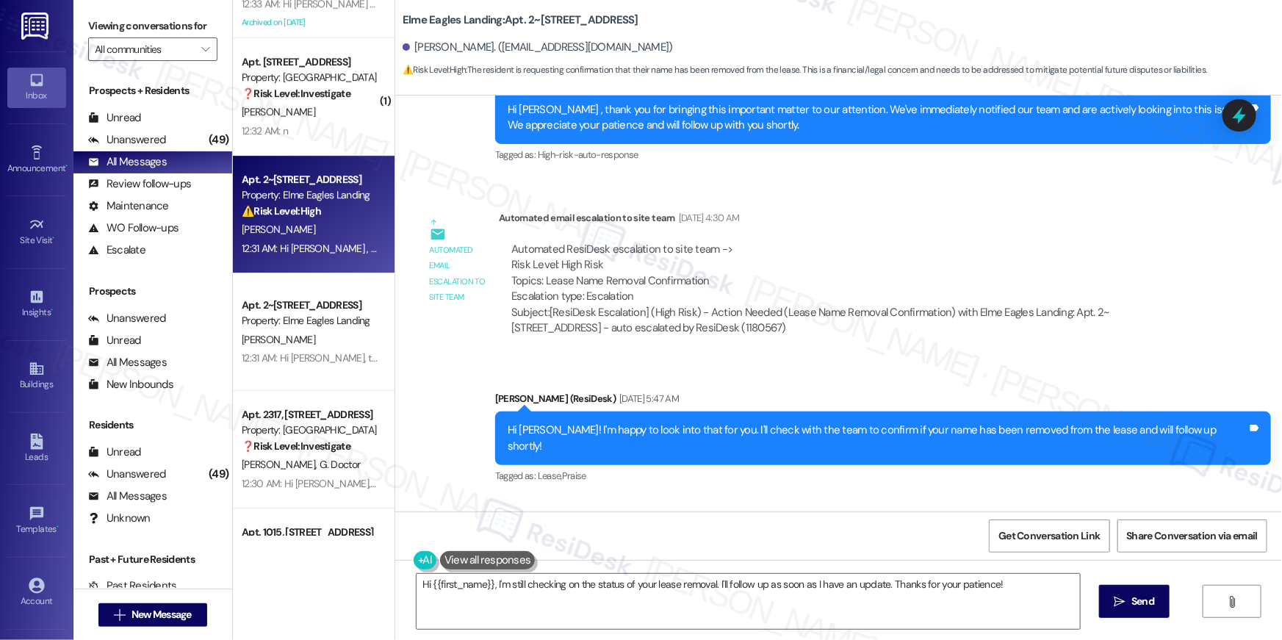
scroll to position [6963, 0]
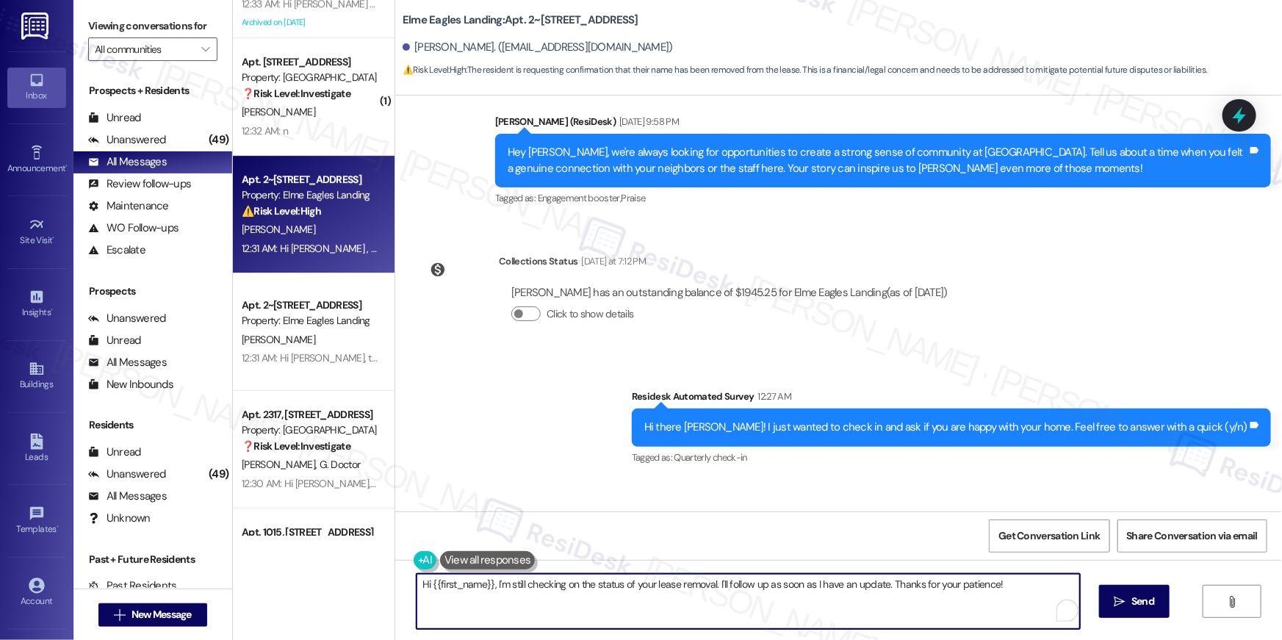
click at [669, 607] on textarea "Hi {{first_name}}, I'm still checking on the status of your lease removal. I'll…" at bounding box center [748, 601] width 663 height 55
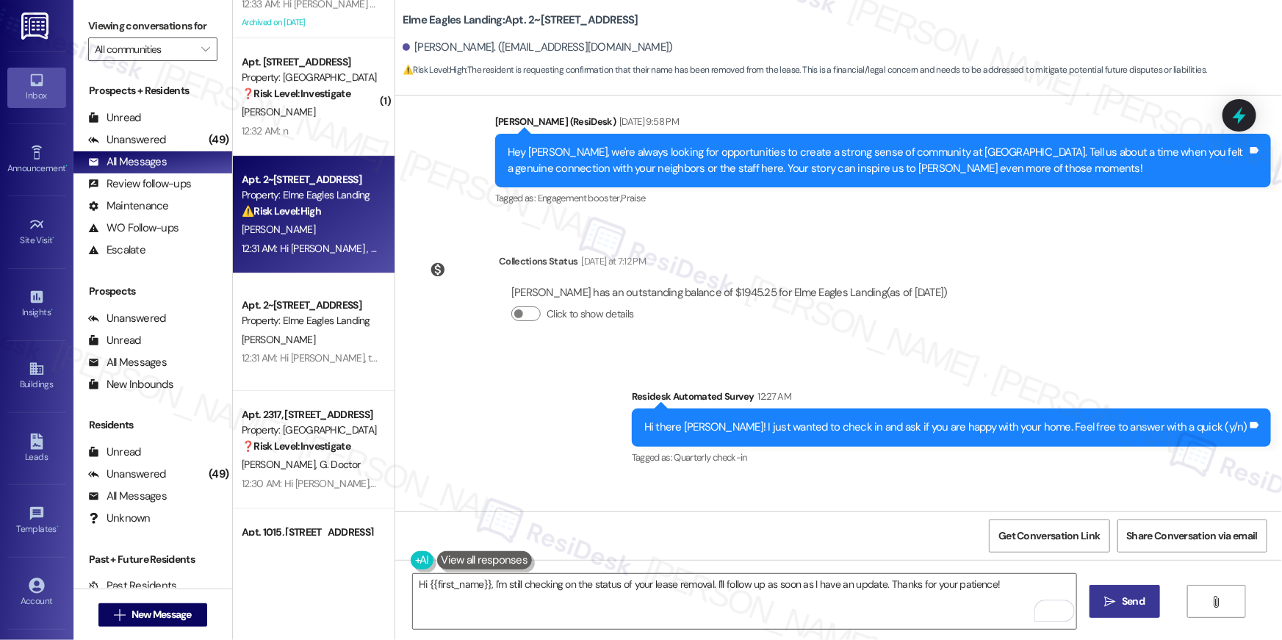
click at [1145, 605] on span "Send" at bounding box center [1133, 601] width 29 height 15
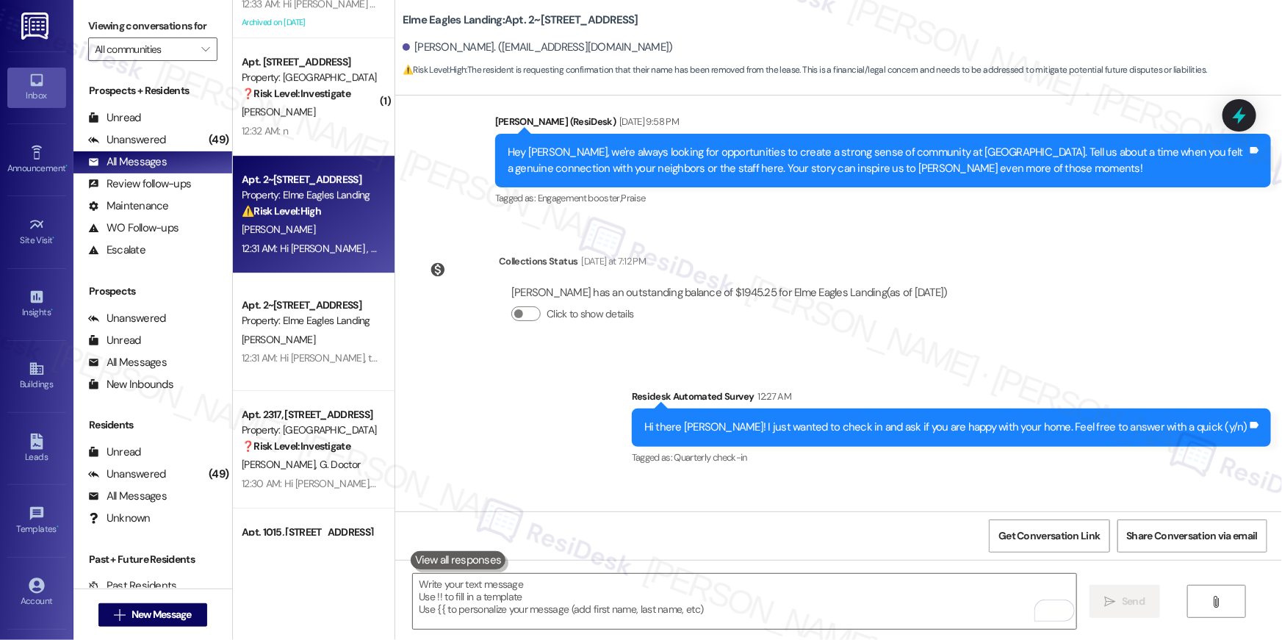
scroll to position [7009, 0]
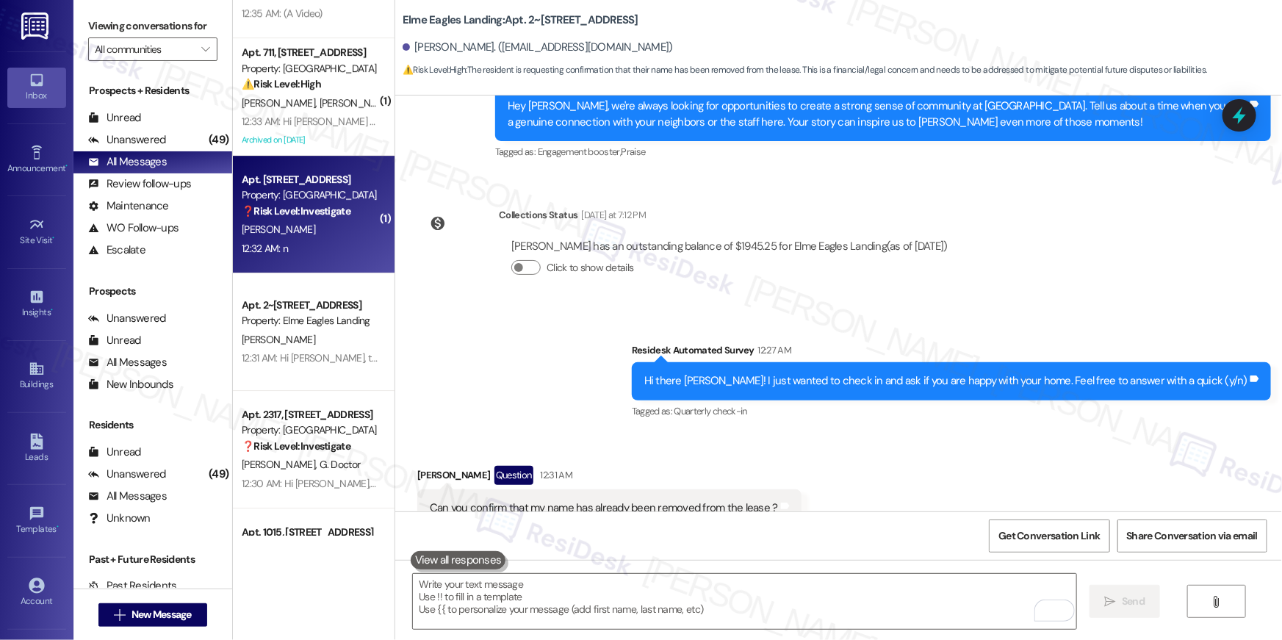
click at [297, 249] on div "12:32 AM: n 12:32 AM: n" at bounding box center [309, 249] width 139 height 18
type textarea "Fetching suggested responses. Please feel free to read through the conversation…"
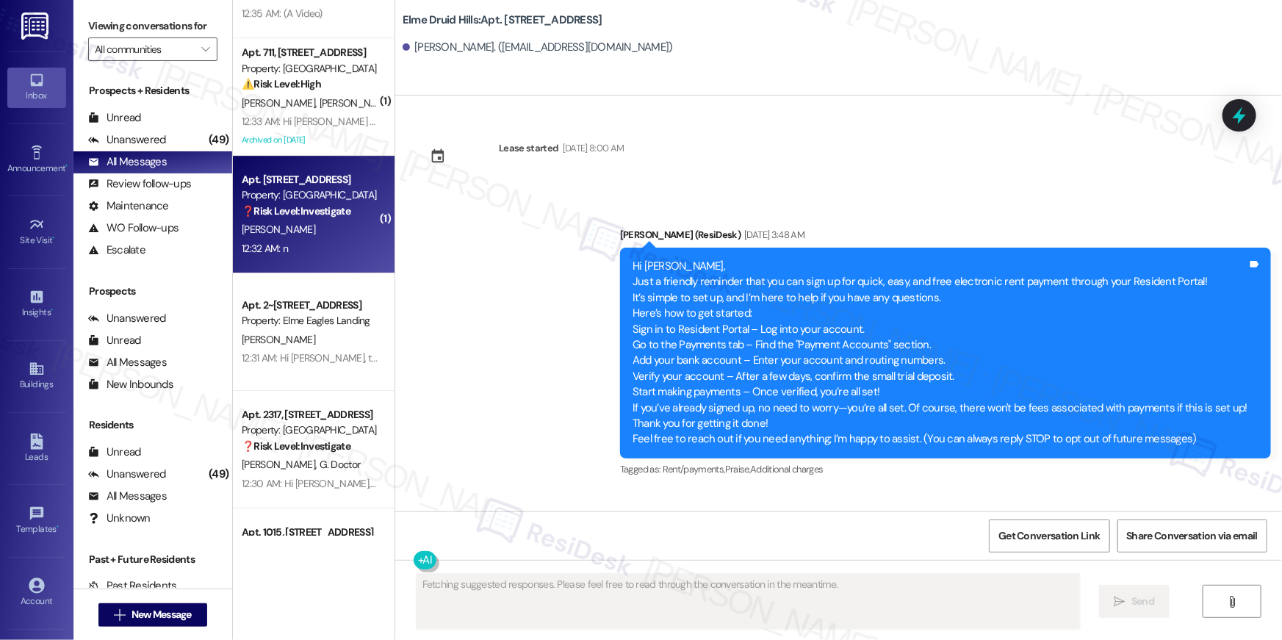
scroll to position [26194, 0]
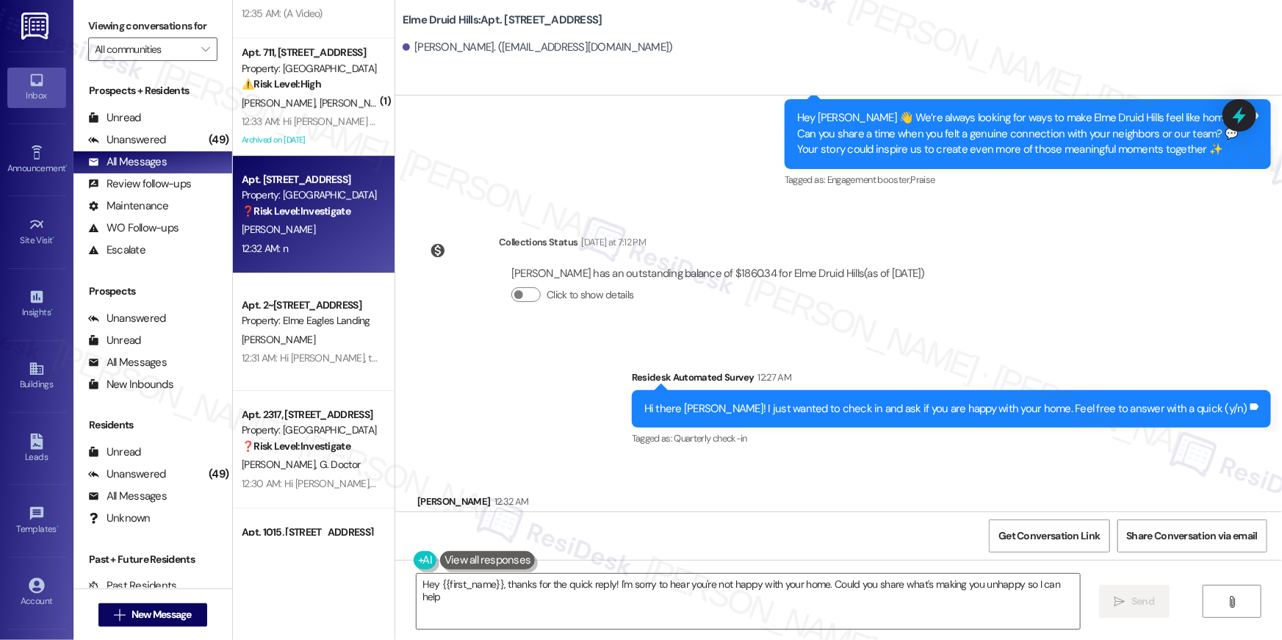
type textarea "Hey {{first_name}}, thanks for the quick reply! I'm sorry to hear you're not ha…"
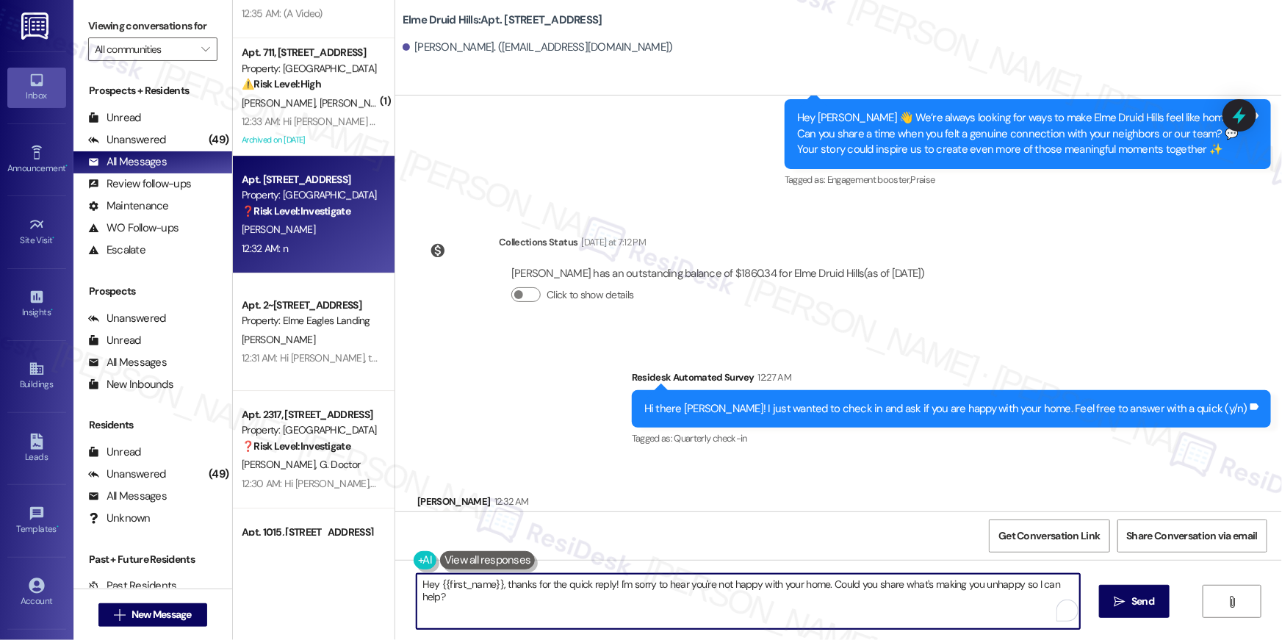
click at [692, 588] on textarea "Hey {{first_name}}, thanks for the quick reply! I'm sorry to hear you're not ha…" at bounding box center [748, 601] width 663 height 55
click at [797, 594] on textarea "Hey {{first_name}}, thanks for the quick reply! I'm sorry to hear you're not ha…" at bounding box center [748, 601] width 663 height 55
click at [1105, 605] on icon "" at bounding box center [1110, 602] width 11 height 12
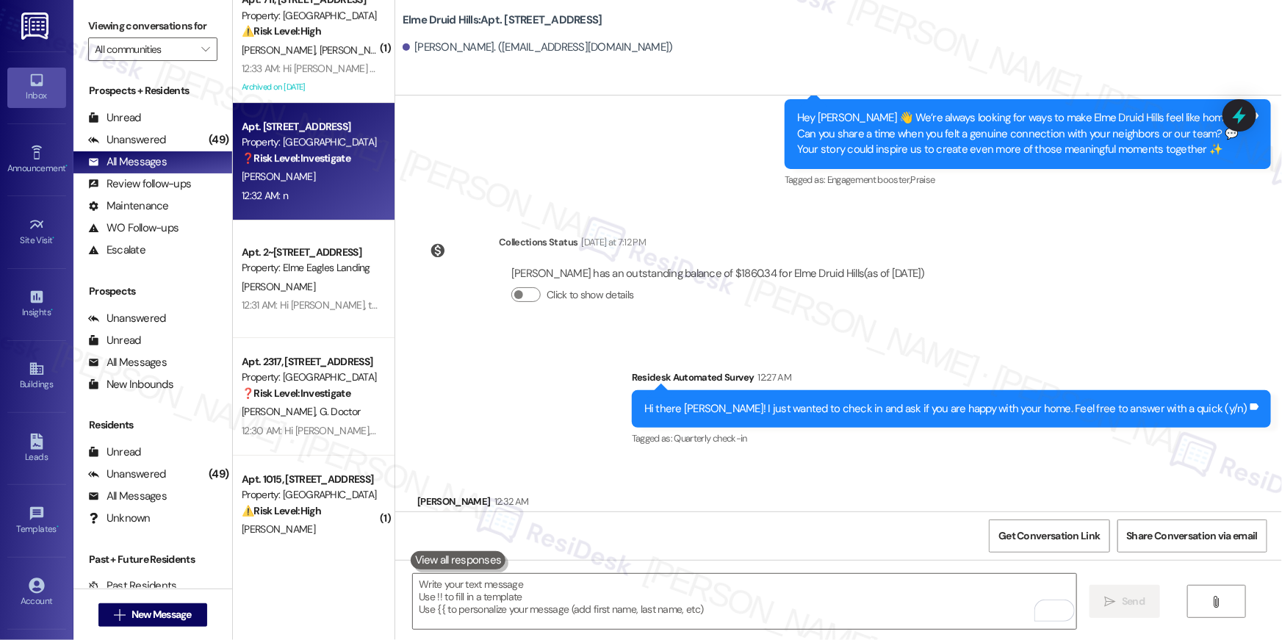
scroll to position [5341, 0]
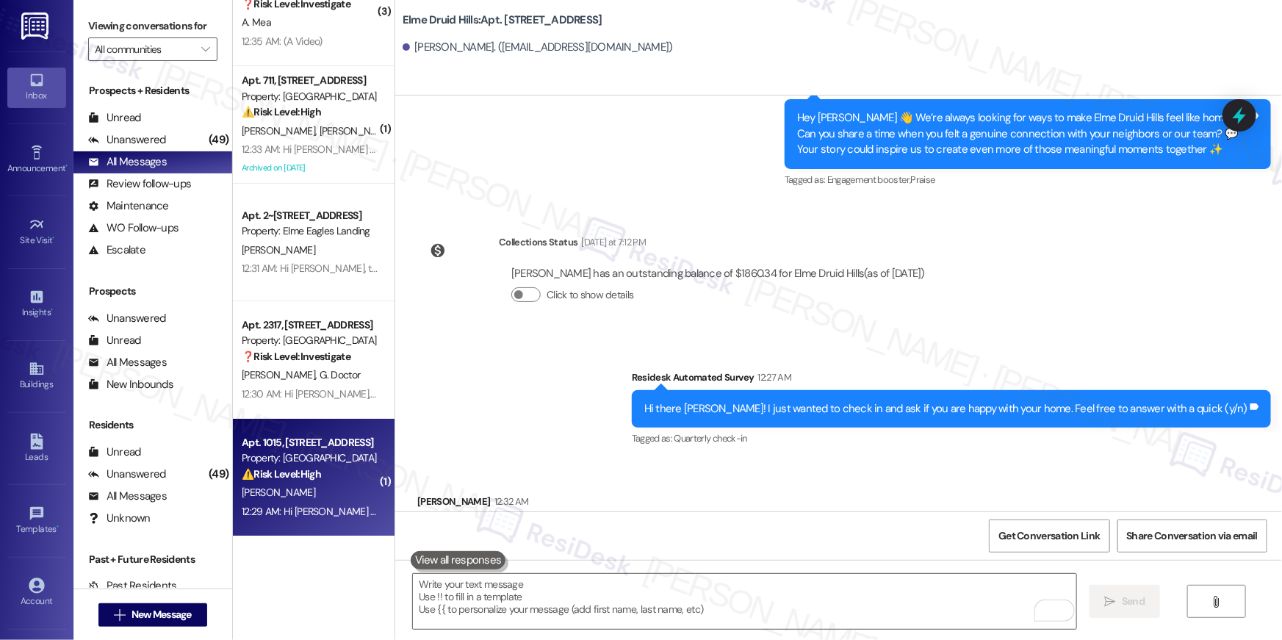
click at [314, 486] on div "J. Sturch" at bounding box center [309, 492] width 139 height 18
type textarea "Fetching suggested responses. Please feel free to read through the conversation…"
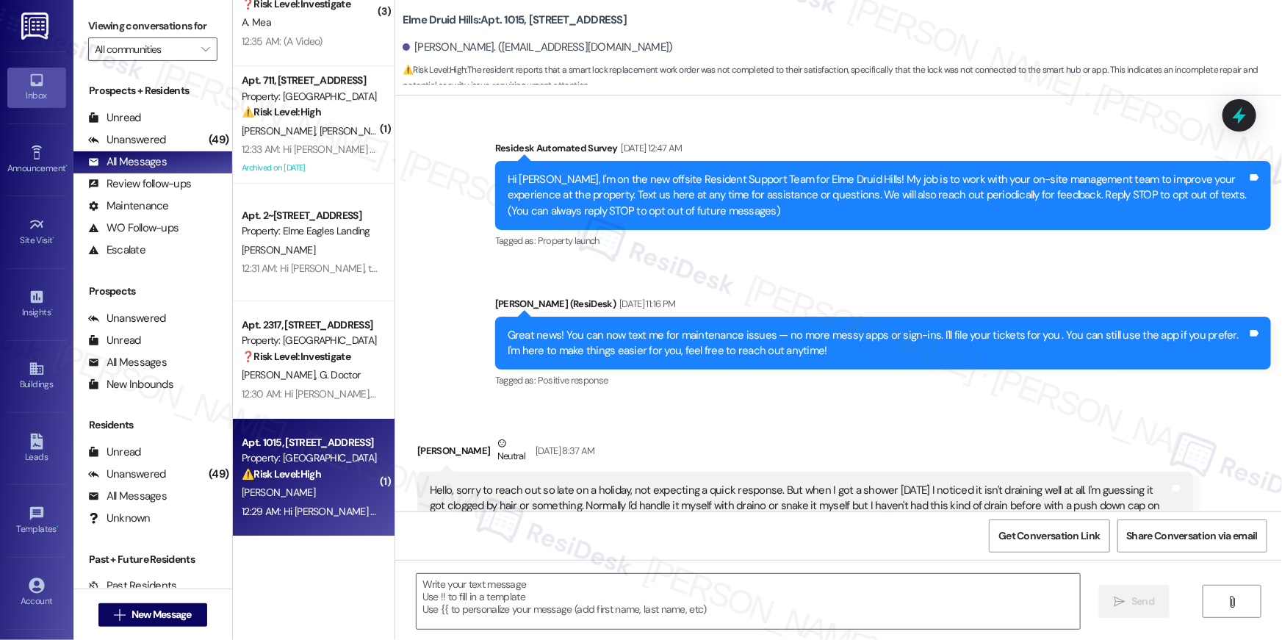
scroll to position [35077, 0]
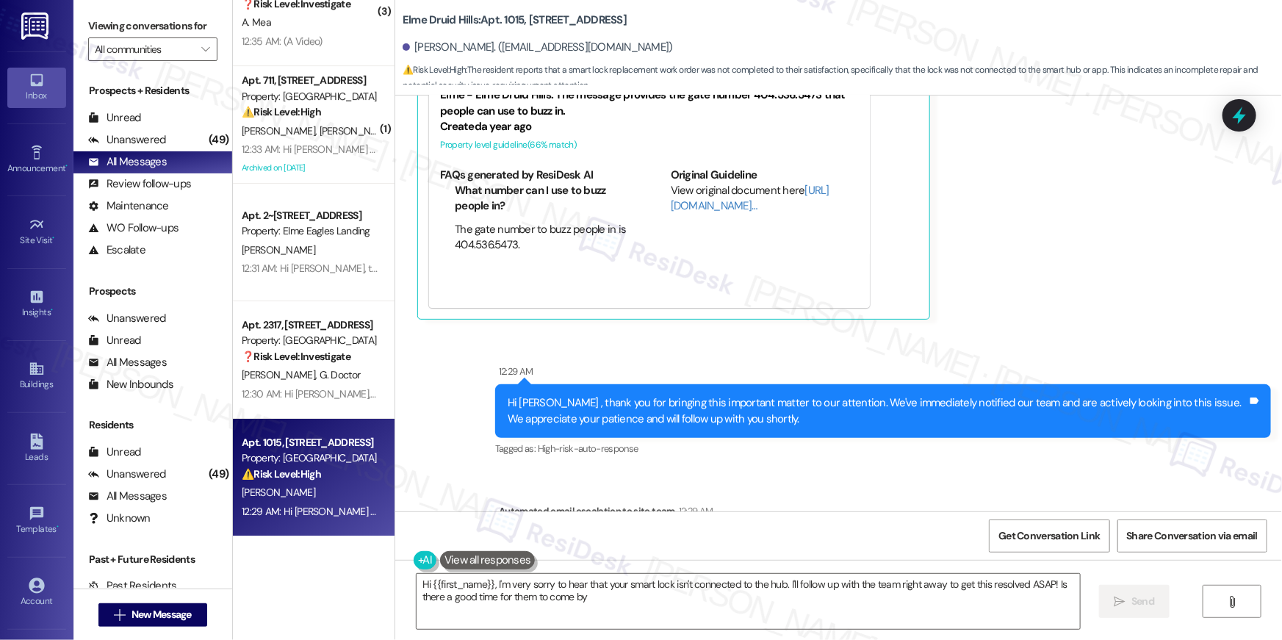
type textarea "Hi {{first_name}}, I'm very sorry to hear that your smart lock isn't connected …"
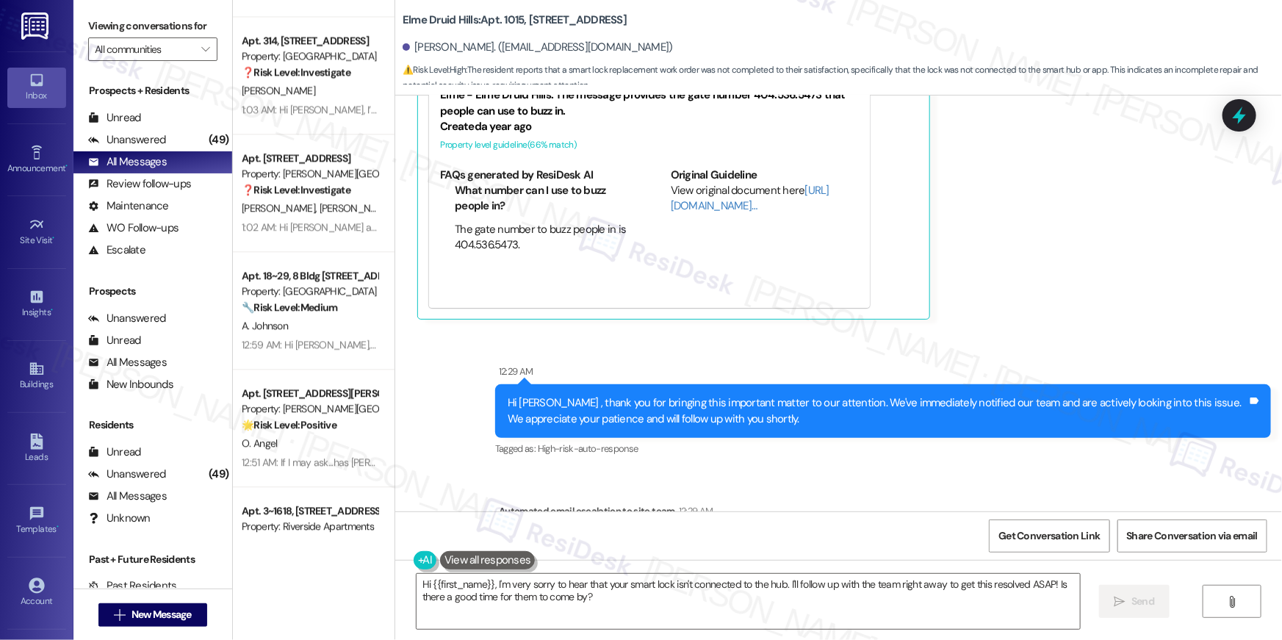
scroll to position [3823, 0]
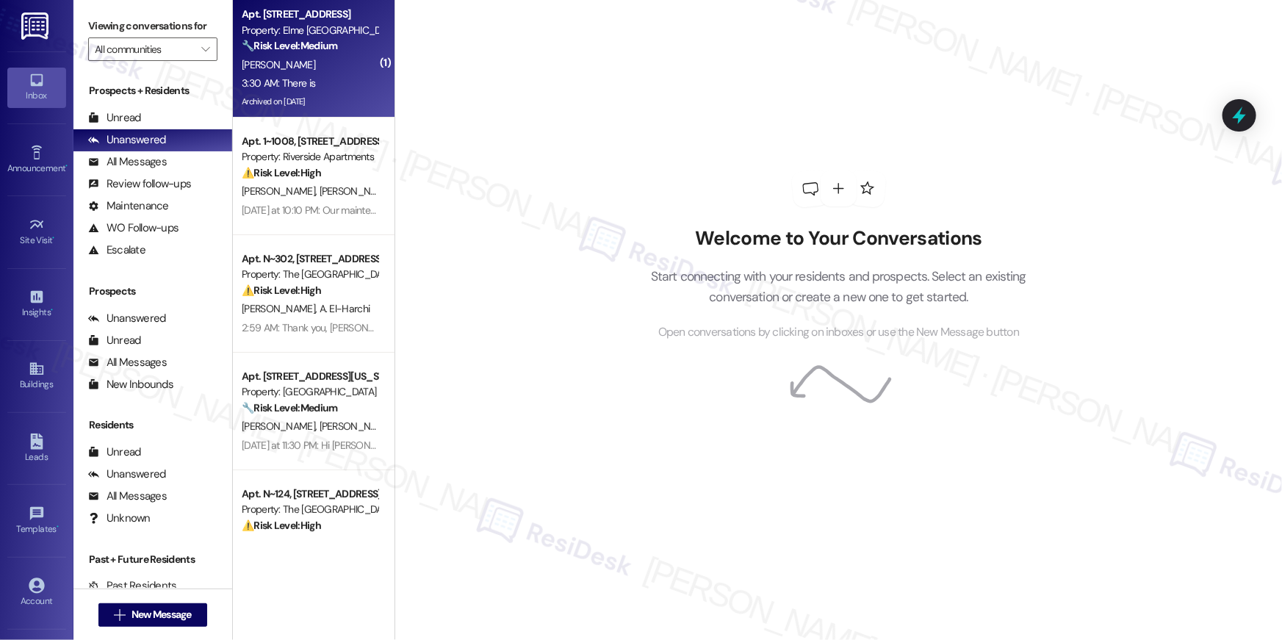
click at [338, 101] on div "Archived on [DATE]" at bounding box center [309, 102] width 139 height 18
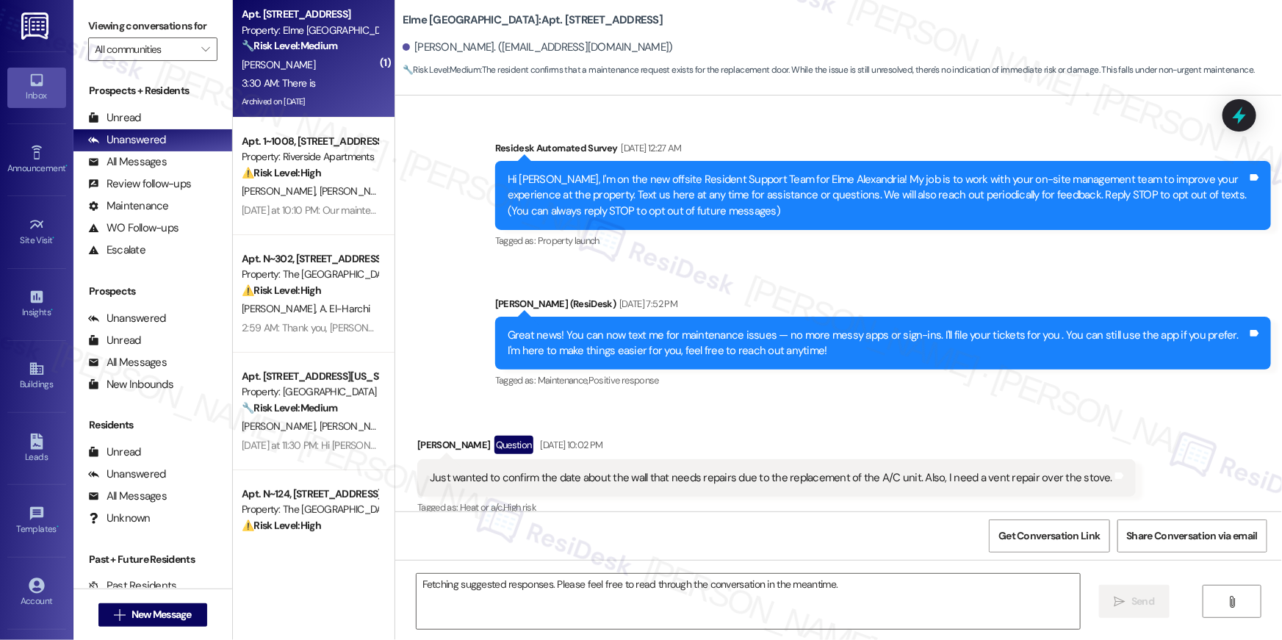
scroll to position [21356, 0]
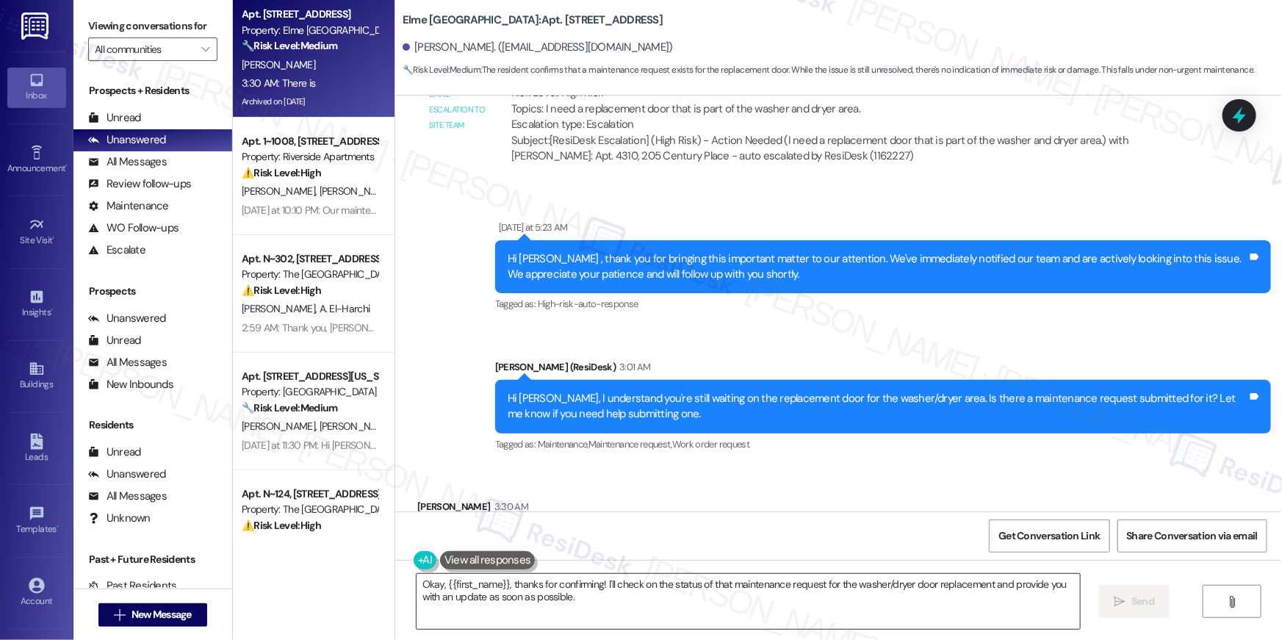
click at [541, 609] on textarea "Okay, {{first_name}}, thanks for confirming! I'll check on the status of that m…" at bounding box center [748, 601] width 663 height 55
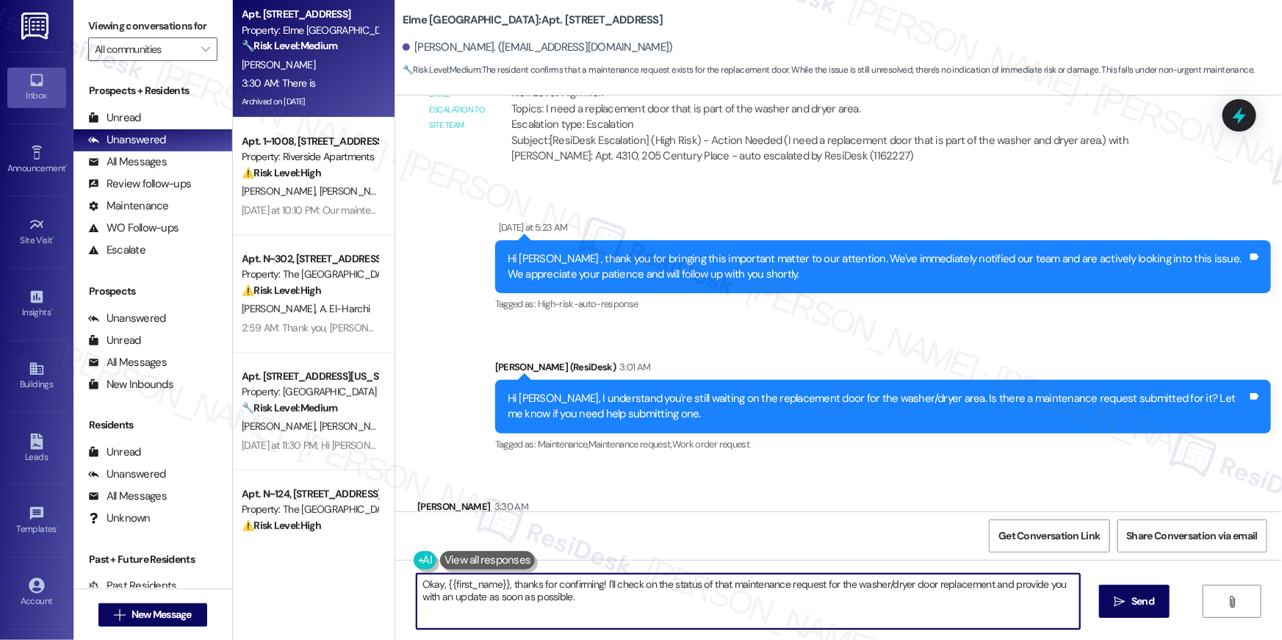
click at [541, 609] on textarea "Okay, {{first_name}}, thanks for confirming! I'll check on the status of that m…" at bounding box center [748, 601] width 663 height 55
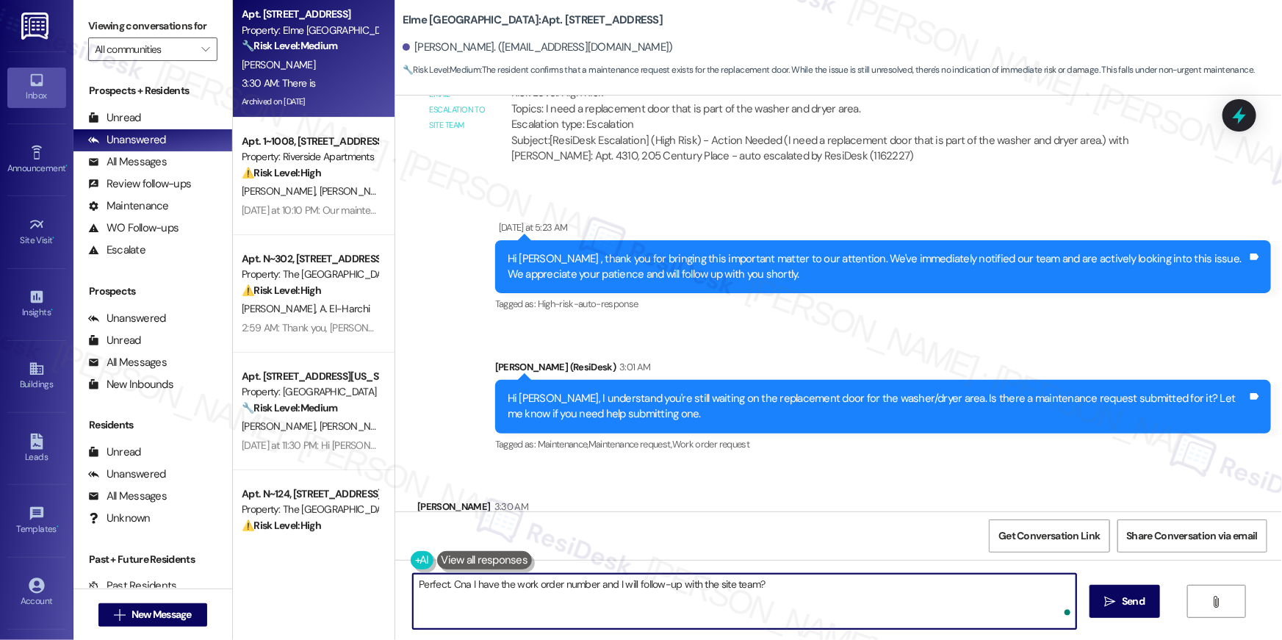
type textarea "Perfect. Cna I have the work order number and I will follow-up with the site te…"
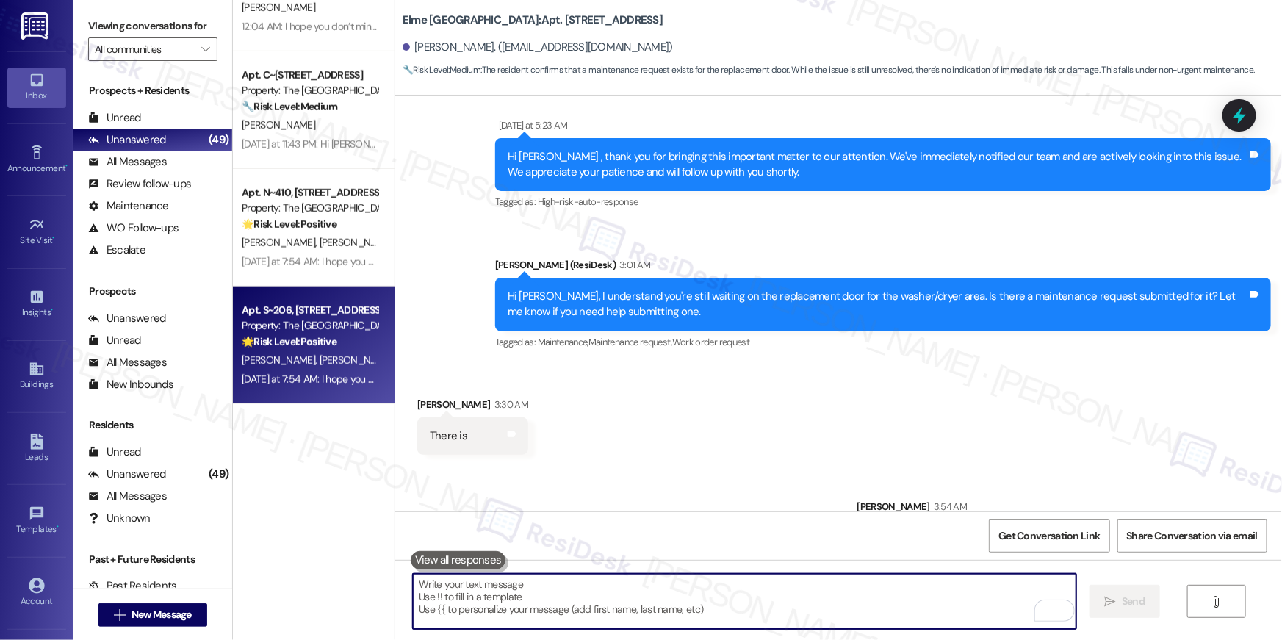
scroll to position [0, 0]
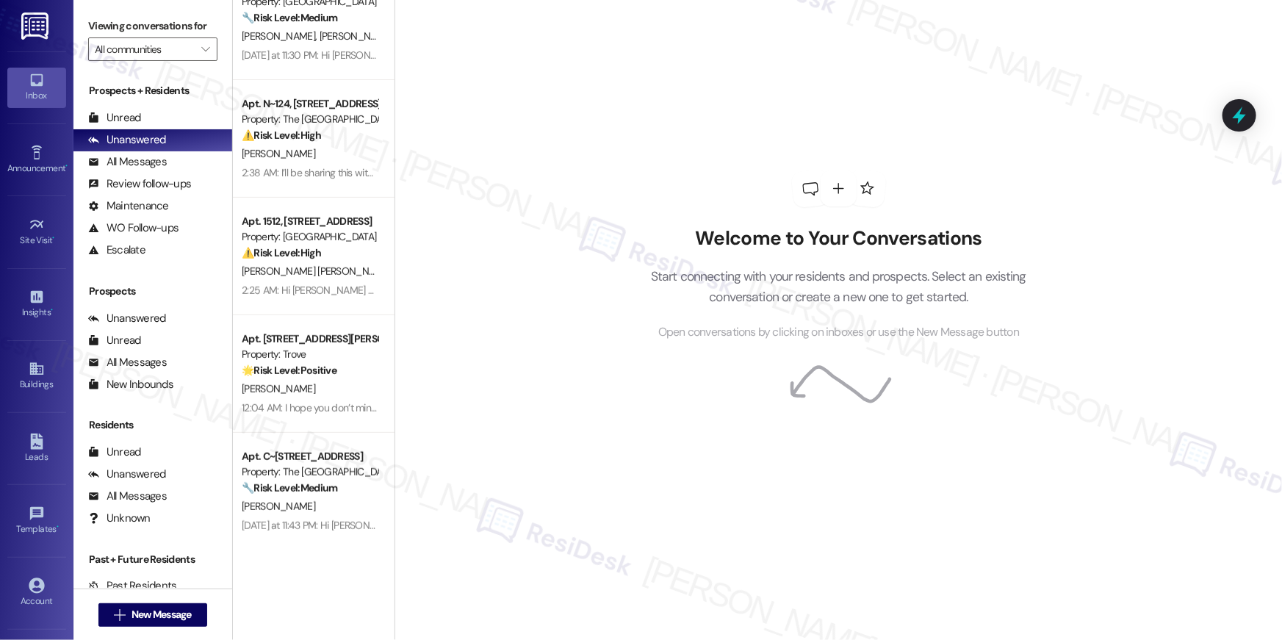
scroll to position [287, 0]
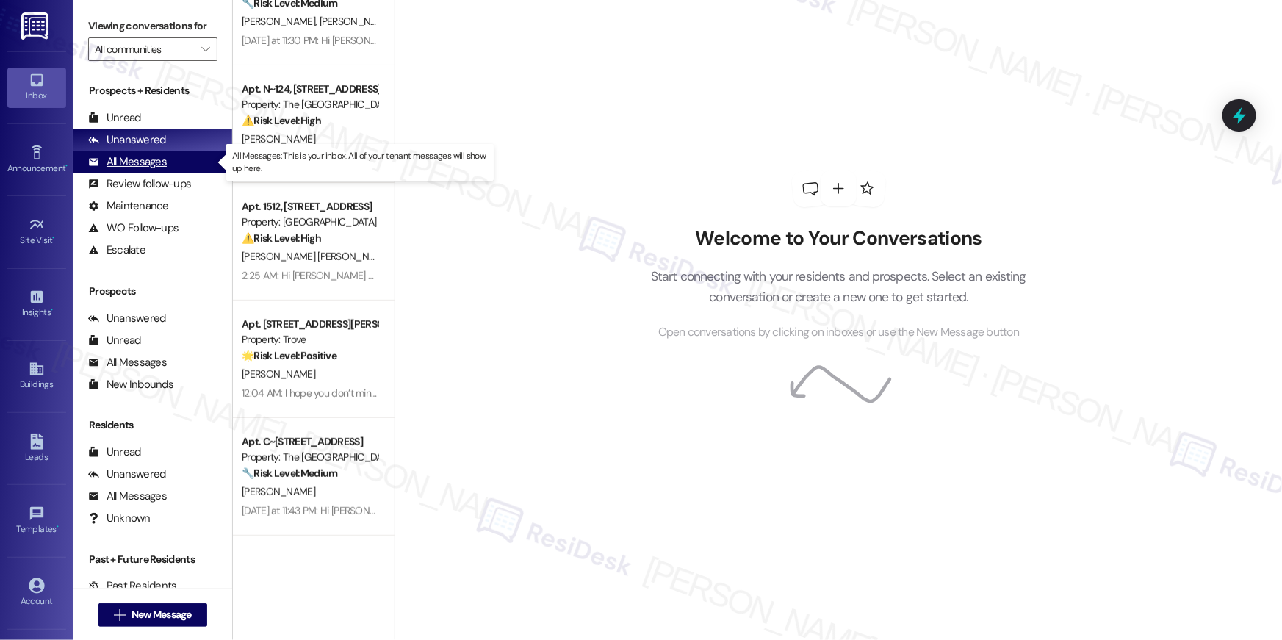
click at [167, 165] on div "All Messages (undefined)" at bounding box center [152, 162] width 159 height 22
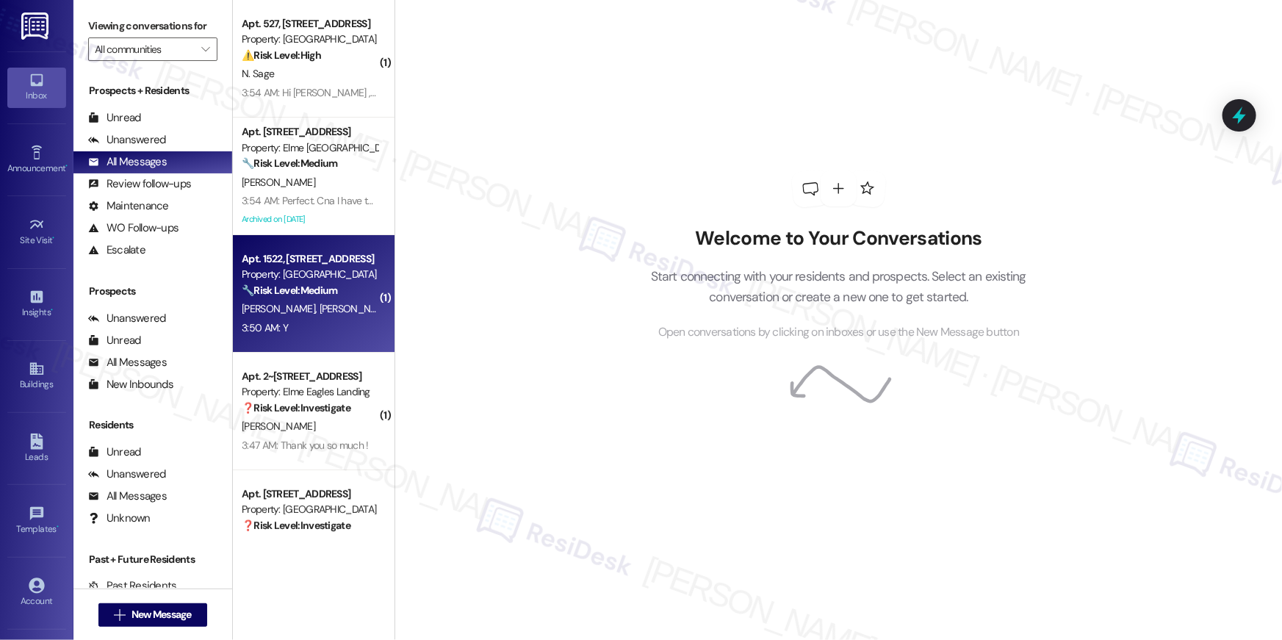
click at [312, 344] on div "Apt. 1522, [STREET_ADDRESS] Property: [GEOGRAPHIC_DATA] 🔧 Risk Level: Medium Th…" at bounding box center [314, 294] width 162 height 118
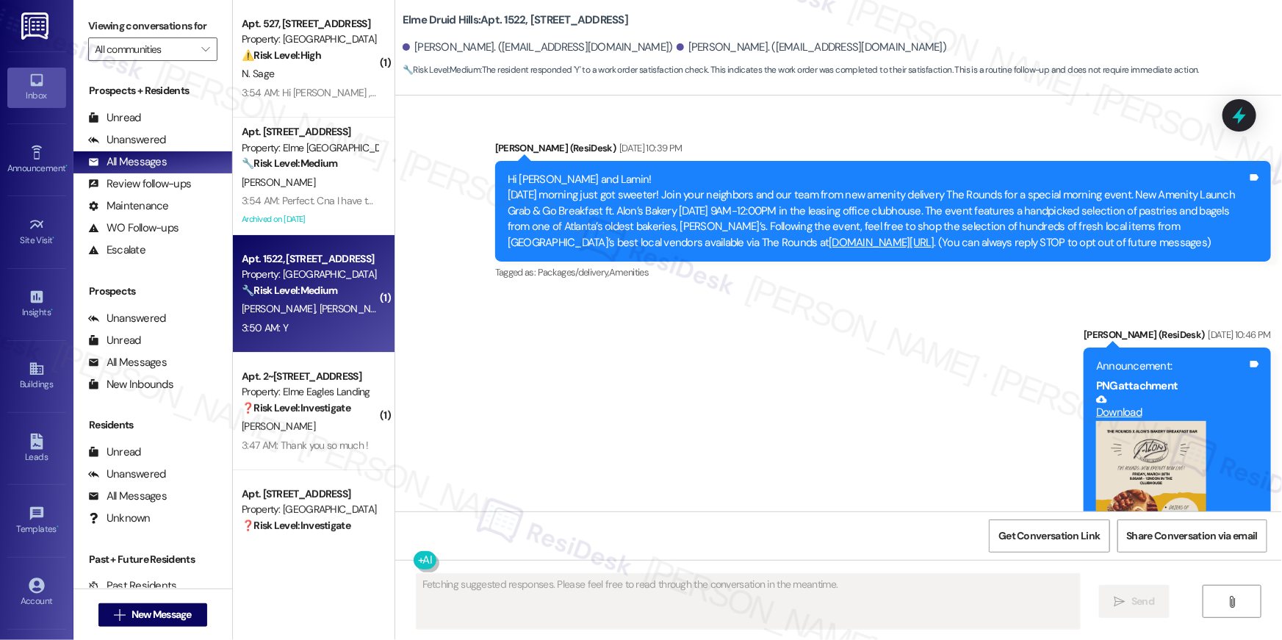
scroll to position [13639, 0]
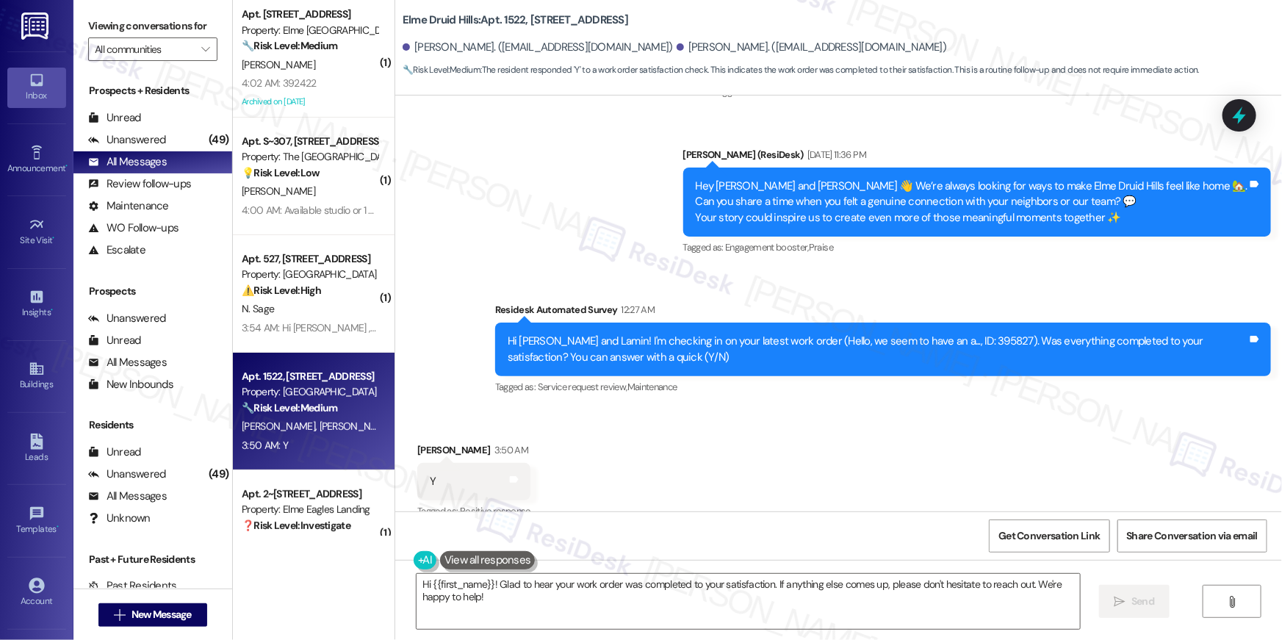
drag, startPoint x: 963, startPoint y: 391, endPoint x: 971, endPoint y: 395, distance: 9.2
click at [963, 409] on div "Received via SMS [PERSON_NAME] 3:50 AM Y Tags and notes Tagged as: Positive res…" at bounding box center [838, 471] width 887 height 124
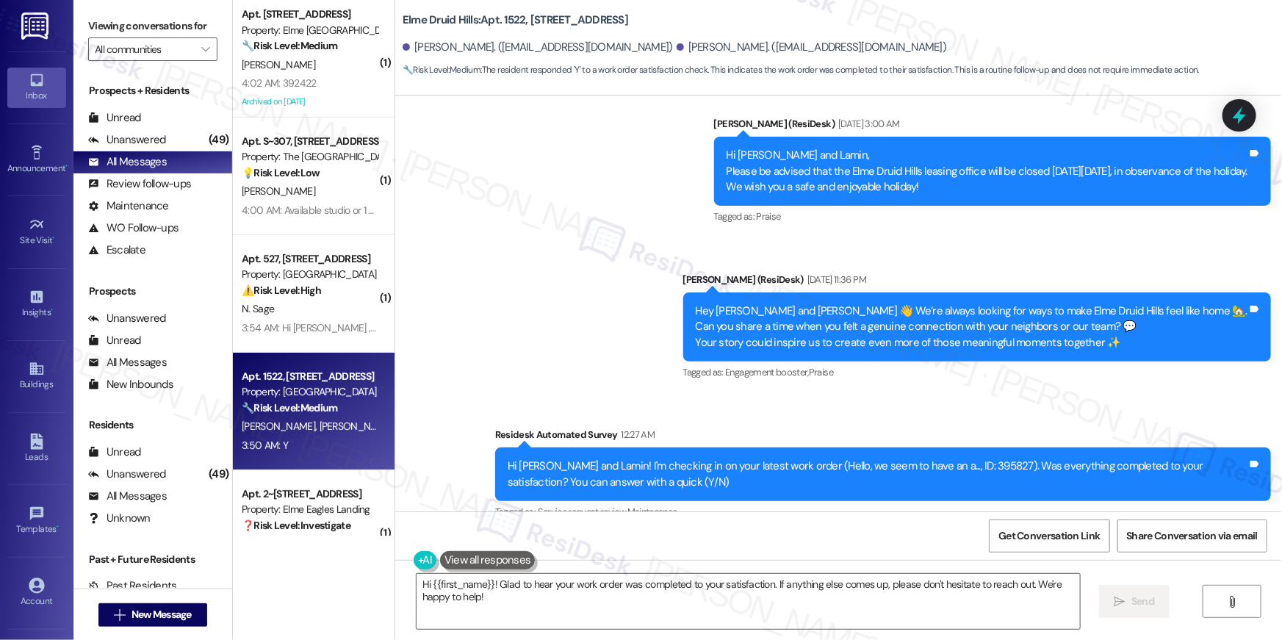
scroll to position [13369, 0]
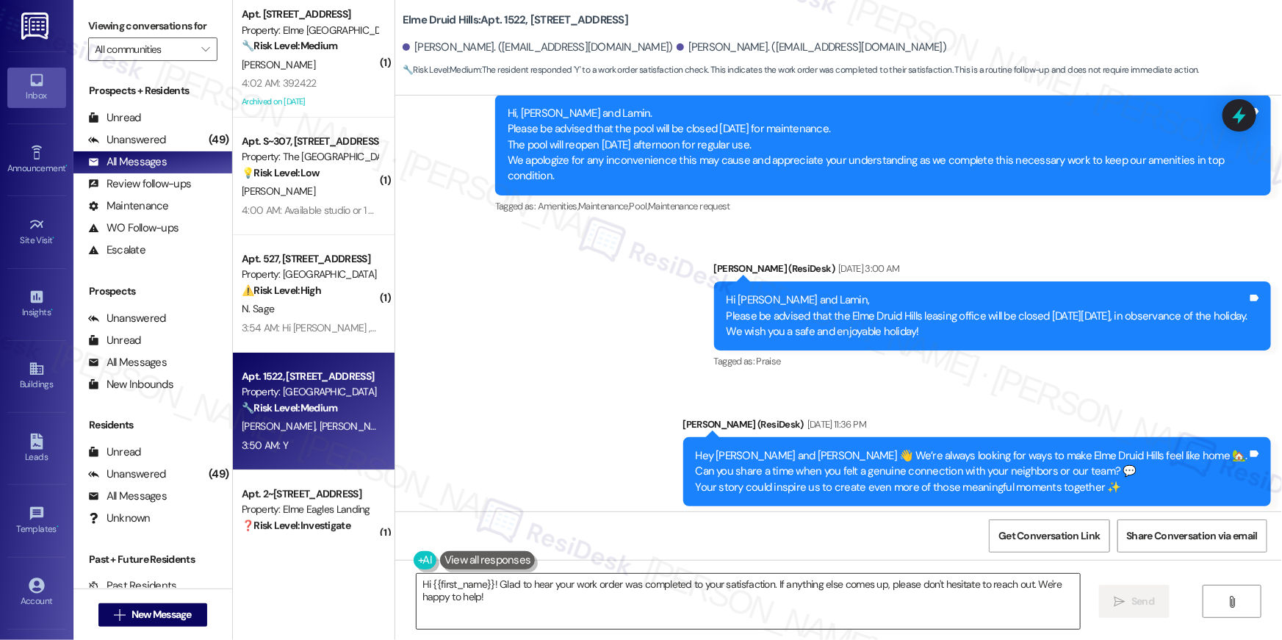
click at [849, 587] on textarea "Hi {{first_name}}! Glad to hear your work order was completed to your satisfact…" at bounding box center [748, 601] width 663 height 55
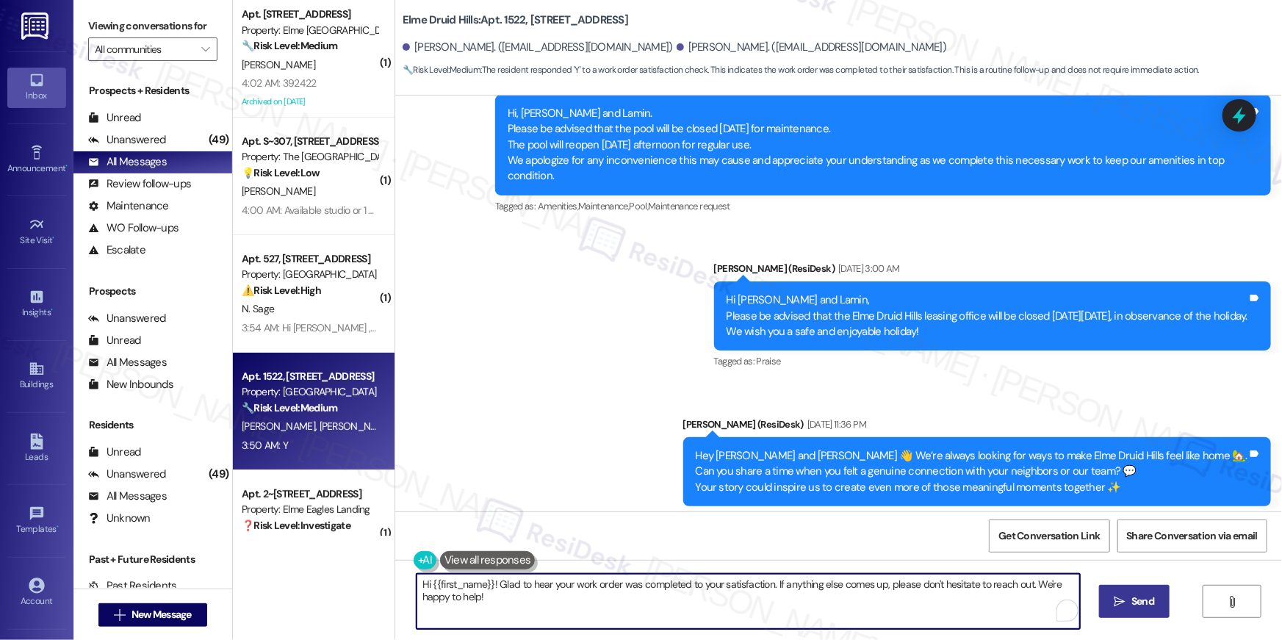
paste textarea ", I’m so glad to hear your work order has been completed! If there’s anything e…"
type textarea "Hi {{first_name}}, I’m so glad to hear your work order has been completed! If t…"
click at [1148, 602] on button " Send" at bounding box center [1125, 601] width 71 height 33
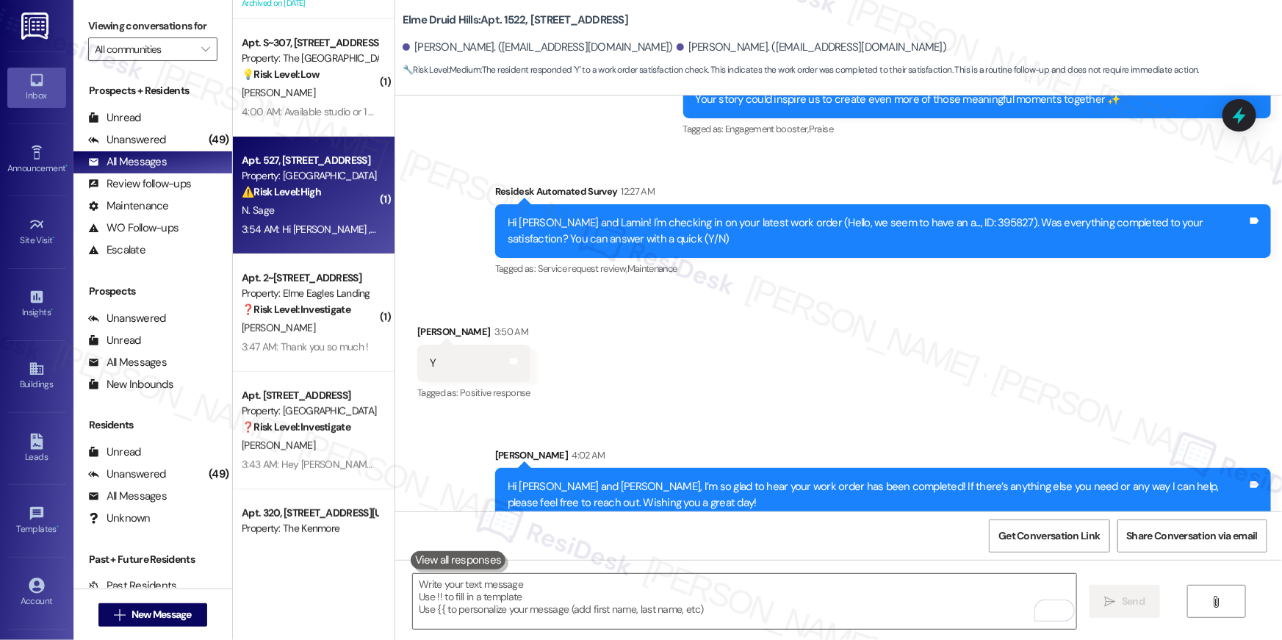
scroll to position [259, 0]
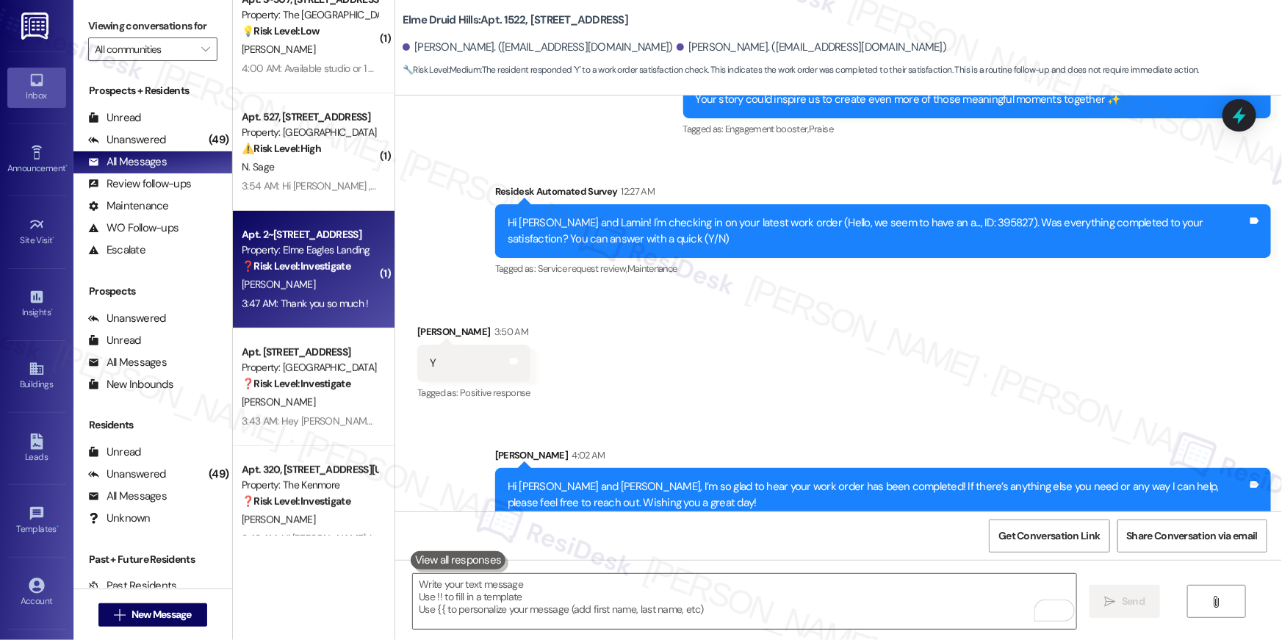
click at [297, 308] on div "3:47 AM: Thank you so much ! 3:47 AM: Thank you so much !" at bounding box center [305, 303] width 126 height 13
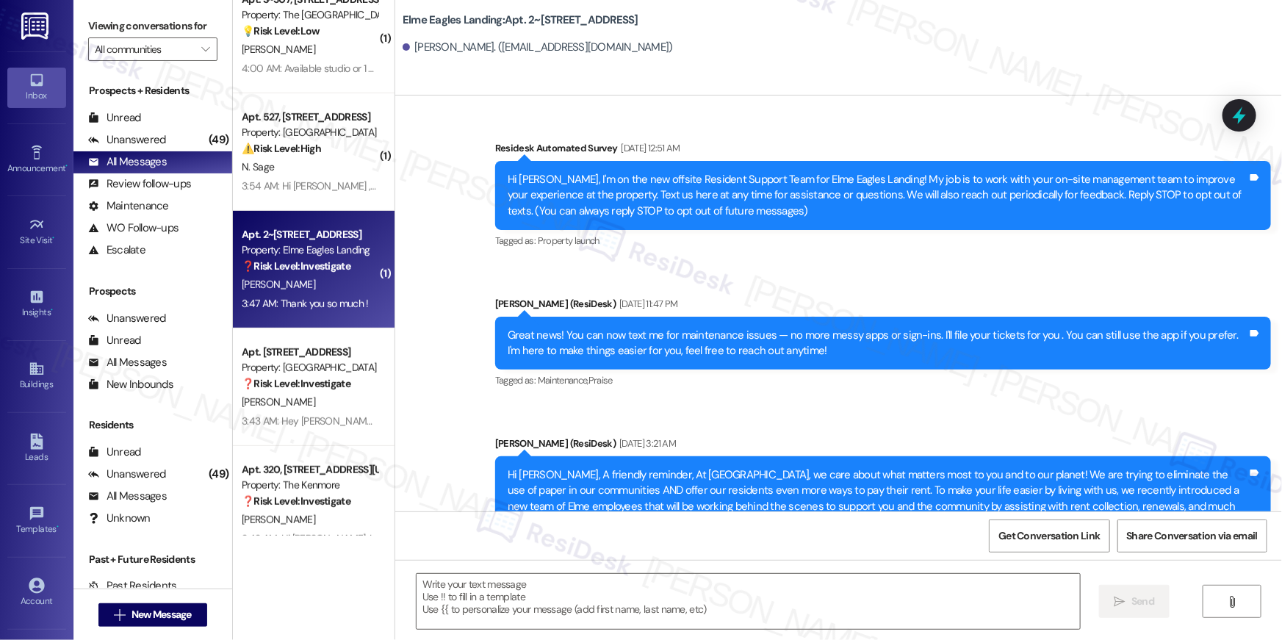
scroll to position [7578, 0]
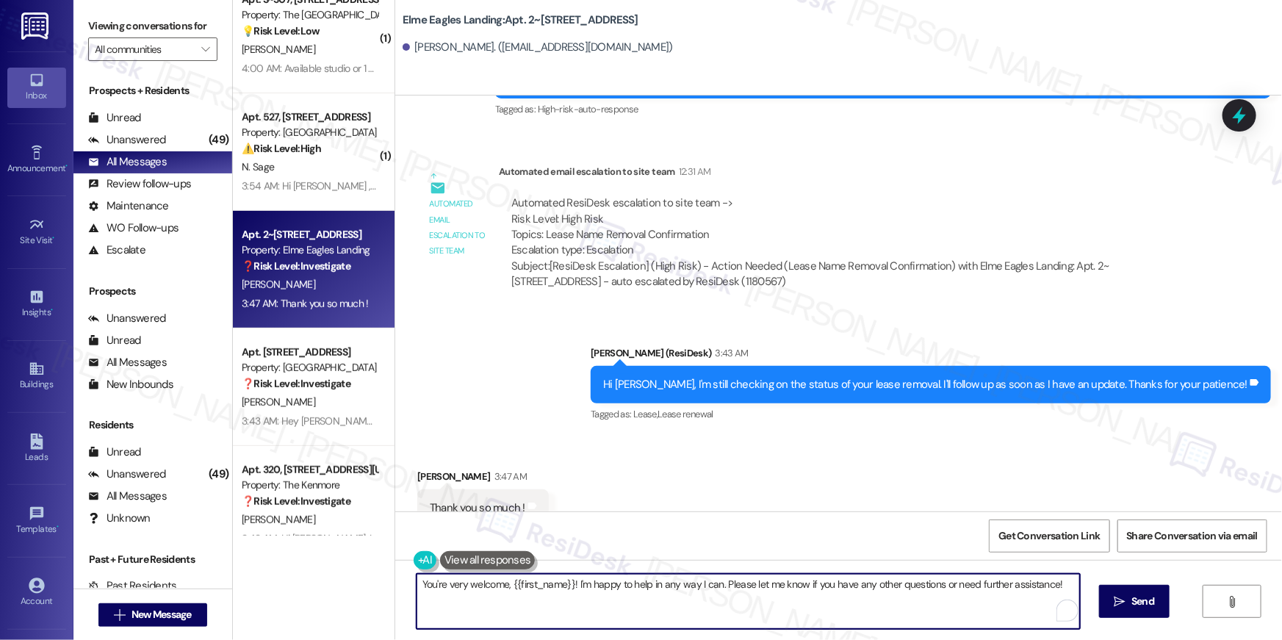
click at [791, 622] on textarea "You're very welcome, {{first_name}}! I'm happy to help in any way I can. Please…" at bounding box center [748, 601] width 663 height 55
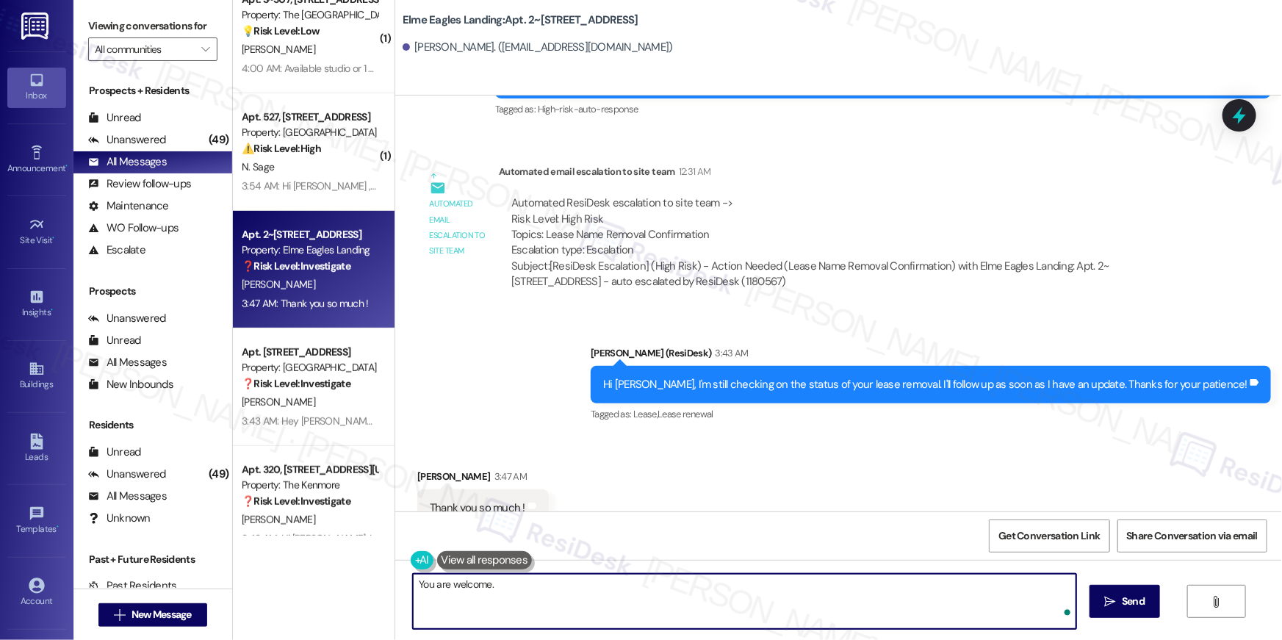
type textarea "You are welcome."
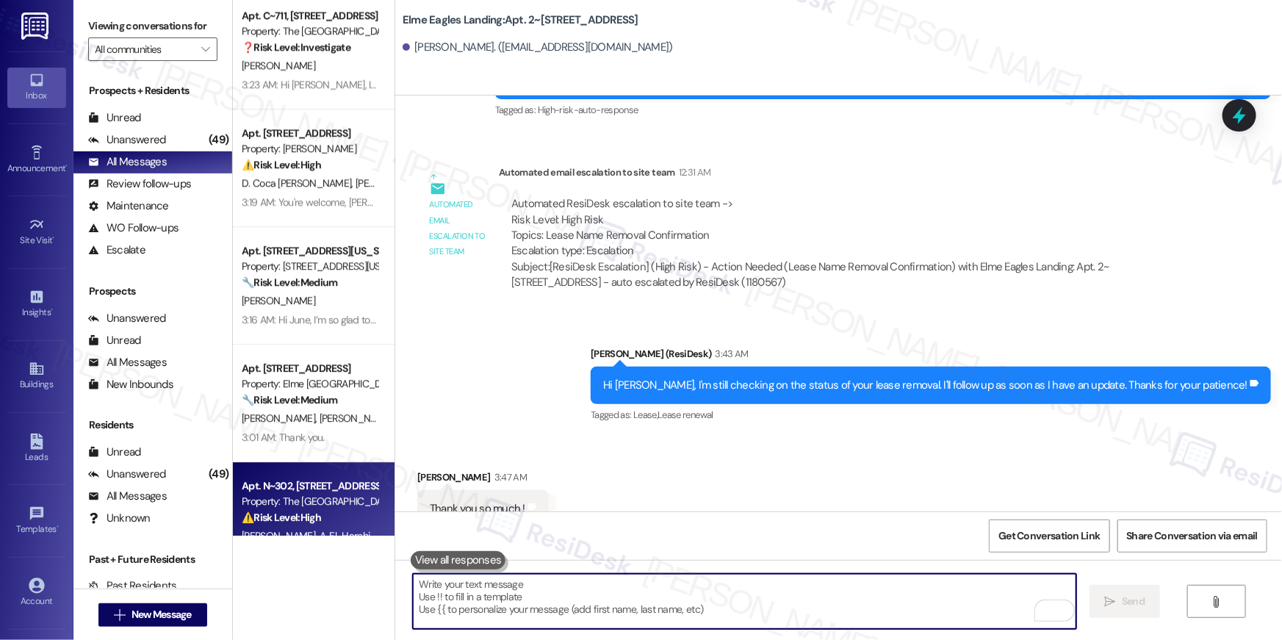
scroll to position [2269, 0]
